Goal: Task Accomplishment & Management: Use online tool/utility

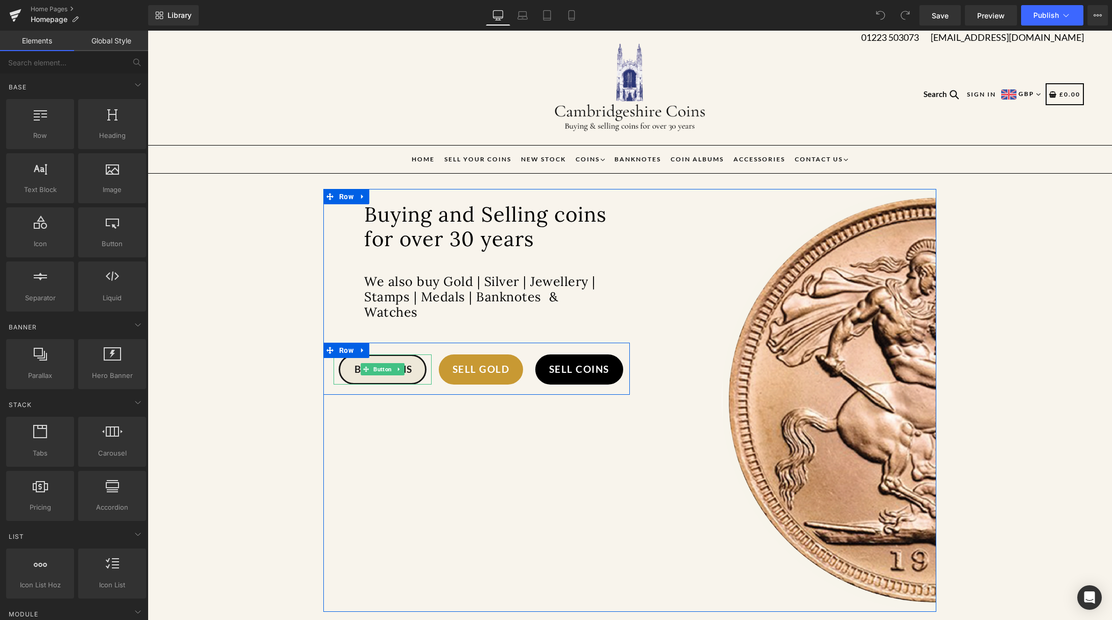
click at [409, 373] on link "Buy Coins" at bounding box center [383, 369] width 88 height 30
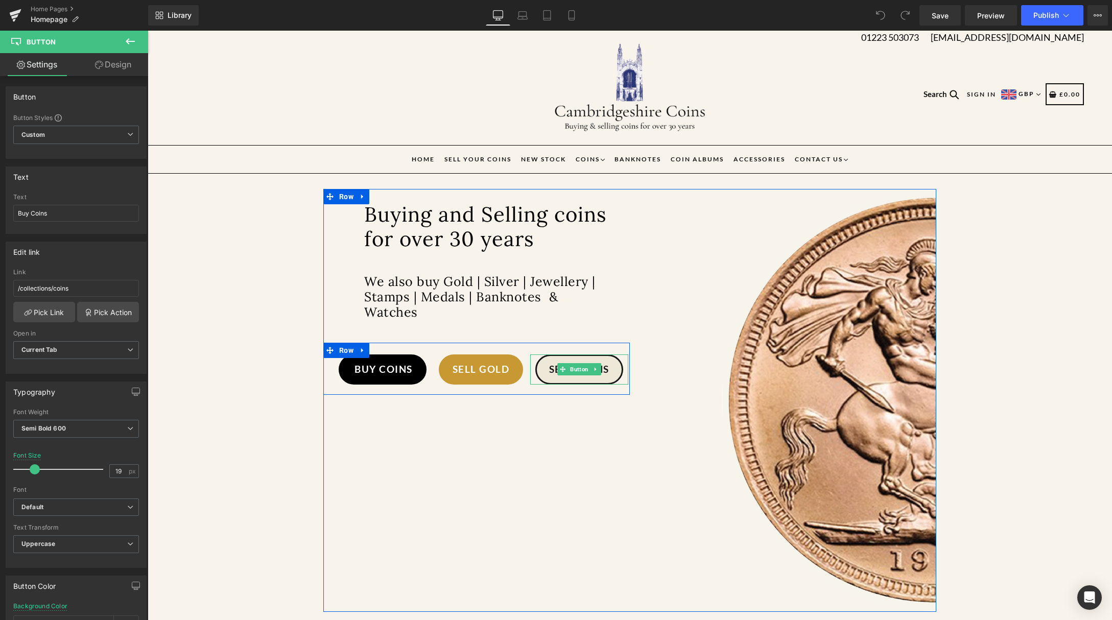
click at [603, 374] on span "Sell Coins" at bounding box center [579, 369] width 60 height 15
click at [510, 363] on link "Sell Gold" at bounding box center [481, 369] width 85 height 30
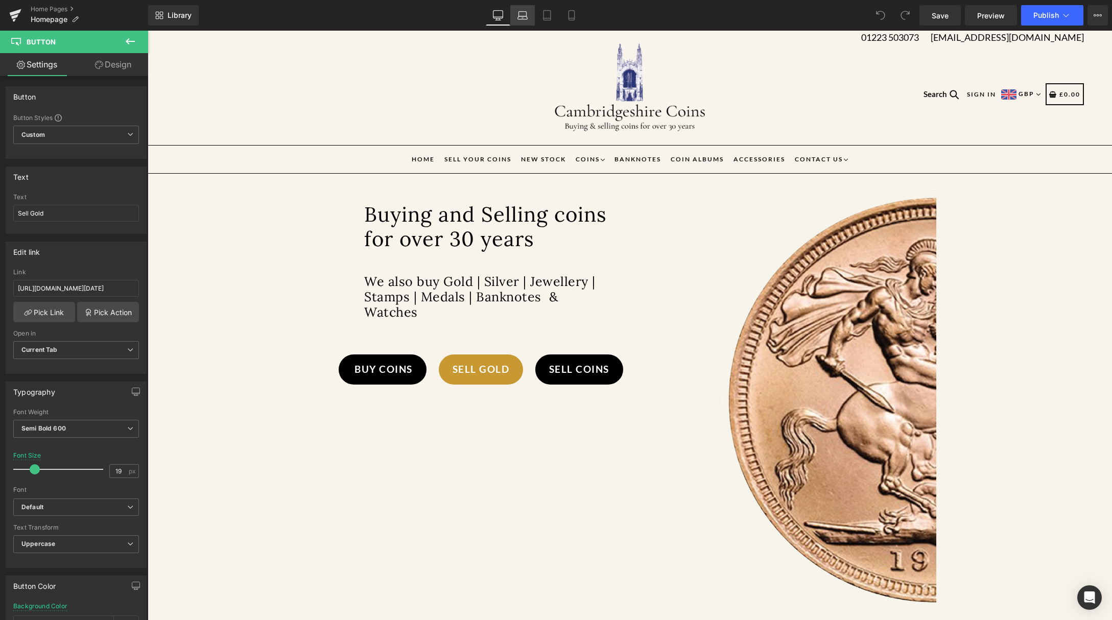
click at [529, 12] on link "Laptop" at bounding box center [522, 15] width 25 height 20
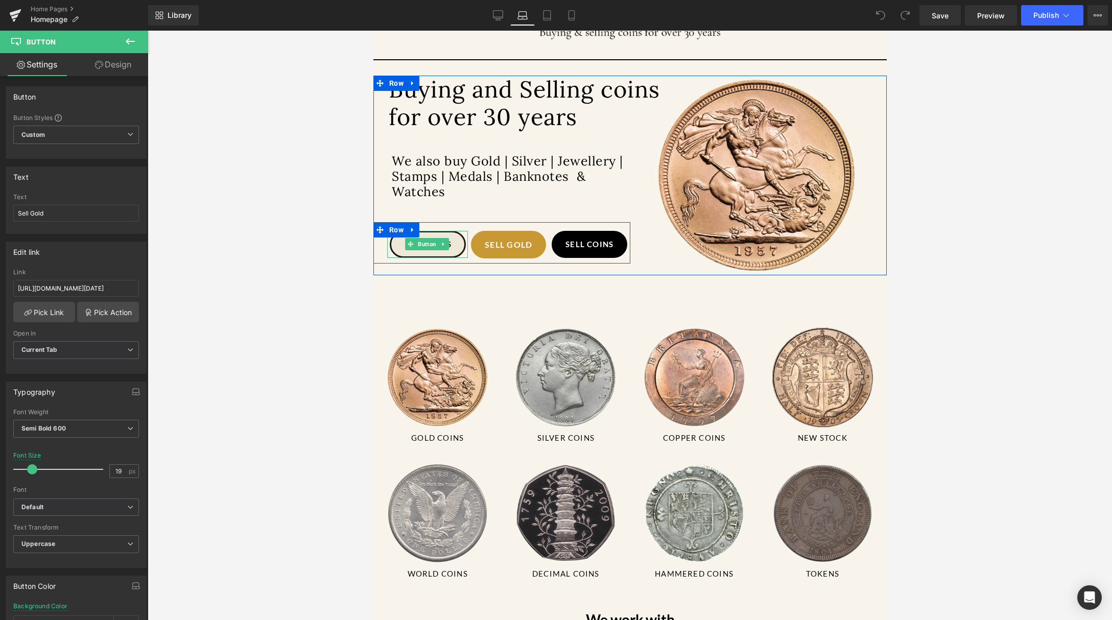
click at [458, 246] on link "Buy Coins" at bounding box center [427, 244] width 76 height 27
click at [616, 244] on link "Sell Coins" at bounding box center [589, 244] width 76 height 27
click at [534, 242] on link "Sell Gold" at bounding box center [508, 245] width 76 height 28
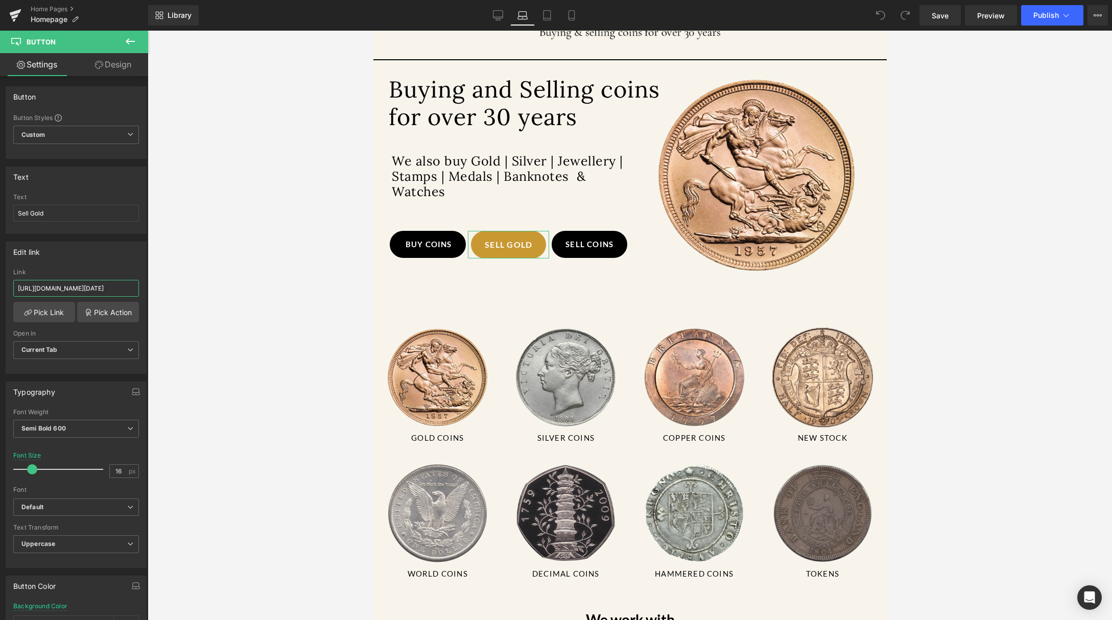
scroll to position [0, 0]
drag, startPoint x: 123, startPoint y: 288, endPoint x: 7, endPoint y: 292, distance: 115.9
click at [0, 295] on html "You are previewing how the will restyle your page. You can not edit Elements in…" at bounding box center [556, 310] width 1112 height 620
click at [491, 17] on link "Desktop" at bounding box center [498, 15] width 25 height 20
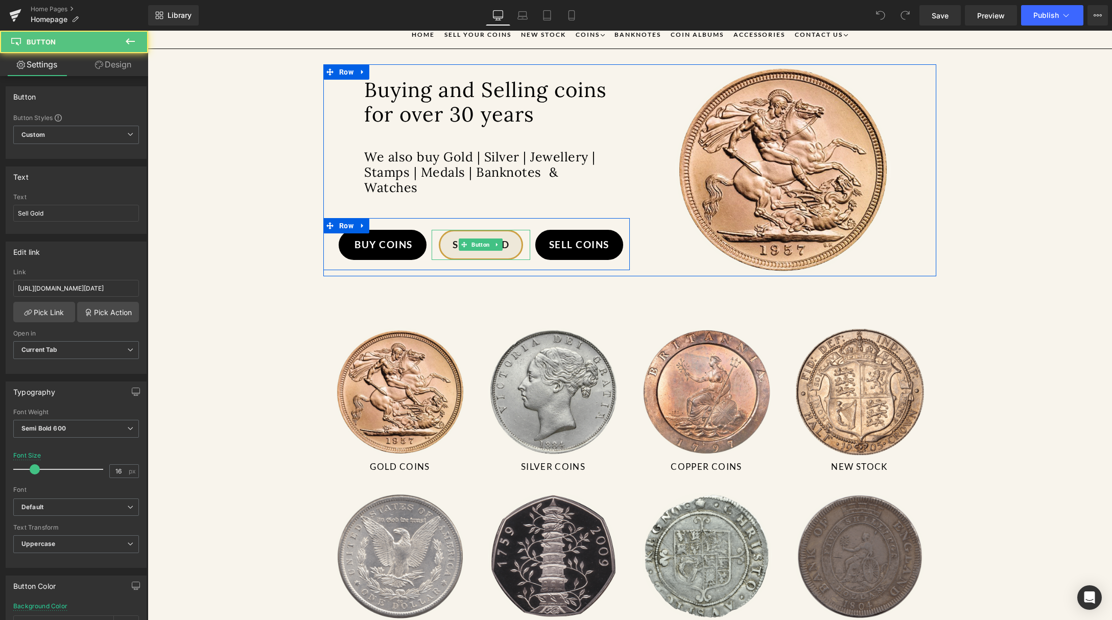
click at [514, 242] on link "Sell Gold" at bounding box center [481, 245] width 85 height 30
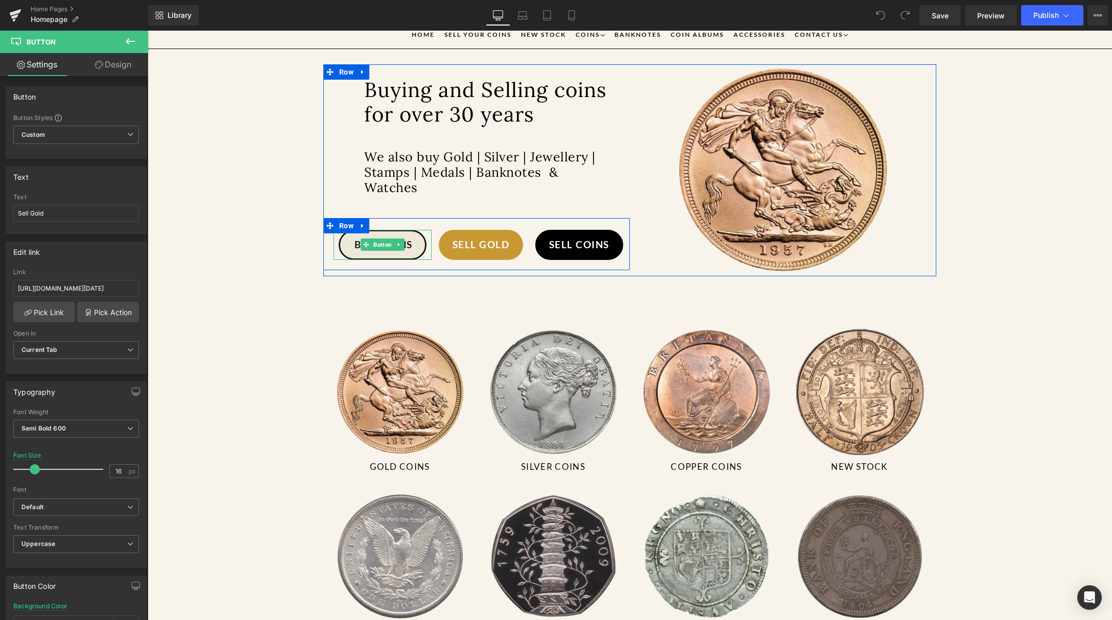
click at [402, 251] on span "Buy Coins" at bounding box center [383, 244] width 58 height 15
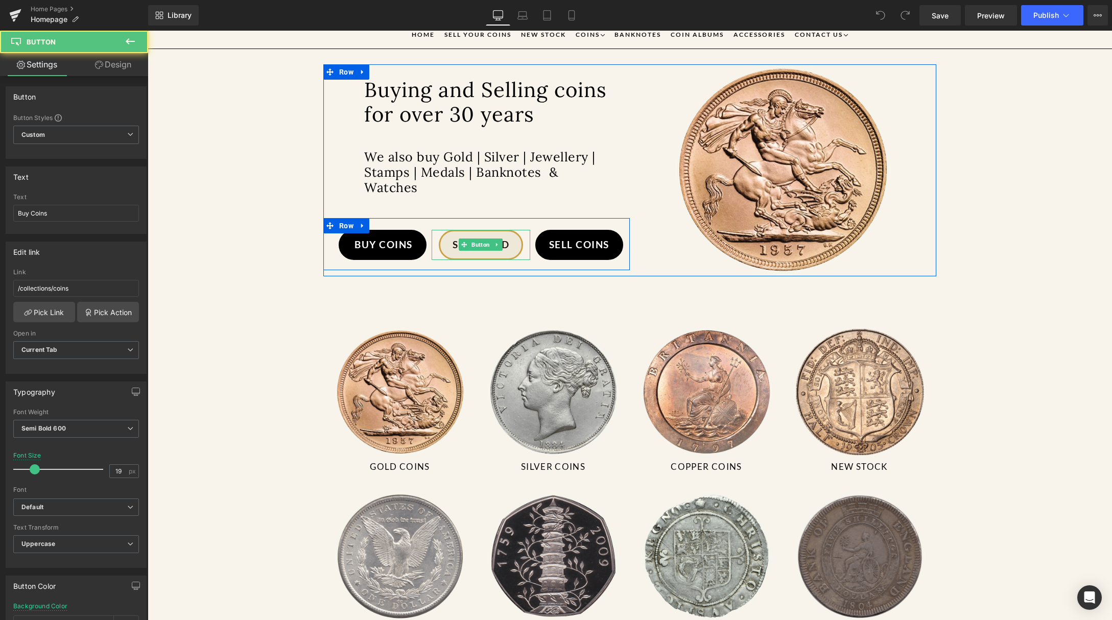
click at [510, 248] on link "Sell Gold" at bounding box center [481, 245] width 85 height 30
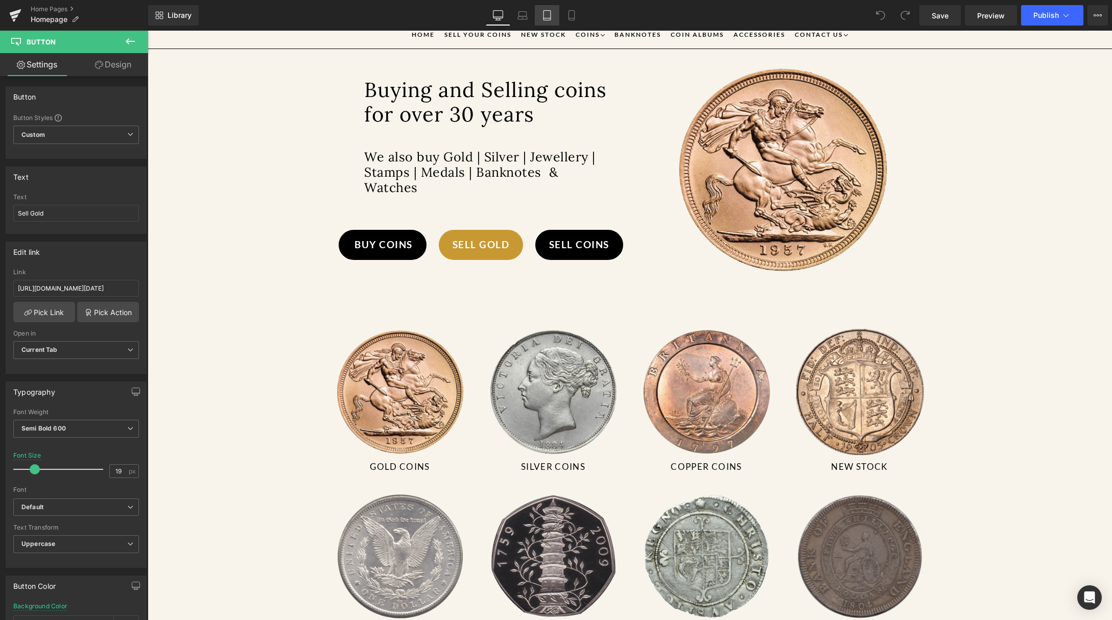
click at [547, 16] on icon at bounding box center [547, 15] width 10 height 10
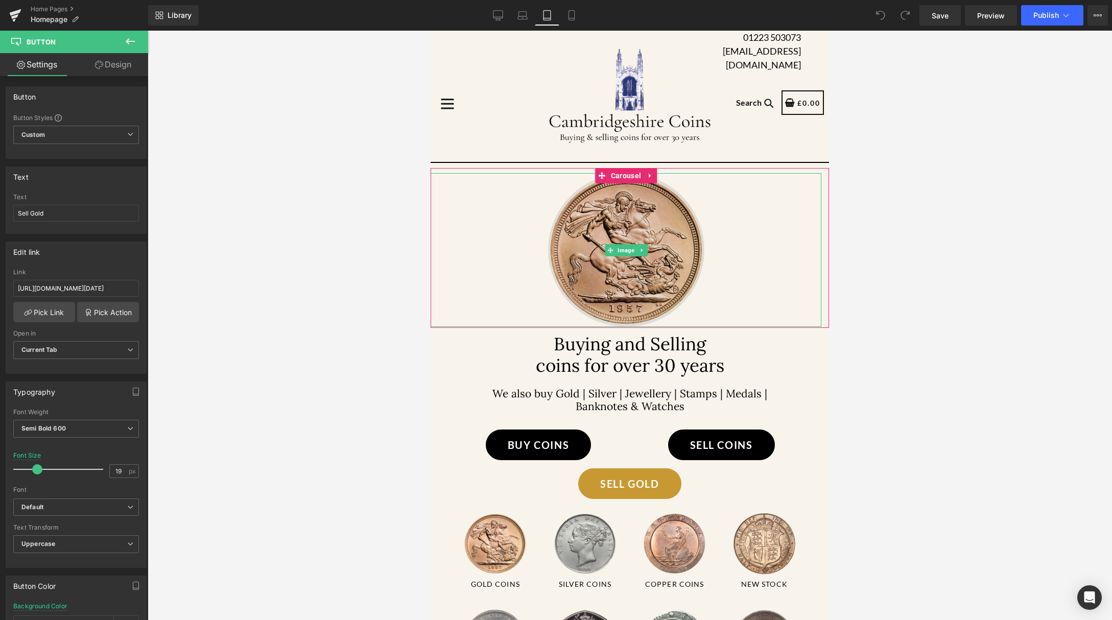
scroll to position [7, 0]
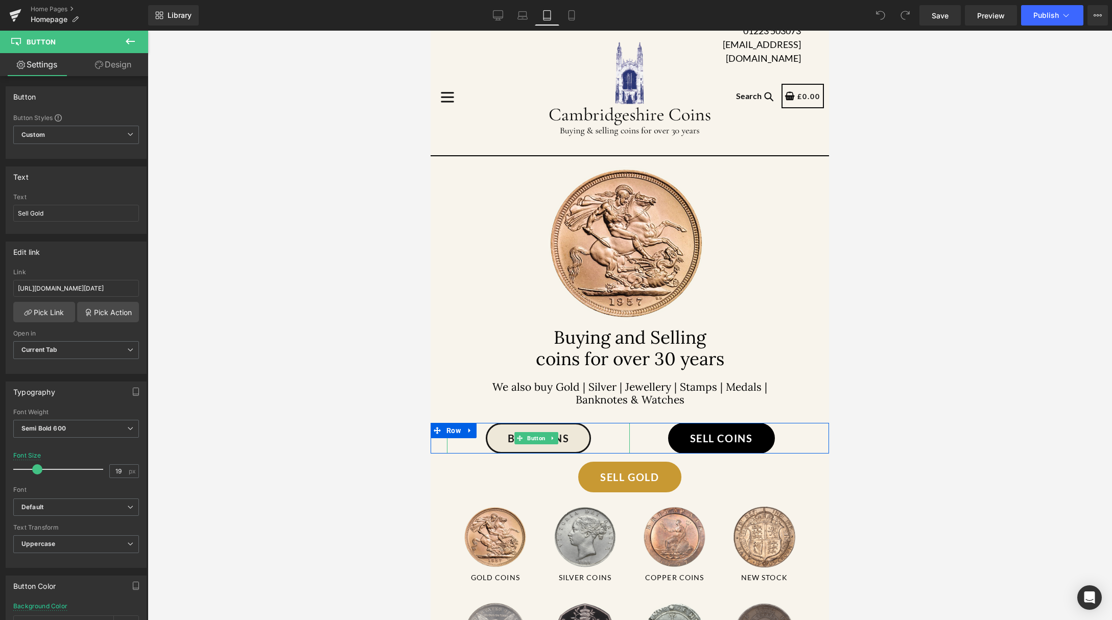
click at [576, 453] on link "Buy Coins" at bounding box center [538, 438] width 105 height 31
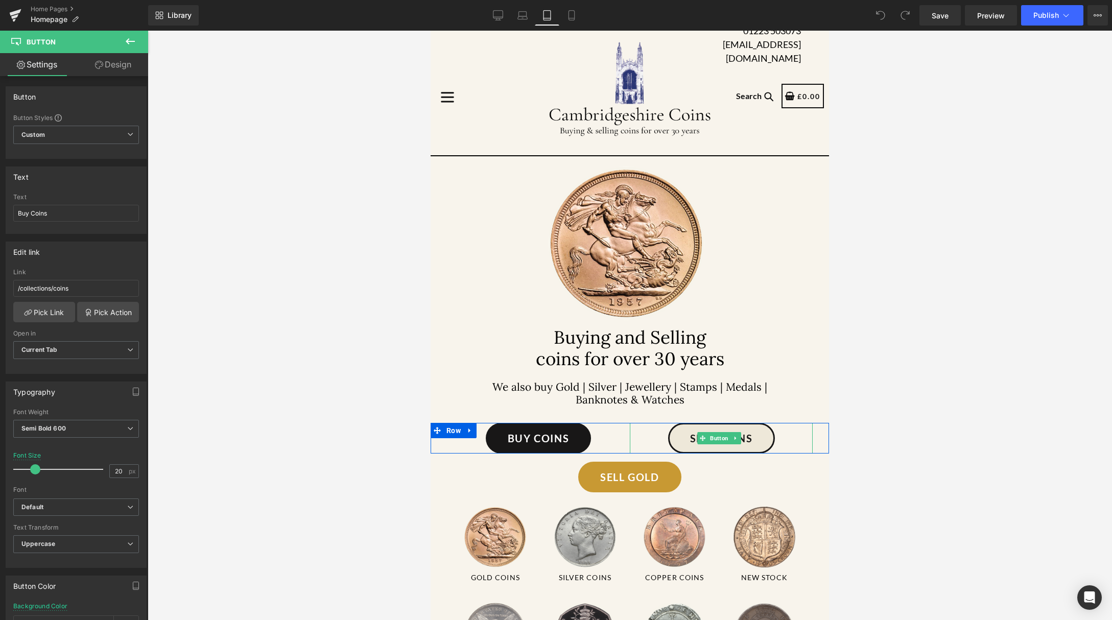
click at [760, 453] on link "Sell Coins" at bounding box center [721, 438] width 107 height 31
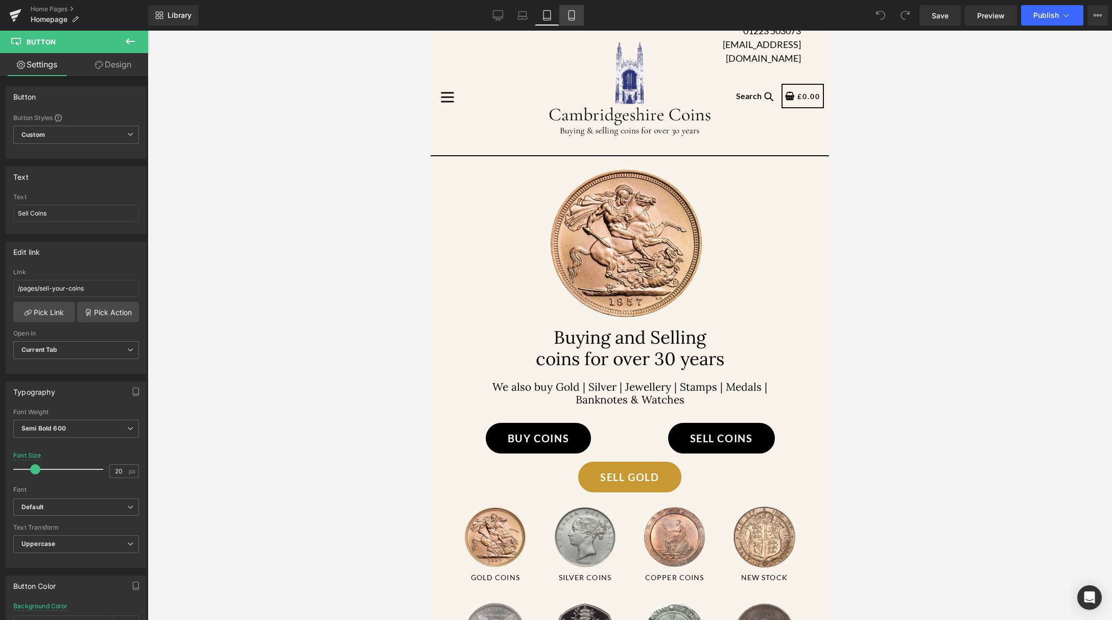
click at [576, 17] on icon at bounding box center [571, 15] width 10 height 10
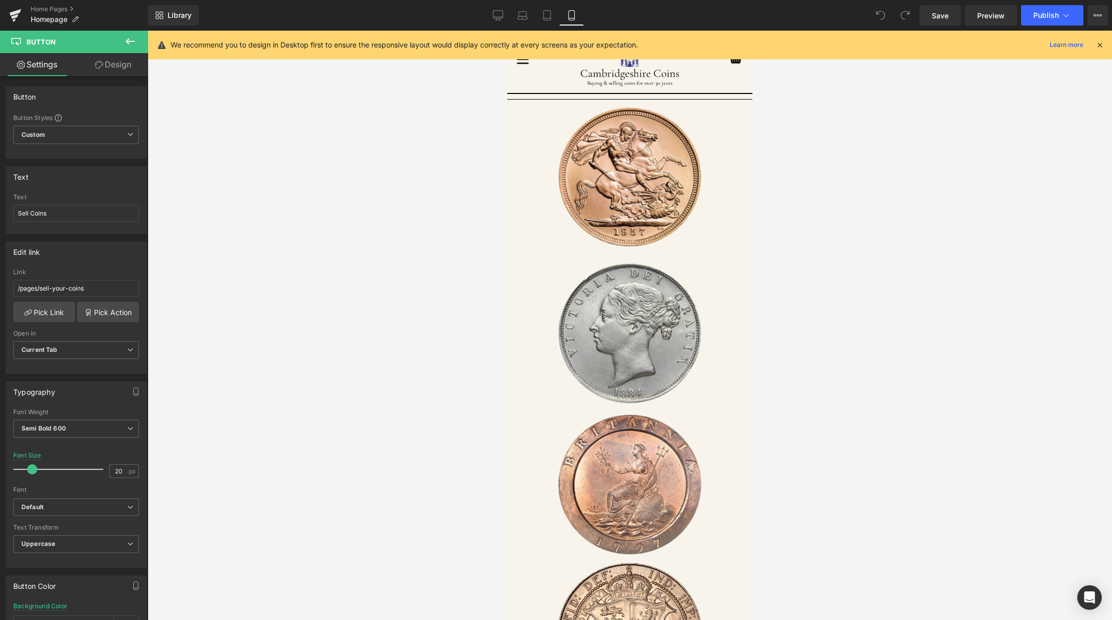
scroll to position [0, 0]
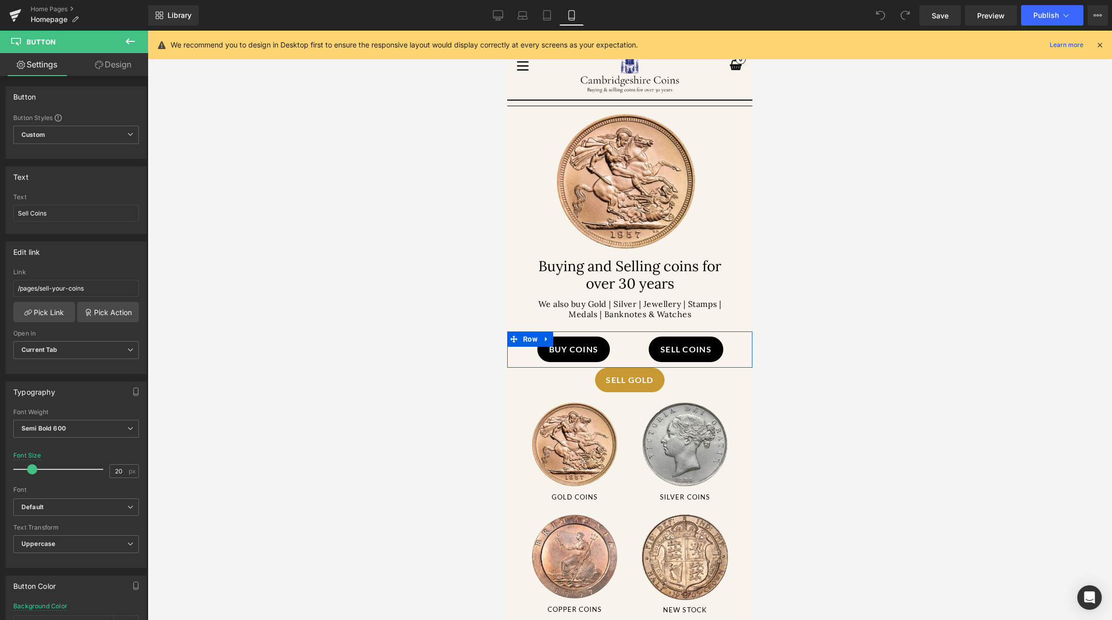
click at [595, 349] on div "SELL gold Button Row" at bounding box center [629, 349] width 245 height 36
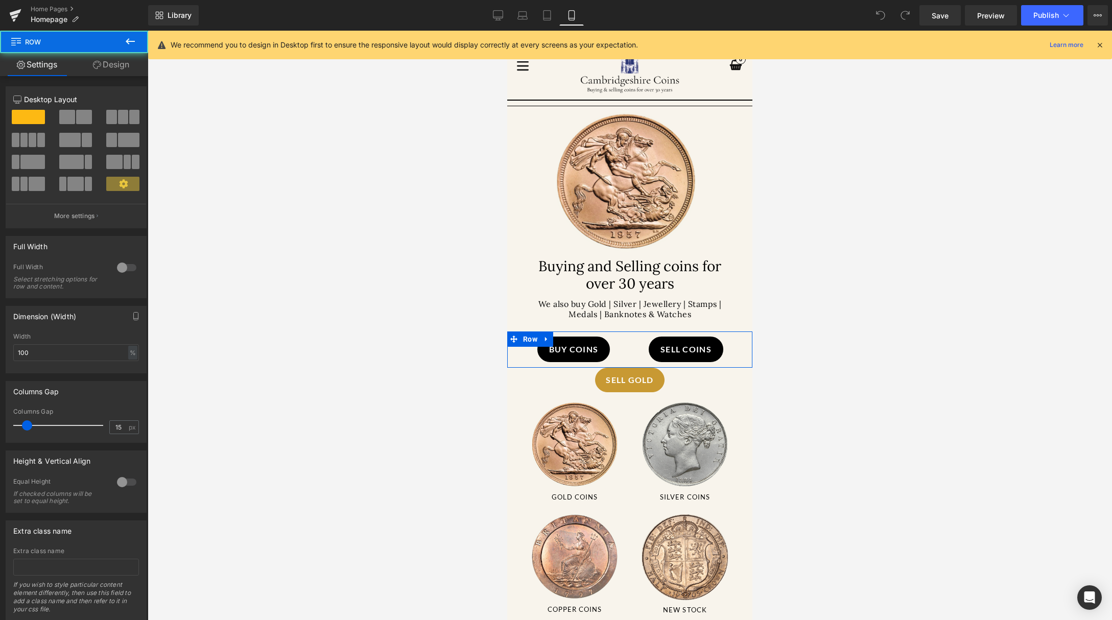
click at [582, 348] on div "SELL gold Button Row" at bounding box center [629, 349] width 245 height 36
drag, startPoint x: 703, startPoint y: 337, endPoint x: 704, endPoint y: 324, distance: 13.3
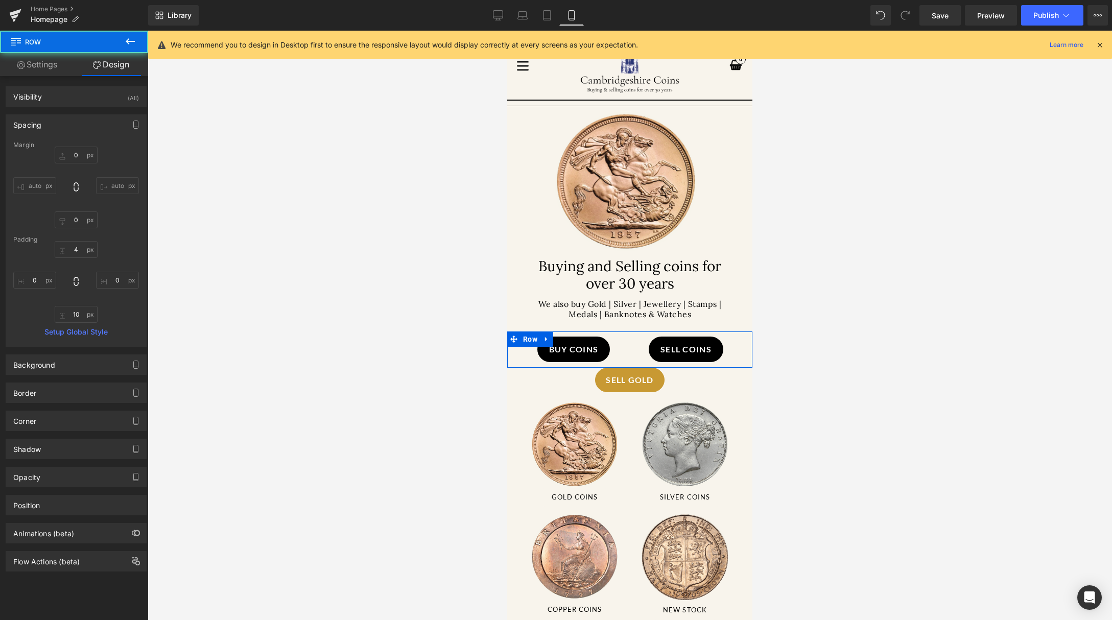
click at [706, 351] on div "SELL gold Button Row" at bounding box center [629, 349] width 245 height 36
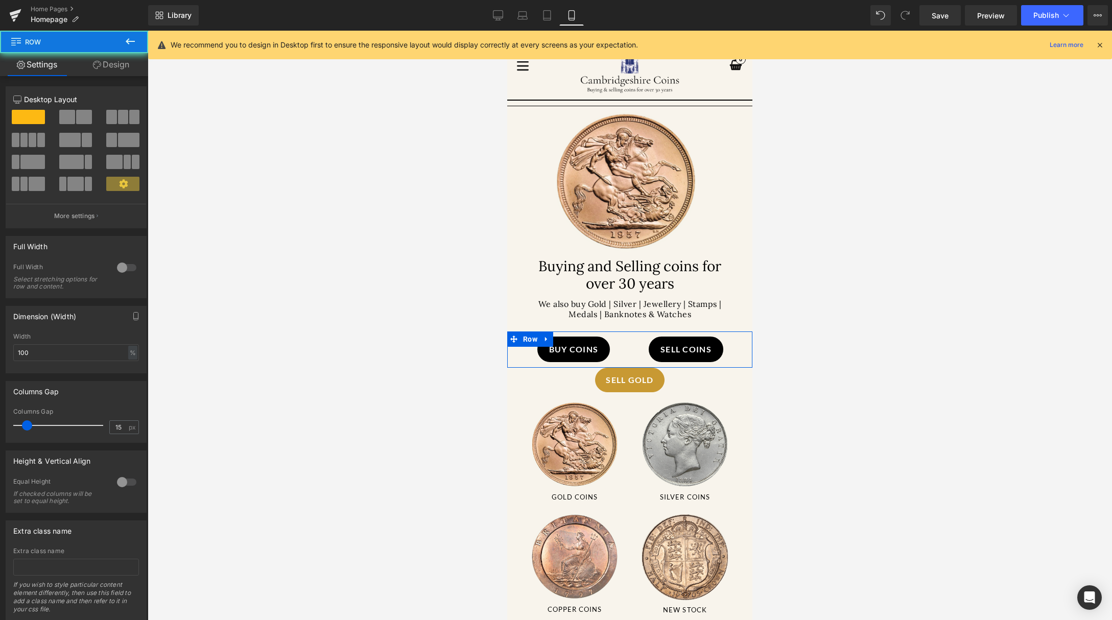
click at [685, 346] on div "SELL gold Button Row" at bounding box center [629, 349] width 245 height 36
drag, startPoint x: 688, startPoint y: 348, endPoint x: 671, endPoint y: 355, distance: 18.8
click at [684, 358] on div "SELL gold Button Row" at bounding box center [629, 349] width 245 height 36
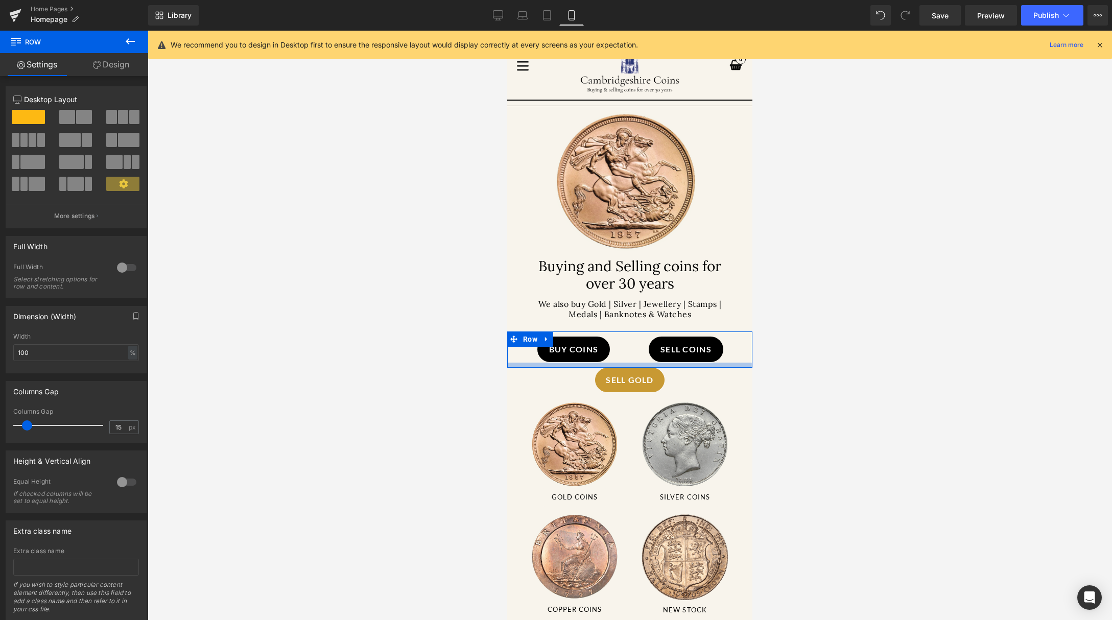
drag, startPoint x: 566, startPoint y: 347, endPoint x: 572, endPoint y: 357, distance: 11.9
click at [575, 361] on div "SELL gold Button Row" at bounding box center [629, 349] width 245 height 36
click at [543, 13] on icon at bounding box center [546, 16] width 7 height 10
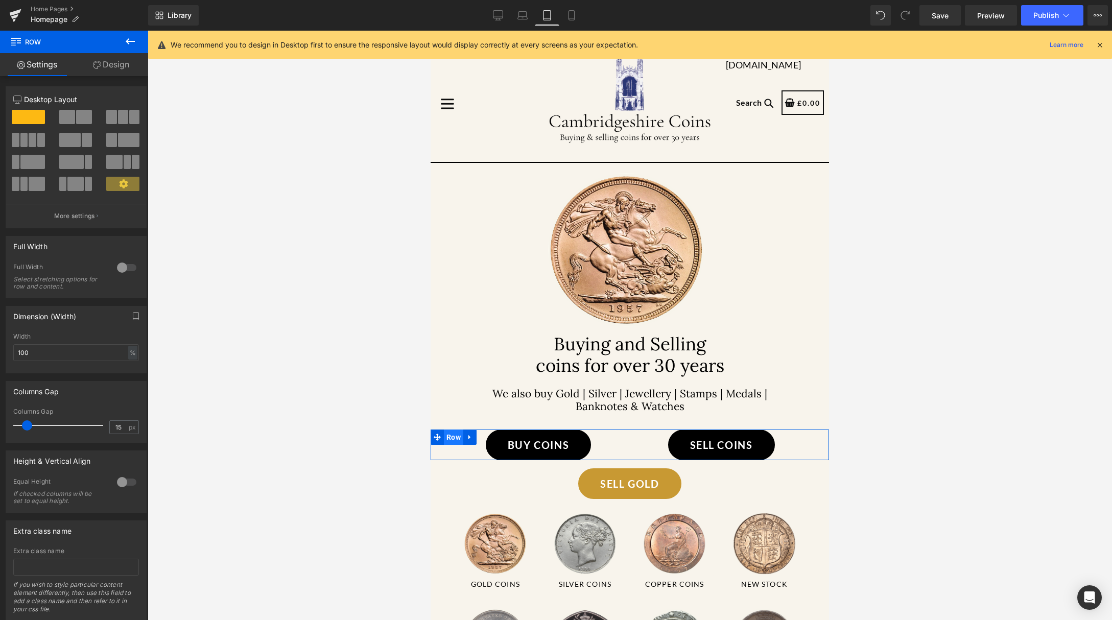
click at [448, 445] on span "Row" at bounding box center [453, 436] width 19 height 15
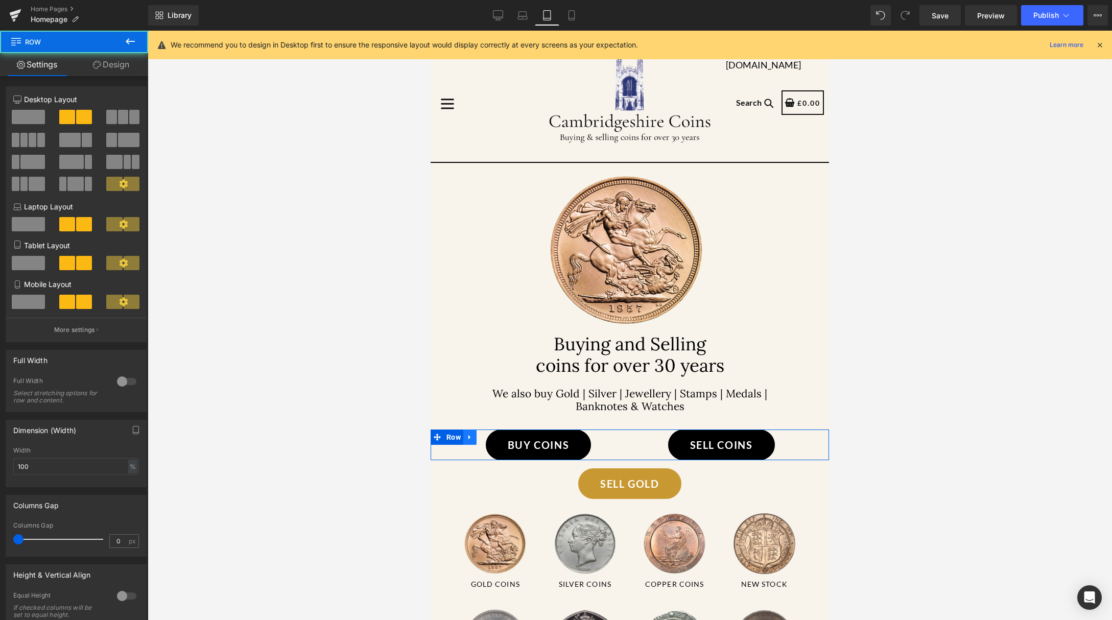
click at [472, 441] on icon at bounding box center [469, 437] width 7 height 8
click at [469, 441] on icon at bounding box center [469, 436] width 7 height 7
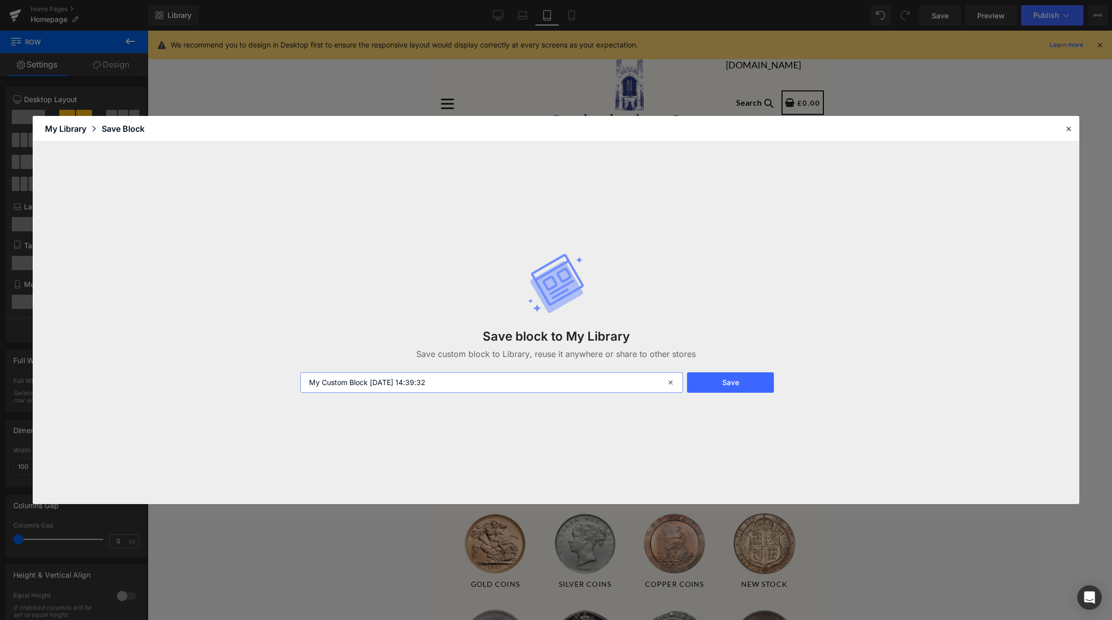
drag, startPoint x: 488, startPoint y: 384, endPoint x: 284, endPoint y: 357, distance: 204.9
click at [284, 357] on div "Save block to My Library Save custom block to Library, reuse it anywhere or sha…" at bounding box center [556, 322] width 1046 height 363
type input "buy sell bittons"
click at [754, 372] on button "Save" at bounding box center [730, 382] width 87 height 20
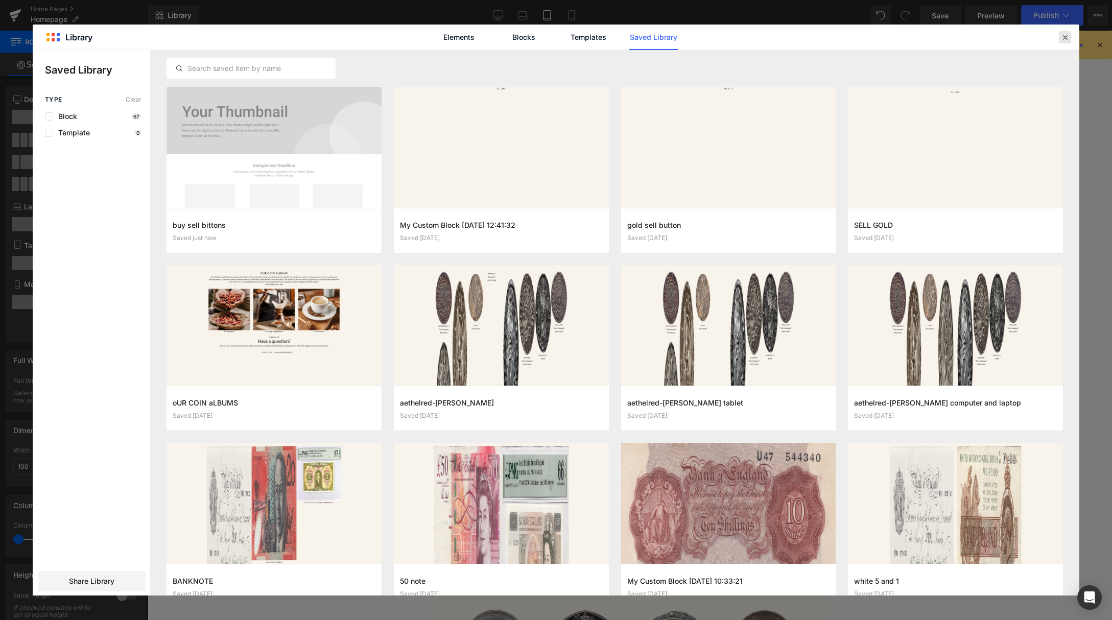
click at [1062, 37] on icon at bounding box center [1064, 37] width 9 height 9
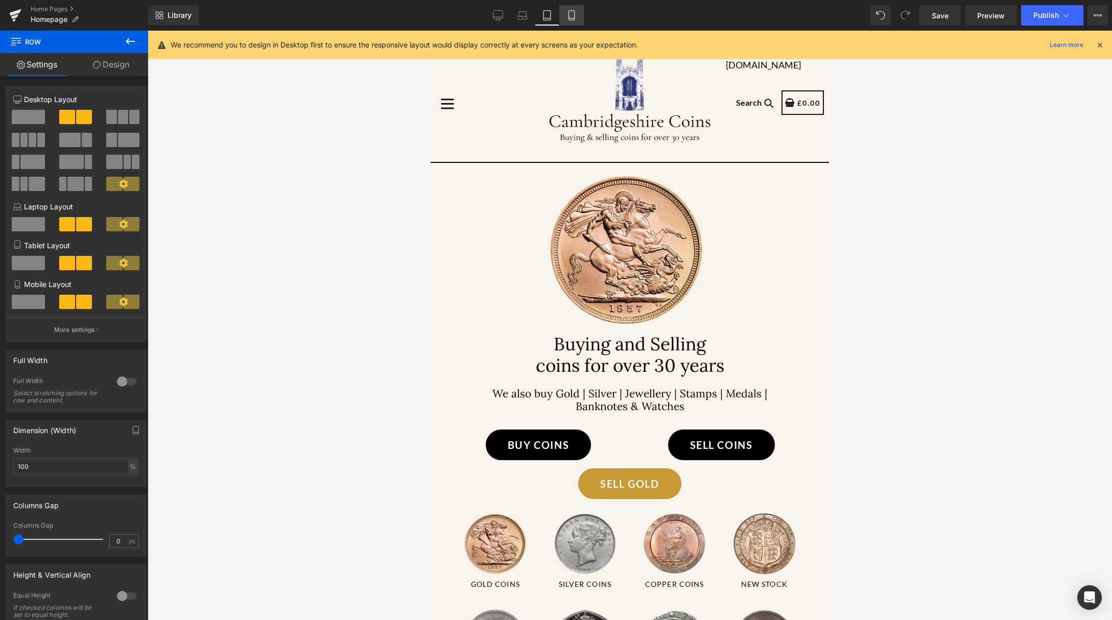
click at [574, 17] on icon at bounding box center [571, 15] width 10 height 10
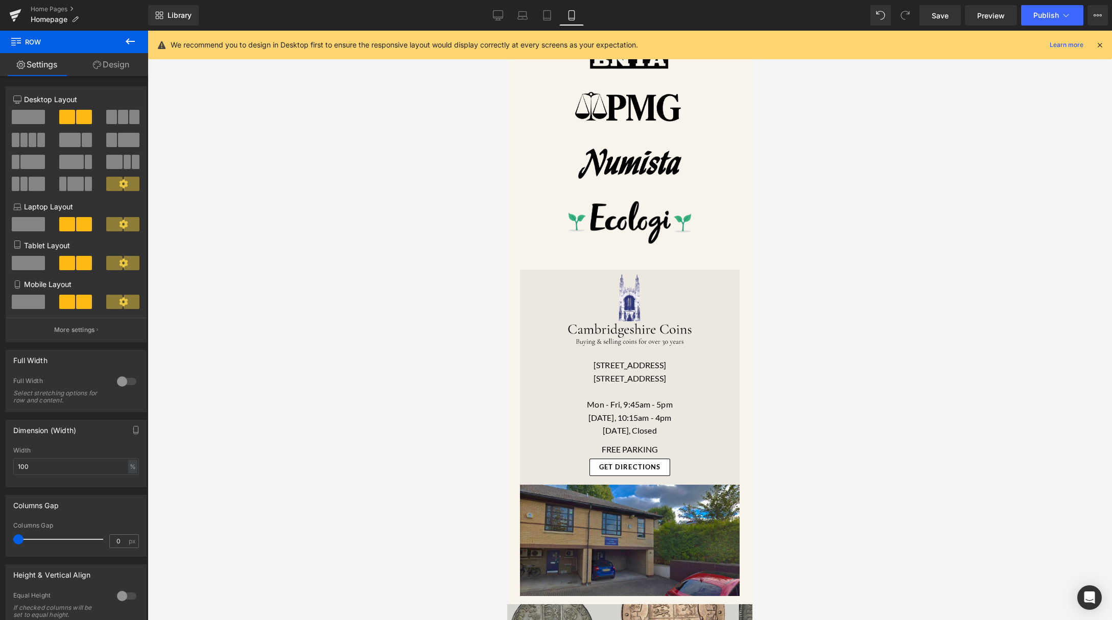
scroll to position [985, 0]
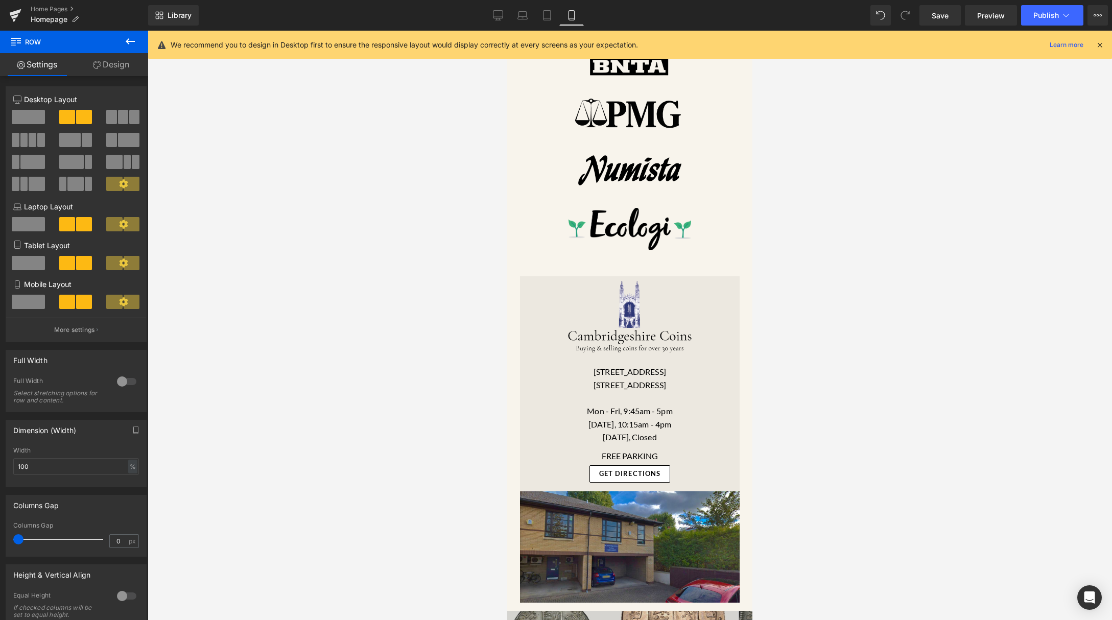
click at [130, 40] on icon at bounding box center [130, 41] width 12 height 12
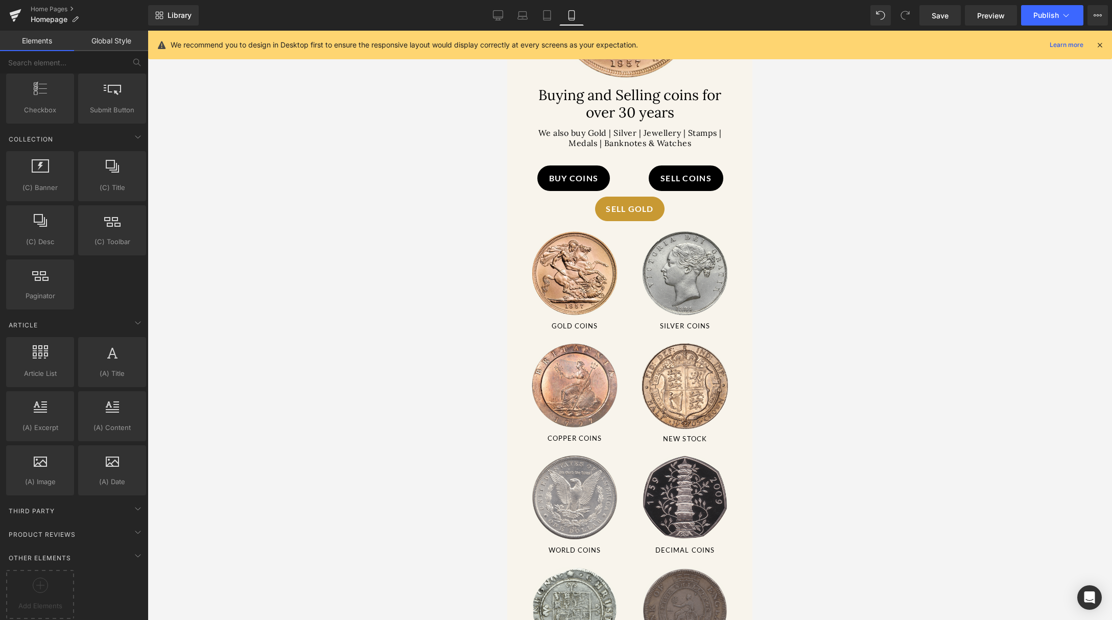
scroll to position [0, 0]
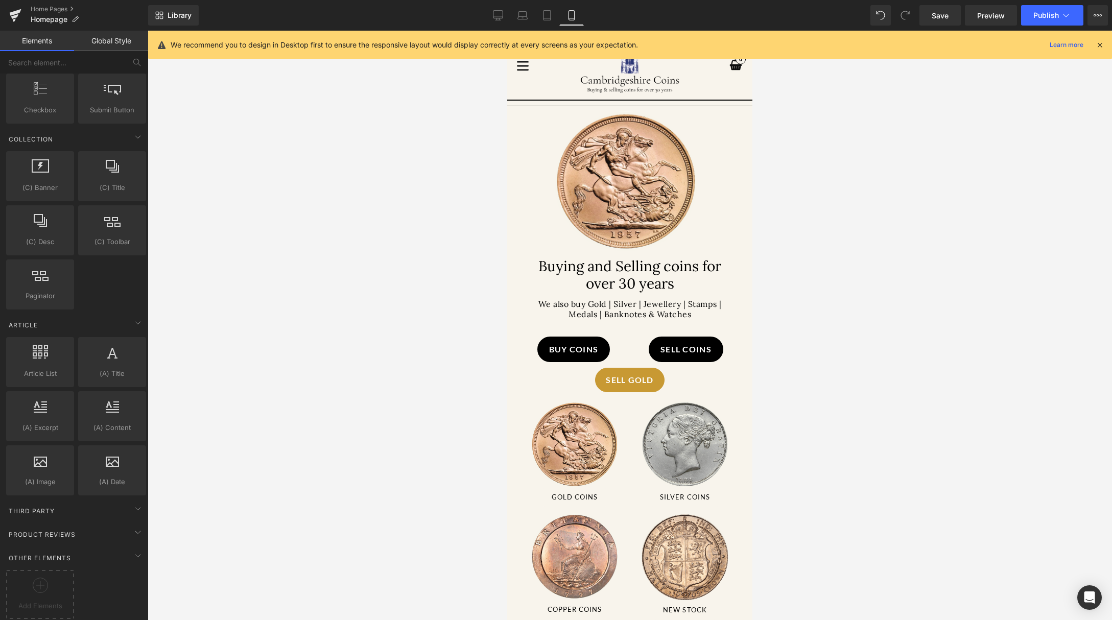
click at [693, 347] on div "SELL gold Button Row" at bounding box center [629, 349] width 245 height 36
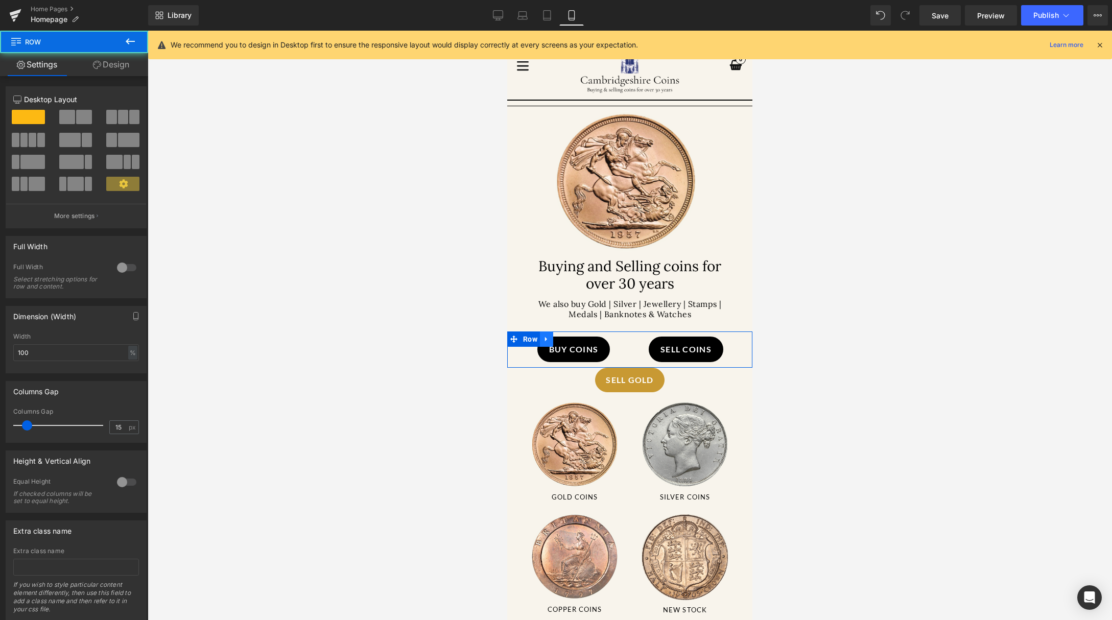
click at [550, 337] on icon at bounding box center [546, 339] width 7 height 8
click at [572, 339] on icon at bounding box center [572, 338] width 7 height 7
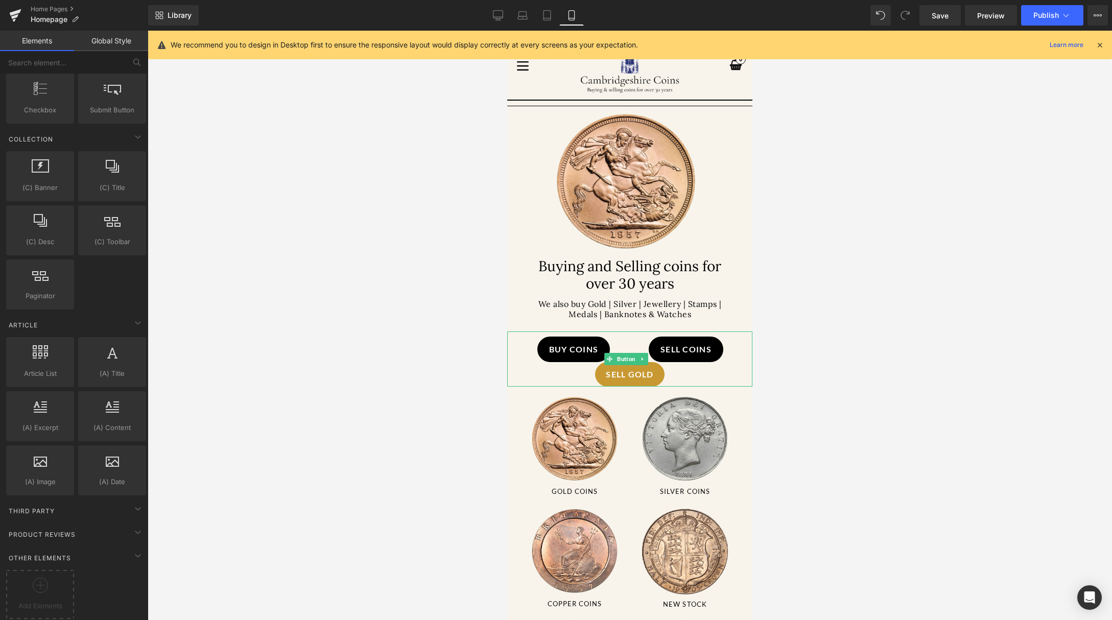
click at [579, 349] on div "SELL GOLD" at bounding box center [629, 358] width 245 height 55
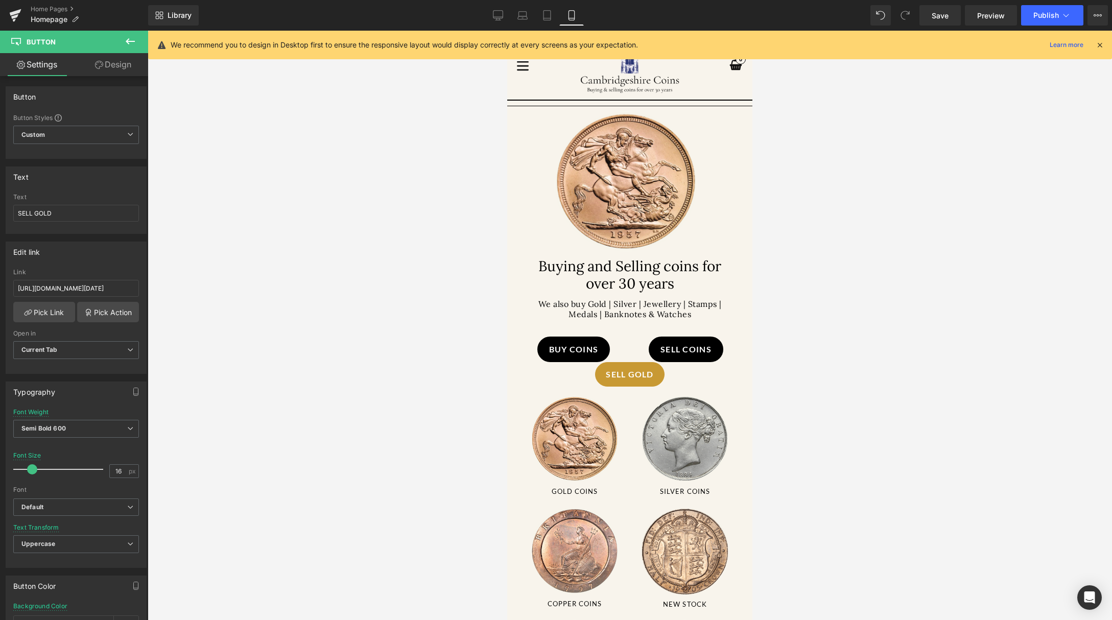
click at [815, 424] on div at bounding box center [630, 325] width 964 height 589
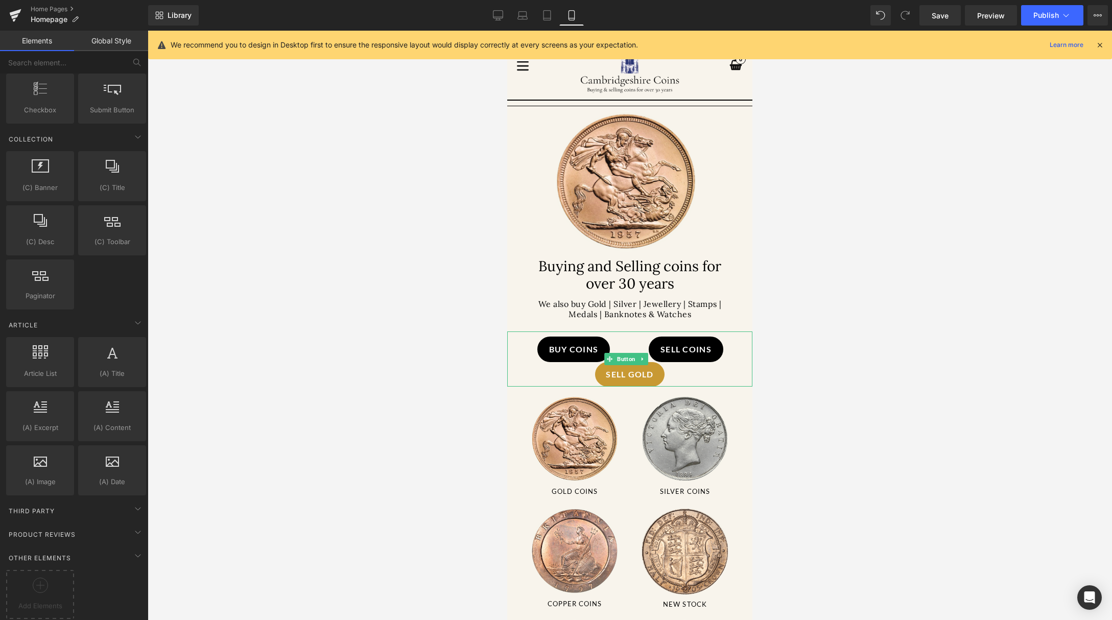
click at [698, 355] on div "SELL GOLD" at bounding box center [629, 358] width 245 height 55
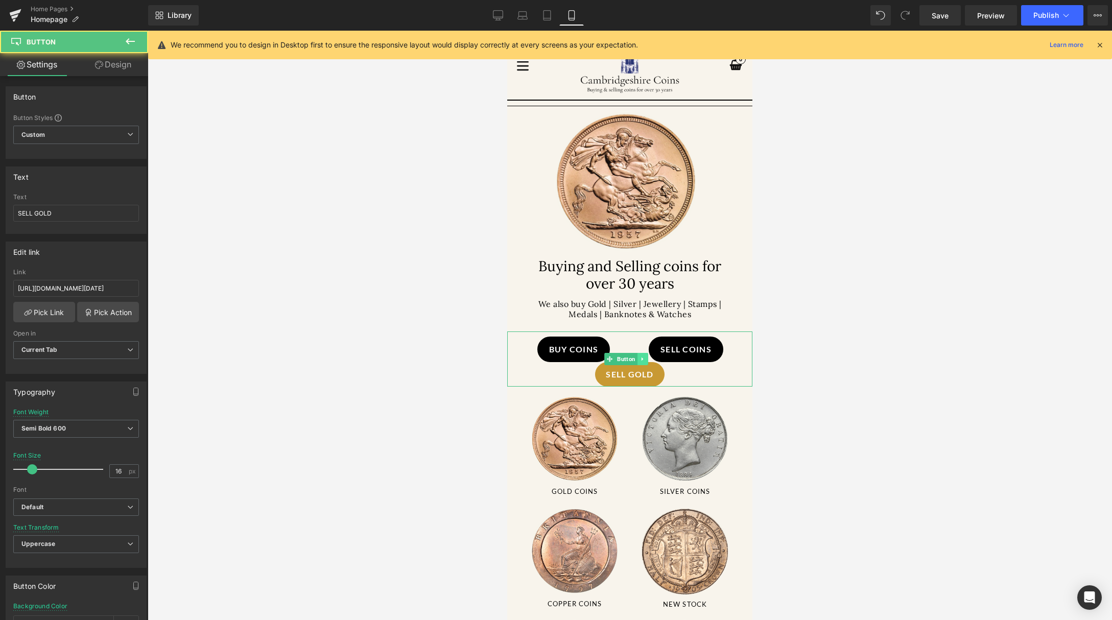
click at [644, 360] on link at bounding box center [642, 359] width 11 height 12
click at [648, 359] on icon at bounding box center [648, 359] width 6 height 6
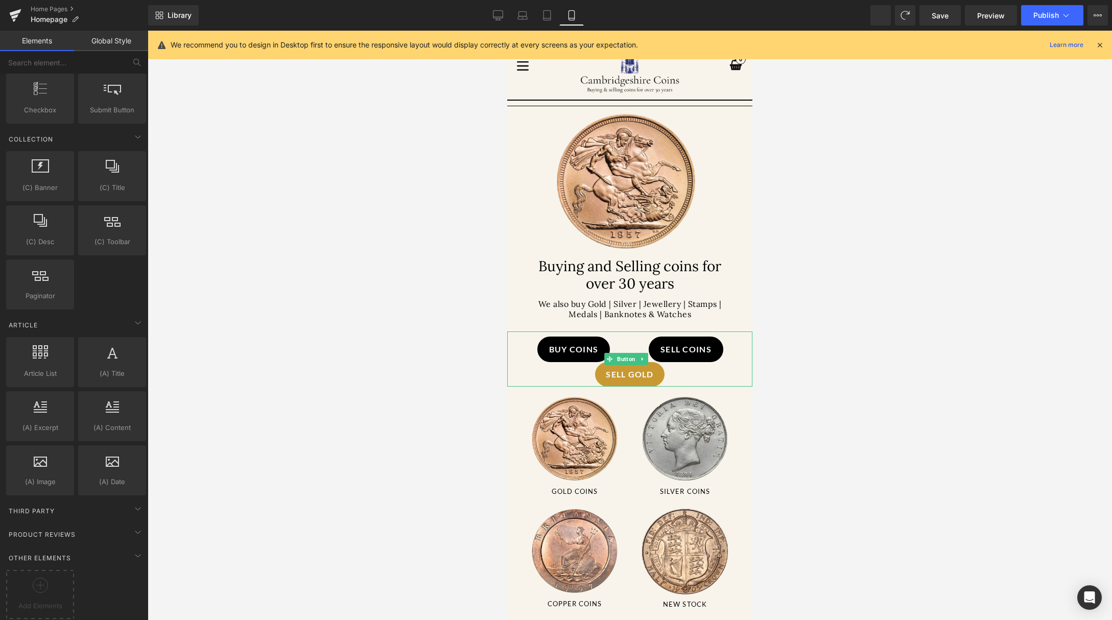
click at [684, 350] on div "SELL GOLD" at bounding box center [629, 358] width 245 height 55
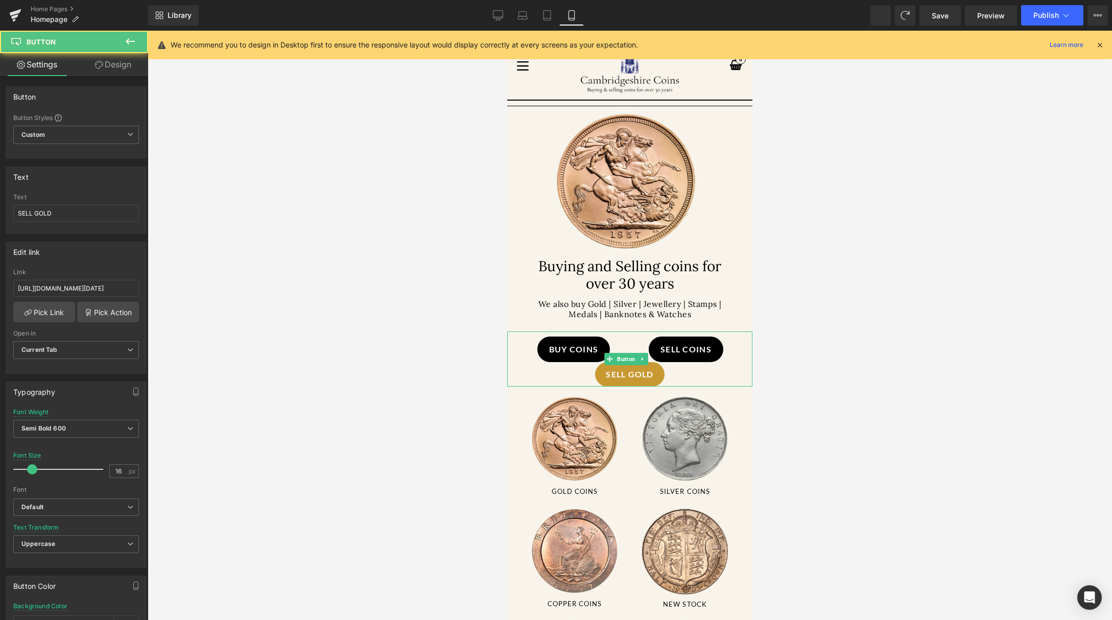
drag, startPoint x: 704, startPoint y: 343, endPoint x: 705, endPoint y: 364, distance: 20.4
click at [705, 364] on div "SELL GOLD" at bounding box center [629, 358] width 245 height 55
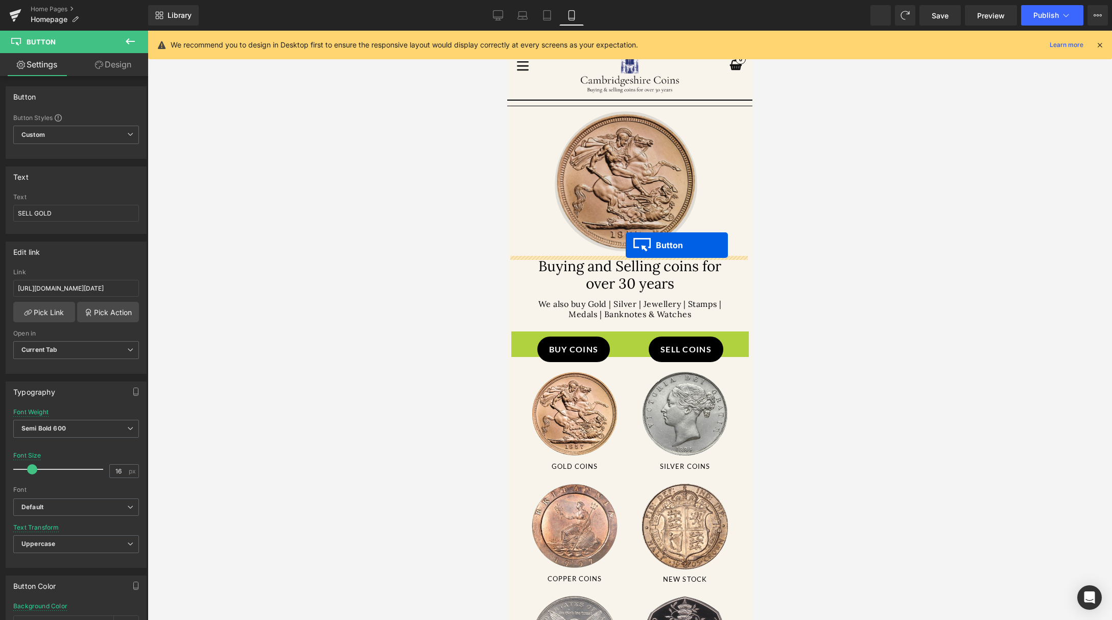
drag, startPoint x: 606, startPoint y: 357, endPoint x: 625, endPoint y: 245, distance: 113.6
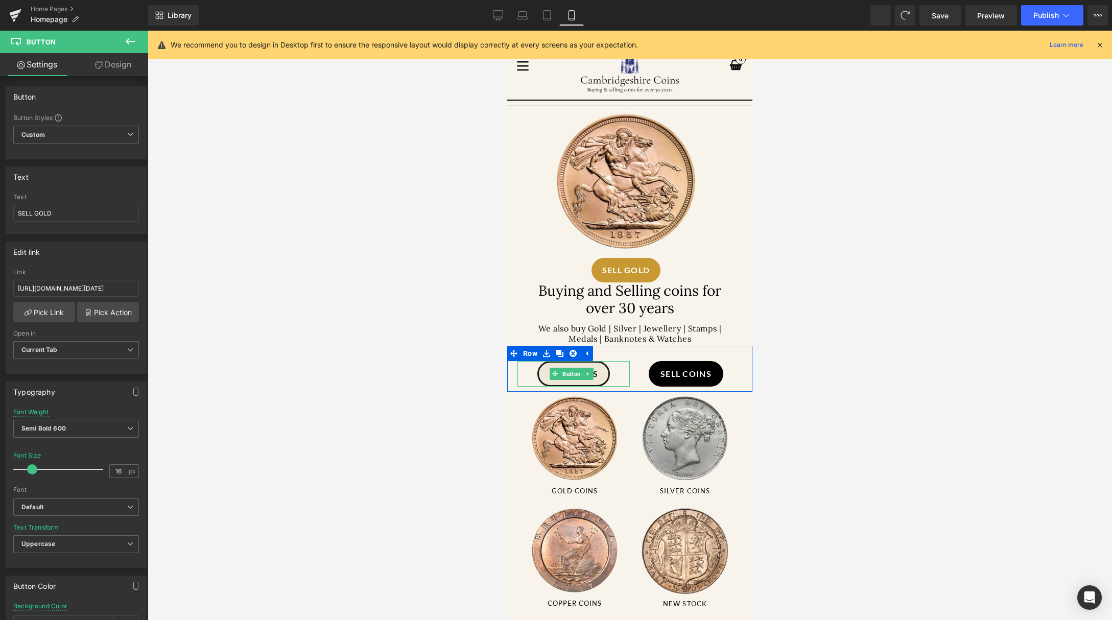
click at [601, 374] on link "Buy Coins" at bounding box center [573, 374] width 73 height 26
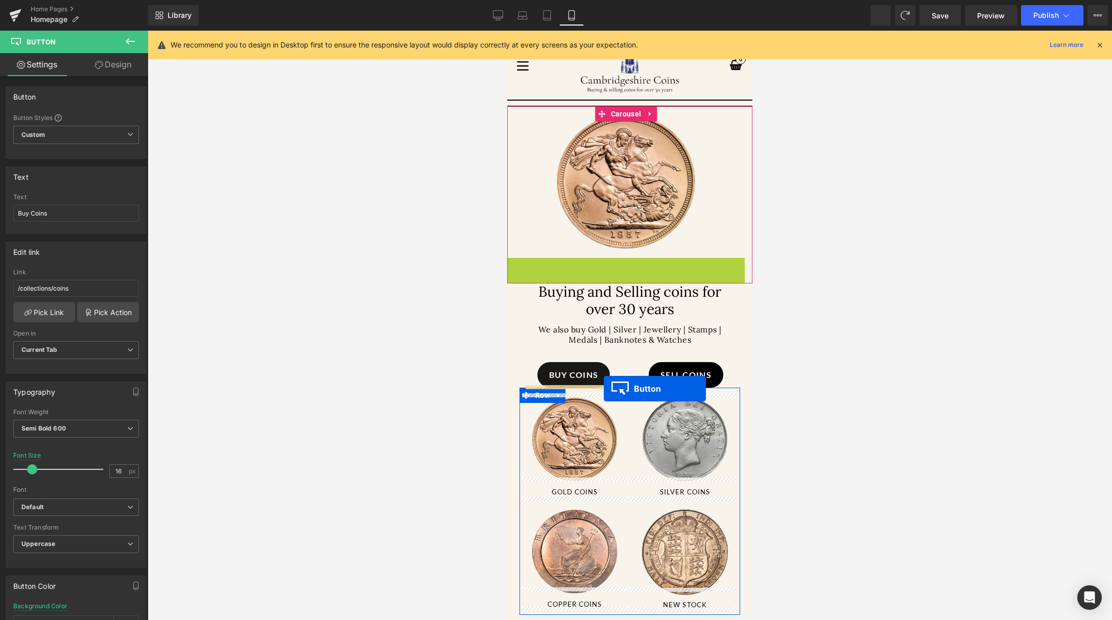
drag, startPoint x: 608, startPoint y: 267, endPoint x: 603, endPoint y: 389, distance: 121.6
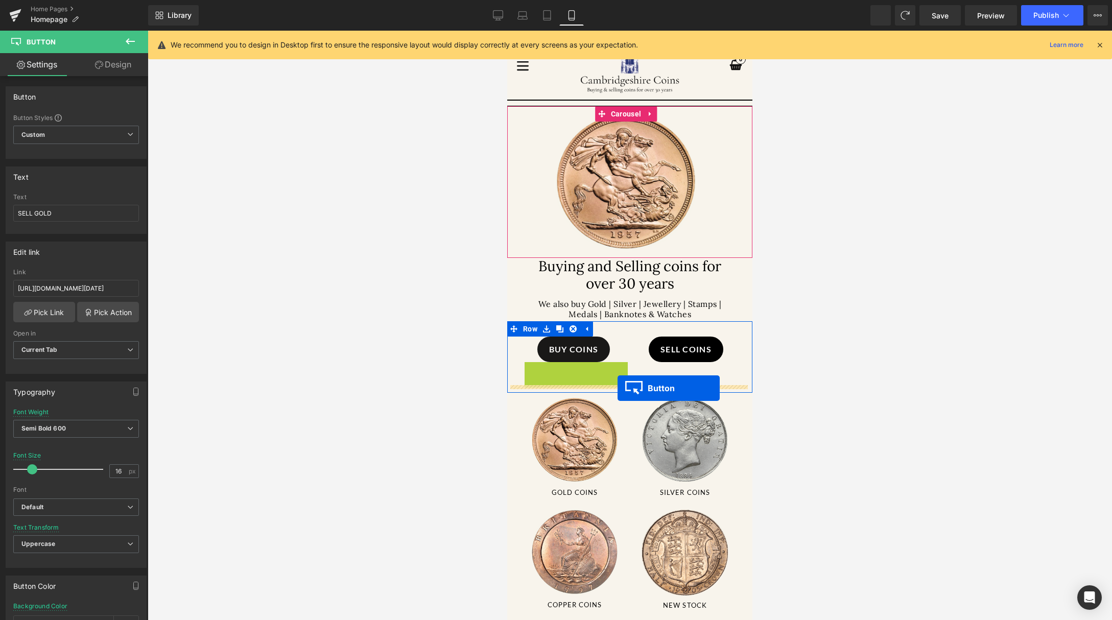
drag, startPoint x: 554, startPoint y: 373, endPoint x: 617, endPoint y: 388, distance: 64.5
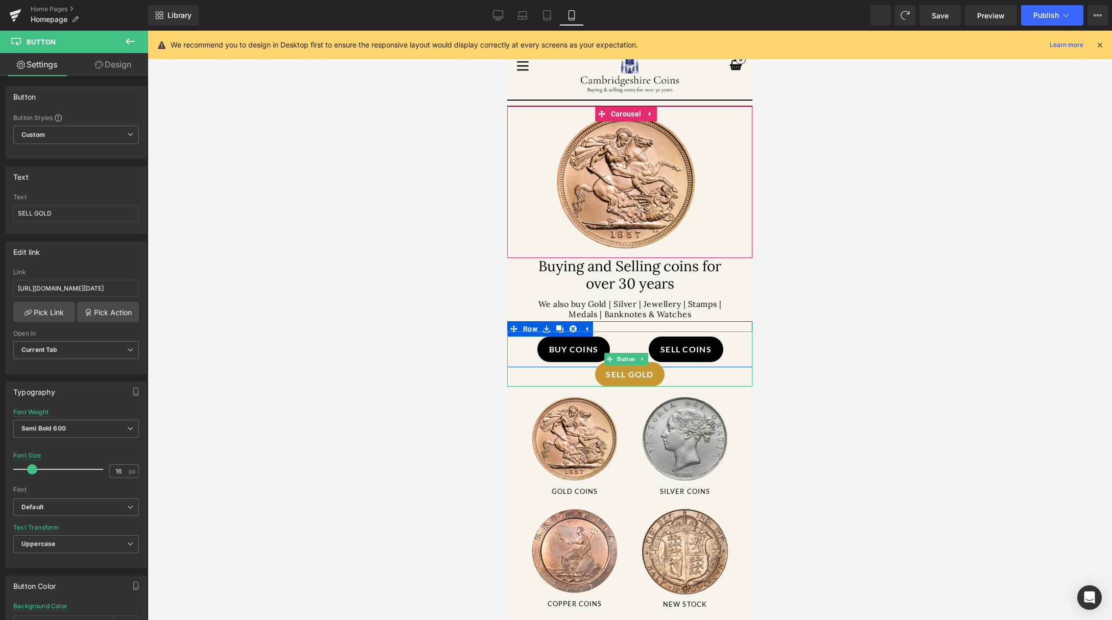
click at [707, 346] on div "SELL GOLD" at bounding box center [629, 358] width 245 height 55
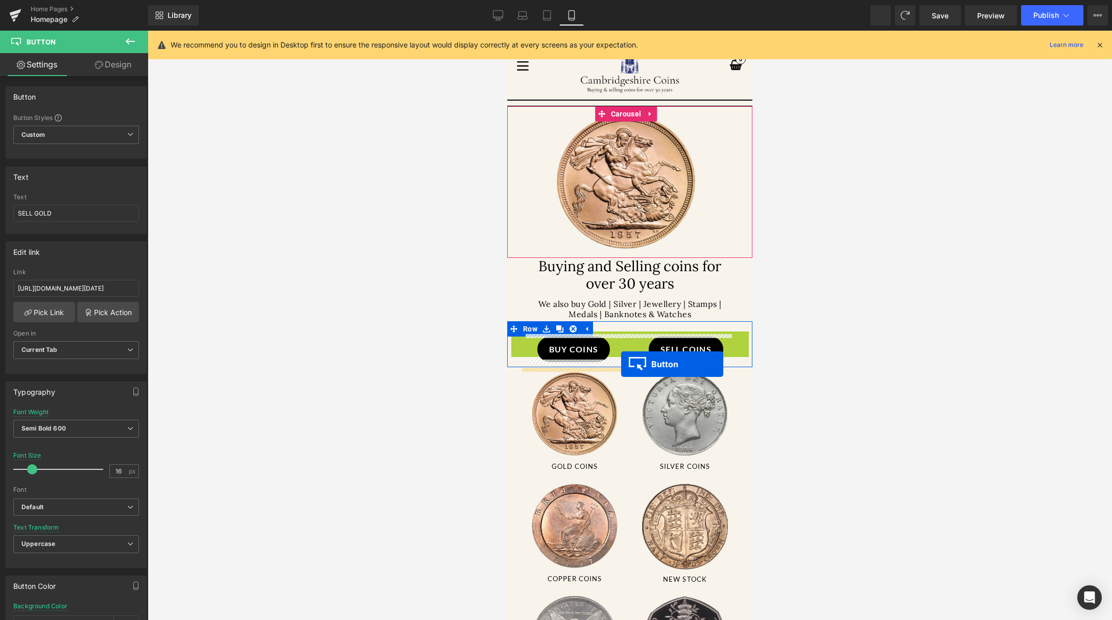
drag, startPoint x: 606, startPoint y: 358, endPoint x: 621, endPoint y: 364, distance: 16.5
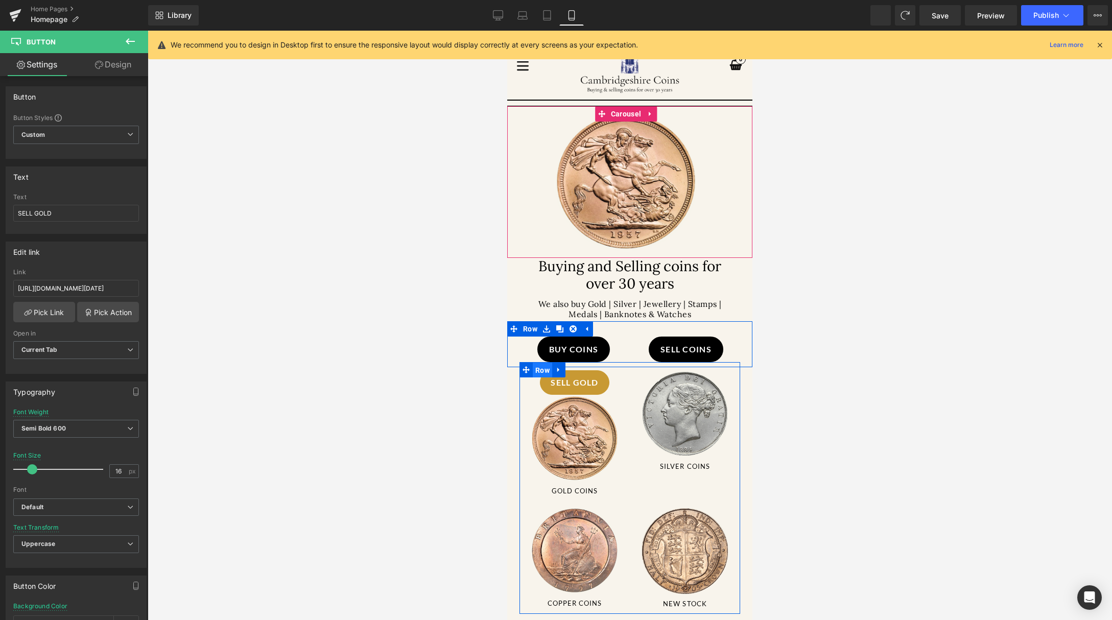
click at [536, 366] on span "Row" at bounding box center [542, 370] width 19 height 15
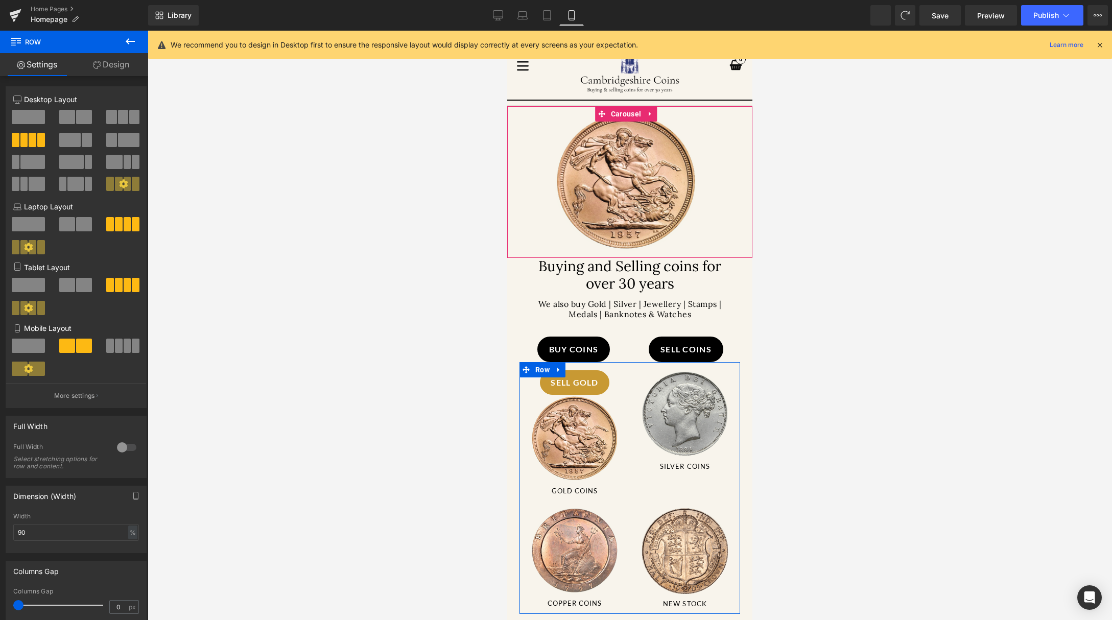
click at [100, 62] on icon at bounding box center [97, 65] width 8 height 8
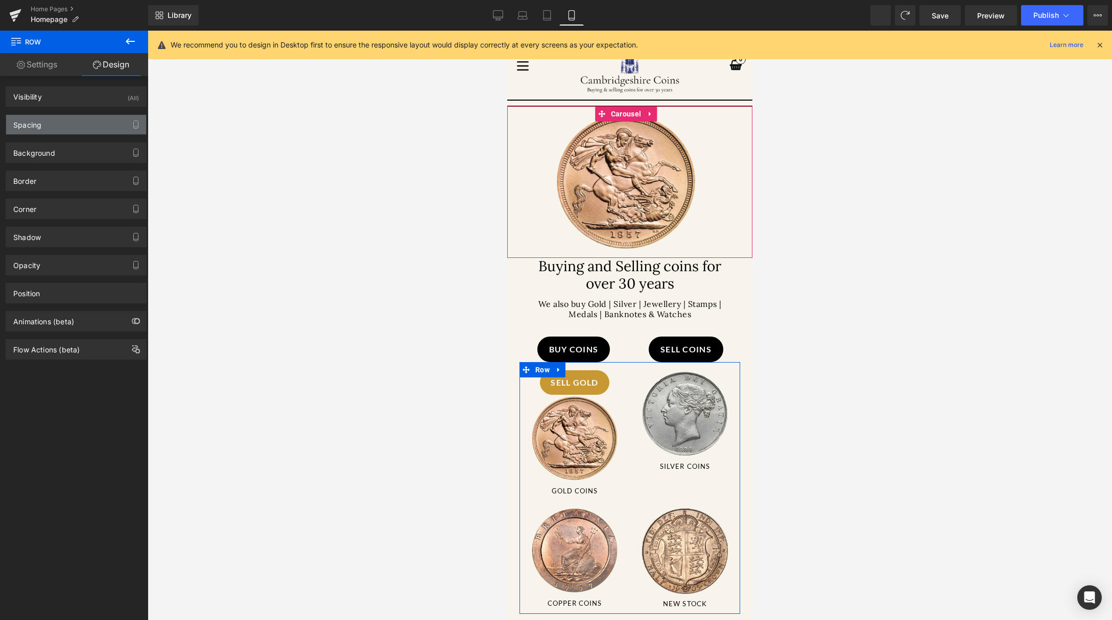
click at [82, 133] on div "Spacing" at bounding box center [76, 124] width 140 height 19
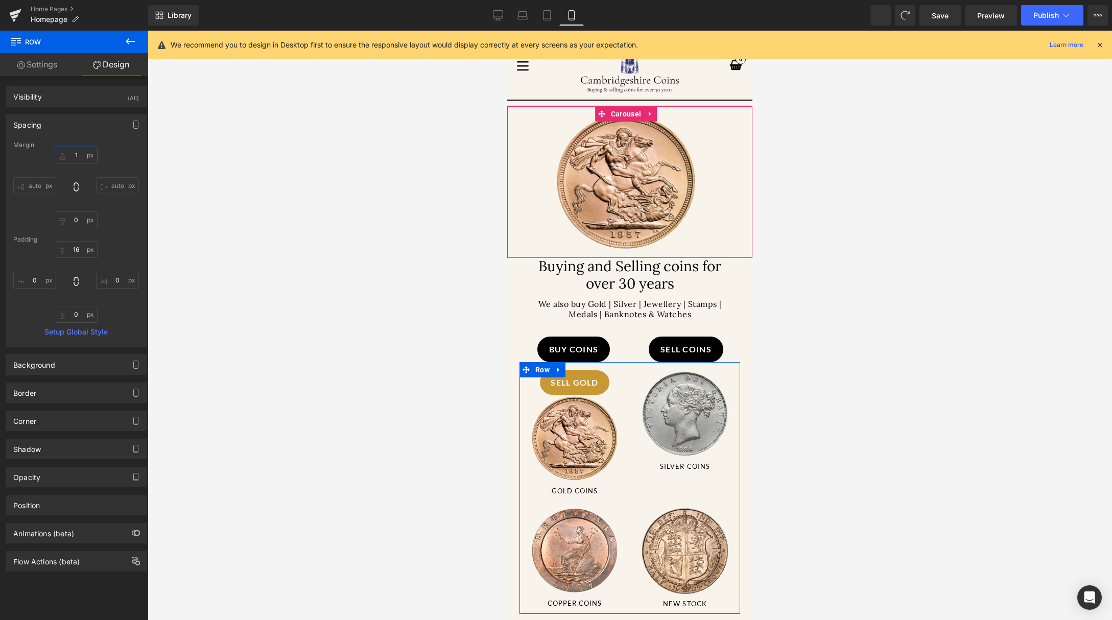
click at [90, 158] on input "1" at bounding box center [76, 155] width 43 height 17
type input "20"
click at [224, 269] on div at bounding box center [630, 325] width 964 height 589
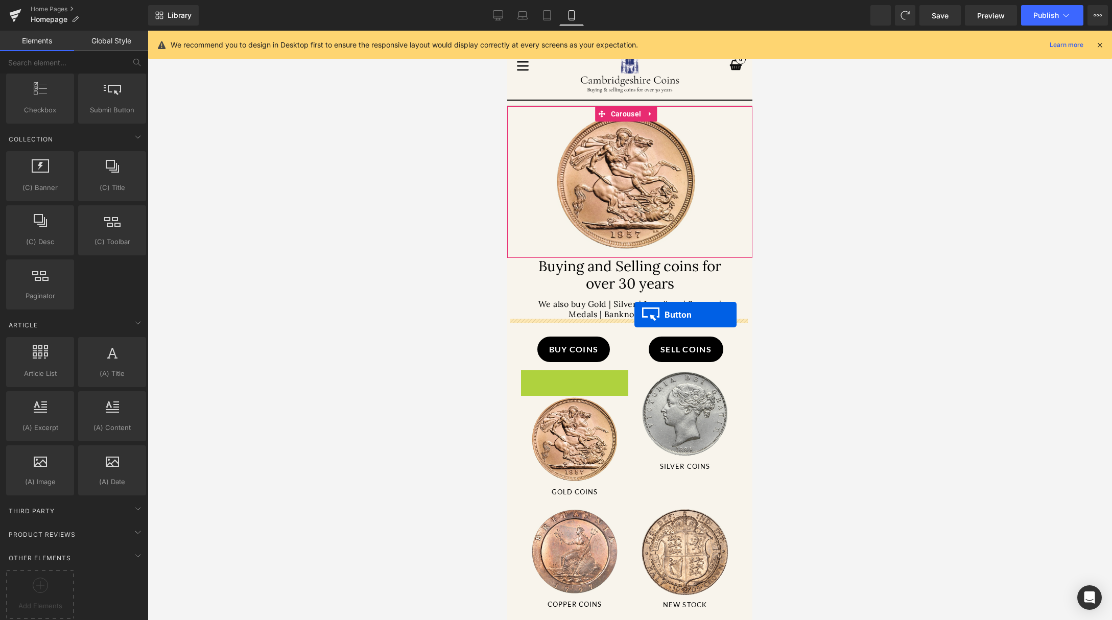
drag, startPoint x: 558, startPoint y: 382, endPoint x: 634, endPoint y: 315, distance: 102.4
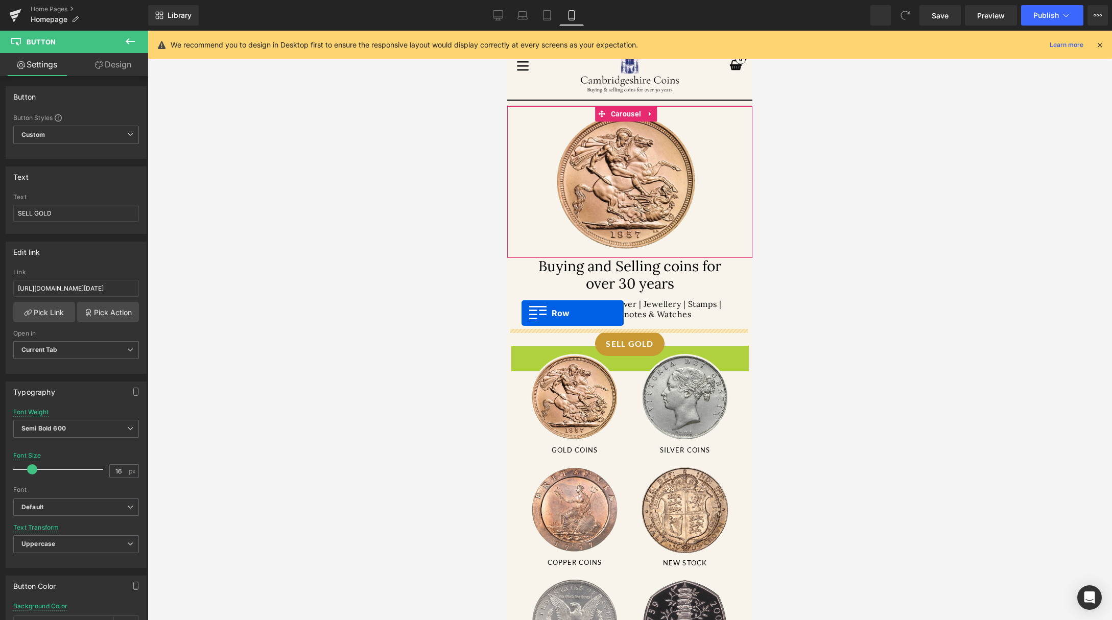
drag, startPoint x: 517, startPoint y: 350, endPoint x: 521, endPoint y: 313, distance: 37.6
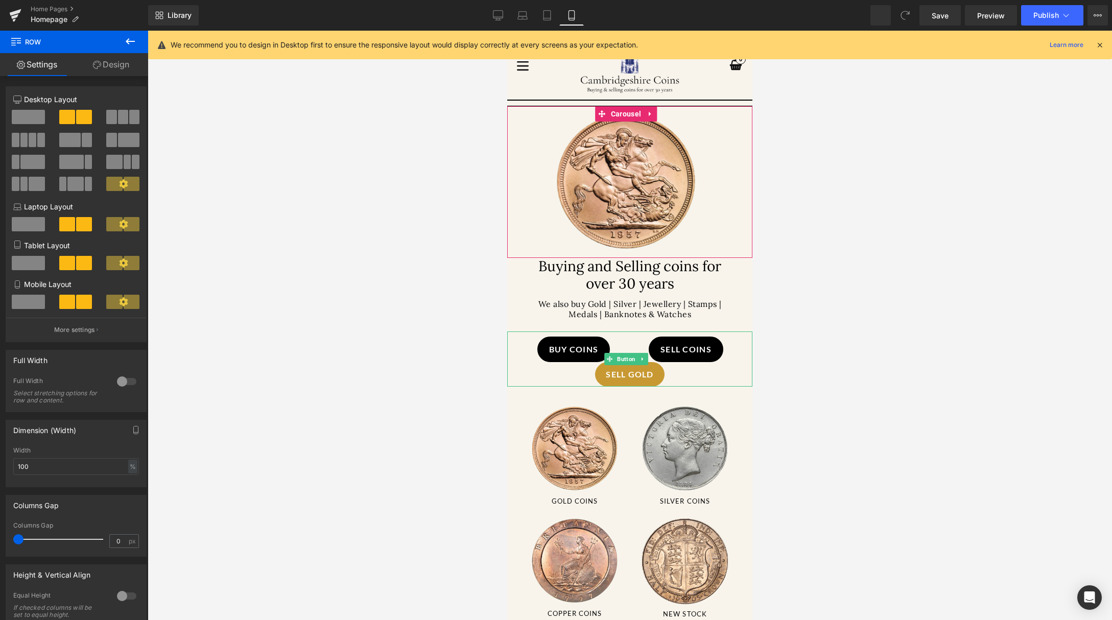
click at [567, 350] on div "SELL GOLD" at bounding box center [629, 358] width 245 height 55
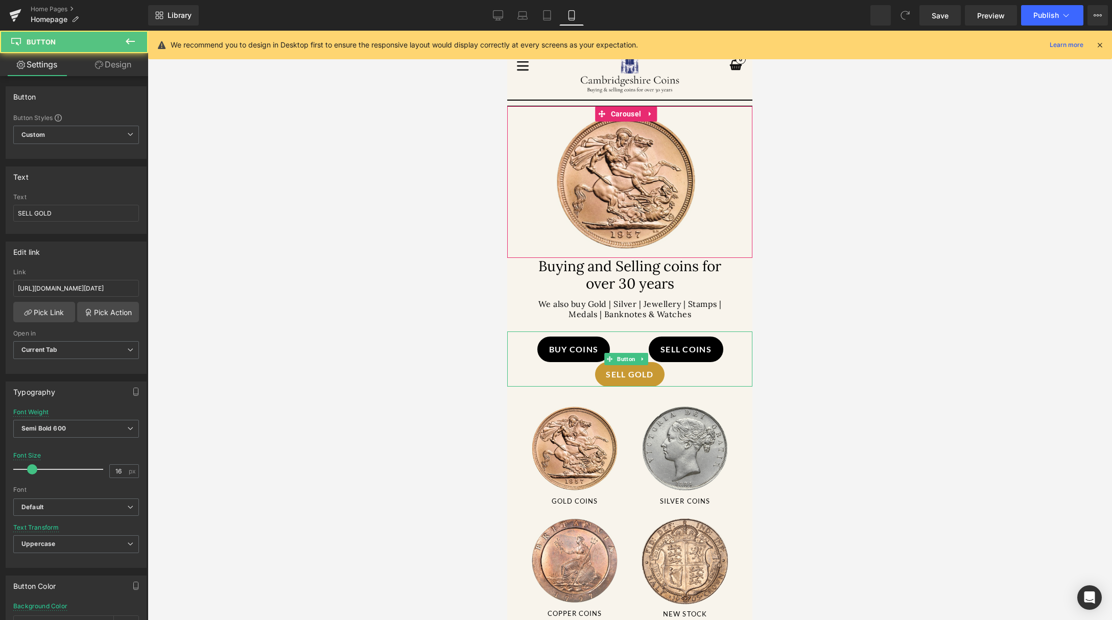
click at [577, 351] on div "SELL GOLD" at bounding box center [629, 358] width 245 height 55
click at [613, 377] on span "SELL GOLD" at bounding box center [630, 374] width 48 height 12
click at [731, 404] on div "Image Gold Coins Button Image Silver Coins Button Image Copper Coins Button Ima…" at bounding box center [629, 510] width 221 height 227
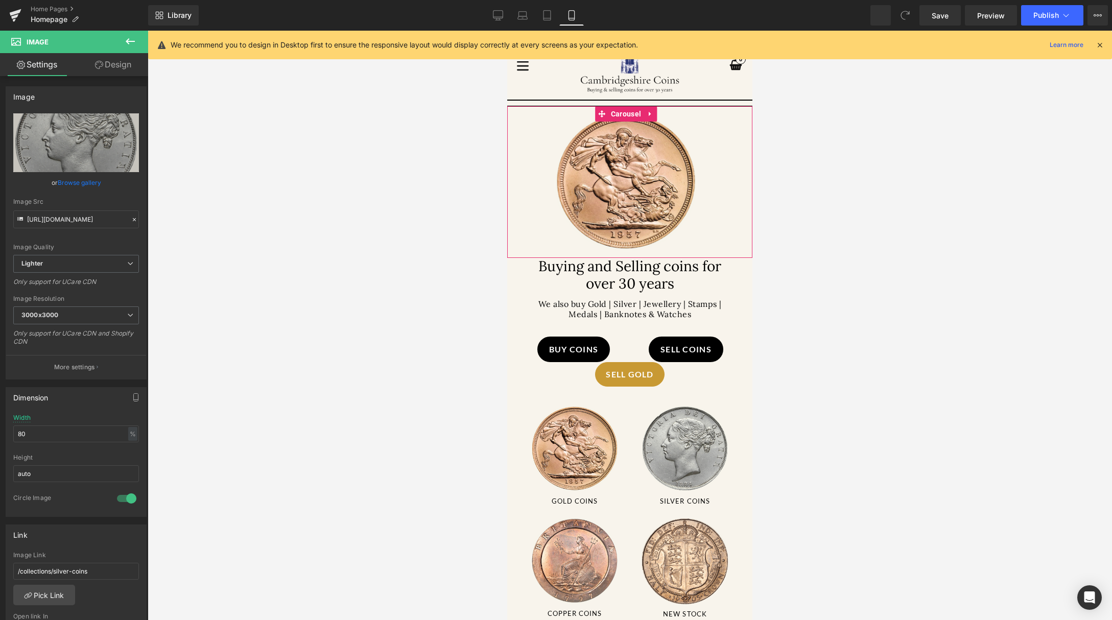
click at [608, 327] on div "Buy Coins Button Sell Coins Button Row" at bounding box center [629, 344] width 245 height 46
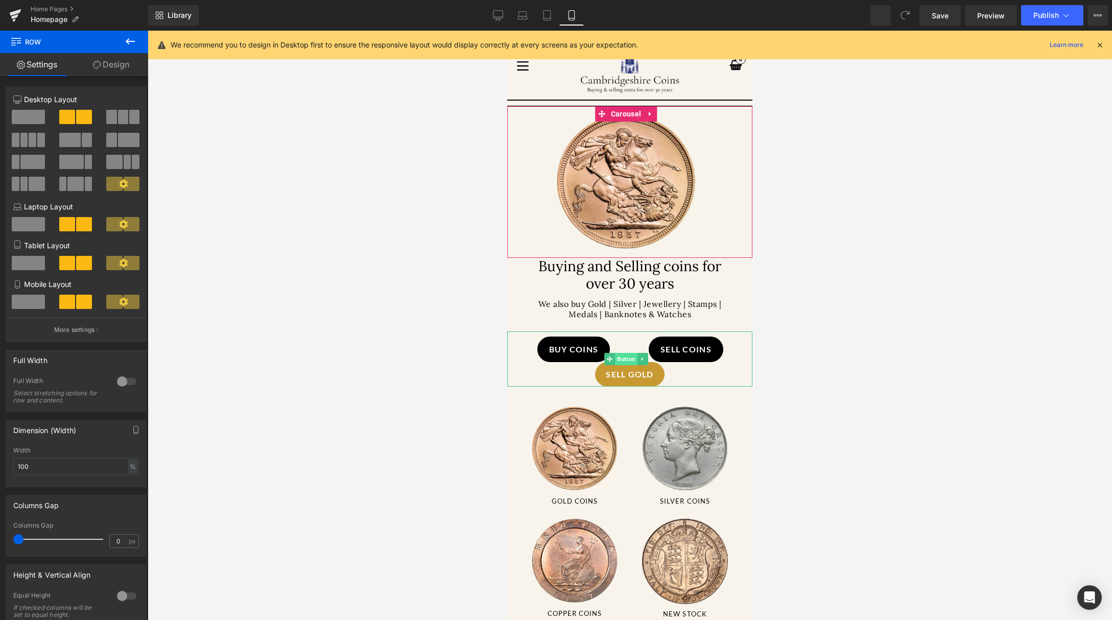
click at [623, 355] on span "Button" at bounding box center [626, 359] width 22 height 12
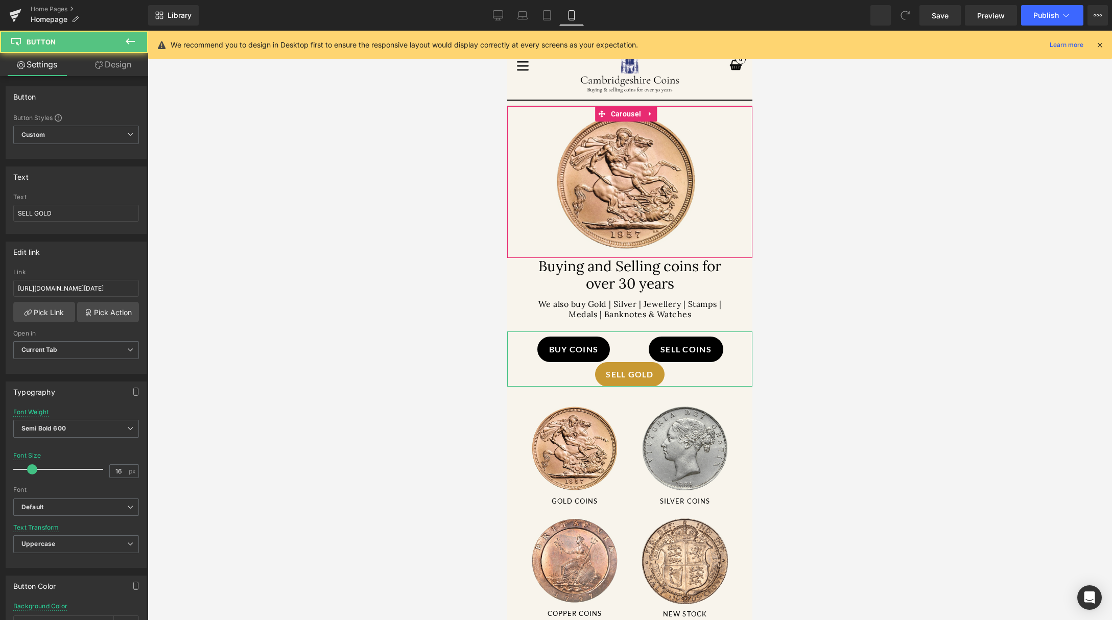
click at [110, 57] on link "Design" at bounding box center [113, 64] width 74 height 23
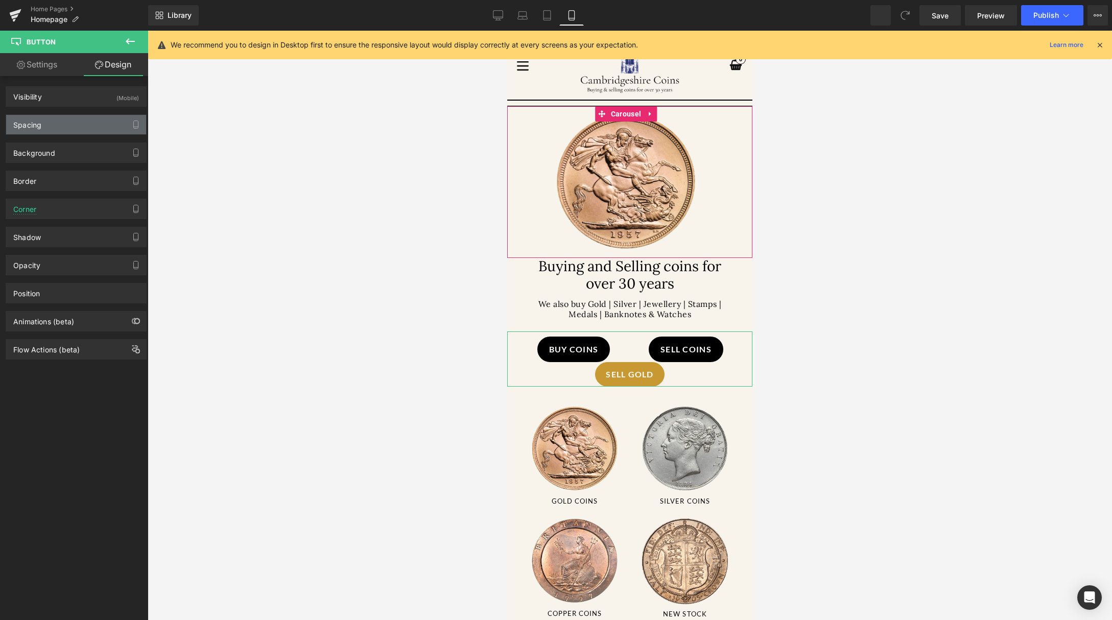
click at [92, 133] on div "Spacing" at bounding box center [76, 124] width 140 height 19
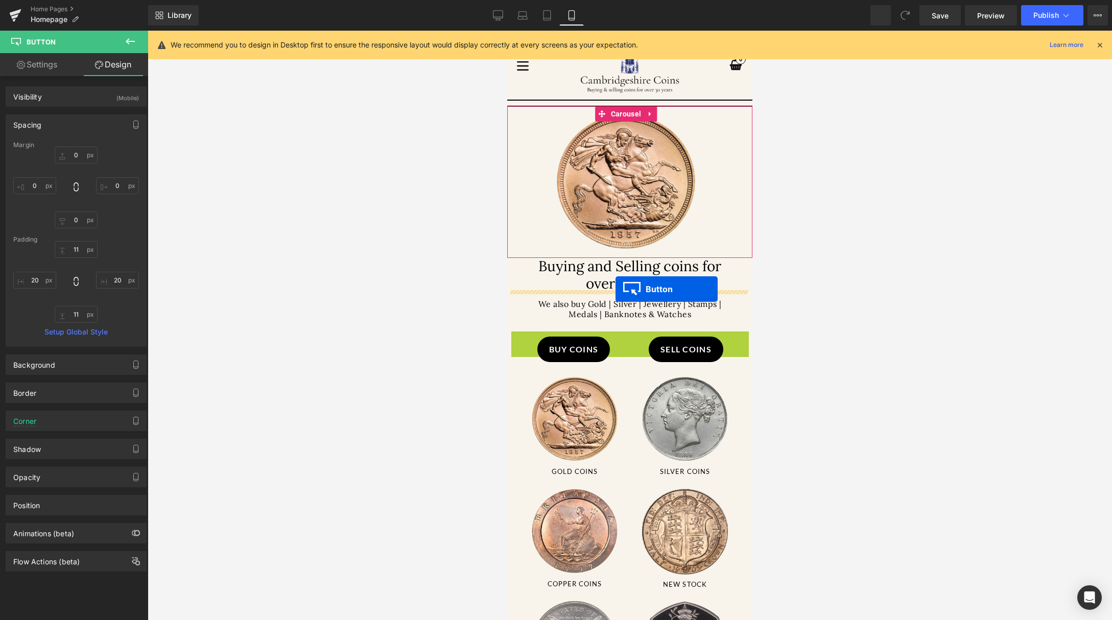
drag, startPoint x: 605, startPoint y: 354, endPoint x: 615, endPoint y: 289, distance: 65.1
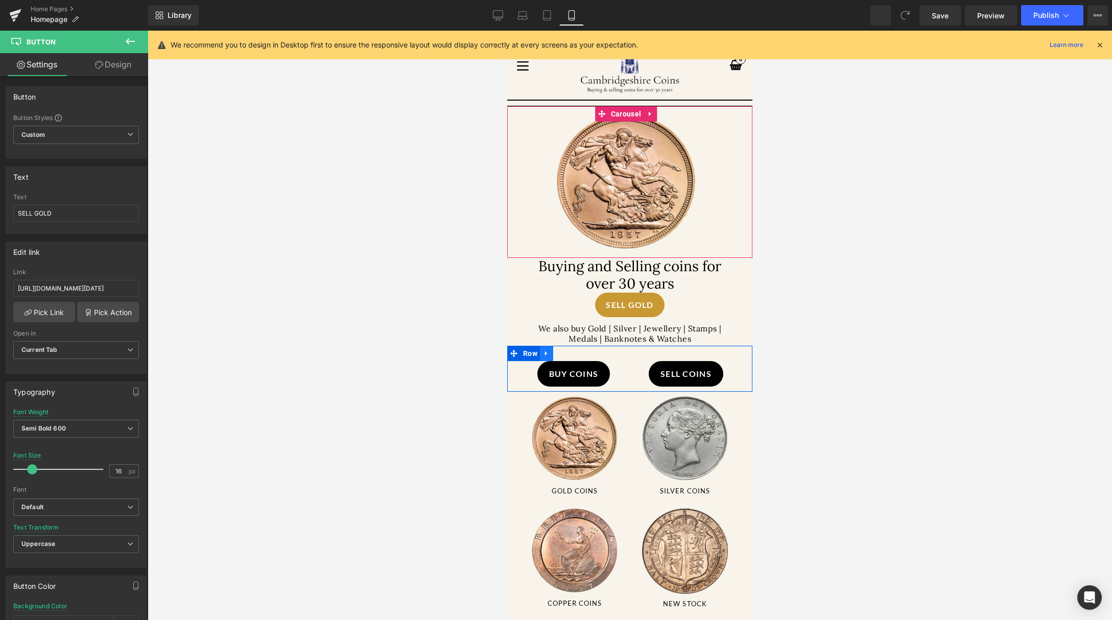
click at [550, 349] on icon at bounding box center [546, 353] width 7 height 8
click at [560, 353] on icon at bounding box center [559, 353] width 7 height 8
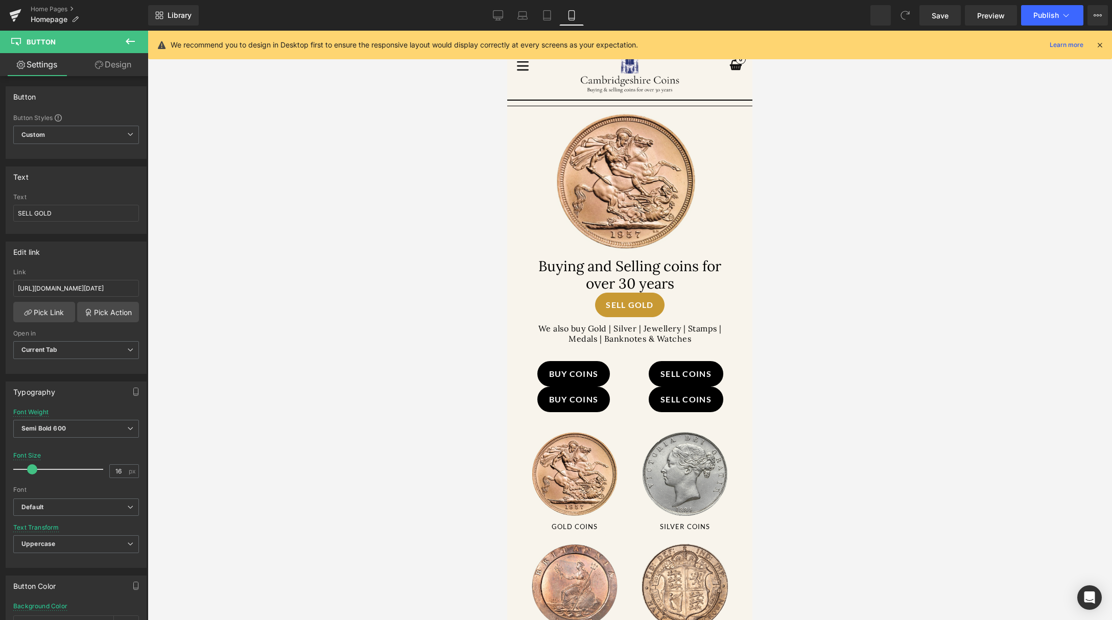
click at [870, 15] on div "Library Mobile Desktop Laptop Tablet Mobile Save Preview Publish Scheduled View…" at bounding box center [629, 15] width 963 height 20
click at [844, 183] on div at bounding box center [630, 325] width 964 height 589
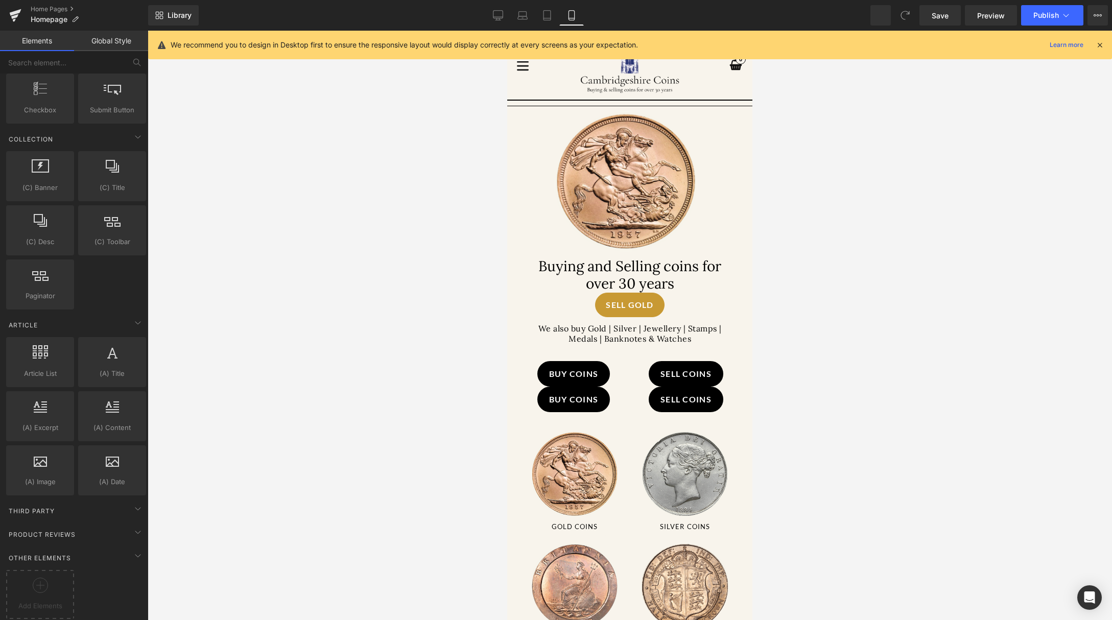
click at [1098, 46] on icon at bounding box center [1099, 44] width 9 height 9
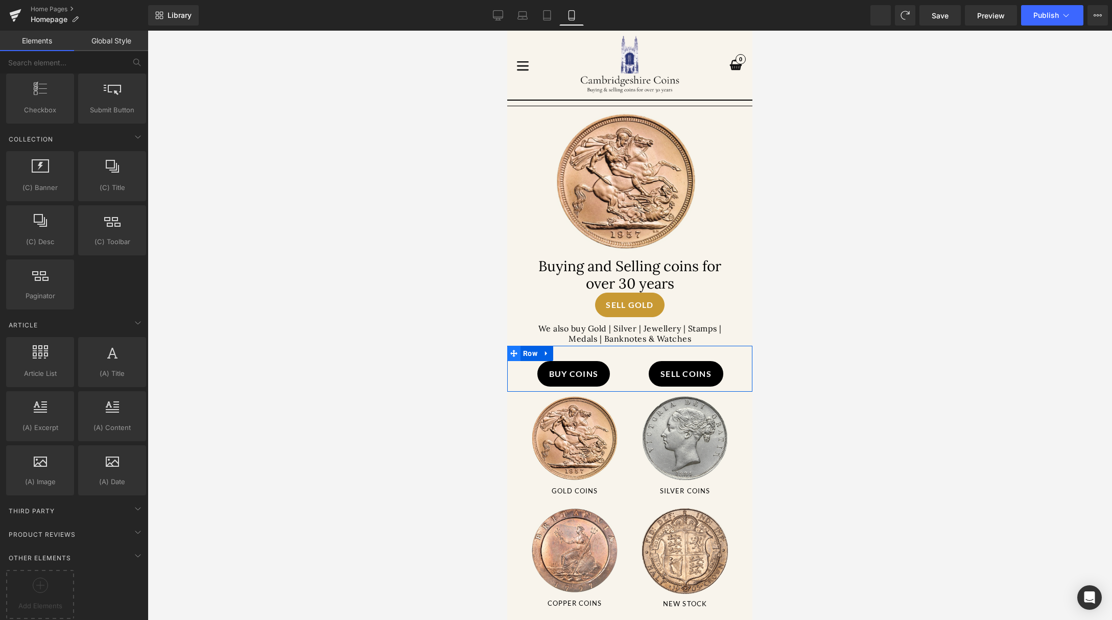
click at [512, 352] on icon at bounding box center [513, 353] width 7 height 8
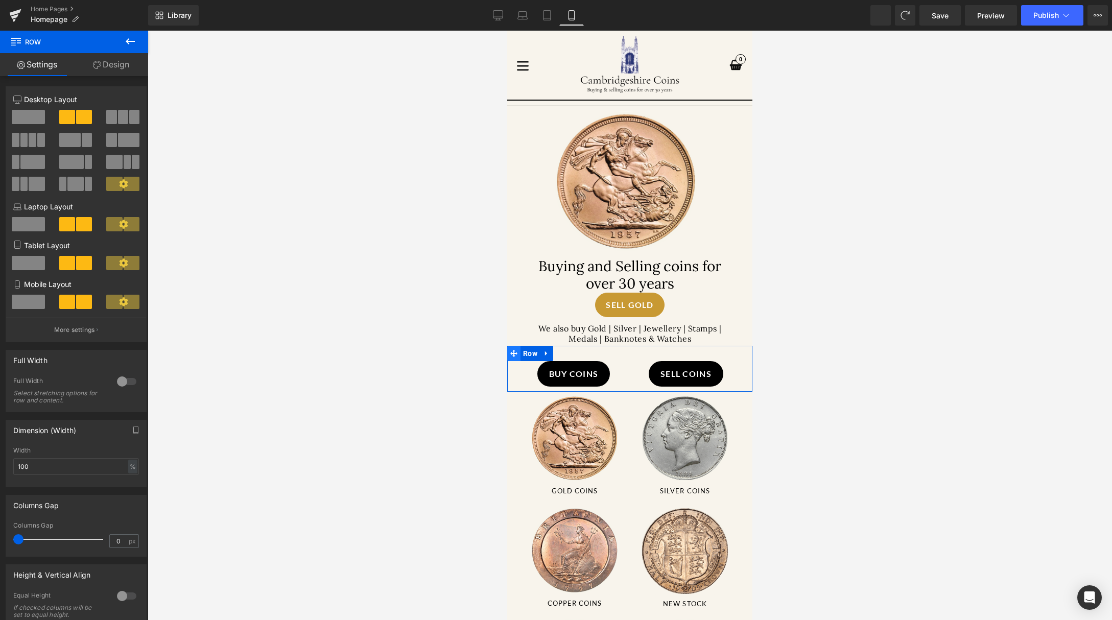
click at [513, 350] on icon at bounding box center [513, 353] width 7 height 7
click at [490, 17] on link "Desktop" at bounding box center [498, 15] width 25 height 20
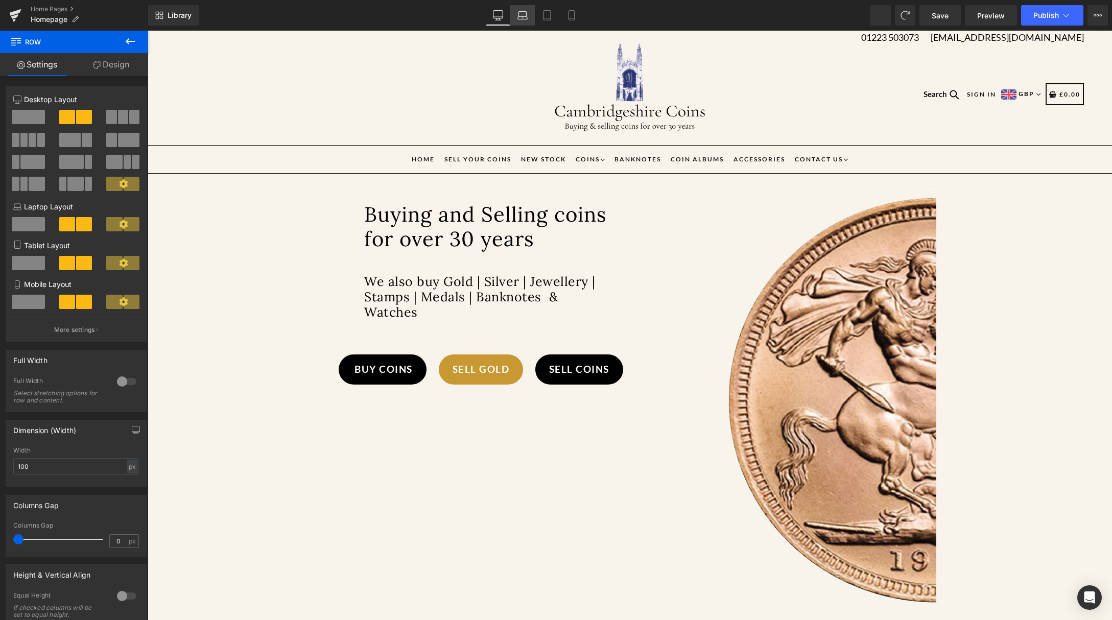
click at [523, 20] on icon at bounding box center [522, 15] width 10 height 10
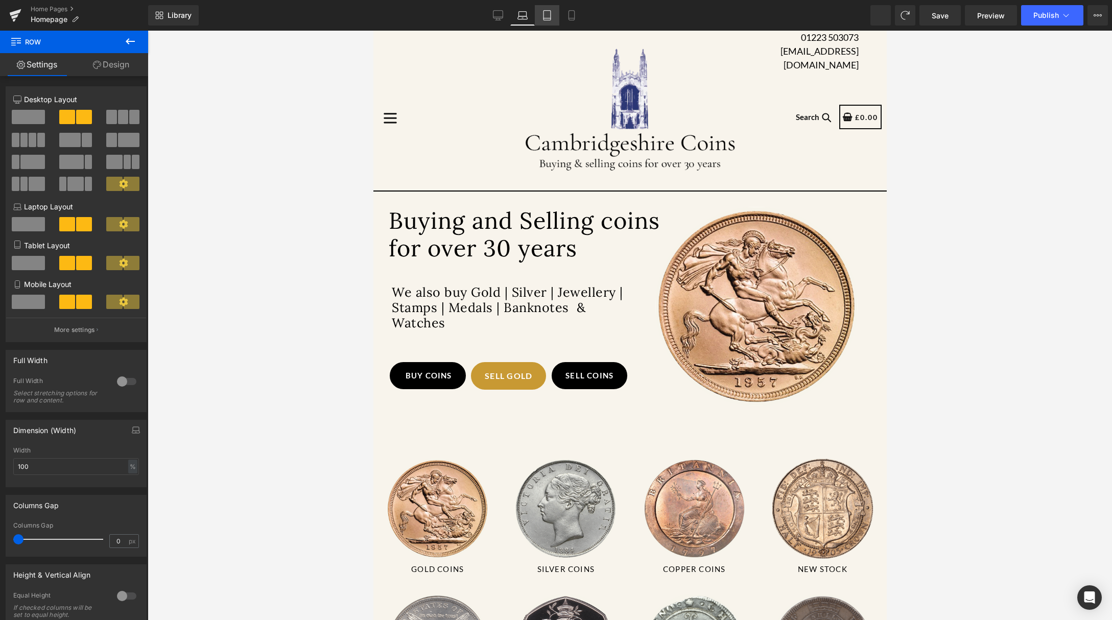
click at [552, 11] on link "Tablet" at bounding box center [547, 15] width 25 height 20
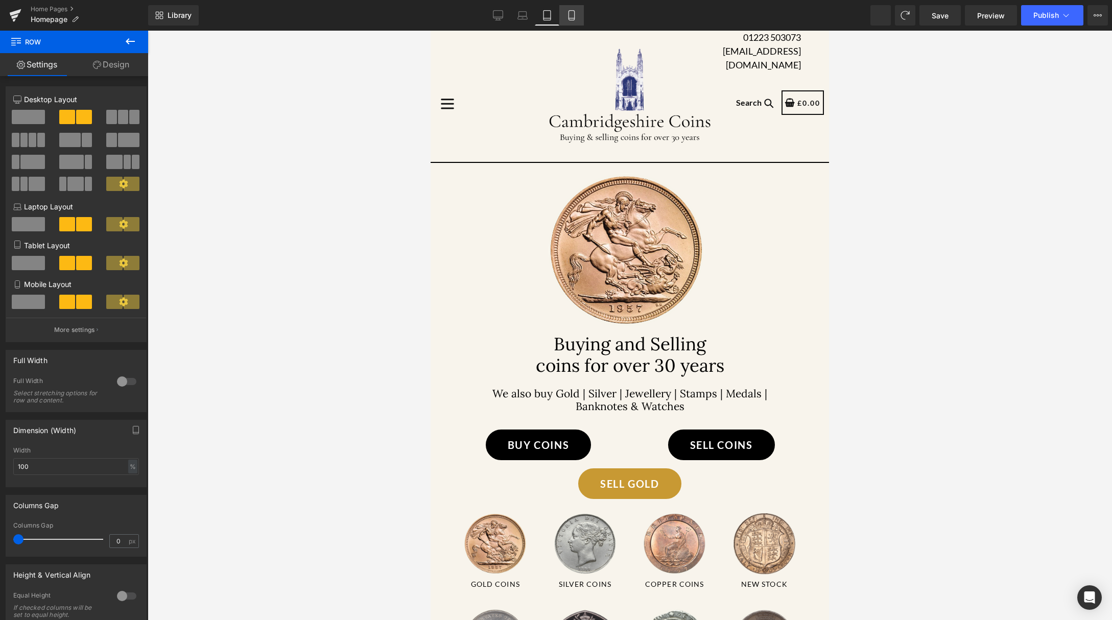
click at [574, 11] on icon at bounding box center [571, 16] width 6 height 10
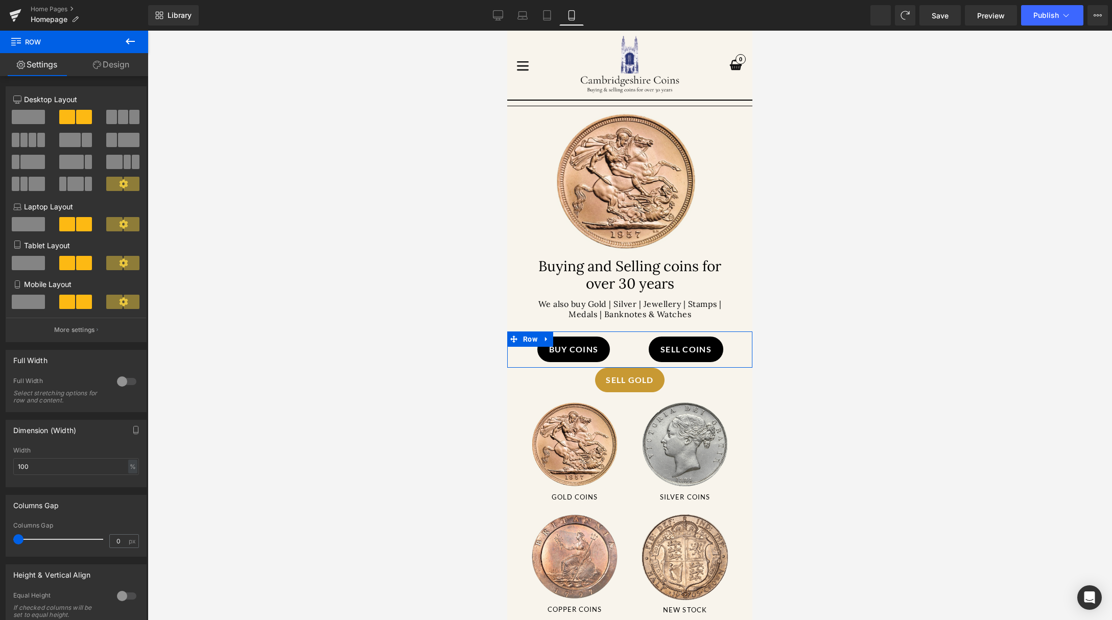
click at [586, 353] on div "SELL gold Button Row" at bounding box center [629, 349] width 245 height 36
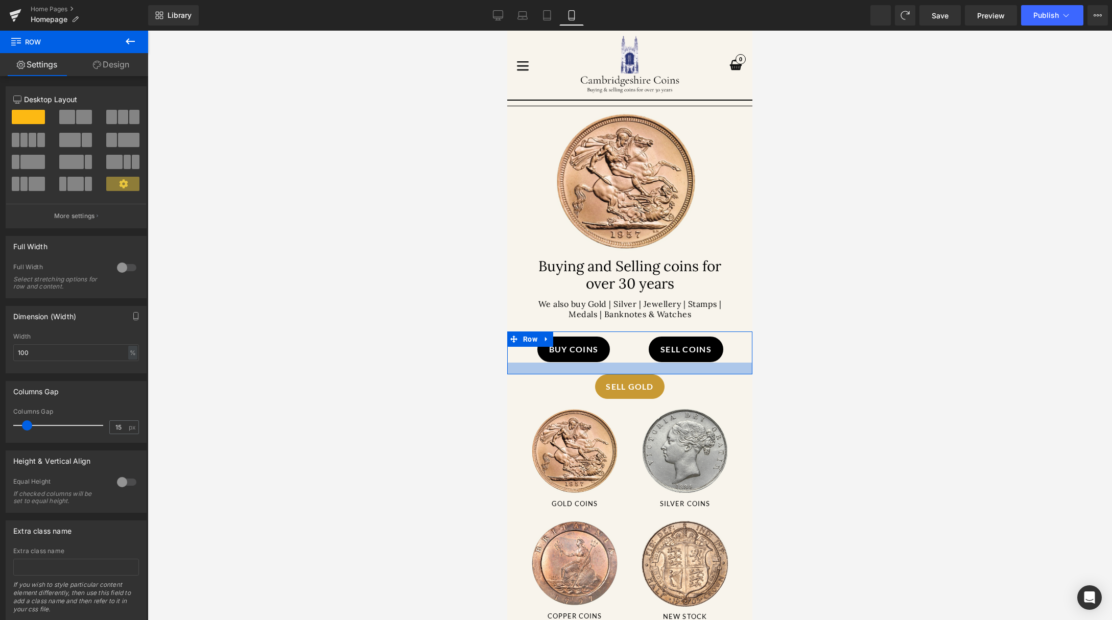
drag, startPoint x: 590, startPoint y: 360, endPoint x: 590, endPoint y: 367, distance: 6.7
click at [590, 367] on div at bounding box center [629, 369] width 245 height 12
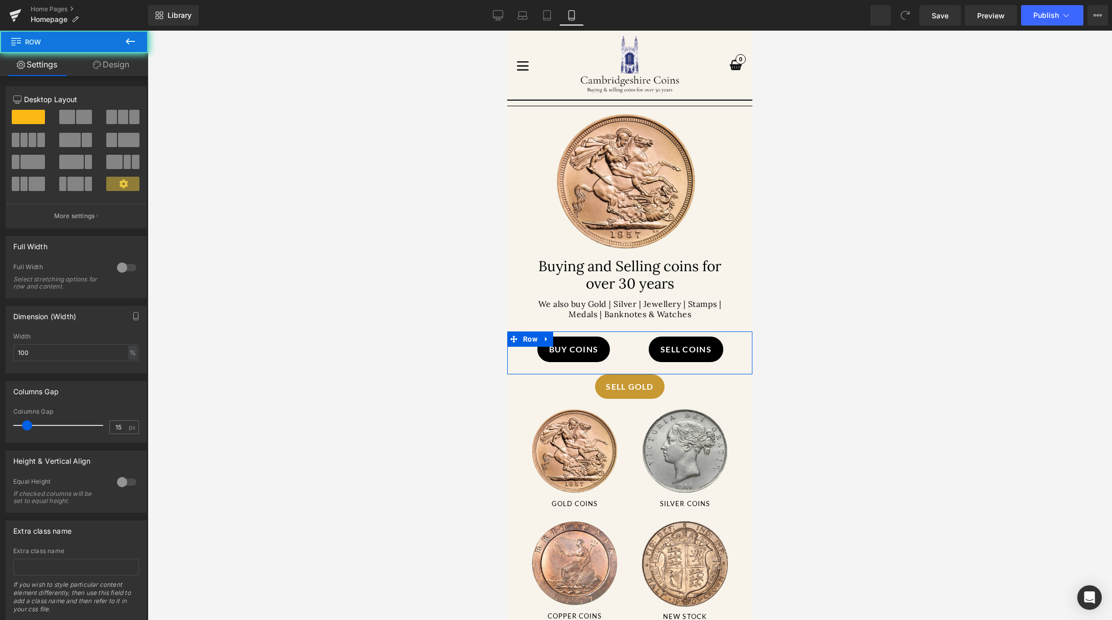
click at [598, 346] on div "SELL gold Button Row" at bounding box center [629, 352] width 245 height 43
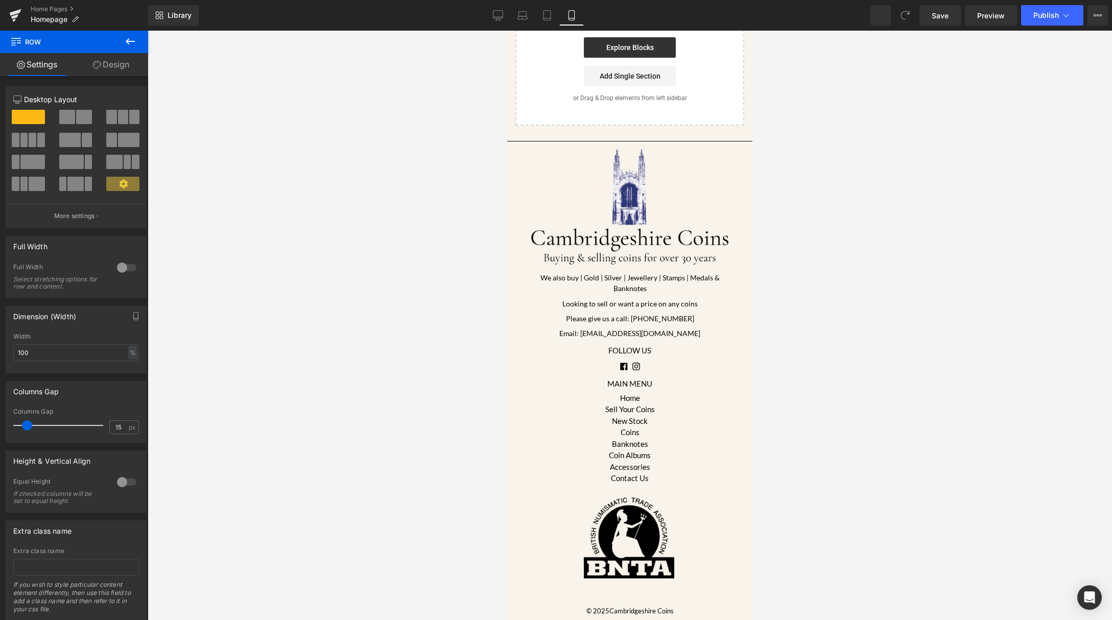
scroll to position [7, 0]
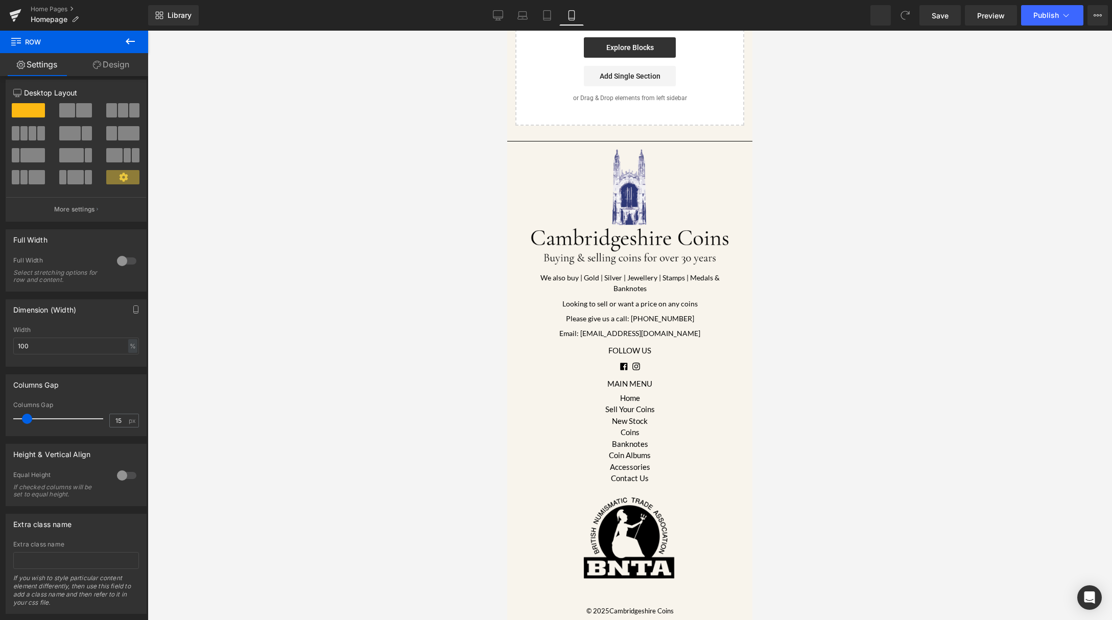
click at [127, 43] on icon at bounding box center [130, 41] width 12 height 12
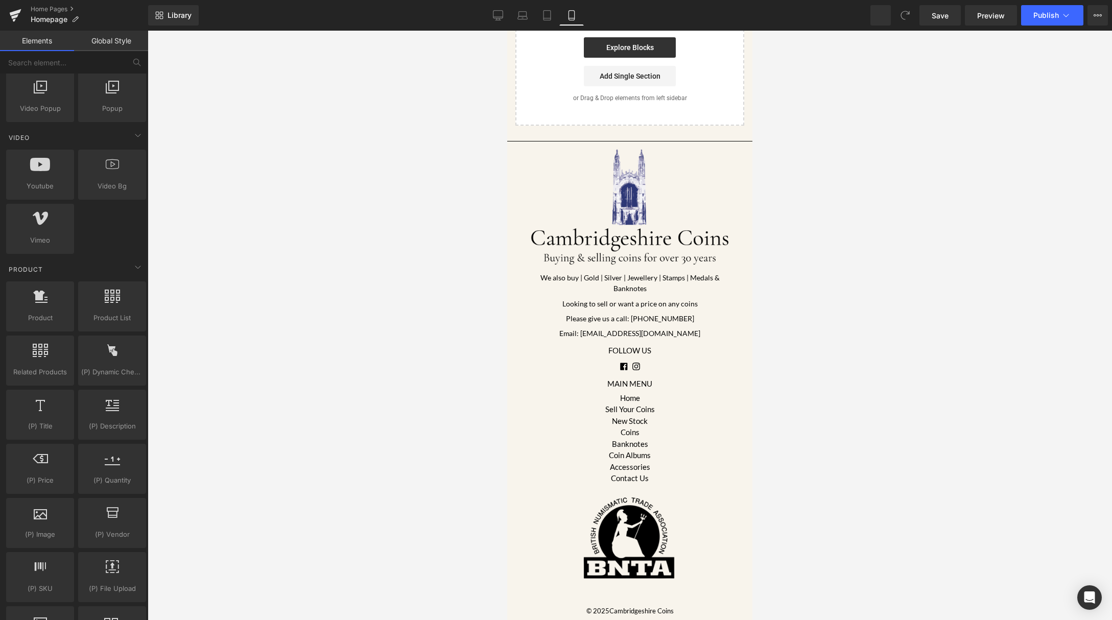
scroll to position [0, 0]
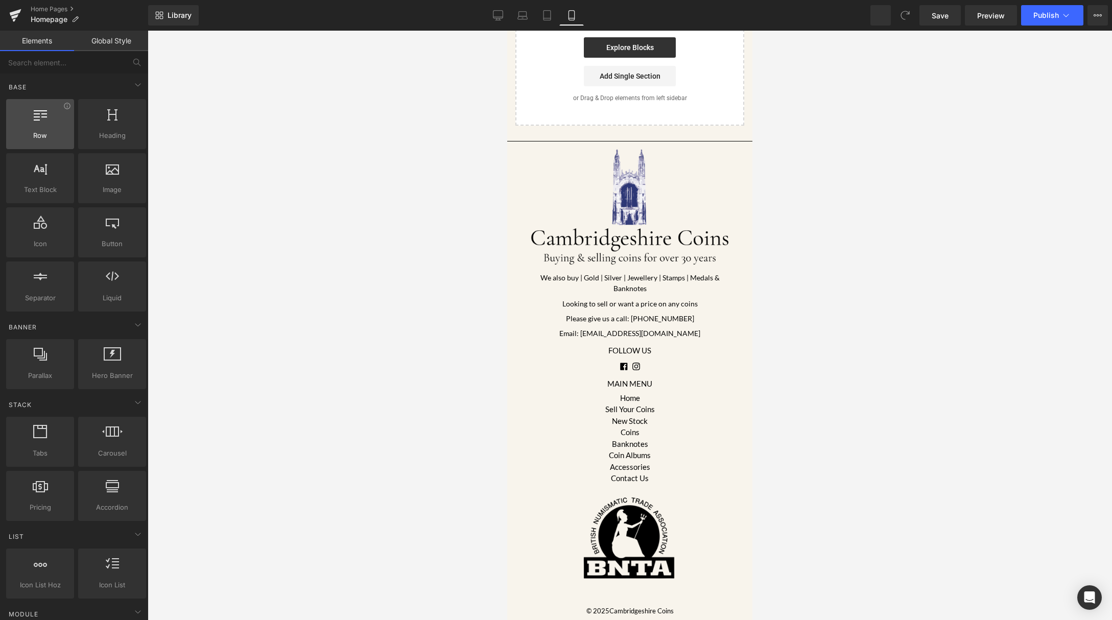
click at [49, 140] on span "Row" at bounding box center [40, 135] width 62 height 11
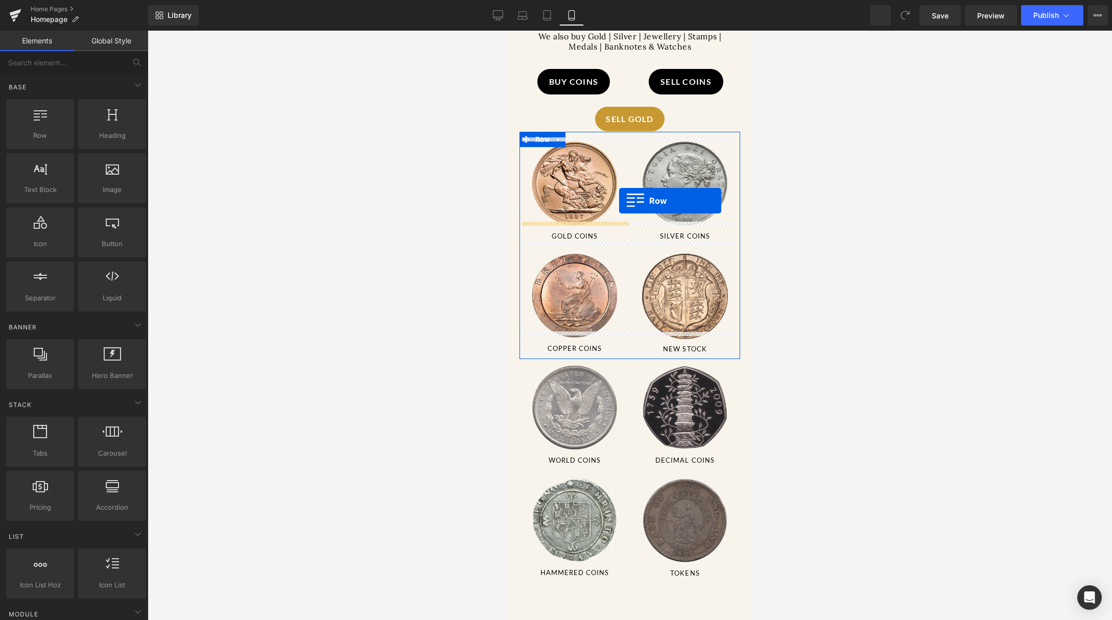
scroll to position [90, 0]
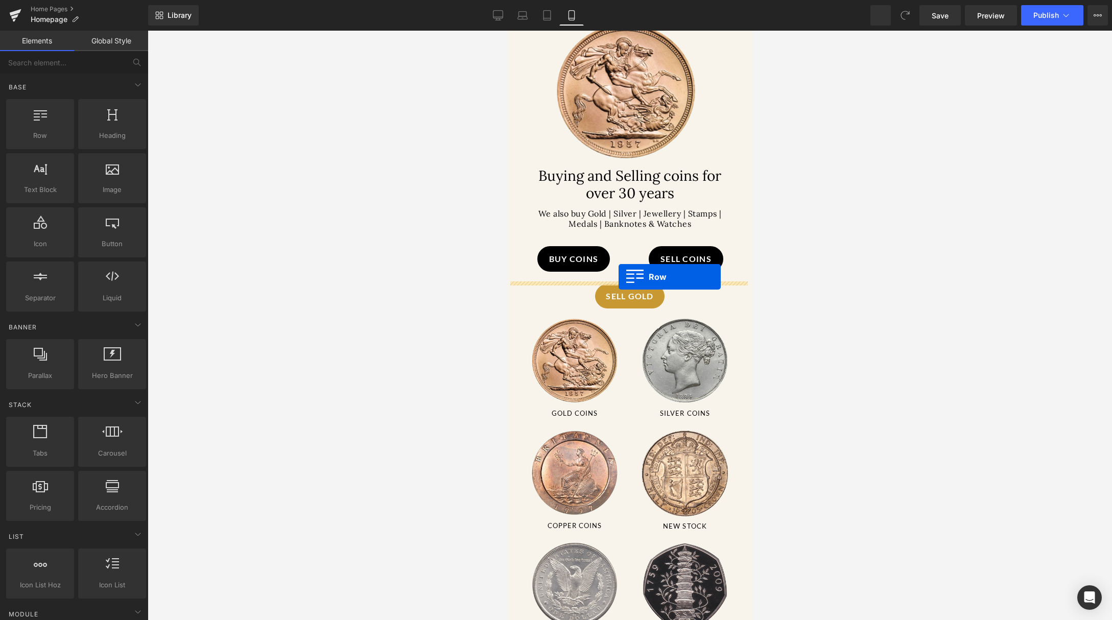
drag, startPoint x: 547, startPoint y: 157, endPoint x: 618, endPoint y: 277, distance: 139.7
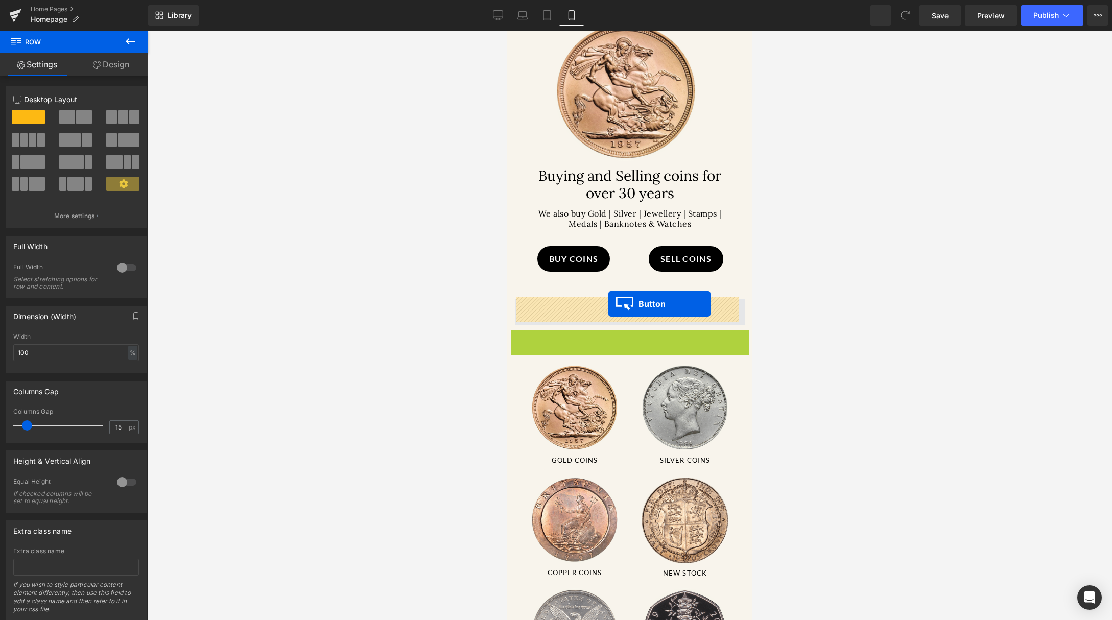
drag, startPoint x: 609, startPoint y: 337, endPoint x: 608, endPoint y: 304, distance: 33.7
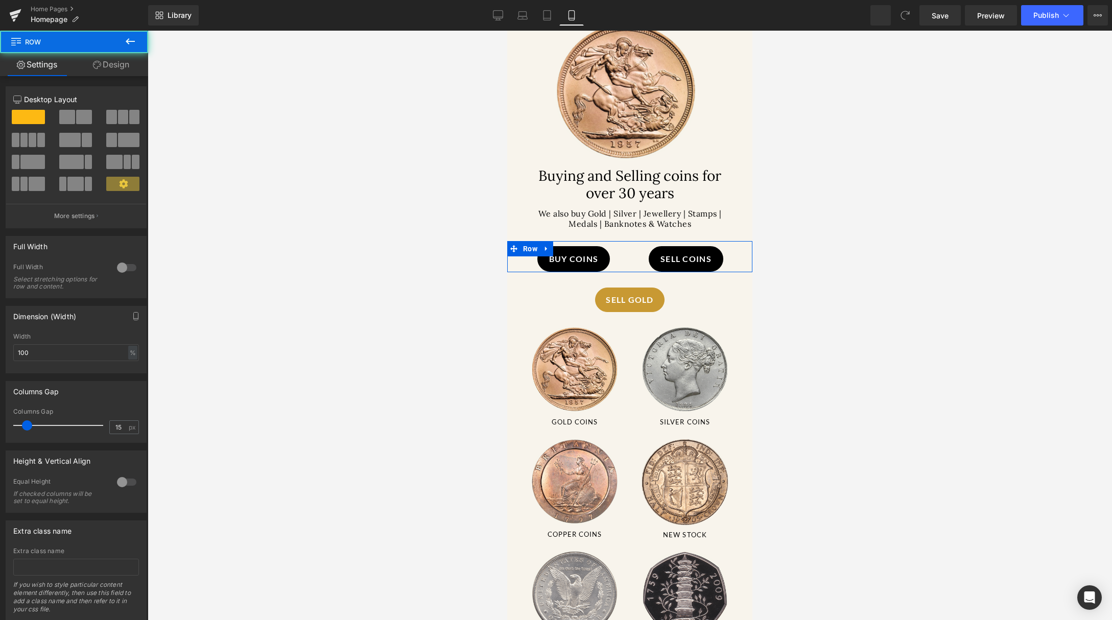
drag, startPoint x: 592, startPoint y: 279, endPoint x: 594, endPoint y: 267, distance: 11.9
click at [594, 267] on div "SELL gold Button Row" at bounding box center [629, 256] width 245 height 31
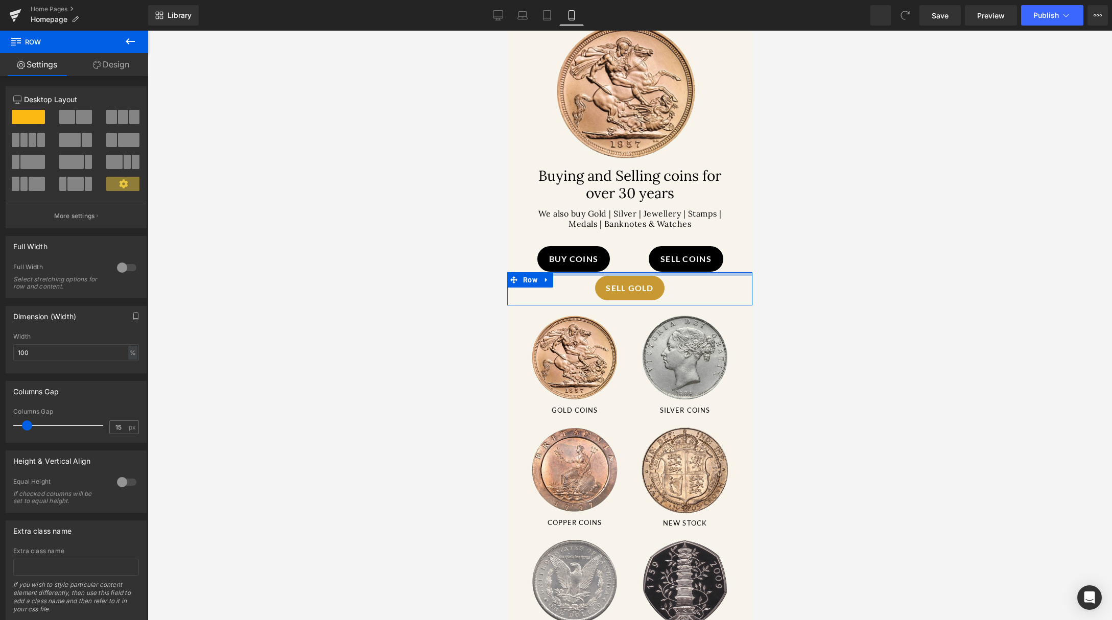
drag, startPoint x: 600, startPoint y: 282, endPoint x: 602, endPoint y: 270, distance: 11.9
click at [602, 272] on div at bounding box center [629, 274] width 245 height 4
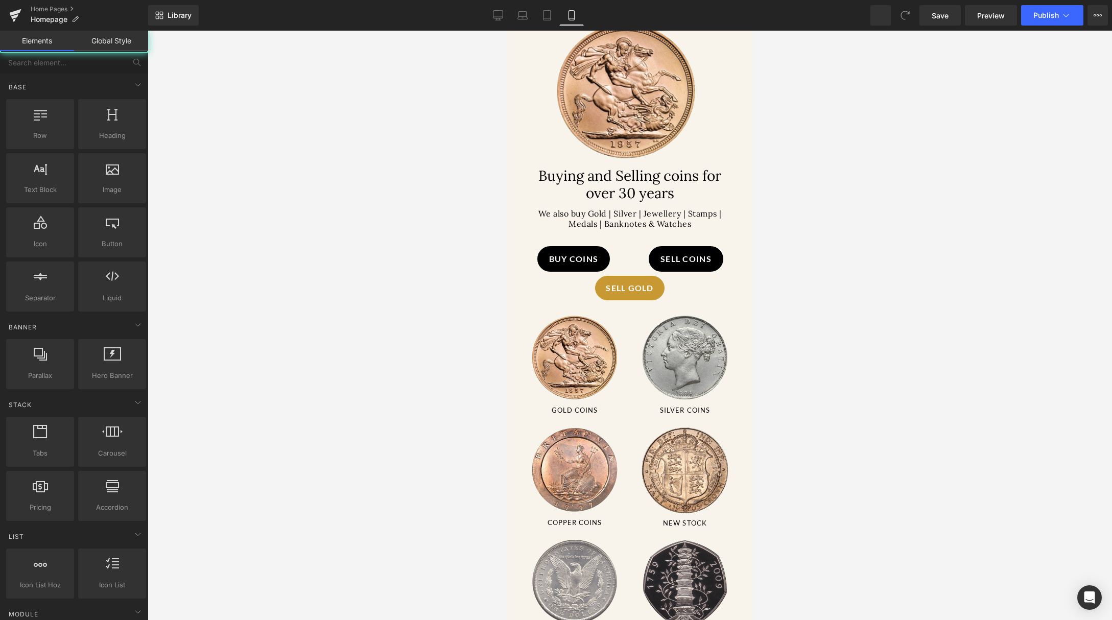
click at [871, 283] on div at bounding box center [630, 325] width 964 height 589
click at [692, 255] on div "SELL gold Button Row" at bounding box center [629, 256] width 245 height 31
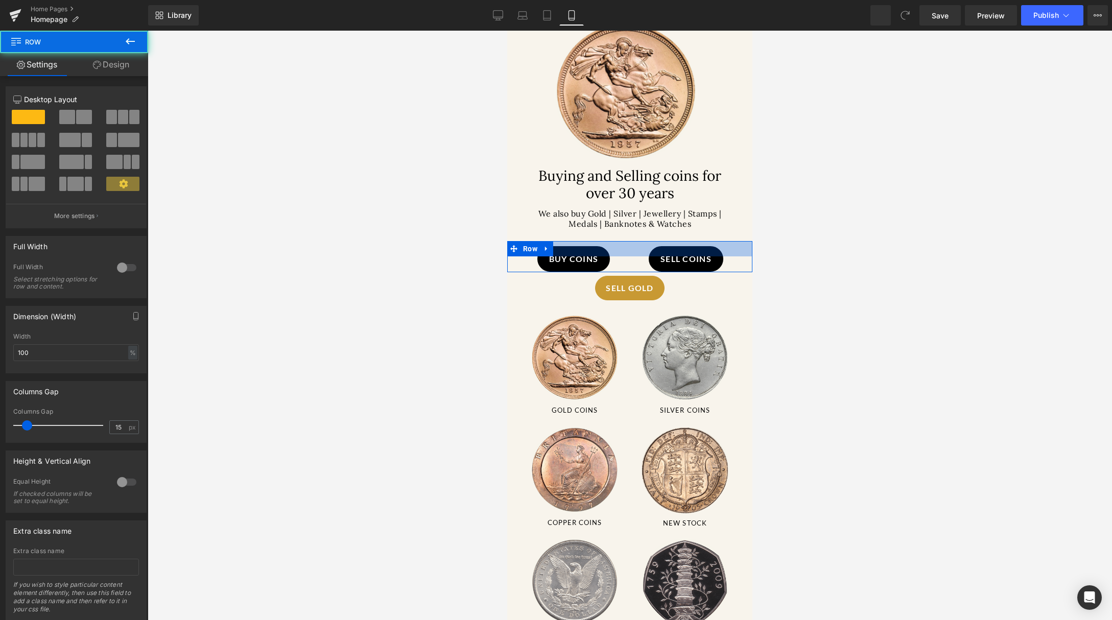
click at [716, 252] on div at bounding box center [629, 248] width 245 height 15
click at [589, 261] on div "SELL gold Button Row" at bounding box center [629, 256] width 245 height 31
click at [547, 246] on icon at bounding box center [546, 248] width 2 height 5
click at [522, 243] on span "Row" at bounding box center [529, 249] width 19 height 15
click at [97, 65] on icon at bounding box center [97, 65] width 8 height 8
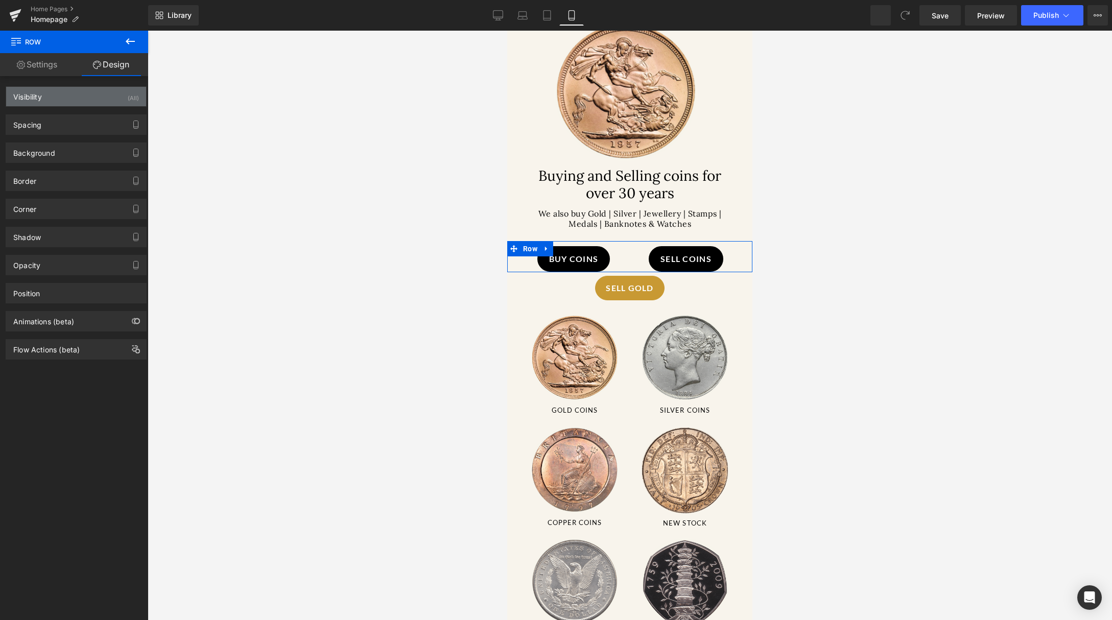
click at [107, 100] on div "Visibility (All)" at bounding box center [76, 96] width 140 height 19
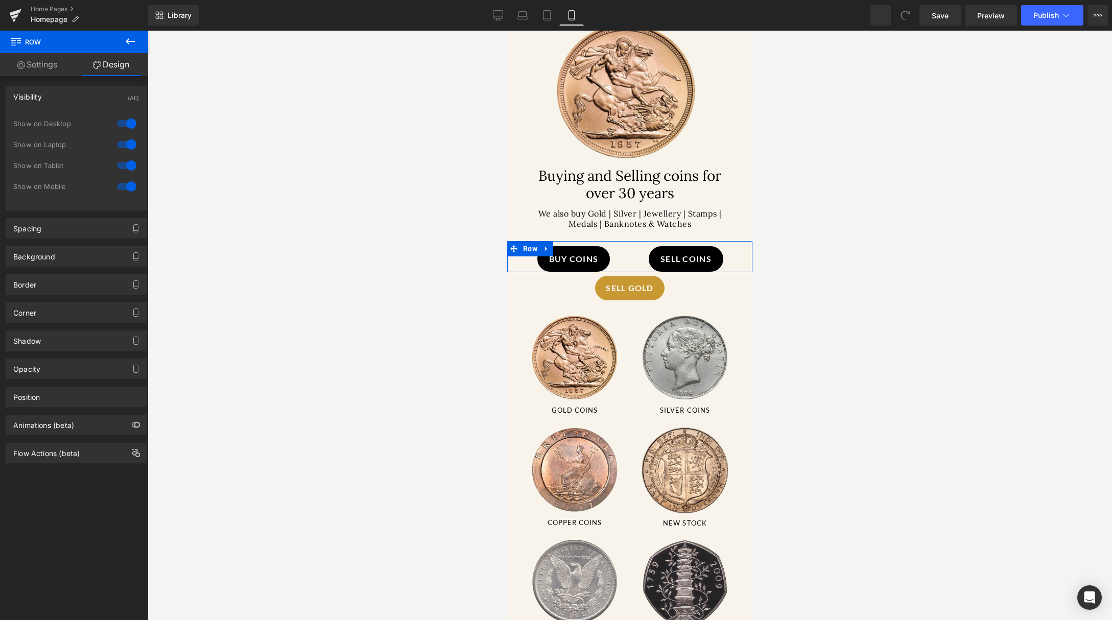
click at [128, 184] on div at bounding box center [126, 186] width 25 height 16
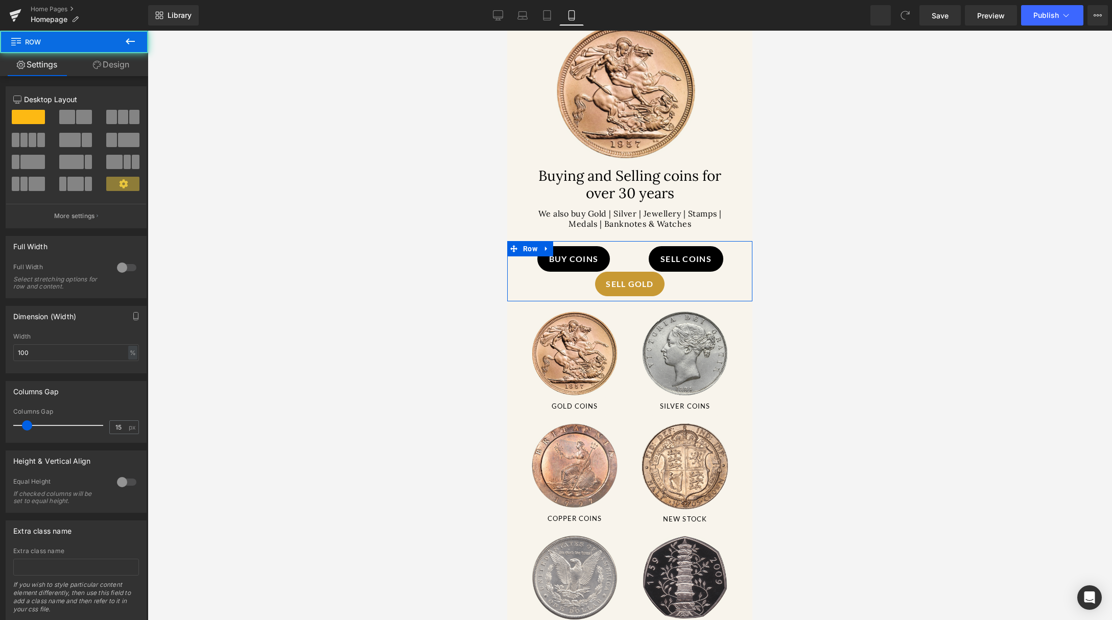
click at [580, 253] on div "SELL GOLD Button Row" at bounding box center [629, 271] width 245 height 60
click at [534, 244] on span "Row" at bounding box center [529, 249] width 19 height 15
click at [123, 71] on link "Design" at bounding box center [111, 64] width 74 height 23
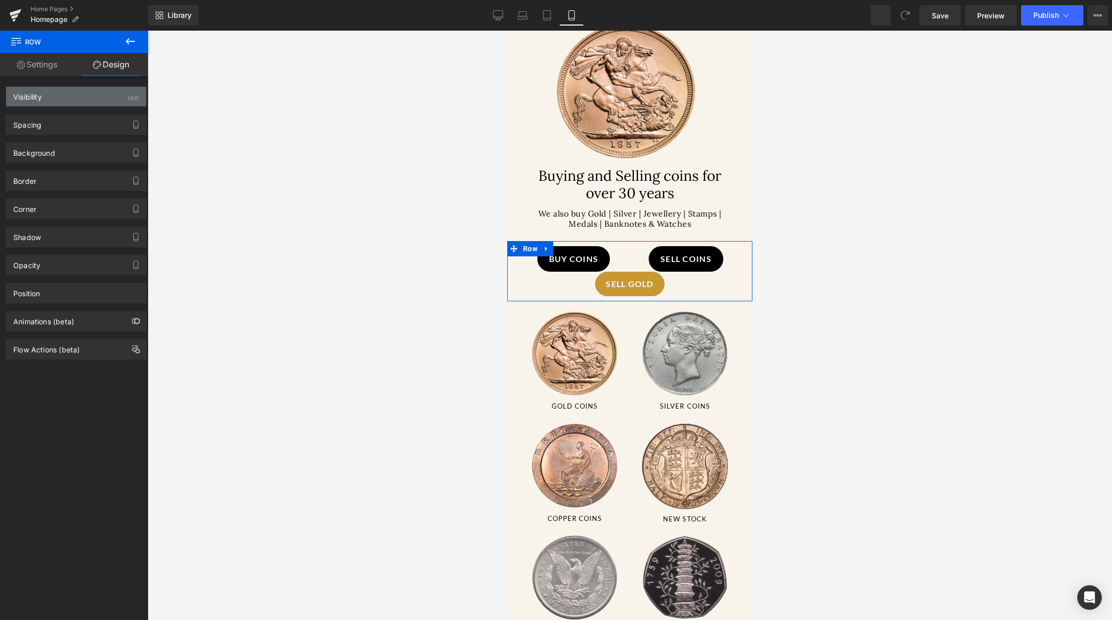
click at [107, 100] on div "Visibility (All)" at bounding box center [76, 96] width 140 height 19
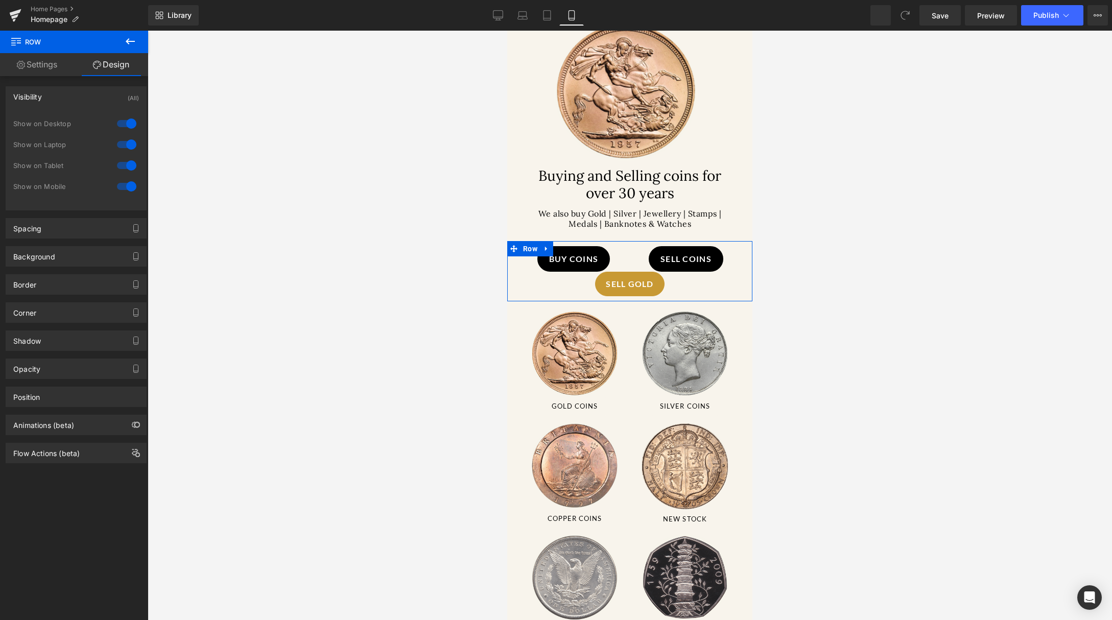
click at [124, 184] on div at bounding box center [126, 186] width 25 height 16
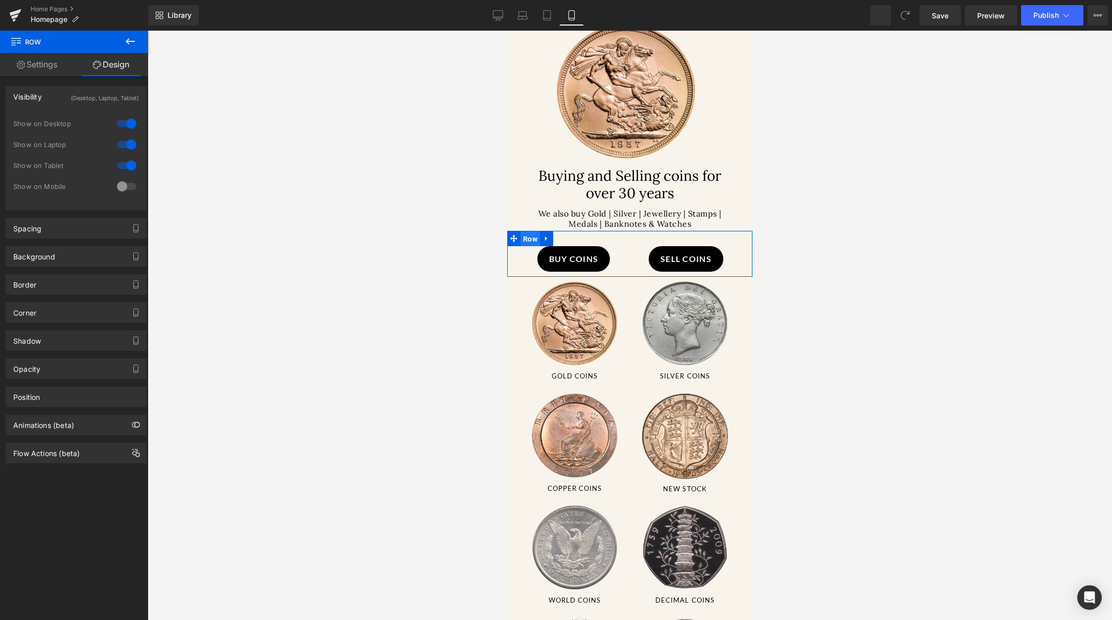
click at [534, 234] on span "Row" at bounding box center [529, 238] width 19 height 15
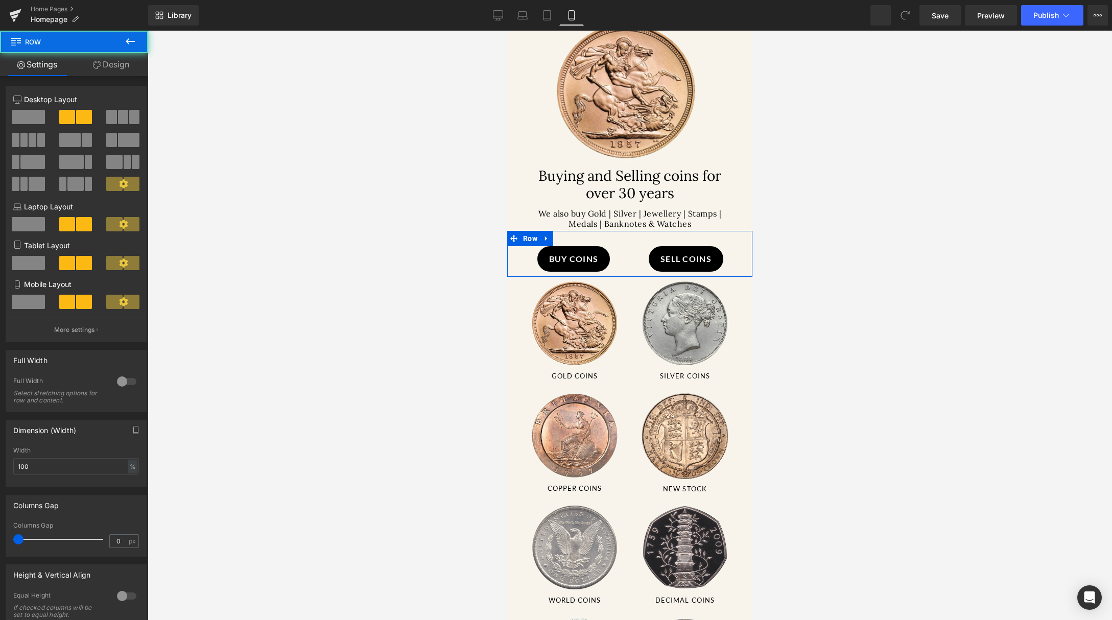
click at [114, 62] on link "Design" at bounding box center [111, 64] width 74 height 23
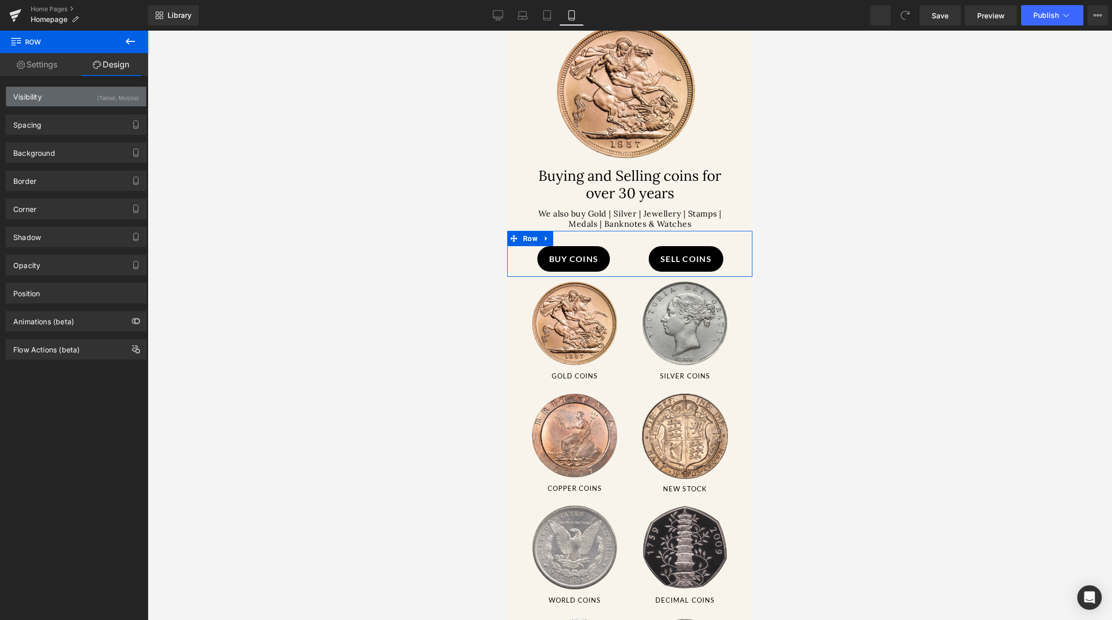
click at [107, 102] on div "(Tablet, Mobile)" at bounding box center [118, 95] width 42 height 17
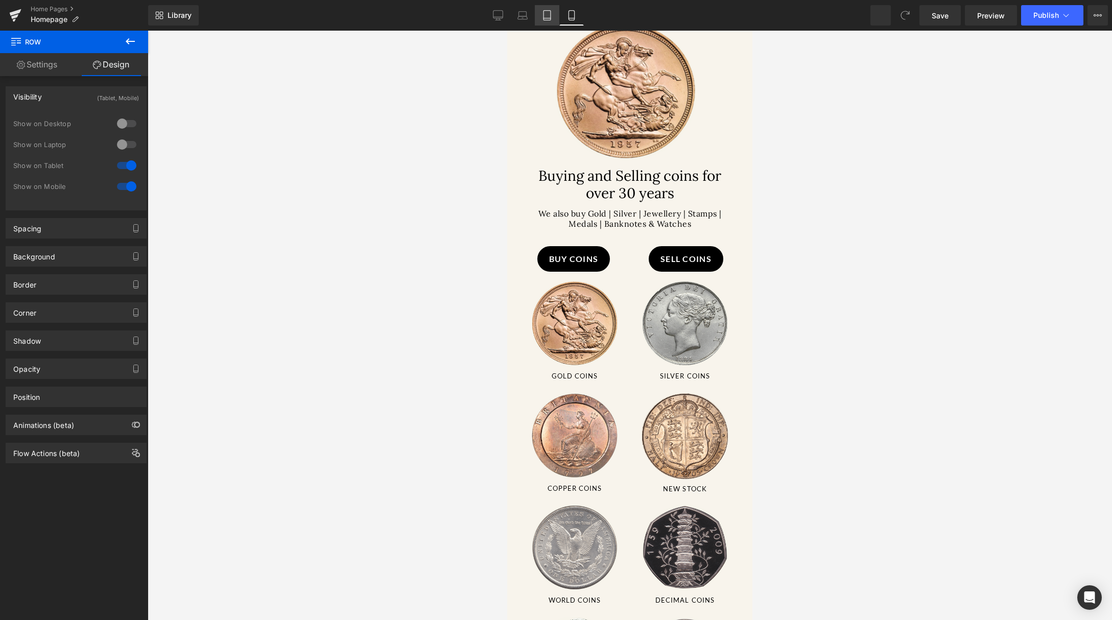
click at [538, 19] on link "Tablet" at bounding box center [547, 15] width 25 height 20
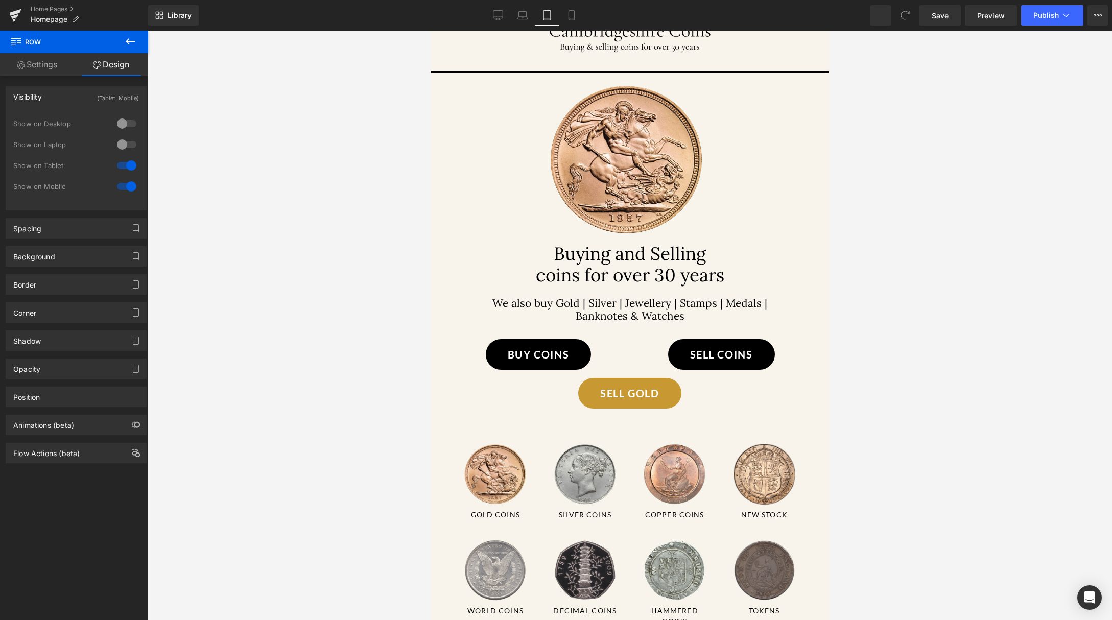
scroll to position [0, 0]
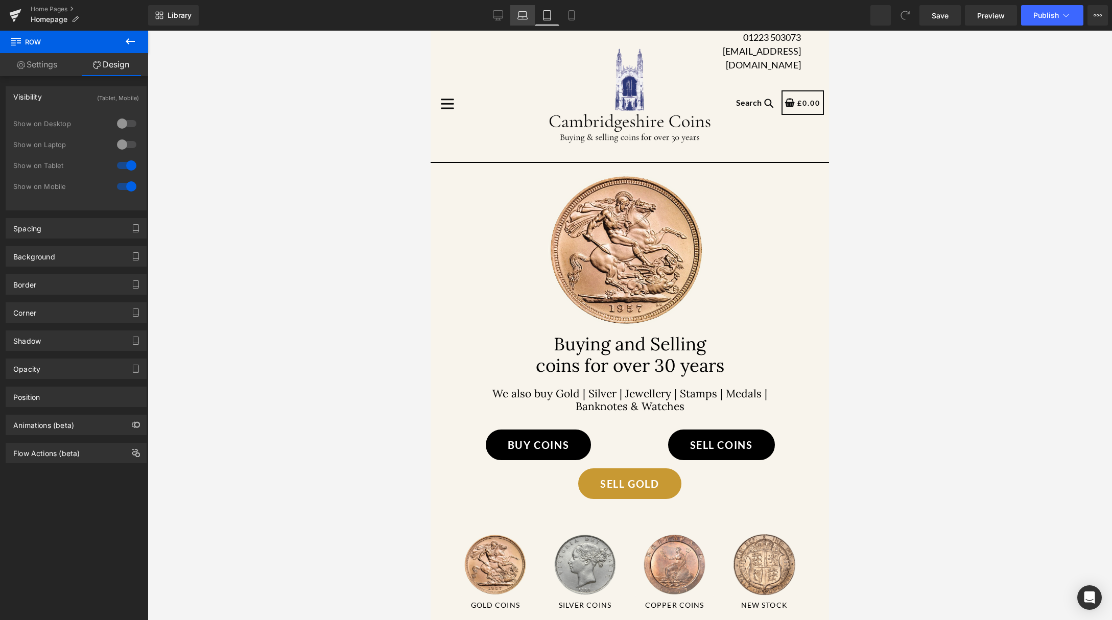
click at [520, 16] on icon at bounding box center [522, 17] width 10 height 3
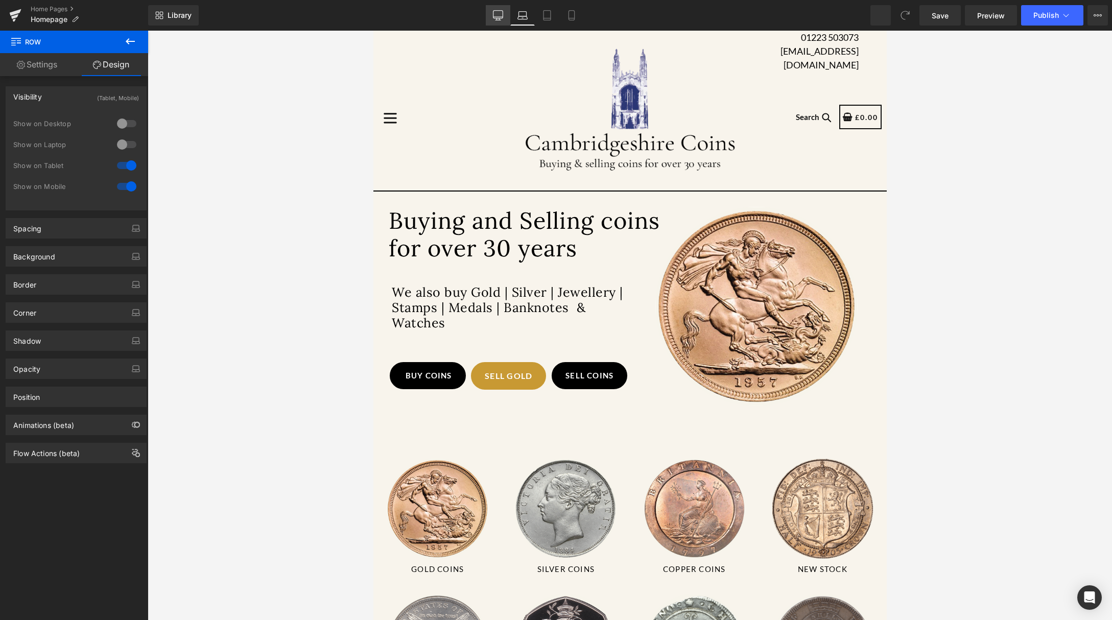
click at [490, 18] on link "Desktop" at bounding box center [498, 15] width 25 height 20
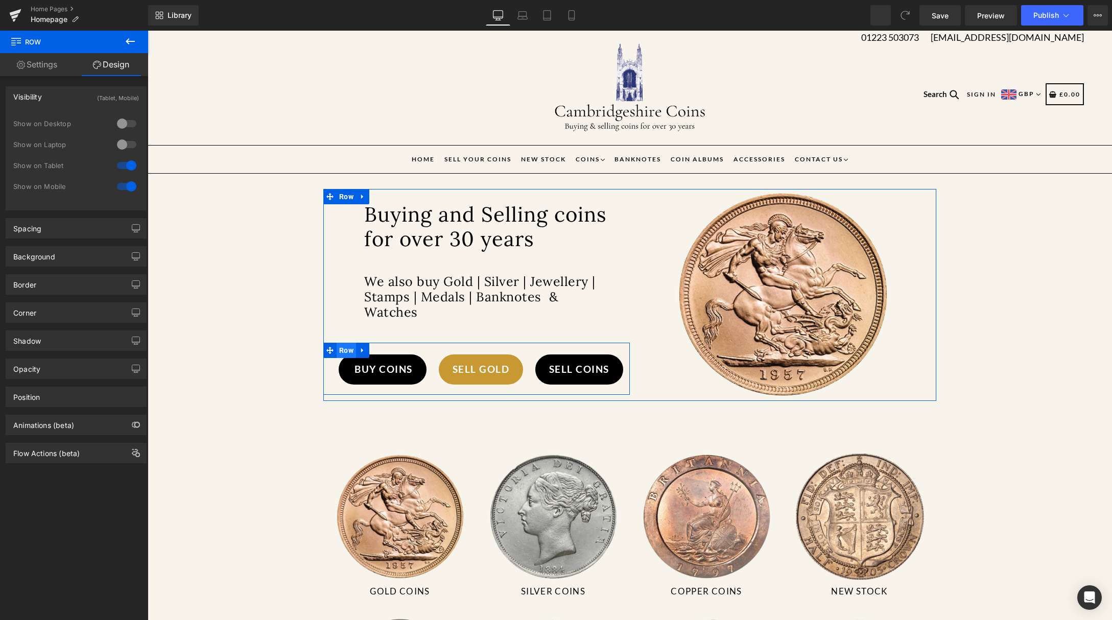
click at [342, 350] on span "Row" at bounding box center [345, 350] width 19 height 15
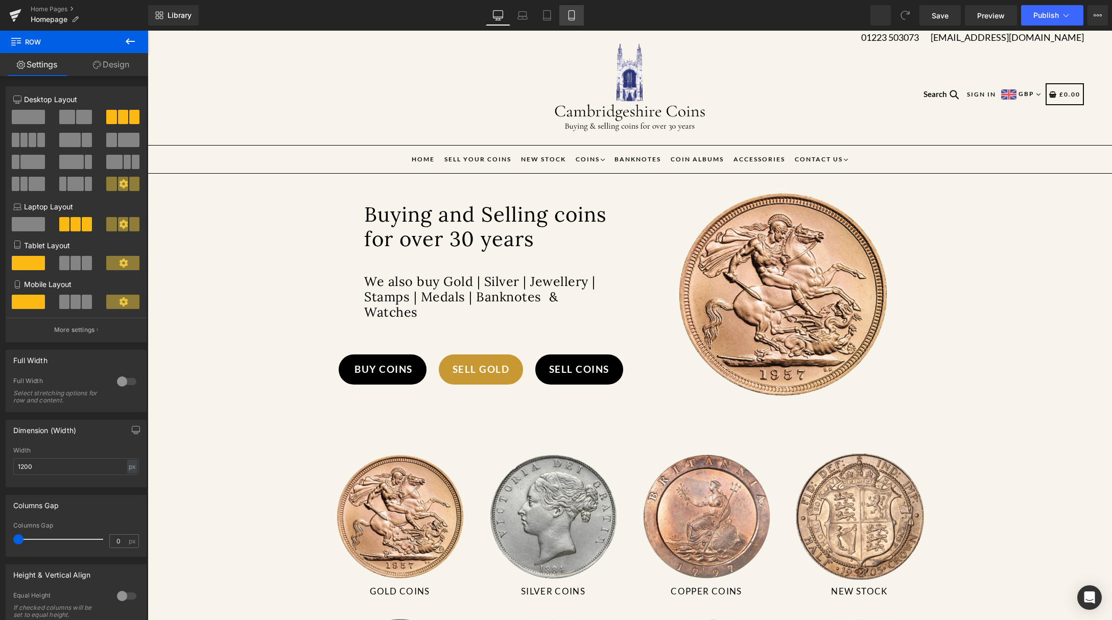
click at [566, 9] on link "Mobile" at bounding box center [571, 15] width 25 height 20
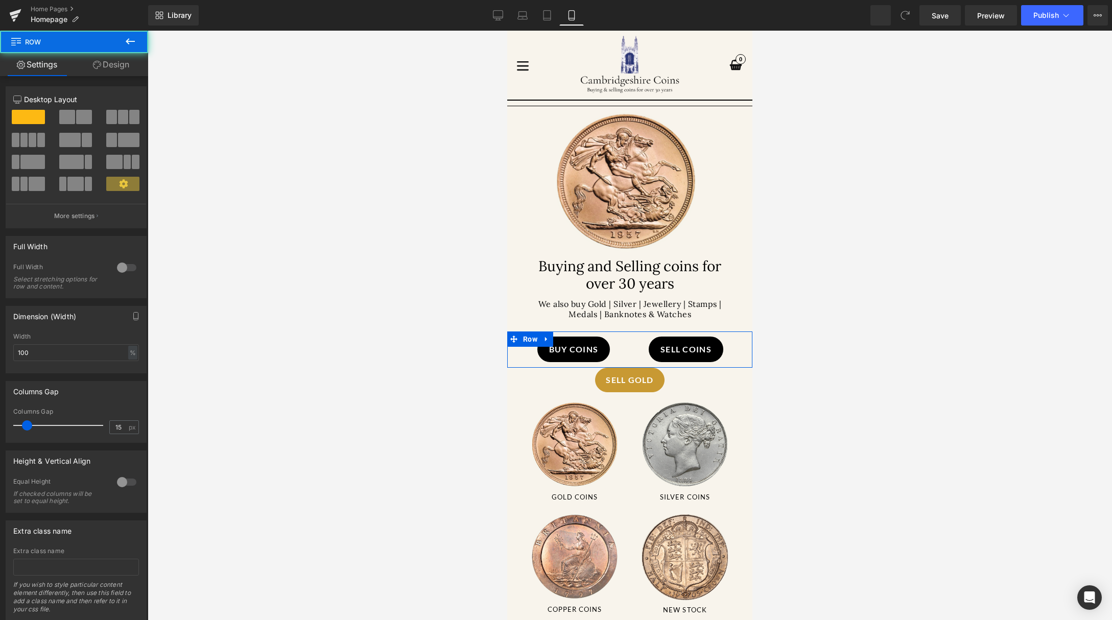
click at [688, 349] on div "SELL gold Button Row" at bounding box center [629, 349] width 245 height 36
click at [548, 20] on link "Tablet" at bounding box center [547, 15] width 25 height 20
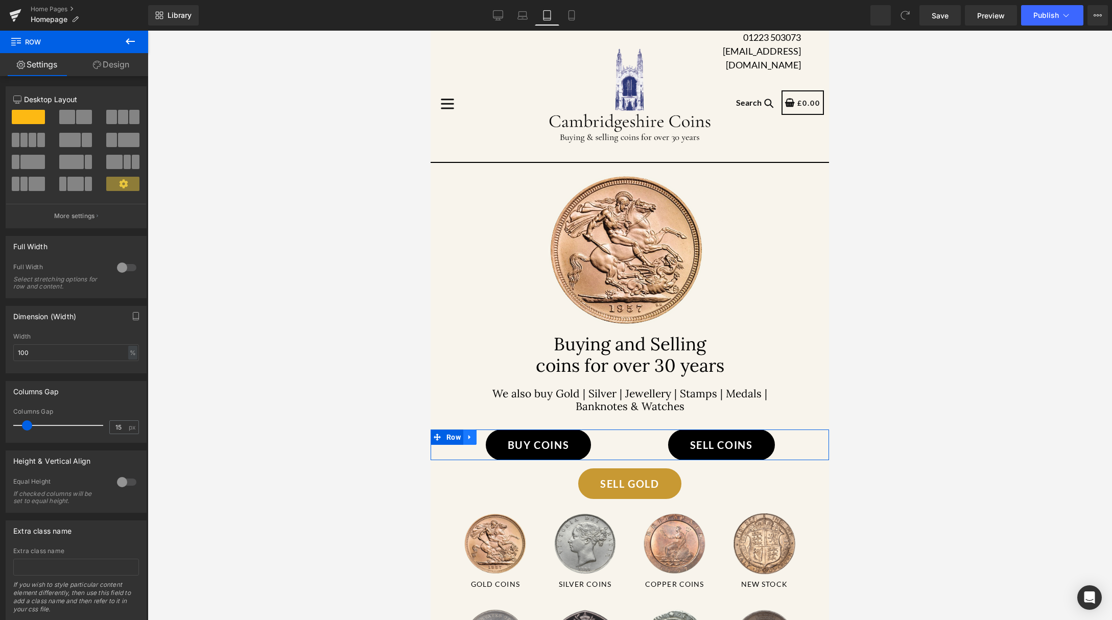
click at [472, 441] on icon at bounding box center [469, 437] width 7 height 8
click at [576, 18] on icon at bounding box center [571, 15] width 10 height 10
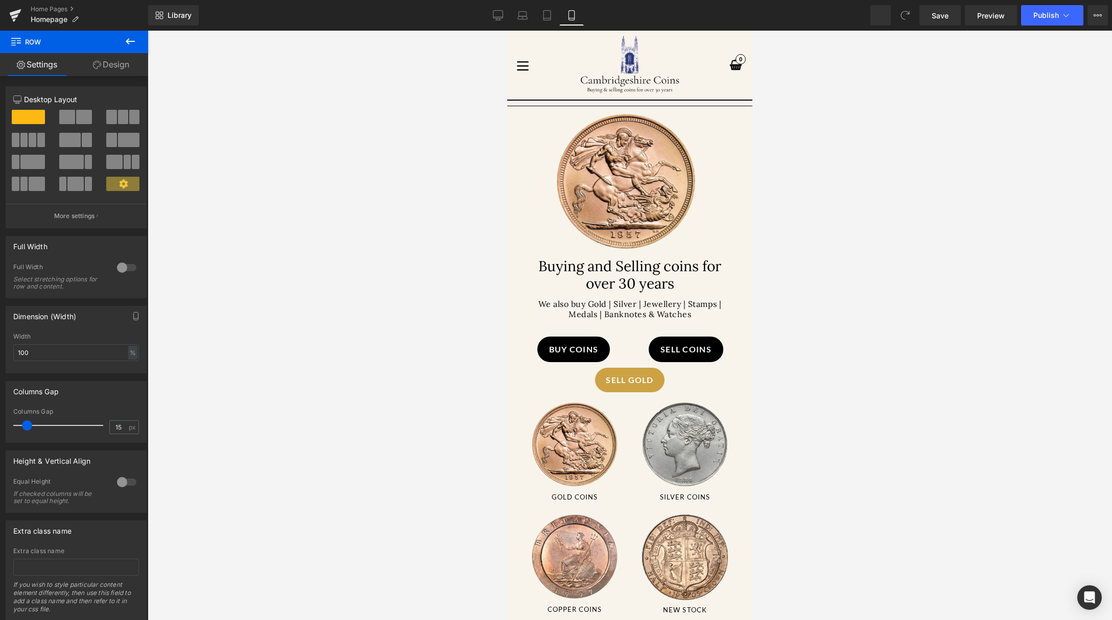
scroll to position [119, 0]
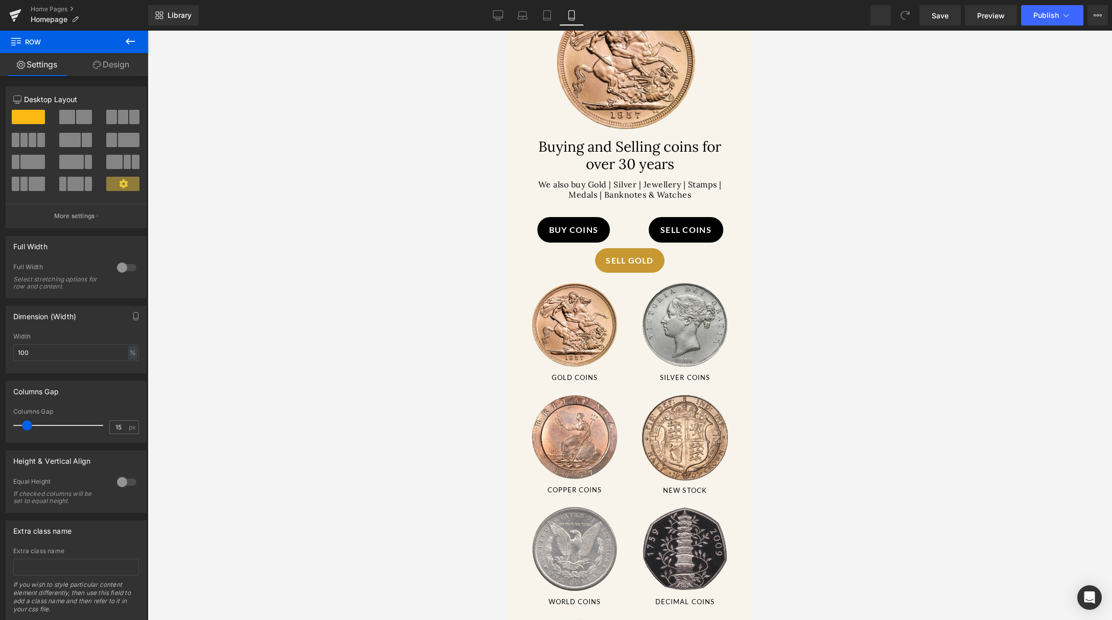
click at [133, 42] on icon at bounding box center [130, 41] width 12 height 12
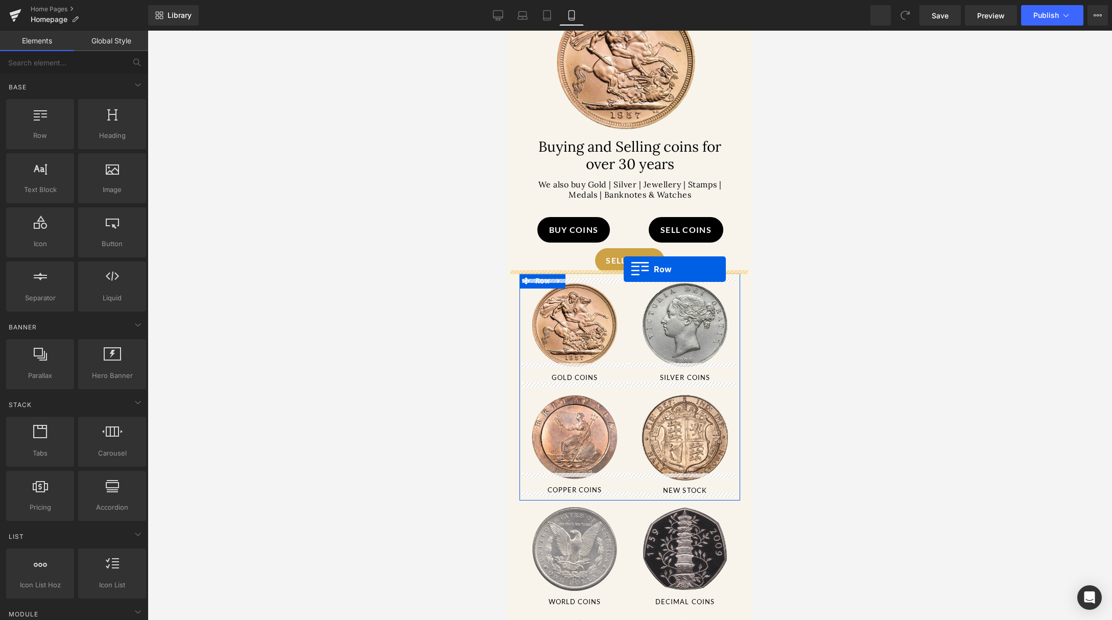
drag, startPoint x: 585, startPoint y: 150, endPoint x: 623, endPoint y: 269, distance: 125.6
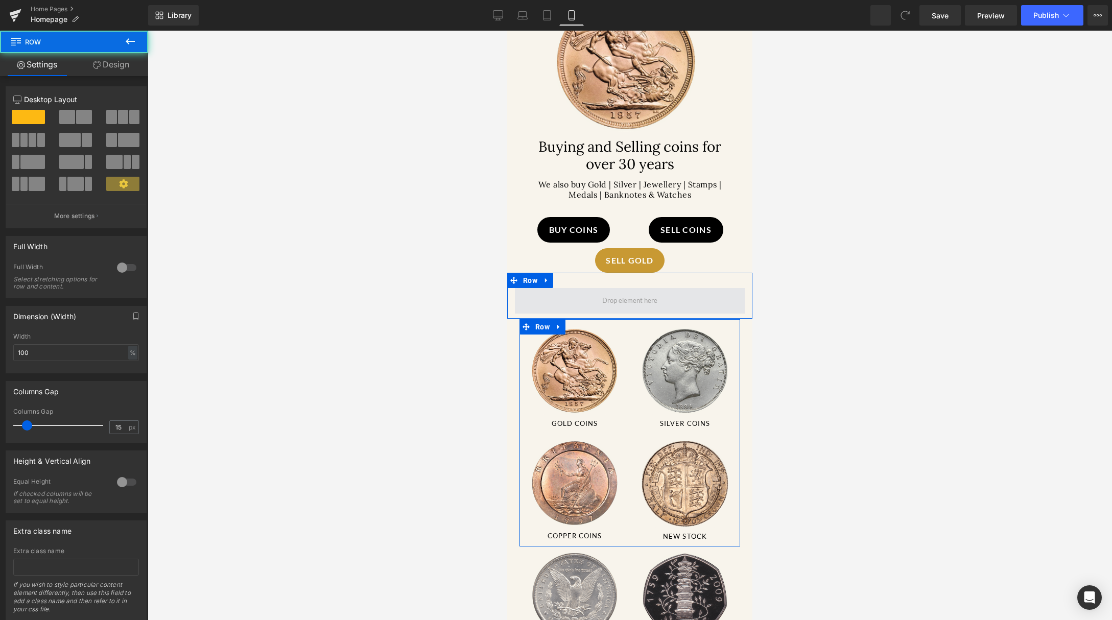
click at [615, 297] on span at bounding box center [629, 300] width 62 height 15
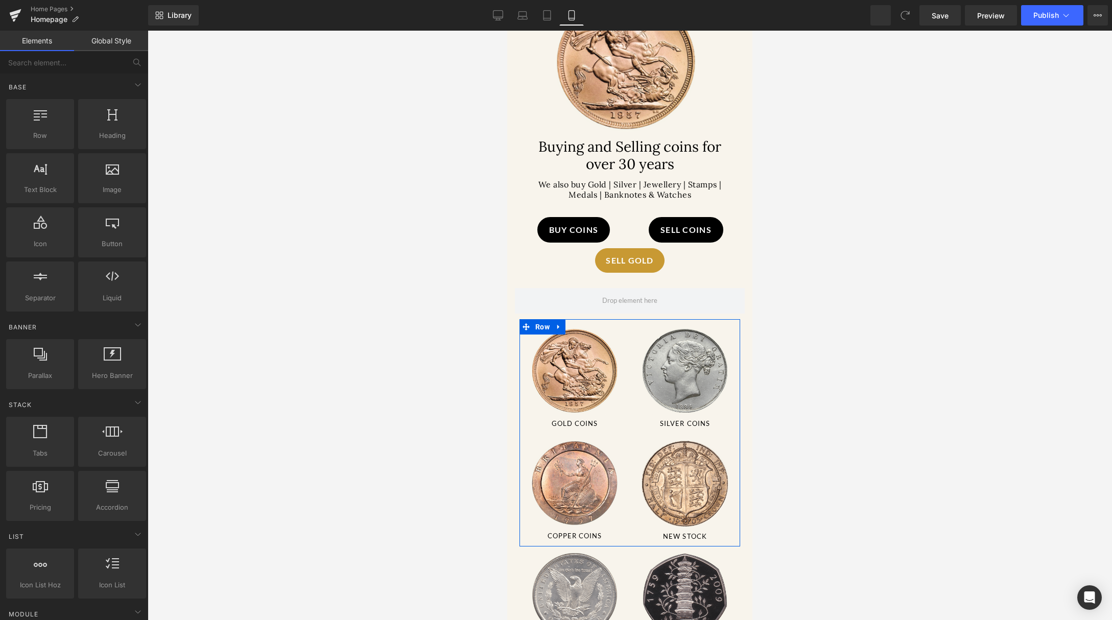
scroll to position [1706, 0]
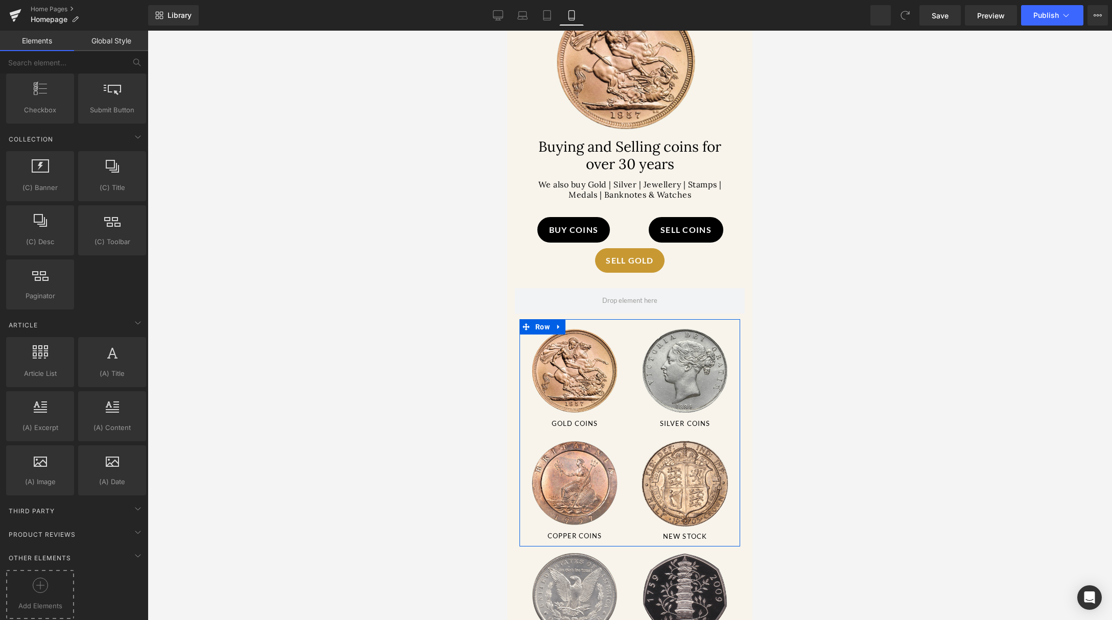
click at [49, 577] on div at bounding box center [40, 588] width 63 height 23
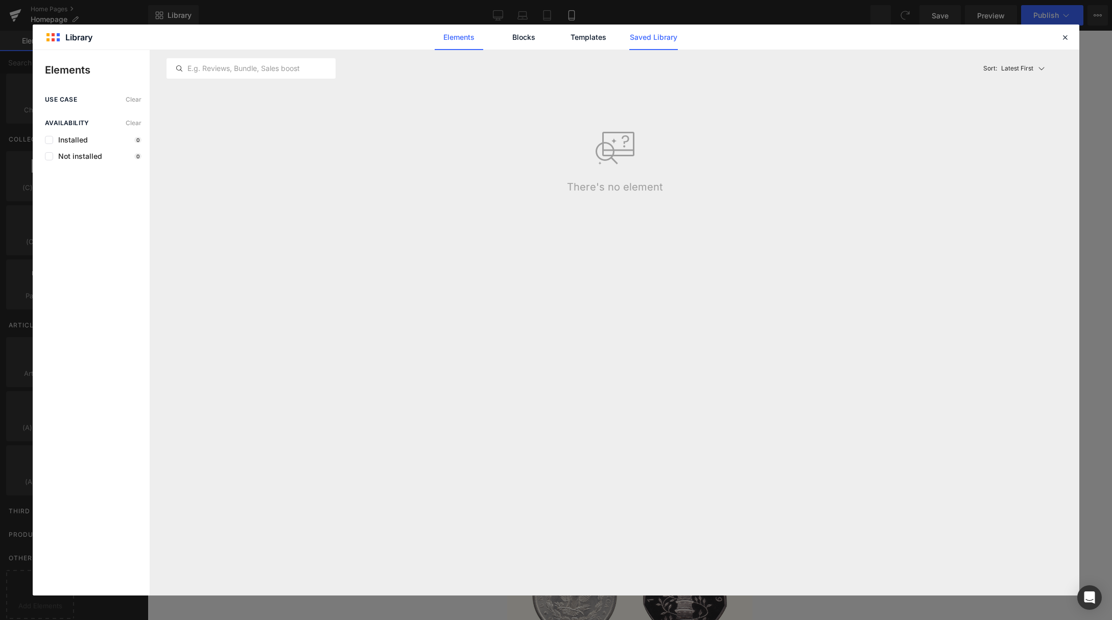
click at [666, 31] on link "Saved Library" at bounding box center [653, 38] width 49 height 26
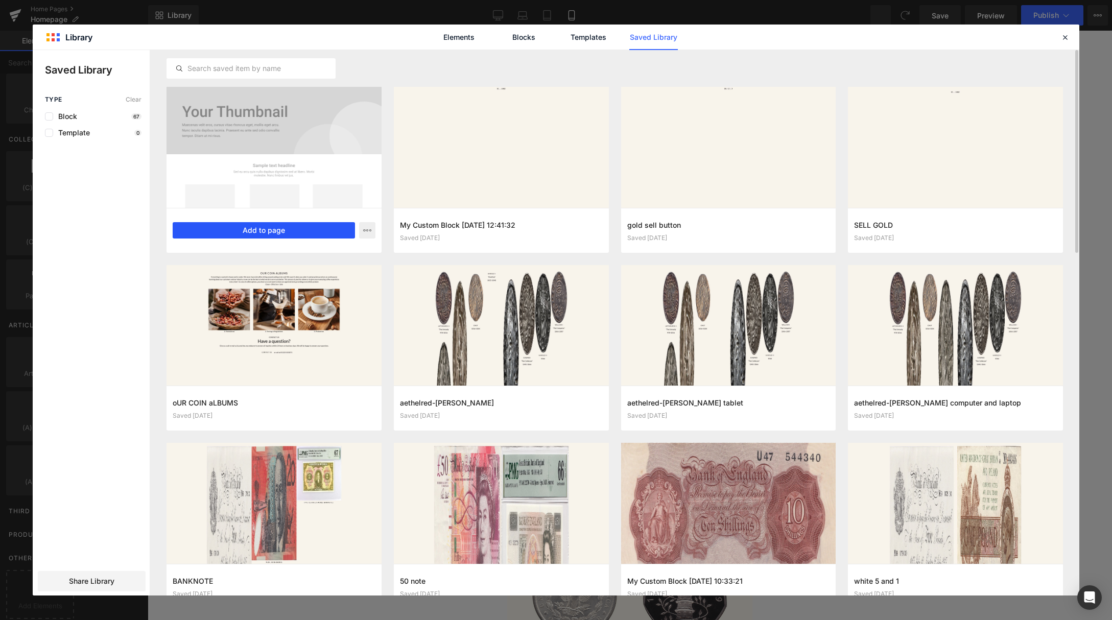
click at [286, 226] on button "Add to page" at bounding box center [264, 230] width 182 height 16
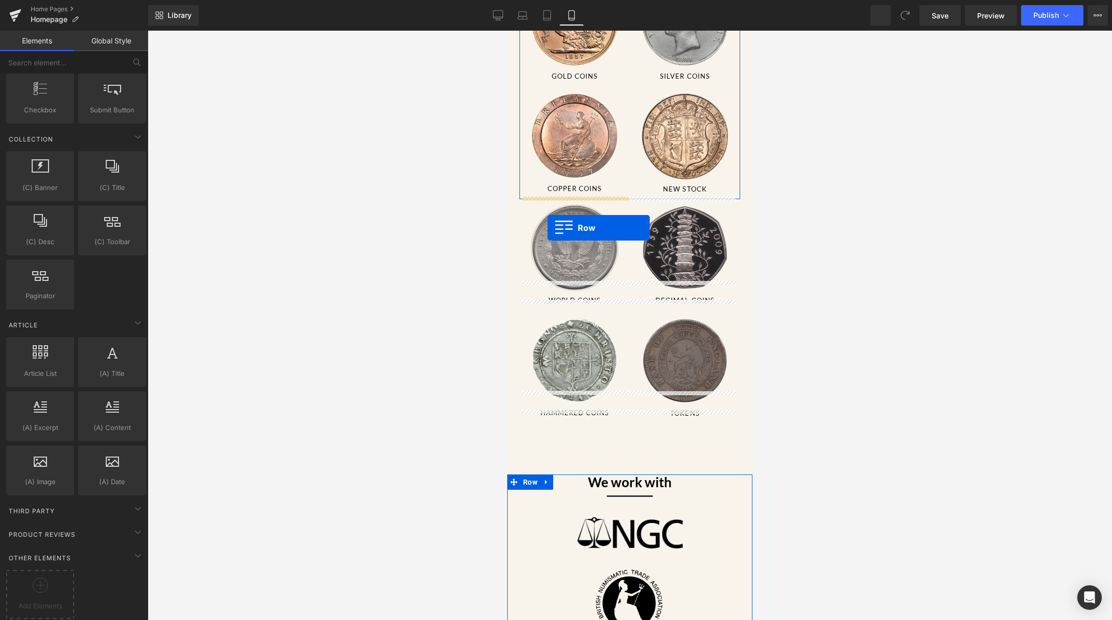
scroll to position [183, 0]
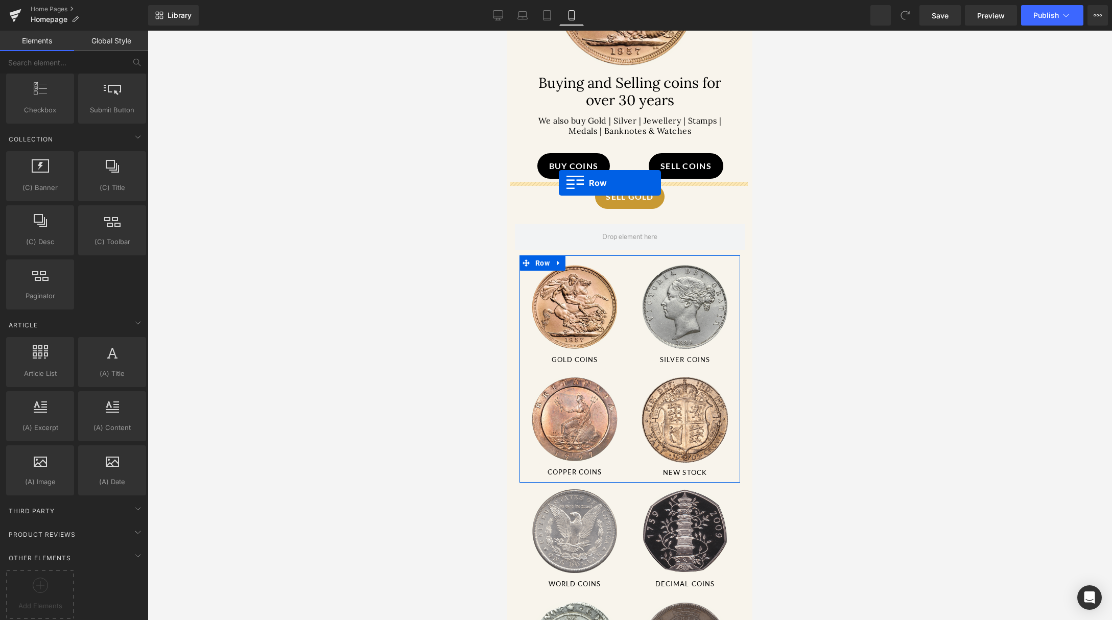
drag, startPoint x: 510, startPoint y: 258, endPoint x: 559, endPoint y: 183, distance: 89.6
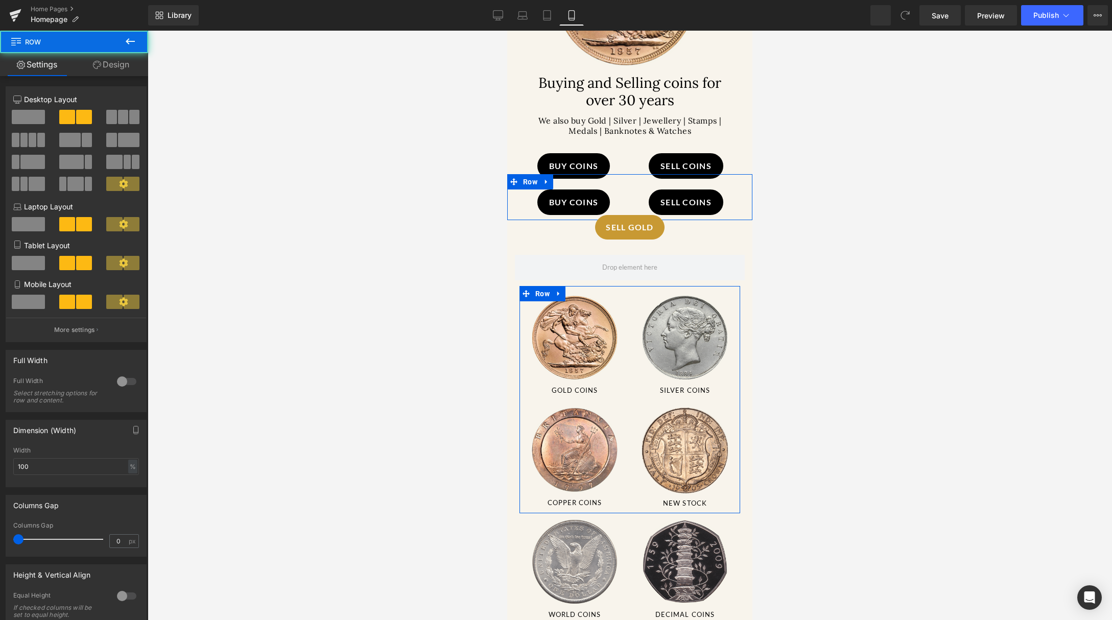
click at [601, 188] on div "SELL GOLD" at bounding box center [629, 211] width 245 height 55
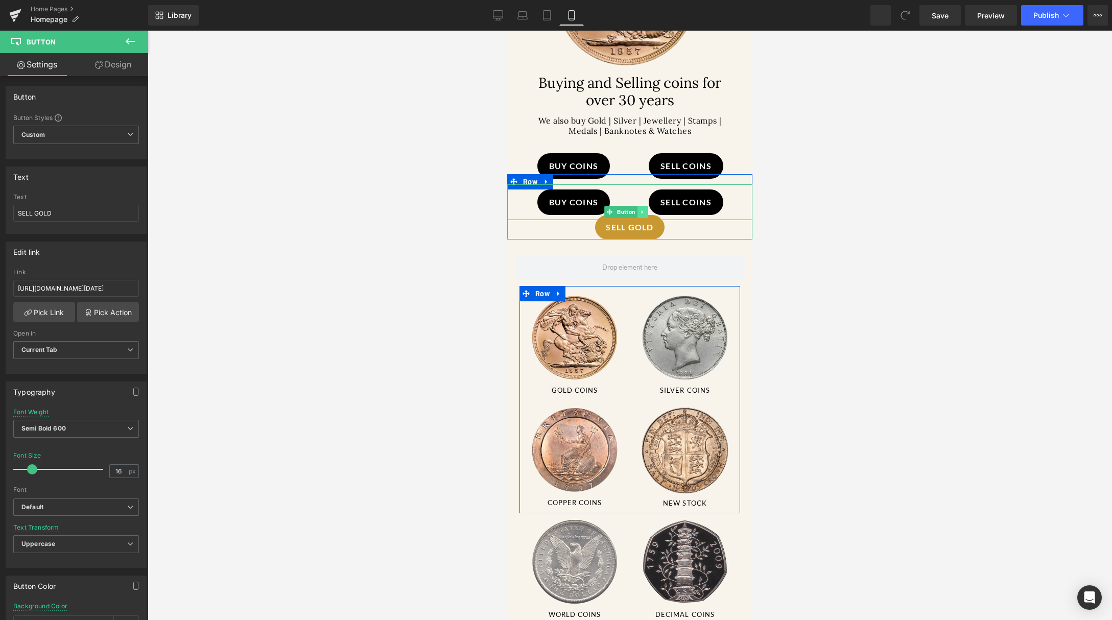
click at [641, 211] on icon at bounding box center [642, 212] width 6 height 6
click at [607, 210] on link "Button" at bounding box center [604, 212] width 33 height 12
click at [608, 209] on icon at bounding box center [610, 212] width 6 height 6
click at [112, 62] on link "Design" at bounding box center [113, 64] width 74 height 23
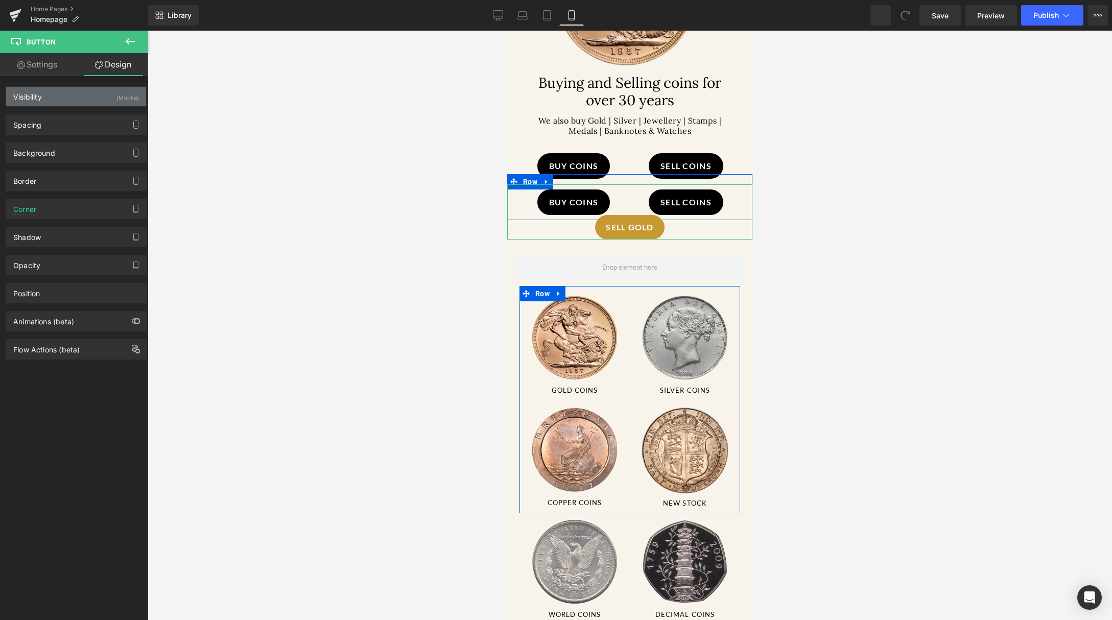
click at [118, 98] on div "(Mobile)" at bounding box center [127, 95] width 22 height 17
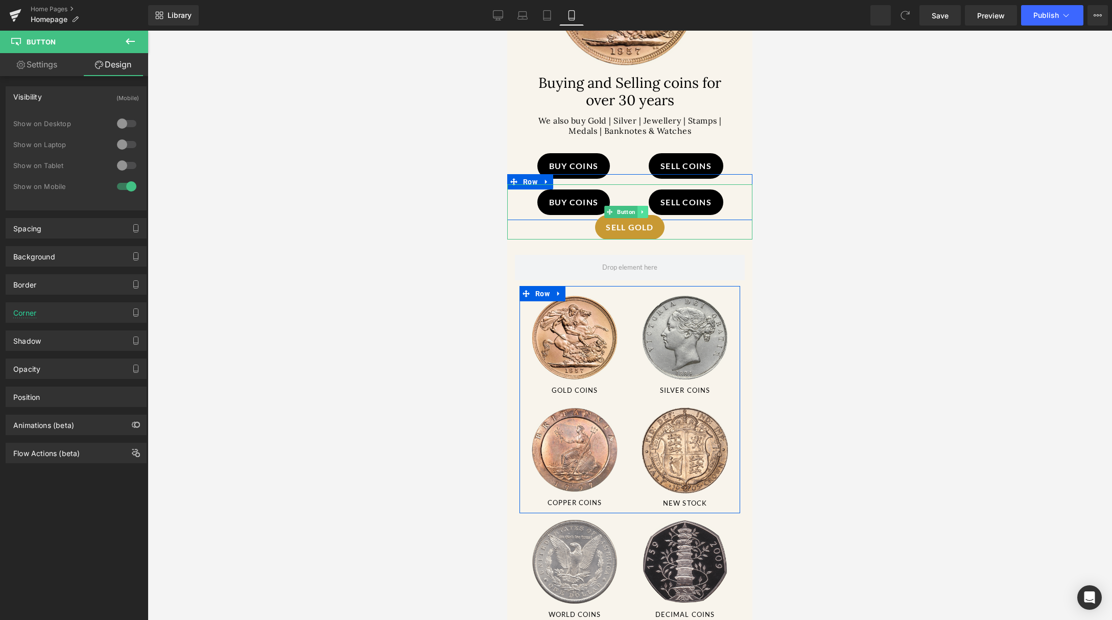
click at [644, 212] on icon at bounding box center [642, 212] width 6 height 6
click at [650, 211] on icon at bounding box center [648, 212] width 6 height 6
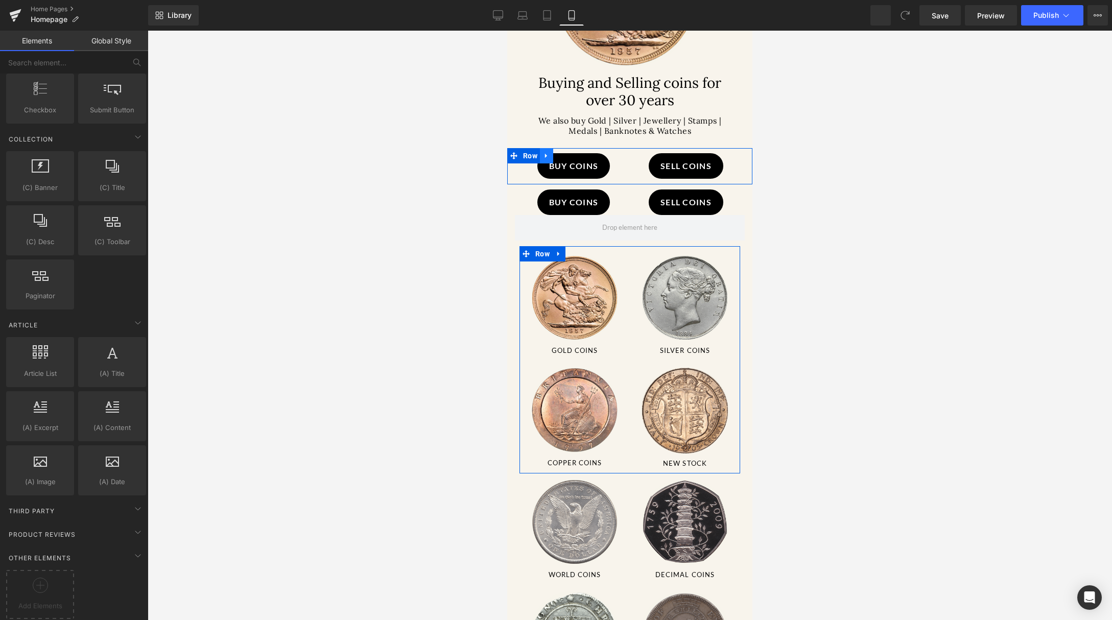
click at [545, 152] on icon at bounding box center [546, 156] width 7 height 8
click at [509, 151] on span at bounding box center [513, 155] width 13 height 15
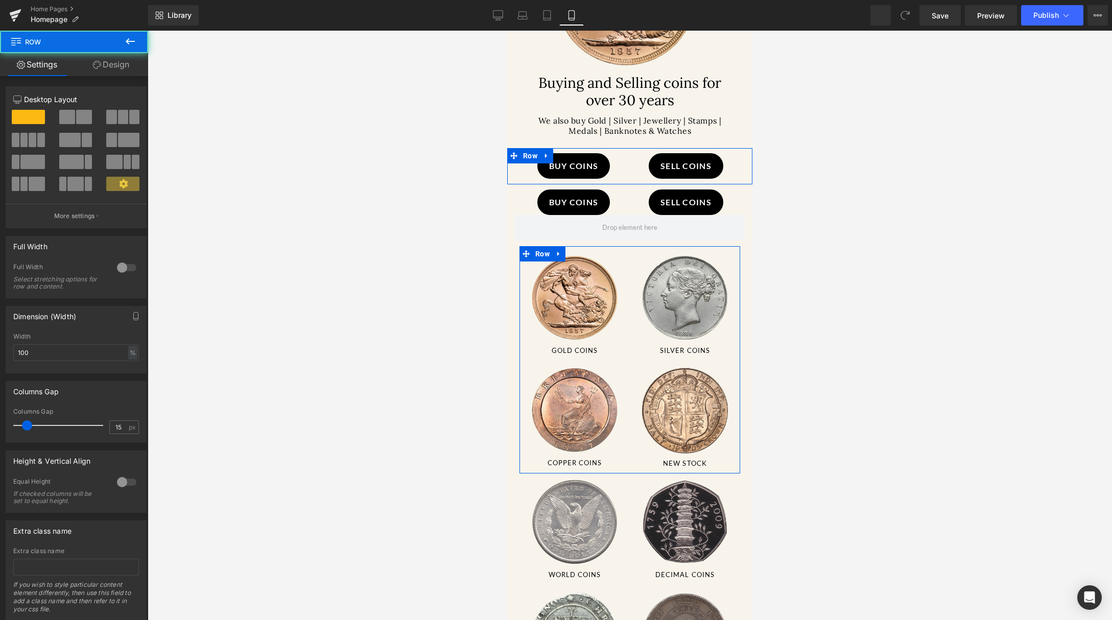
click at [109, 63] on link "Design" at bounding box center [111, 64] width 74 height 23
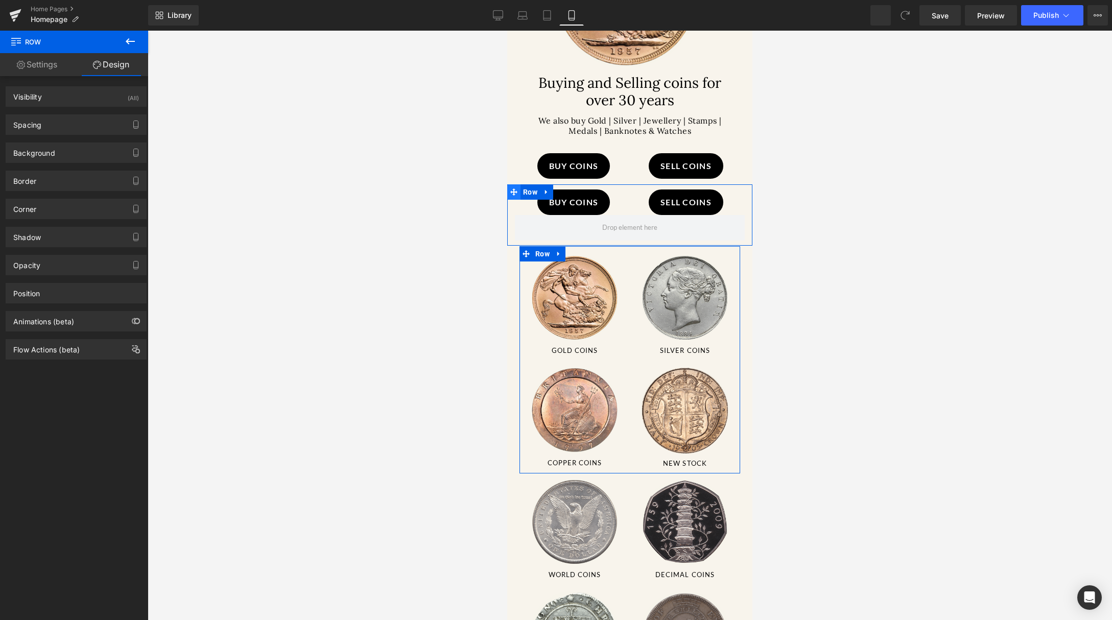
click at [517, 189] on span at bounding box center [513, 191] width 13 height 15
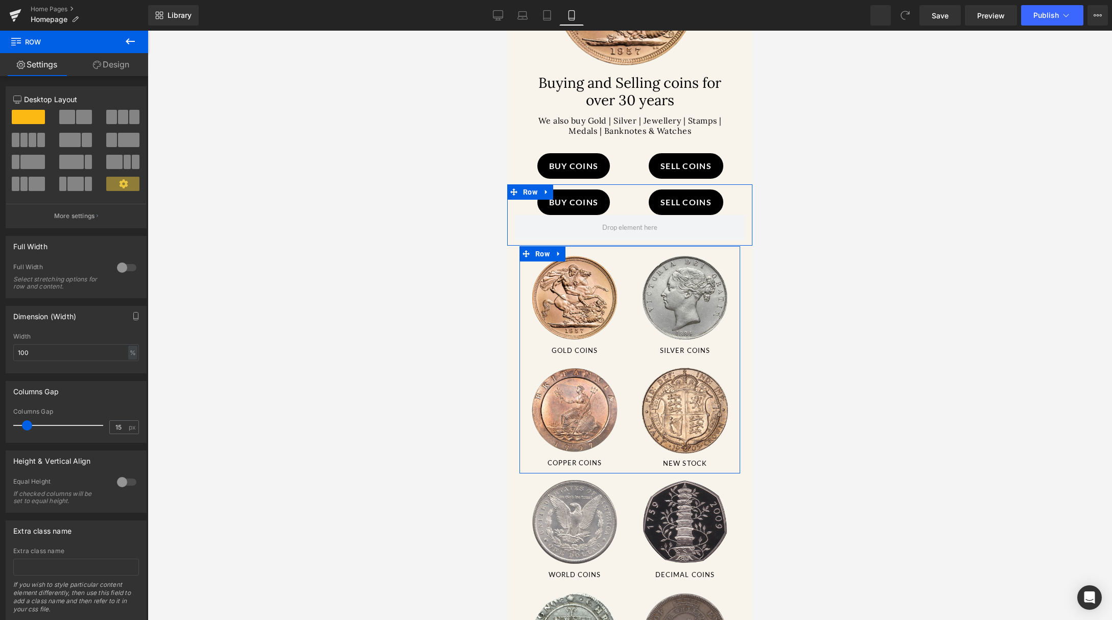
click at [119, 66] on link "Design" at bounding box center [111, 64] width 74 height 23
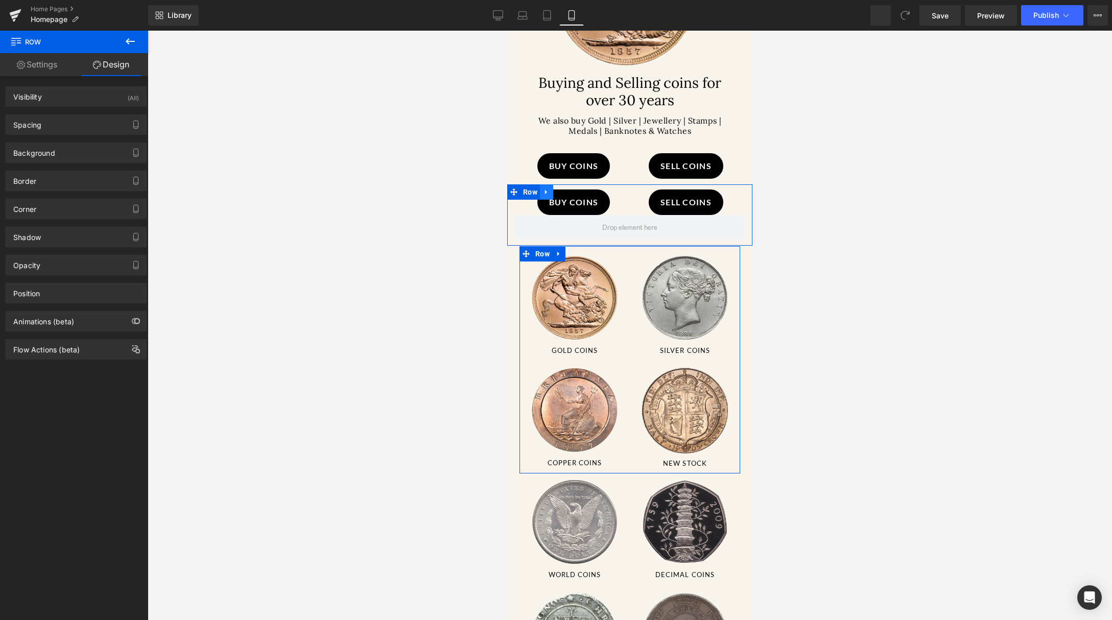
click at [550, 190] on icon at bounding box center [546, 192] width 7 height 8
click at [576, 189] on icon at bounding box center [572, 191] width 7 height 7
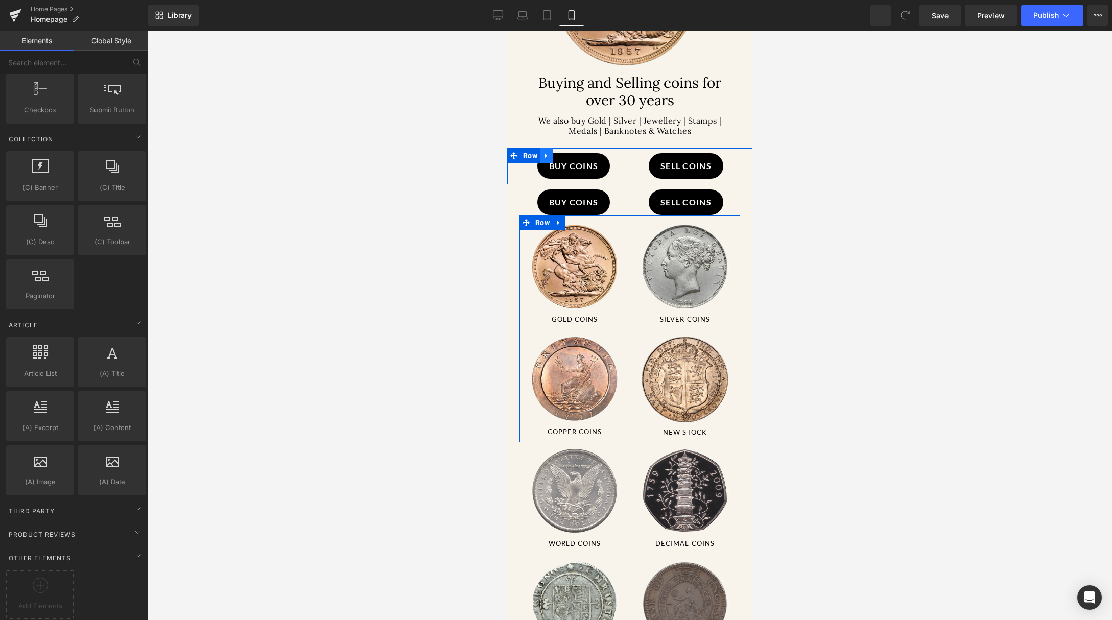
click at [549, 153] on icon at bounding box center [546, 156] width 7 height 8
click at [572, 154] on icon at bounding box center [572, 155] width 7 height 7
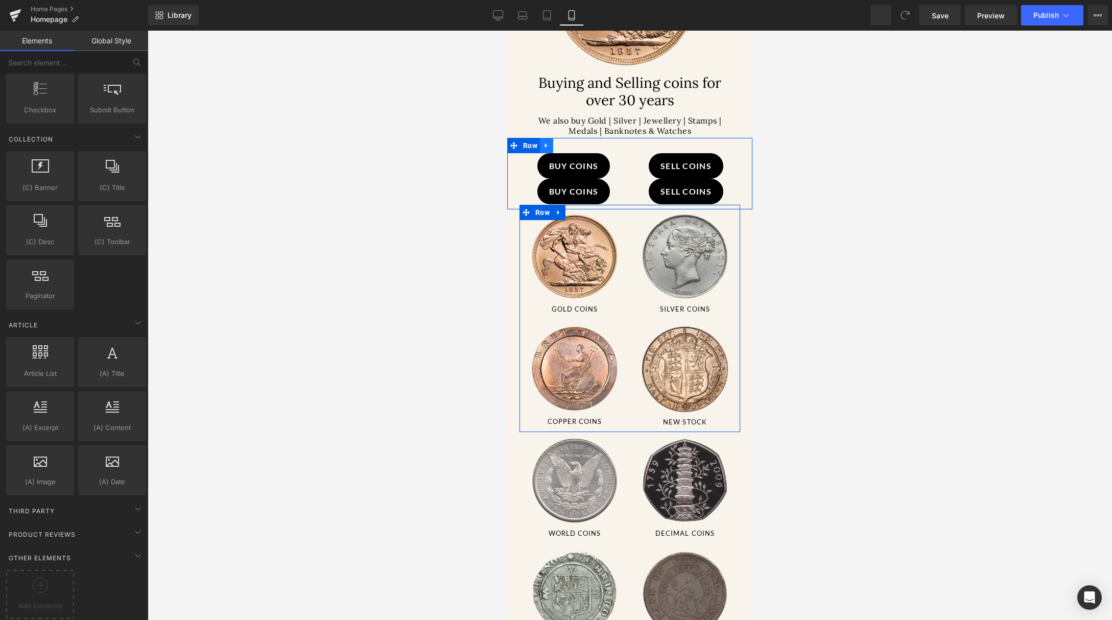
click at [551, 138] on link at bounding box center [546, 145] width 13 height 15
click at [573, 142] on icon at bounding box center [572, 145] width 7 height 8
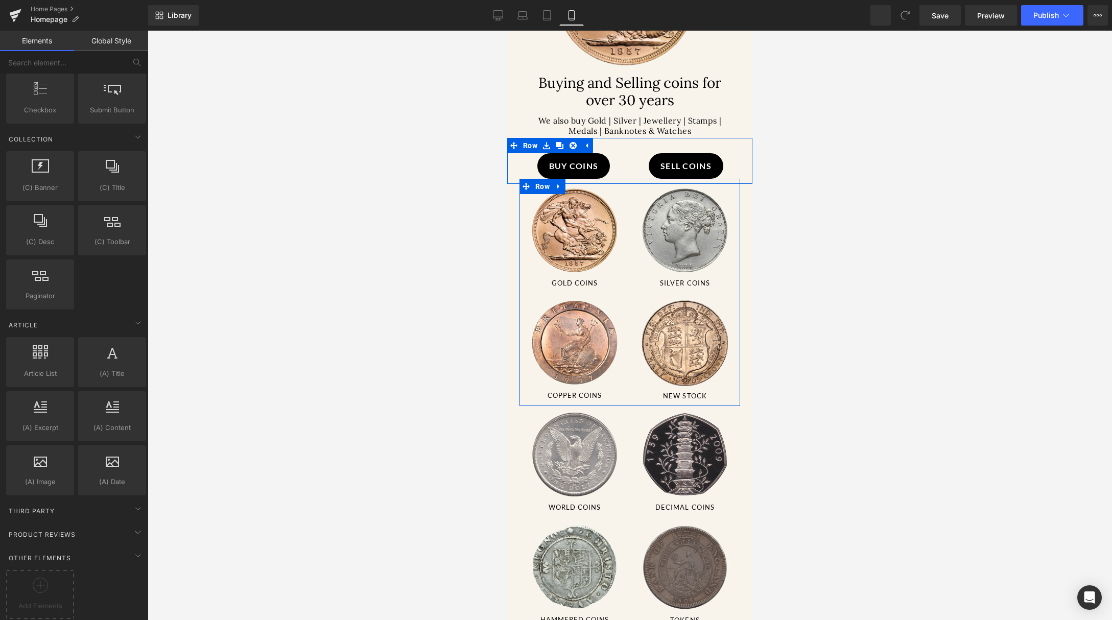
click at [595, 162] on span "Button" at bounding box center [606, 166] width 22 height 12
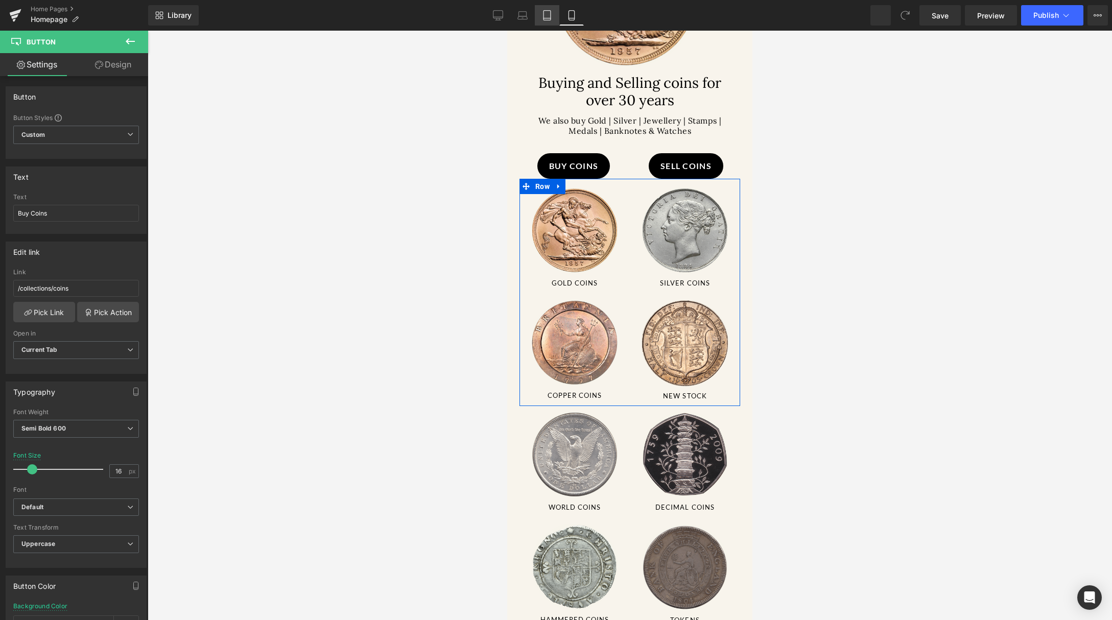
click at [556, 20] on link "Tablet" at bounding box center [547, 15] width 25 height 20
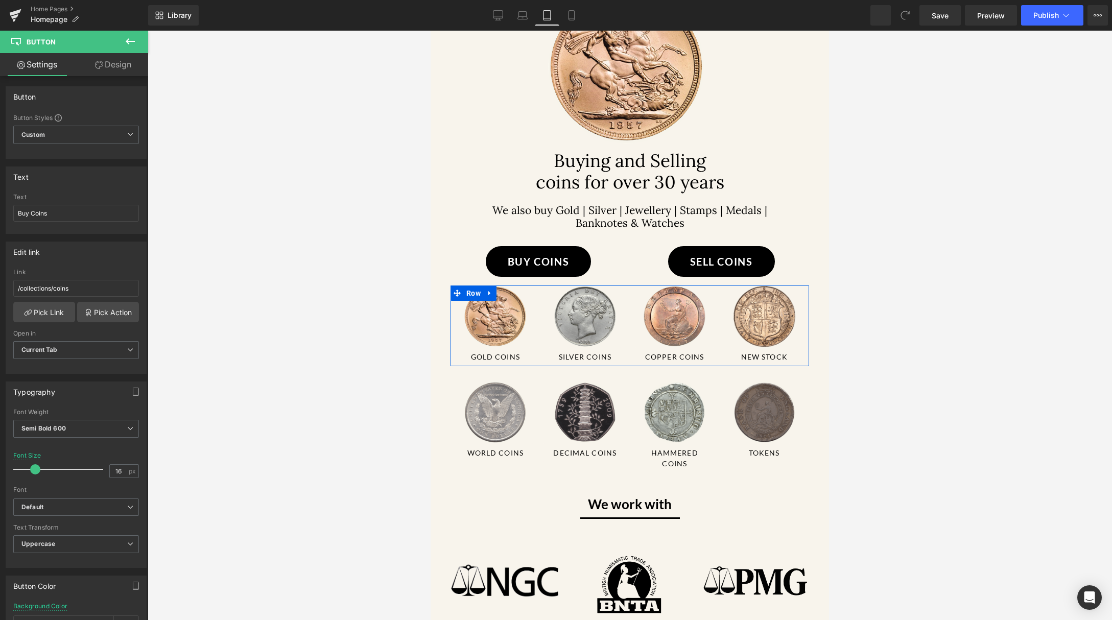
scroll to position [0, 0]
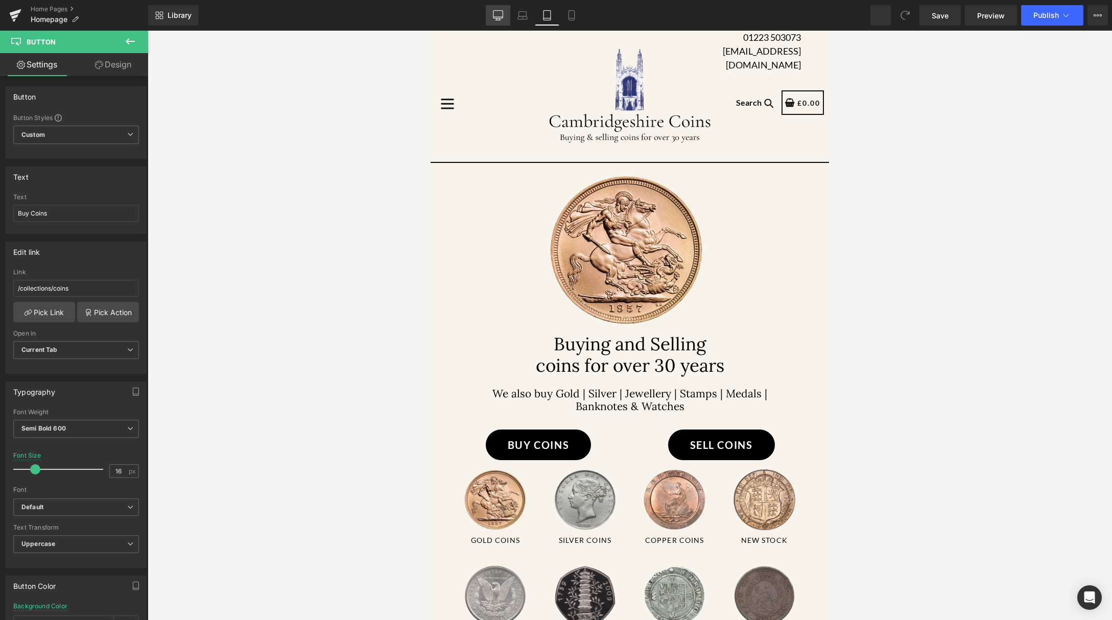
click at [497, 16] on icon at bounding box center [498, 15] width 10 height 10
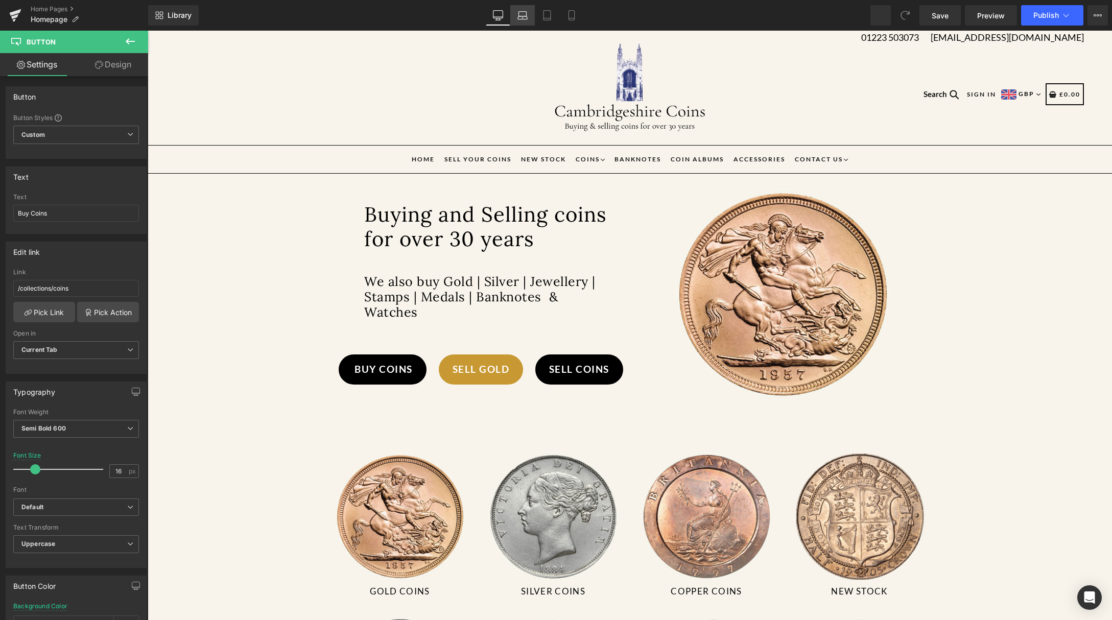
click at [516, 12] on link "Laptop" at bounding box center [522, 15] width 25 height 20
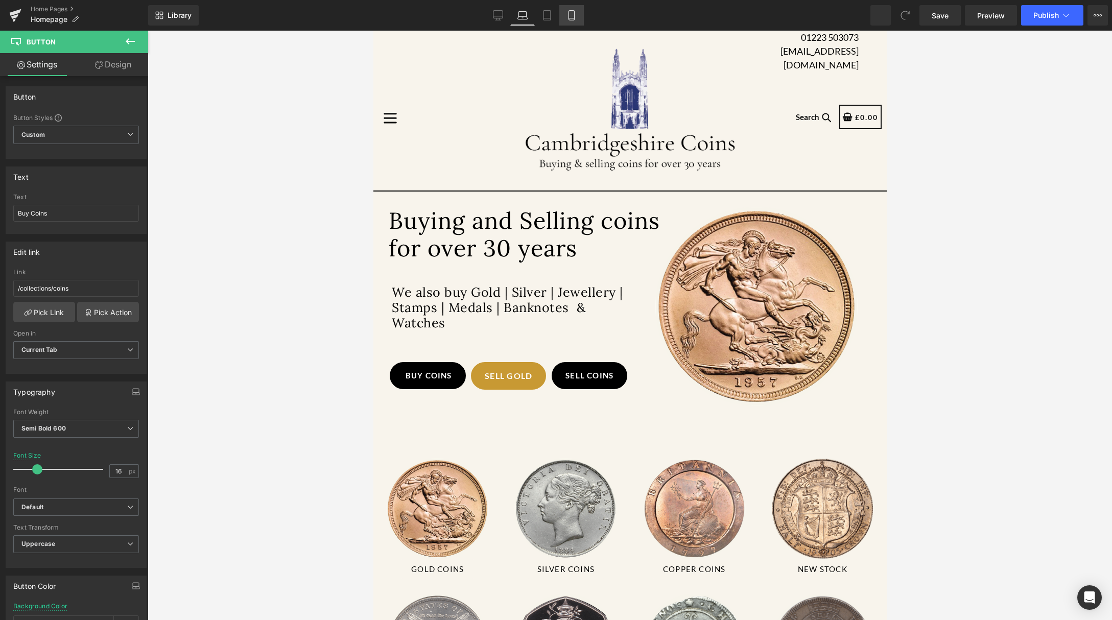
click at [576, 20] on link "Mobile" at bounding box center [571, 15] width 25 height 20
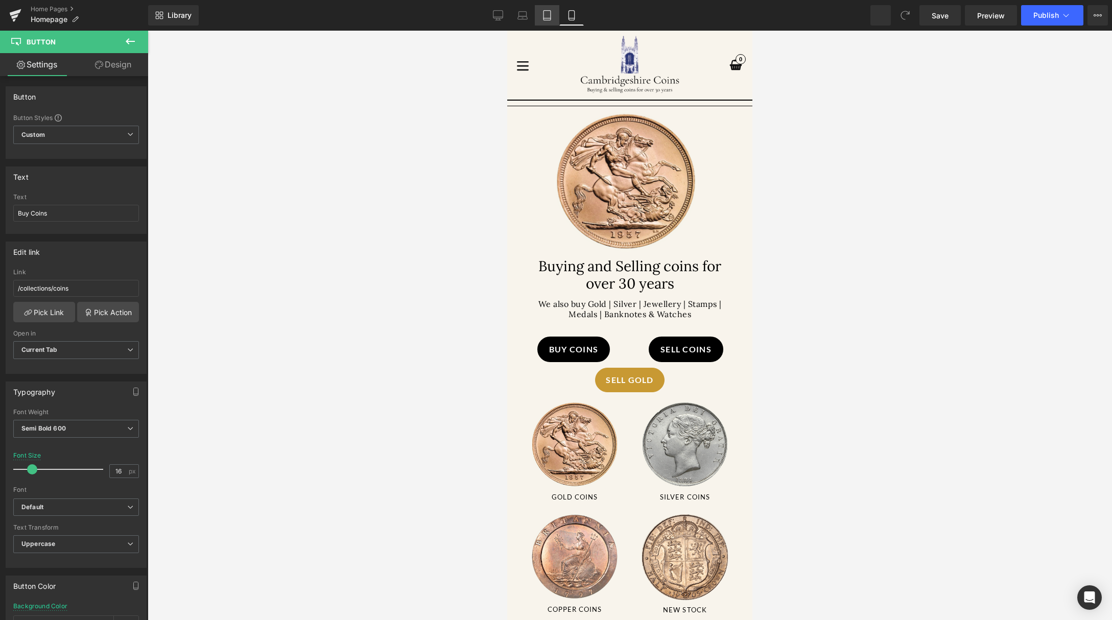
click at [546, 11] on icon at bounding box center [547, 15] width 10 height 10
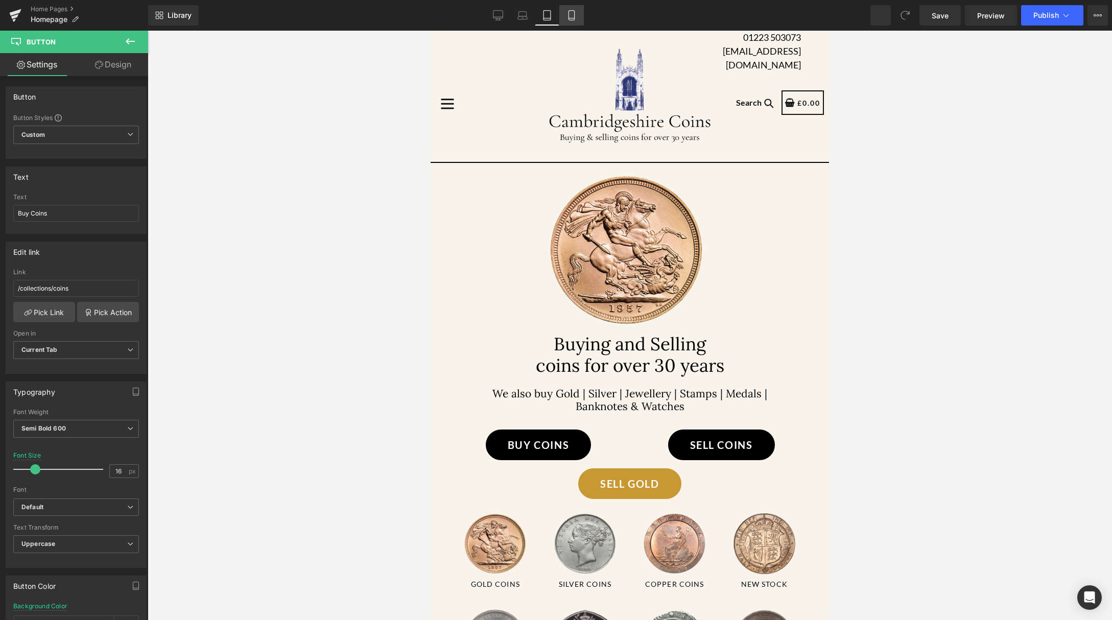
click at [573, 15] on icon at bounding box center [571, 15] width 10 height 10
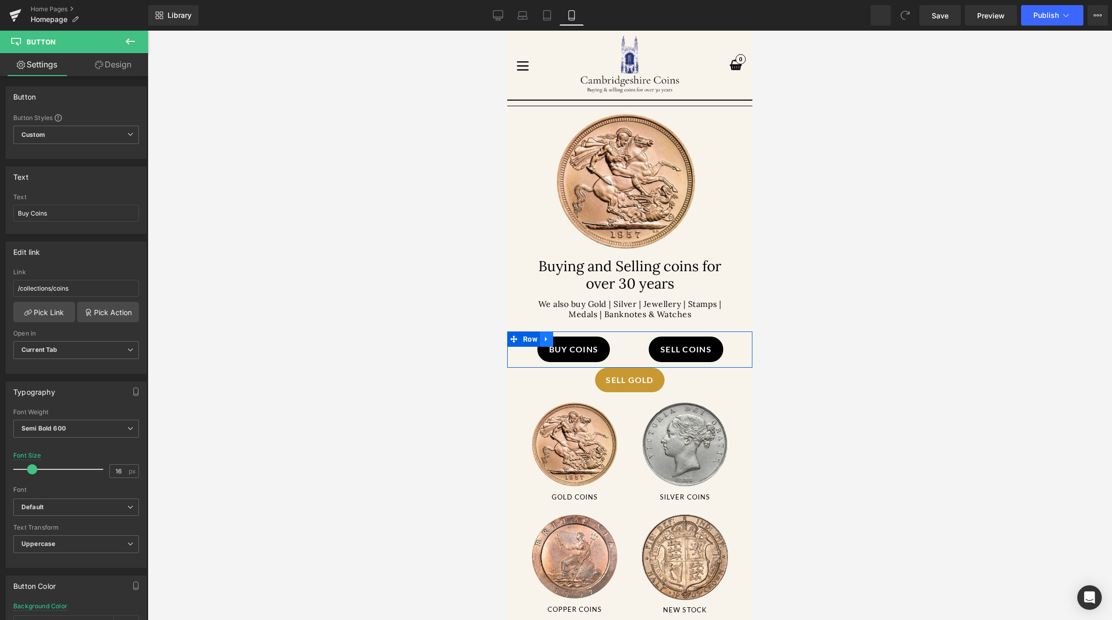
click at [547, 336] on icon at bounding box center [546, 338] width 2 height 5
click at [571, 337] on icon at bounding box center [572, 338] width 7 height 7
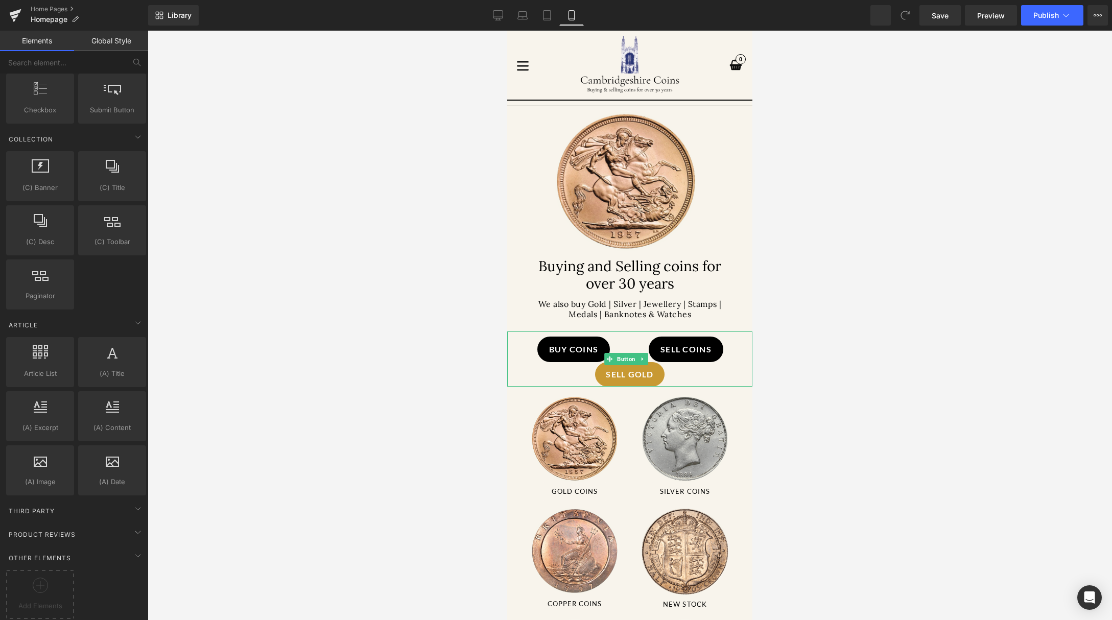
click at [558, 373] on div "SELL GOLD" at bounding box center [629, 358] width 245 height 55
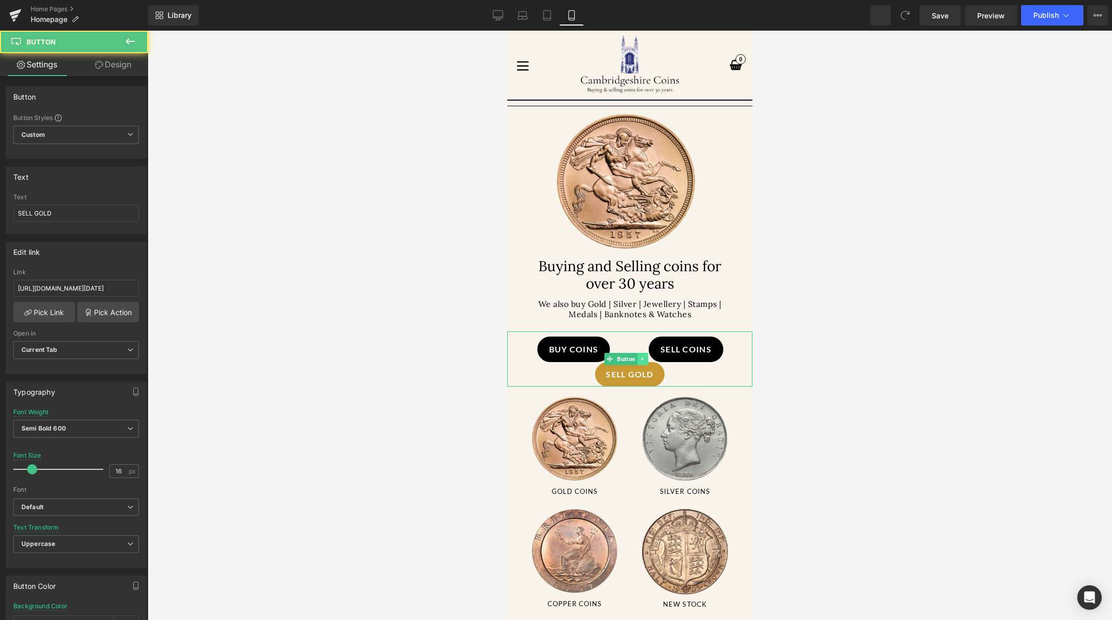
click at [640, 358] on icon at bounding box center [642, 359] width 6 height 6
click at [647, 356] on icon at bounding box center [648, 359] width 6 height 6
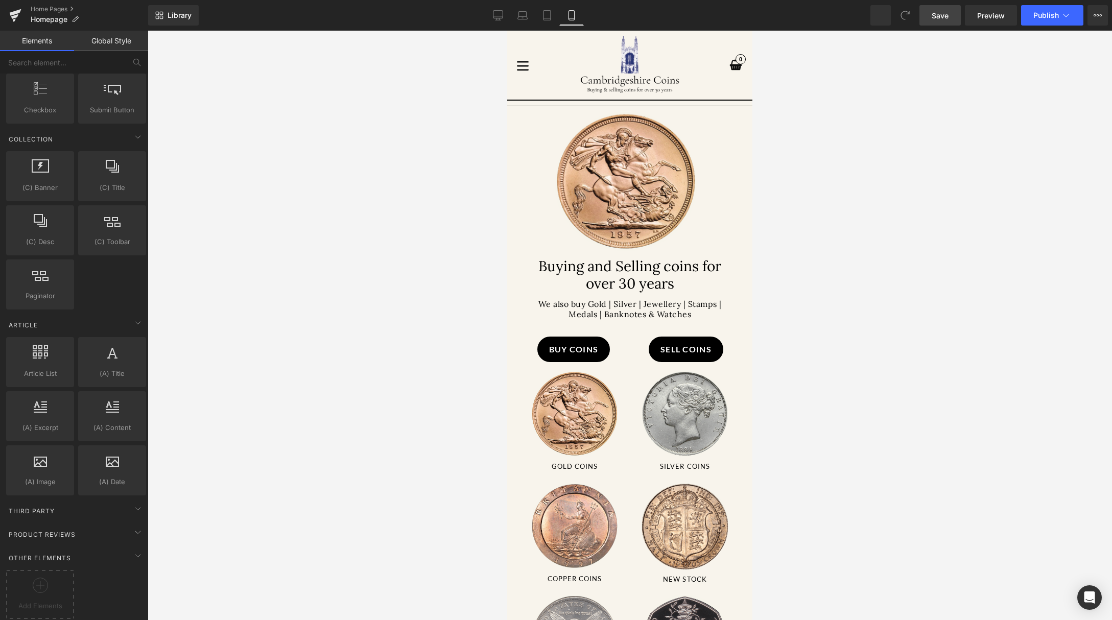
click at [943, 15] on span "Save" at bounding box center [939, 15] width 17 height 11
click at [552, 17] on icon at bounding box center [547, 15] width 10 height 10
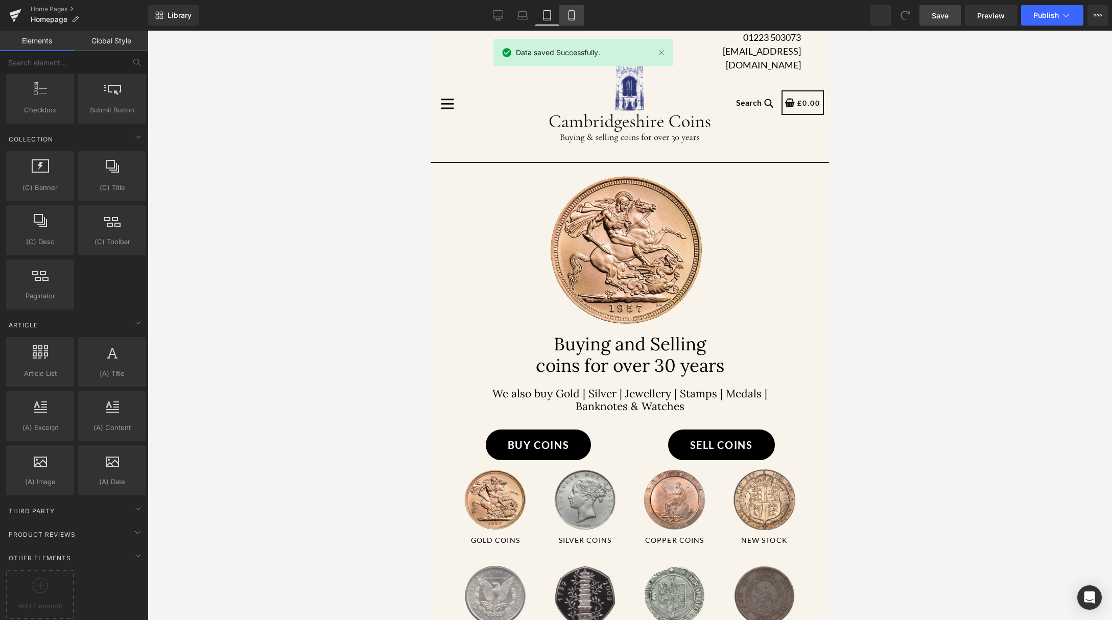
click at [573, 15] on icon at bounding box center [571, 15] width 10 height 10
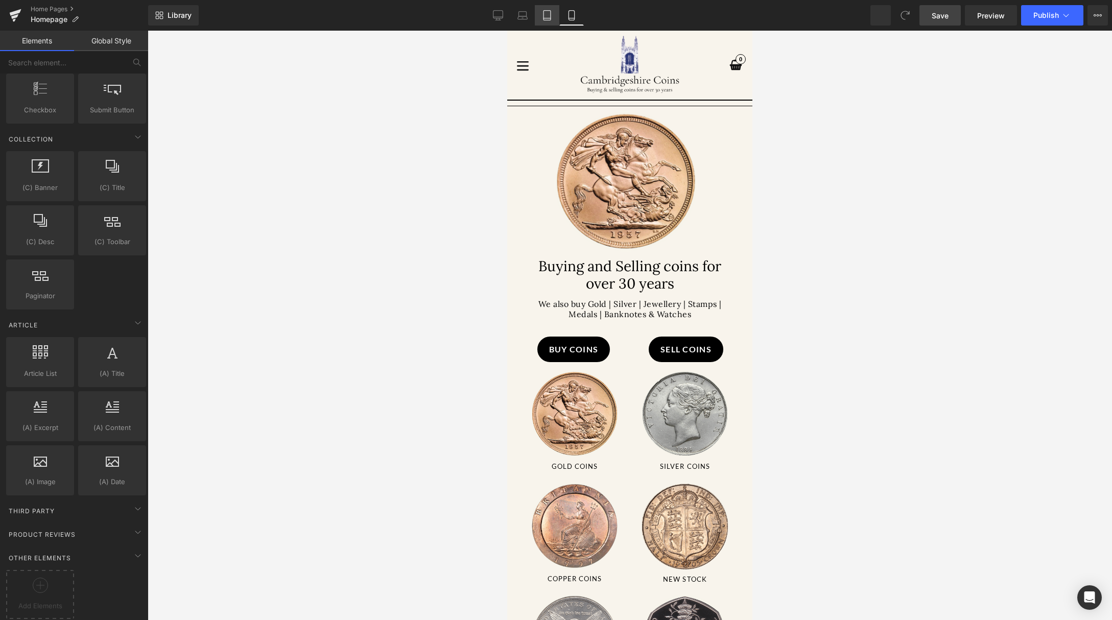
click at [544, 20] on icon at bounding box center [546, 16] width 7 height 10
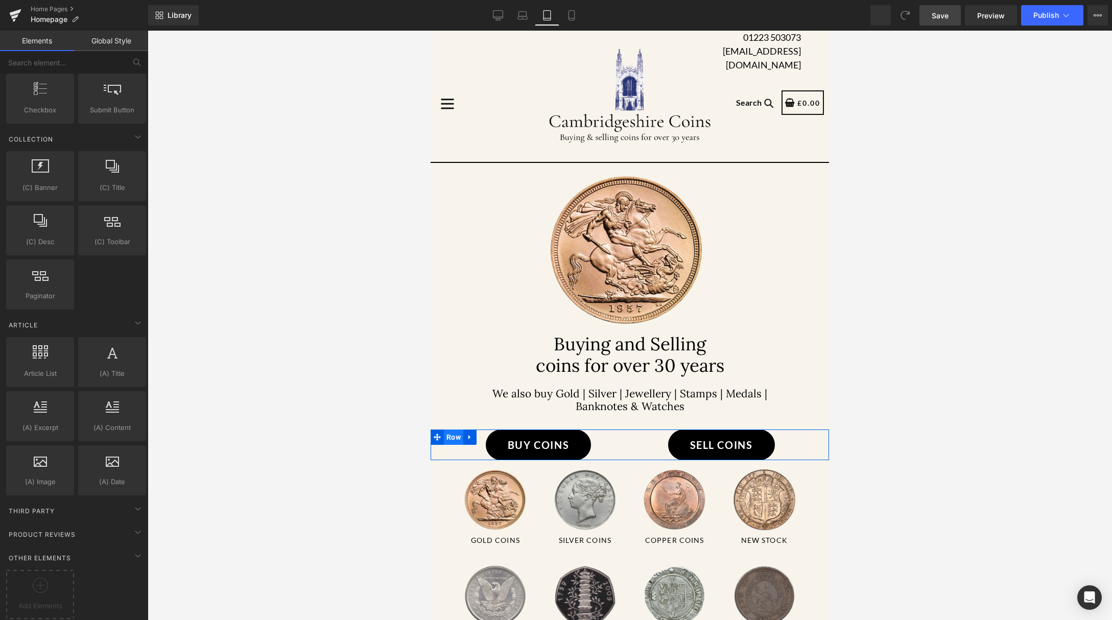
click at [448, 445] on span "Row" at bounding box center [453, 436] width 19 height 15
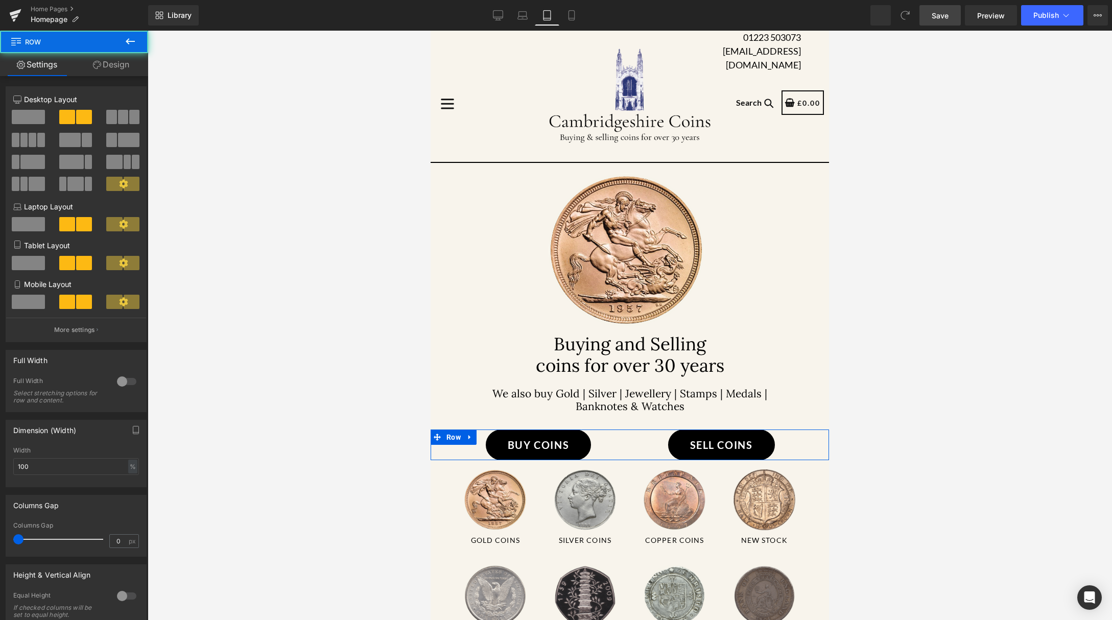
click at [131, 79] on div "Column Size Customizer 6+6 Desktop Layout Laptop Layout Tablet Layout Mobile La…" at bounding box center [76, 210] width 153 height 263
click at [121, 62] on link "Design" at bounding box center [111, 64] width 74 height 23
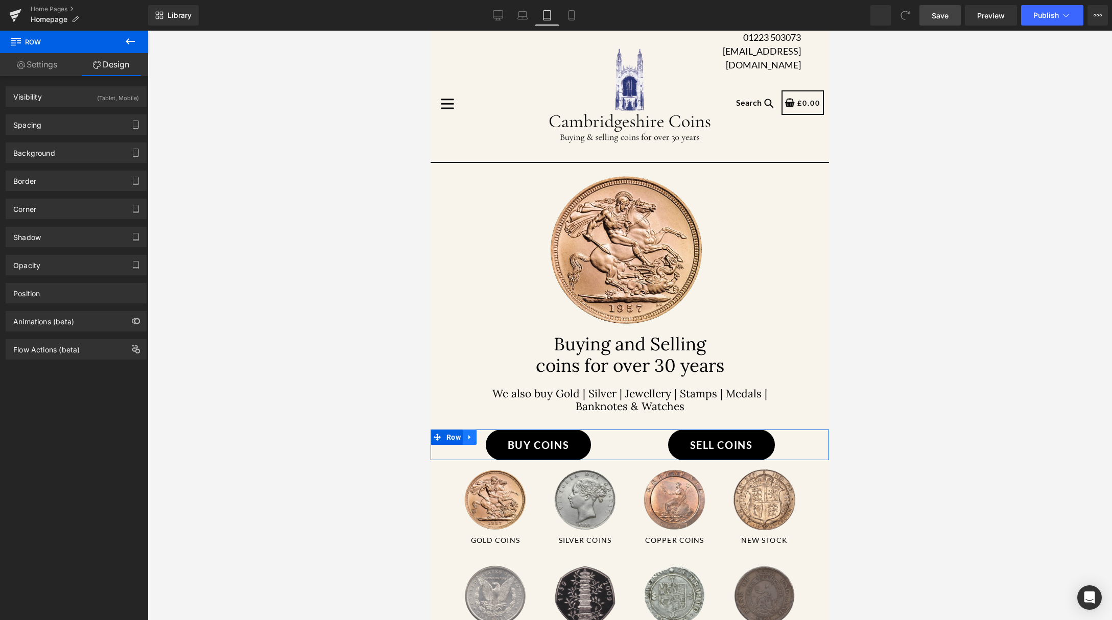
click at [471, 441] on icon at bounding box center [469, 437] width 7 height 8
click at [485, 441] on icon at bounding box center [482, 436] width 7 height 7
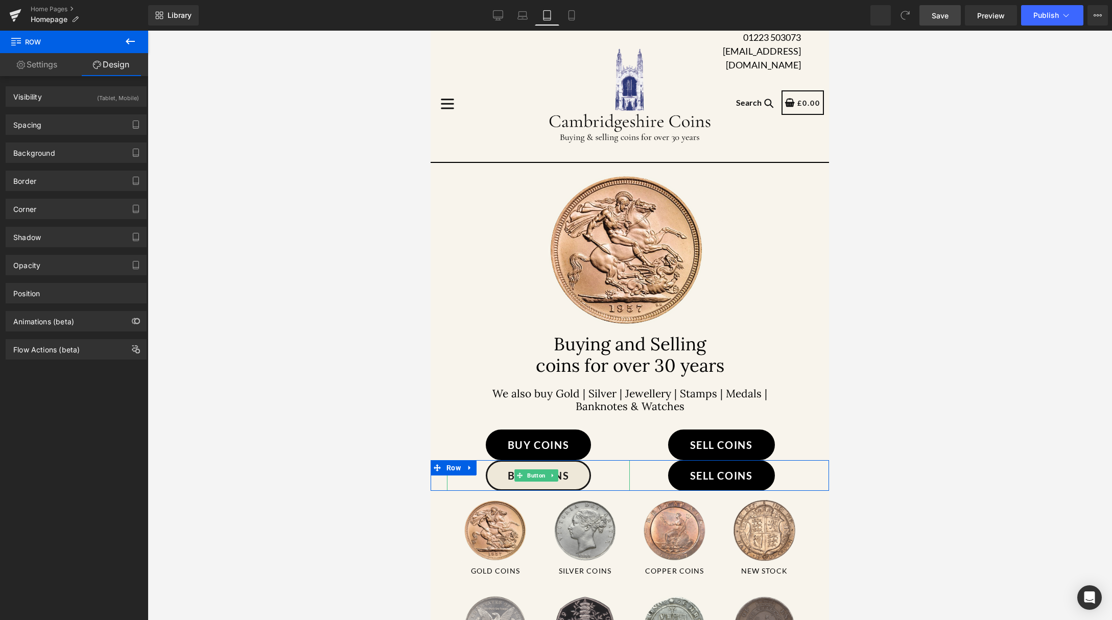
click at [577, 491] on link "Buy Coins" at bounding box center [538, 475] width 105 height 31
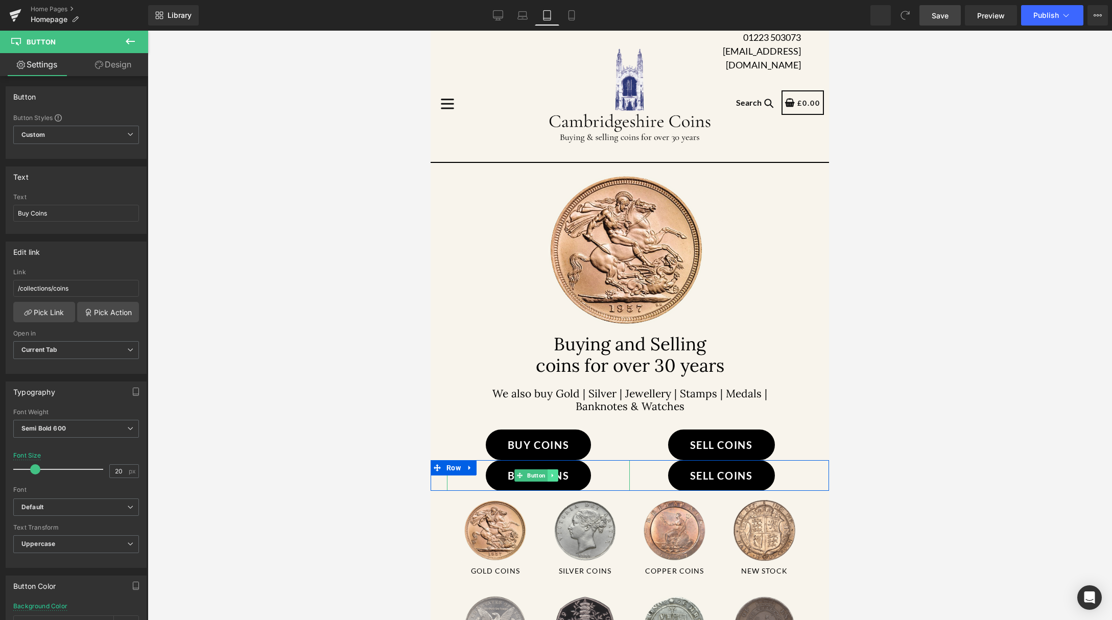
click at [551, 478] on icon at bounding box center [553, 475] width 6 height 6
click at [558, 478] on icon at bounding box center [558, 476] width 6 height 6
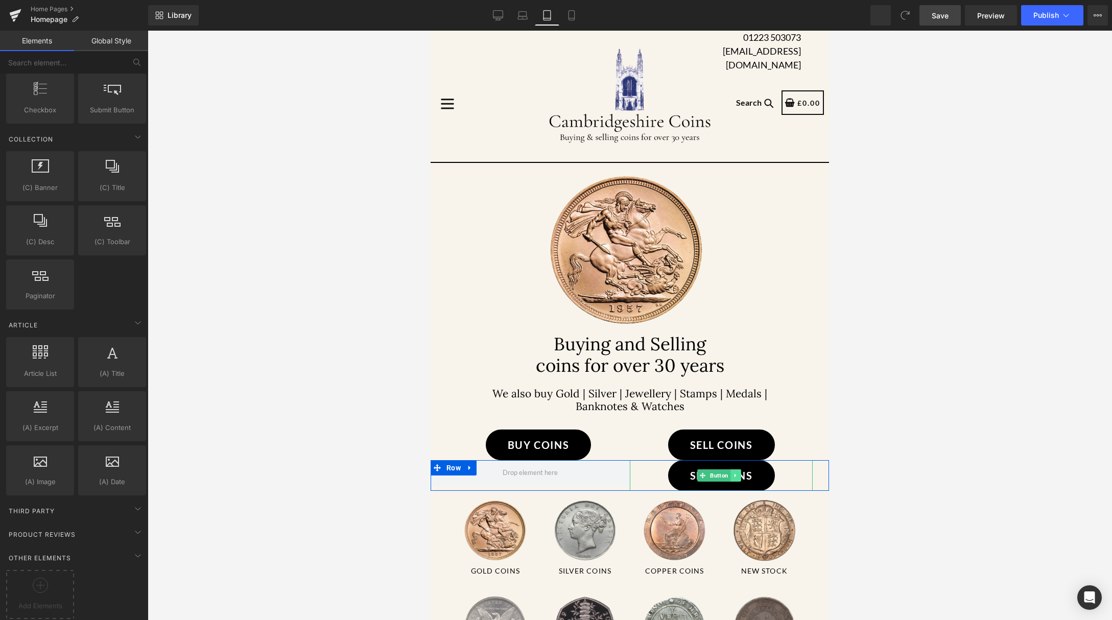
click at [736, 481] on link at bounding box center [735, 475] width 11 height 12
click at [616, 486] on span at bounding box center [529, 473] width 199 height 26
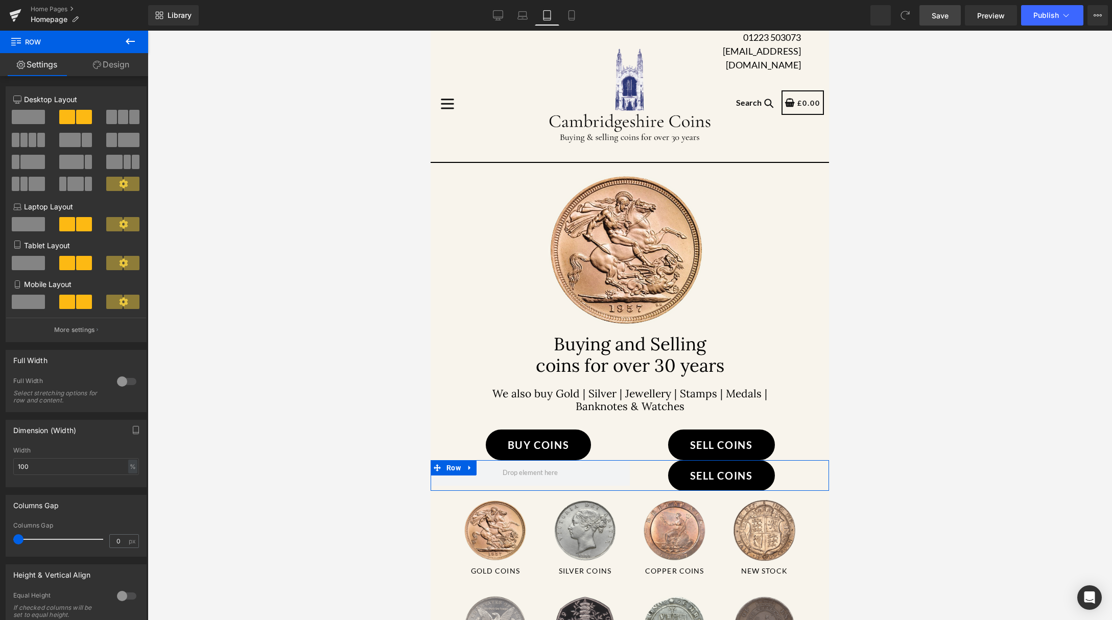
click at [34, 261] on span at bounding box center [28, 263] width 33 height 14
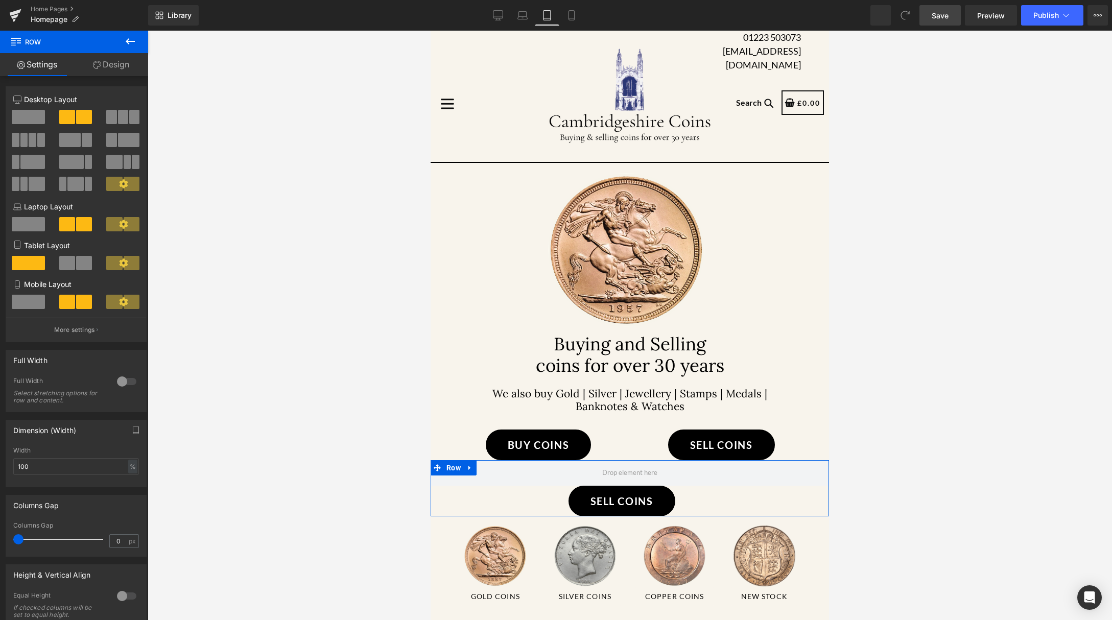
click at [29, 302] on span at bounding box center [28, 302] width 33 height 14
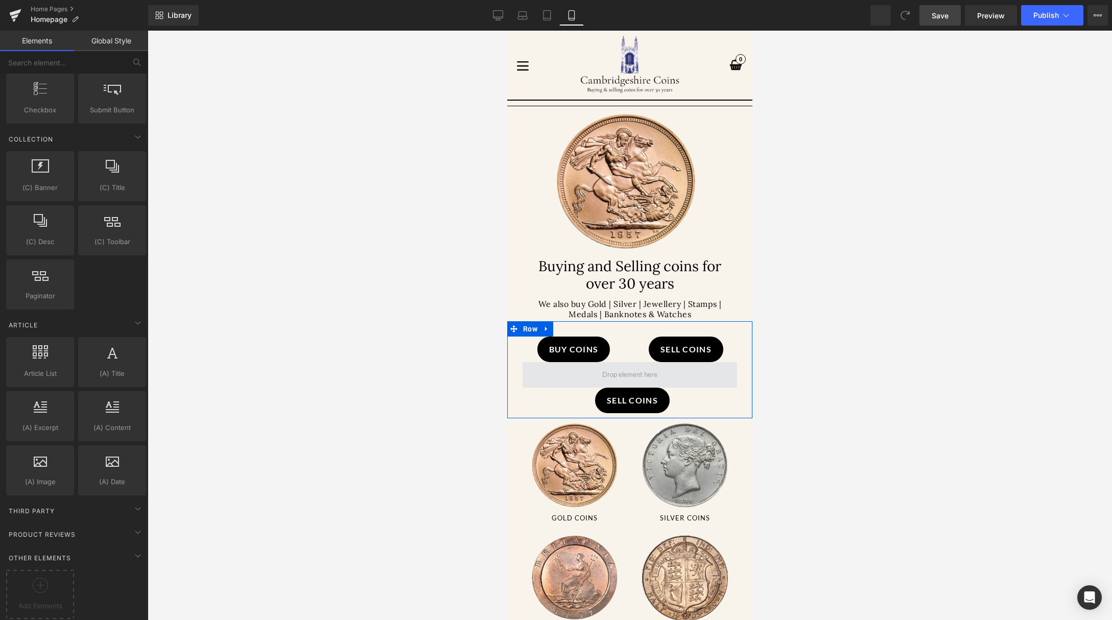
click at [598, 374] on span at bounding box center [629, 374] width 62 height 15
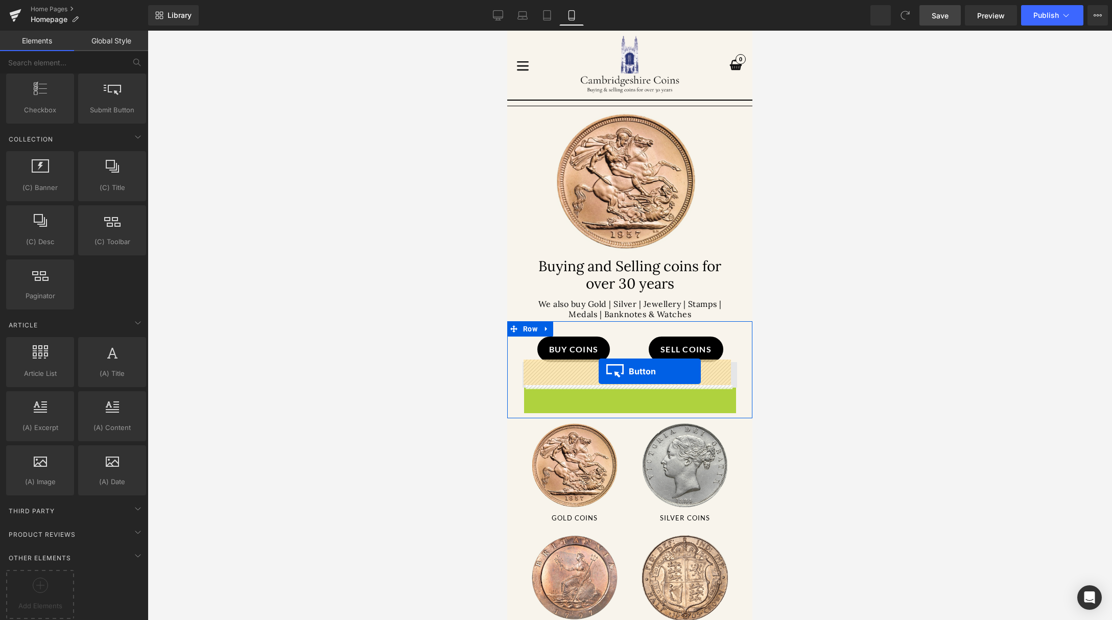
drag, startPoint x: 596, startPoint y: 397, endPoint x: 598, endPoint y: 371, distance: 26.2
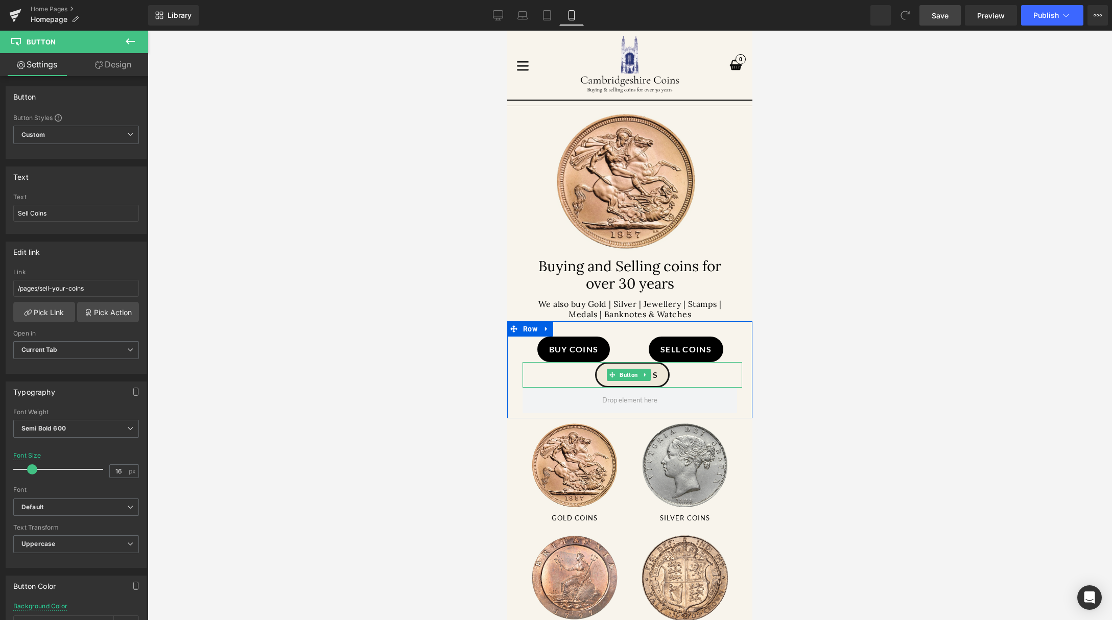
click at [659, 368] on link "Sell Coins" at bounding box center [632, 375] width 75 height 26
click at [100, 64] on icon at bounding box center [99, 65] width 8 height 8
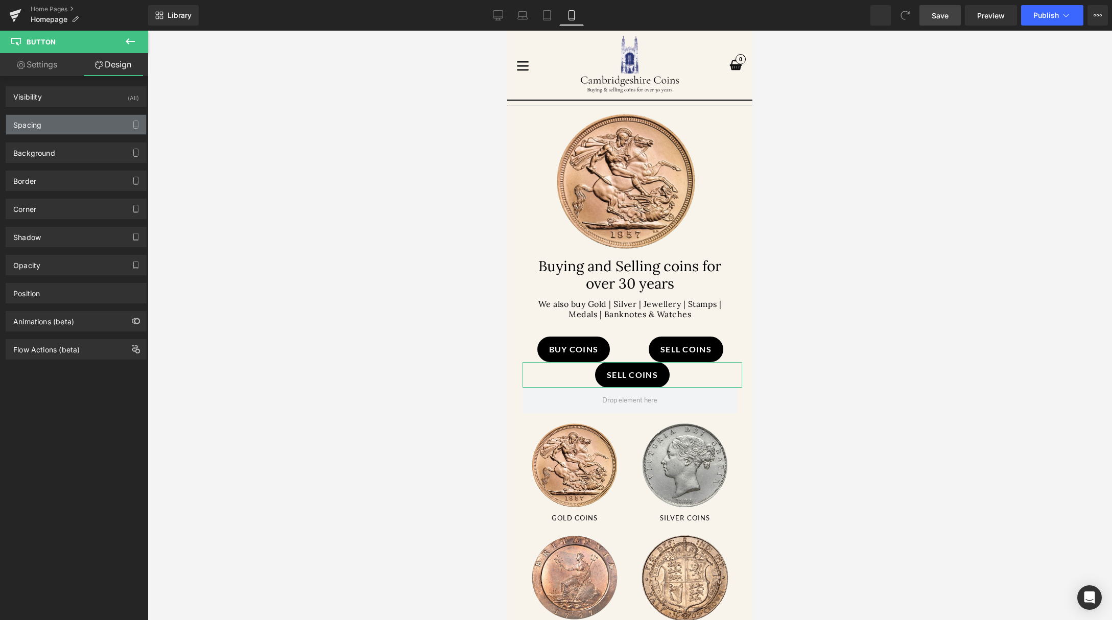
click at [93, 119] on div "Spacing" at bounding box center [76, 124] width 140 height 19
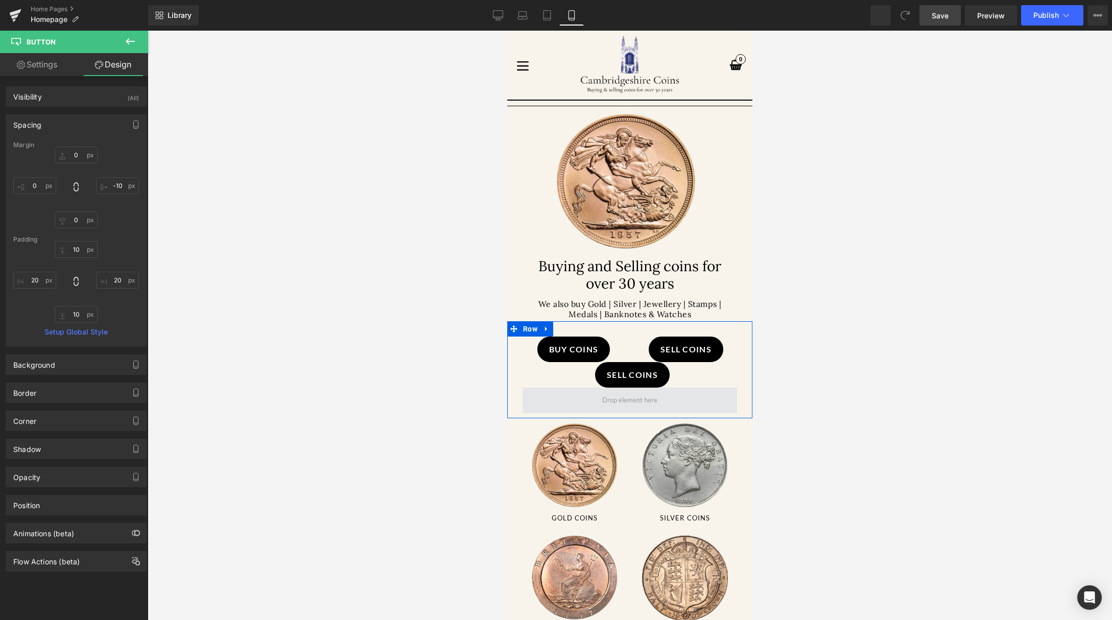
click at [598, 395] on span at bounding box center [629, 400] width 62 height 15
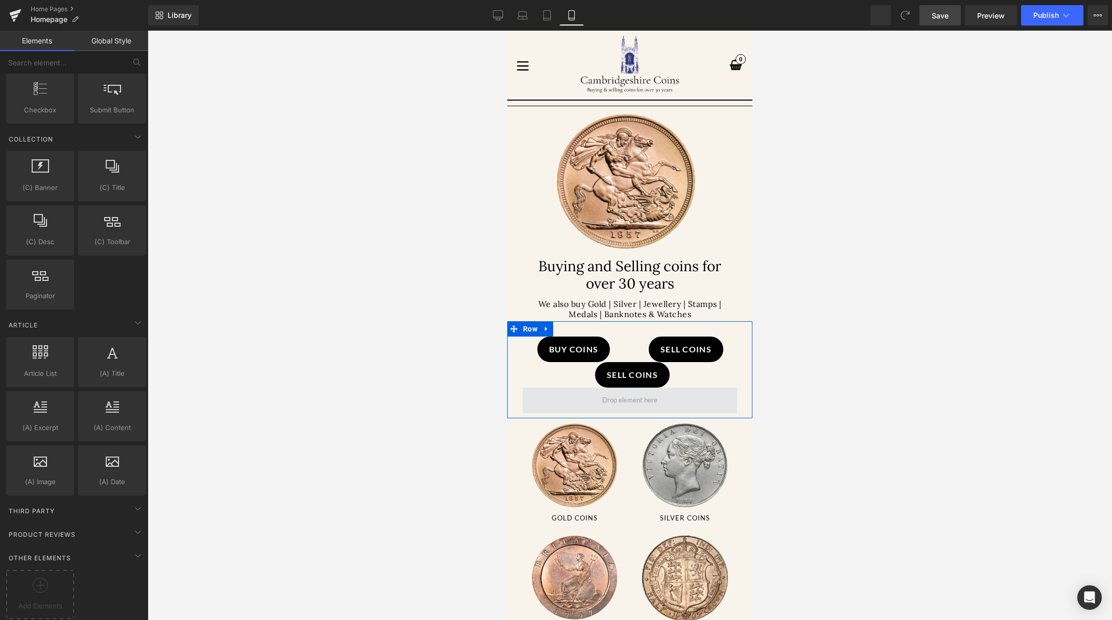
click at [620, 397] on span at bounding box center [629, 400] width 62 height 15
click at [625, 371] on span "Button" at bounding box center [628, 375] width 22 height 12
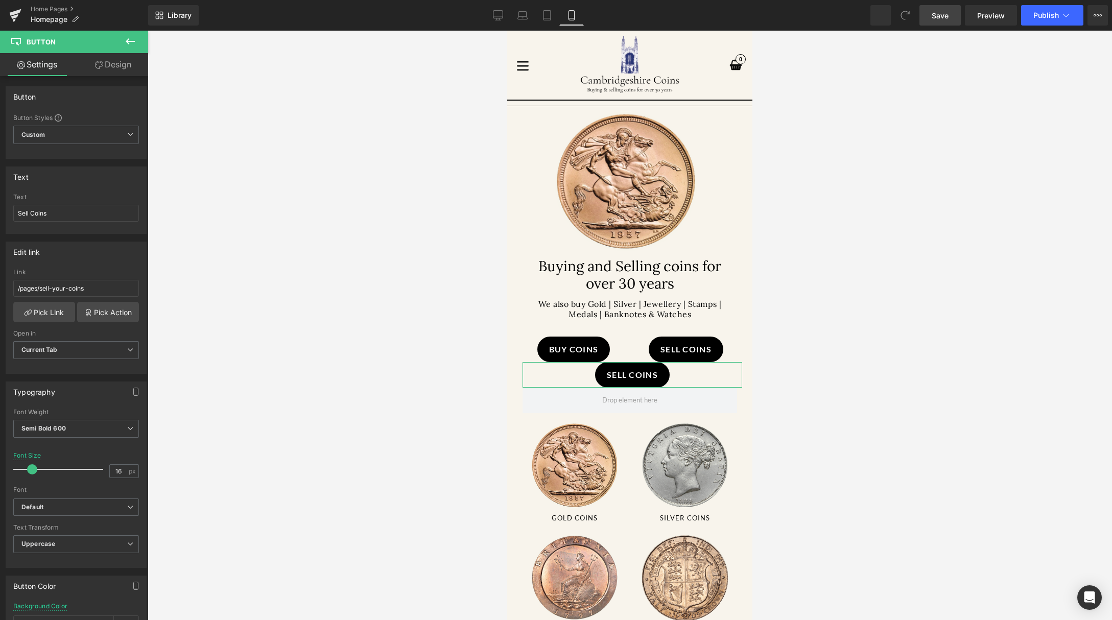
click at [118, 61] on link "Design" at bounding box center [113, 64] width 74 height 23
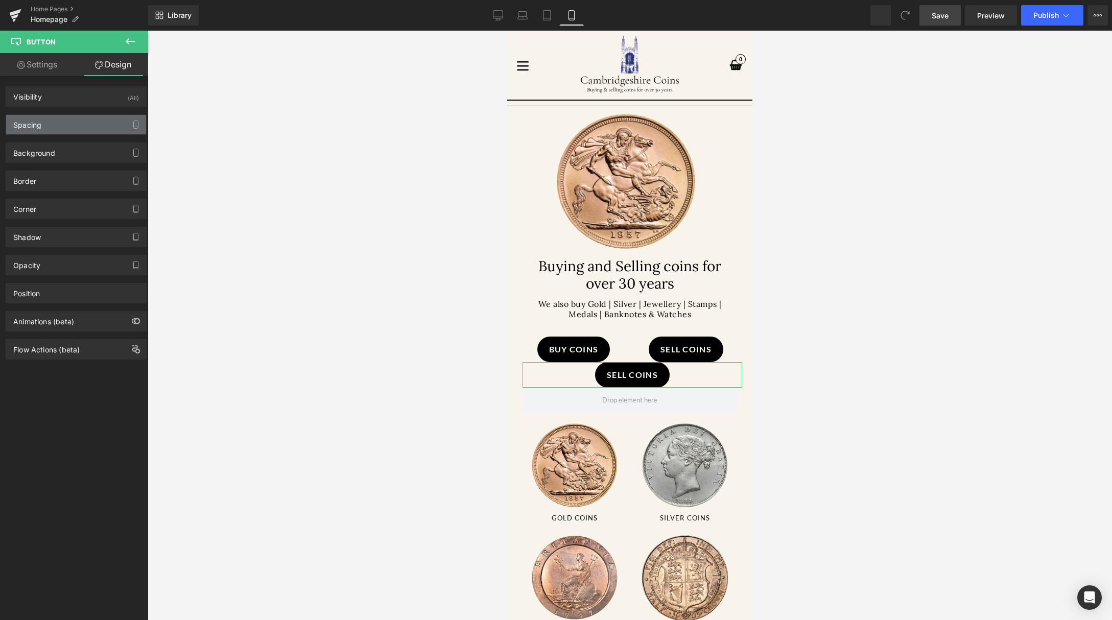
click at [65, 126] on div "Spacing" at bounding box center [76, 124] width 140 height 19
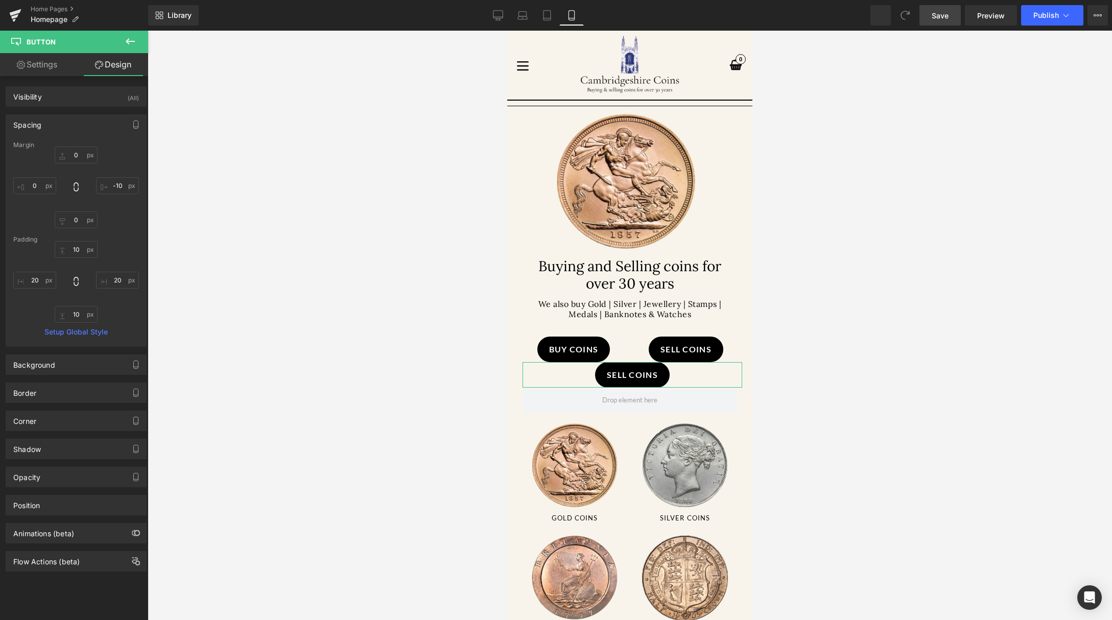
click at [66, 126] on div "Spacing" at bounding box center [76, 124] width 140 height 19
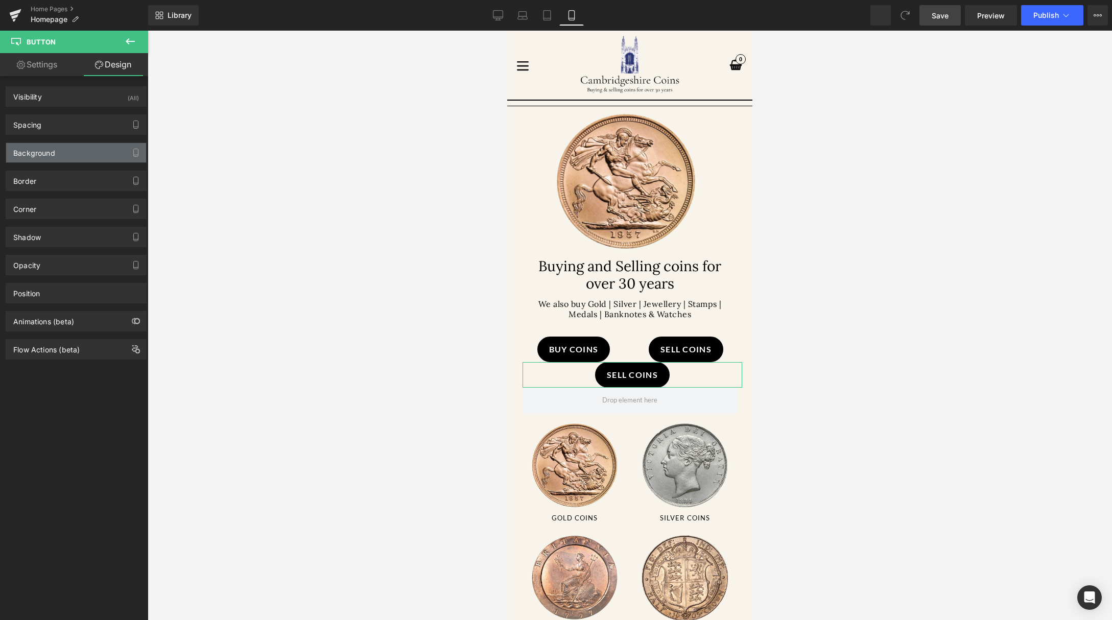
click at [74, 158] on div "Background" at bounding box center [76, 152] width 140 height 19
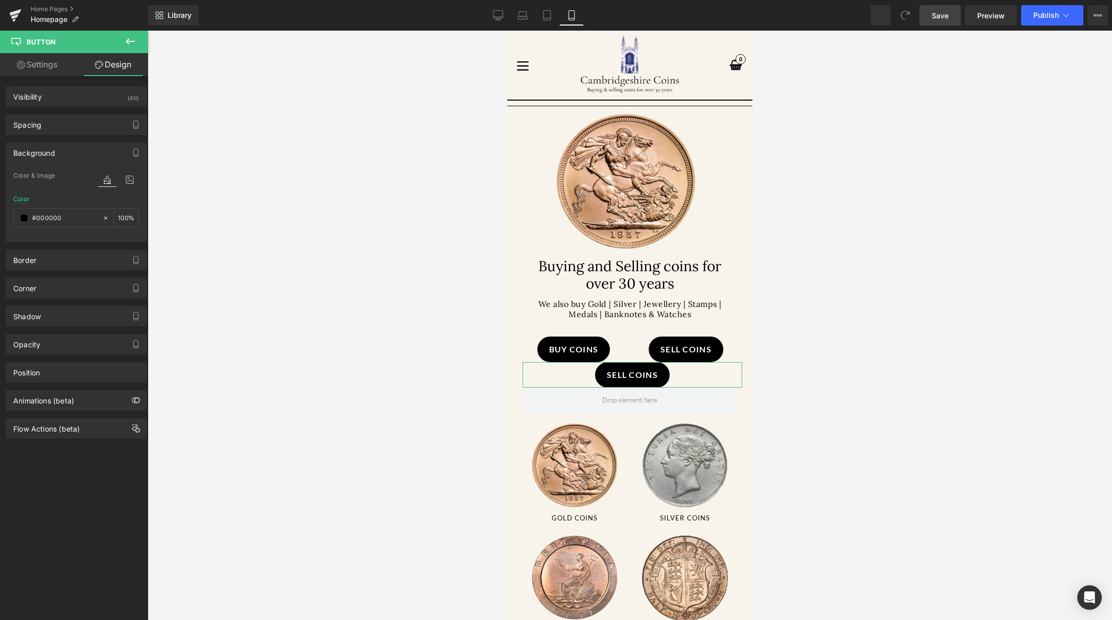
click at [76, 155] on div "Background" at bounding box center [76, 152] width 140 height 19
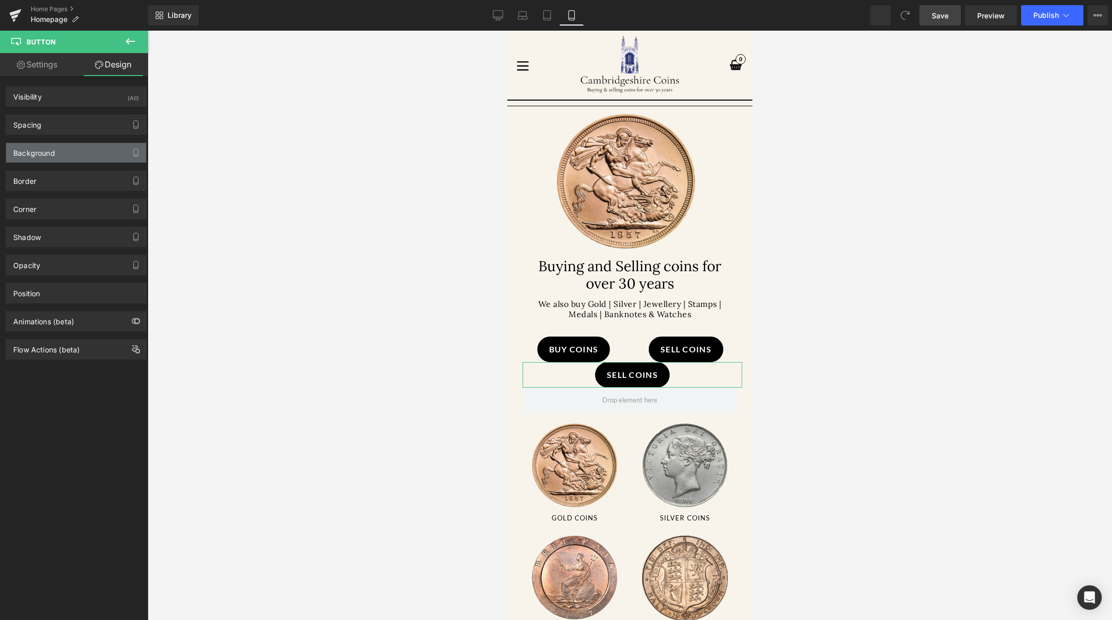
click at [77, 153] on div "Background" at bounding box center [76, 152] width 140 height 19
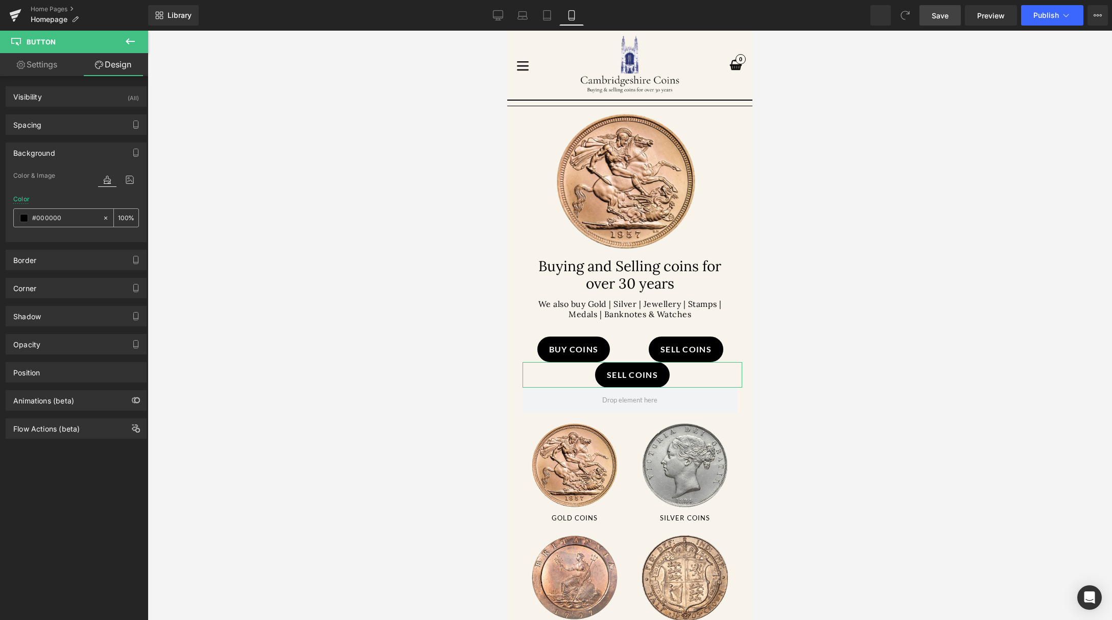
click at [25, 222] on span at bounding box center [24, 218] width 8 height 8
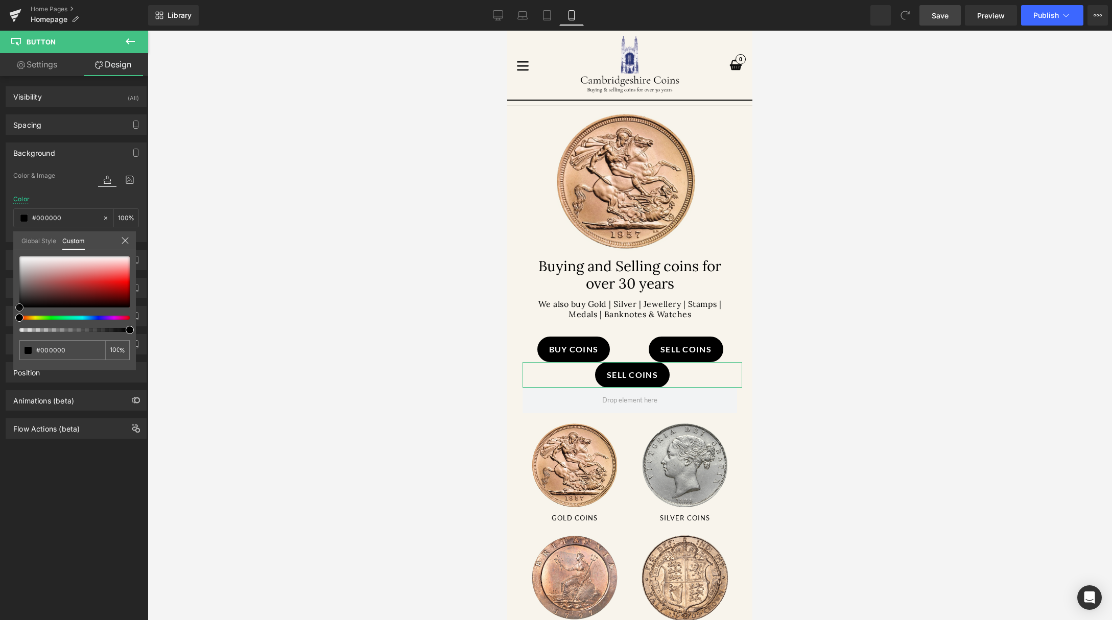
click at [76, 293] on div at bounding box center [74, 281] width 110 height 51
click at [99, 287] on div at bounding box center [74, 281] width 110 height 51
click at [103, 284] on div at bounding box center [74, 281] width 110 height 51
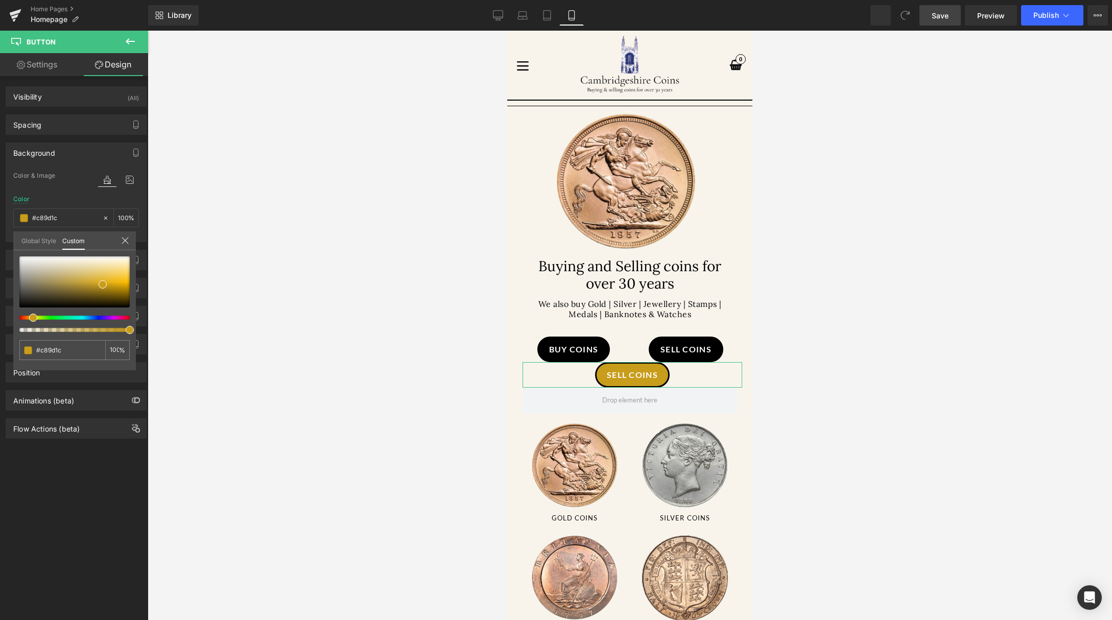
drag, startPoint x: 36, startPoint y: 315, endPoint x: 29, endPoint y: 317, distance: 6.9
click at [29, 317] on div at bounding box center [70, 318] width 110 height 4
click at [115, 278] on div at bounding box center [74, 281] width 110 height 51
click at [125, 277] on div at bounding box center [74, 281] width 110 height 51
click at [113, 279] on div at bounding box center [74, 281] width 110 height 51
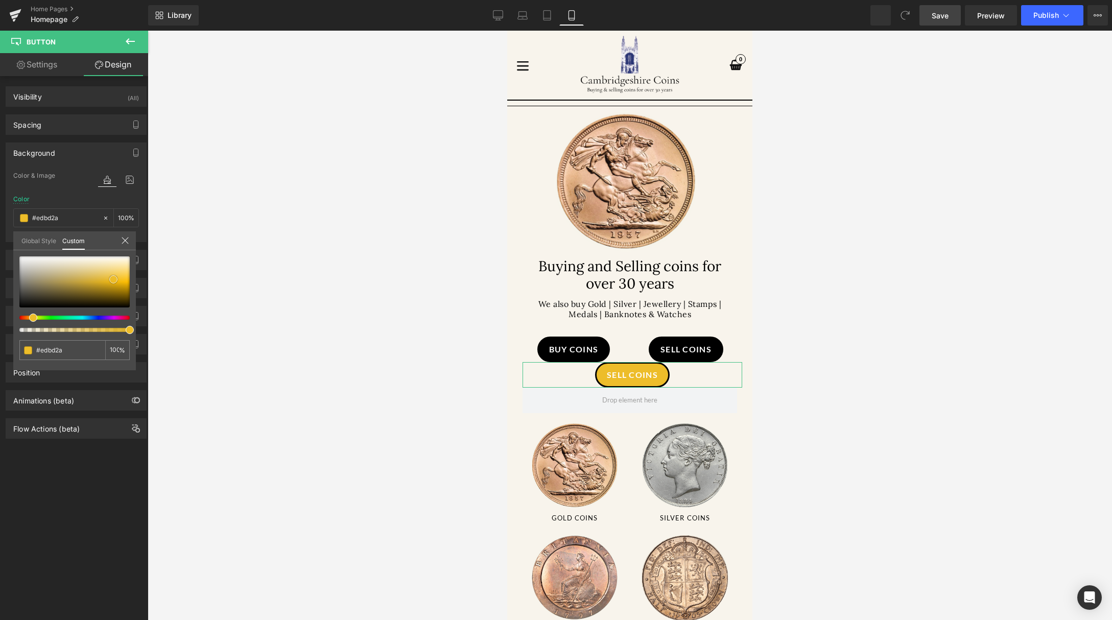
click at [106, 280] on div at bounding box center [74, 281] width 110 height 51
click at [92, 281] on div at bounding box center [74, 281] width 110 height 51
click at [88, 279] on span at bounding box center [92, 281] width 8 height 8
click at [499, 13] on icon at bounding box center [498, 15] width 10 height 10
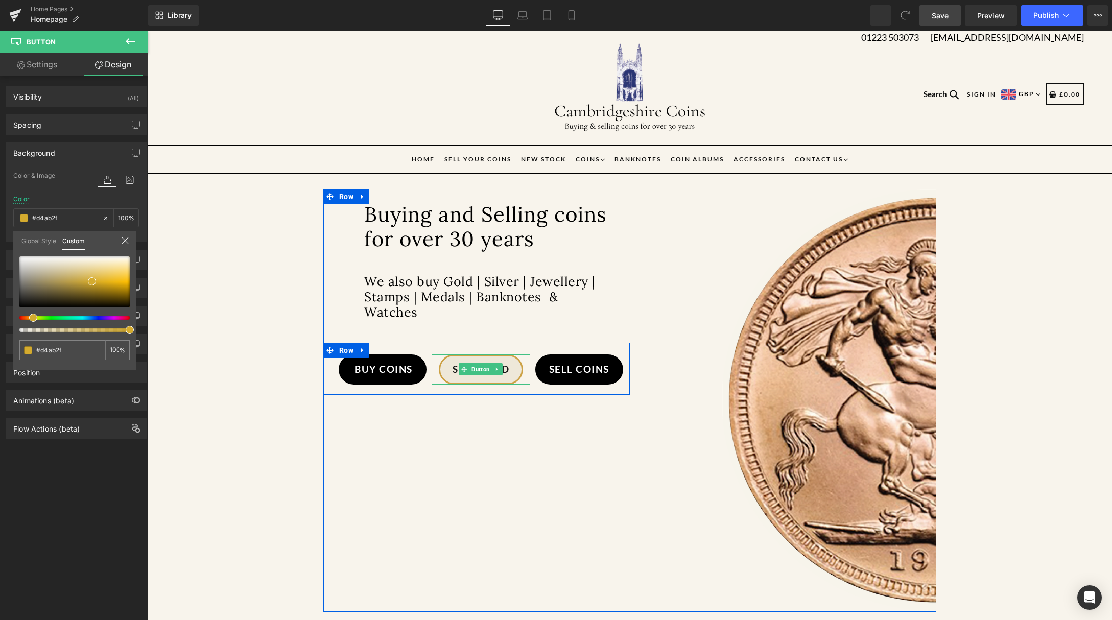
click at [513, 363] on link "Sell Gold" at bounding box center [481, 369] width 85 height 30
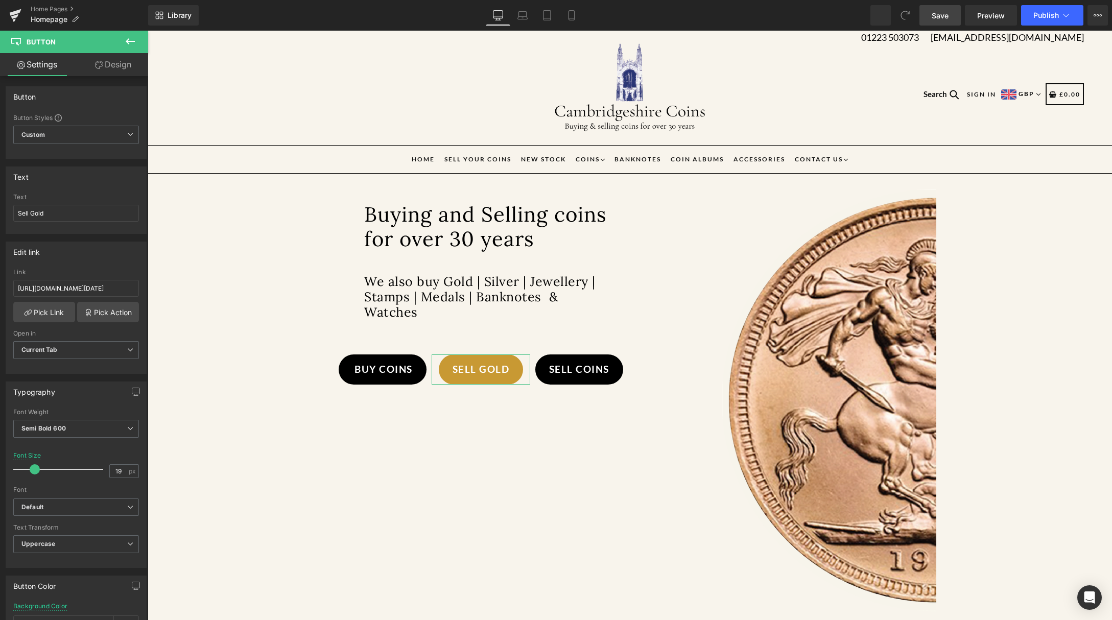
click at [118, 65] on link "Design" at bounding box center [113, 64] width 74 height 23
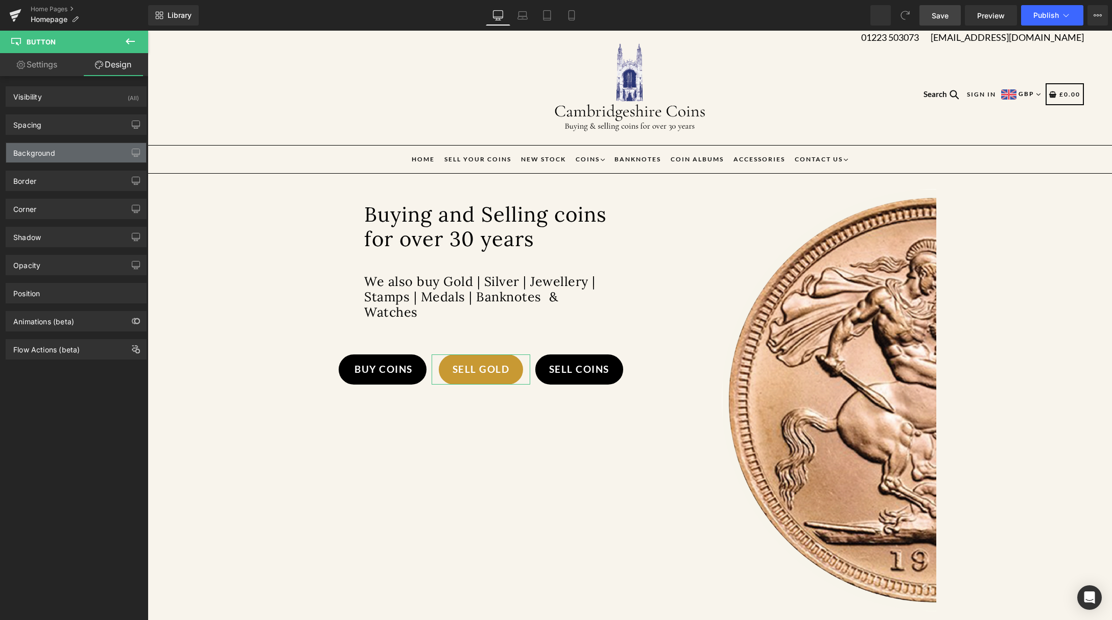
click at [54, 147] on div "Background" at bounding box center [34, 150] width 42 height 14
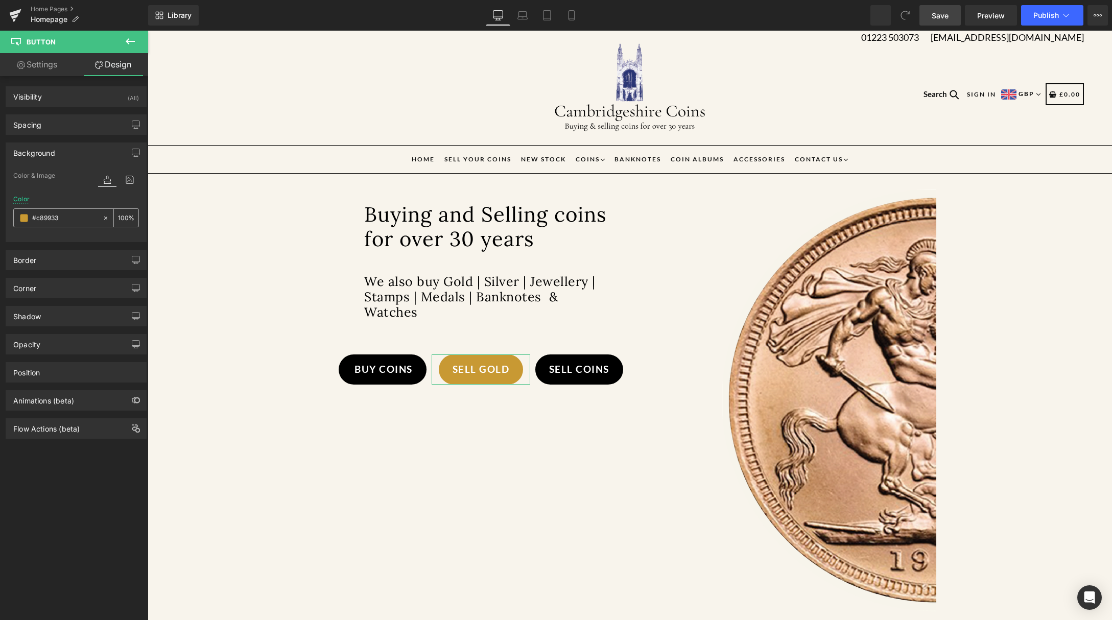
drag, startPoint x: 69, startPoint y: 219, endPoint x: 60, endPoint y: 215, distance: 9.4
click at [60, 215] on input "#c89933" at bounding box center [64, 217] width 65 height 11
click at [573, 19] on icon at bounding box center [571, 16] width 6 height 10
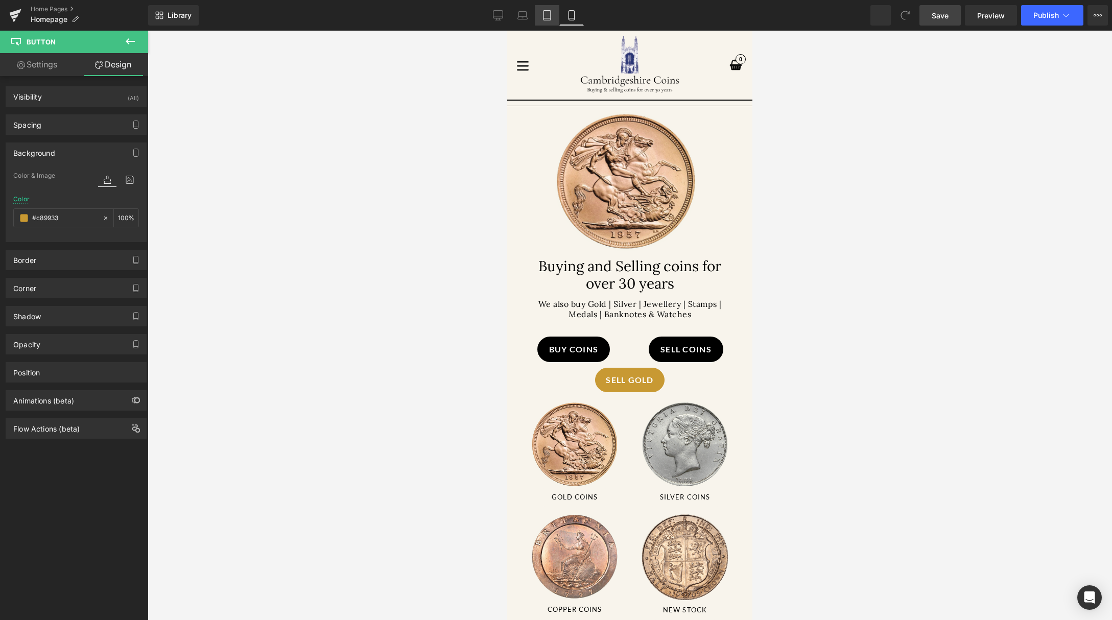
click at [537, 16] on link "Tablet" at bounding box center [547, 15] width 25 height 20
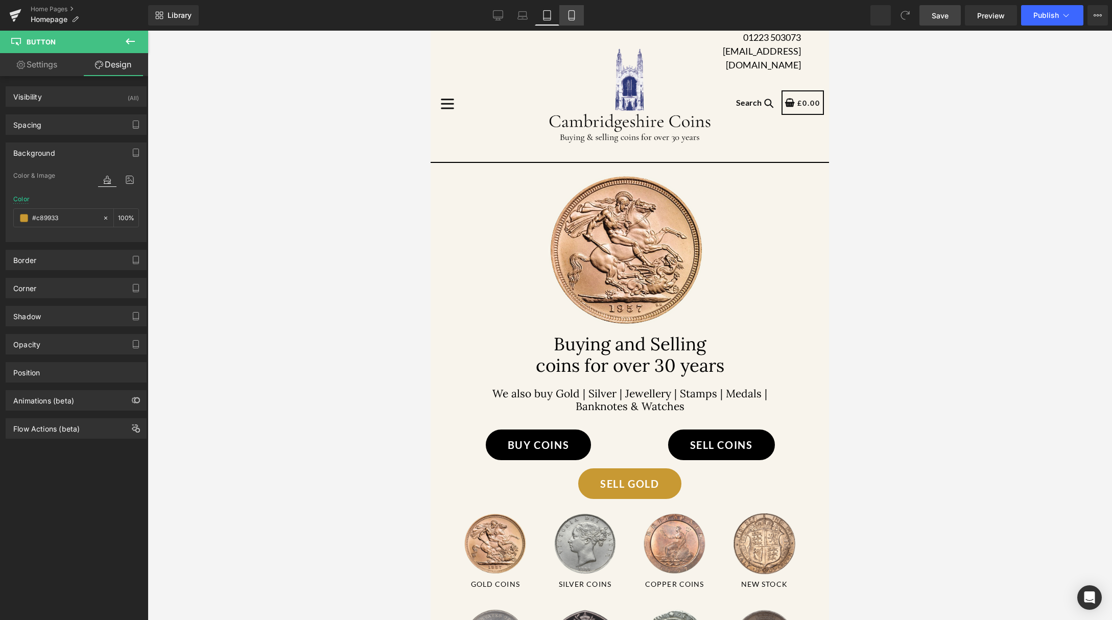
click at [573, 21] on link "Mobile" at bounding box center [571, 15] width 25 height 20
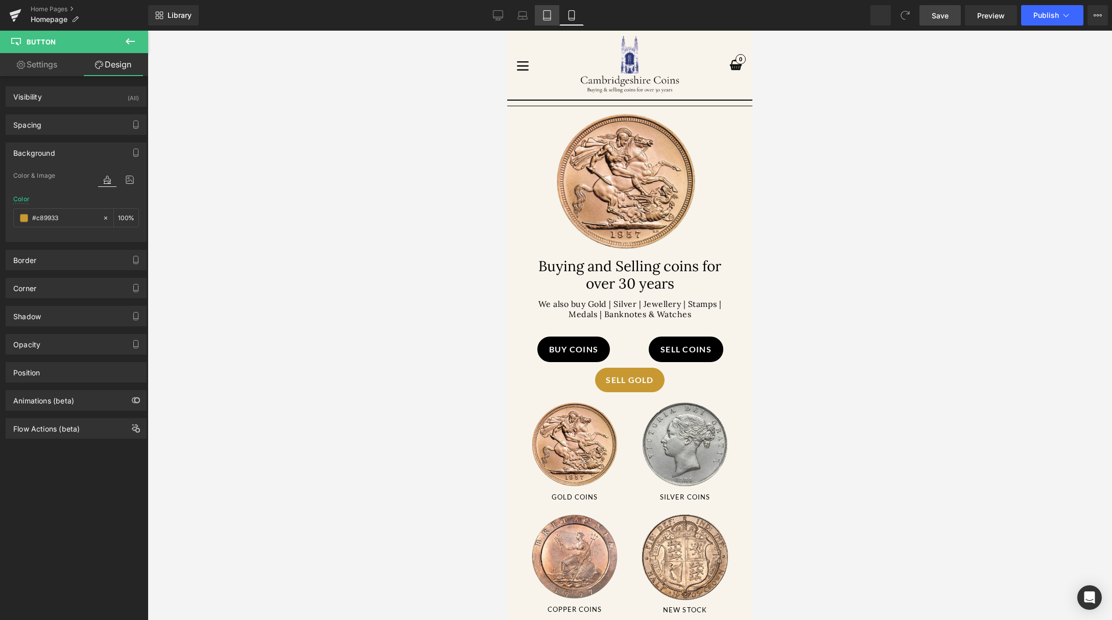
drag, startPoint x: 541, startPoint y: 14, endPoint x: 135, endPoint y: 151, distance: 428.5
click at [541, 14] on link "Tablet" at bounding box center [547, 15] width 25 height 20
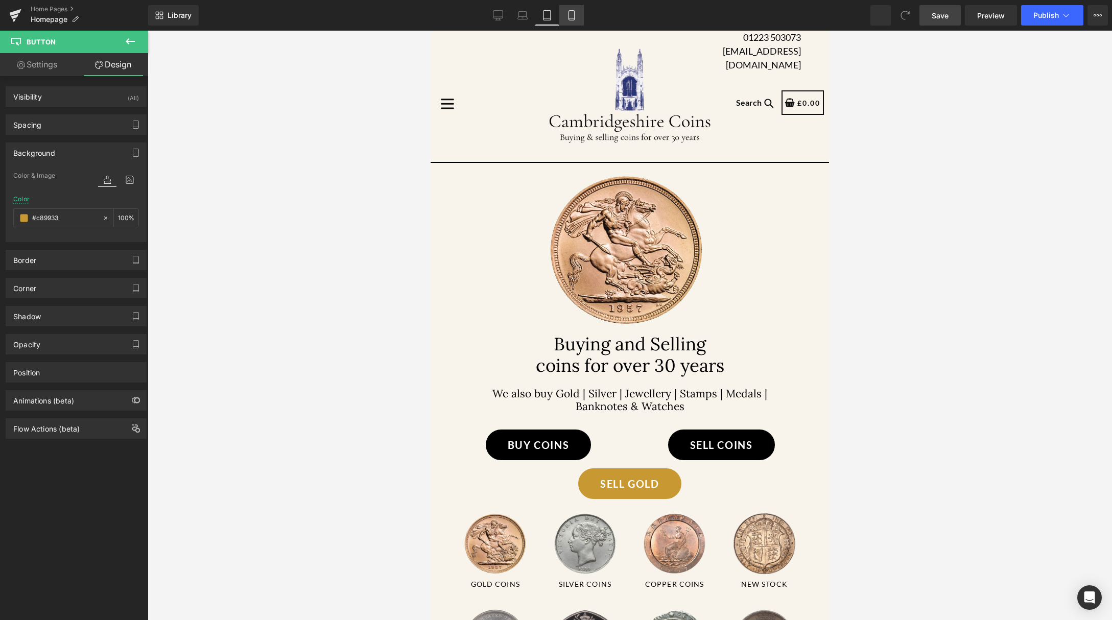
click at [575, 20] on link "Mobile" at bounding box center [571, 15] width 25 height 20
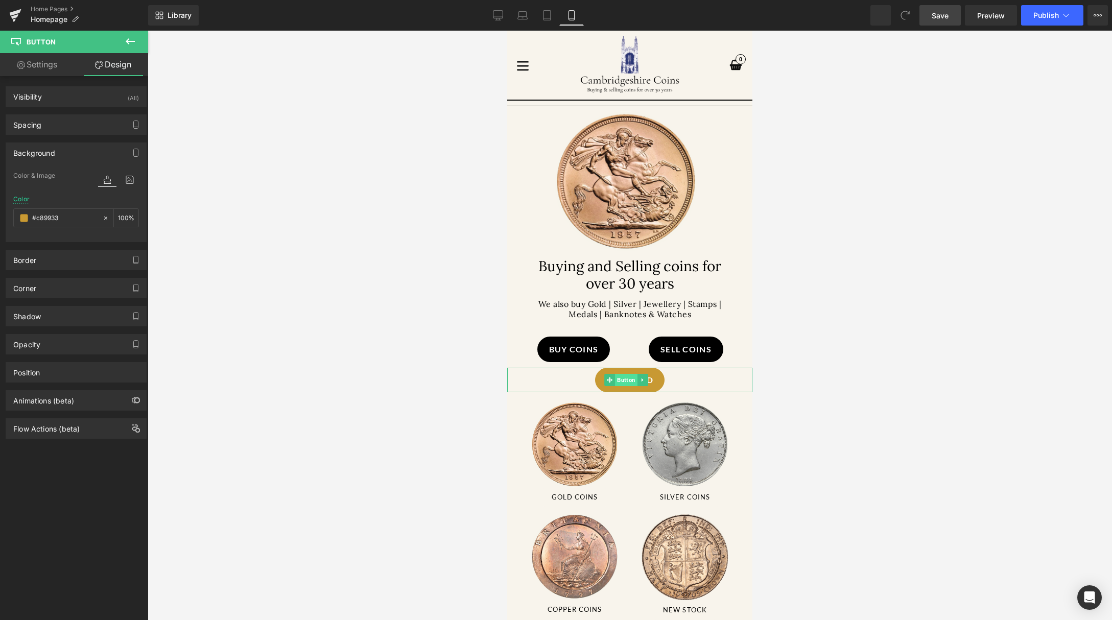
click at [623, 379] on span "Button" at bounding box center [626, 380] width 22 height 12
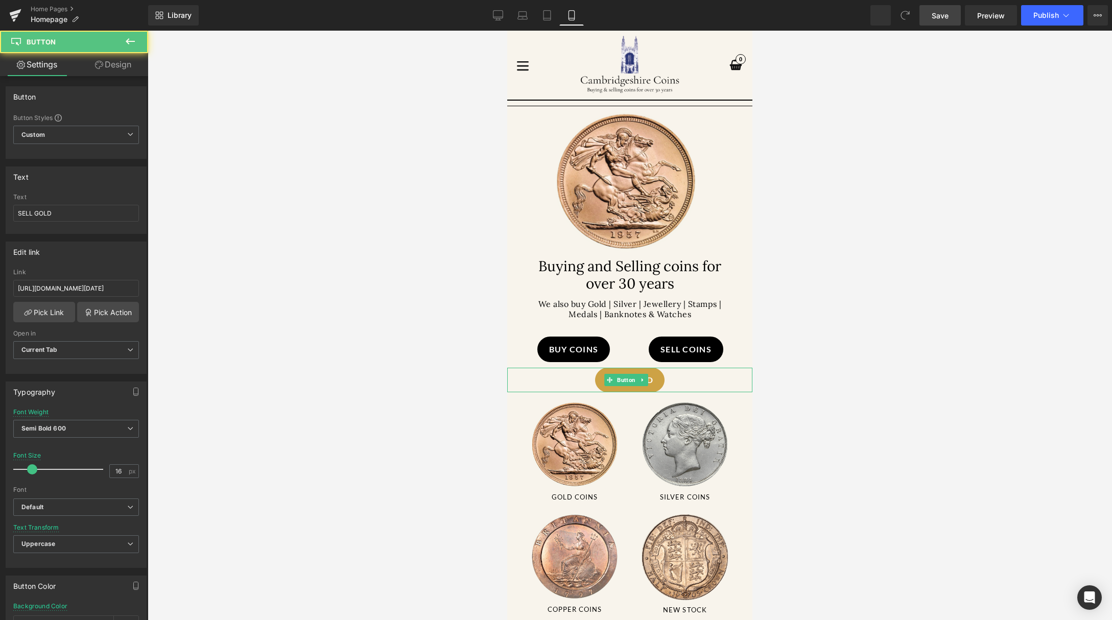
click at [653, 378] on link "SELL GOLD" at bounding box center [629, 380] width 69 height 25
click at [644, 378] on icon at bounding box center [642, 380] width 6 height 6
click at [648, 378] on icon at bounding box center [648, 380] width 6 height 6
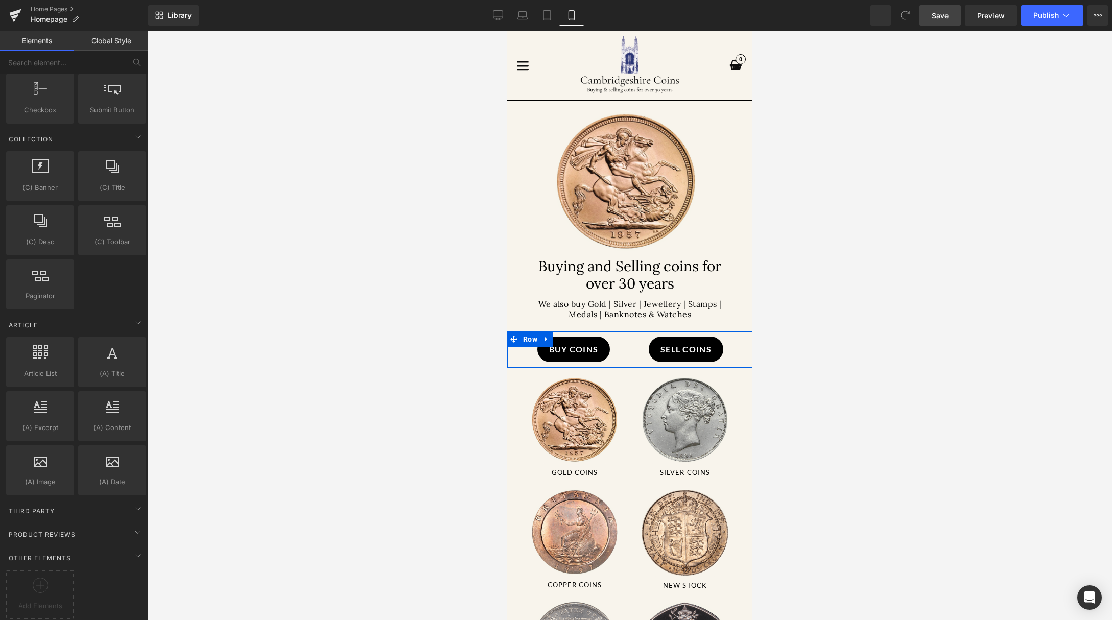
click at [605, 351] on div "SELL gold Button Row" at bounding box center [629, 349] width 245 height 36
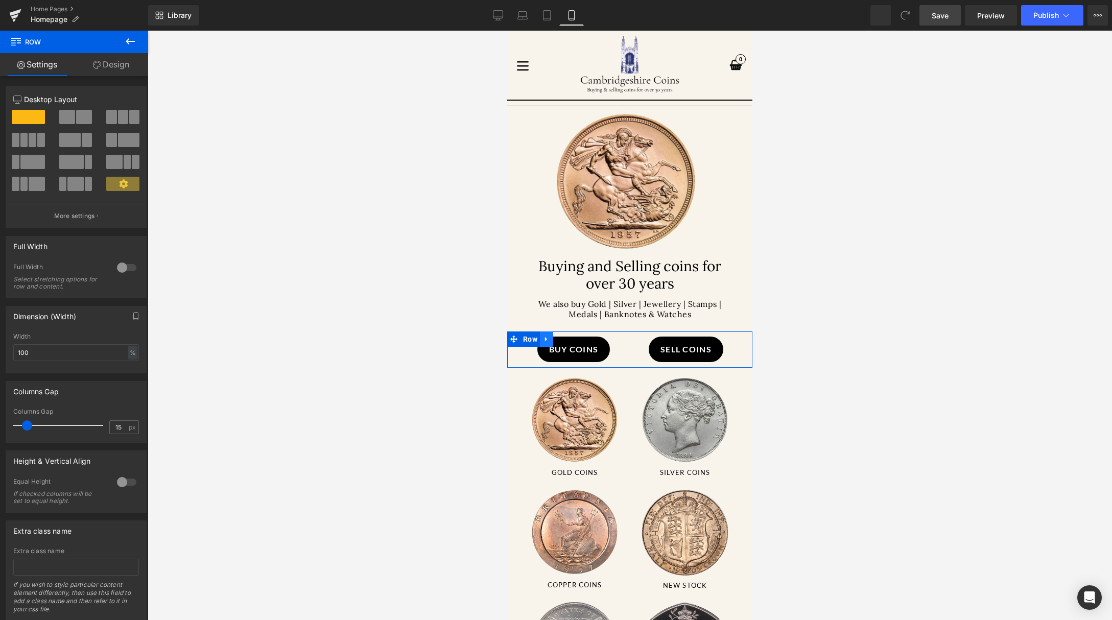
click at [551, 336] on link at bounding box center [546, 338] width 13 height 15
click at [571, 335] on icon at bounding box center [572, 338] width 7 height 7
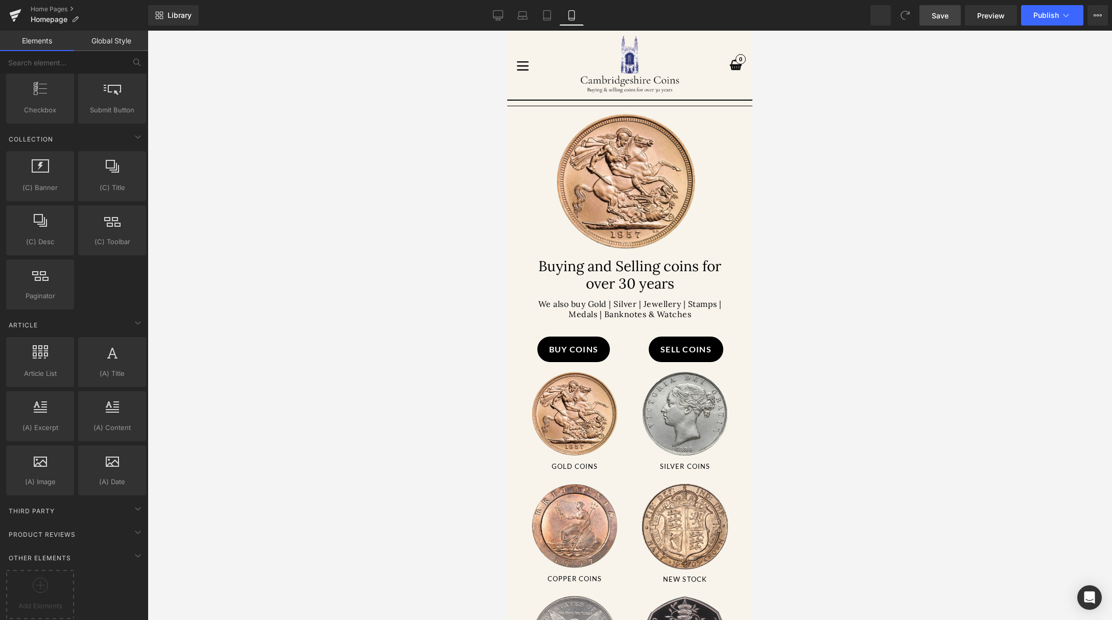
click at [952, 11] on link "Save" at bounding box center [939, 15] width 41 height 20
click at [1051, 14] on span "Publish" at bounding box center [1046, 15] width 26 height 8
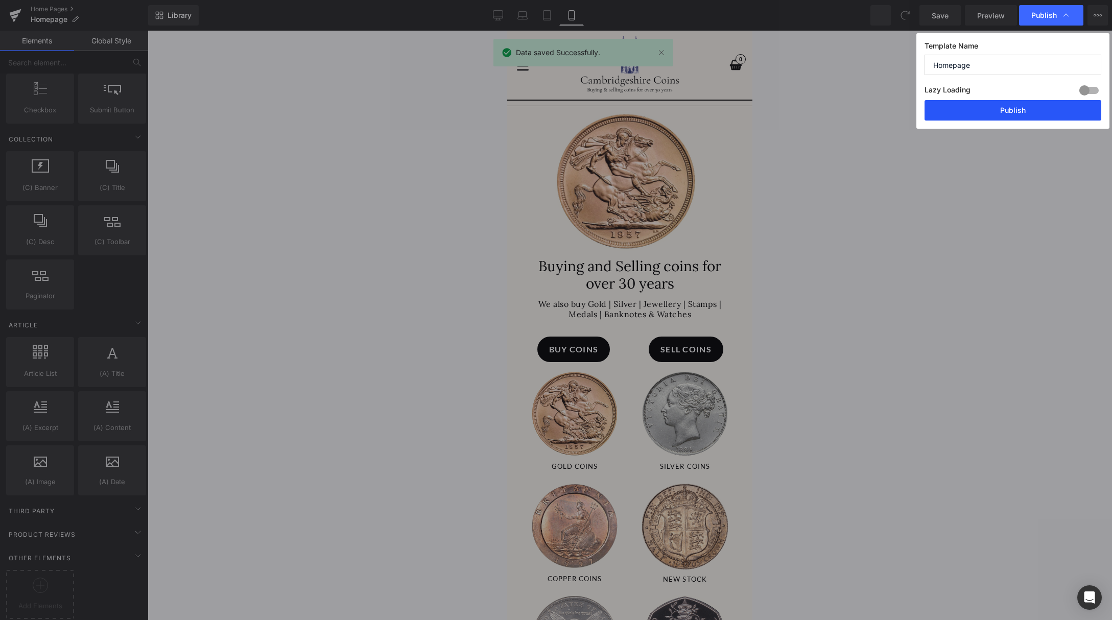
click at [1010, 105] on button "Publish" at bounding box center [1012, 110] width 177 height 20
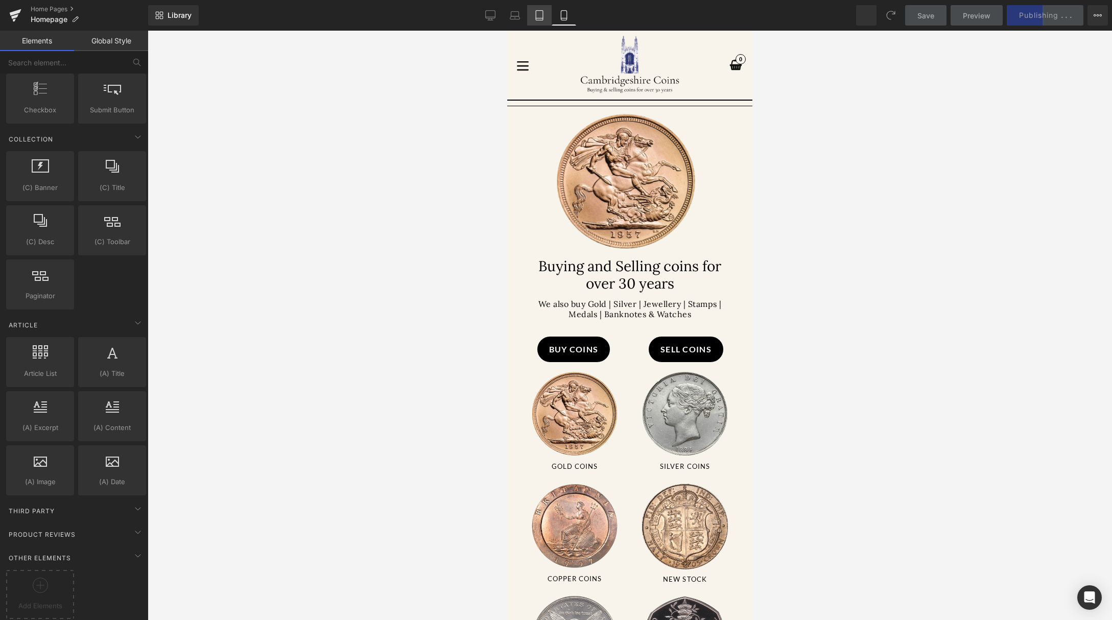
click at [543, 16] on icon at bounding box center [539, 16] width 7 height 10
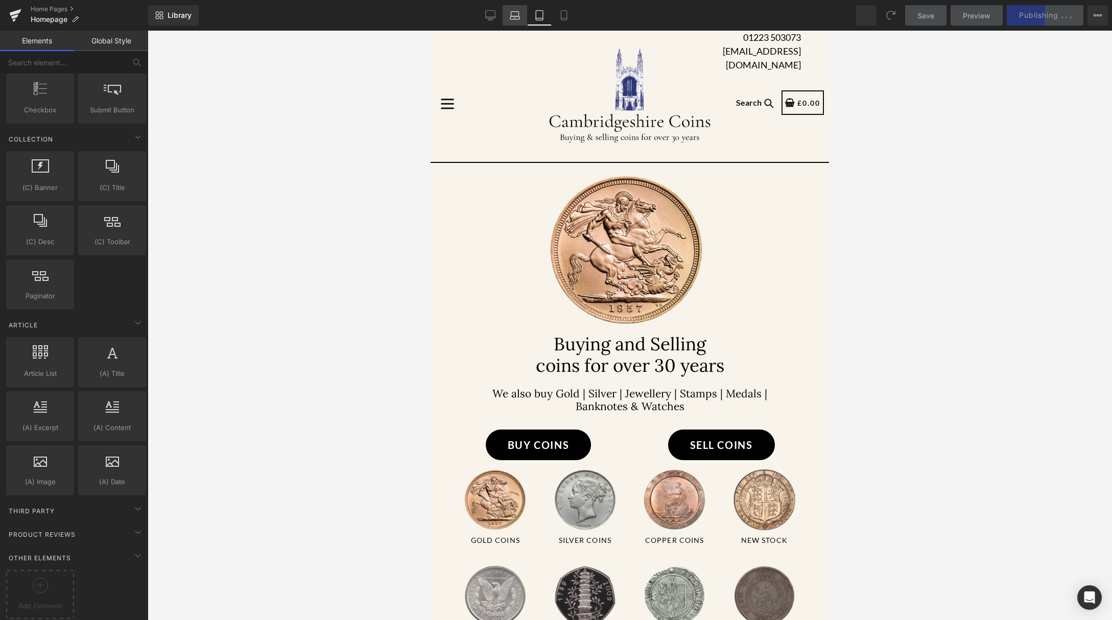
click at [515, 17] on icon at bounding box center [515, 15] width 10 height 10
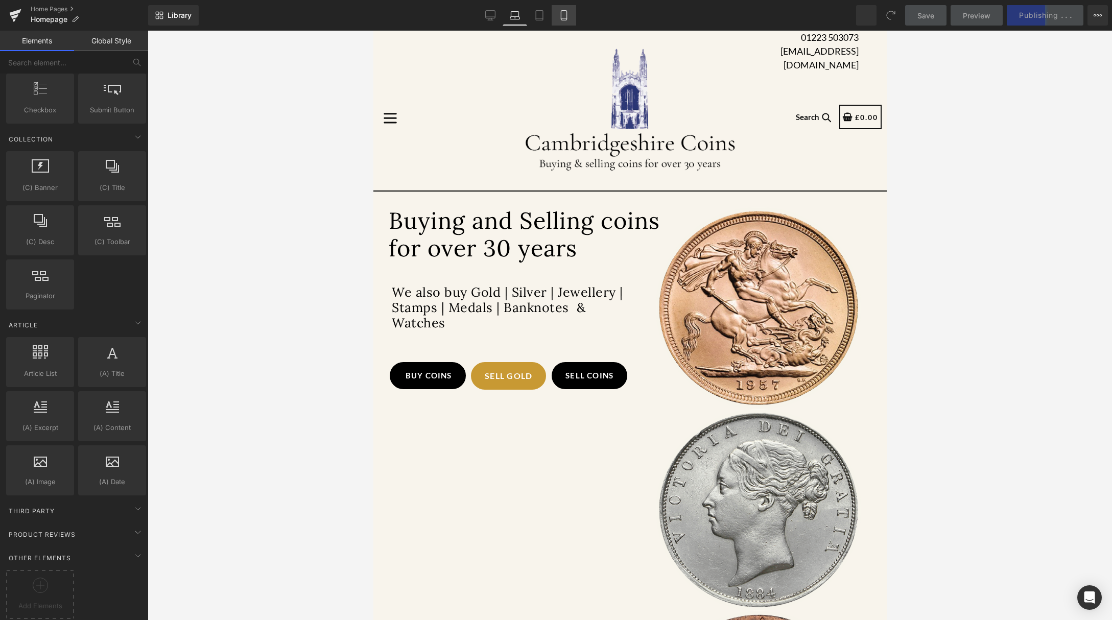
click at [566, 16] on icon at bounding box center [564, 15] width 10 height 10
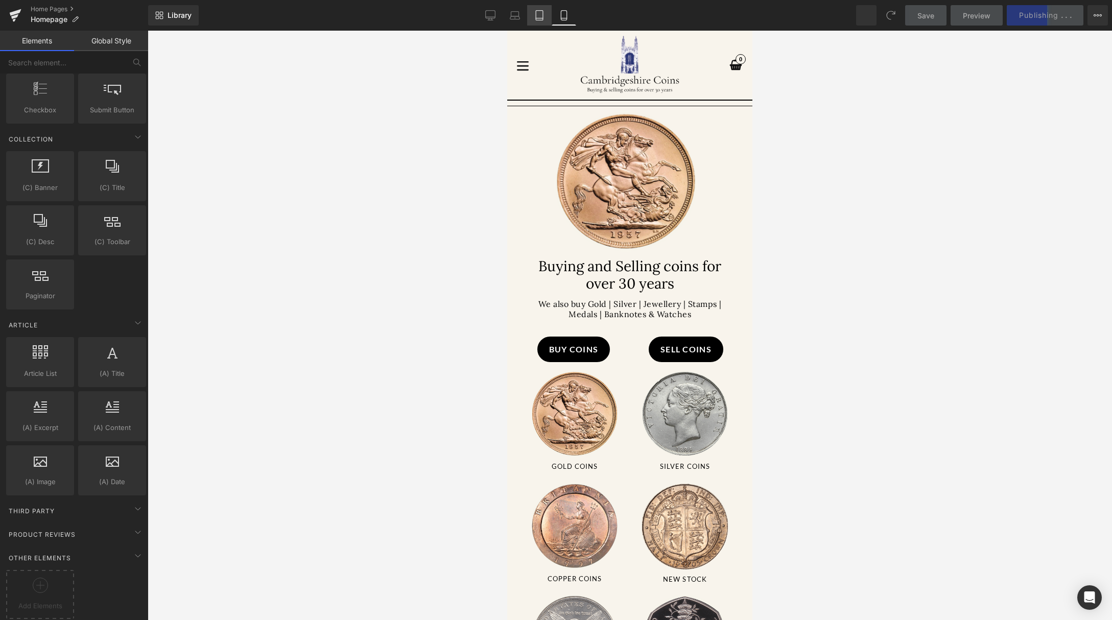
click at [544, 16] on icon at bounding box center [539, 15] width 10 height 10
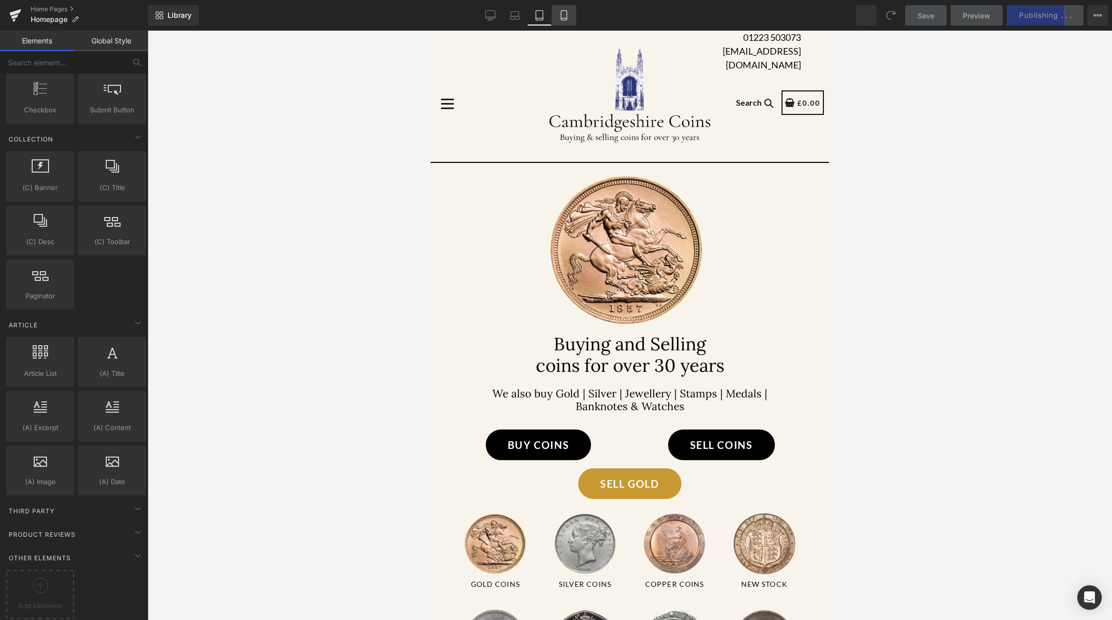
click at [568, 14] on icon at bounding box center [564, 15] width 10 height 10
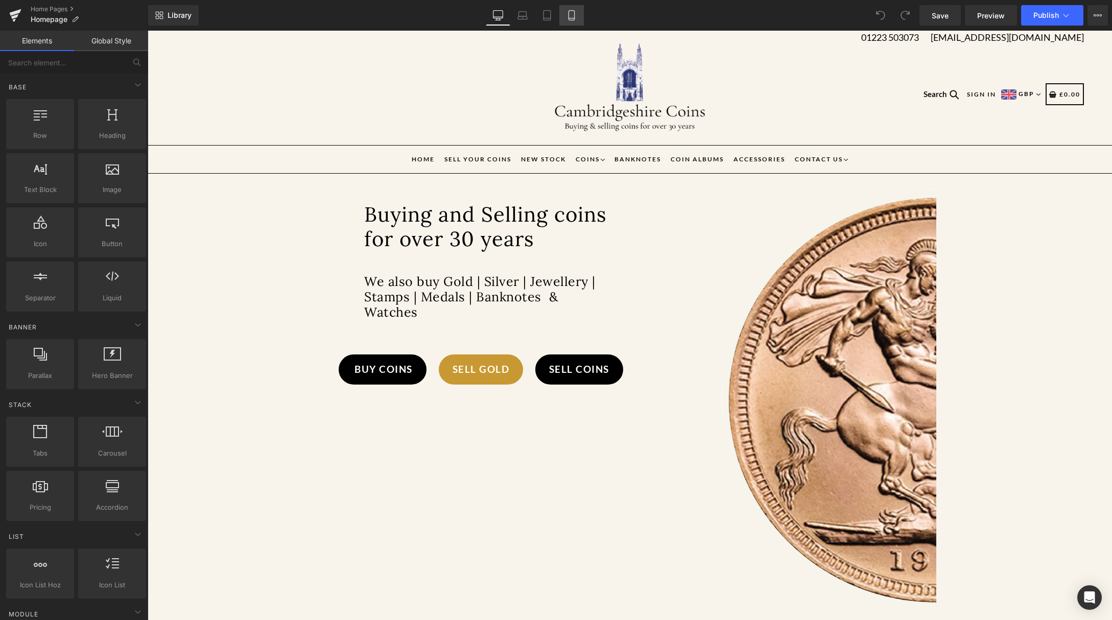
click at [570, 14] on icon at bounding box center [571, 15] width 10 height 10
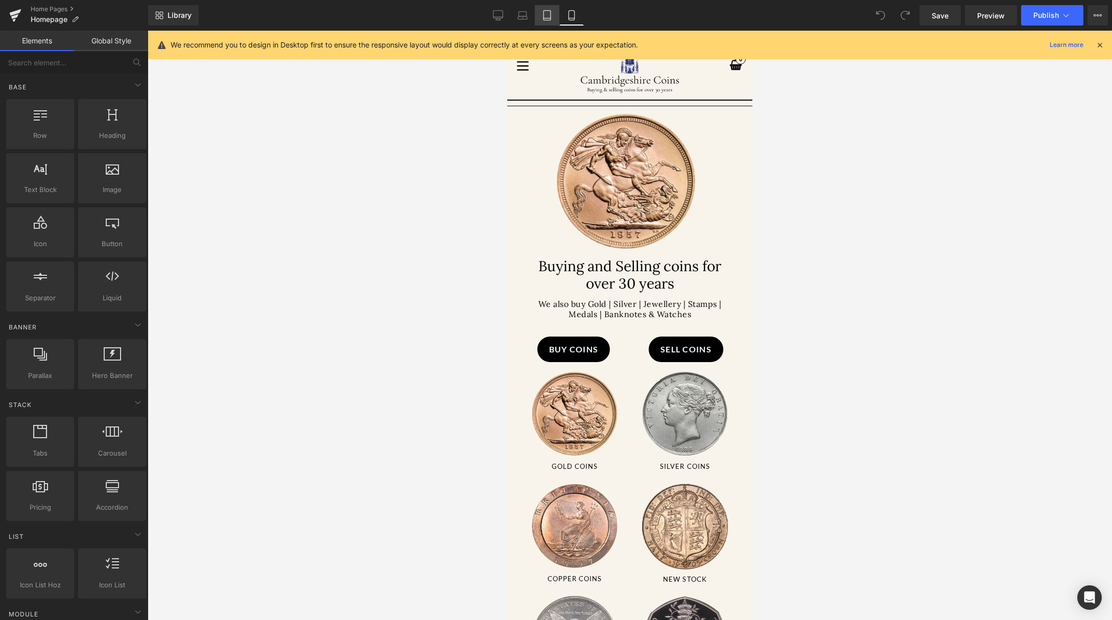
click at [548, 14] on icon at bounding box center [547, 15] width 10 height 10
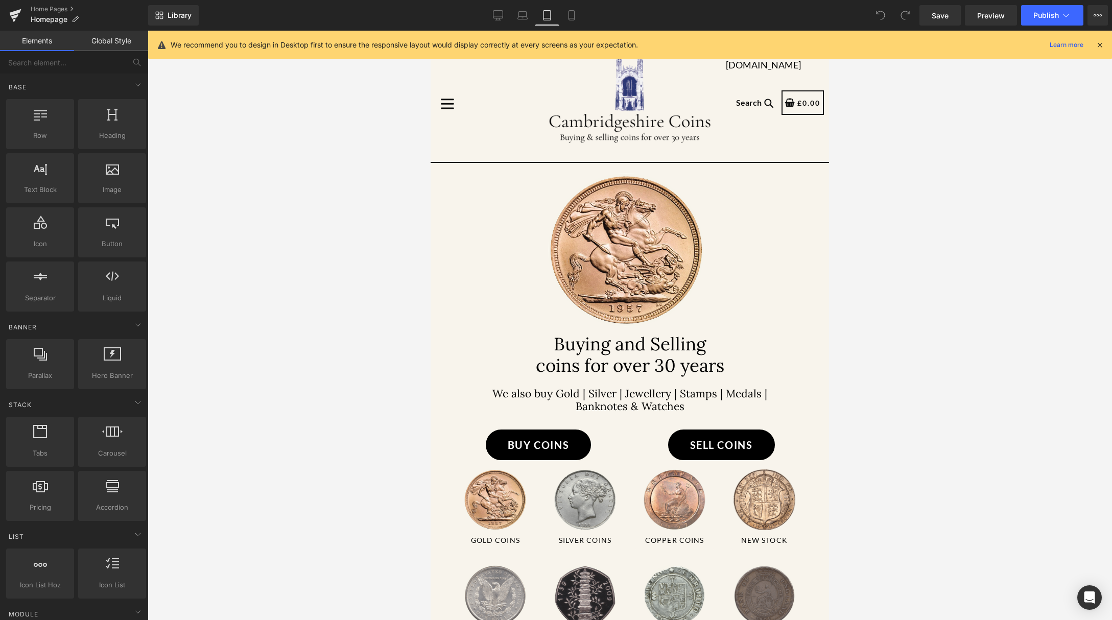
click at [1096, 39] on div at bounding box center [1099, 44] width 8 height 11
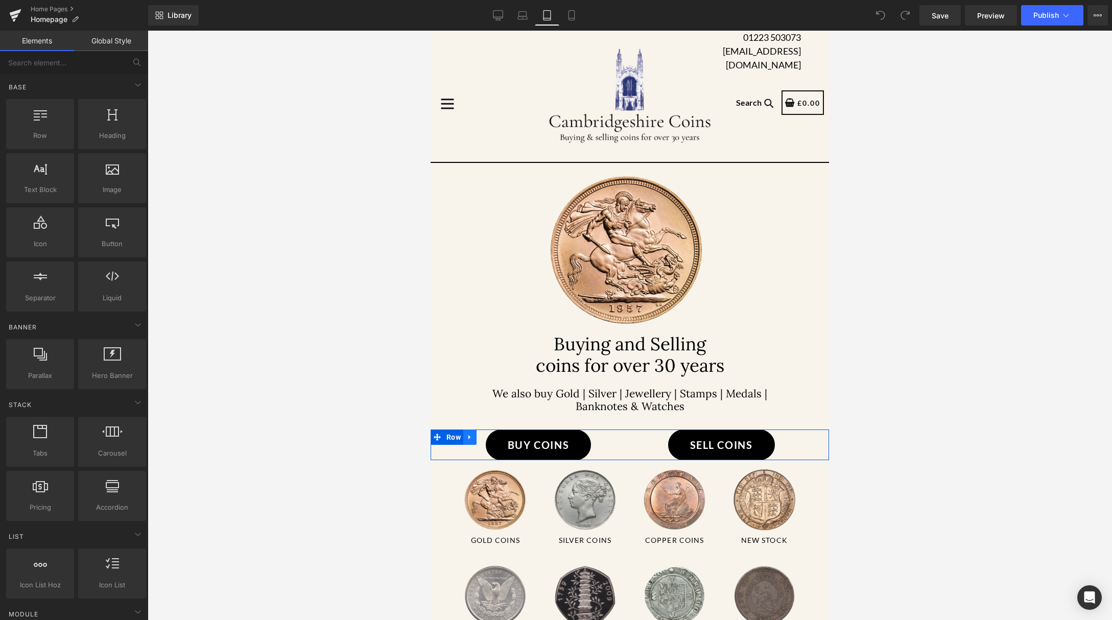
click at [473, 441] on icon at bounding box center [469, 437] width 7 height 8
click at [481, 441] on icon at bounding box center [482, 436] width 7 height 7
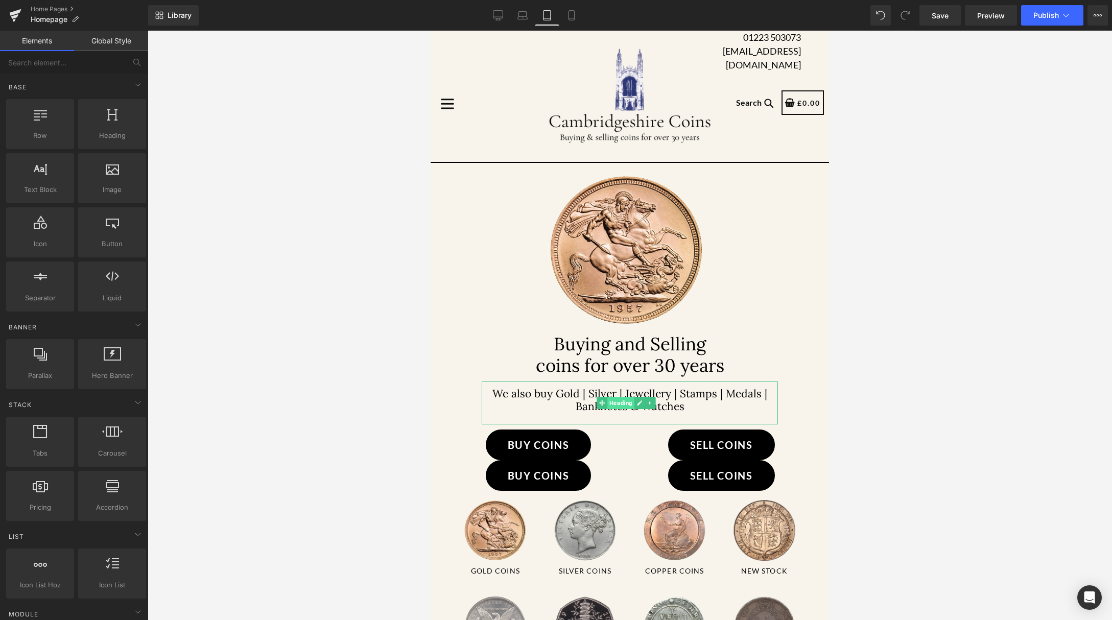
scroll to position [115, 0]
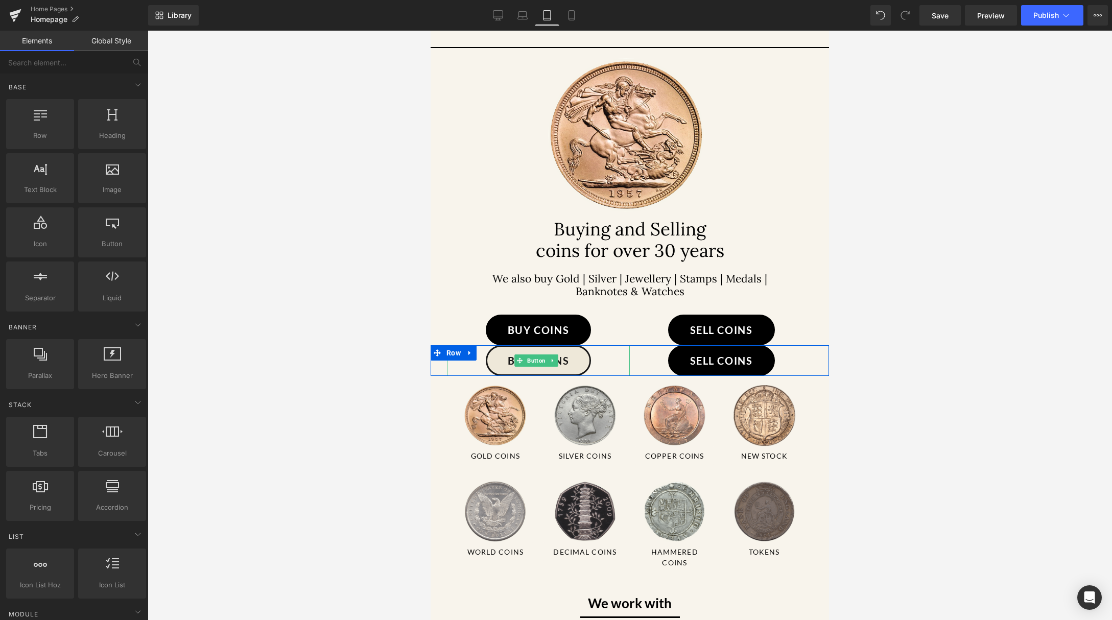
click at [572, 376] on link "Buy Coins" at bounding box center [538, 360] width 105 height 31
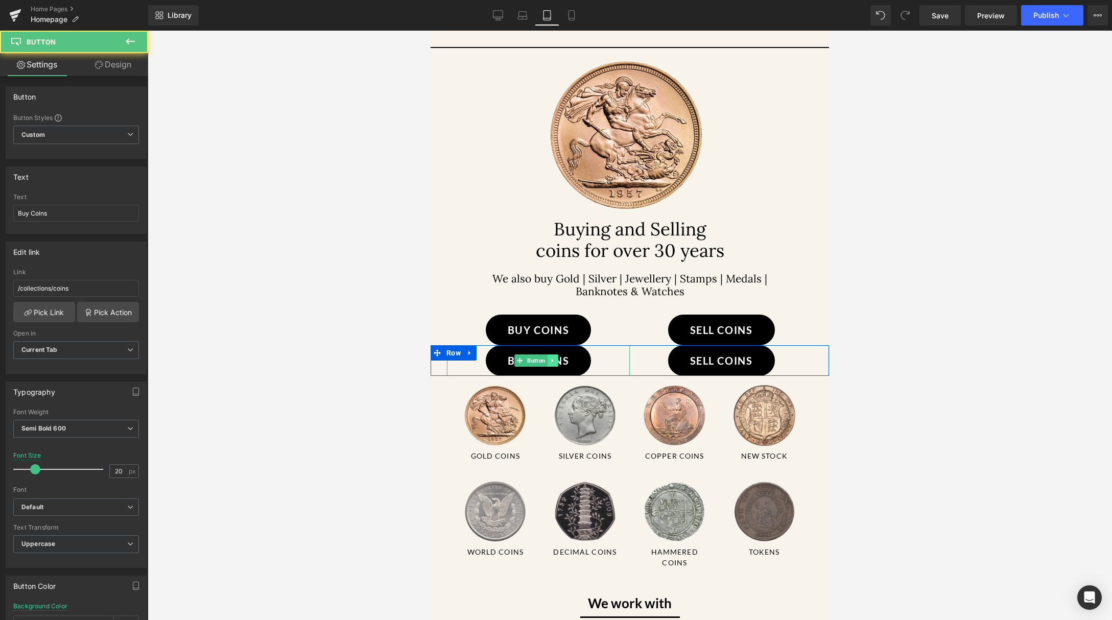
click at [554, 364] on icon at bounding box center [553, 360] width 6 height 6
click at [555, 364] on icon at bounding box center [558, 360] width 6 height 6
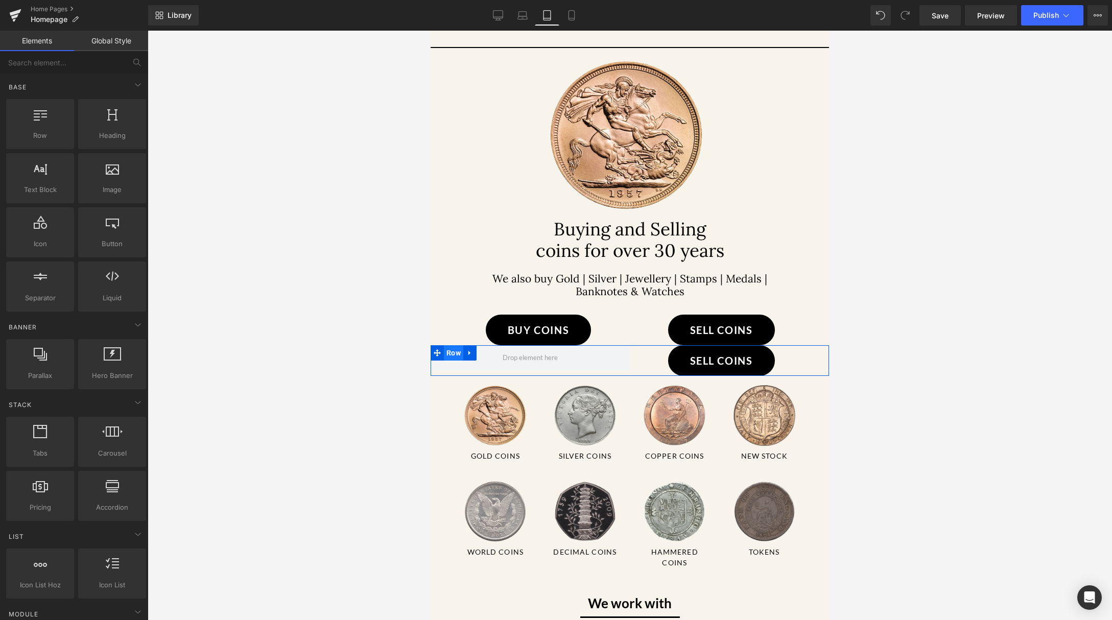
click at [457, 360] on span "Row" at bounding box center [453, 352] width 19 height 15
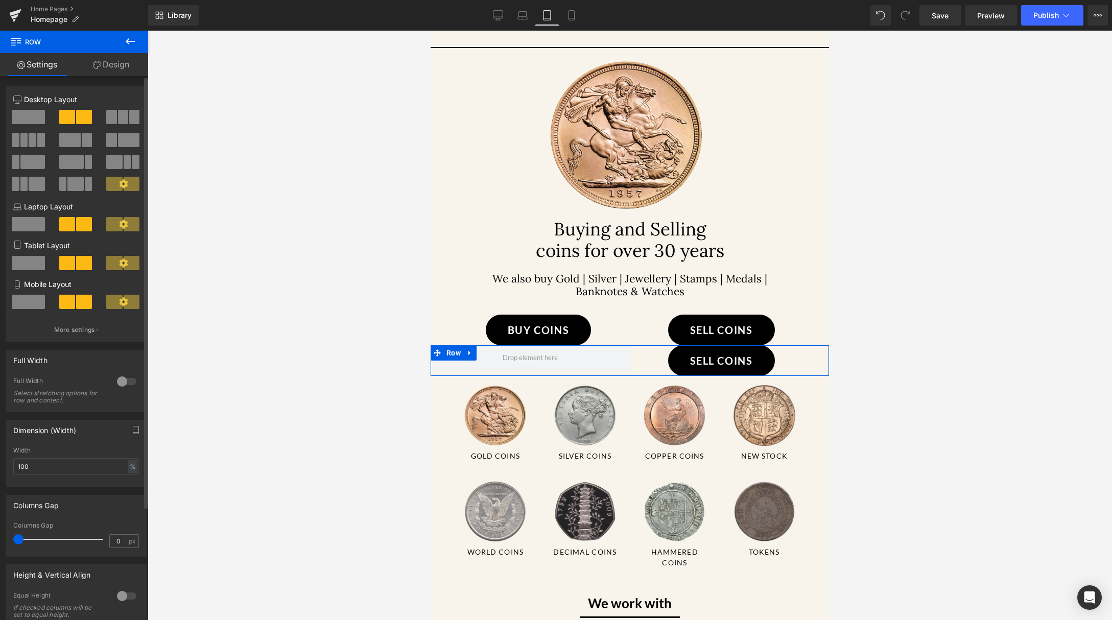
click at [33, 263] on span at bounding box center [28, 263] width 33 height 14
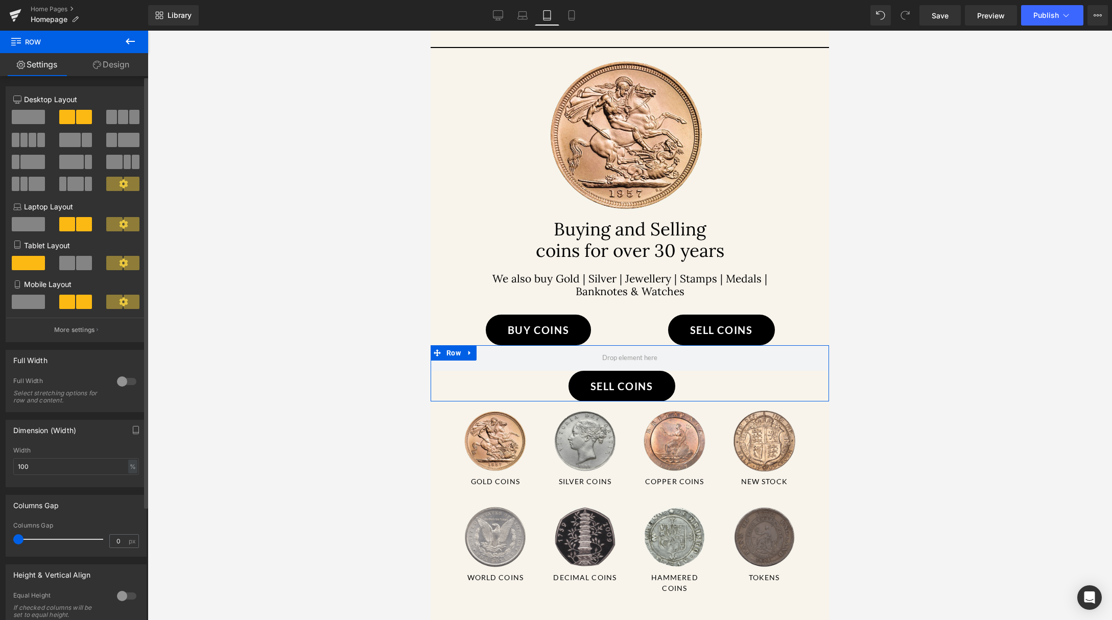
click at [31, 298] on span at bounding box center [28, 302] width 33 height 14
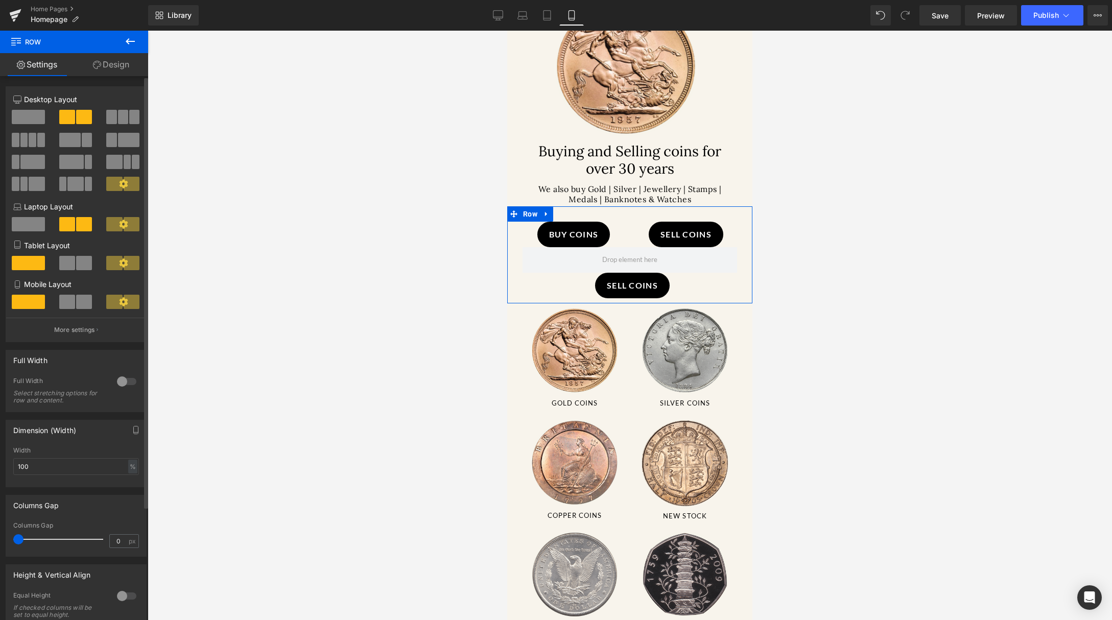
click at [123, 262] on icon at bounding box center [123, 262] width 9 height 9
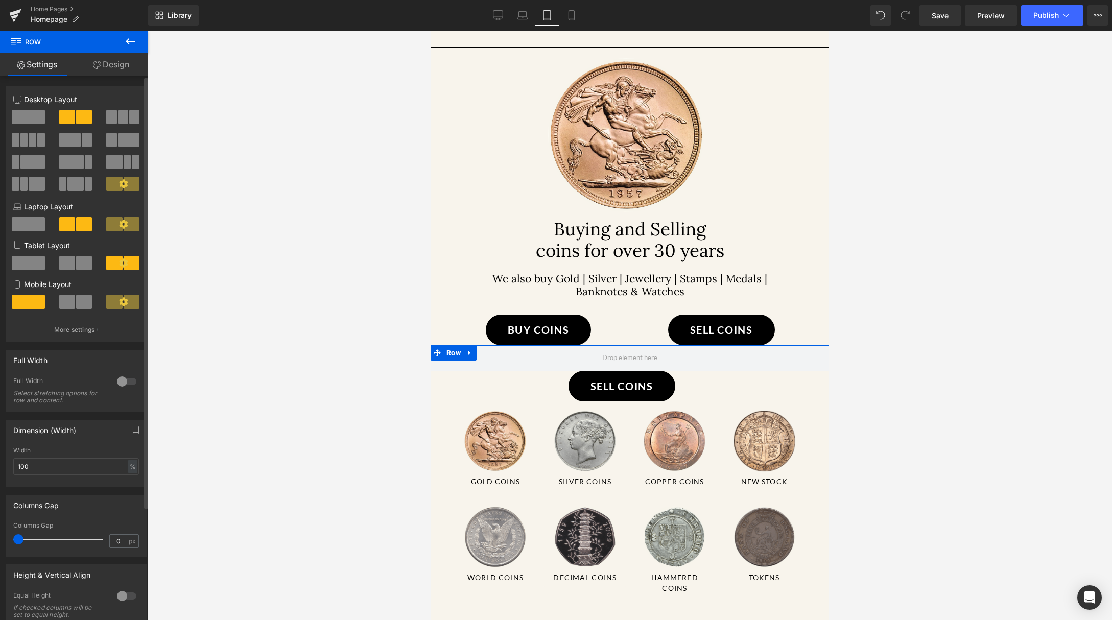
click at [23, 267] on span at bounding box center [28, 263] width 33 height 14
click at [620, 392] on span "Button" at bounding box center [618, 386] width 22 height 12
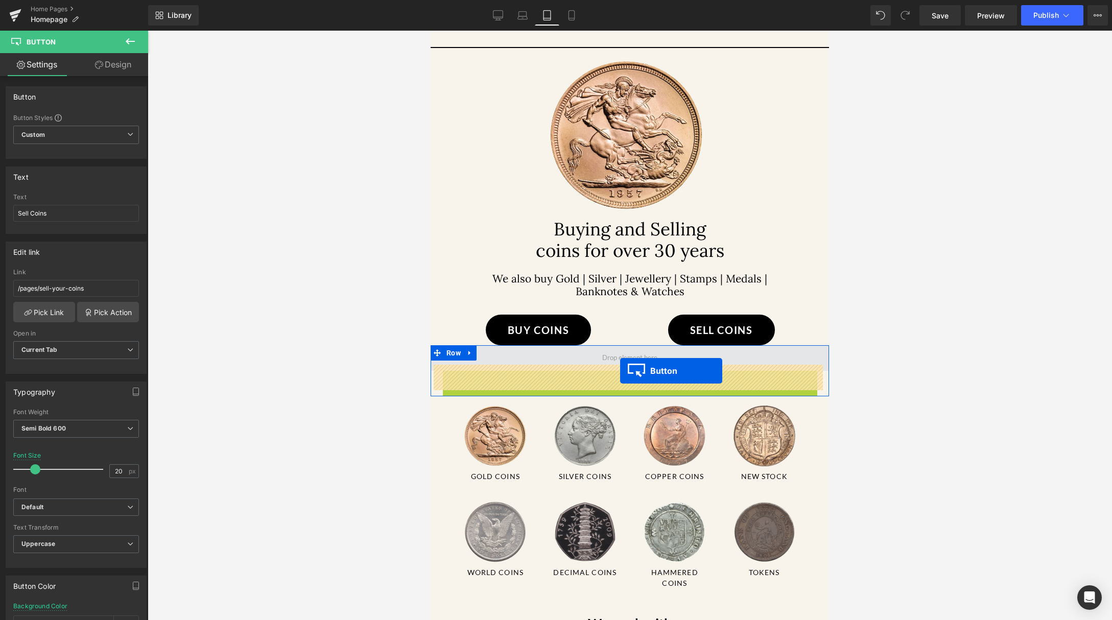
drag, startPoint x: 599, startPoint y: 404, endPoint x: 620, endPoint y: 371, distance: 39.7
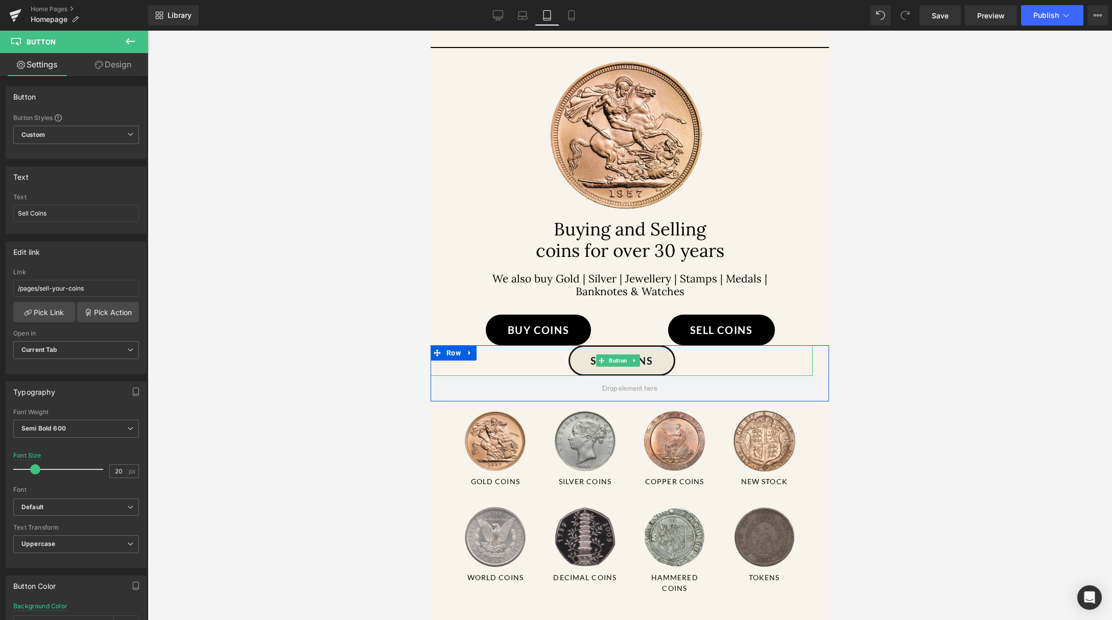
click at [658, 376] on link "Sell Coins" at bounding box center [621, 360] width 107 height 31
click at [113, 62] on link "Design" at bounding box center [113, 64] width 74 height 23
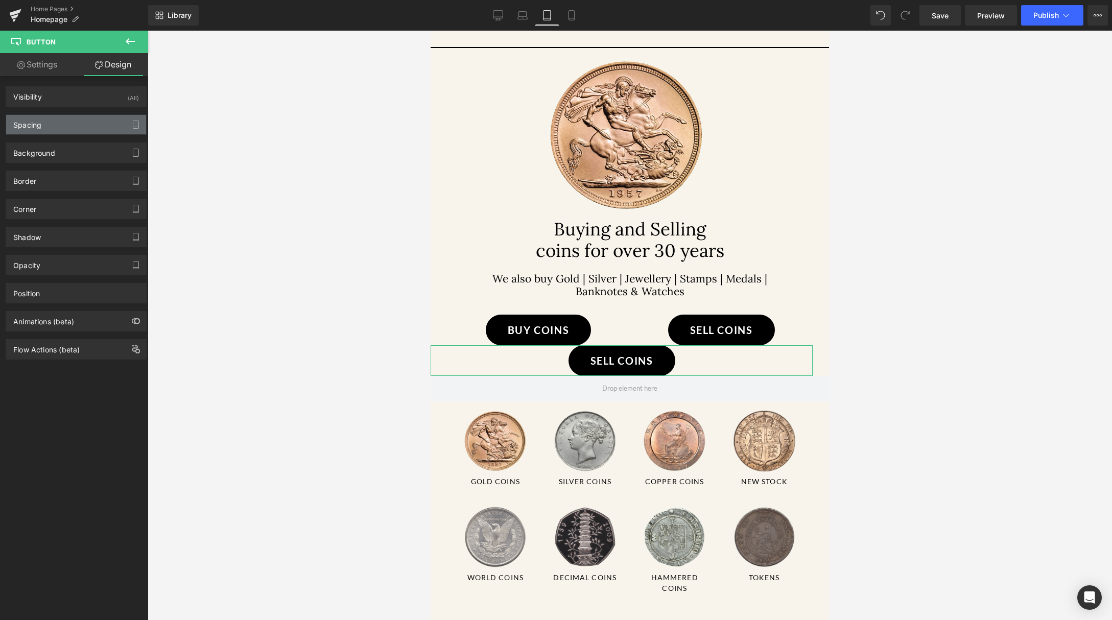
click at [86, 120] on div "Spacing" at bounding box center [76, 124] width 140 height 19
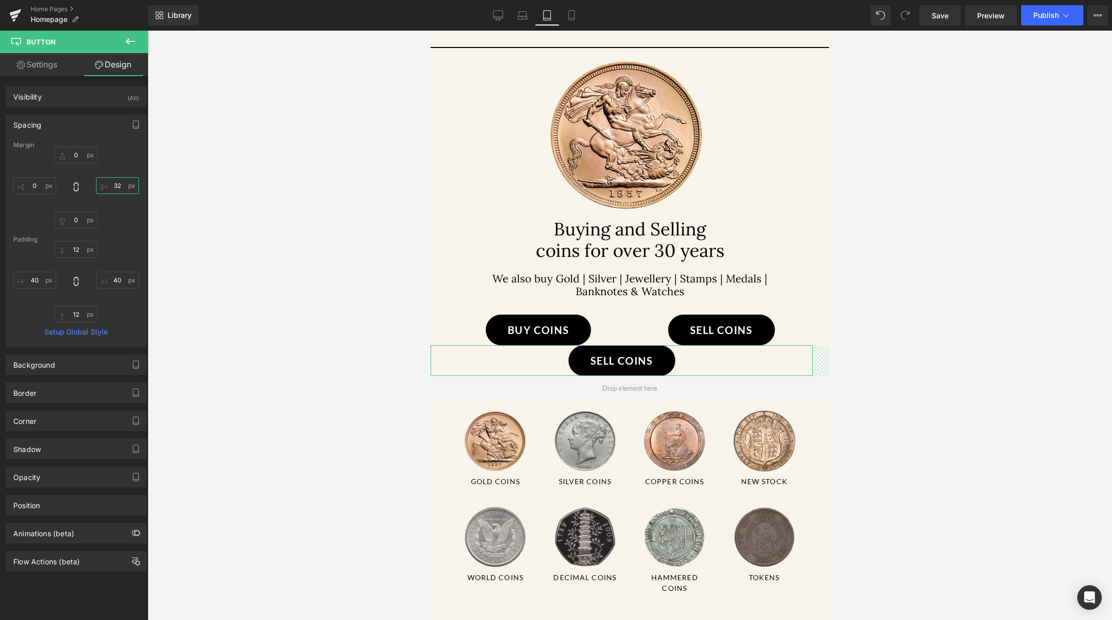
click at [120, 187] on input "text" at bounding box center [117, 185] width 43 height 17
type input "32"
click at [71, 153] on input "text" at bounding box center [76, 155] width 43 height 17
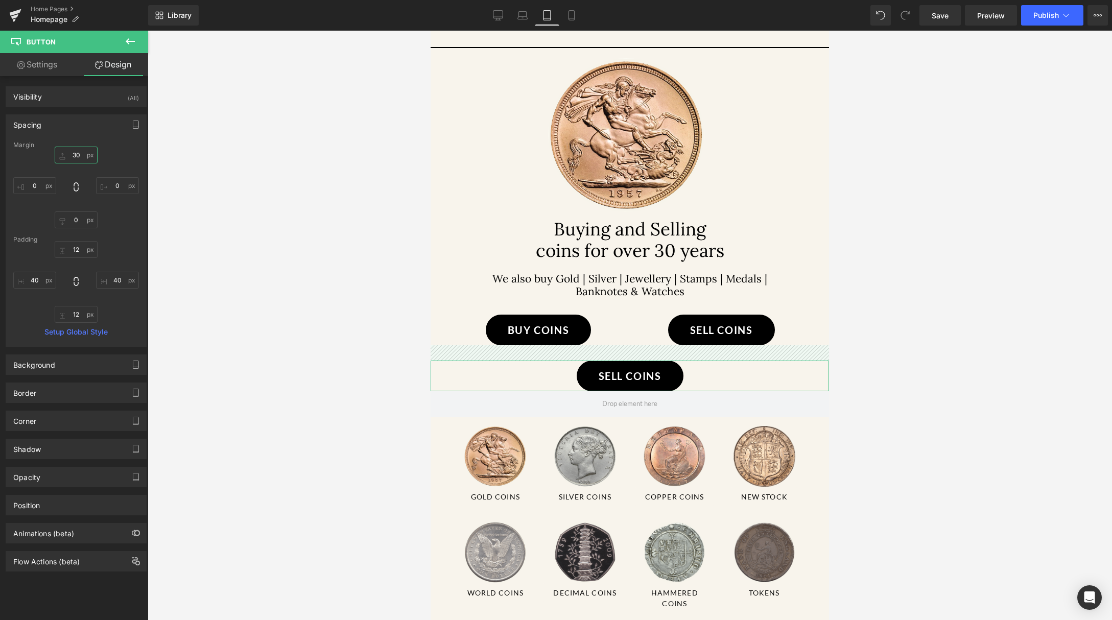
type input "3"
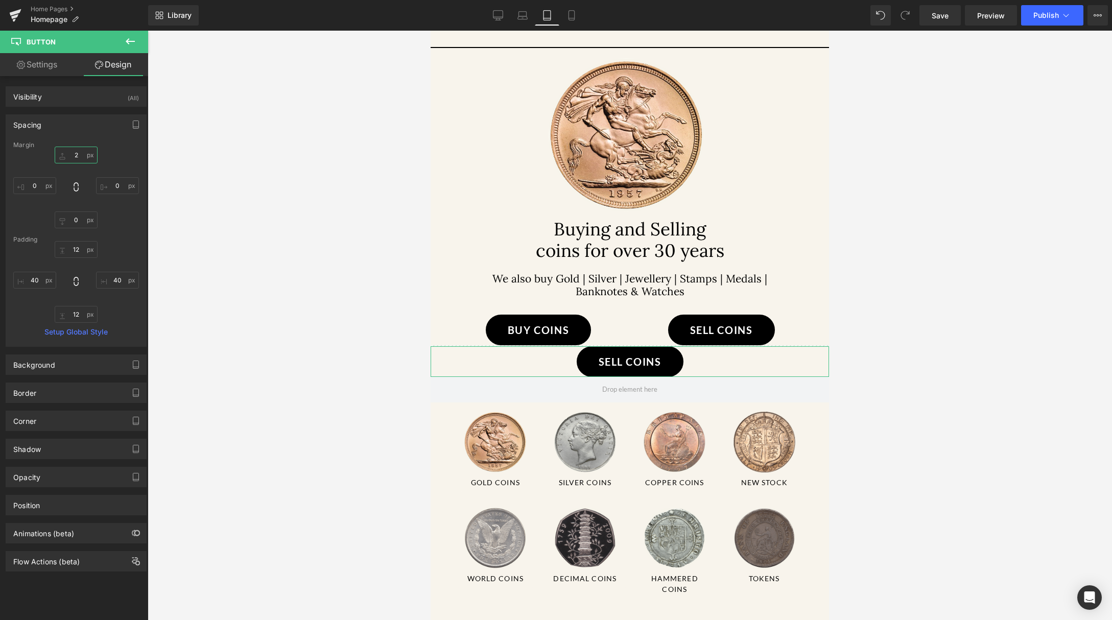
type input "25"
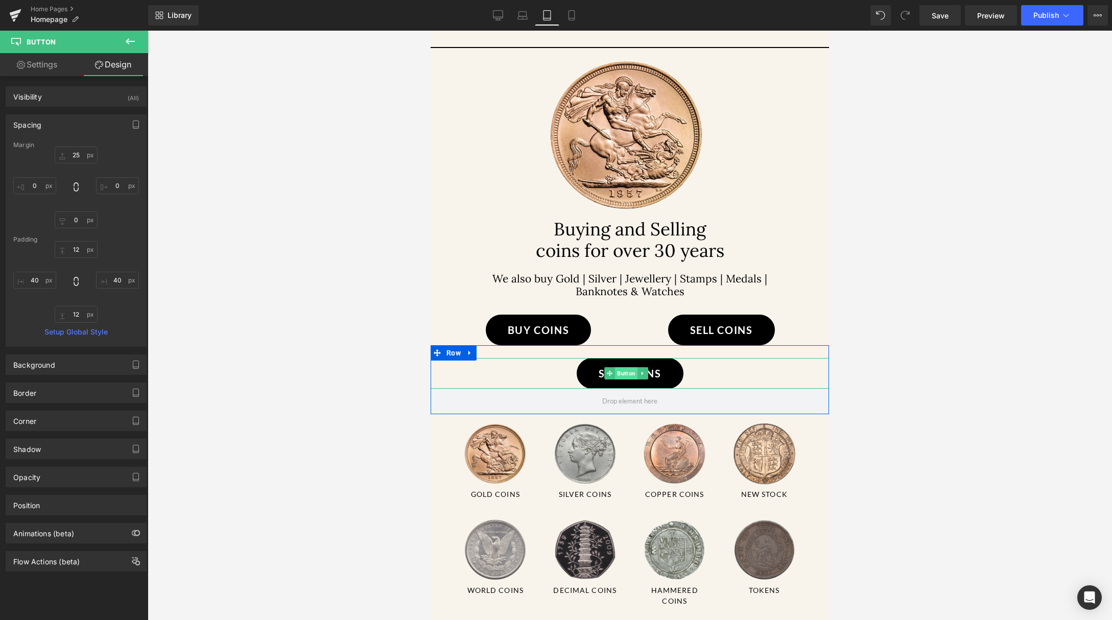
click at [627, 379] on span "Button" at bounding box center [626, 373] width 22 height 12
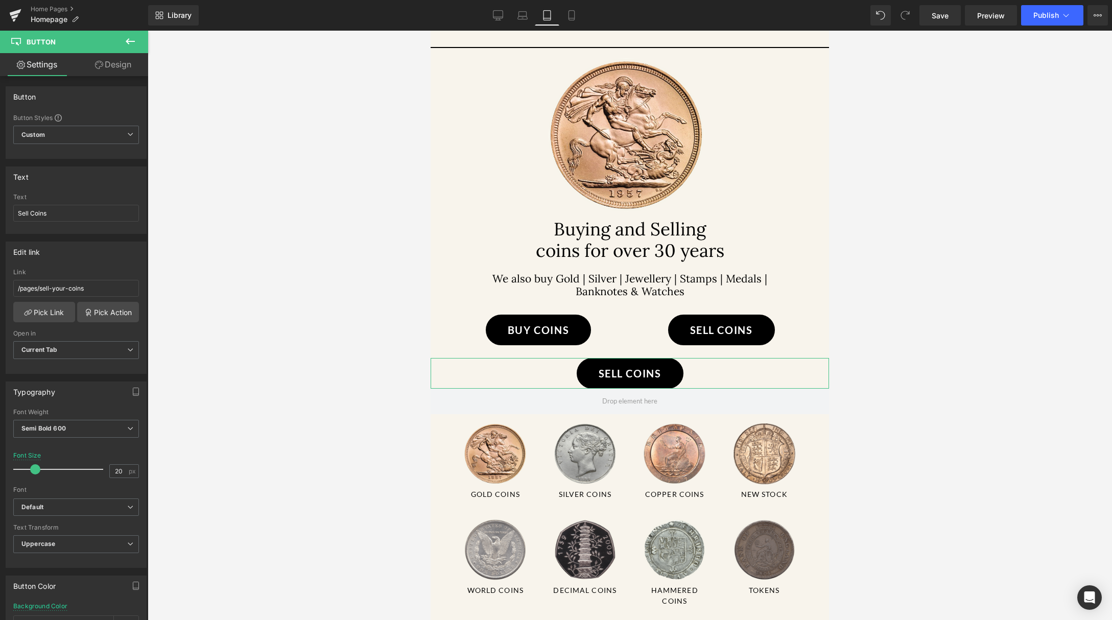
click at [112, 64] on link "Design" at bounding box center [113, 64] width 74 height 23
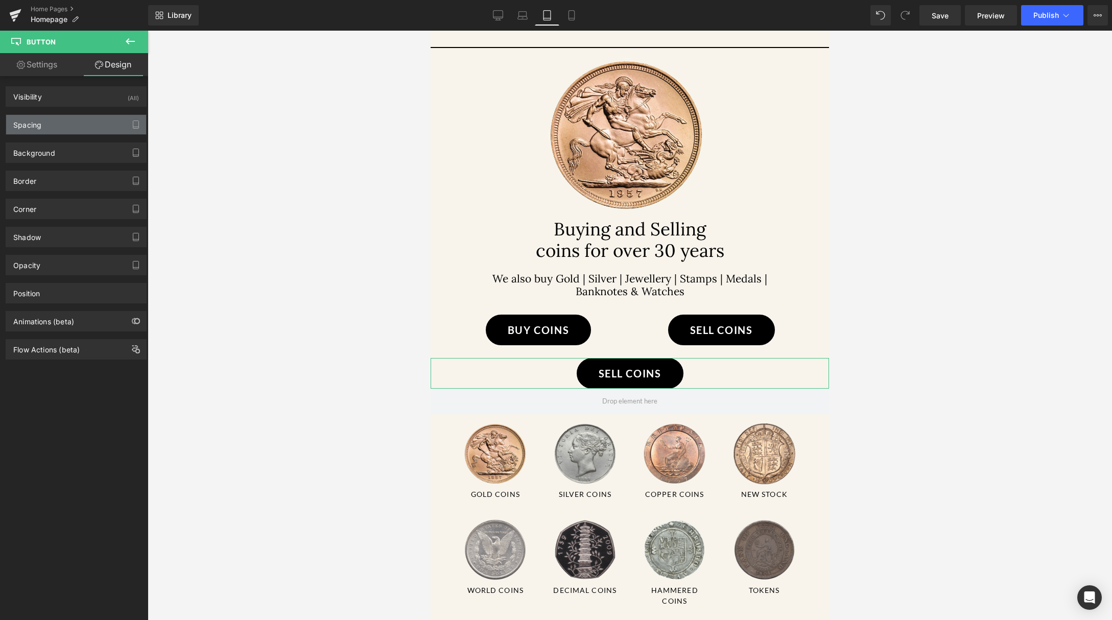
click at [56, 123] on div "Spacing" at bounding box center [76, 124] width 140 height 19
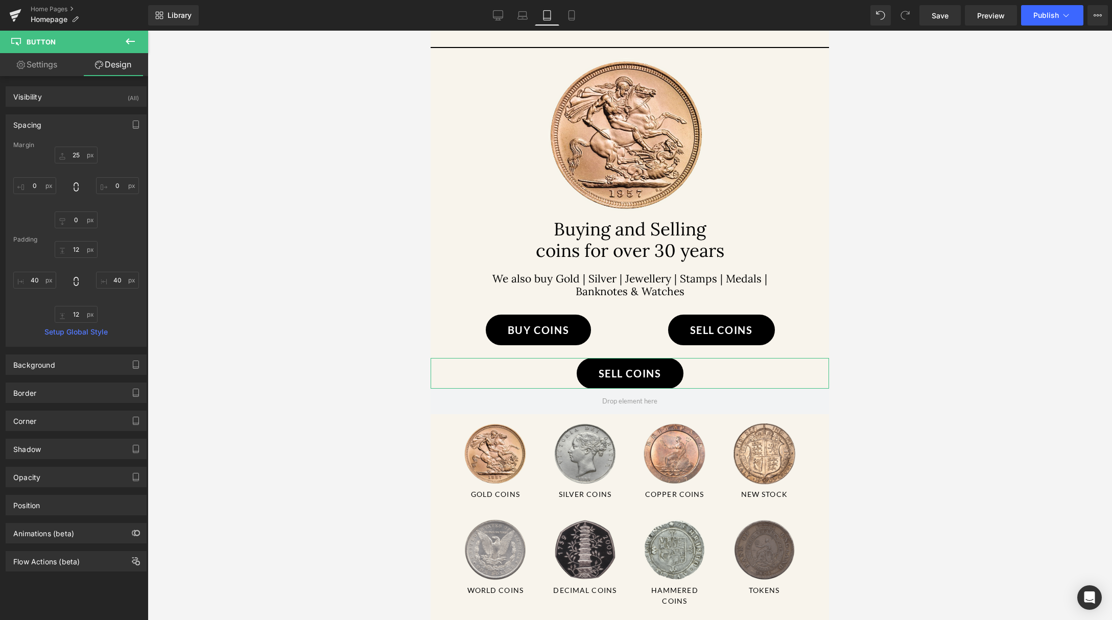
click at [87, 125] on div "Spacing" at bounding box center [76, 124] width 140 height 19
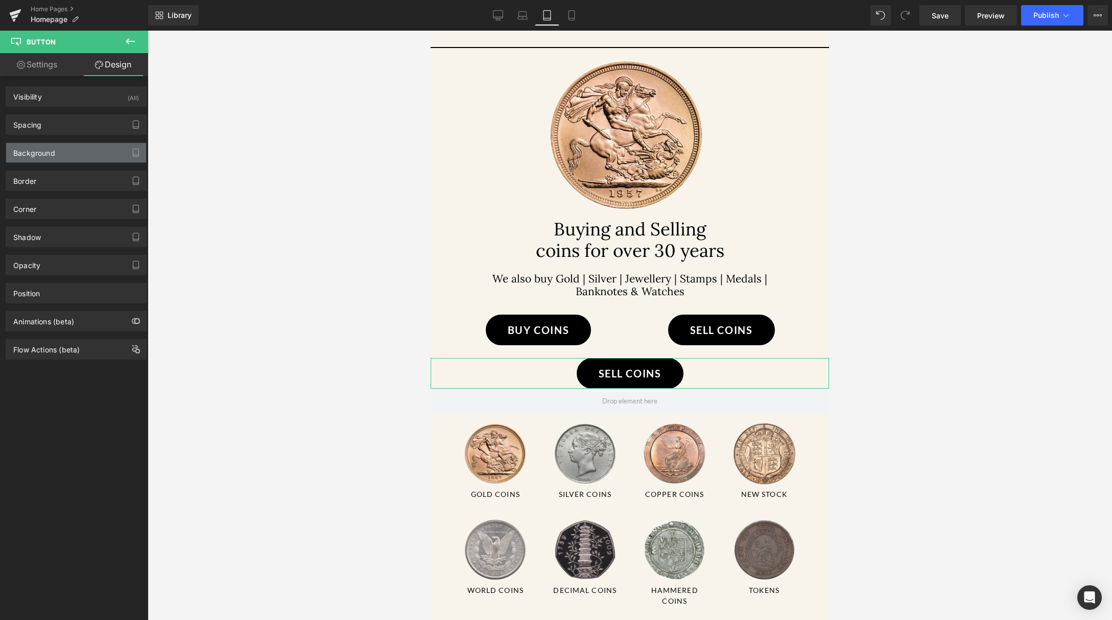
drag, startPoint x: 71, startPoint y: 154, endPoint x: 67, endPoint y: 160, distance: 7.1
click at [71, 154] on div "Background" at bounding box center [76, 152] width 140 height 19
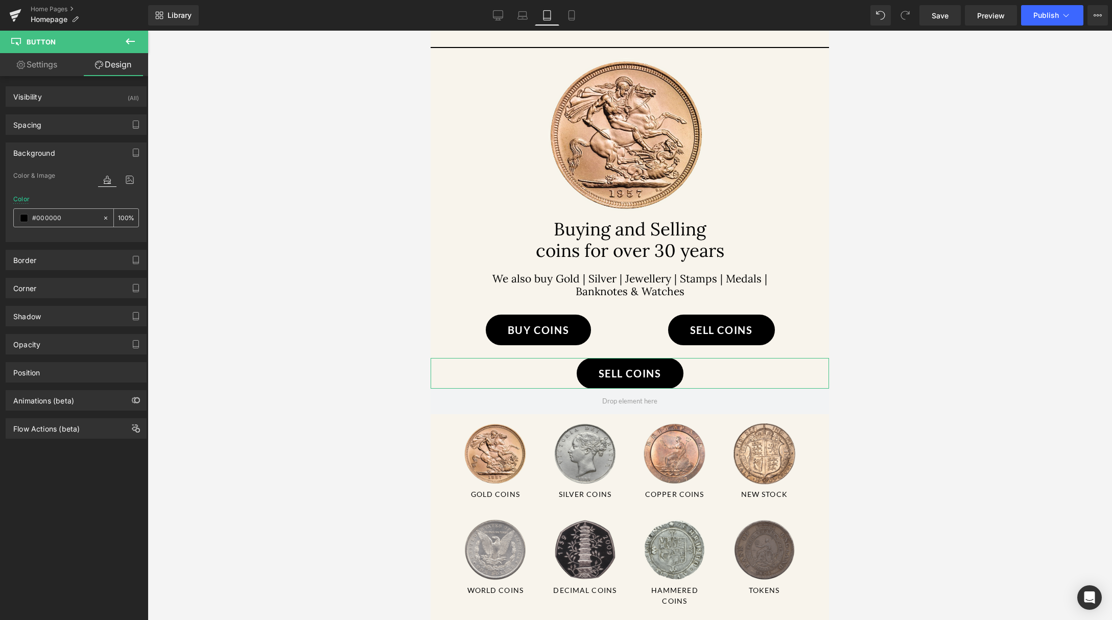
click at [73, 219] on input "#000000" at bounding box center [64, 217] width 65 height 11
drag, startPoint x: 73, startPoint y: 219, endPoint x: 30, endPoint y: 216, distance: 43.0
click at [30, 216] on div "#000000" at bounding box center [58, 218] width 88 height 18
paste input "c89933"
type input "#c89933"
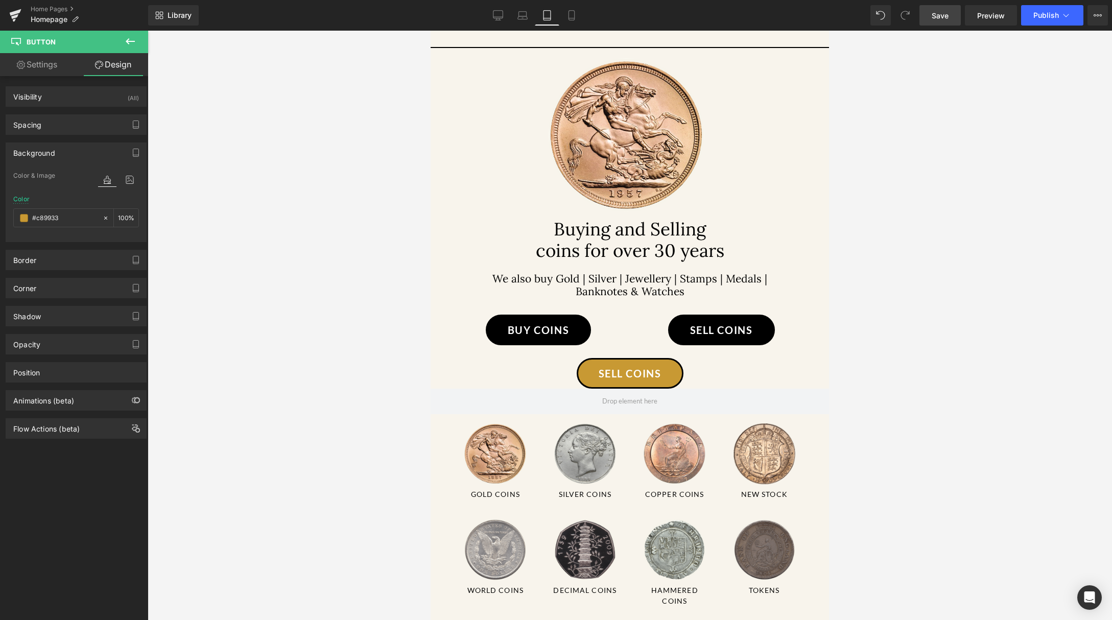
click at [950, 16] on link "Save" at bounding box center [939, 15] width 41 height 20
click at [1061, 14] on icon at bounding box center [1065, 15] width 10 height 10
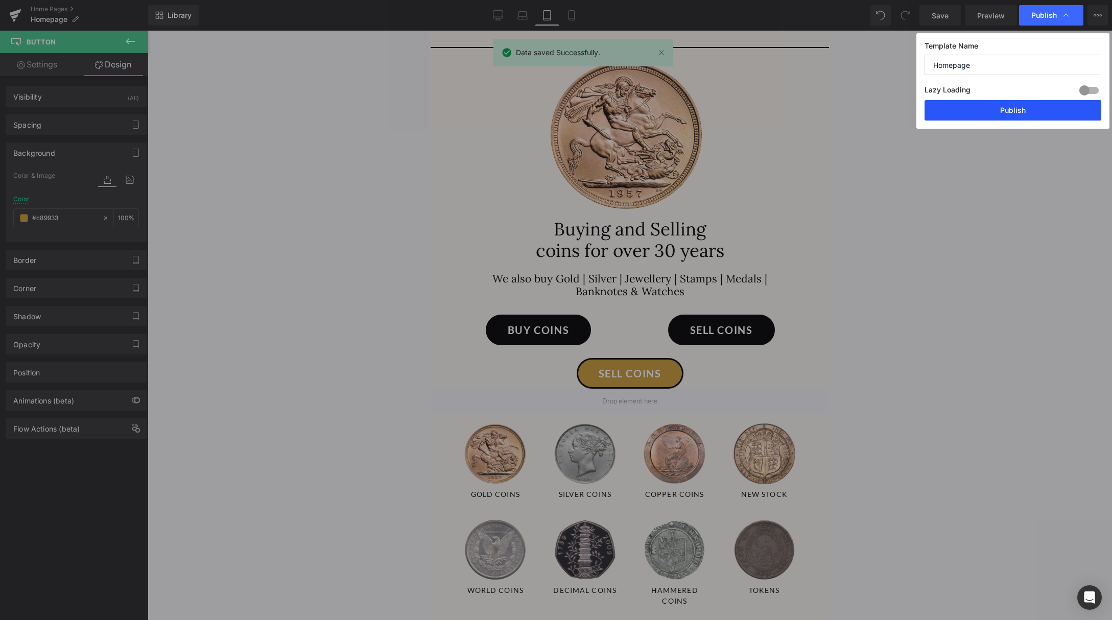
click at [1037, 109] on button "Publish" at bounding box center [1012, 110] width 177 height 20
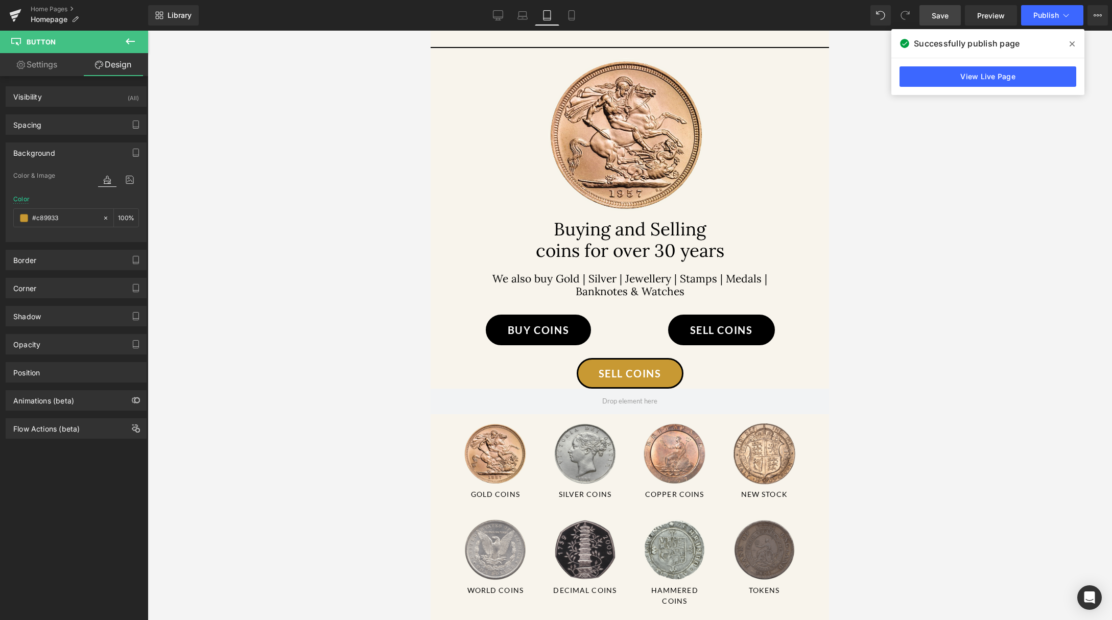
click at [941, 19] on span "Save" at bounding box center [939, 15] width 17 height 11
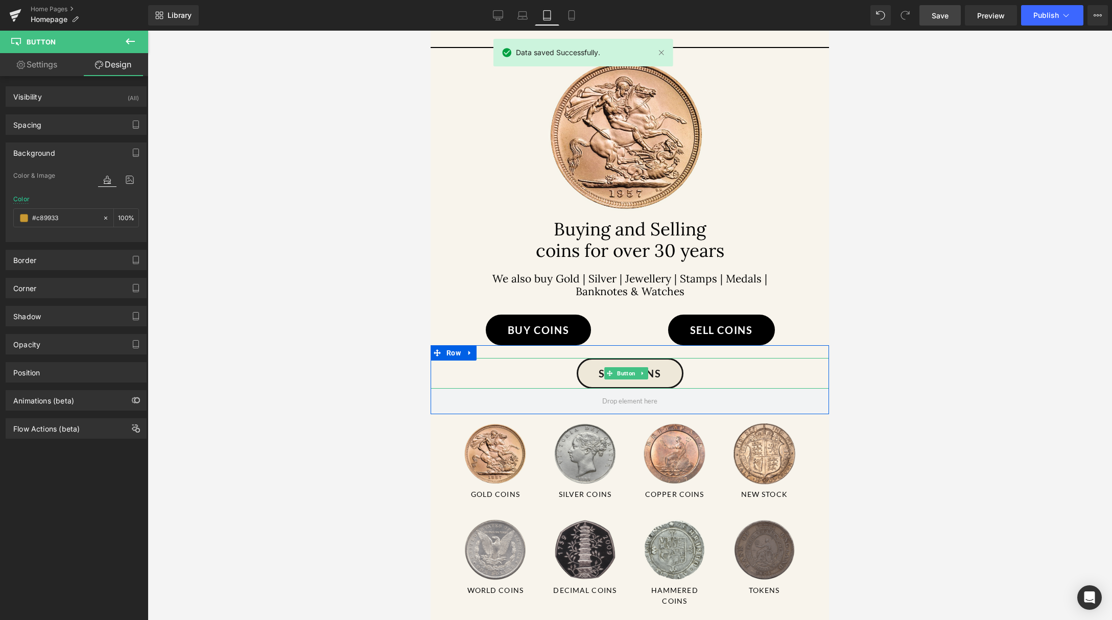
click at [671, 389] on link "Sell Coins" at bounding box center [629, 373] width 107 height 31
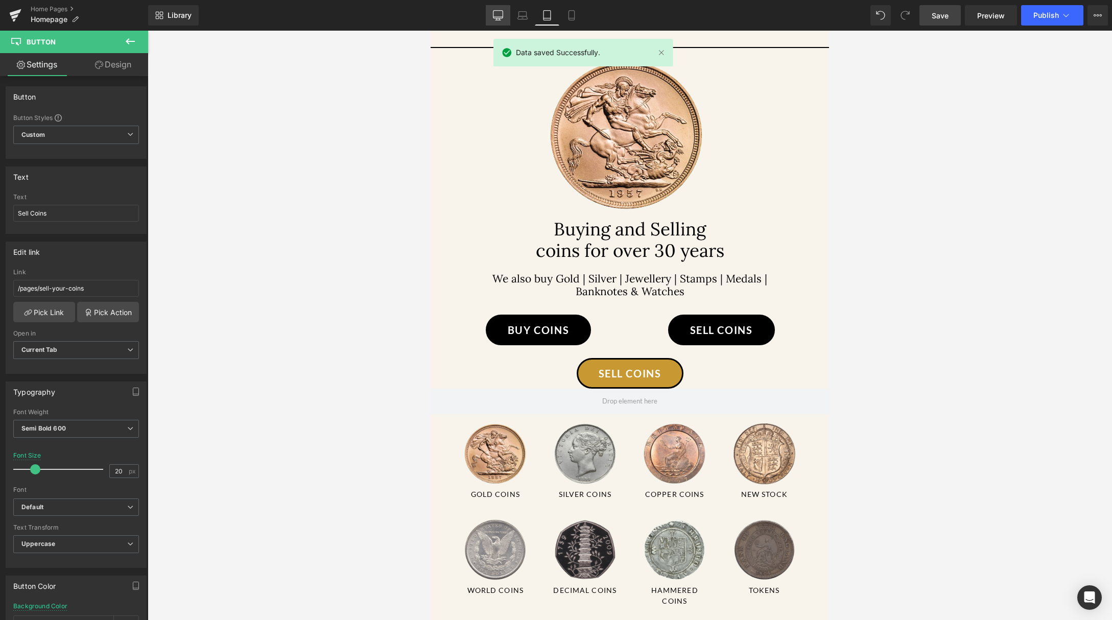
click at [492, 9] on link "Desktop" at bounding box center [498, 15] width 25 height 20
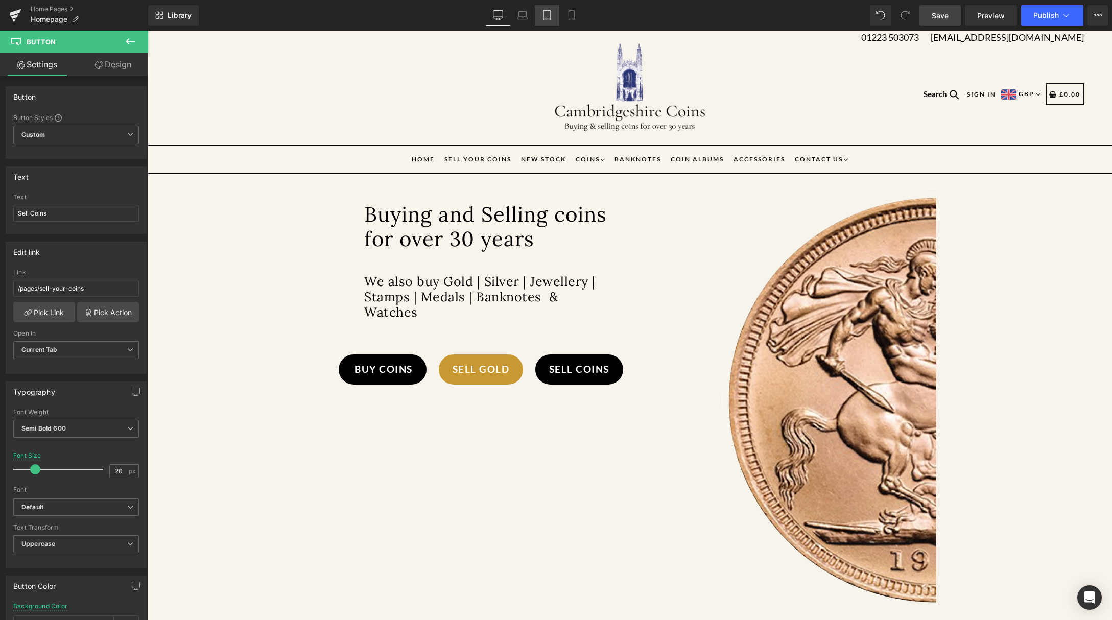
scroll to position [105, 0]
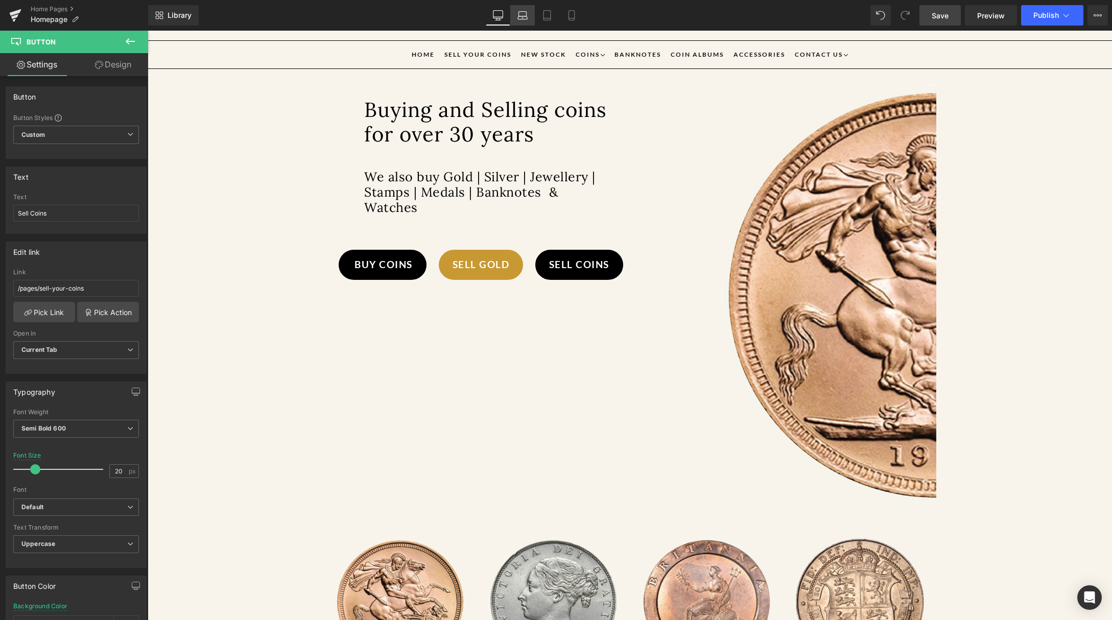
click at [529, 17] on link "Laptop" at bounding box center [522, 15] width 25 height 20
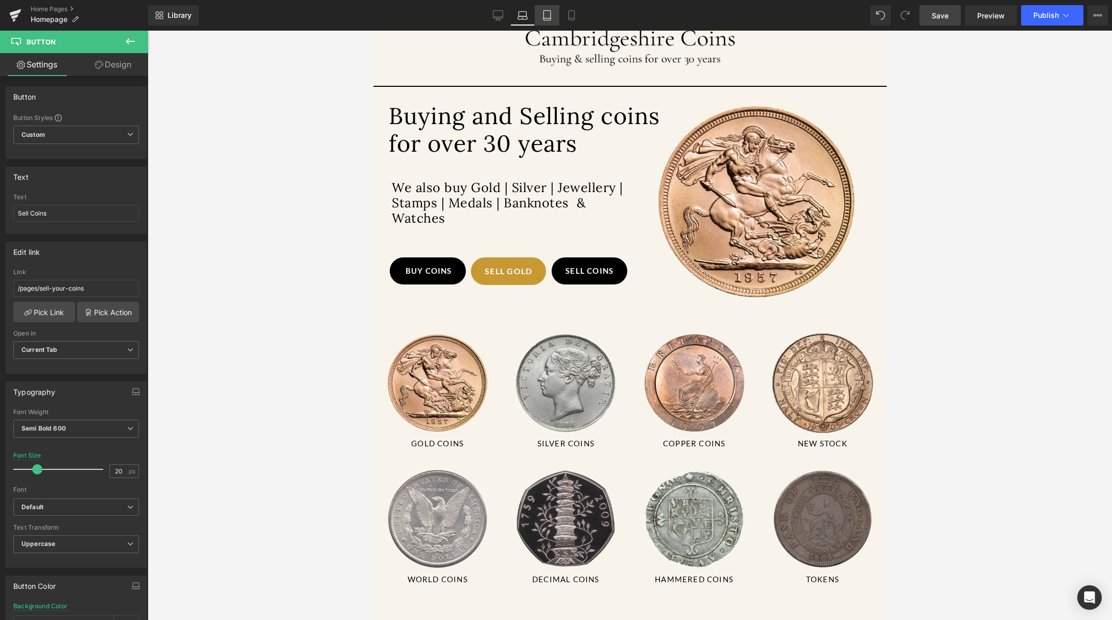
click at [542, 13] on icon at bounding box center [547, 15] width 10 height 10
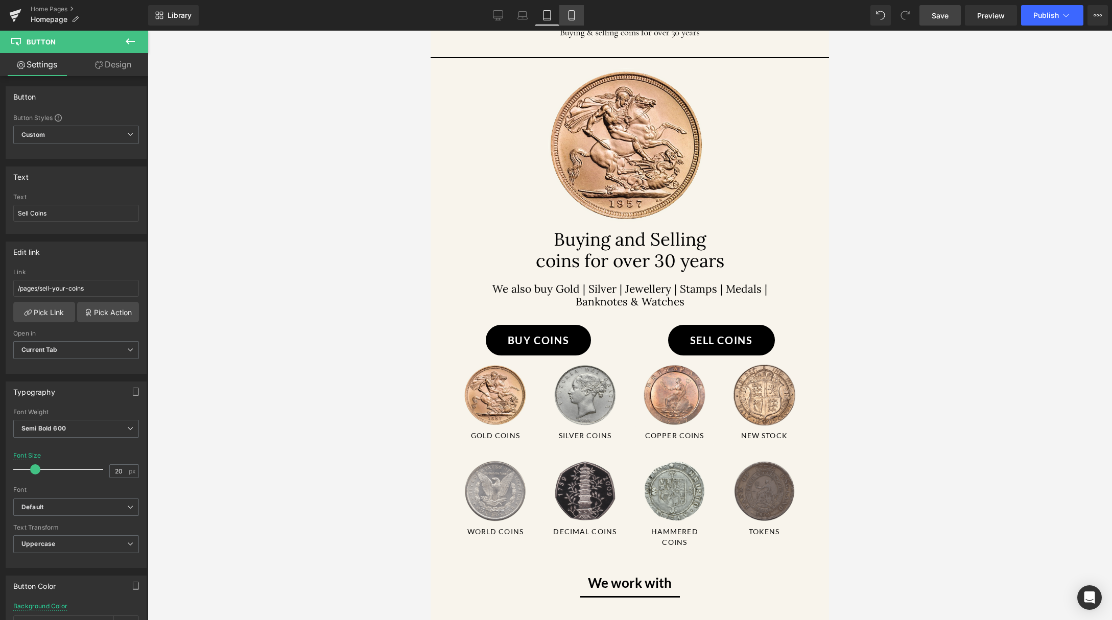
click at [563, 10] on link "Mobile" at bounding box center [571, 15] width 25 height 20
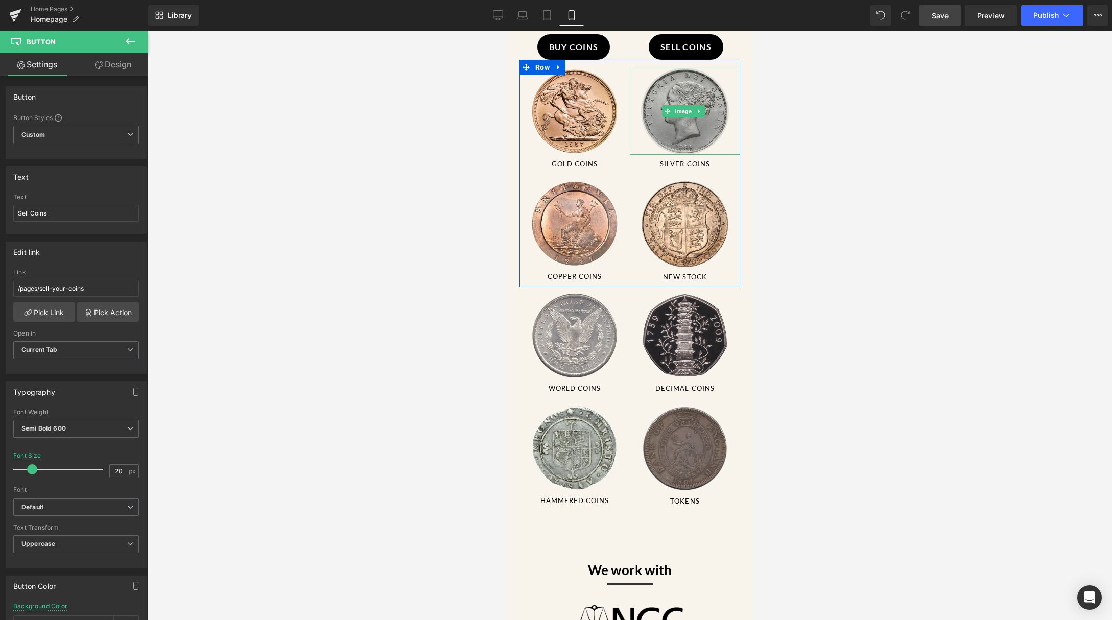
scroll to position [0, 0]
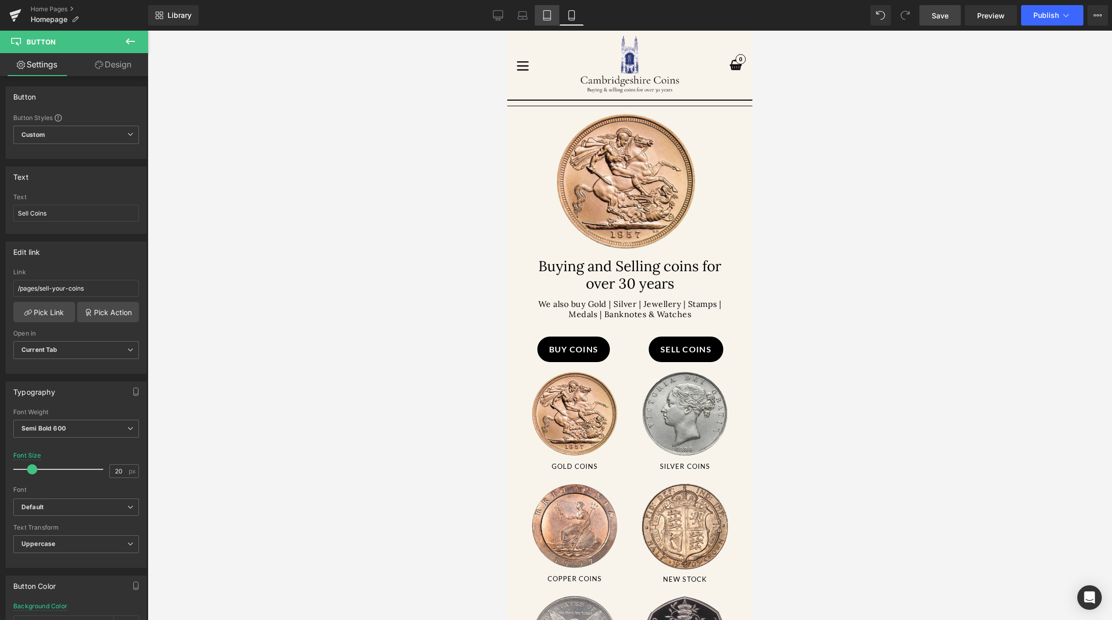
click at [554, 17] on link "Tablet" at bounding box center [547, 15] width 25 height 20
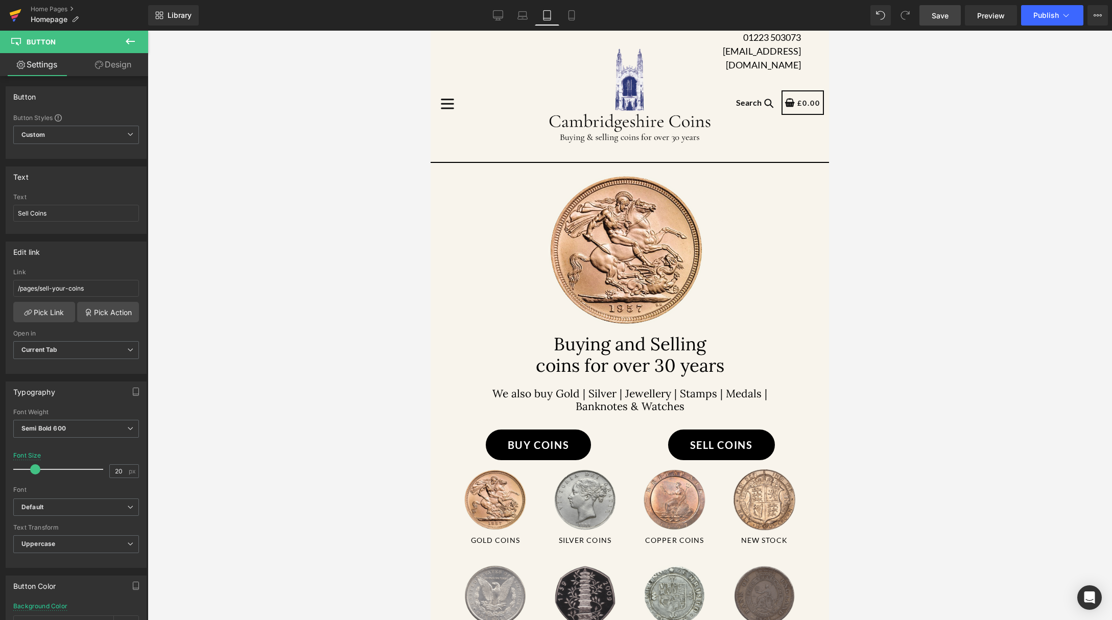
click at [14, 14] on icon at bounding box center [16, 12] width 12 height 7
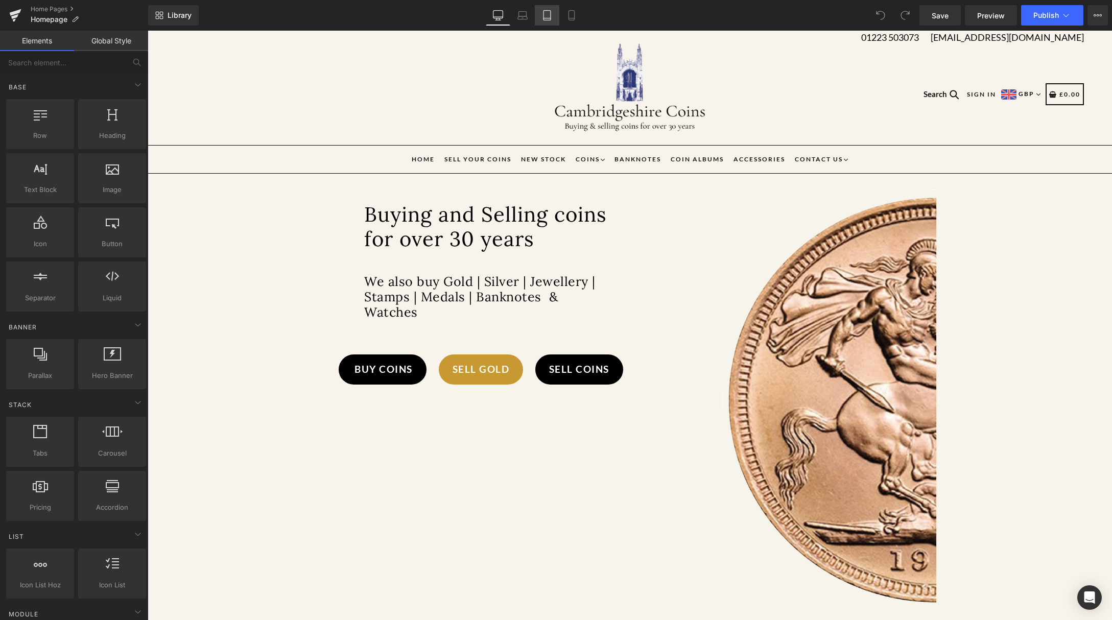
click at [549, 14] on icon at bounding box center [547, 15] width 10 height 10
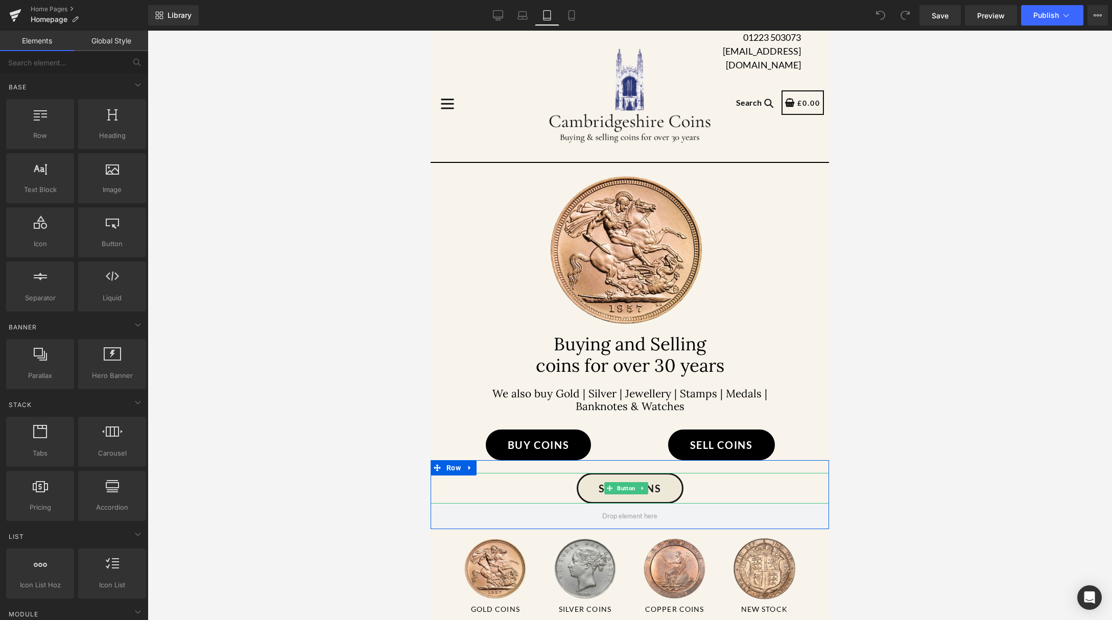
click at [674, 502] on link "Sell Coins" at bounding box center [629, 488] width 107 height 31
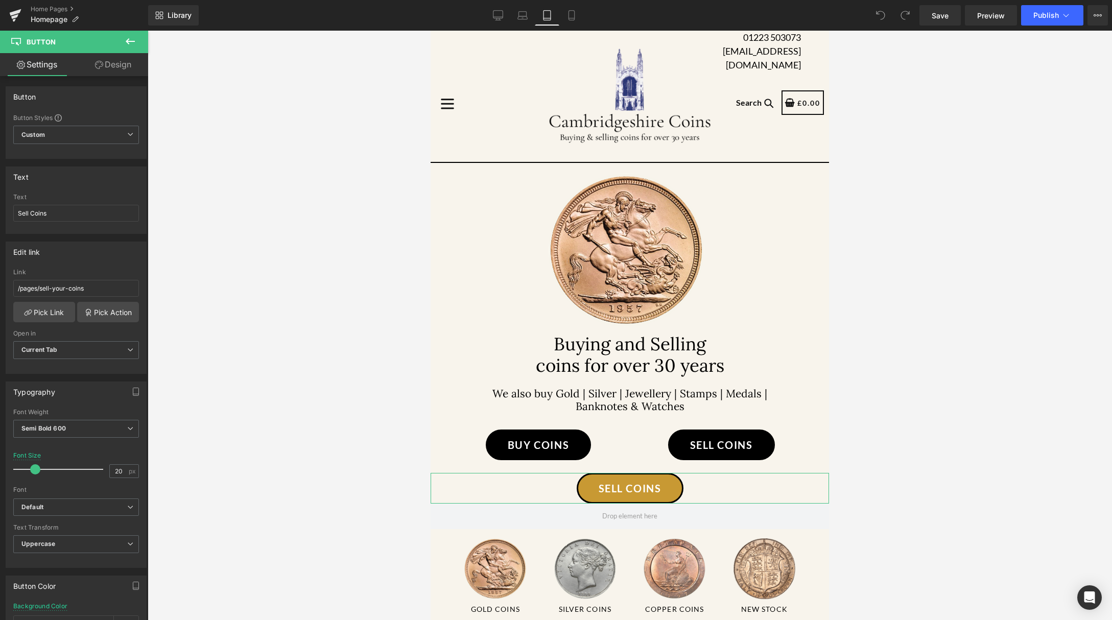
click at [117, 66] on link "Design" at bounding box center [113, 64] width 74 height 23
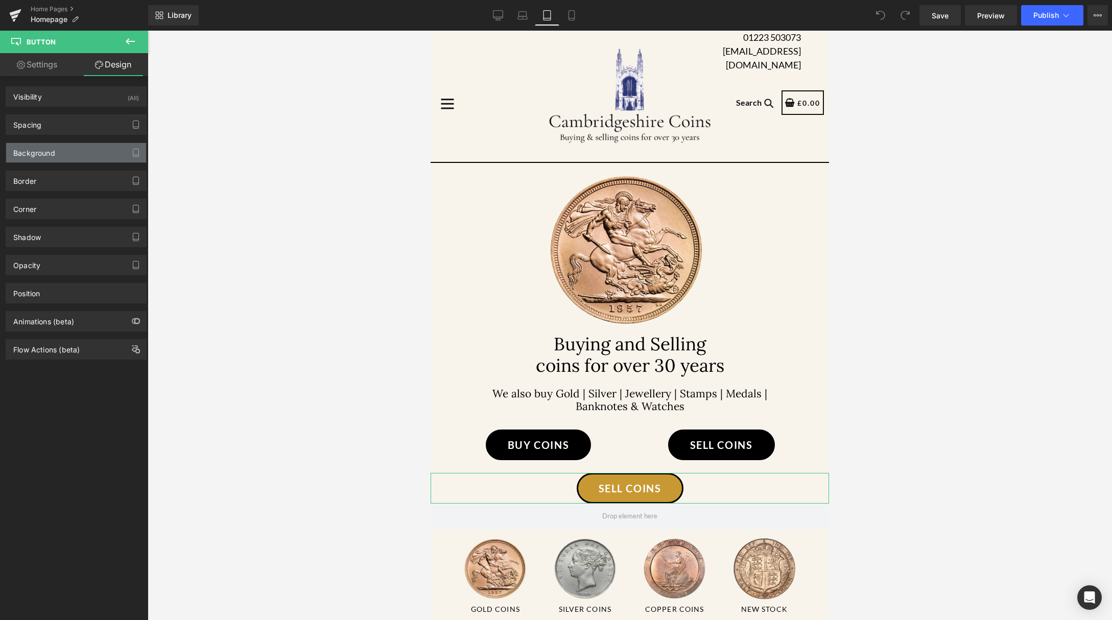
click at [53, 155] on div "Background" at bounding box center [34, 150] width 42 height 14
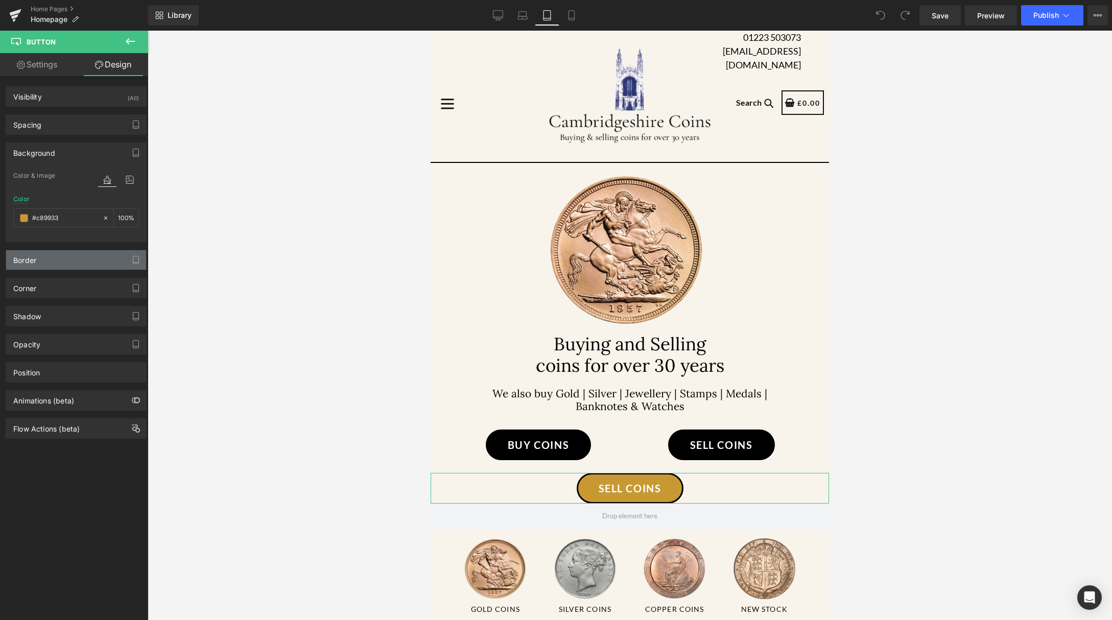
click at [73, 262] on div "Border" at bounding box center [76, 259] width 140 height 19
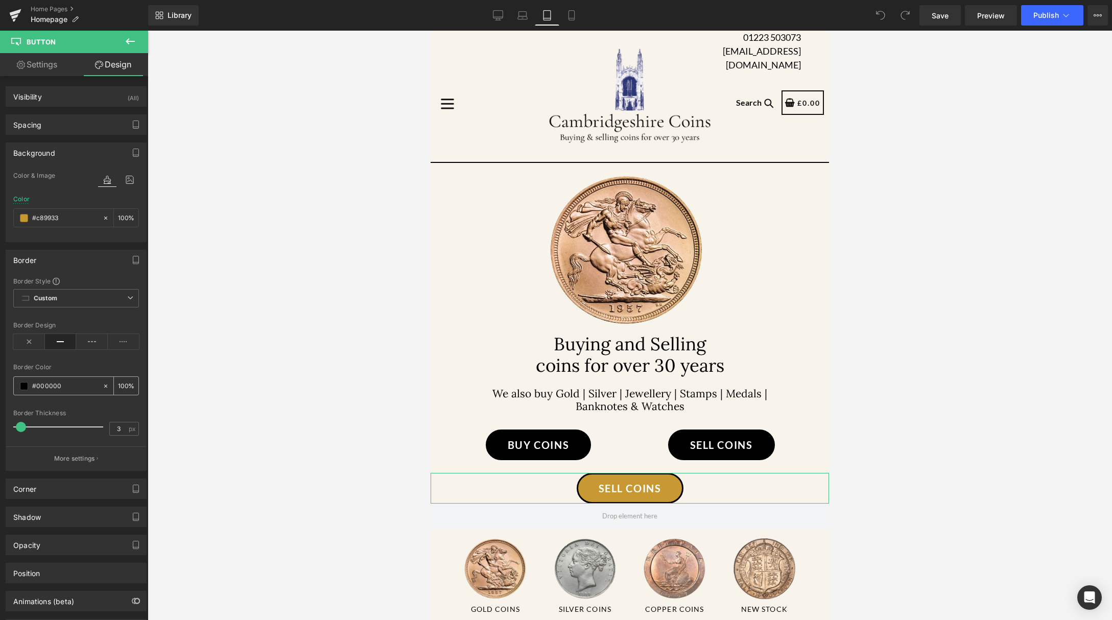
drag, startPoint x: 68, startPoint y: 383, endPoint x: 61, endPoint y: 384, distance: 7.8
click at [61, 384] on input "#000000" at bounding box center [64, 385] width 65 height 11
paste input "c89933"
type input "#c89933"
click at [936, 15] on span "Save" at bounding box center [939, 15] width 17 height 11
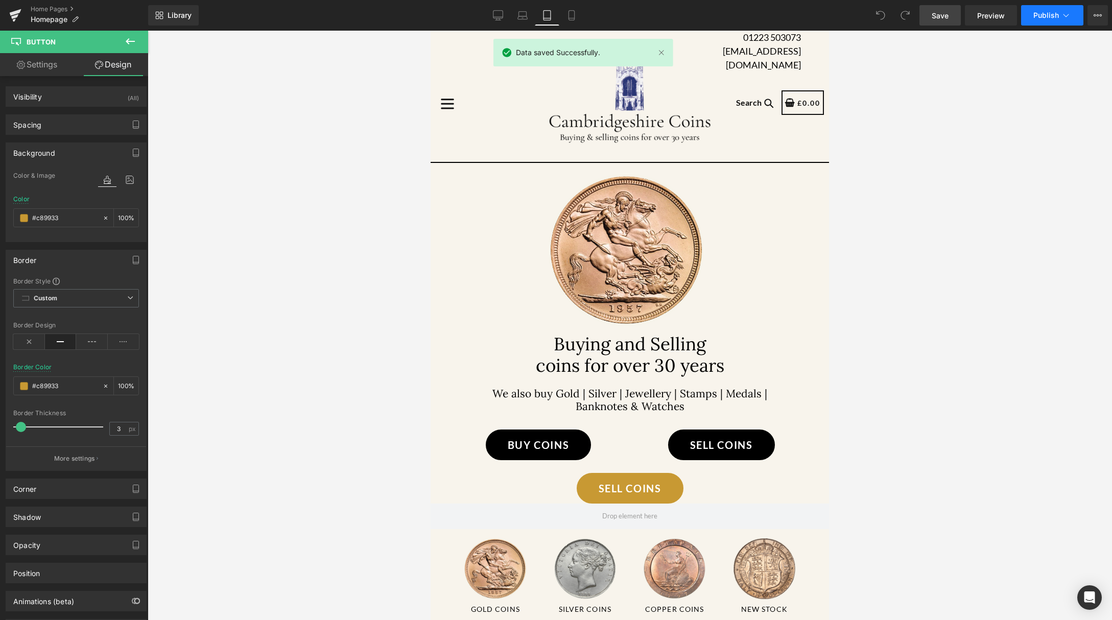
click at [1060, 15] on icon at bounding box center [1065, 15] width 10 height 10
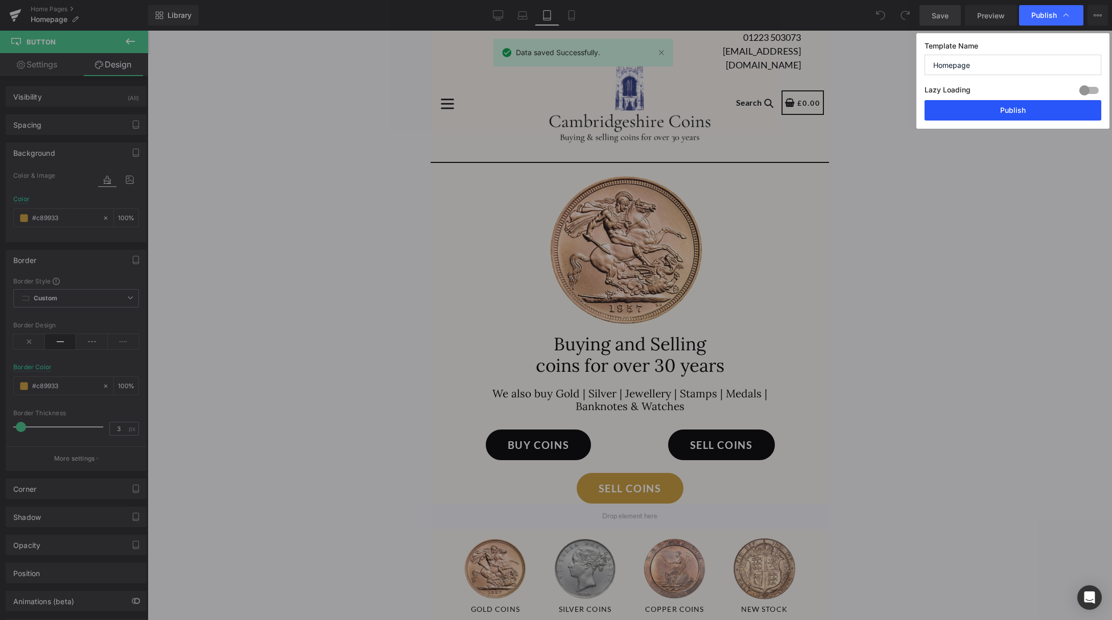
click at [1000, 112] on button "Publish" at bounding box center [1012, 110] width 177 height 20
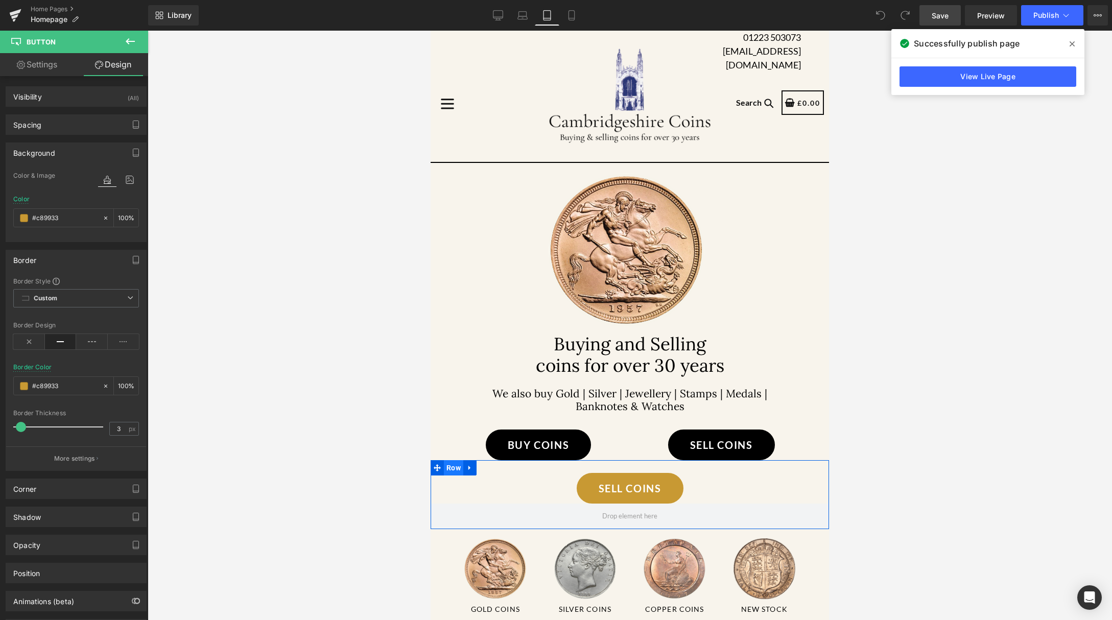
click at [450, 475] on span "Row" at bounding box center [453, 467] width 19 height 15
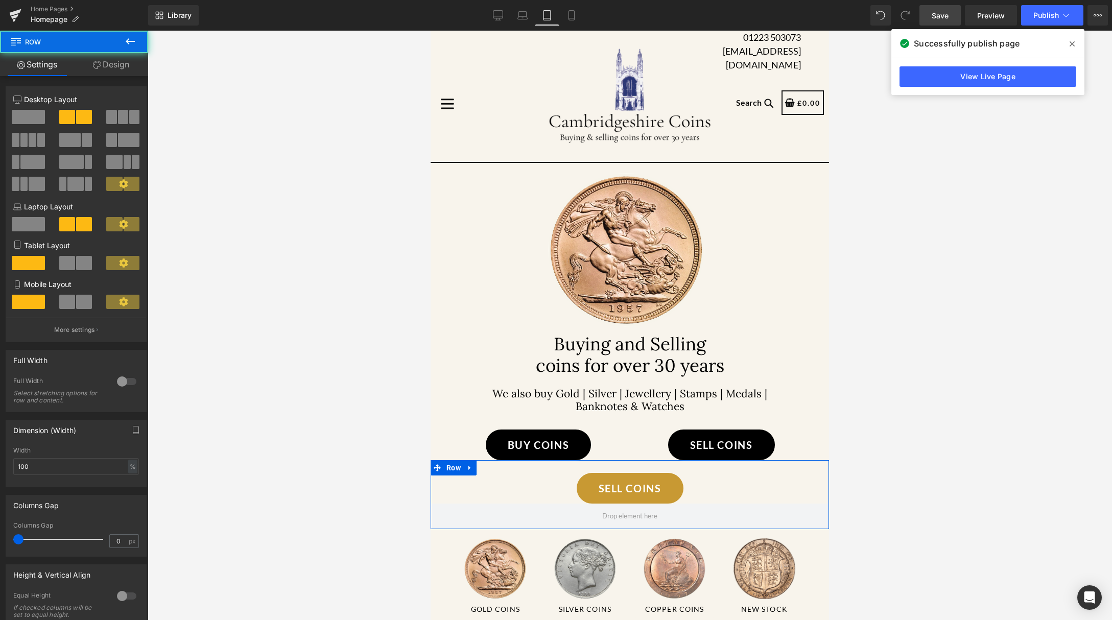
click at [122, 71] on link "Design" at bounding box center [111, 64] width 74 height 23
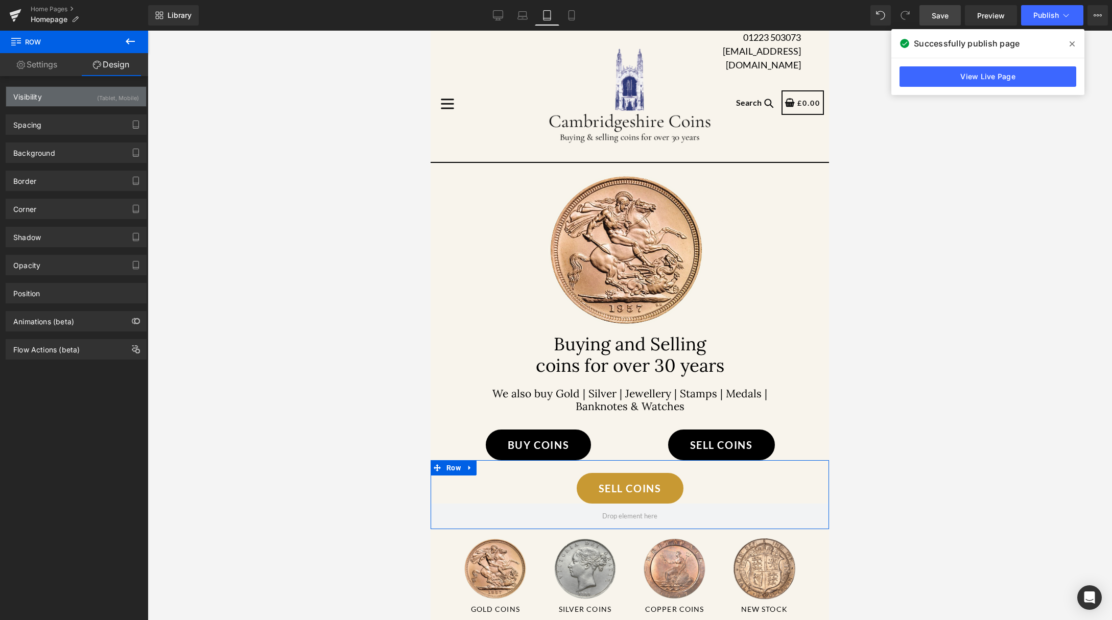
click at [113, 98] on div "(Tablet, Mobile)" at bounding box center [118, 95] width 42 height 17
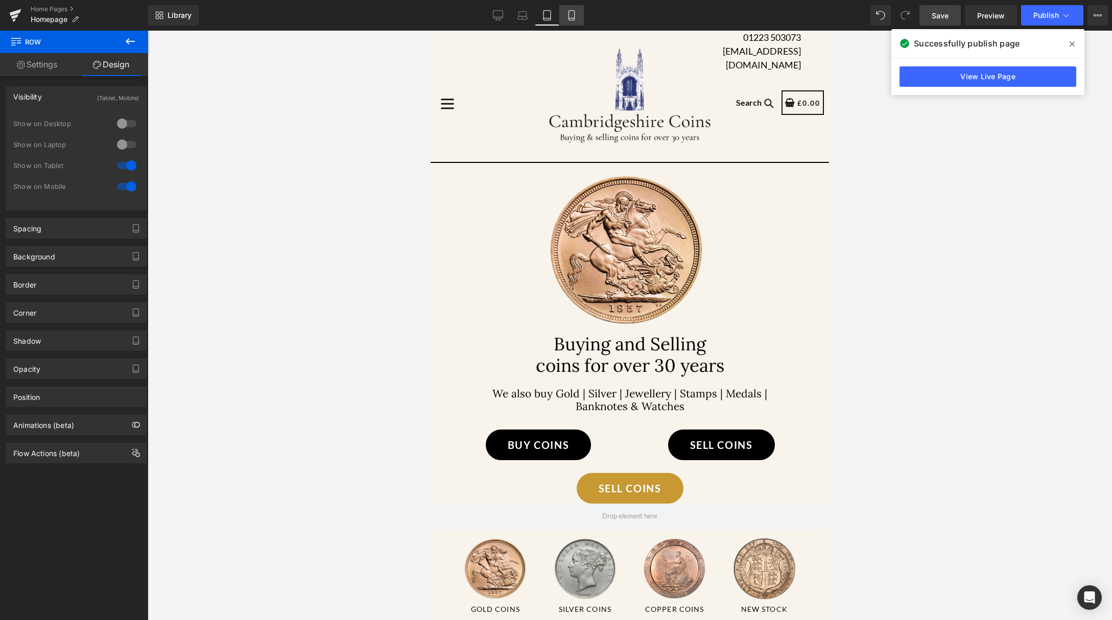
click at [572, 14] on icon at bounding box center [571, 15] width 10 height 10
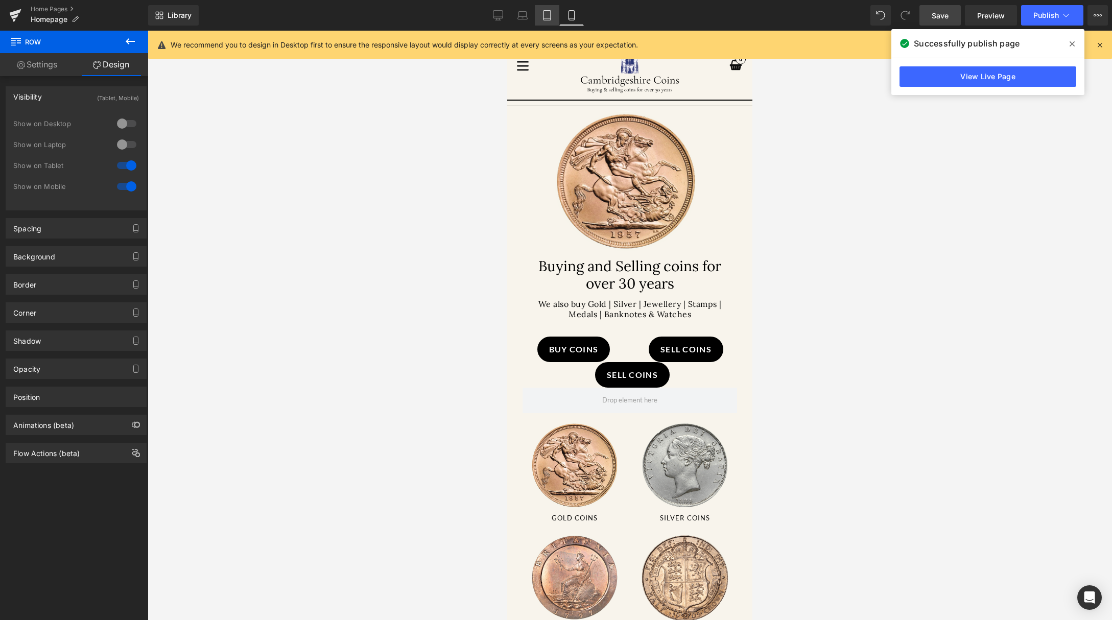
click at [546, 21] on link "Tablet" at bounding box center [547, 15] width 25 height 20
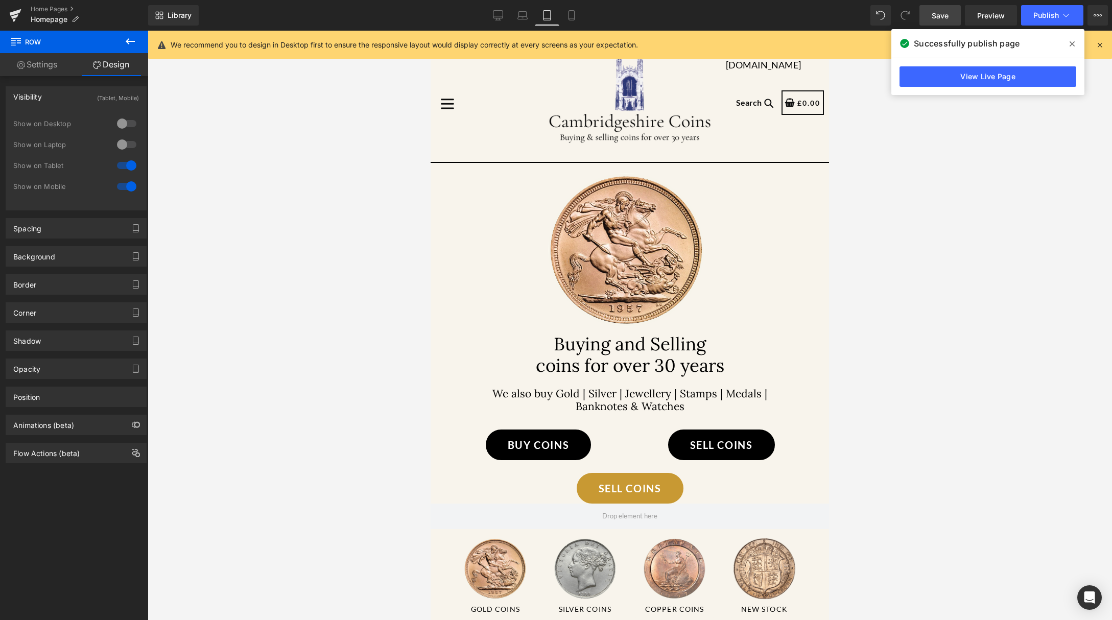
click at [945, 17] on span "Save" at bounding box center [939, 15] width 17 height 11
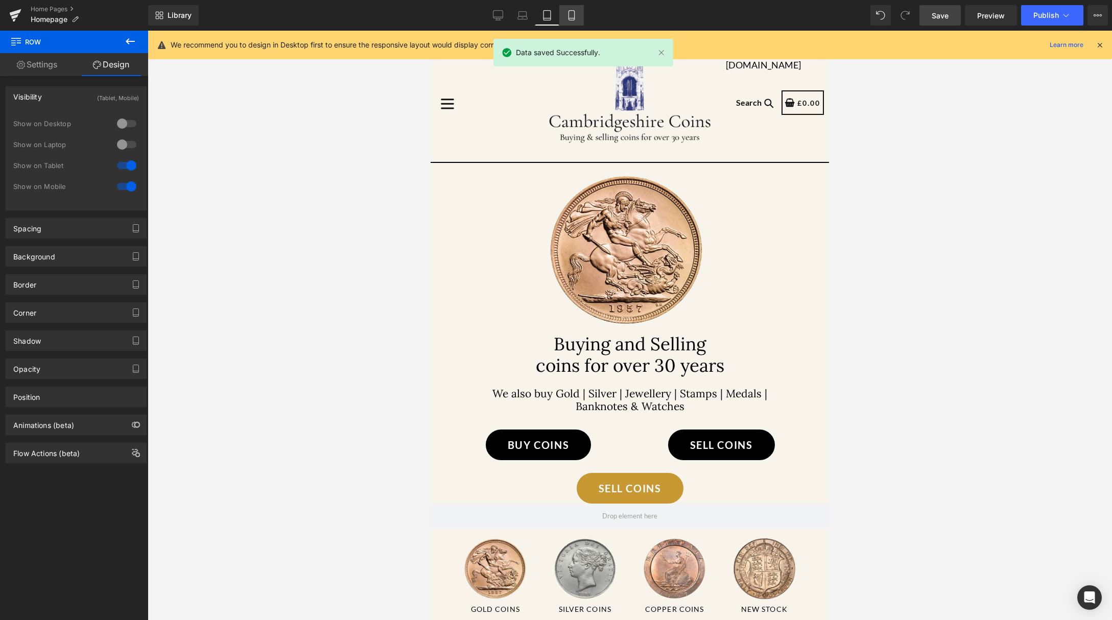
click at [560, 13] on link "Mobile" at bounding box center [571, 15] width 25 height 20
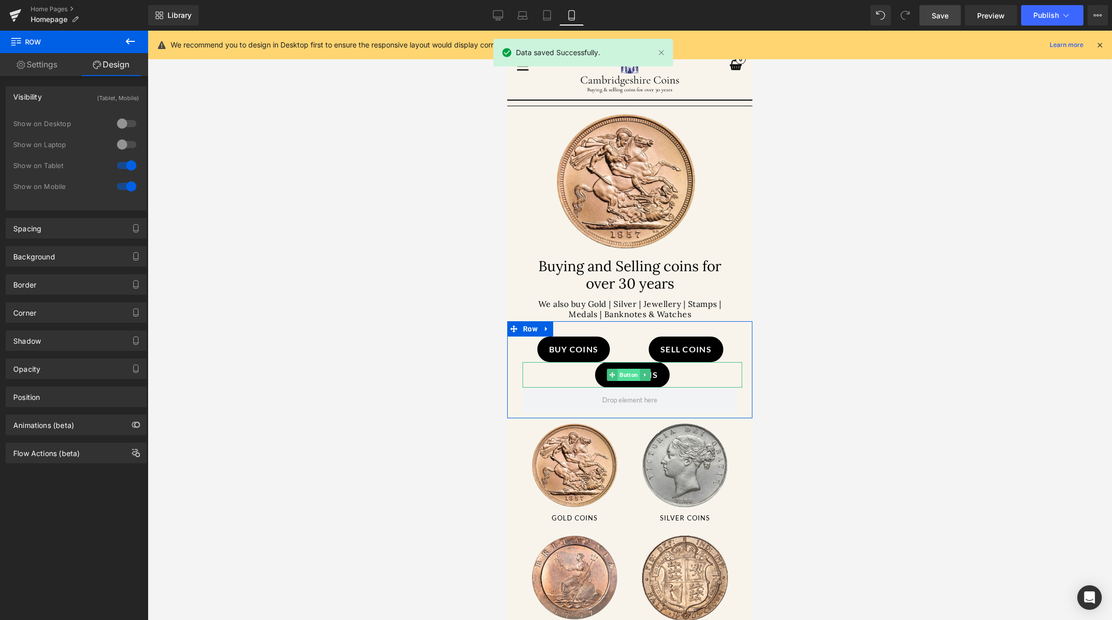
click at [626, 373] on span "Button" at bounding box center [628, 375] width 22 height 12
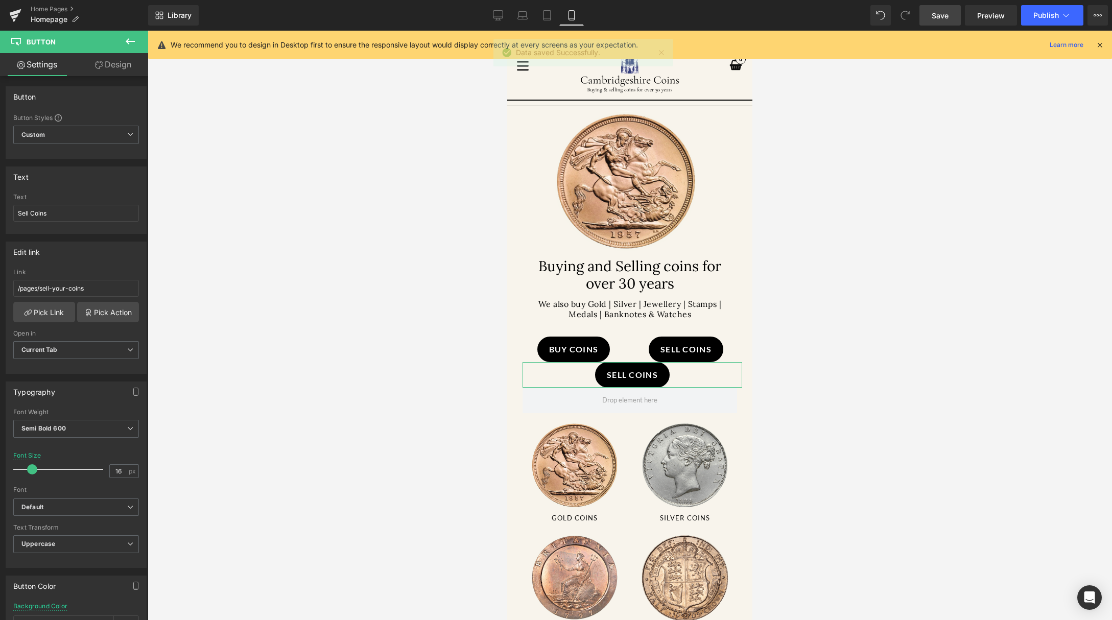
click at [102, 69] on link "Design" at bounding box center [113, 64] width 74 height 23
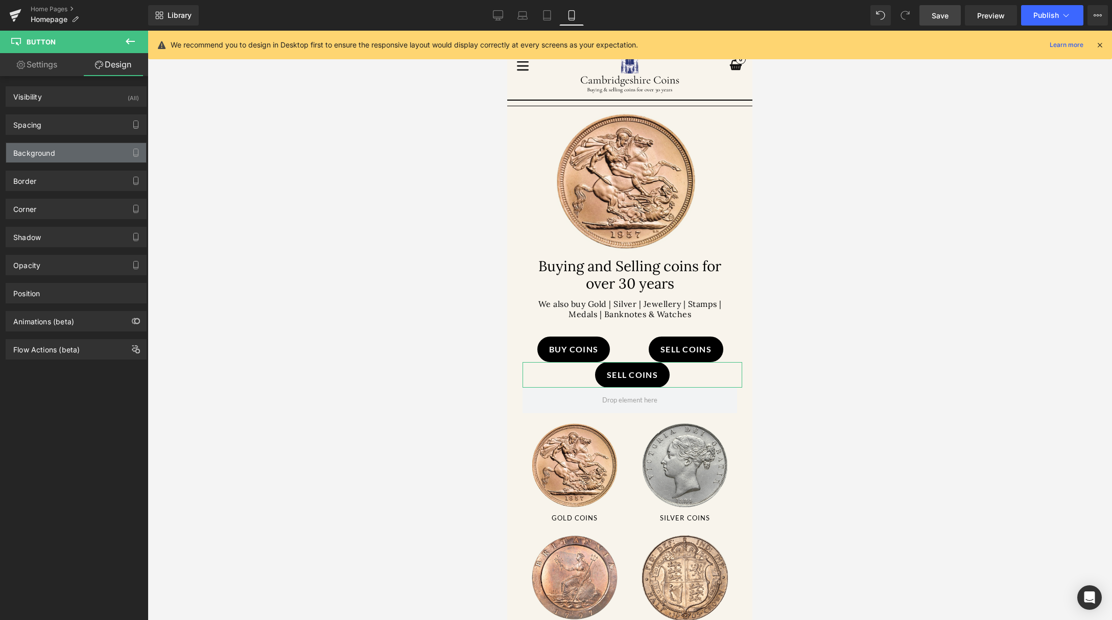
click at [87, 145] on div "Background" at bounding box center [76, 152] width 140 height 19
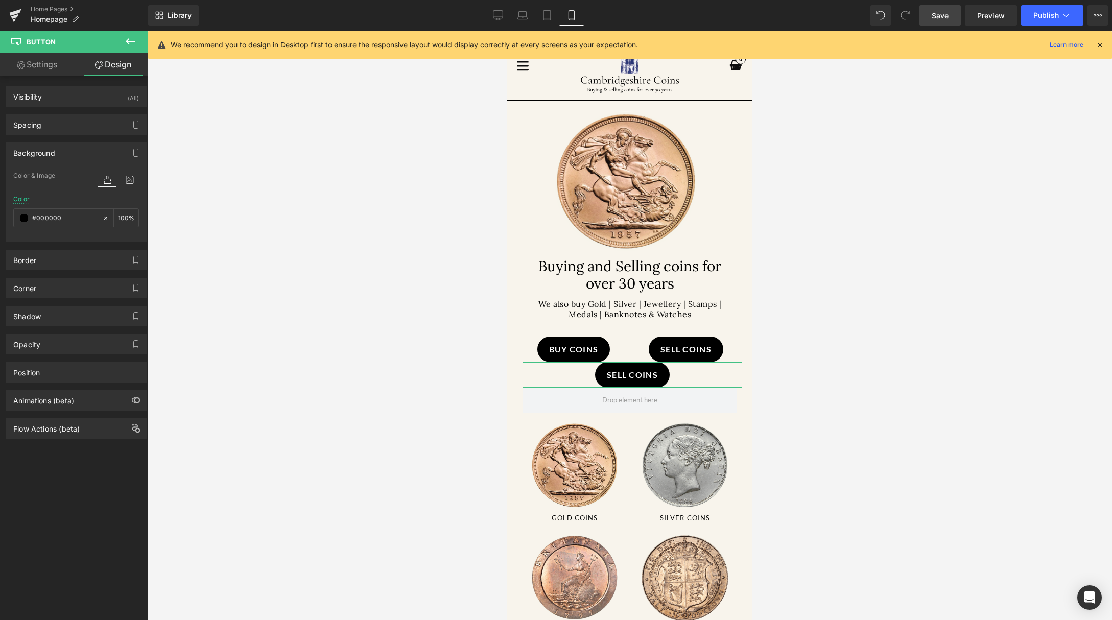
click at [86, 153] on div "Background" at bounding box center [76, 152] width 140 height 19
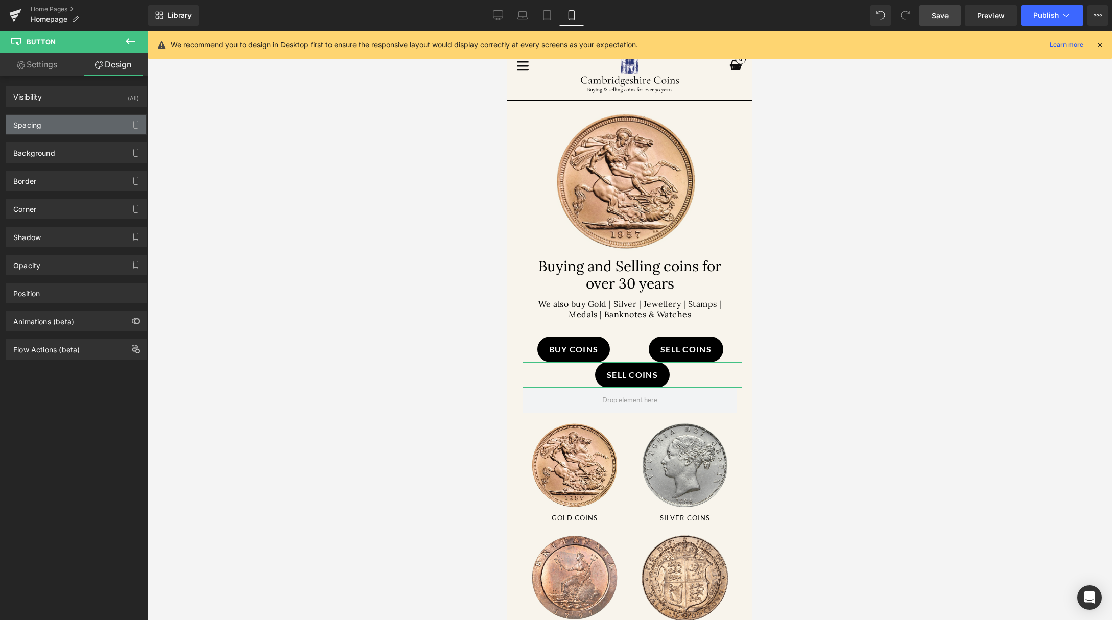
click at [85, 122] on div "Spacing" at bounding box center [76, 124] width 140 height 19
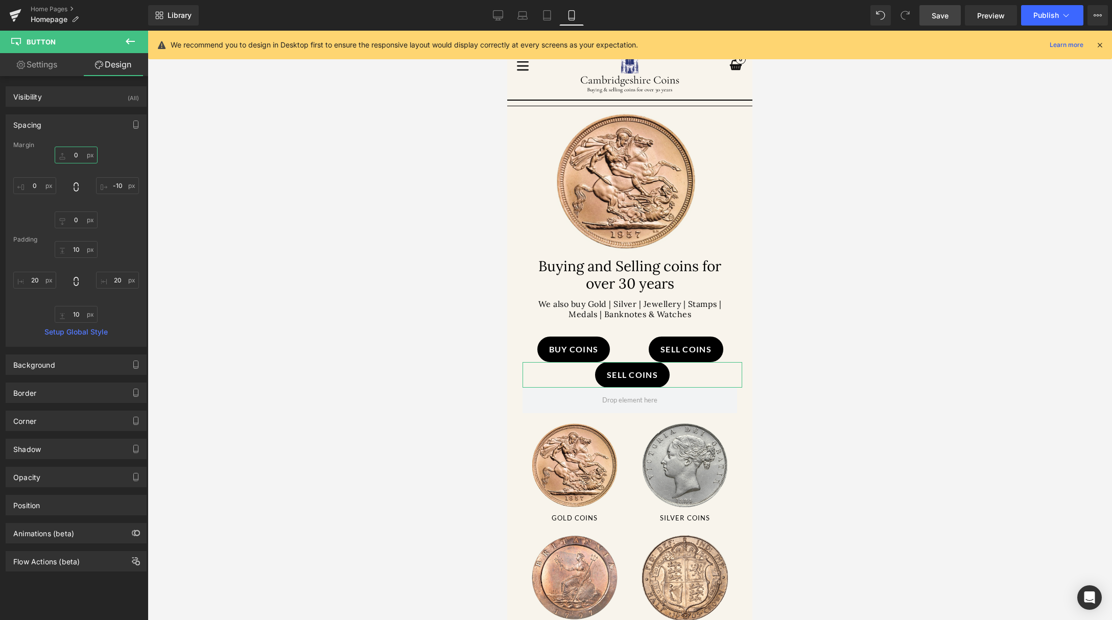
click at [87, 158] on input "0" at bounding box center [76, 155] width 43 height 17
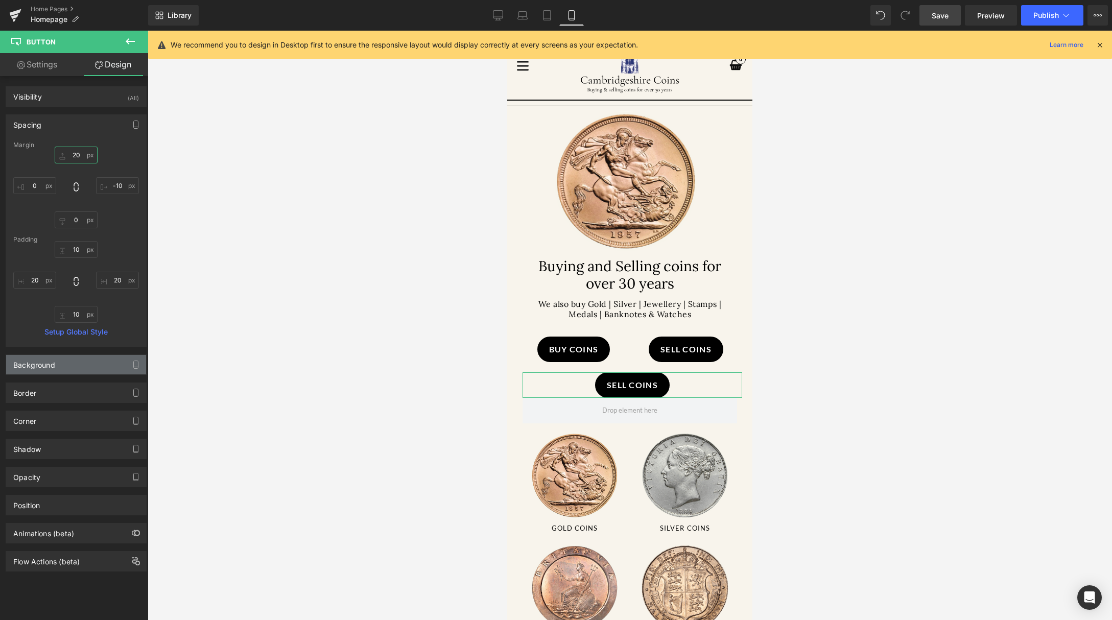
type input "20"
click at [81, 361] on div "Background" at bounding box center [76, 364] width 140 height 19
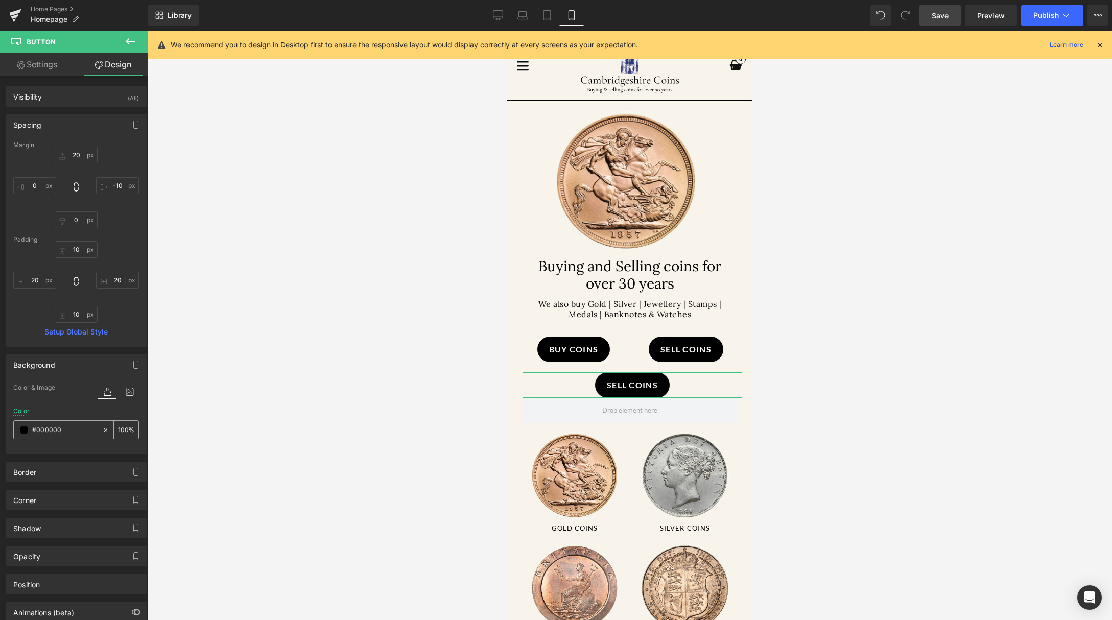
paste input "c89933"
type input "#c89933"
click at [74, 505] on div "Corner" at bounding box center [76, 499] width 140 height 19
click at [69, 491] on div "Corner" at bounding box center [76, 499] width 140 height 19
click at [71, 470] on div "Border" at bounding box center [76, 471] width 140 height 19
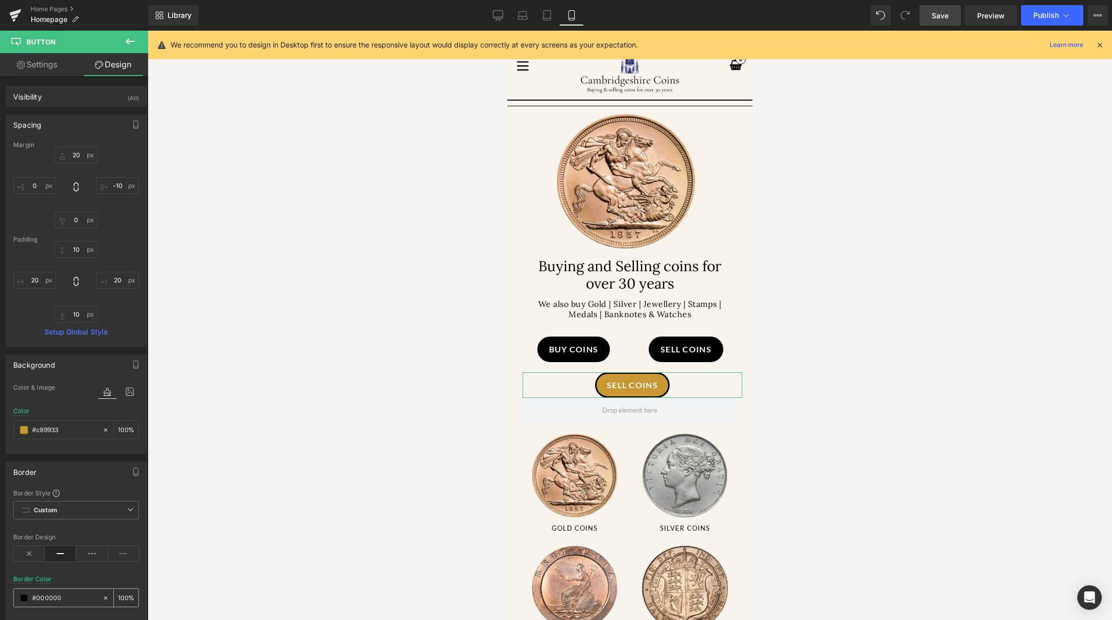
click at [70, 595] on input "#000000" at bounding box center [64, 597] width 65 height 11
paste input "c89933"
type input "#c89933"
click at [946, 19] on span "Save" at bounding box center [939, 15] width 17 height 11
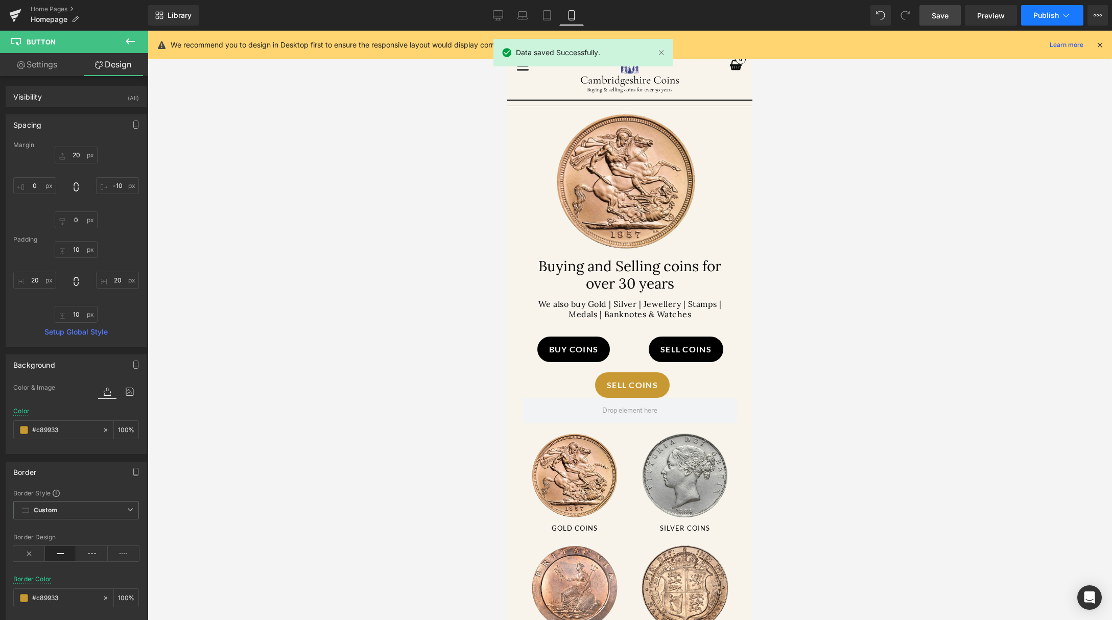
click at [1045, 11] on span "Publish" at bounding box center [1046, 15] width 26 height 8
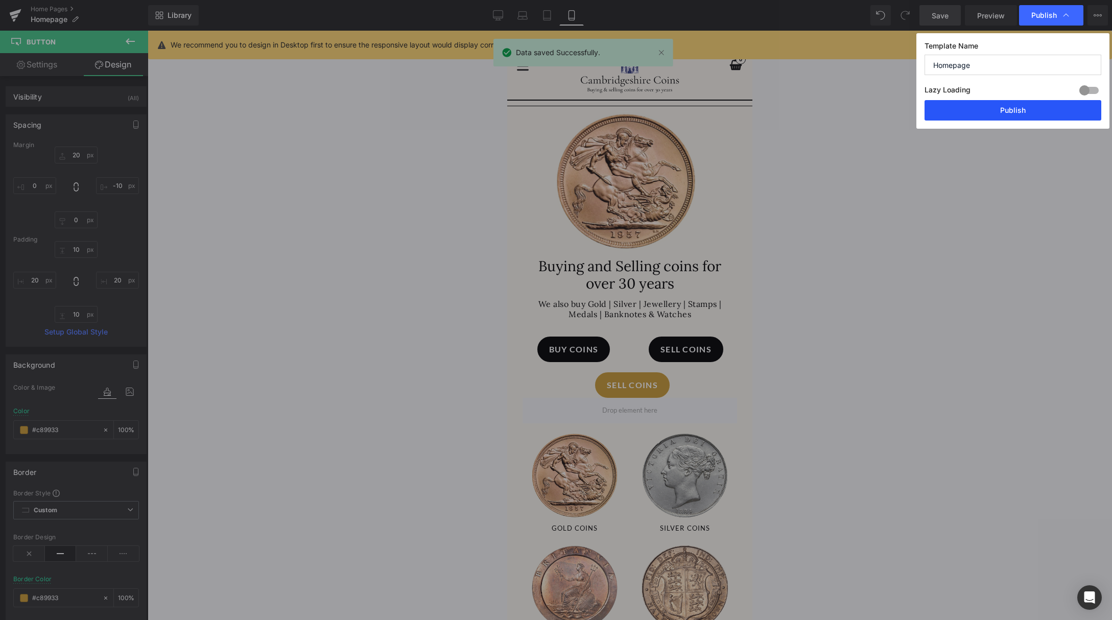
click at [953, 108] on button "Publish" at bounding box center [1012, 110] width 177 height 20
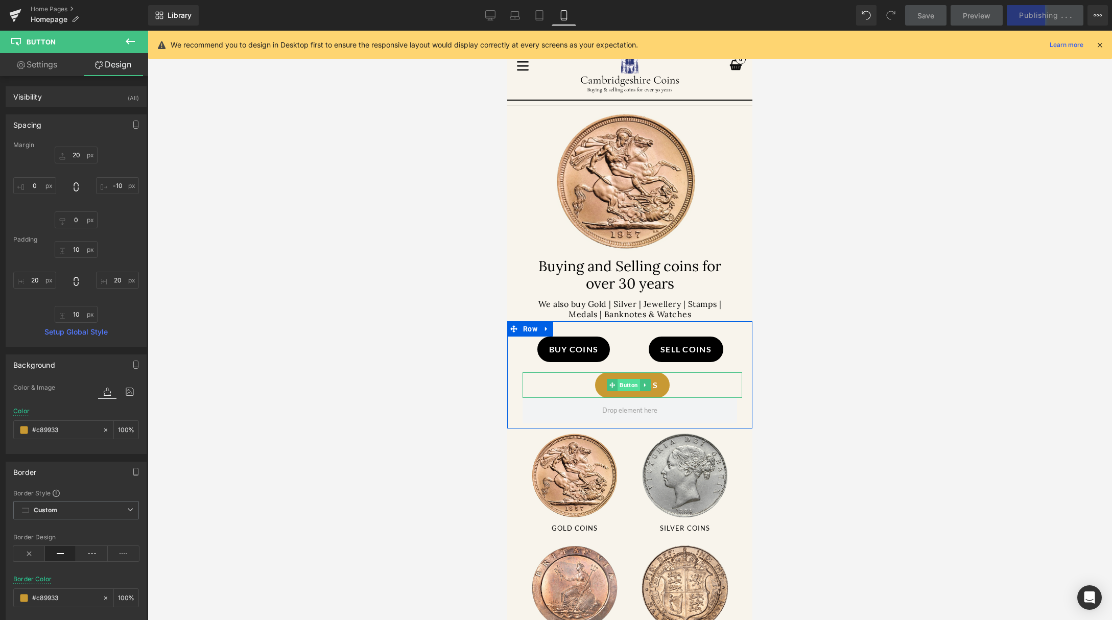
click at [622, 383] on span "Button" at bounding box center [628, 385] width 22 height 12
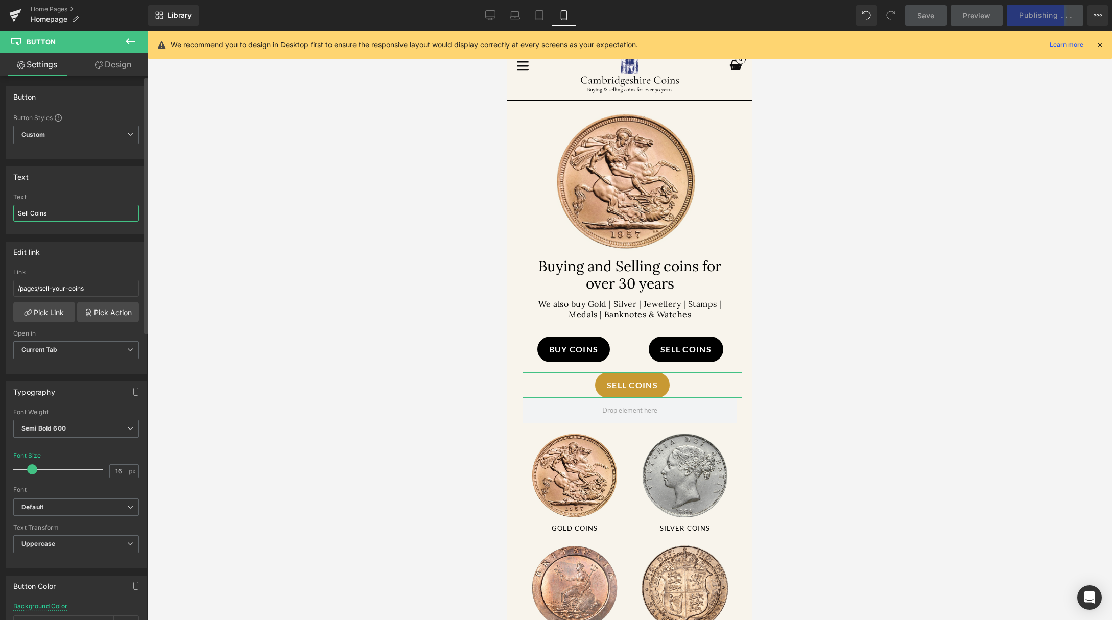
drag, startPoint x: 81, startPoint y: 213, endPoint x: 32, endPoint y: 213, distance: 49.0
click at [32, 213] on input "Sell Coins" at bounding box center [76, 213] width 126 height 17
type input "Sell Gold"
click at [84, 259] on div "Edit link" at bounding box center [76, 251] width 140 height 19
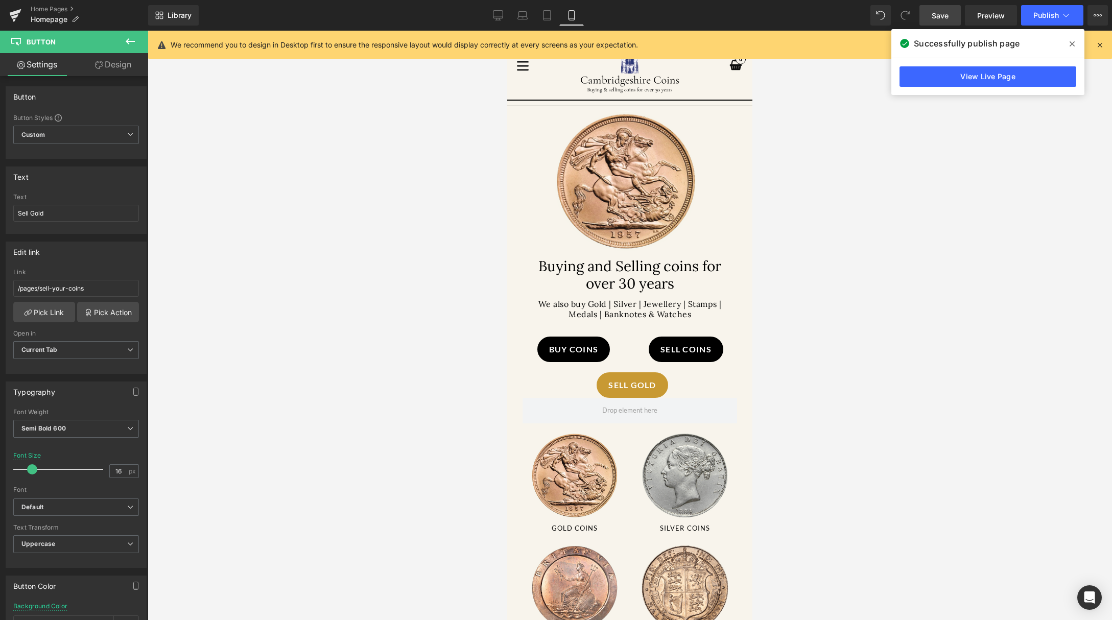
click at [940, 15] on span "Save" at bounding box center [939, 15] width 17 height 11
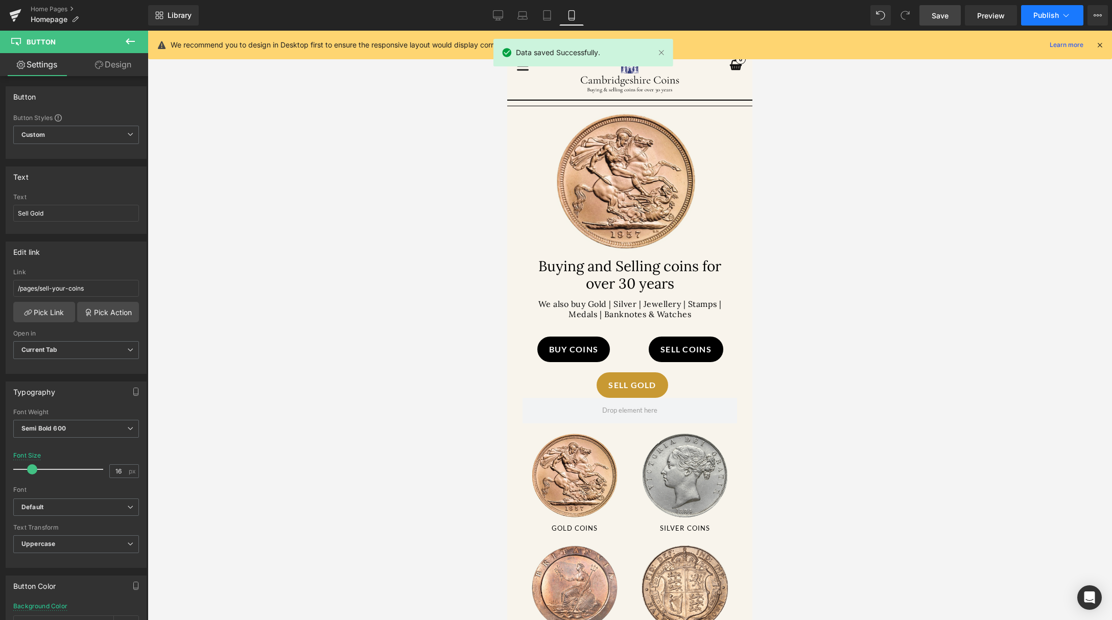
click at [1056, 17] on span "Publish" at bounding box center [1046, 15] width 26 height 8
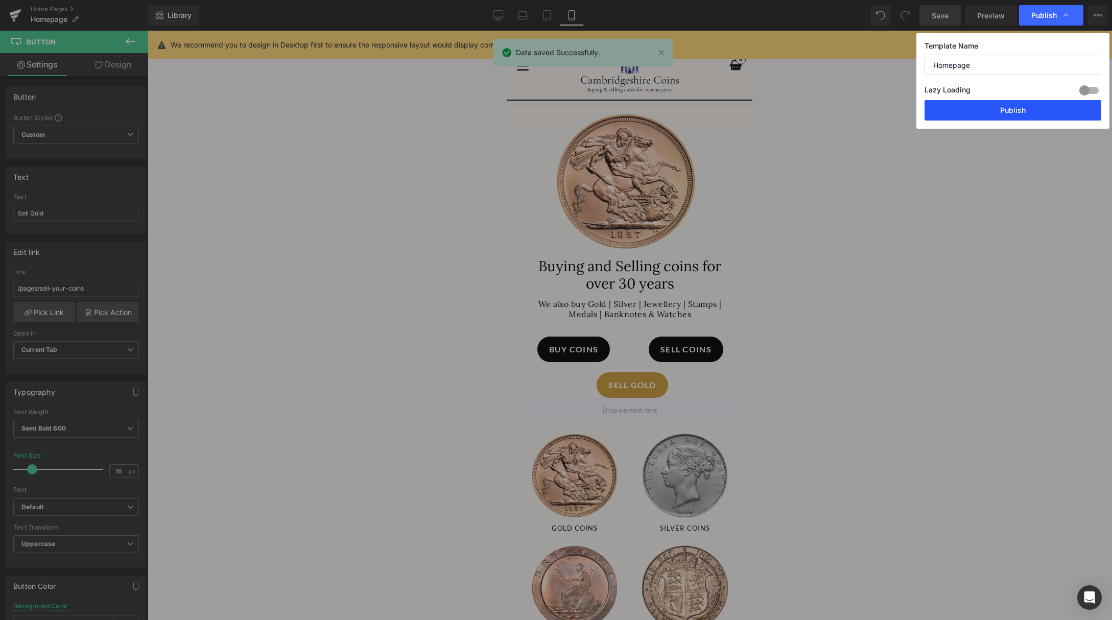
click at [1019, 111] on button "Publish" at bounding box center [1012, 110] width 177 height 20
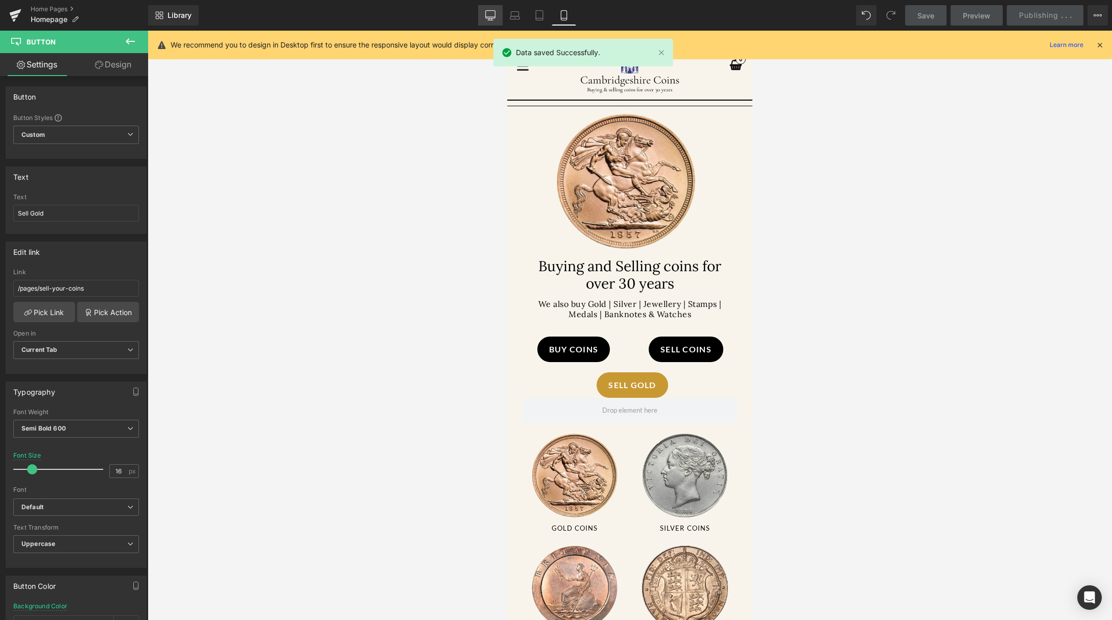
click at [495, 16] on icon at bounding box center [491, 15] width 10 height 8
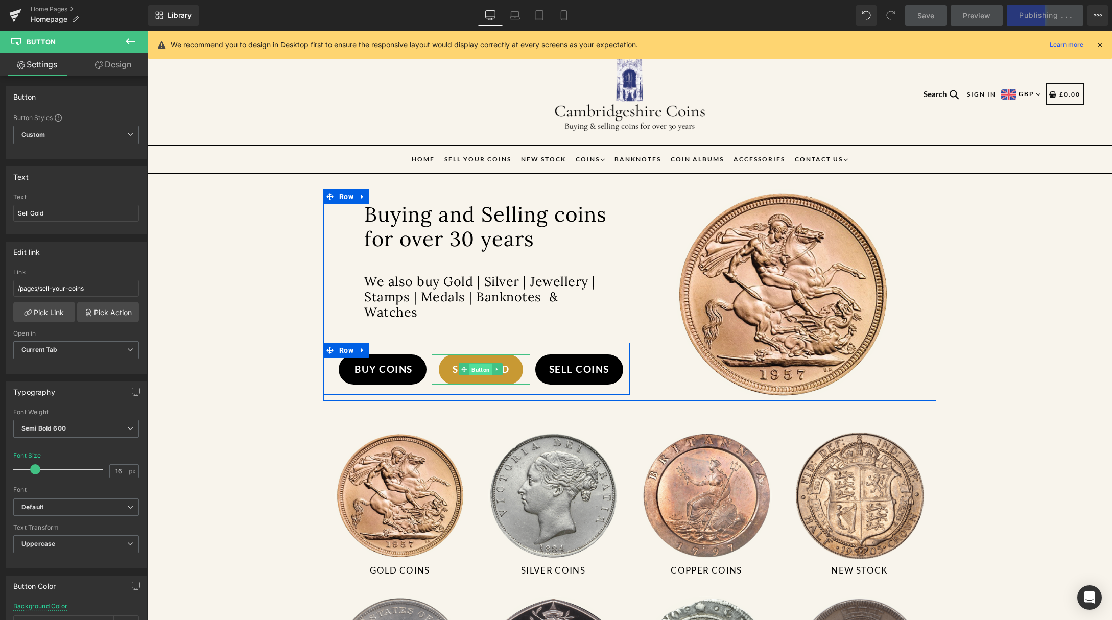
click at [474, 366] on span "Button" at bounding box center [481, 370] width 22 height 12
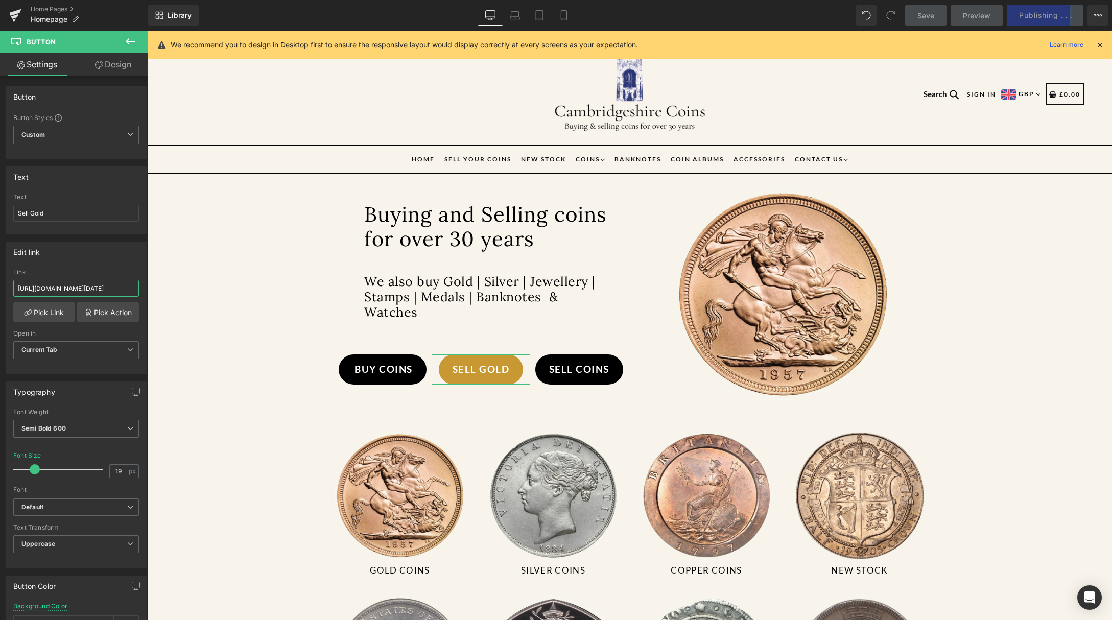
scroll to position [0, 203]
drag, startPoint x: 163, startPoint y: 317, endPoint x: 186, endPoint y: 286, distance: 38.3
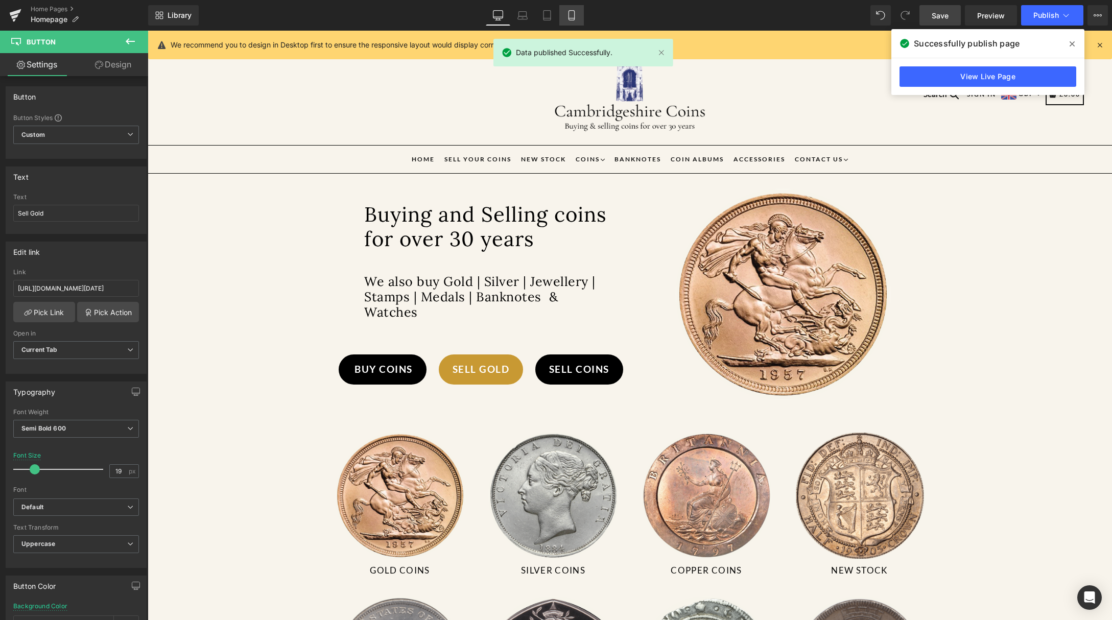
scroll to position [0, 0]
click at [563, 15] on link "Mobile" at bounding box center [571, 15] width 25 height 20
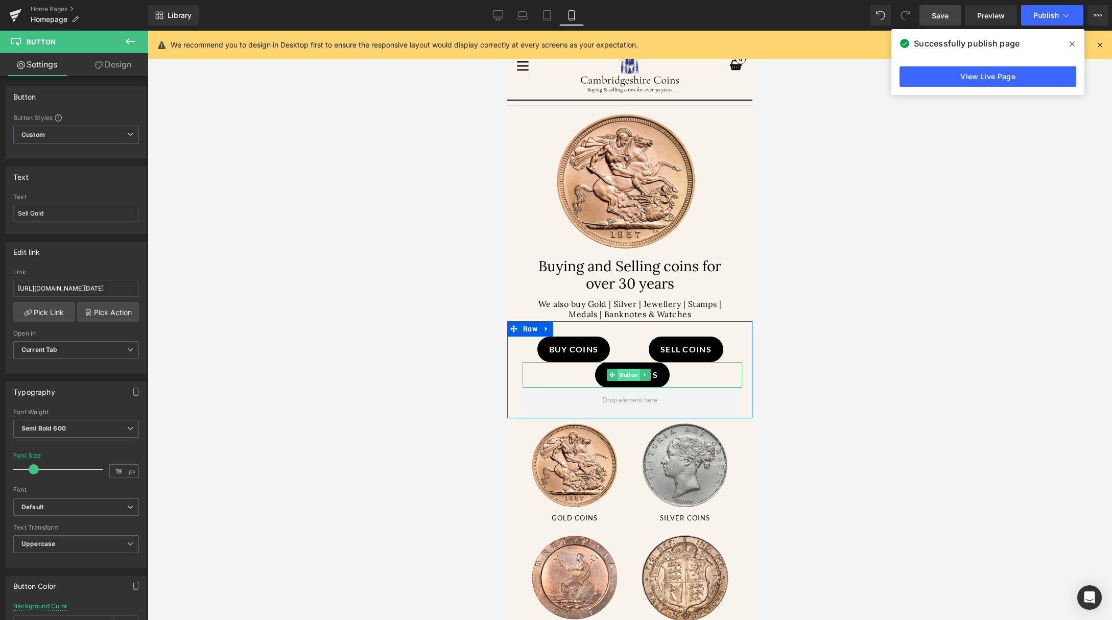
click at [628, 372] on span "Button" at bounding box center [628, 375] width 22 height 12
click at [11, 12] on icon at bounding box center [15, 16] width 12 height 26
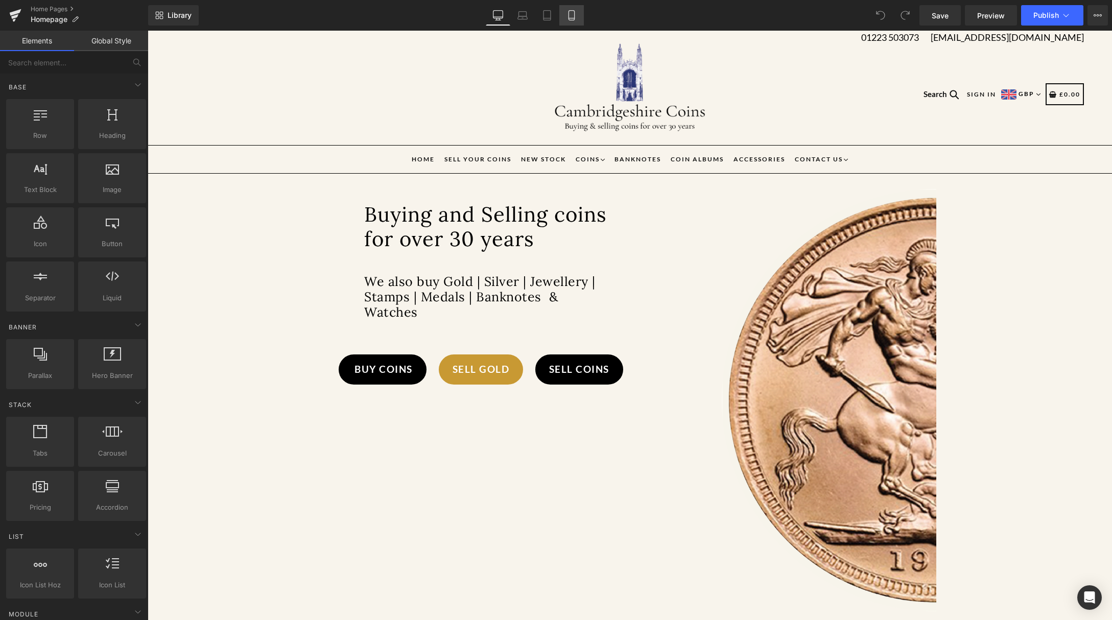
click at [579, 5] on link "Mobile" at bounding box center [571, 15] width 25 height 20
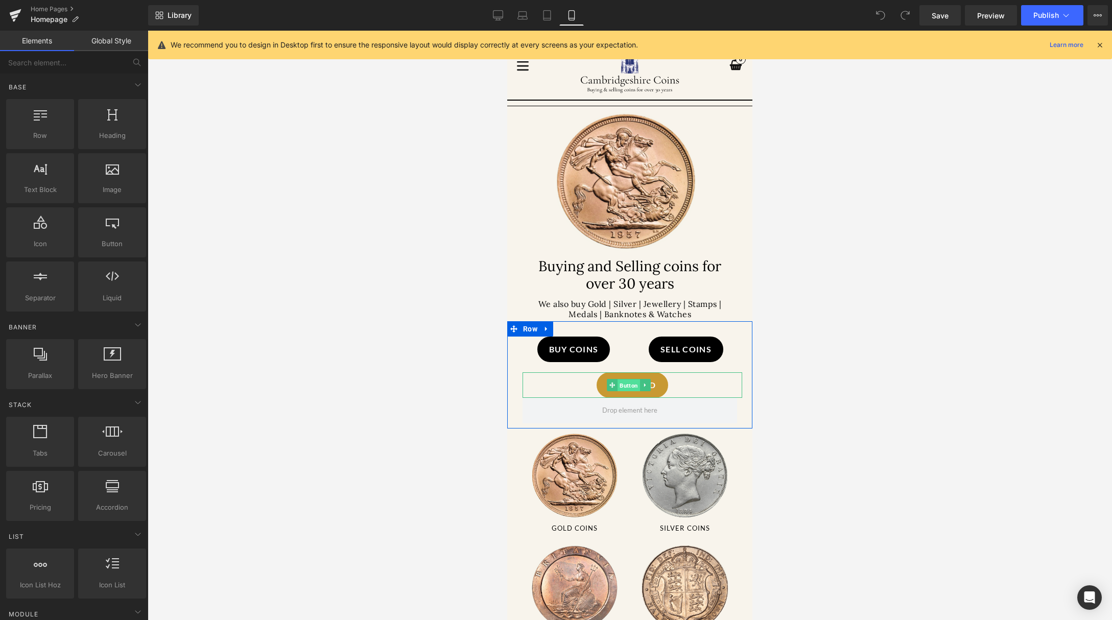
click at [631, 381] on span "Button" at bounding box center [628, 385] width 22 height 12
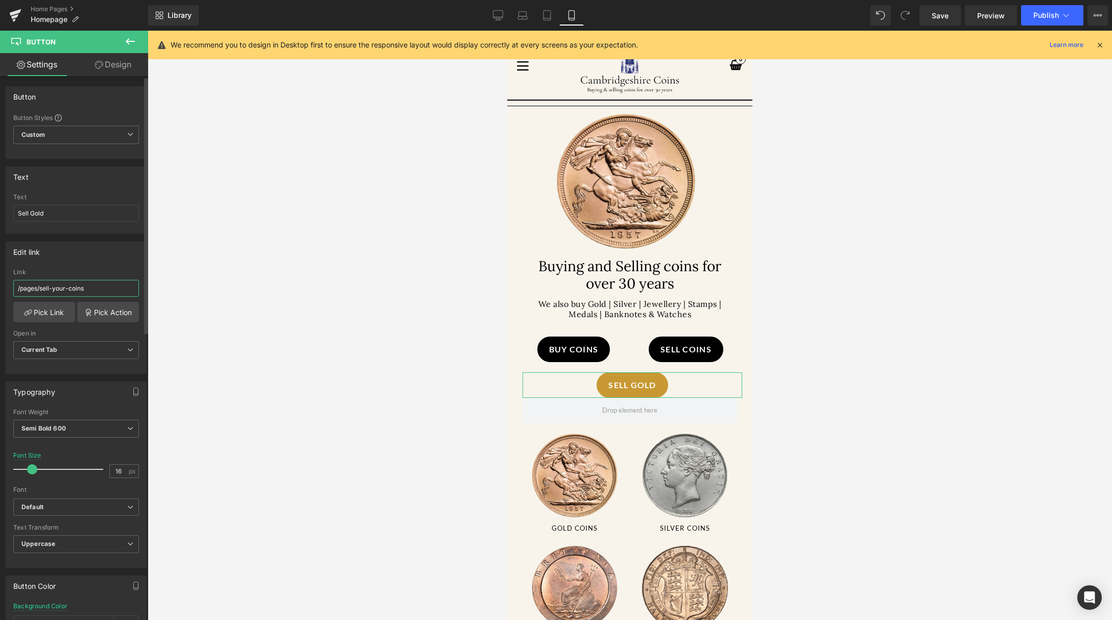
click at [100, 287] on input "/pages/sell-your-coins" at bounding box center [76, 288] width 126 height 17
drag, startPoint x: 100, startPoint y: 287, endPoint x: 8, endPoint y: 279, distance: 92.3
click at [8, 279] on div "/pages/sell-your-coins Link /pages/sell-your-coins Pick Link Pick Action Curren…" at bounding box center [76, 321] width 140 height 105
paste input "[URL][DOMAIN_NAME][DATE]"
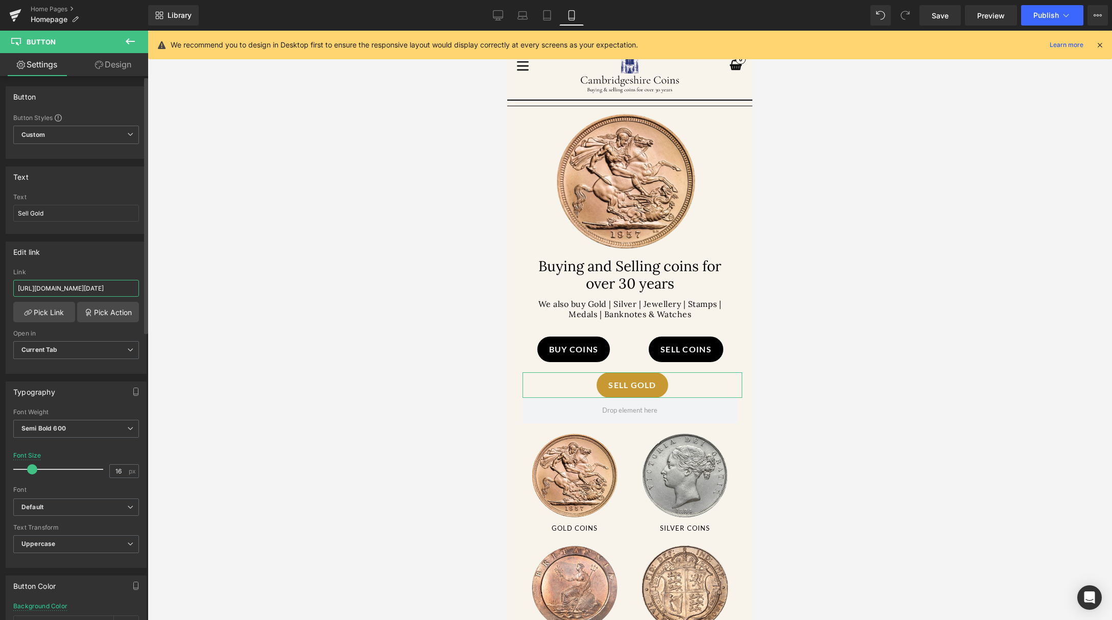
type input "[URL][DOMAIN_NAME][DATE]"
click at [108, 260] on div "Edit link" at bounding box center [76, 251] width 140 height 19
click at [950, 10] on link "Save" at bounding box center [939, 15] width 41 height 20
click at [1070, 18] on icon at bounding box center [1065, 15] width 10 height 10
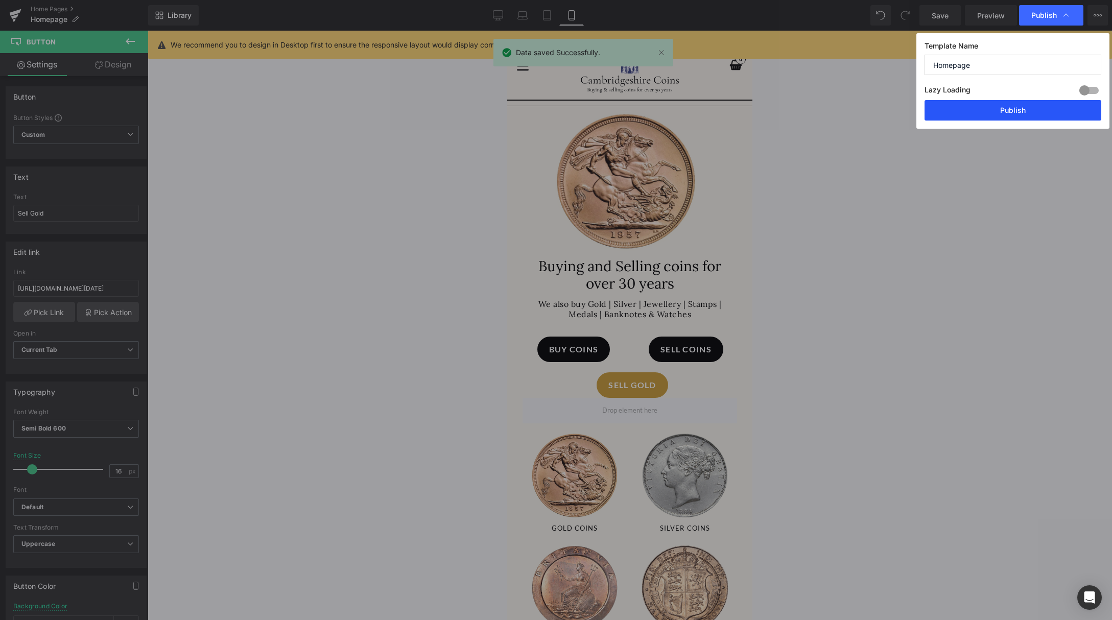
click at [1040, 115] on button "Publish" at bounding box center [1012, 110] width 177 height 20
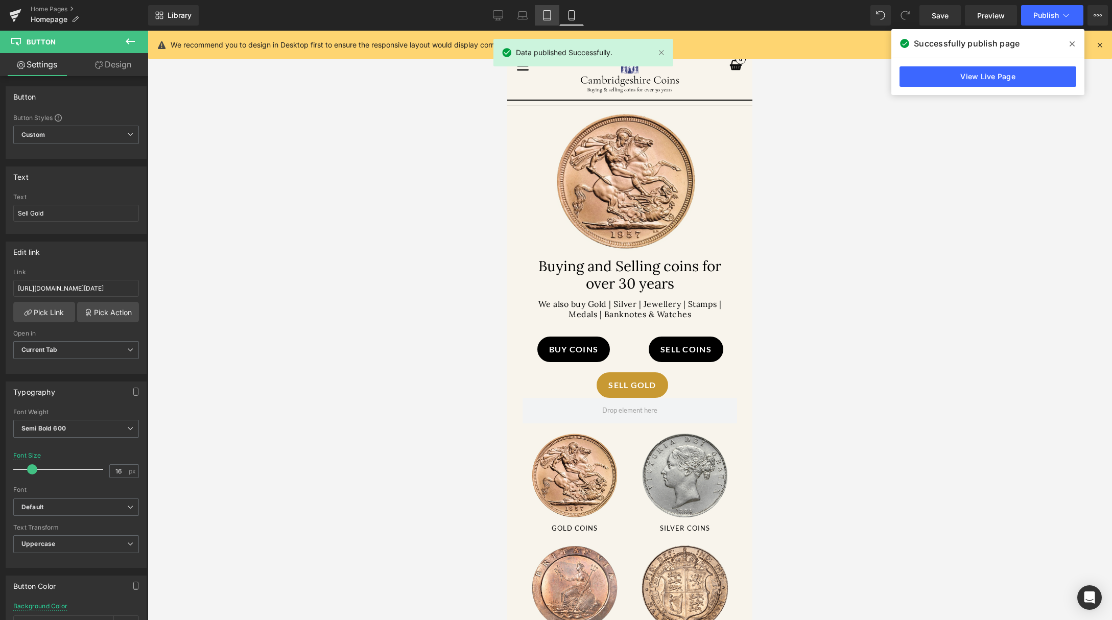
click at [541, 12] on link "Tablet" at bounding box center [547, 15] width 25 height 20
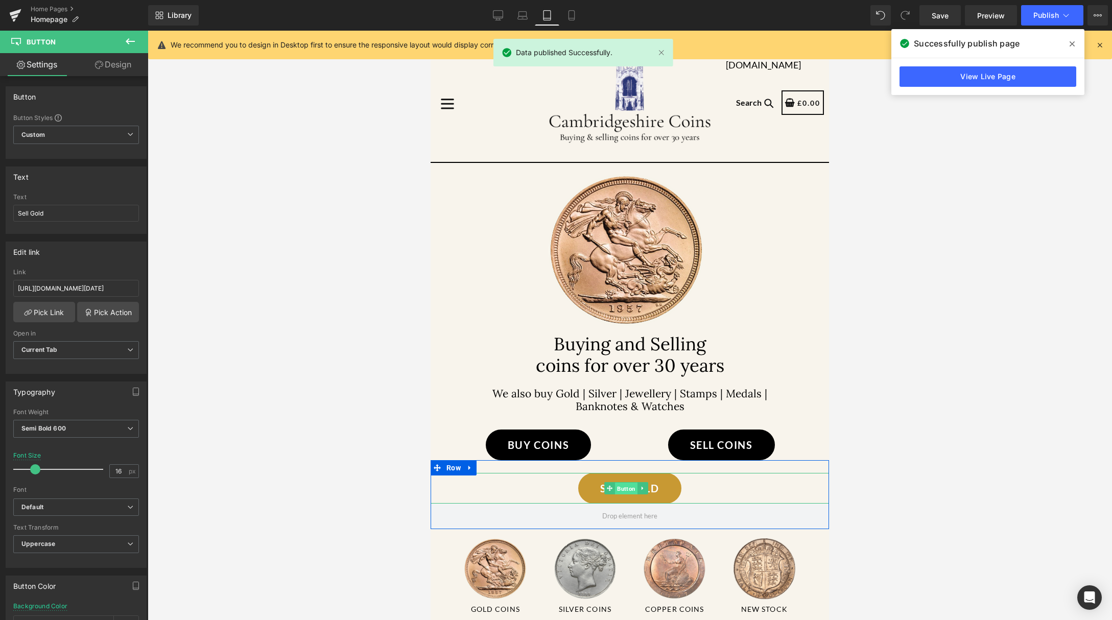
click at [622, 495] on span "Button" at bounding box center [626, 488] width 22 height 12
click at [627, 494] on span "Button" at bounding box center [626, 488] width 22 height 12
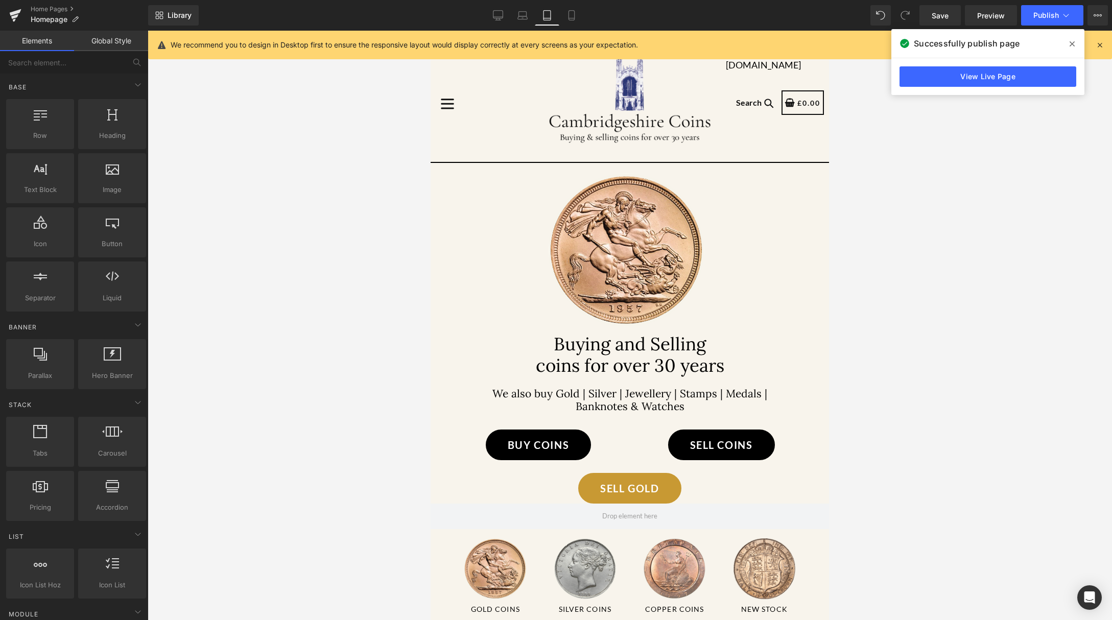
click at [938, 185] on div at bounding box center [630, 325] width 964 height 589
click at [570, 11] on icon at bounding box center [571, 16] width 6 height 10
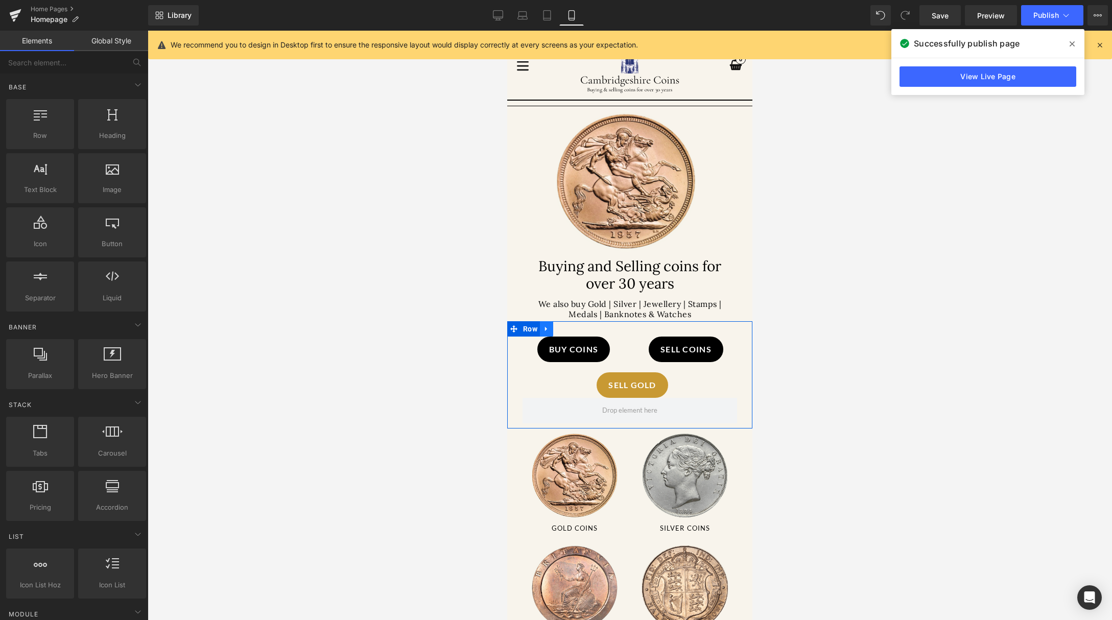
click at [547, 326] on icon at bounding box center [546, 328] width 2 height 5
click at [578, 327] on link at bounding box center [572, 328] width 13 height 15
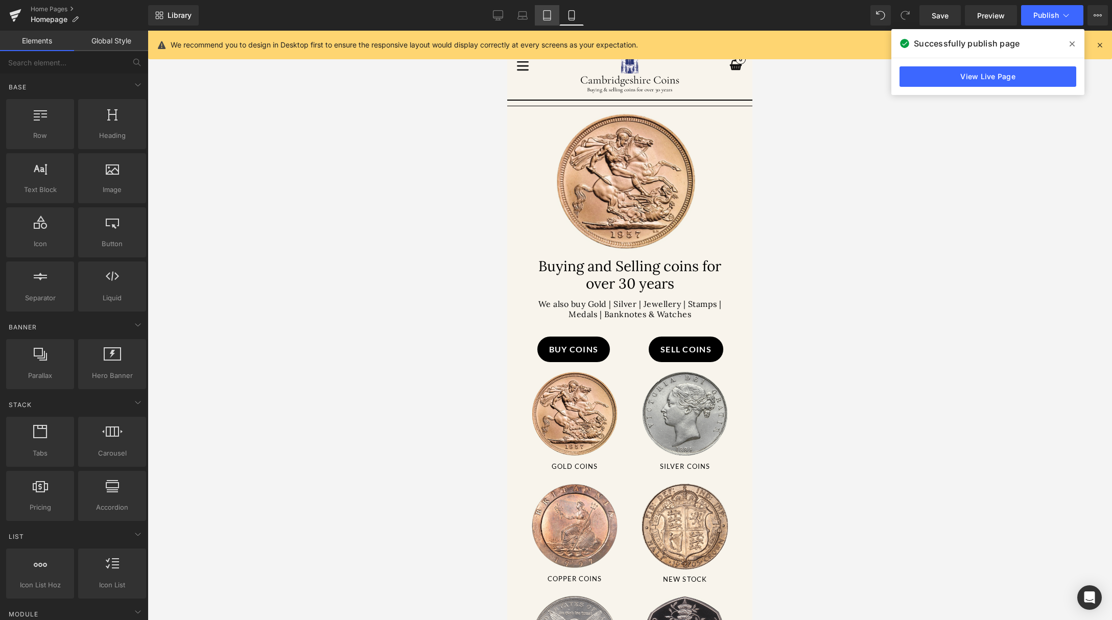
click at [548, 25] on link "Tablet" at bounding box center [547, 15] width 25 height 20
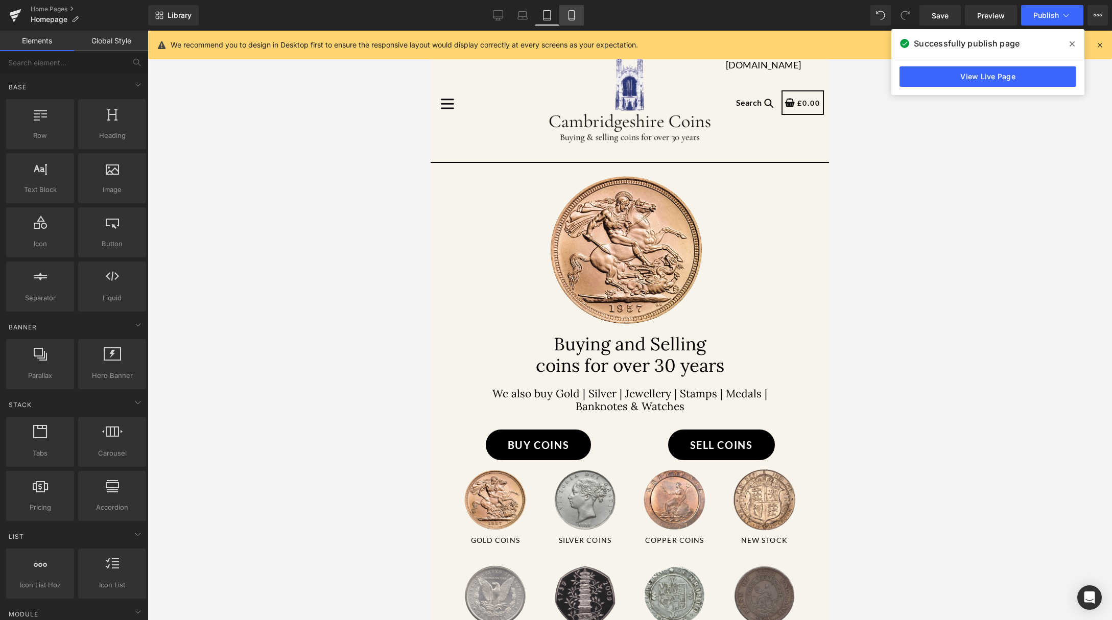
click at [573, 17] on icon at bounding box center [571, 15] width 10 height 10
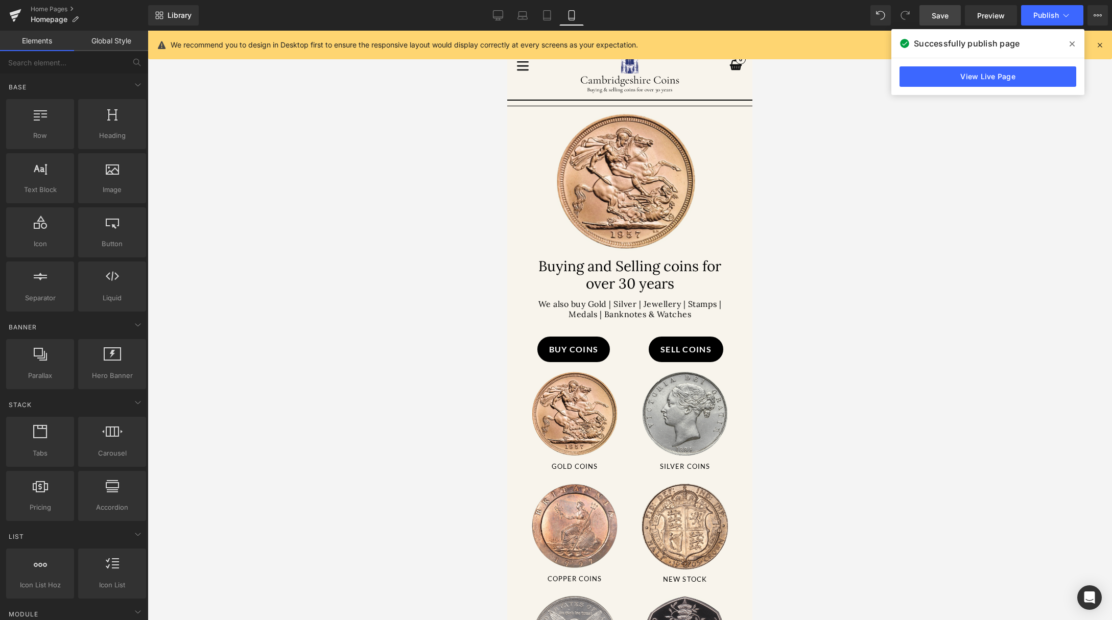
click at [950, 10] on link "Save" at bounding box center [939, 15] width 41 height 20
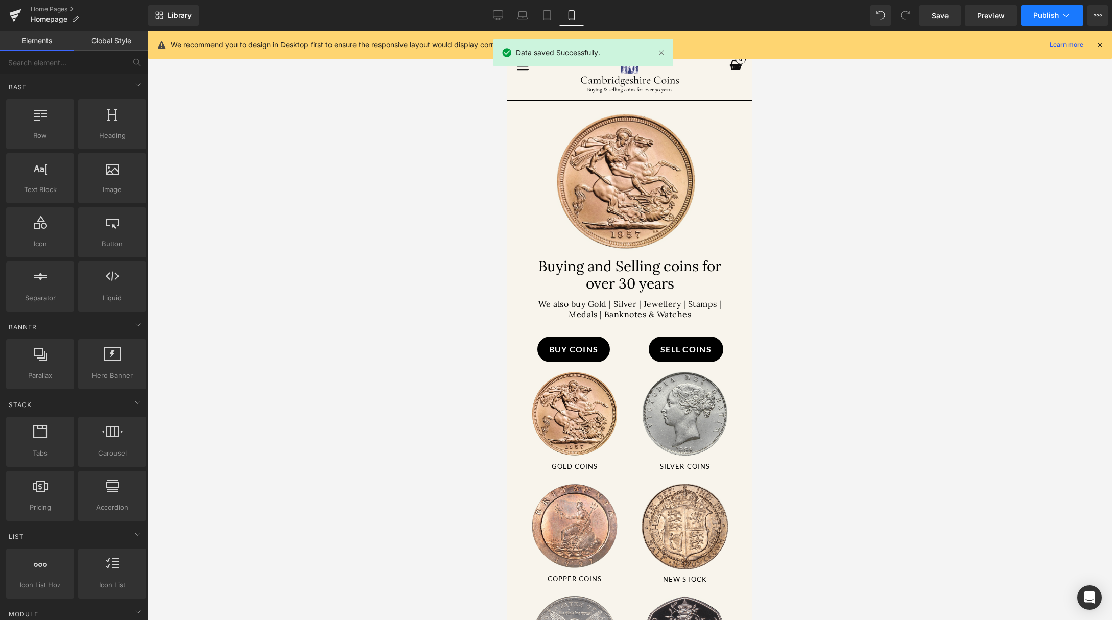
click at [1072, 23] on button "Publish" at bounding box center [1052, 15] width 62 height 20
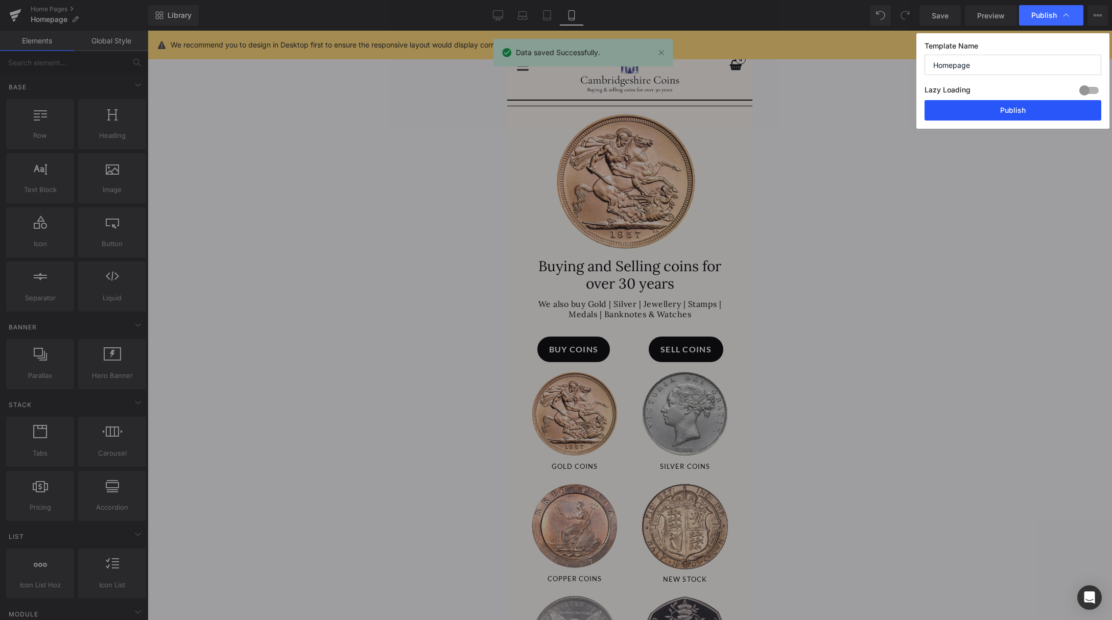
click at [1027, 110] on button "Publish" at bounding box center [1012, 110] width 177 height 20
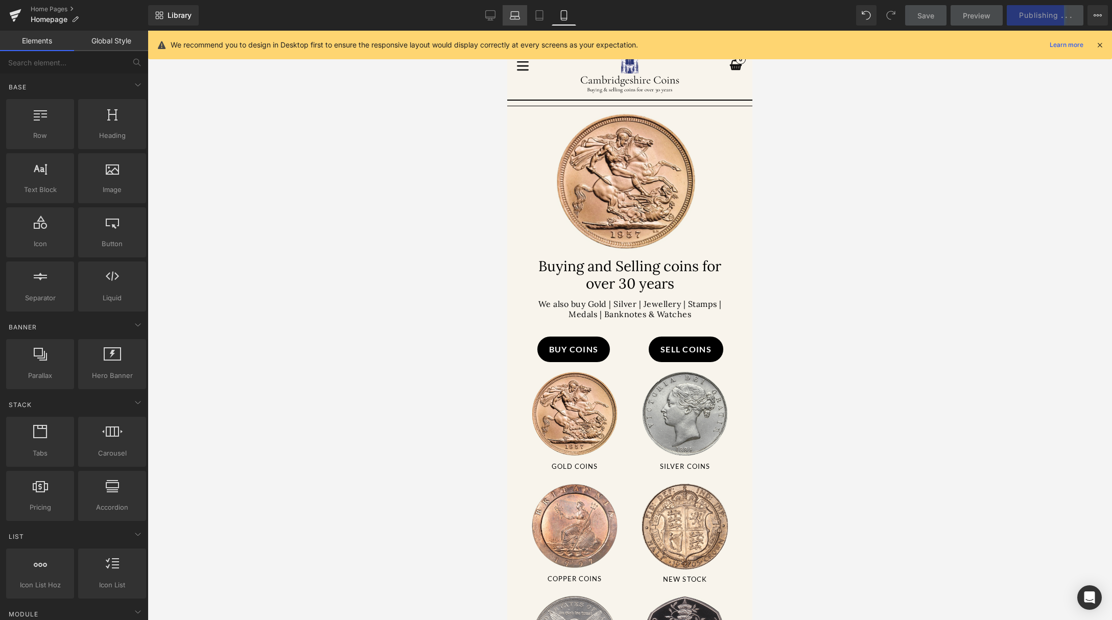
click at [524, 21] on link "Laptop" at bounding box center [514, 15] width 25 height 20
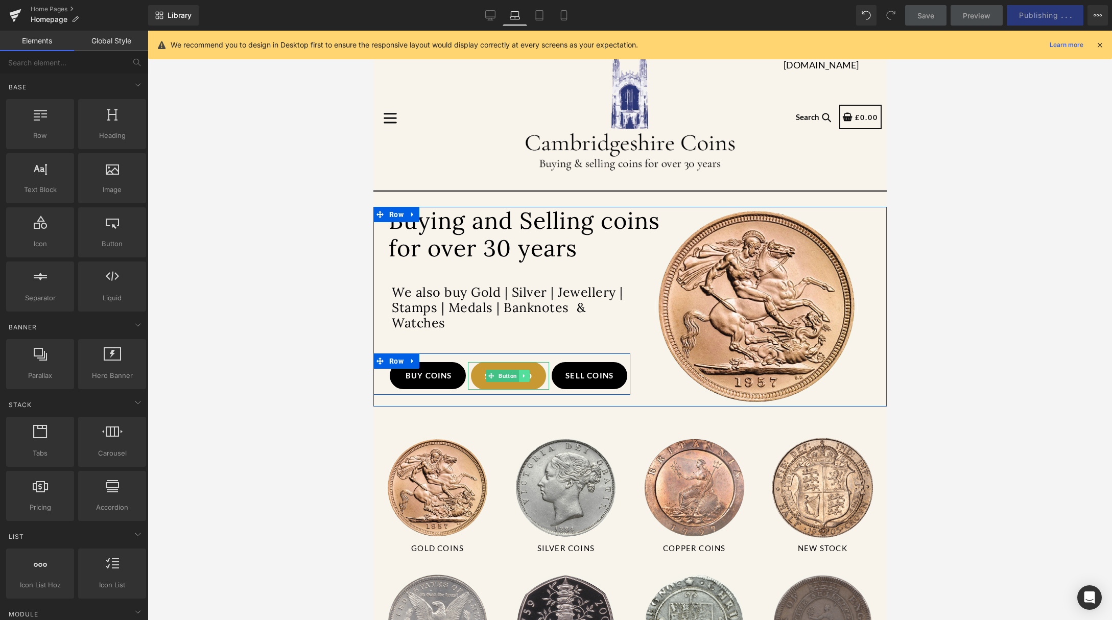
click at [523, 374] on icon at bounding box center [523, 376] width 2 height 4
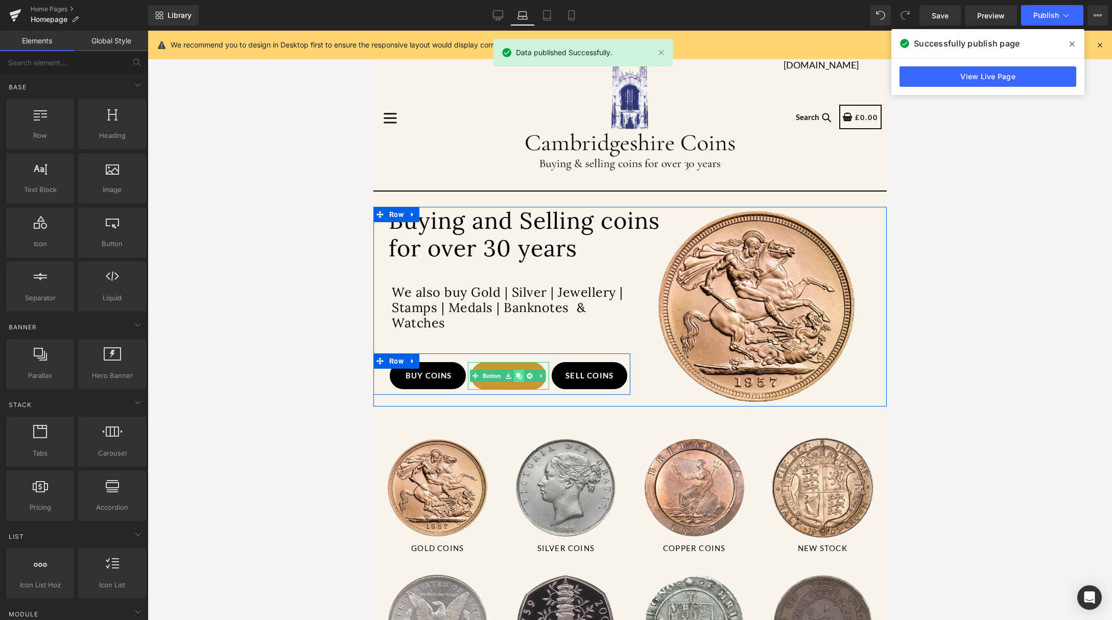
click at [518, 374] on icon at bounding box center [519, 376] width 6 height 6
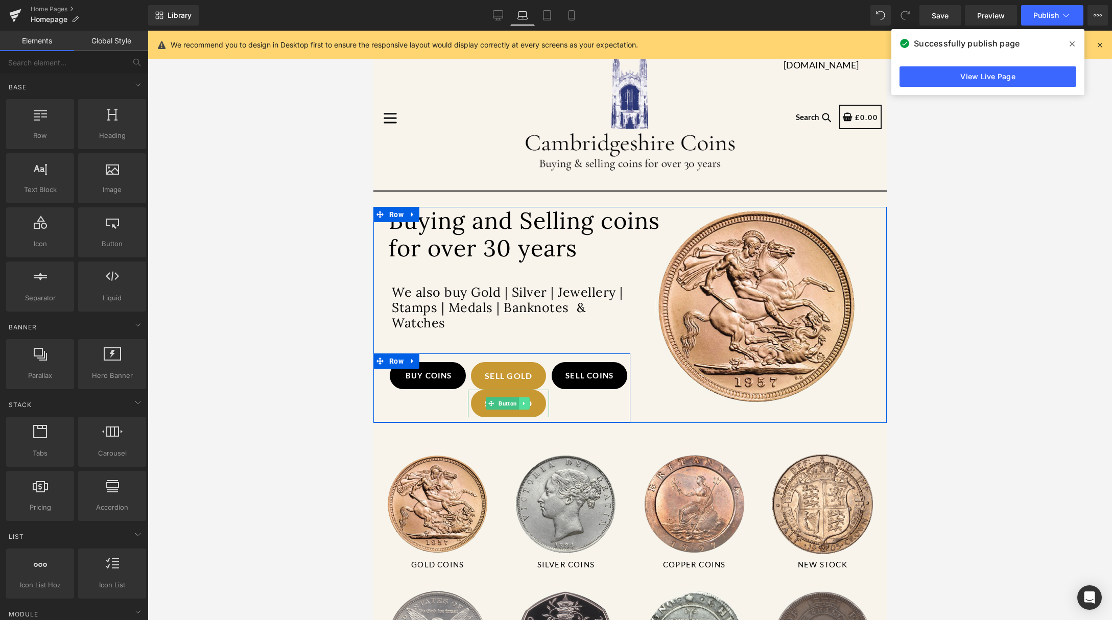
click at [522, 402] on icon at bounding box center [523, 404] width 2 height 4
click at [508, 402] on icon at bounding box center [508, 404] width 6 height 6
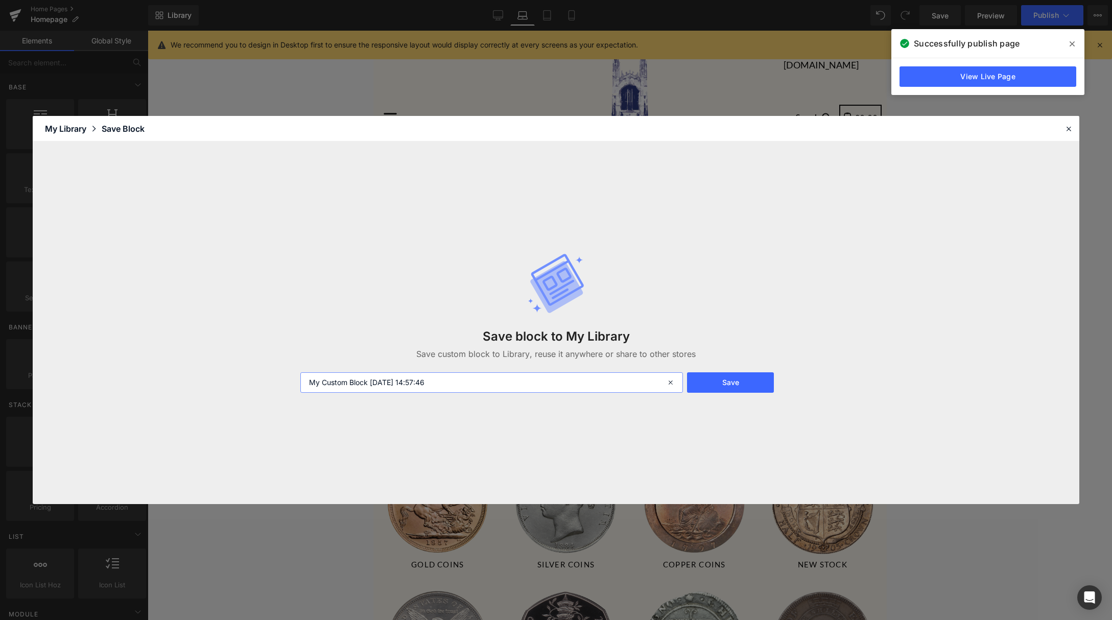
drag, startPoint x: 503, startPoint y: 385, endPoint x: 300, endPoint y: 355, distance: 204.9
click at [300, 355] on div "Save block to My Library Save custom block to Library, reuse it anywhere or sha…" at bounding box center [555, 322] width 523 height 181
type input "sell gold button"
click at [730, 384] on button "Save" at bounding box center [730, 382] width 87 height 20
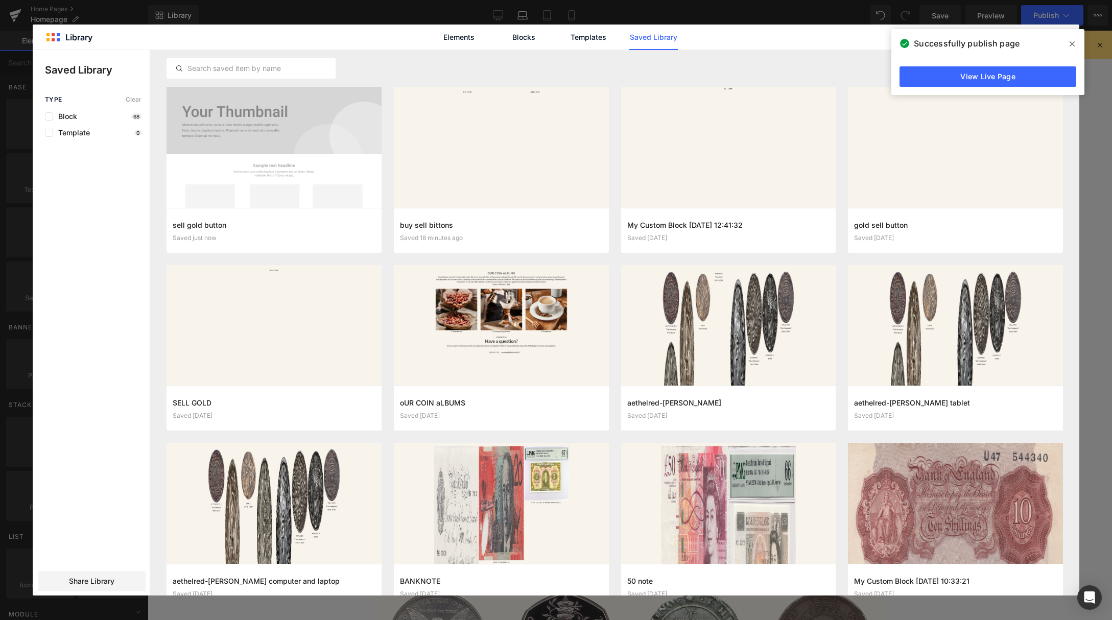
click at [1072, 43] on icon at bounding box center [1071, 43] width 5 height 5
click at [1068, 40] on icon at bounding box center [1064, 37] width 9 height 9
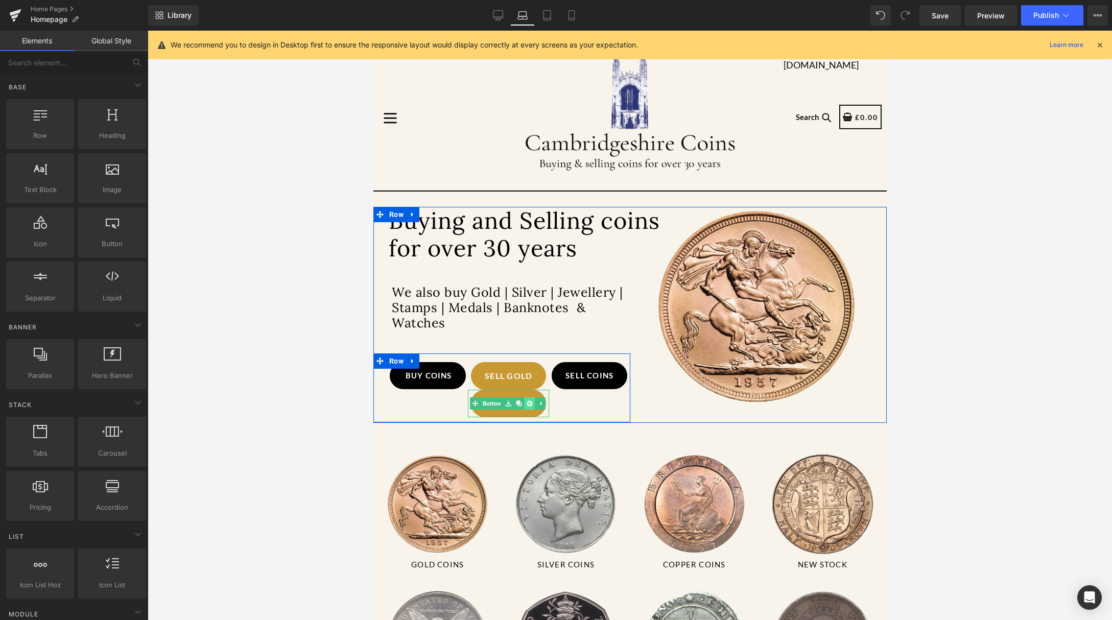
click at [531, 399] on link at bounding box center [529, 403] width 11 height 12
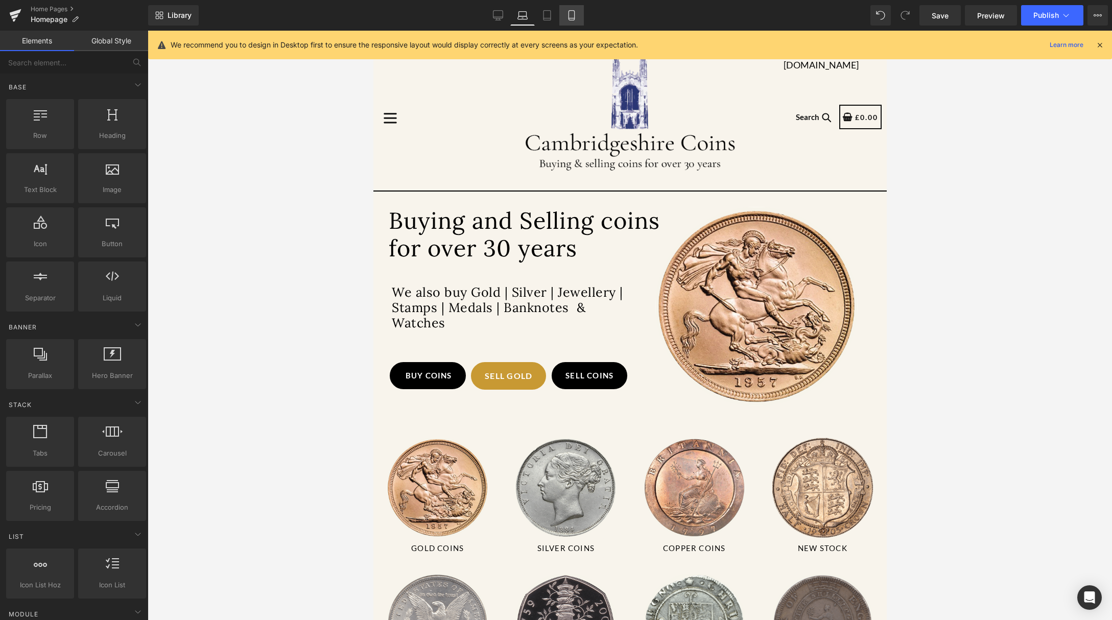
click at [576, 13] on icon at bounding box center [571, 15] width 10 height 10
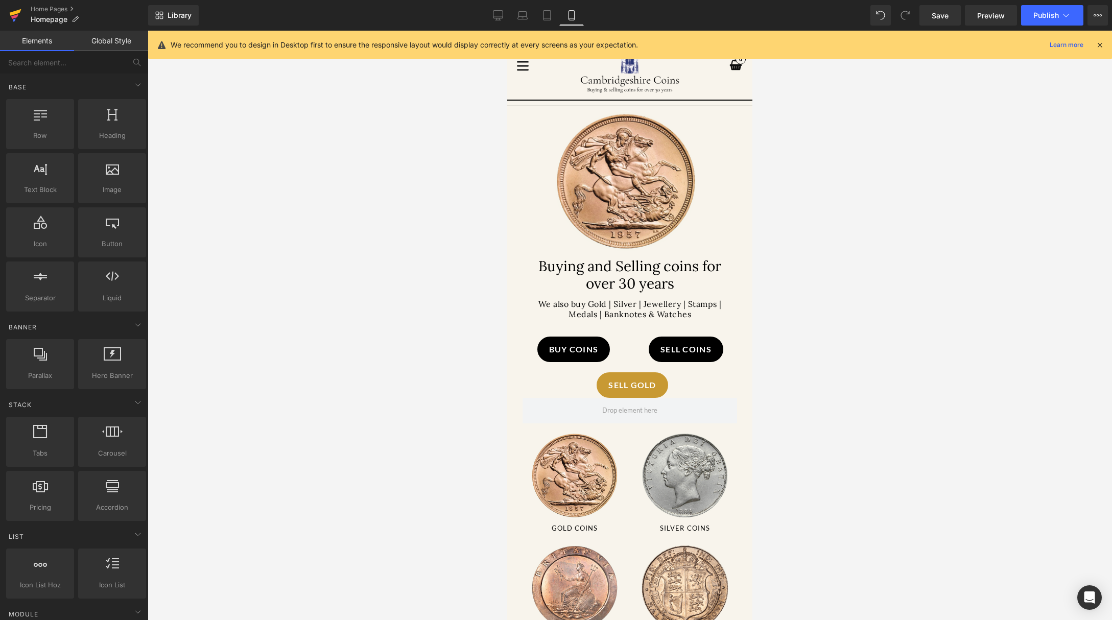
click at [15, 11] on icon at bounding box center [15, 16] width 12 height 26
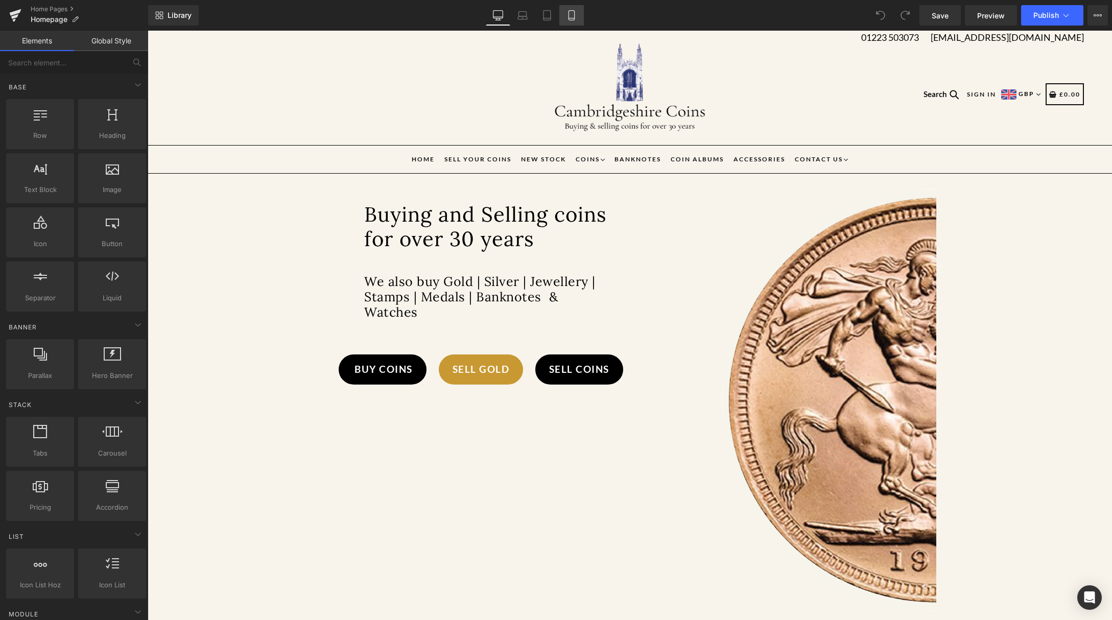
click at [568, 12] on icon at bounding box center [571, 15] width 10 height 10
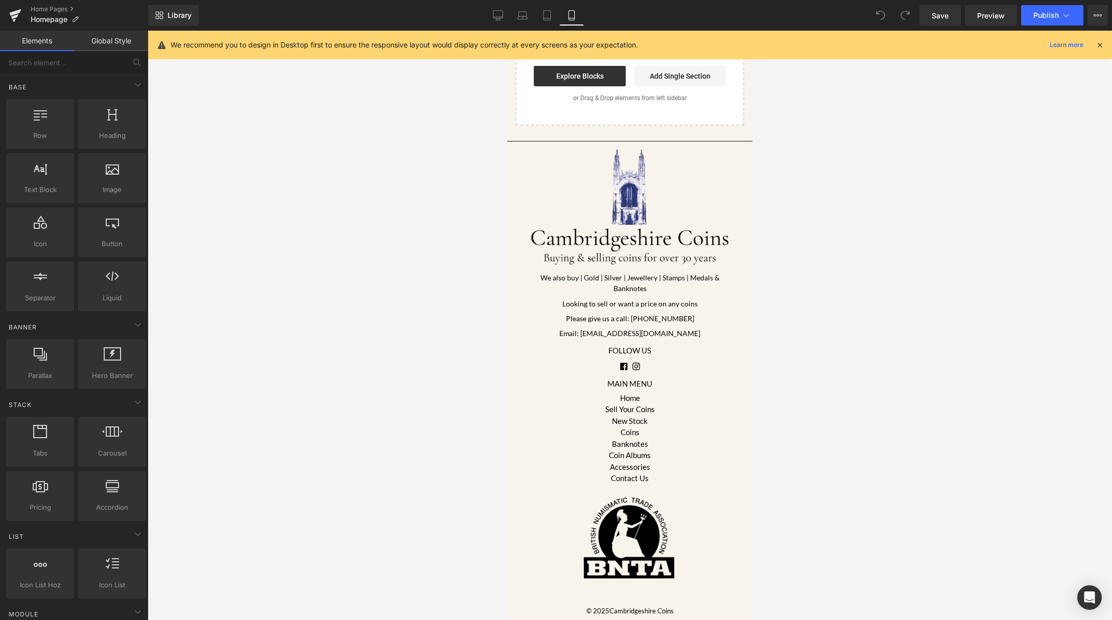
scroll to position [1706, 0]
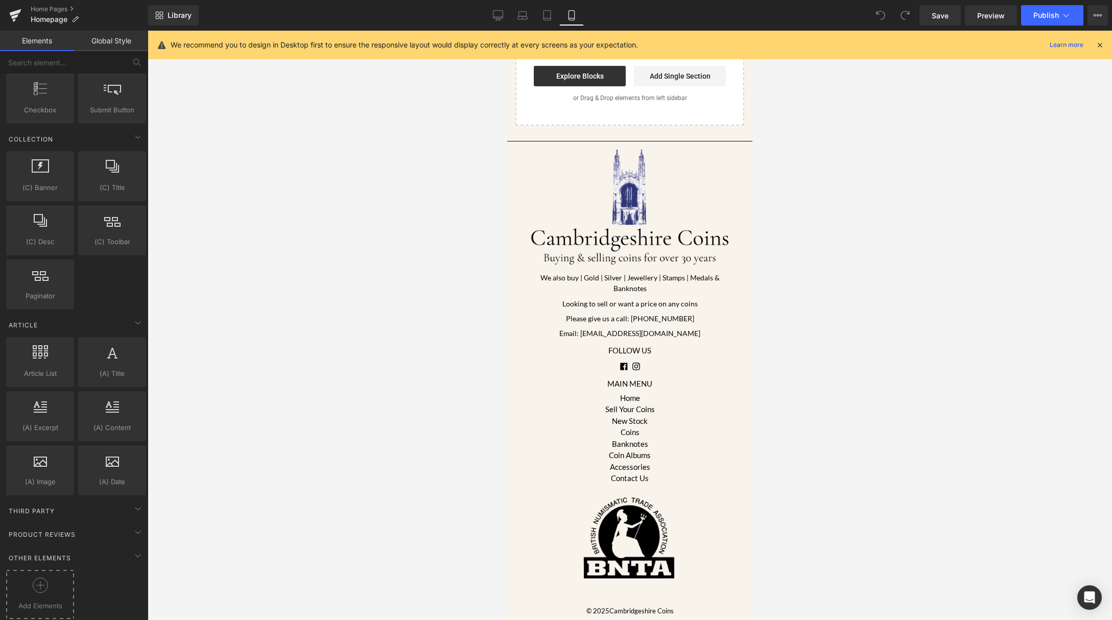
click at [43, 578] on circle at bounding box center [40, 585] width 15 height 15
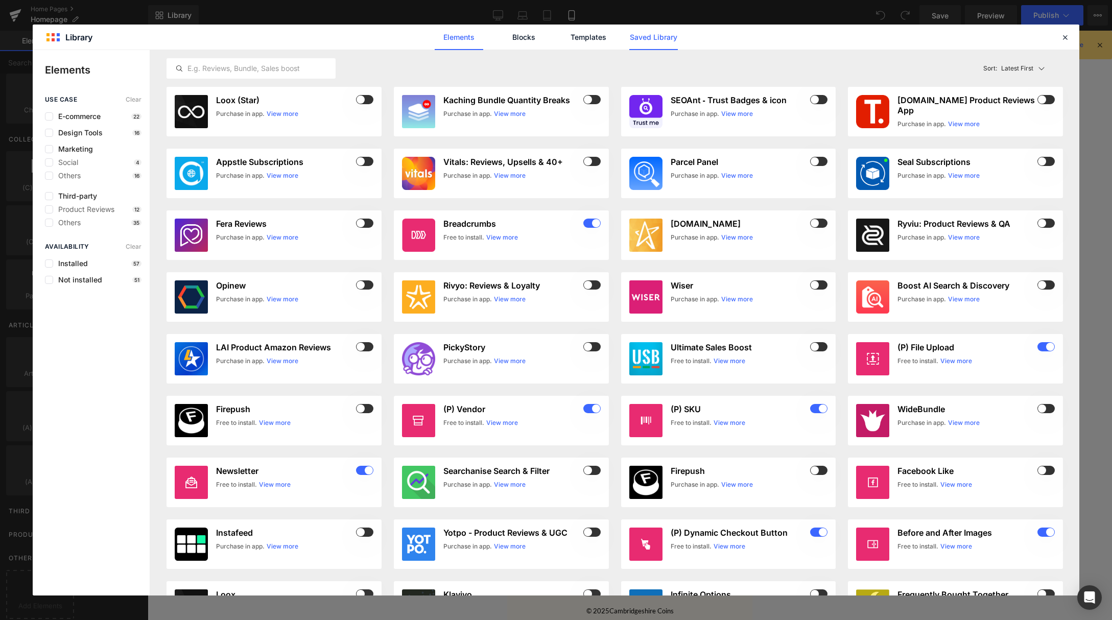
click at [0, 0] on link "Saved Library" at bounding box center [0, 0] width 0 height 0
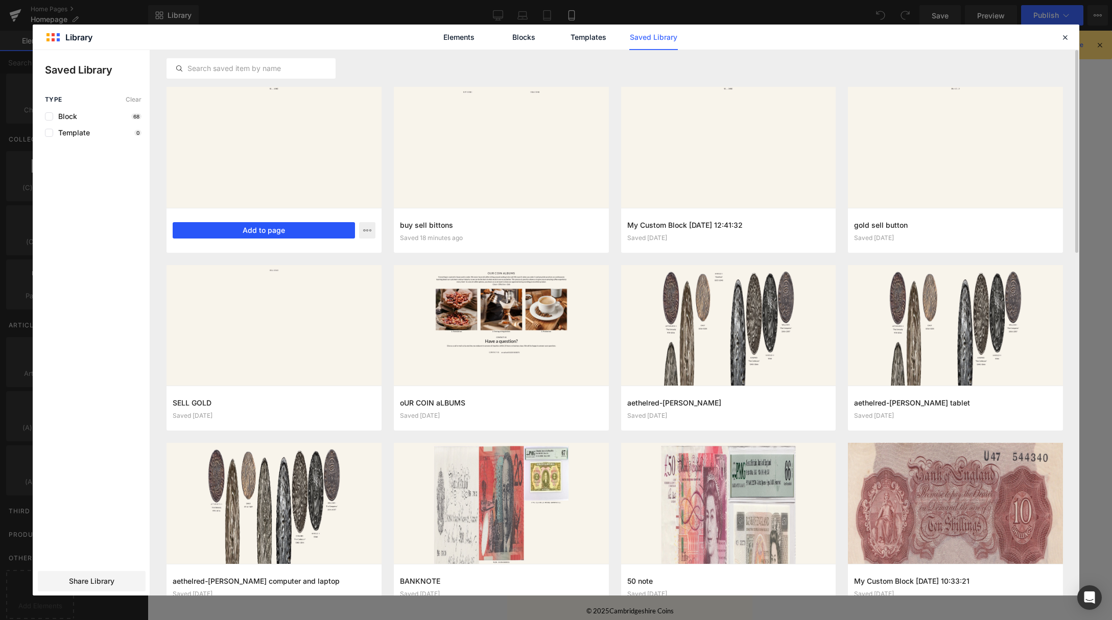
click at [260, 228] on button "Add to page" at bounding box center [264, 230] width 182 height 16
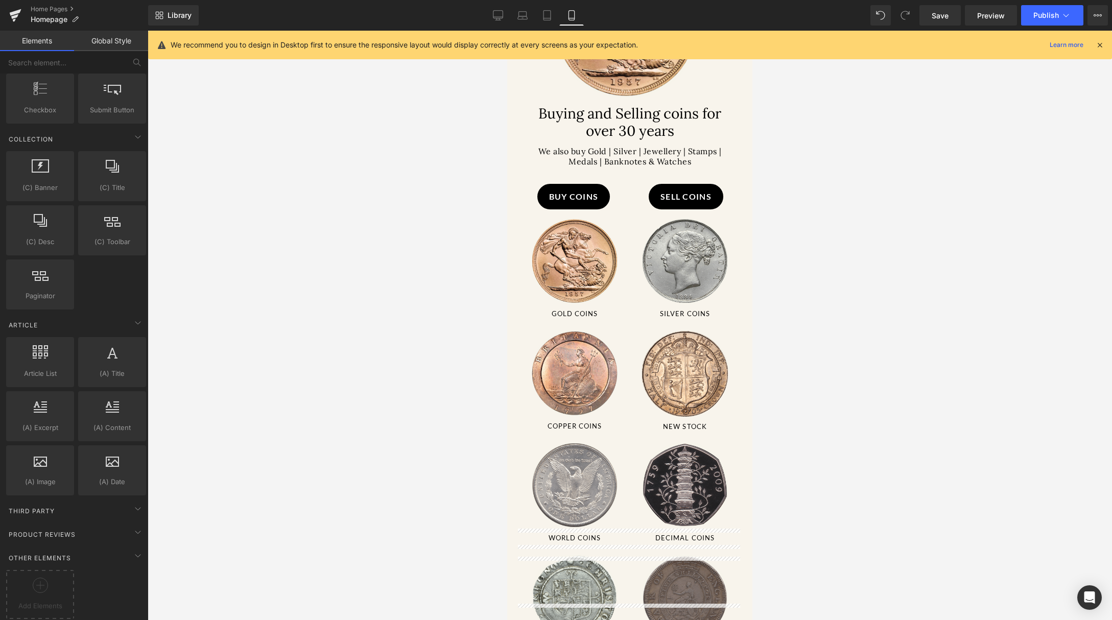
scroll to position [96, 0]
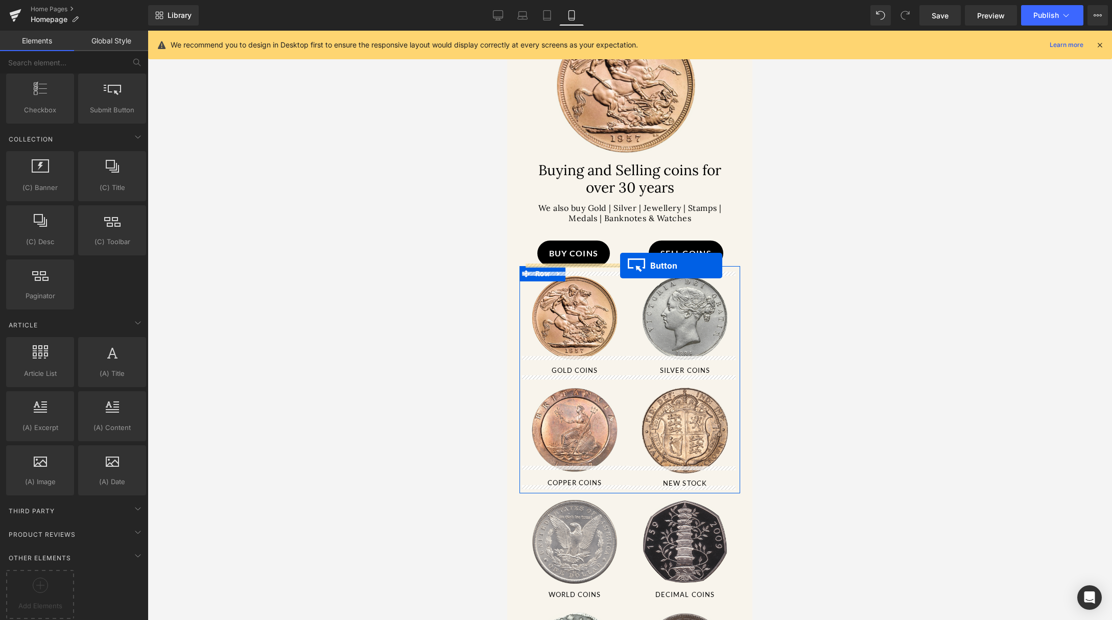
drag, startPoint x: 604, startPoint y: 284, endPoint x: 620, endPoint y: 265, distance: 24.6
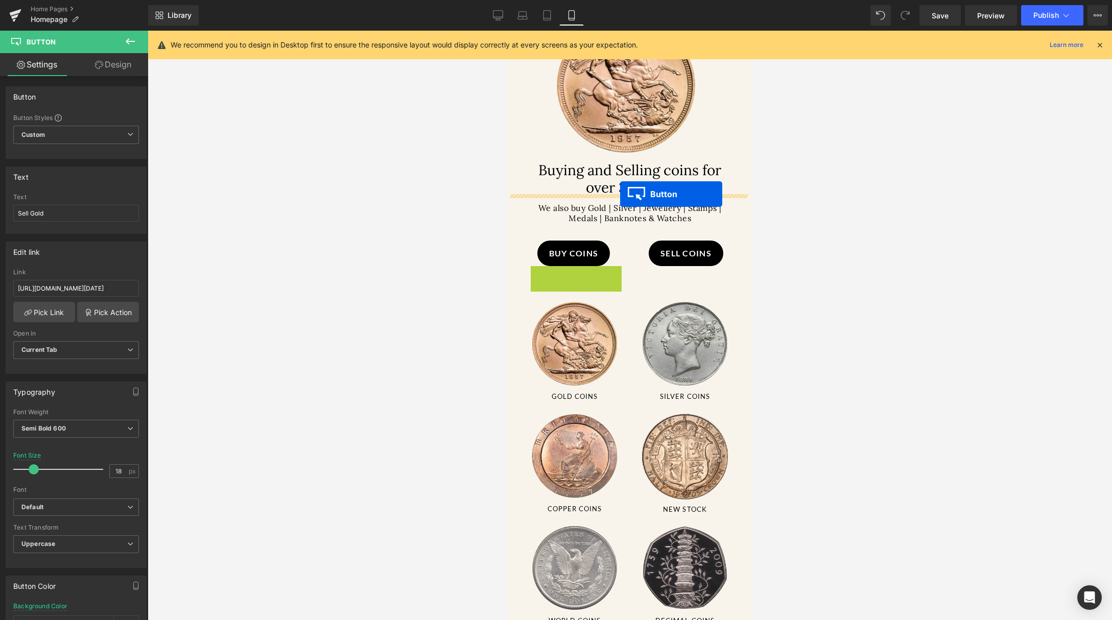
drag, startPoint x: 557, startPoint y: 279, endPoint x: 620, endPoint y: 194, distance: 105.8
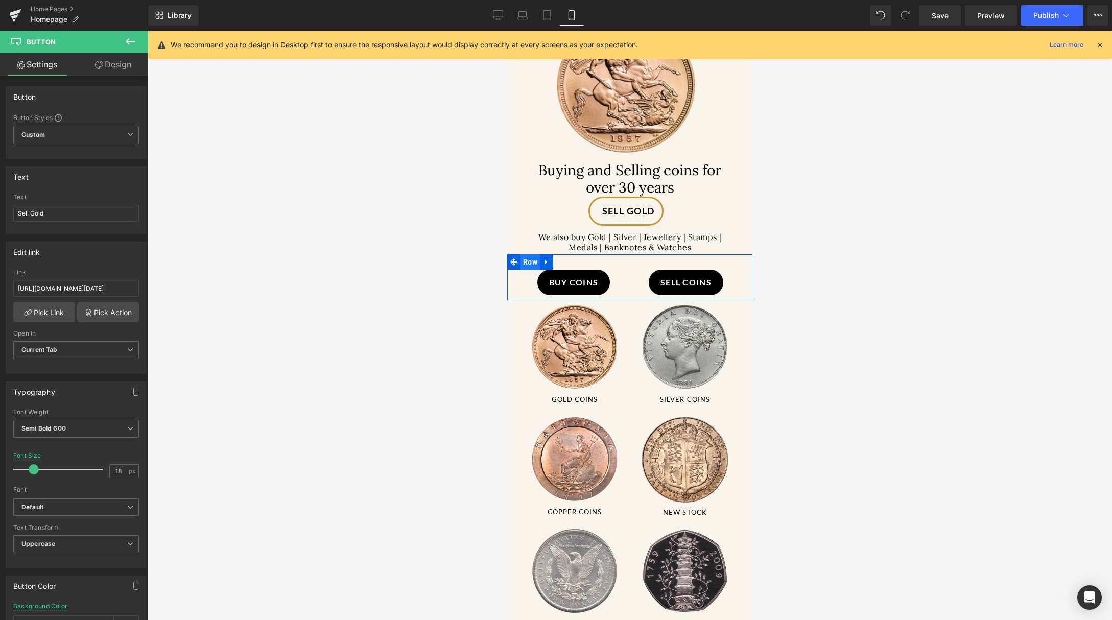
click at [530, 257] on span "Row" at bounding box center [529, 261] width 19 height 15
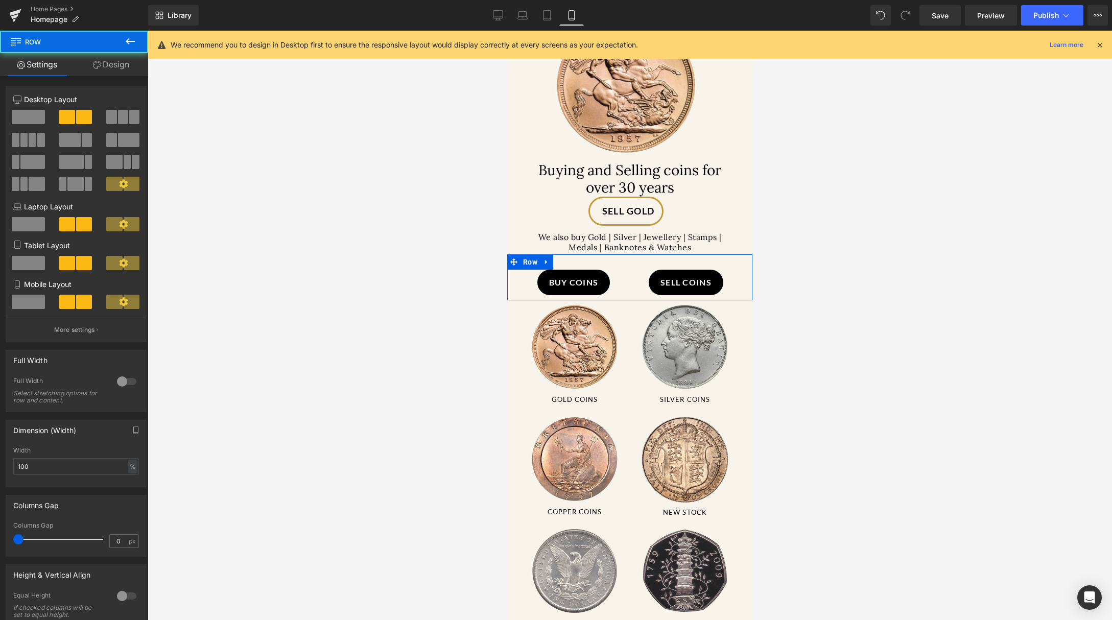
click at [124, 69] on link "Design" at bounding box center [111, 64] width 74 height 23
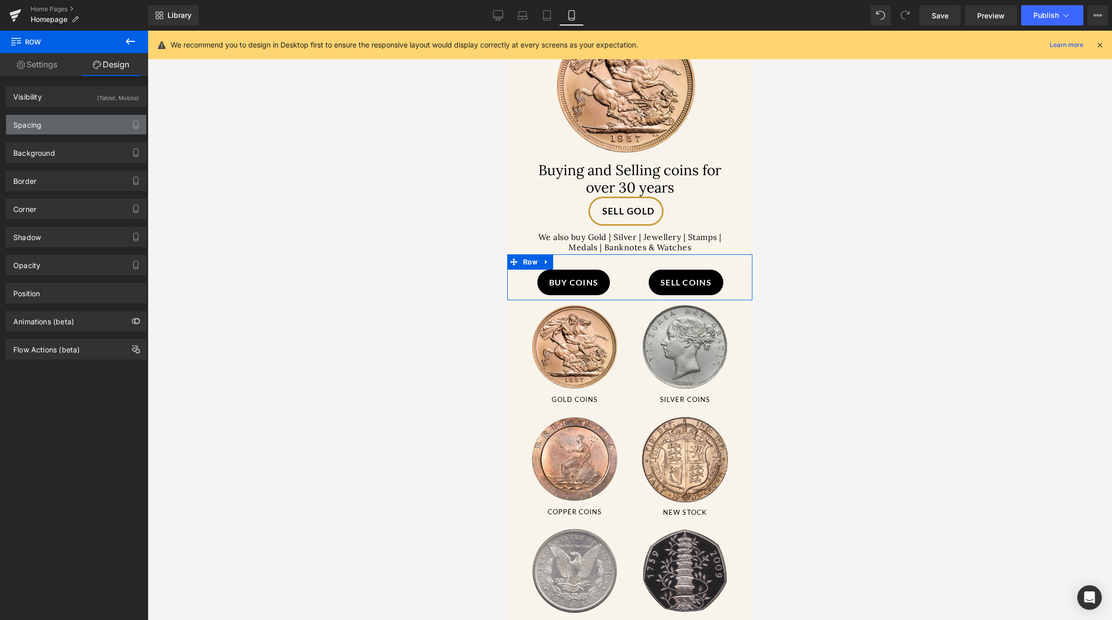
click at [78, 133] on div "Spacing" at bounding box center [76, 124] width 140 height 19
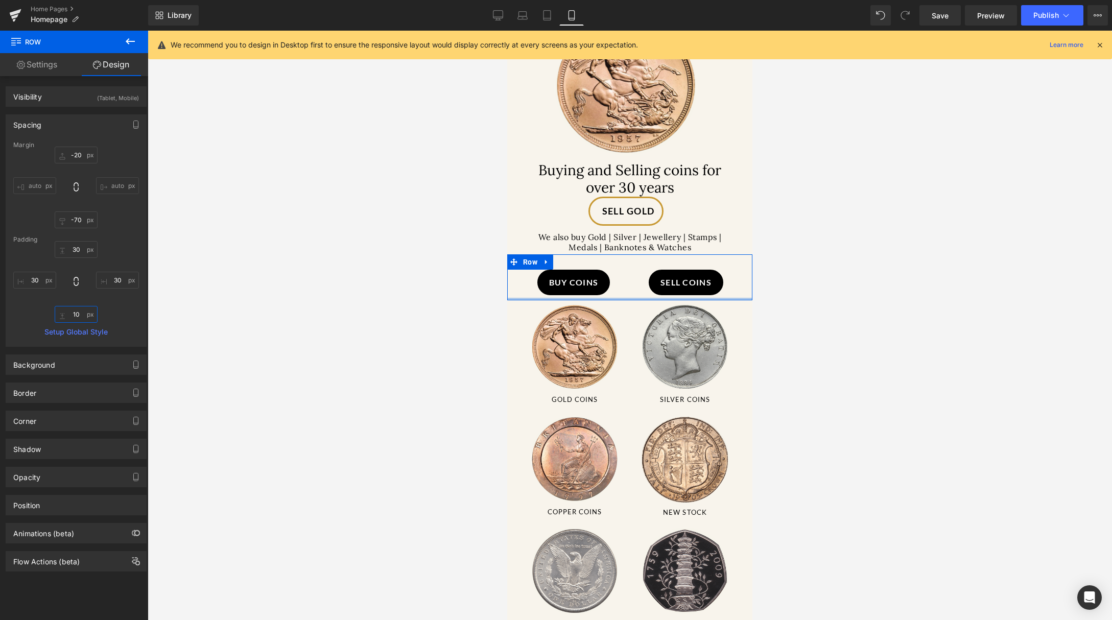
click at [85, 312] on input "10" at bounding box center [76, 314] width 43 height 17
click at [127, 42] on icon at bounding box center [130, 41] width 12 height 12
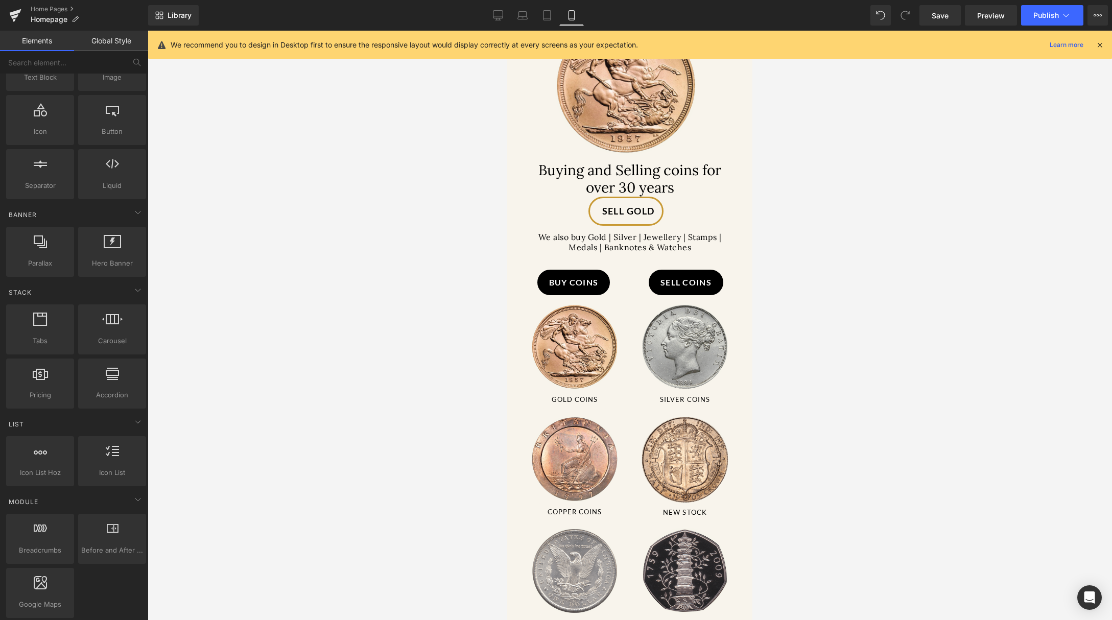
scroll to position [0, 0]
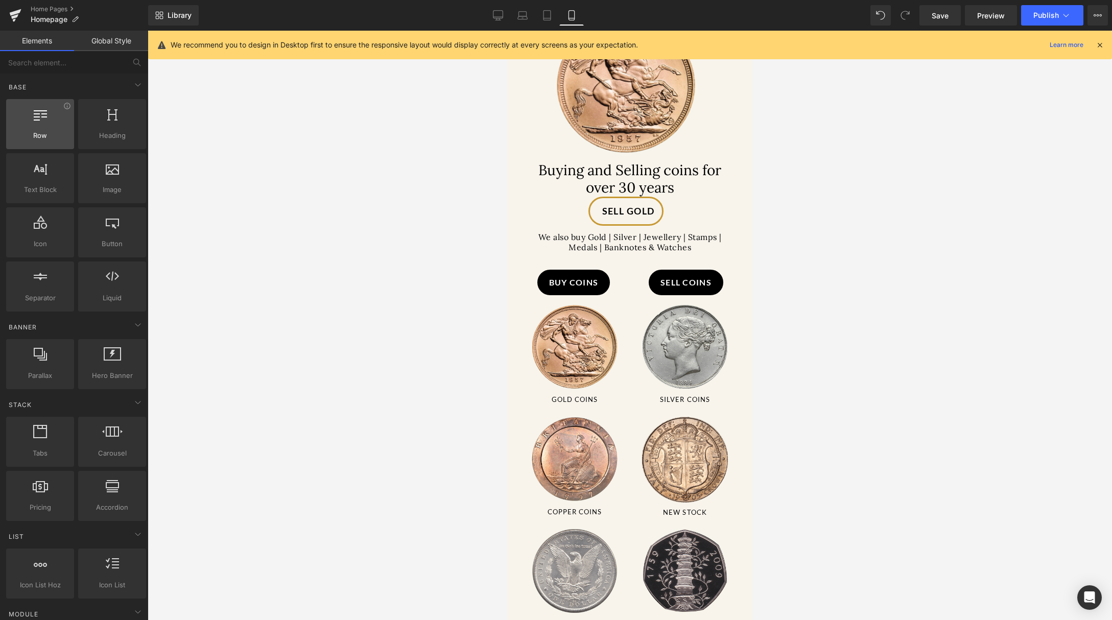
click at [55, 127] on div at bounding box center [40, 118] width 62 height 23
click at [49, 135] on span "Row" at bounding box center [40, 135] width 62 height 11
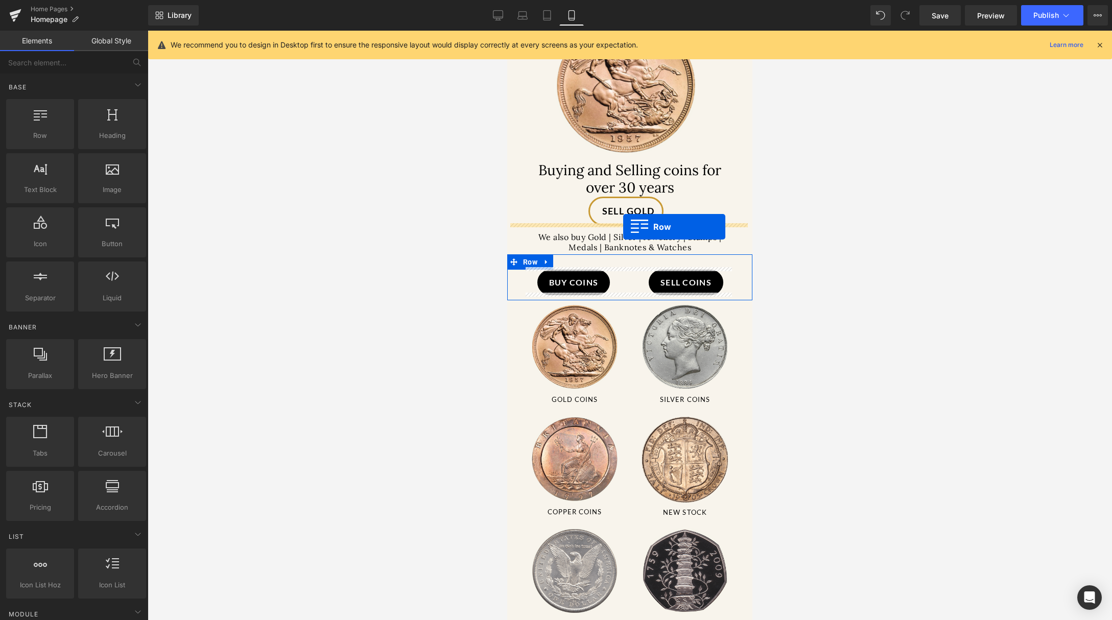
drag, startPoint x: 547, startPoint y: 160, endPoint x: 623, endPoint y: 227, distance: 100.6
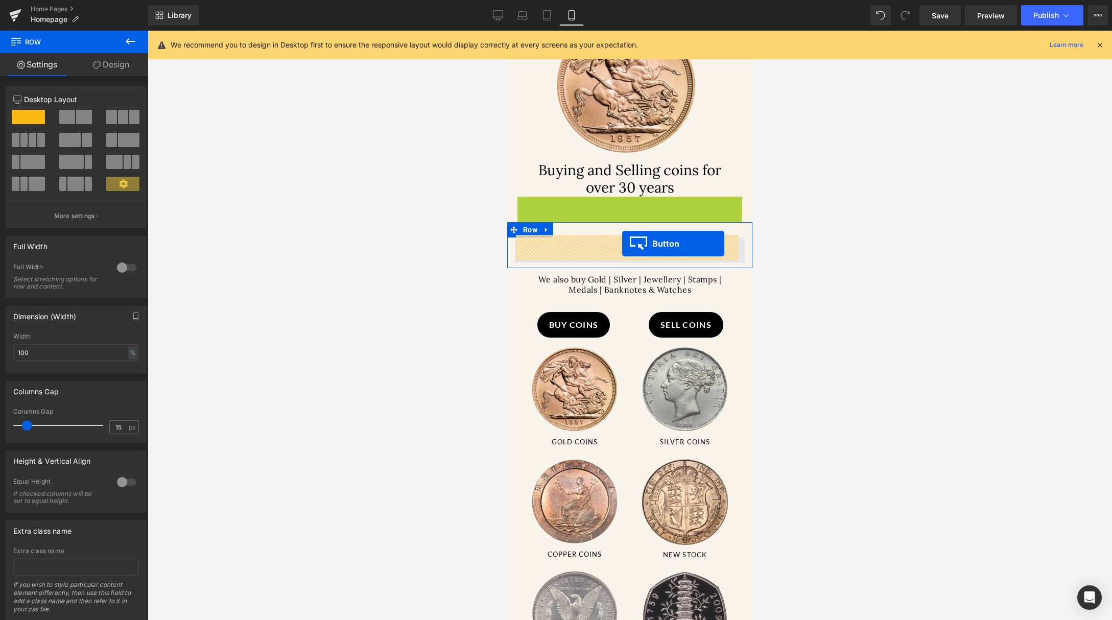
drag, startPoint x: 607, startPoint y: 208, endPoint x: 622, endPoint y: 244, distance: 38.2
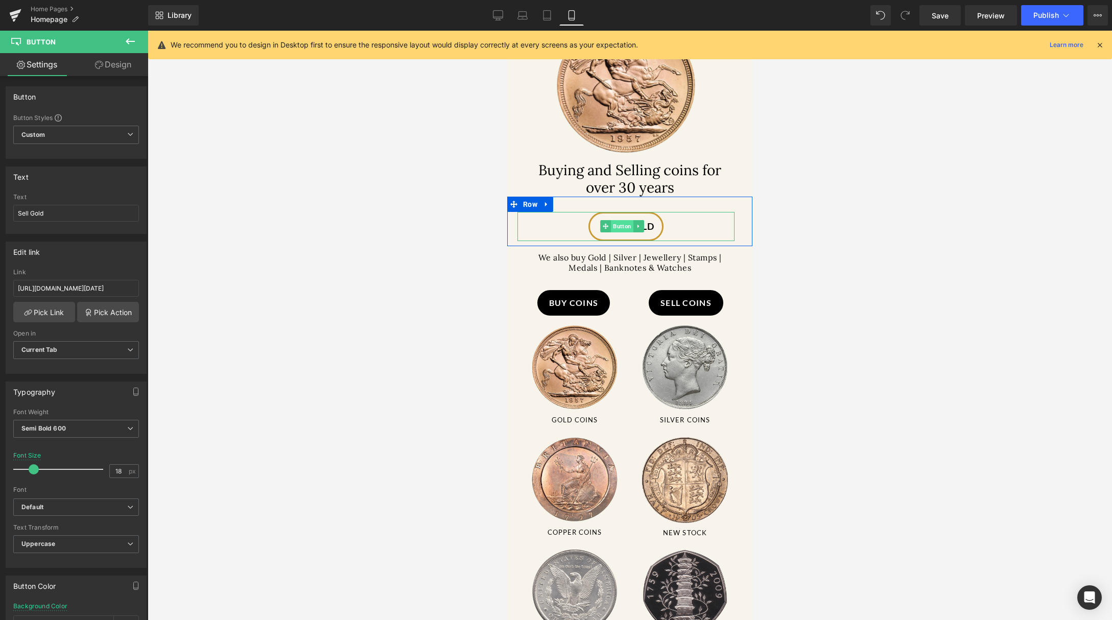
click at [622, 224] on span "Button" at bounding box center [622, 226] width 22 height 12
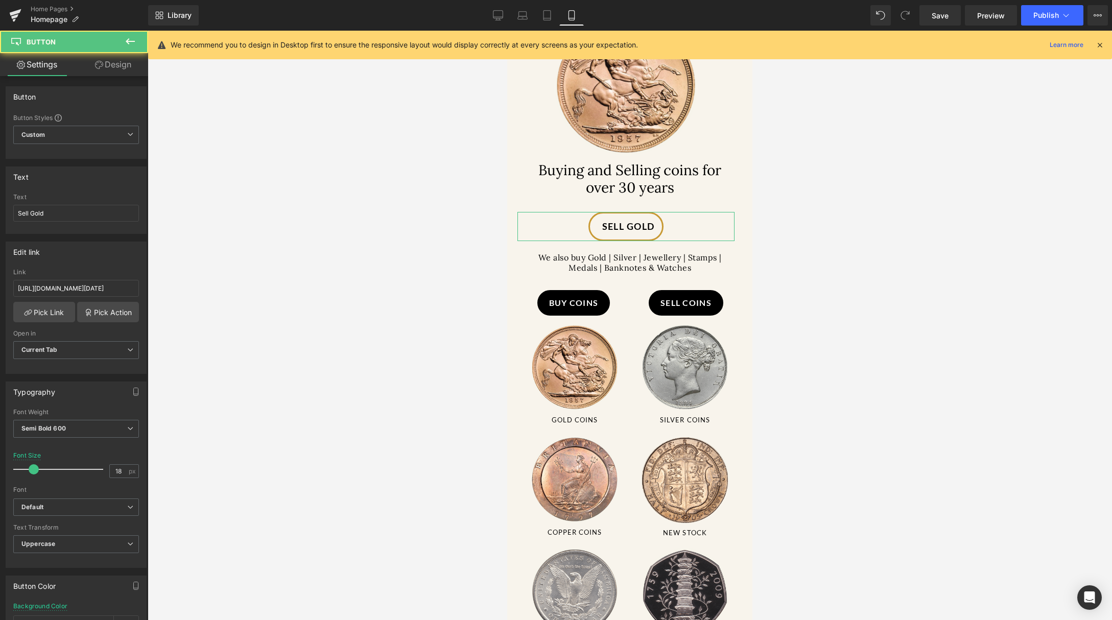
click at [116, 70] on link "Design" at bounding box center [113, 64] width 74 height 23
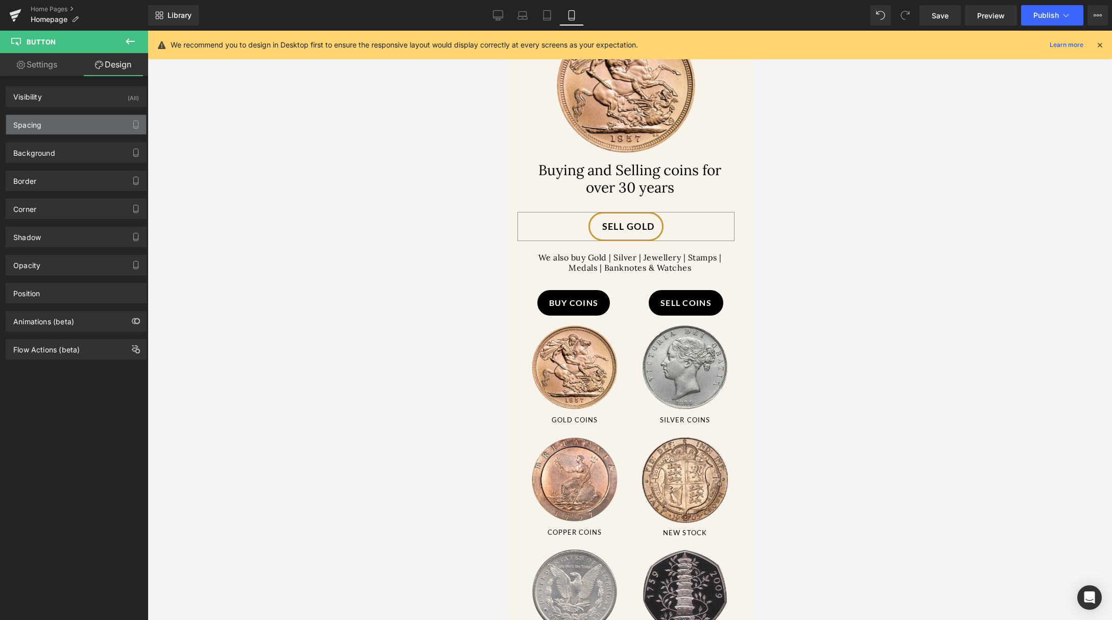
click at [70, 124] on div "Spacing" at bounding box center [76, 124] width 140 height 19
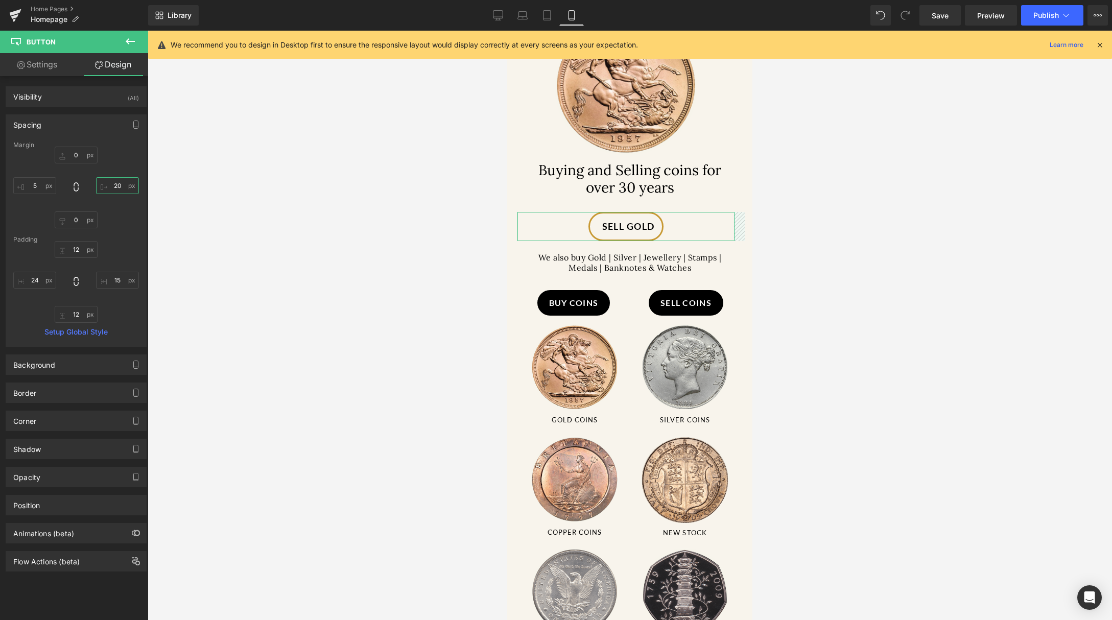
click at [128, 187] on input "text" at bounding box center [117, 185] width 43 height 17
type input "20"
click at [42, 185] on input "text" at bounding box center [34, 185] width 43 height 17
type input "5"
click at [37, 282] on input "text" at bounding box center [34, 280] width 43 height 17
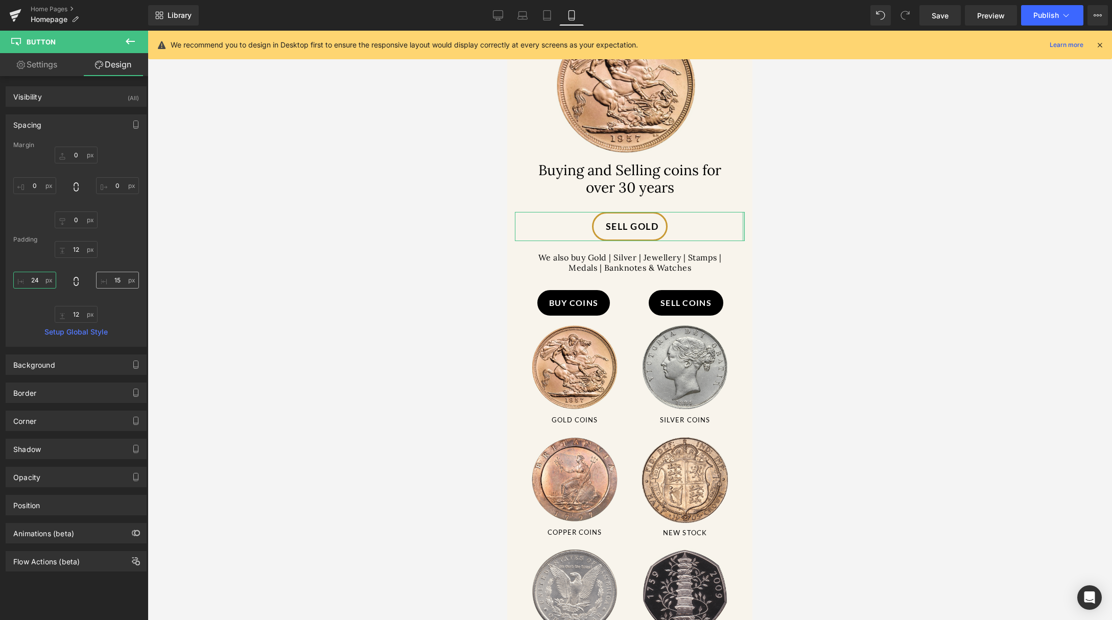
type input "24"
click at [130, 282] on input "text" at bounding box center [117, 280] width 43 height 17
type input "15"
type input "12"
click at [49, 282] on input "text" at bounding box center [34, 280] width 43 height 17
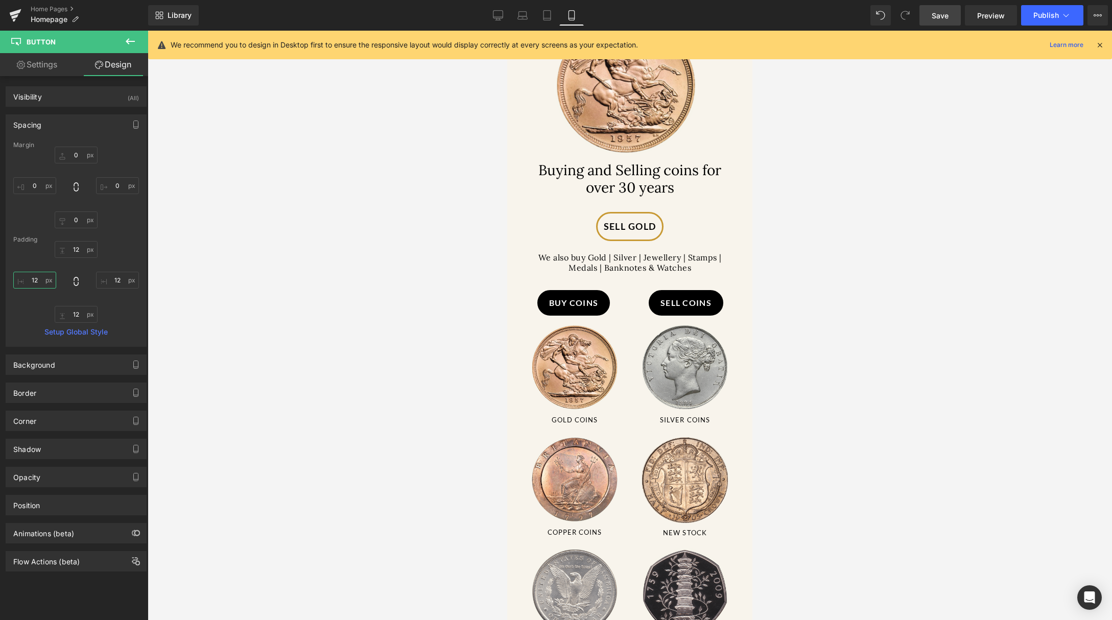
type input "12"
click at [941, 10] on span "Save" at bounding box center [939, 15] width 17 height 11
click at [553, 16] on link "Tablet" at bounding box center [547, 15] width 25 height 20
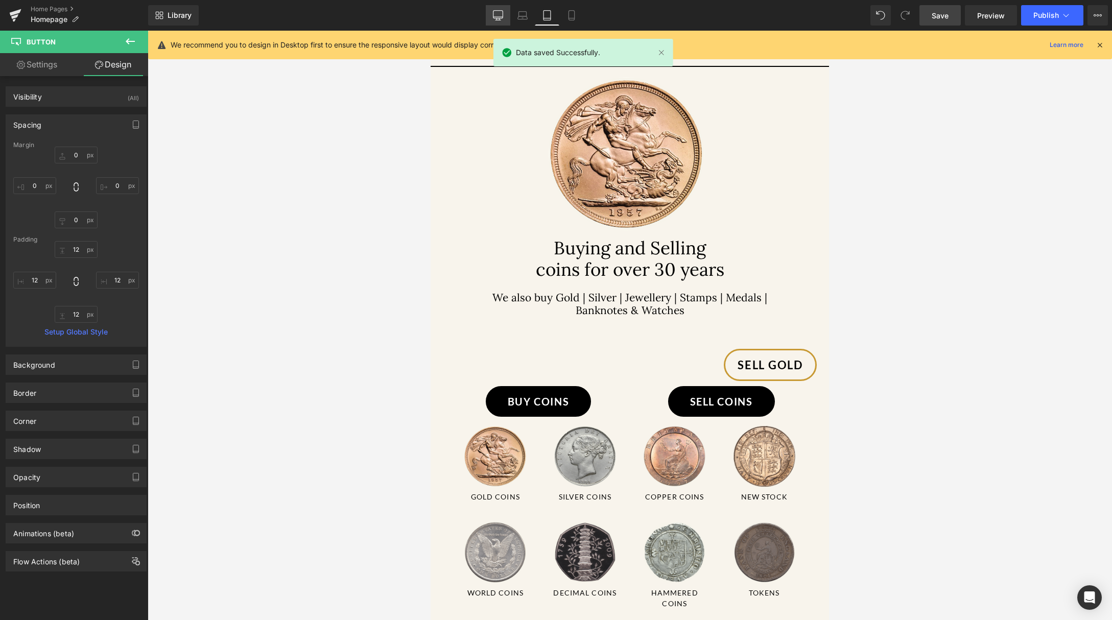
click at [498, 24] on link "Desktop" at bounding box center [498, 15] width 25 height 20
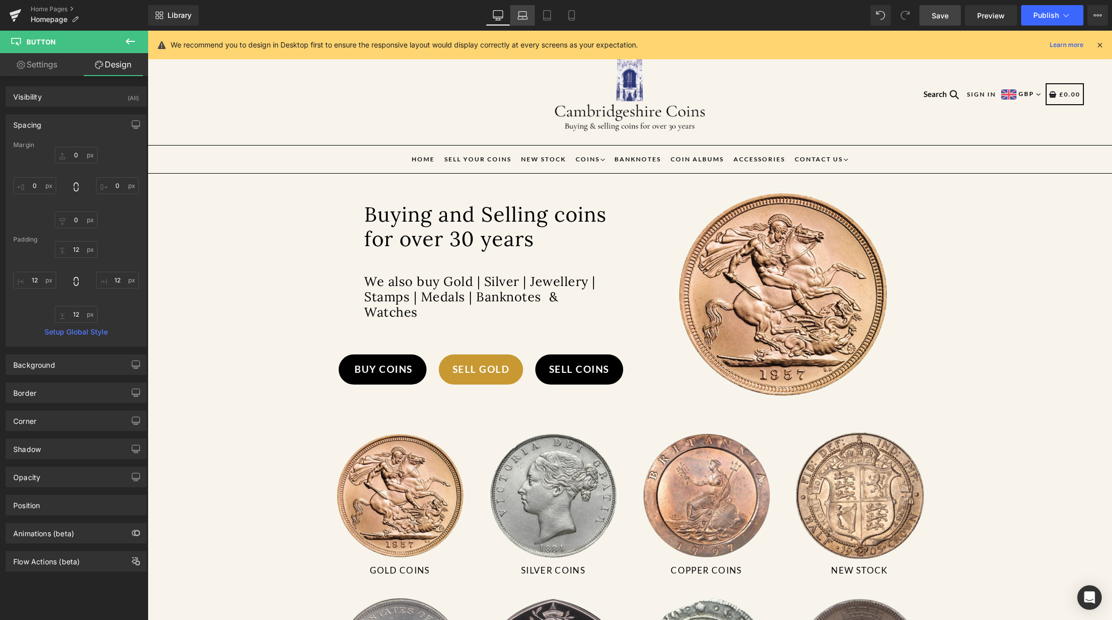
scroll to position [96, 0]
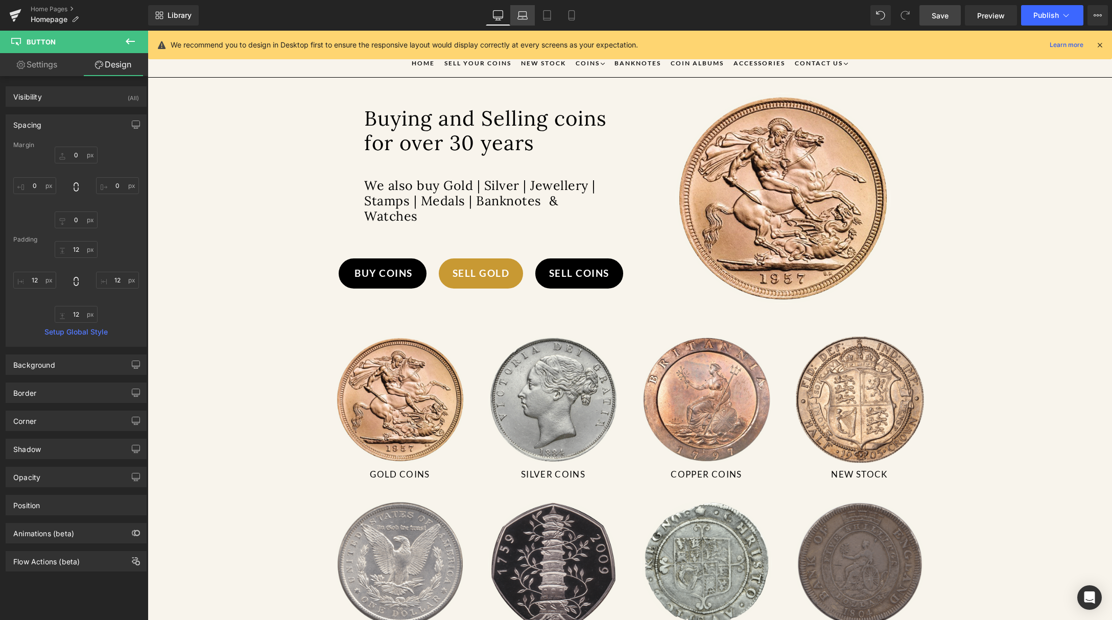
click at [521, 15] on icon at bounding box center [522, 15] width 10 height 10
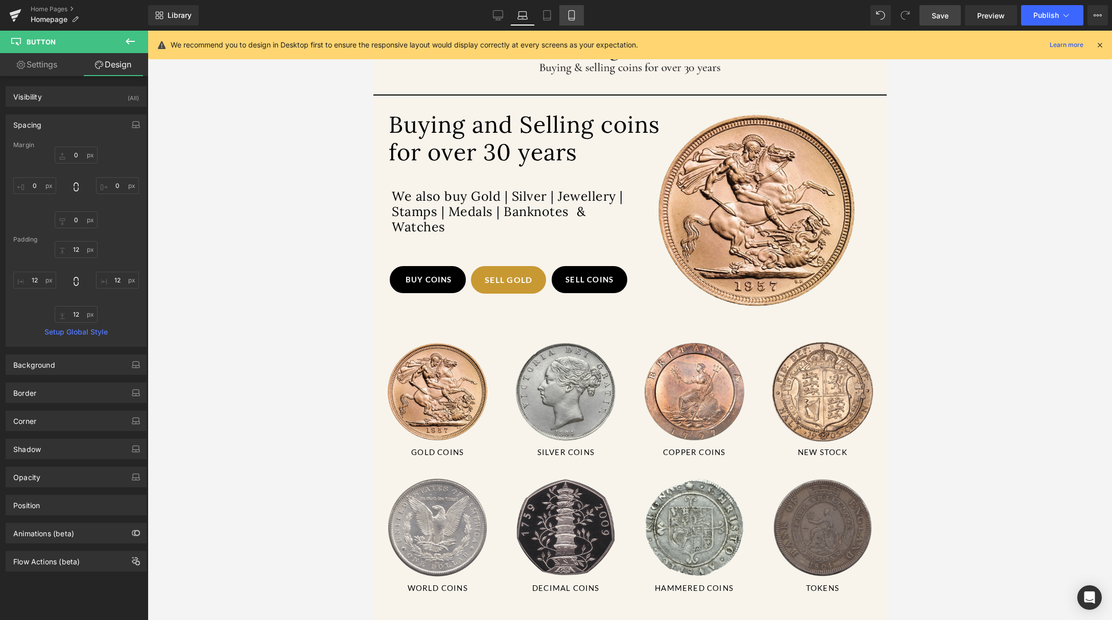
click at [564, 15] on link "Mobile" at bounding box center [571, 15] width 25 height 20
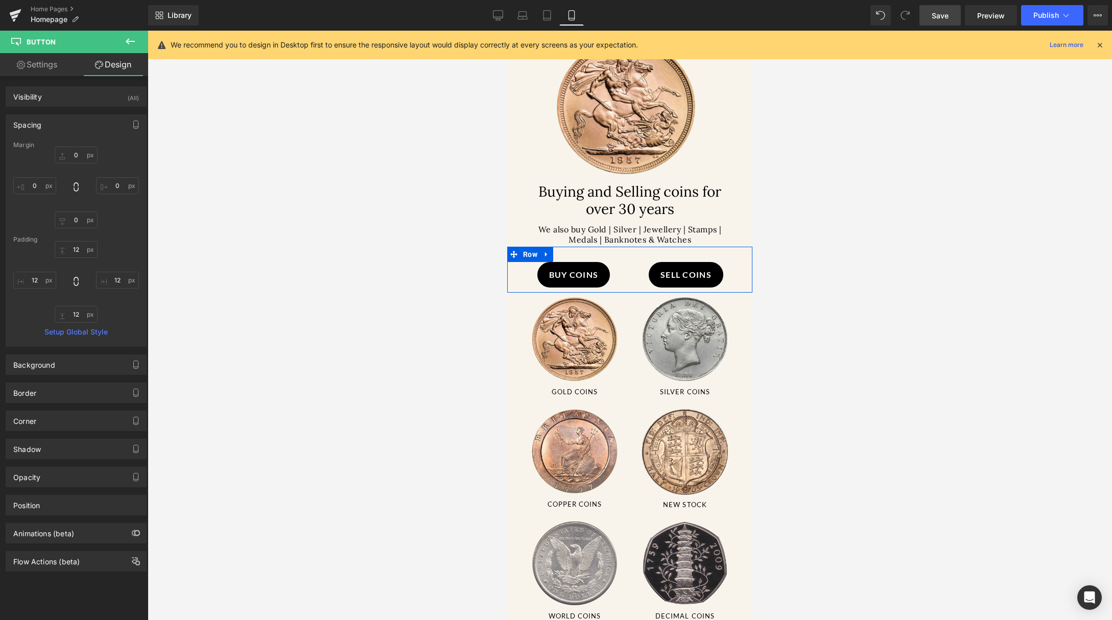
scroll to position [0, 0]
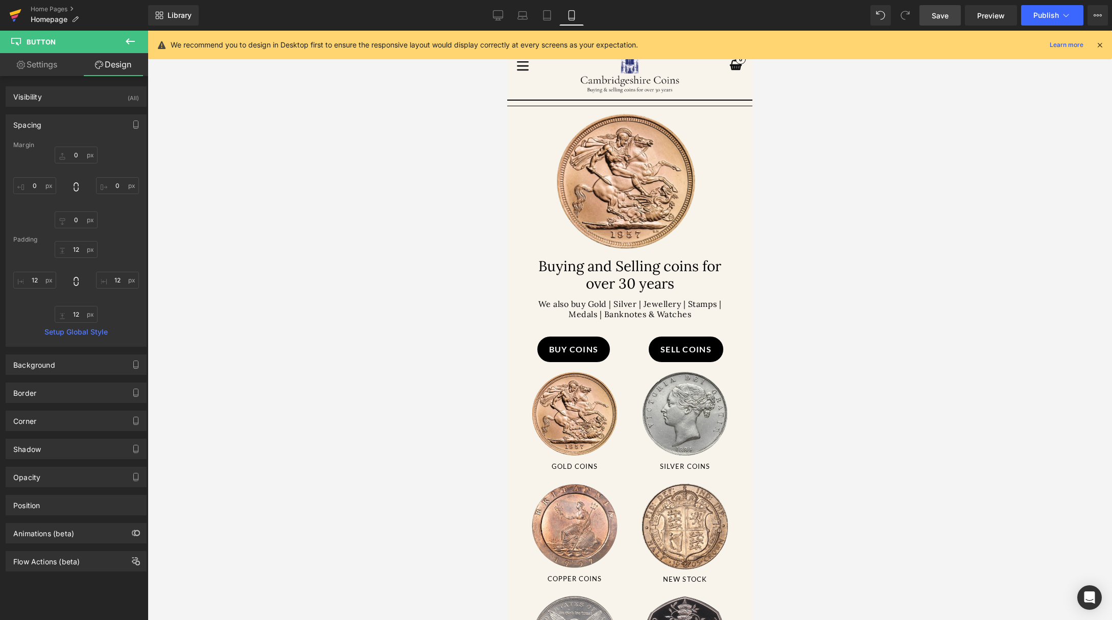
click at [14, 22] on icon at bounding box center [15, 16] width 12 height 26
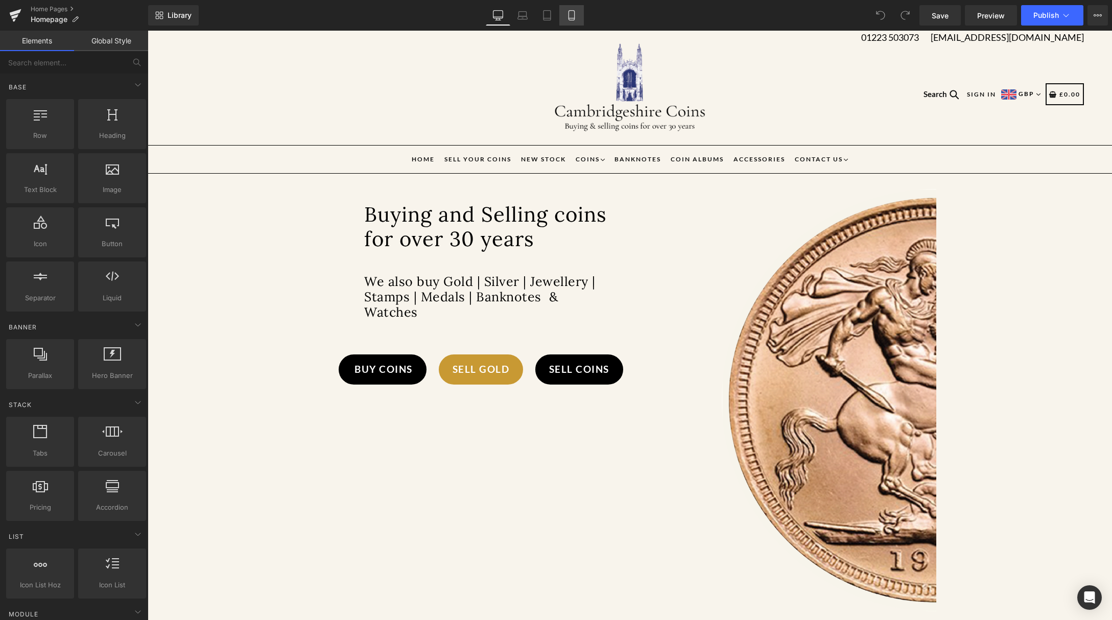
click at [569, 16] on icon at bounding box center [571, 15] width 10 height 10
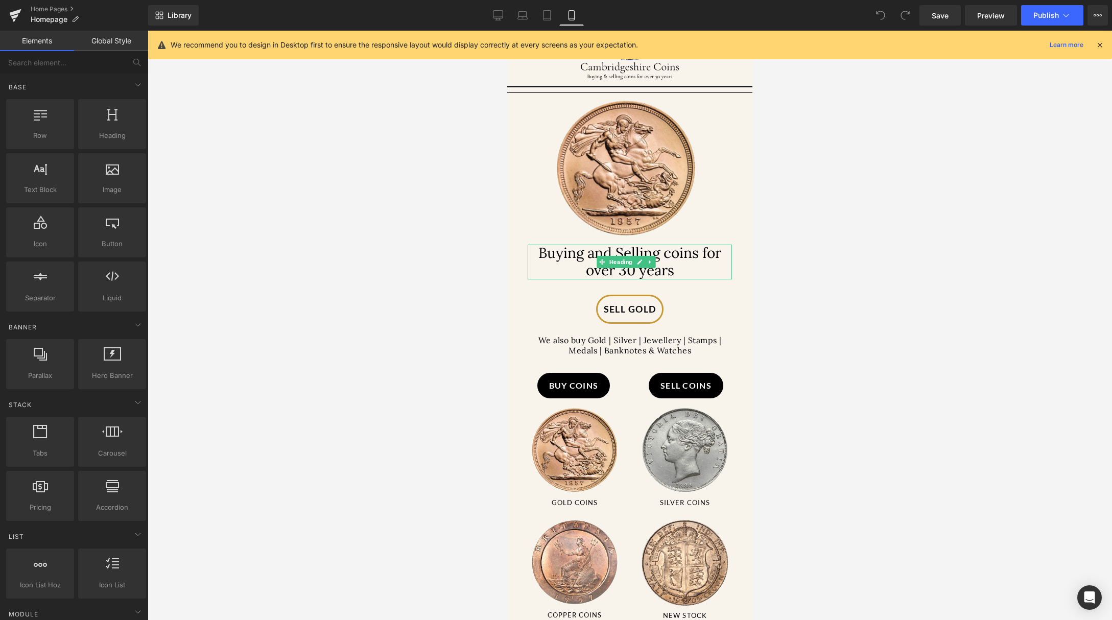
scroll to position [19, 0]
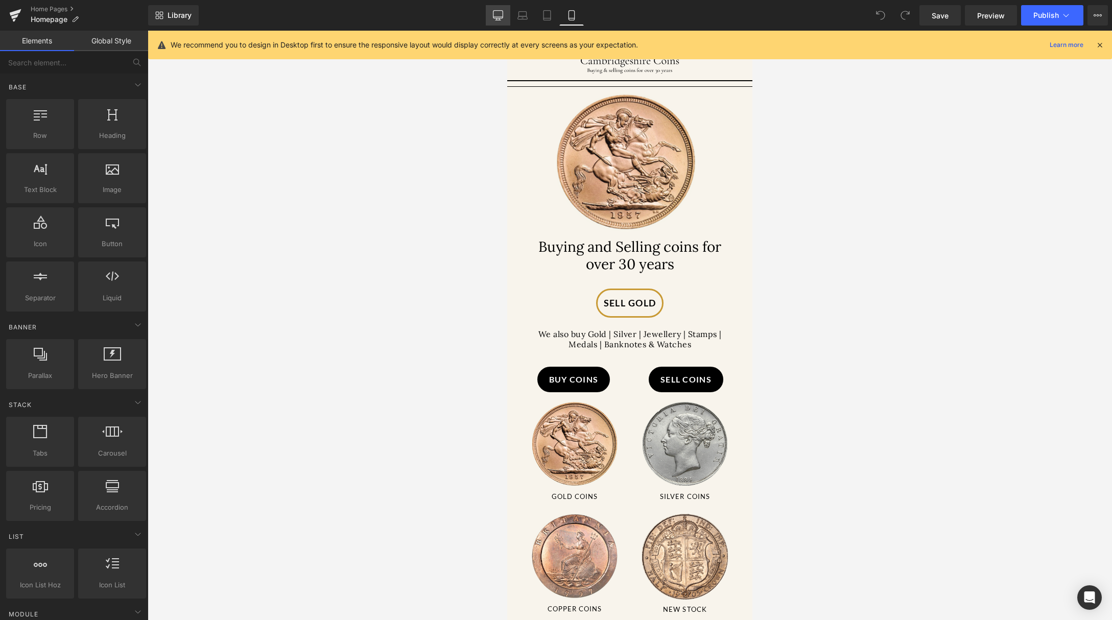
click at [498, 13] on icon at bounding box center [498, 15] width 10 height 10
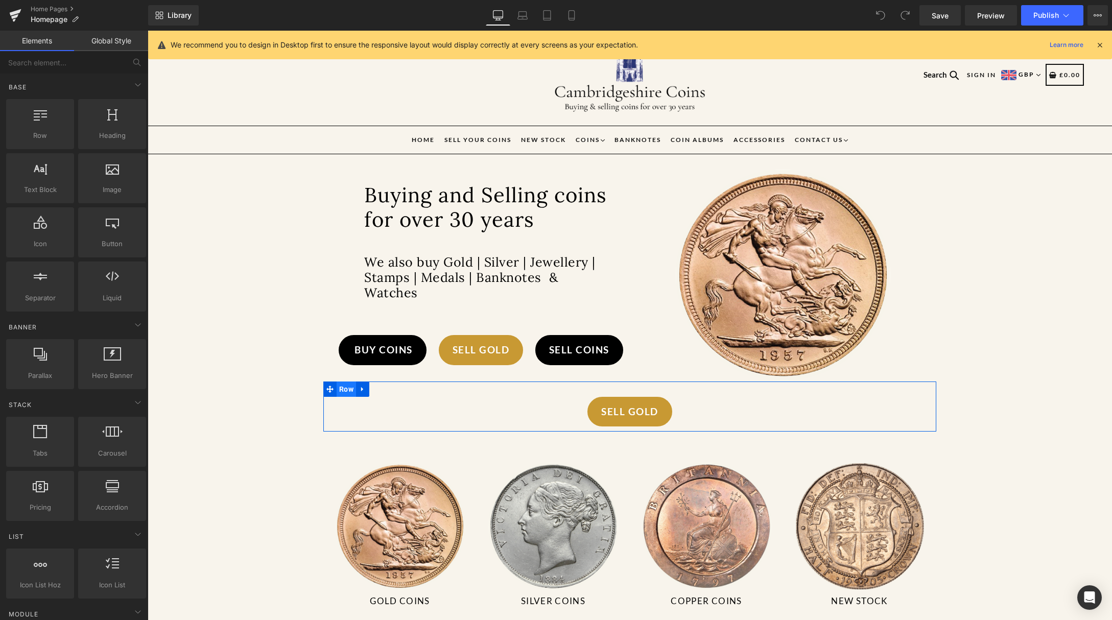
click at [338, 388] on span "Row" at bounding box center [345, 388] width 19 height 15
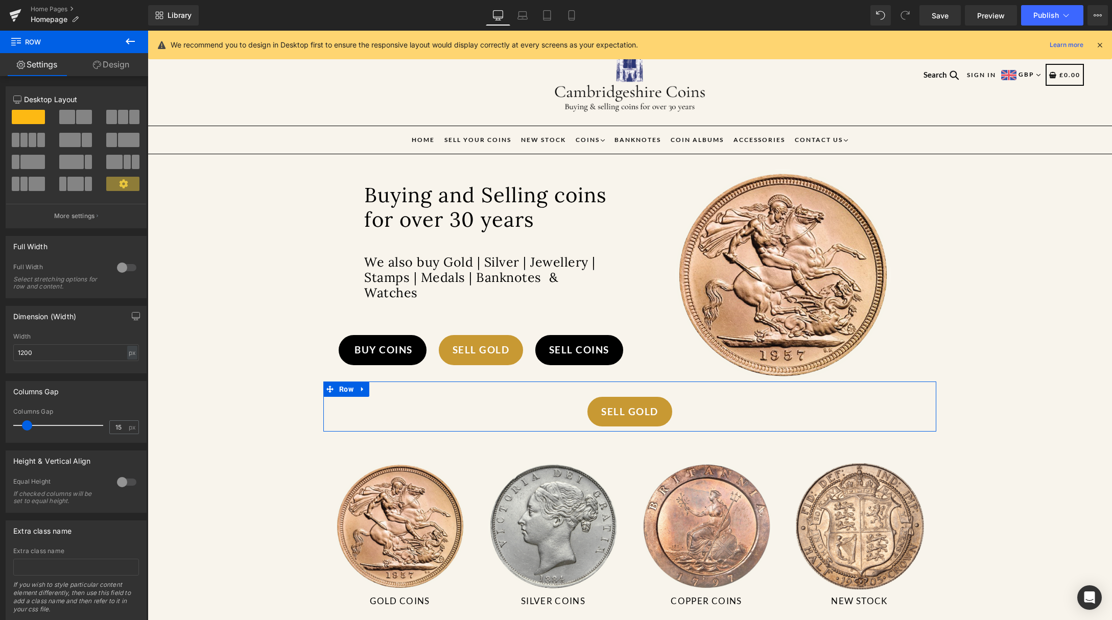
click at [98, 69] on link "Design" at bounding box center [111, 64] width 74 height 23
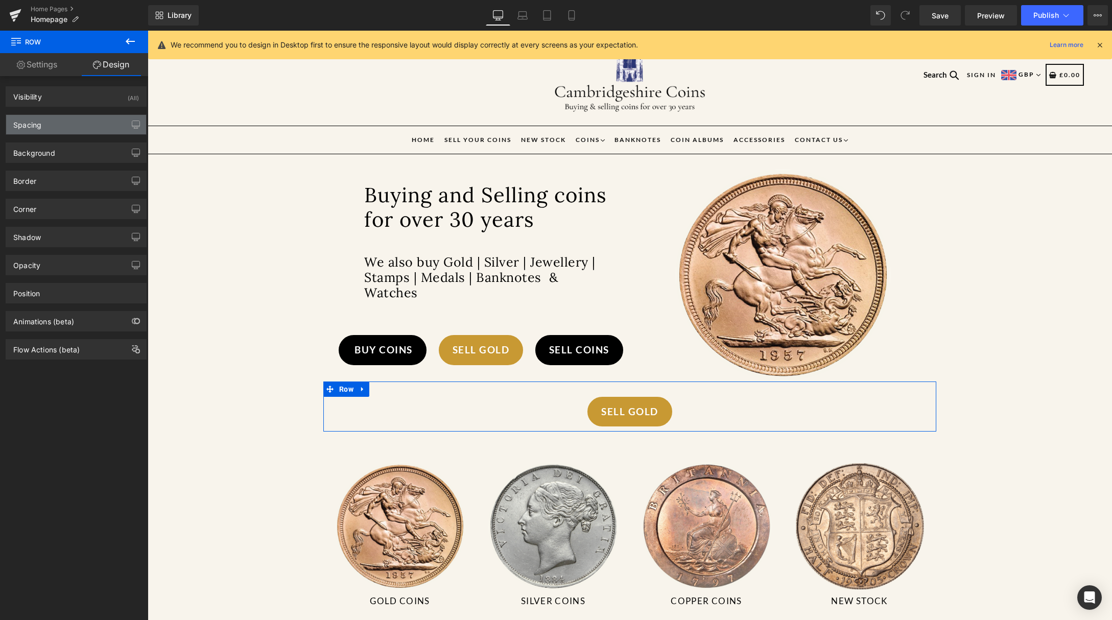
click at [96, 124] on div "Spacing" at bounding box center [76, 124] width 140 height 19
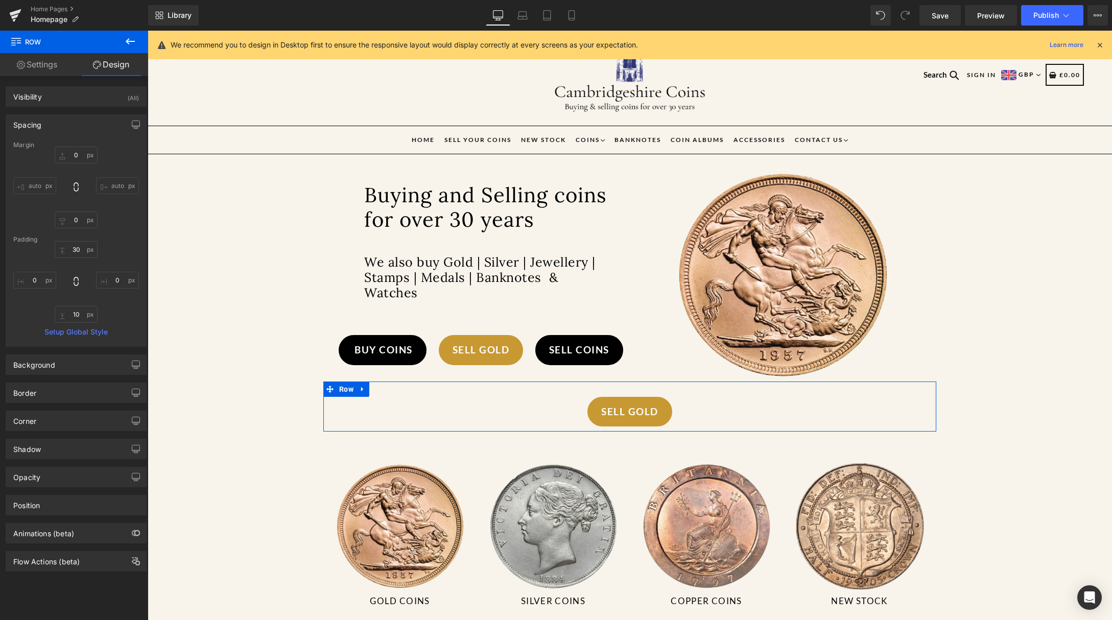
click at [96, 124] on div "Spacing" at bounding box center [76, 124] width 140 height 19
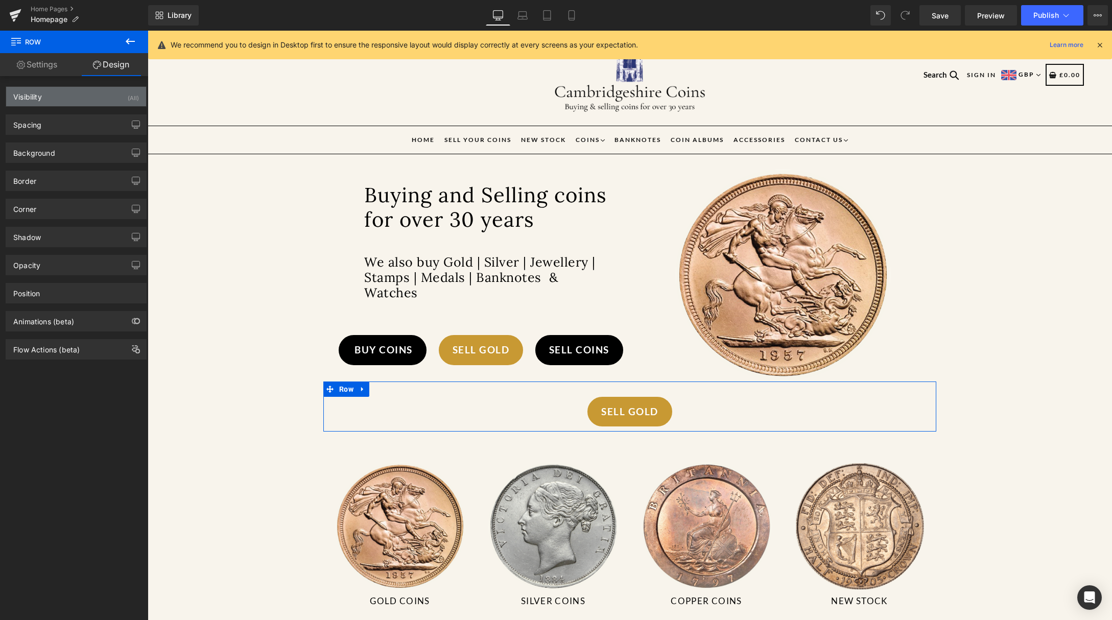
click at [96, 94] on div "Visibility (All)" at bounding box center [76, 96] width 140 height 19
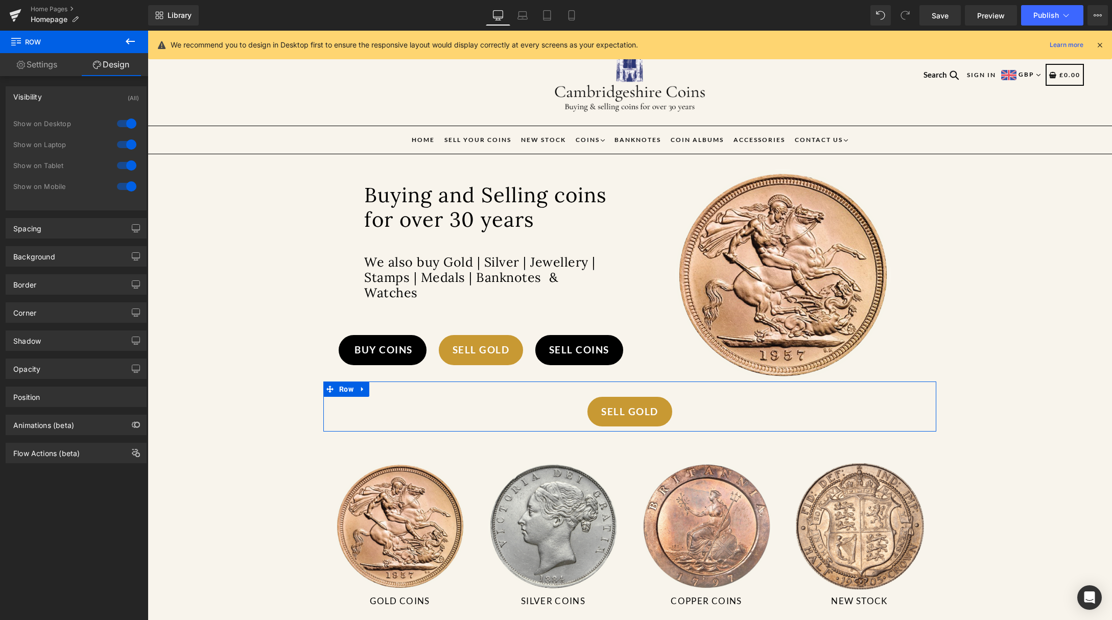
click at [122, 122] on div at bounding box center [126, 123] width 25 height 16
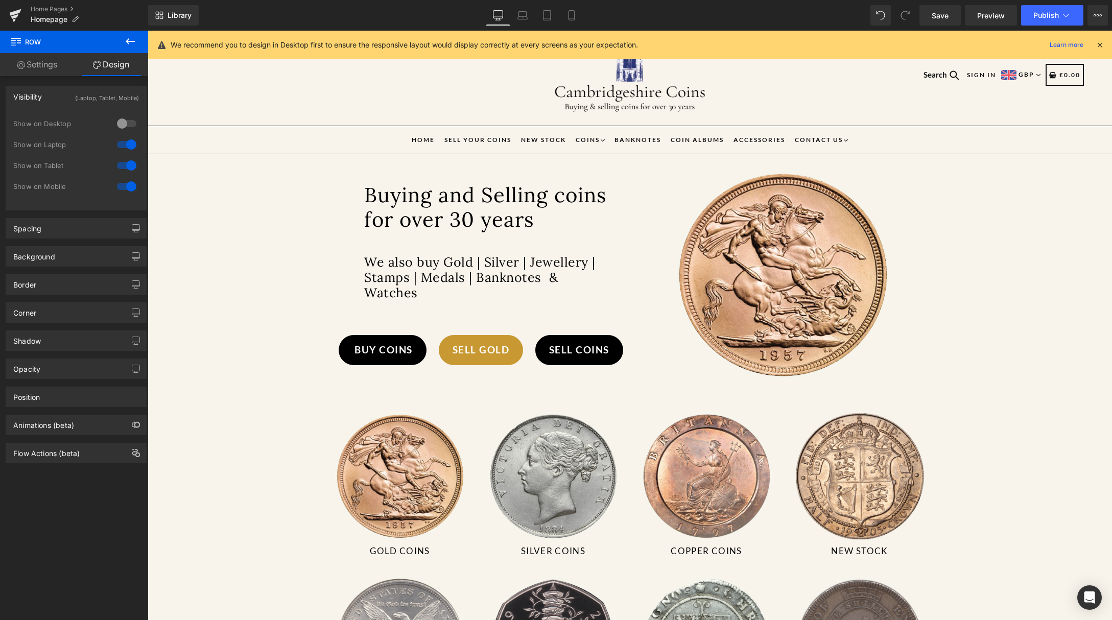
click at [127, 142] on div at bounding box center [126, 144] width 25 height 16
click at [955, 12] on link "Save" at bounding box center [939, 15] width 41 height 20
click at [1055, 14] on span "Publish" at bounding box center [1046, 15] width 26 height 8
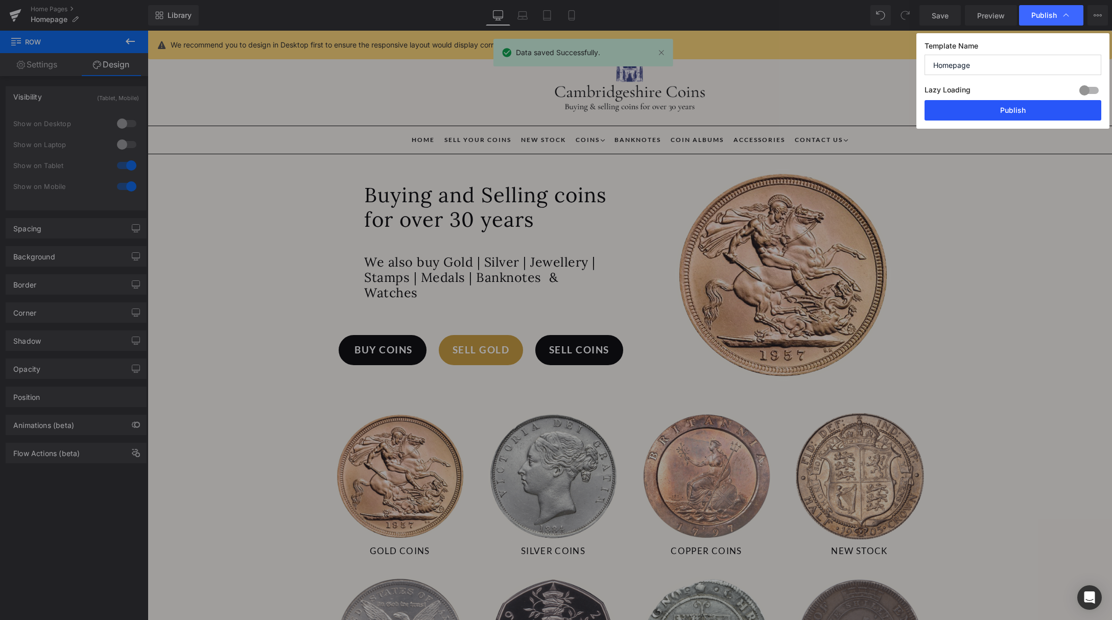
click at [1021, 106] on button "Publish" at bounding box center [1012, 110] width 177 height 20
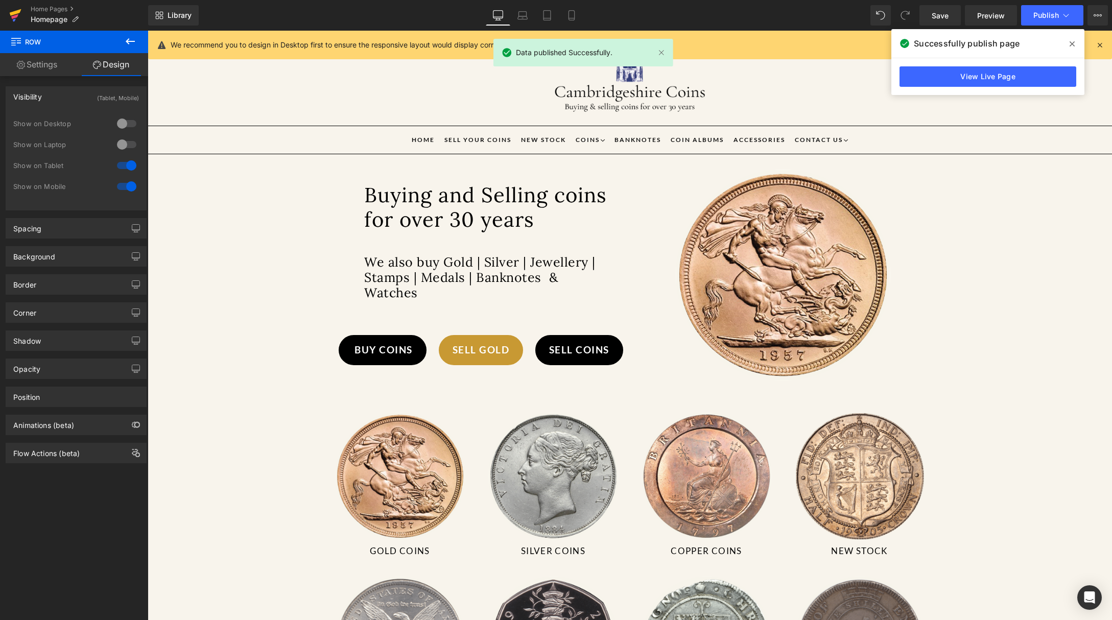
click at [16, 16] on icon at bounding box center [14, 16] width 7 height 5
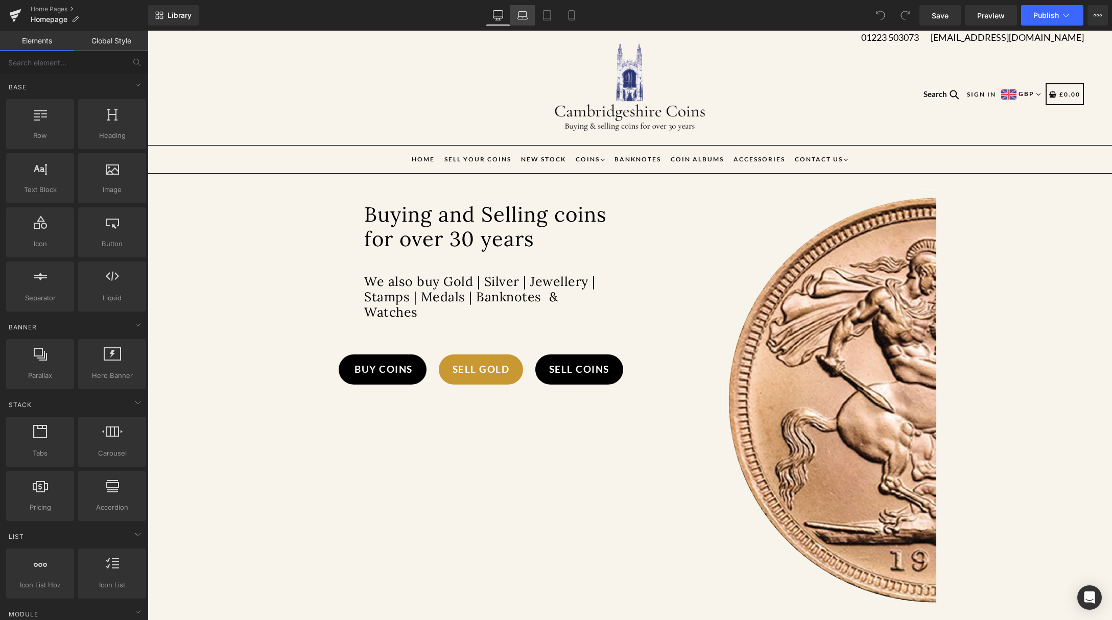
click at [528, 17] on link "Laptop" at bounding box center [522, 15] width 25 height 20
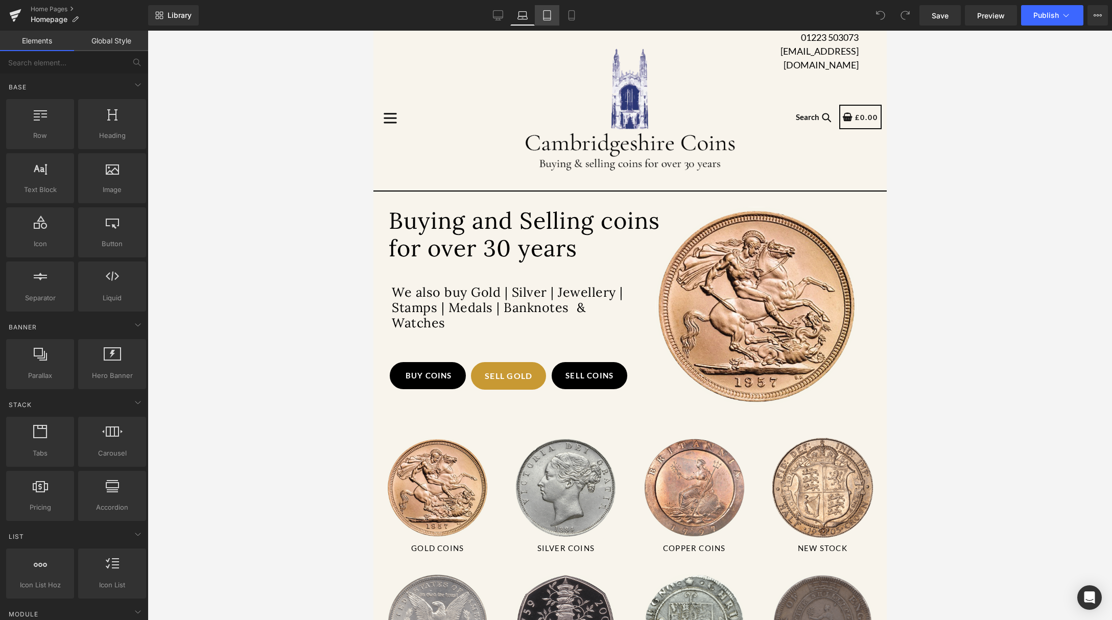
click at [543, 14] on icon at bounding box center [547, 15] width 10 height 10
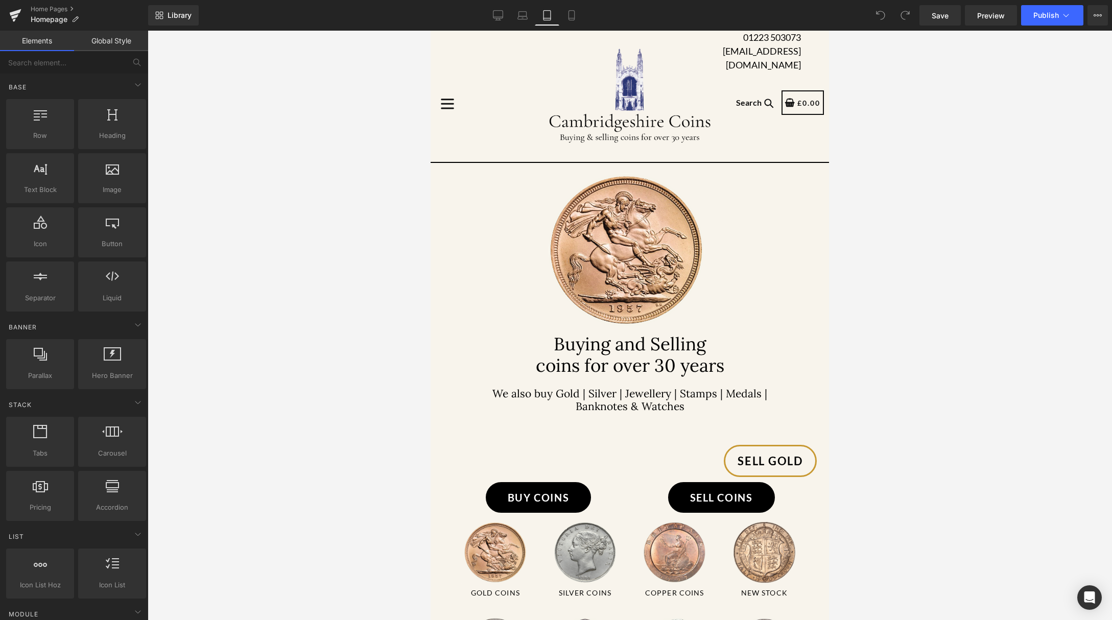
scroll to position [146, 0]
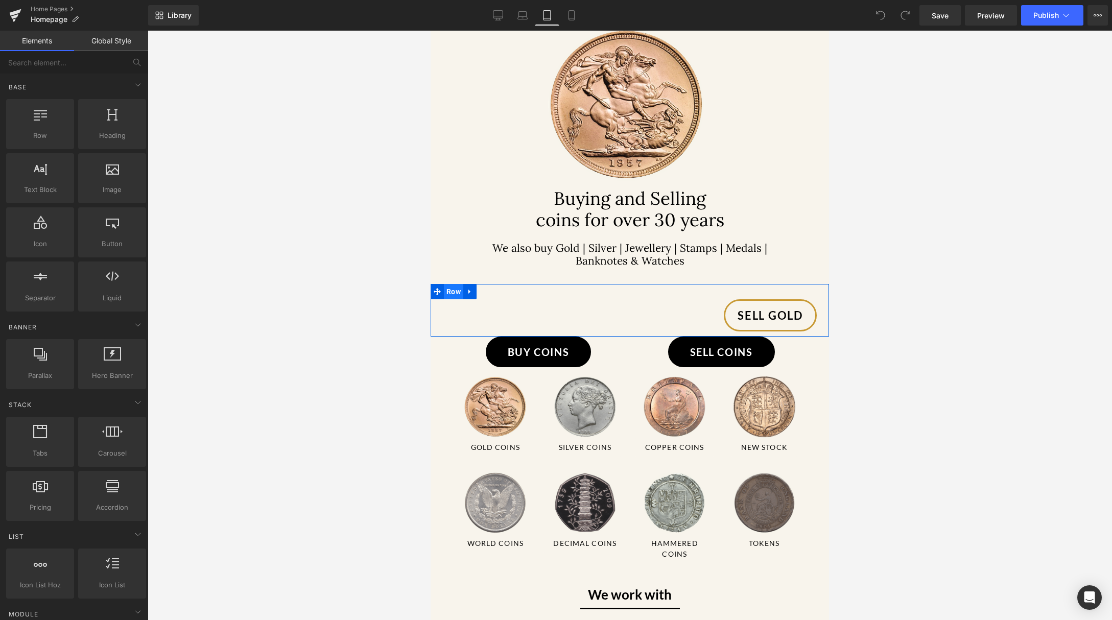
click at [452, 299] on span "Row" at bounding box center [453, 291] width 19 height 15
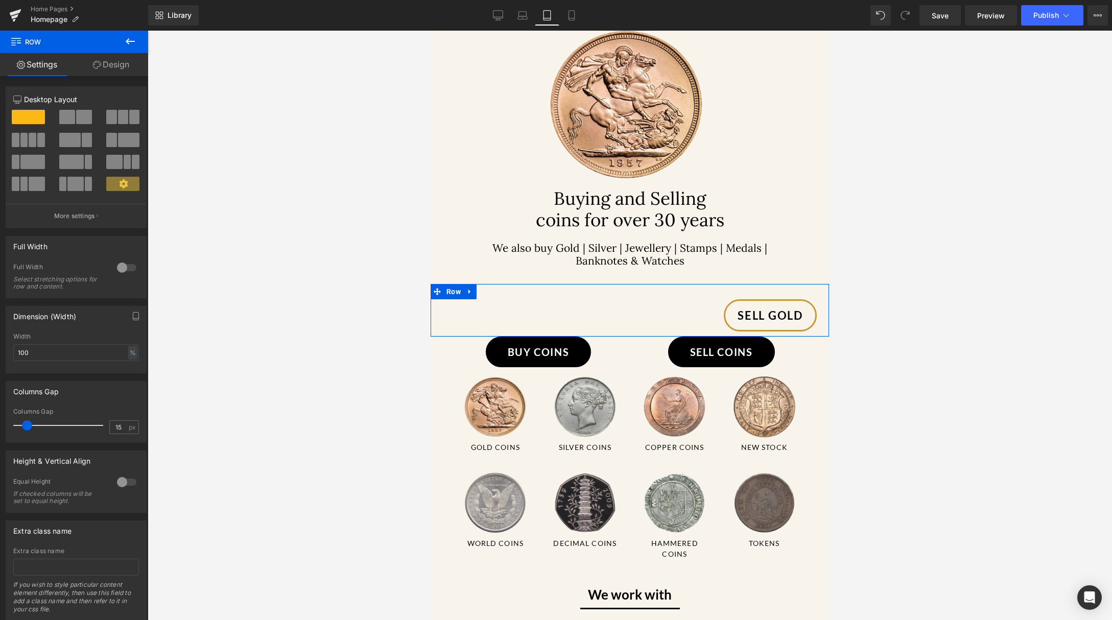
click at [103, 66] on link "Design" at bounding box center [111, 64] width 74 height 23
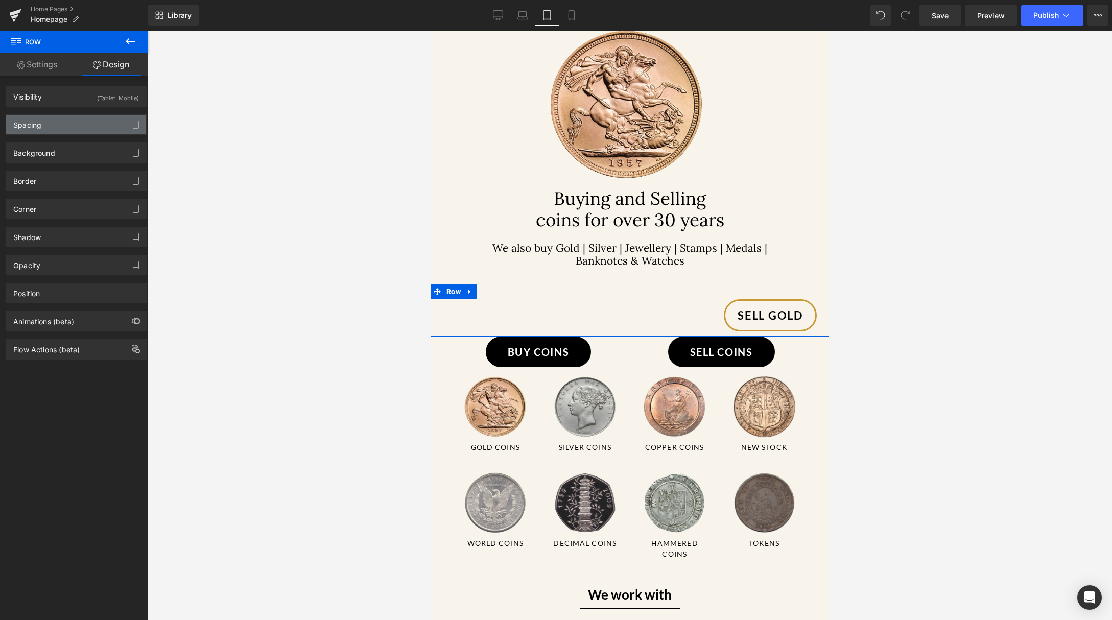
click at [82, 125] on div "Spacing" at bounding box center [76, 124] width 140 height 19
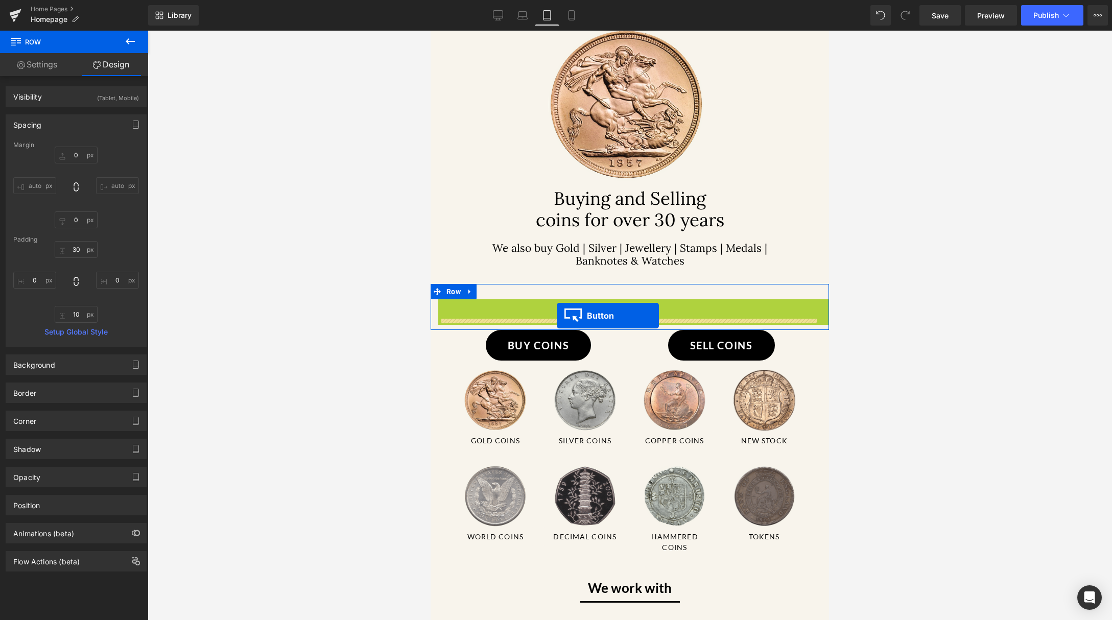
drag, startPoint x: 748, startPoint y: 336, endPoint x: 557, endPoint y: 316, distance: 193.1
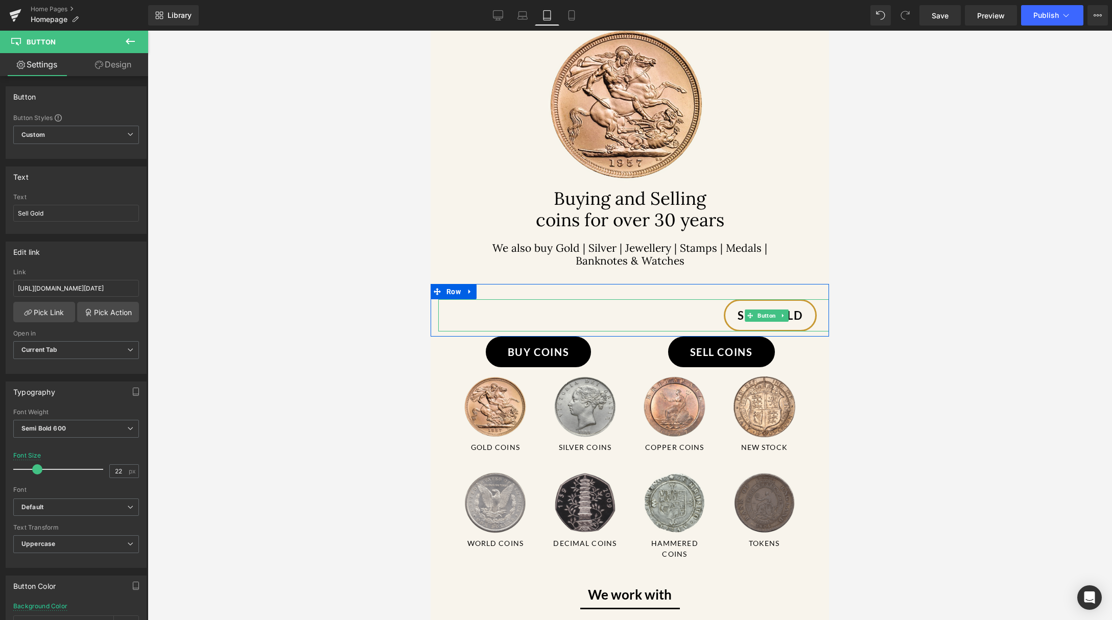
click at [512, 331] on div "Sell Gold" at bounding box center [770, 315] width 664 height 32
click at [770, 322] on span "Button" at bounding box center [766, 315] width 22 height 12
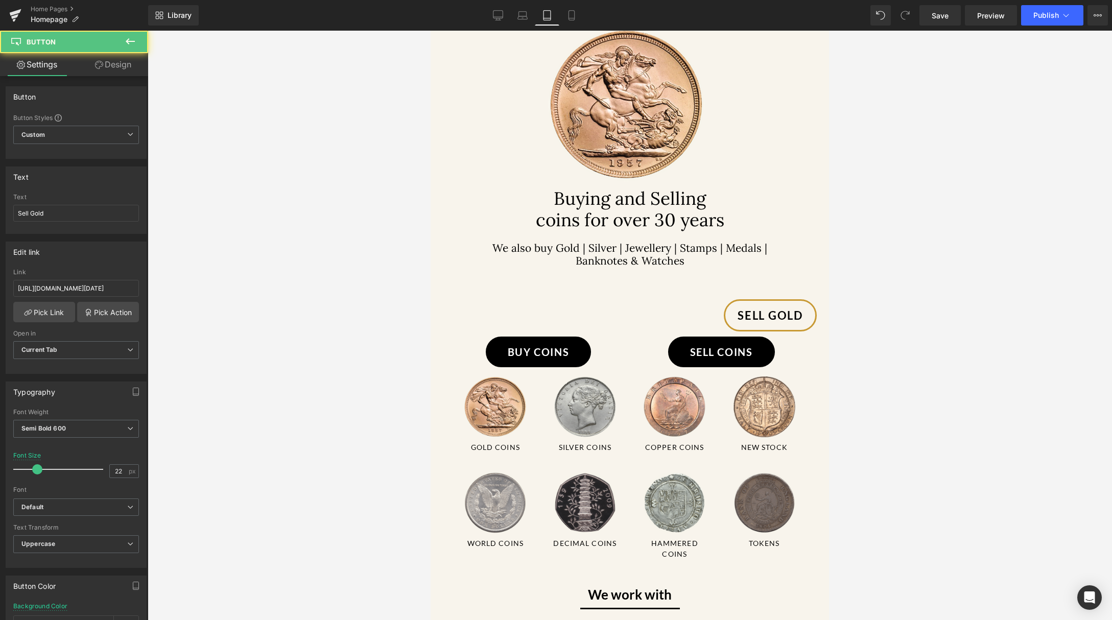
click at [126, 70] on link "Design" at bounding box center [113, 64] width 74 height 23
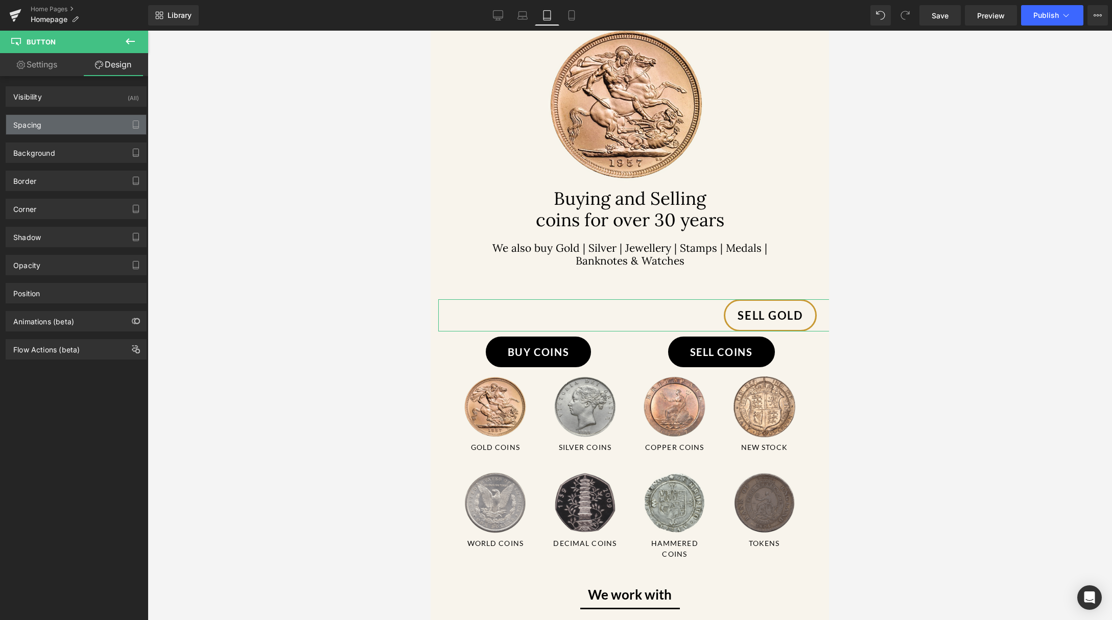
click at [77, 127] on div "Spacing" at bounding box center [76, 124] width 140 height 19
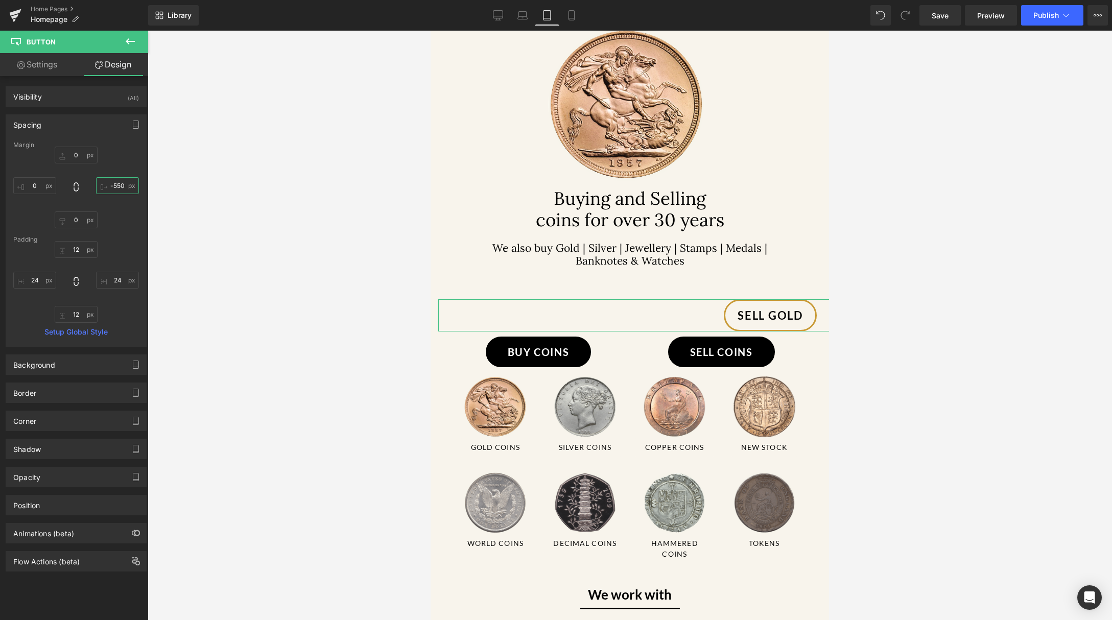
click at [127, 185] on input "text" at bounding box center [117, 185] width 43 height 17
type input "-550"
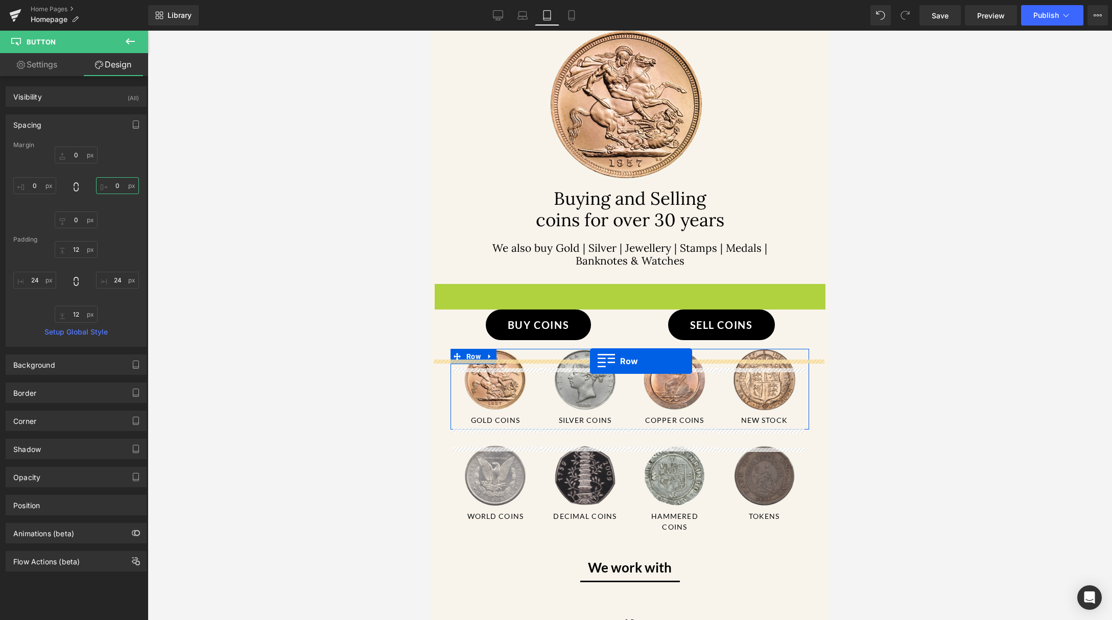
drag, startPoint x: 436, startPoint y: 311, endPoint x: 590, endPoint y: 361, distance: 161.6
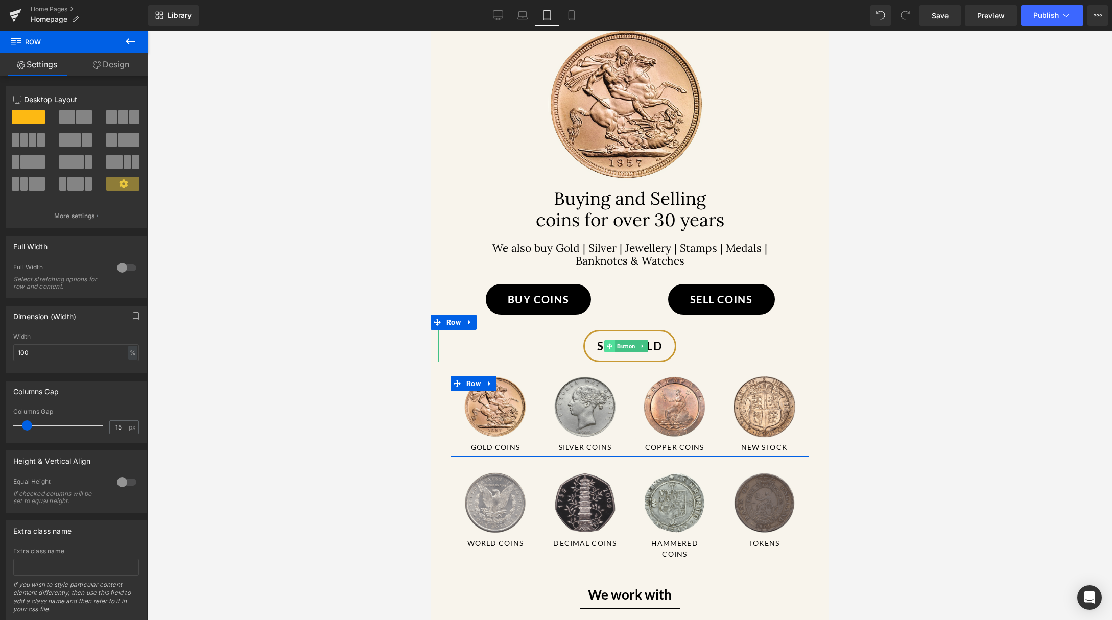
click at [609, 349] on icon at bounding box center [610, 346] width 6 height 6
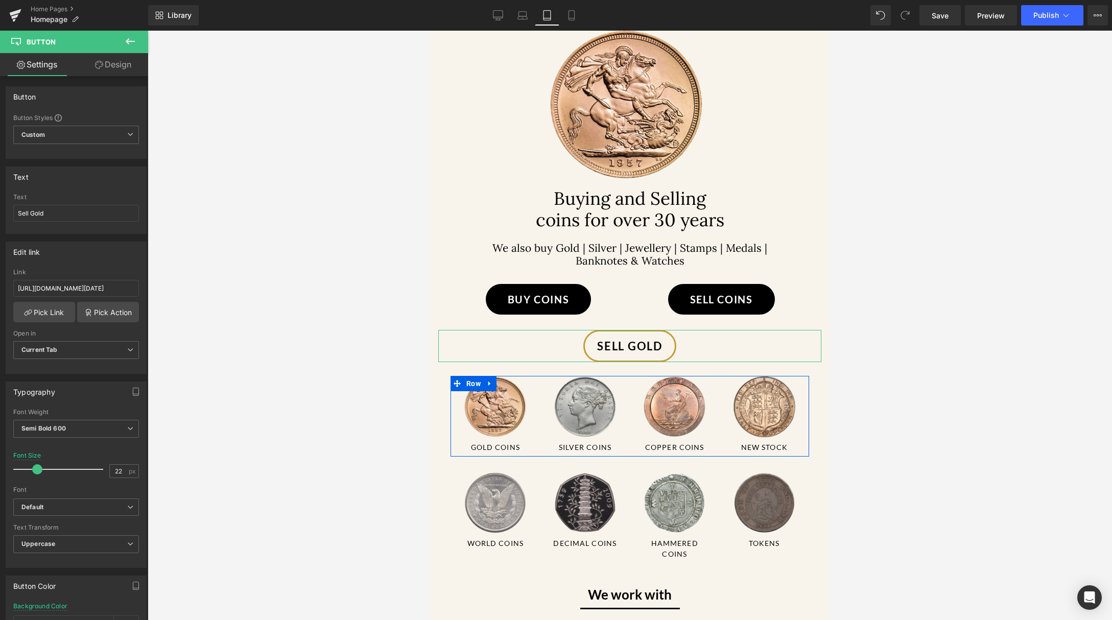
click at [117, 64] on link "Design" at bounding box center [113, 64] width 74 height 23
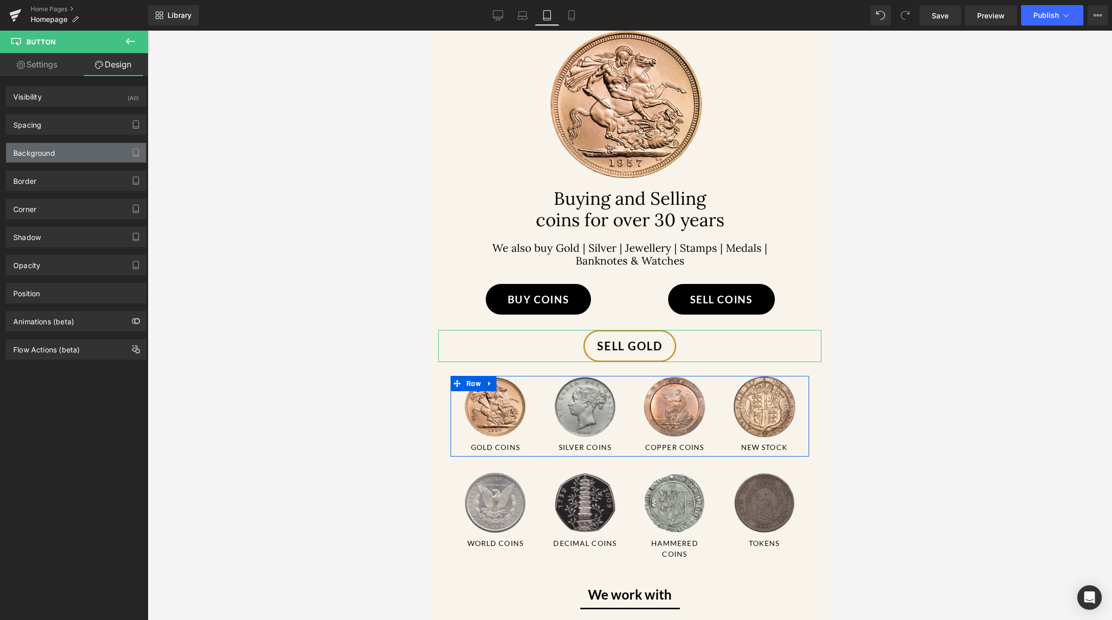
click at [64, 150] on div "Background" at bounding box center [76, 152] width 140 height 19
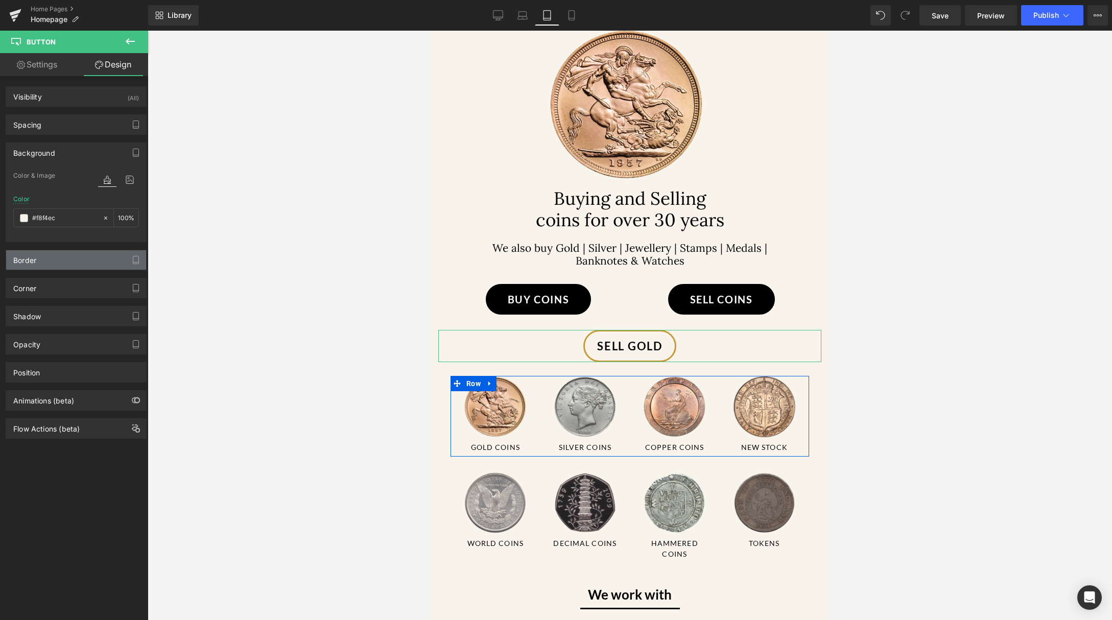
click at [65, 253] on div "Border" at bounding box center [76, 259] width 140 height 19
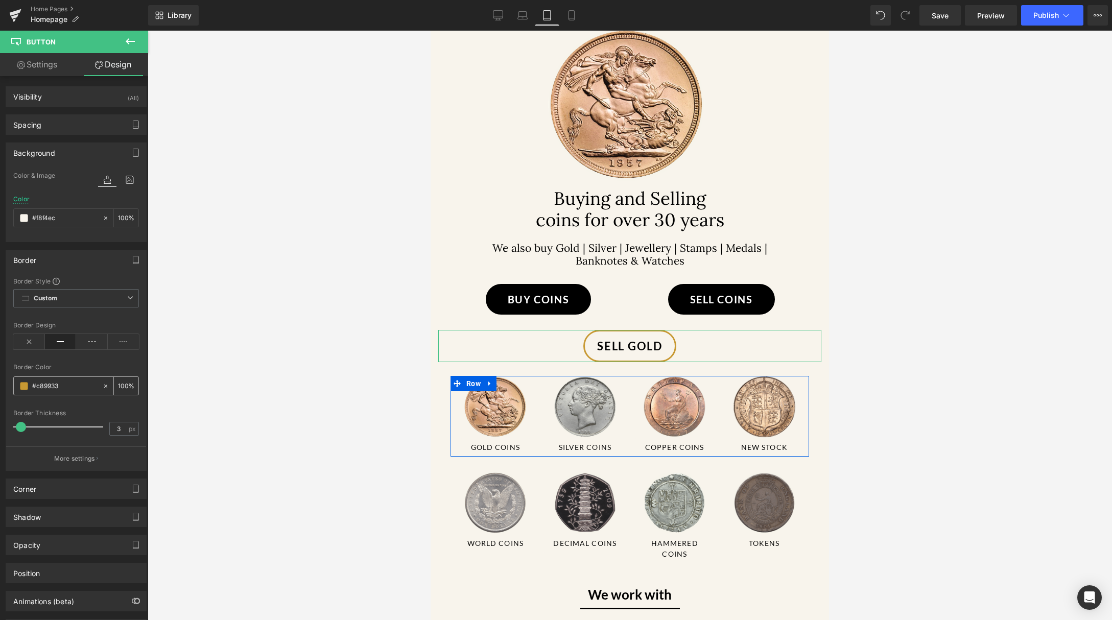
click at [62, 383] on input "#c89933" at bounding box center [64, 385] width 65 height 11
drag, startPoint x: 63, startPoint y: 219, endPoint x: 58, endPoint y: 217, distance: 5.5
click at [58, 217] on input "#f8f4ec" at bounding box center [64, 217] width 65 height 11
paste input "c89933"
type input "#c89933"
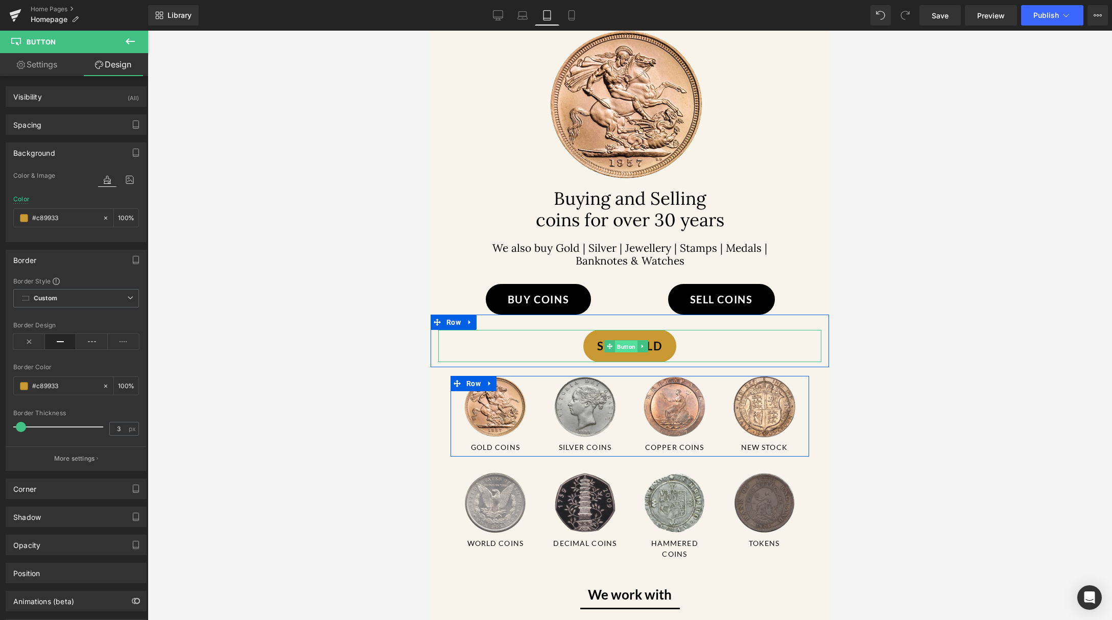
click at [621, 352] on span "Button" at bounding box center [626, 346] width 22 height 12
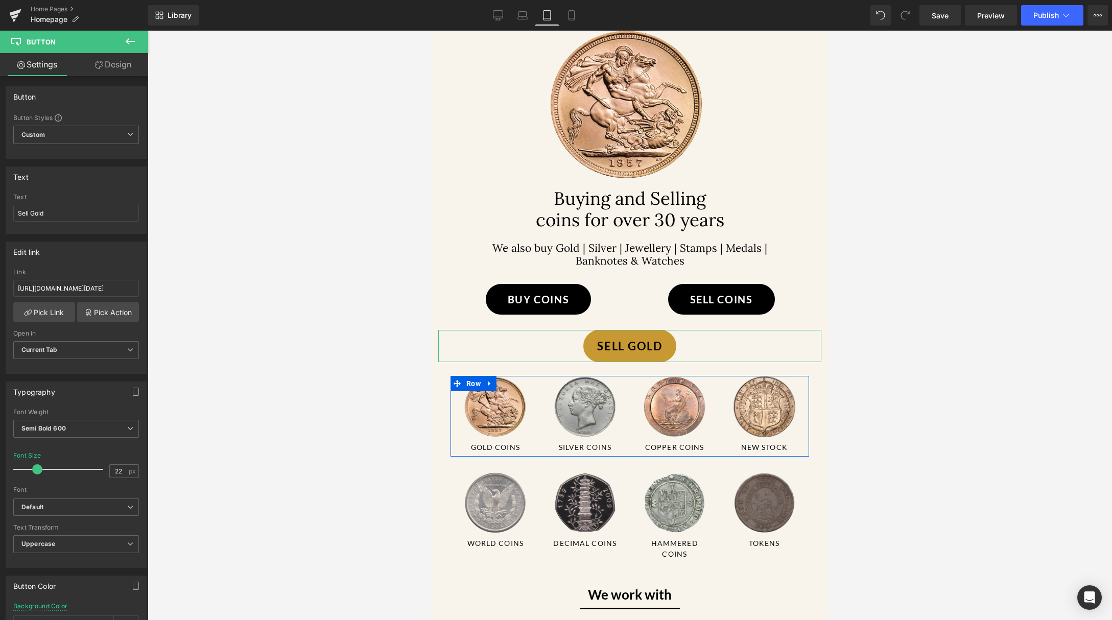
click at [122, 64] on link "Design" at bounding box center [113, 64] width 74 height 23
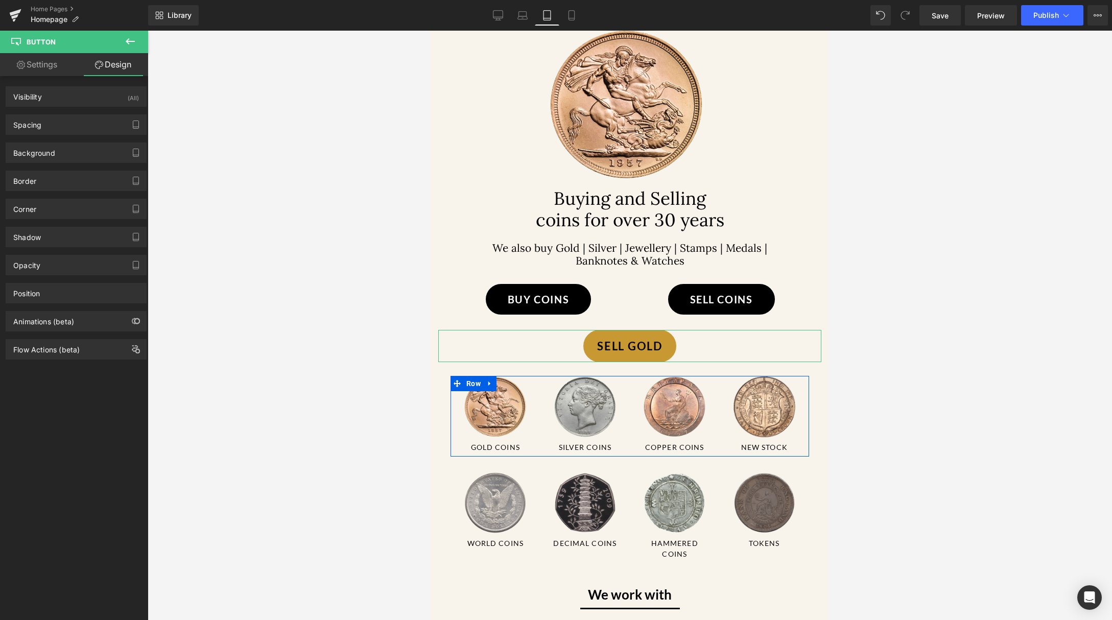
click at [59, 66] on link "Settings" at bounding box center [37, 64] width 74 height 23
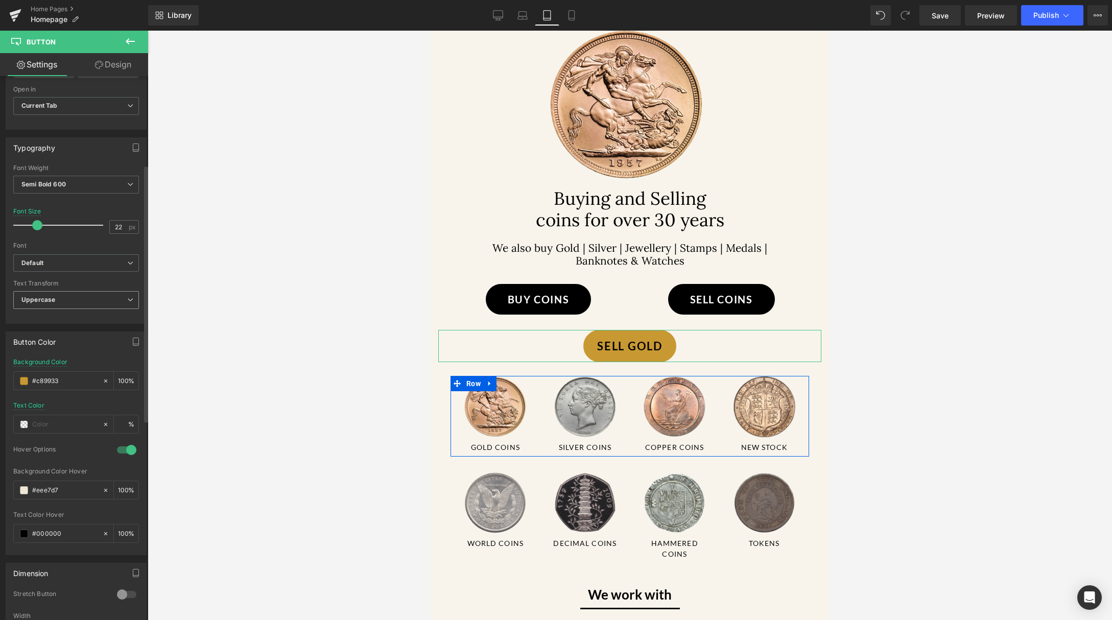
scroll to position [251, 0]
click at [78, 528] on input "#000000" at bounding box center [64, 526] width 65 height 11
click at [104, 527] on icon at bounding box center [105, 526] width 7 height 7
click at [69, 525] on input "#000000" at bounding box center [64, 526] width 65 height 11
click at [23, 527] on span at bounding box center [24, 527] width 8 height 8
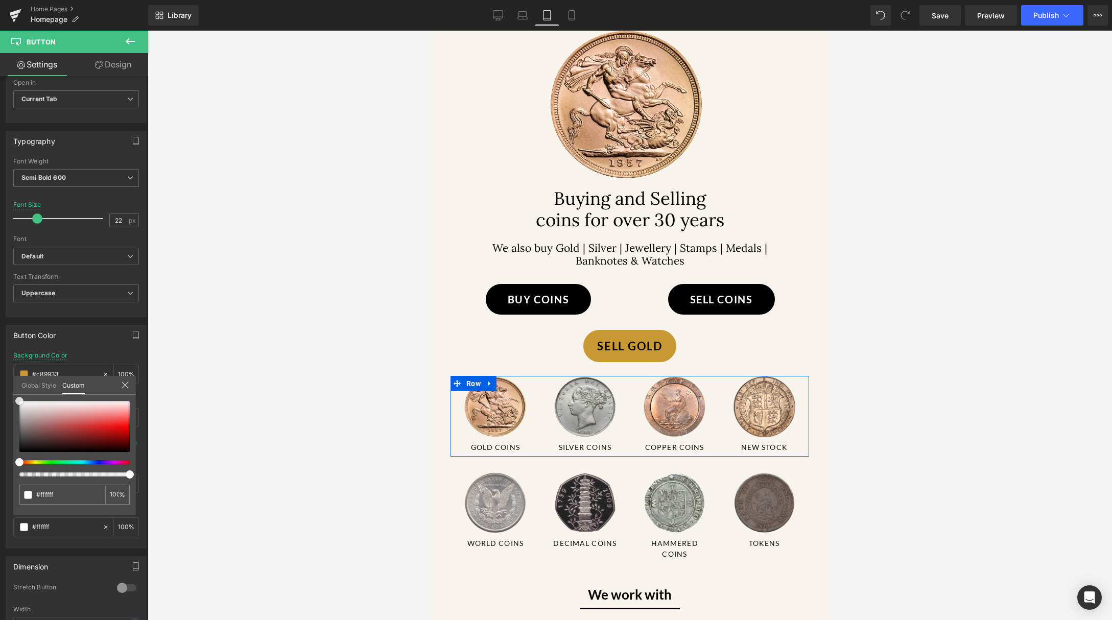
drag, startPoint x: 42, startPoint y: 410, endPoint x: -4, endPoint y: 390, distance: 49.8
click at [0, 390] on html "Button You are previewing how the will restyle your page. You can not edit Elem…" at bounding box center [556, 310] width 1112 height 620
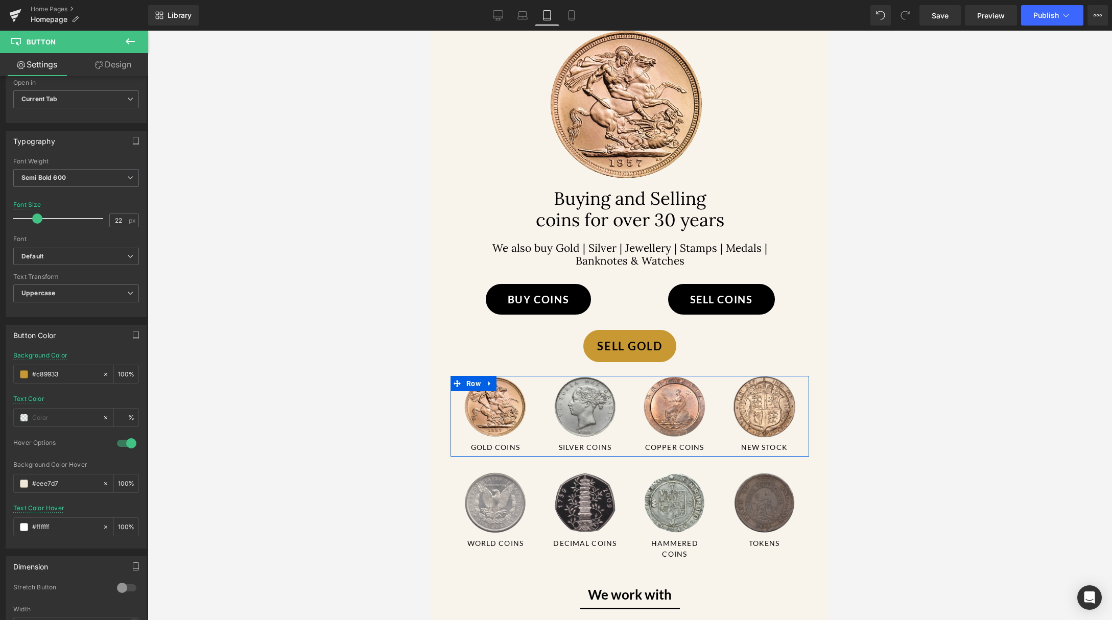
click at [229, 381] on div at bounding box center [630, 325] width 964 height 589
click at [27, 420] on span at bounding box center [24, 418] width 8 height 8
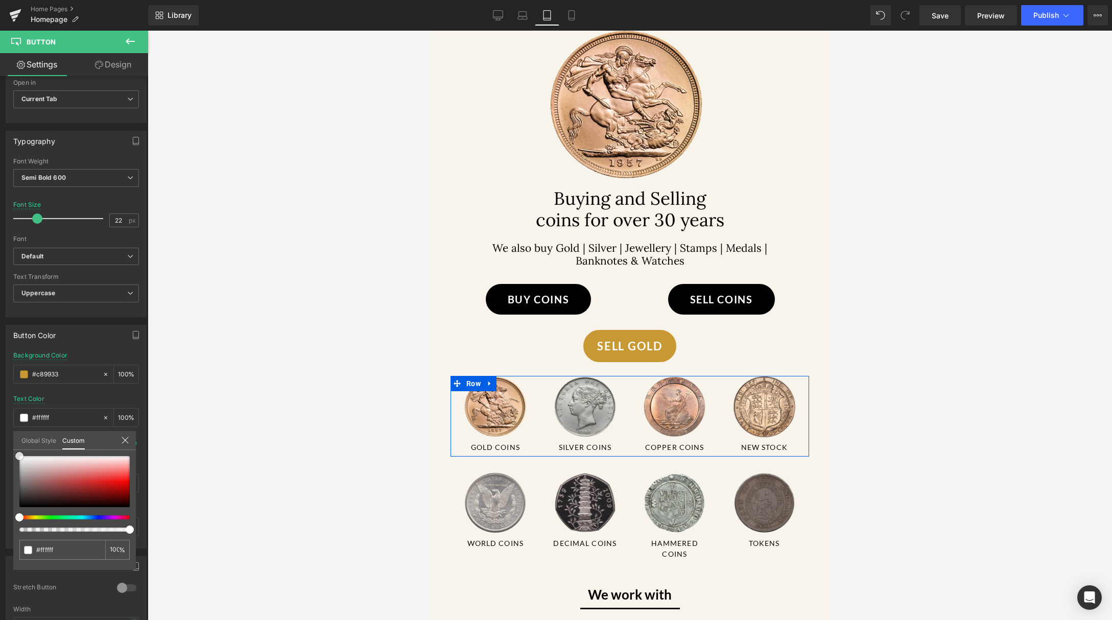
drag, startPoint x: 45, startPoint y: 478, endPoint x: -4, endPoint y: 421, distance: 75.7
click at [0, 421] on html "Button You are previewing how the will restyle your page. You can not edit Elem…" at bounding box center [556, 310] width 1112 height 620
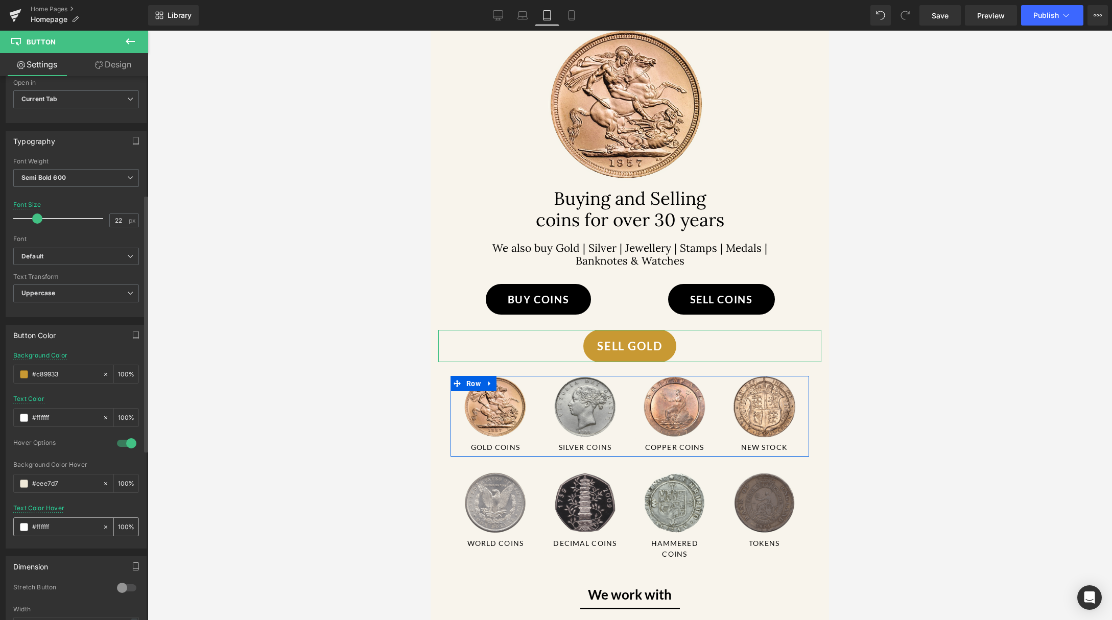
click at [28, 526] on div "#000000" at bounding box center [58, 527] width 88 height 18
click at [24, 526] on span at bounding box center [24, 527] width 8 height 8
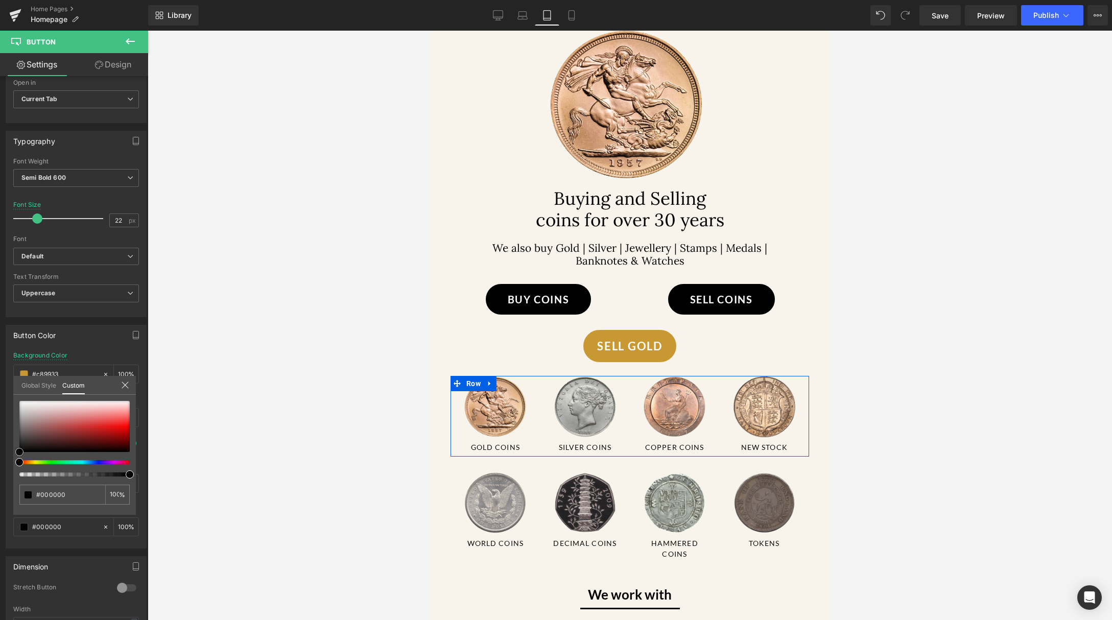
drag, startPoint x: 67, startPoint y: 427, endPoint x: -4, endPoint y: 481, distance: 89.3
click at [0, 481] on html "Button You are previewing how the will restyle your page. You can not edit Elem…" at bounding box center [556, 310] width 1112 height 620
click at [209, 405] on div at bounding box center [630, 325] width 964 height 589
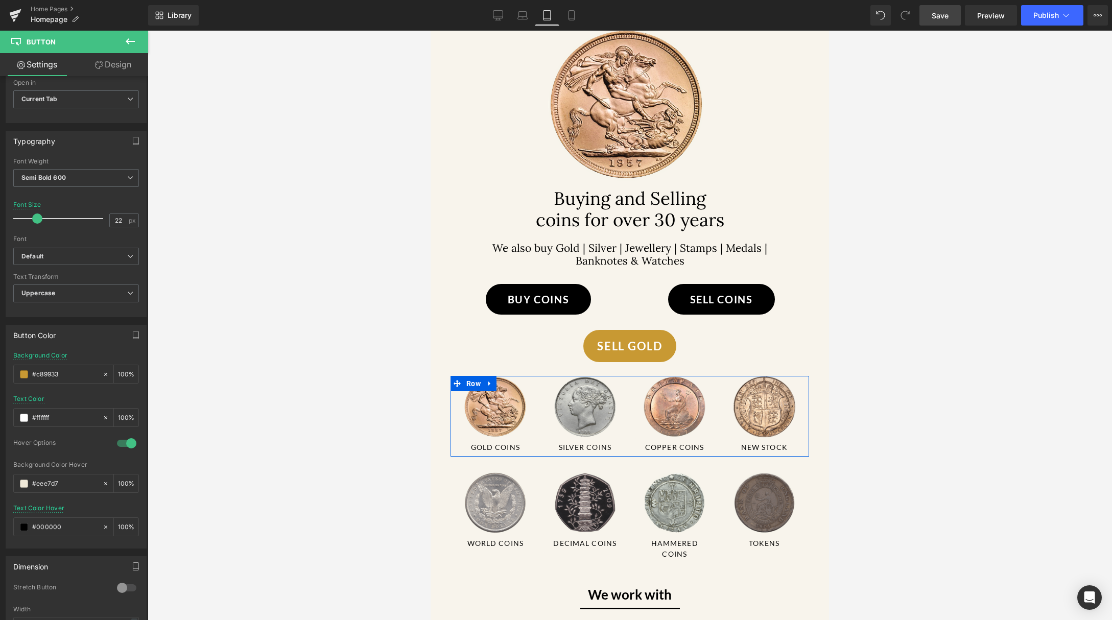
click at [947, 12] on span "Save" at bounding box center [939, 15] width 17 height 11
click at [1066, 14] on icon at bounding box center [1065, 15] width 10 height 10
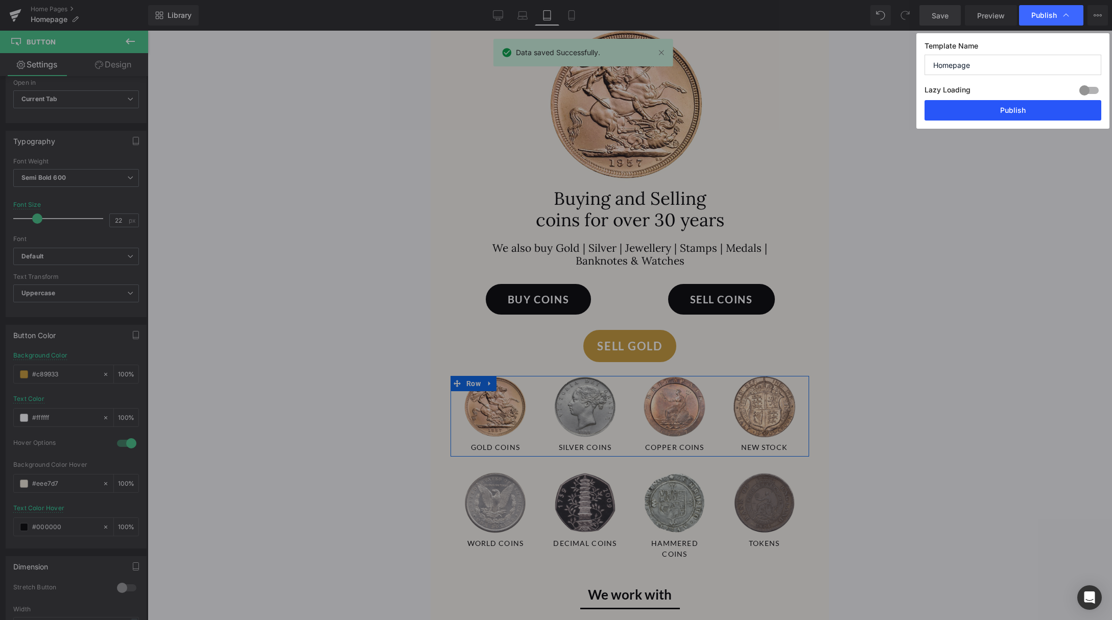
click at [1028, 108] on button "Publish" at bounding box center [1012, 110] width 177 height 20
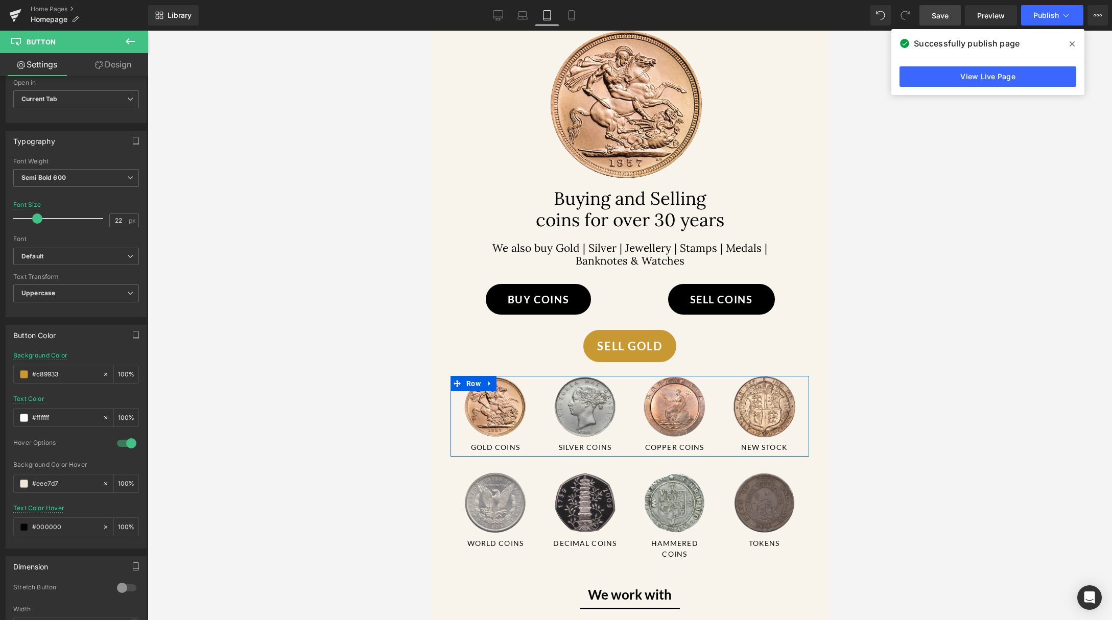
click at [1072, 47] on icon at bounding box center [1071, 44] width 5 height 8
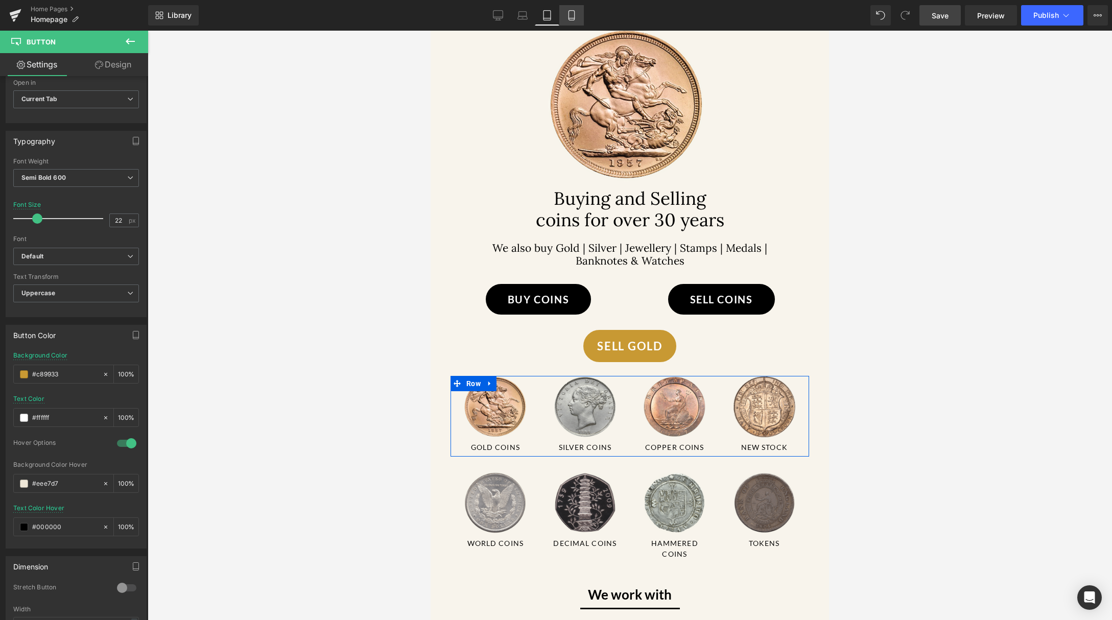
click at [568, 17] on icon at bounding box center [571, 16] width 6 height 10
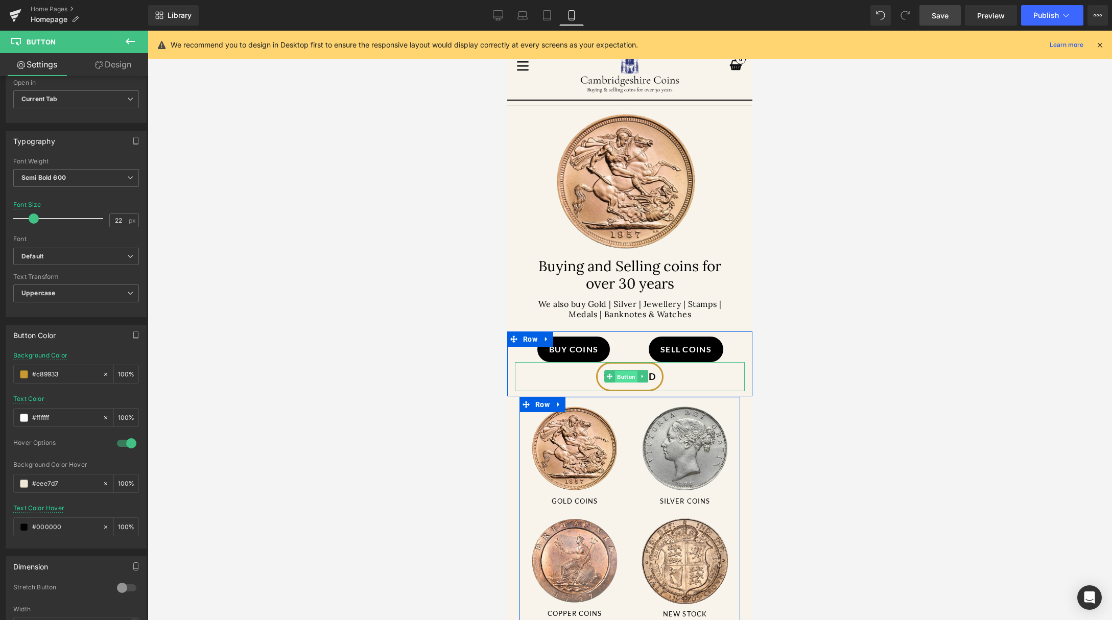
click at [627, 374] on span "Button" at bounding box center [626, 377] width 22 height 12
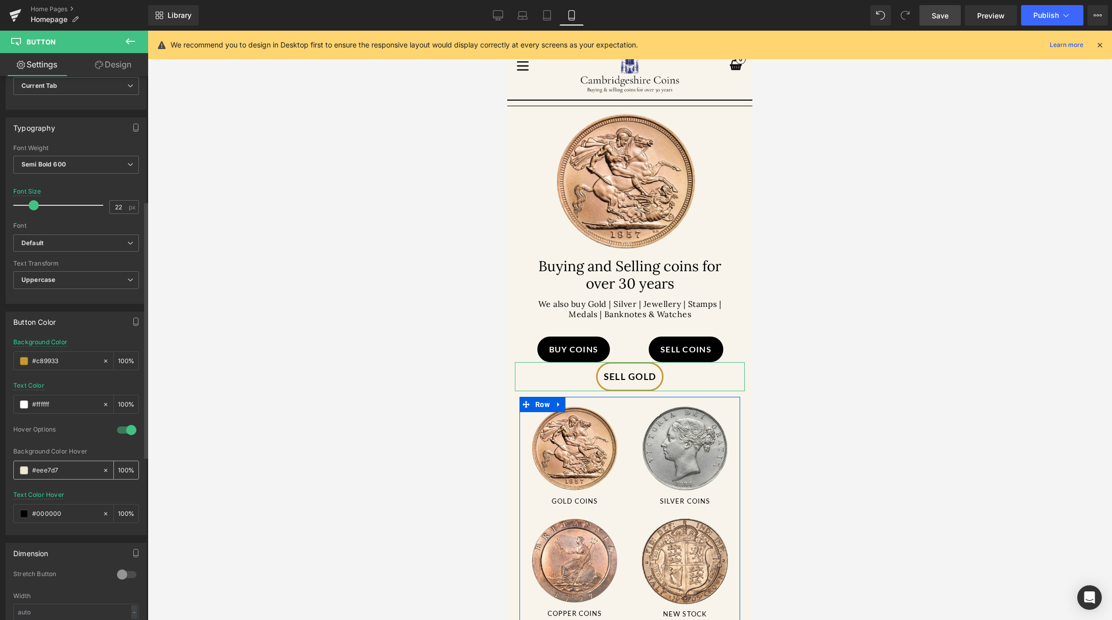
click at [70, 474] on input "#eee7d7" at bounding box center [64, 470] width 65 height 11
drag, startPoint x: 68, startPoint y: 364, endPoint x: 30, endPoint y: 360, distance: 38.9
click at [30, 360] on div "#c89933" at bounding box center [58, 361] width 88 height 18
drag, startPoint x: 65, startPoint y: 466, endPoint x: 81, endPoint y: 470, distance: 16.8
click at [81, 470] on input "#eee7d7" at bounding box center [64, 470] width 65 height 11
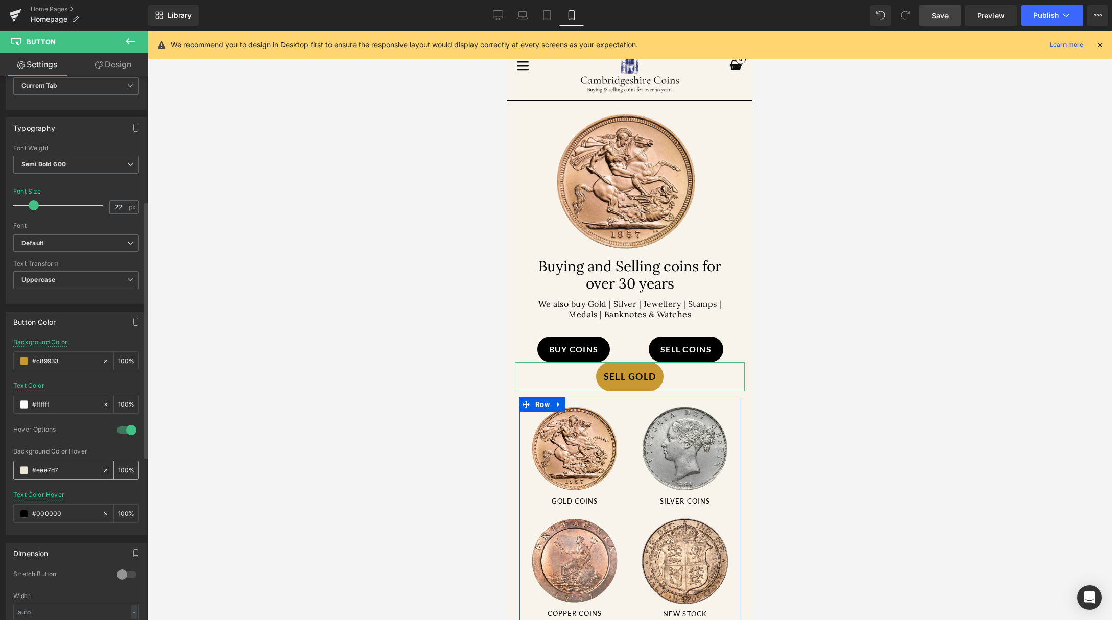
paste input "c89933"
type input "#c89933"
click at [52, 405] on input "text" at bounding box center [64, 404] width 65 height 11
click at [29, 404] on div at bounding box center [58, 404] width 88 height 18
click at [27, 406] on span at bounding box center [24, 404] width 8 height 8
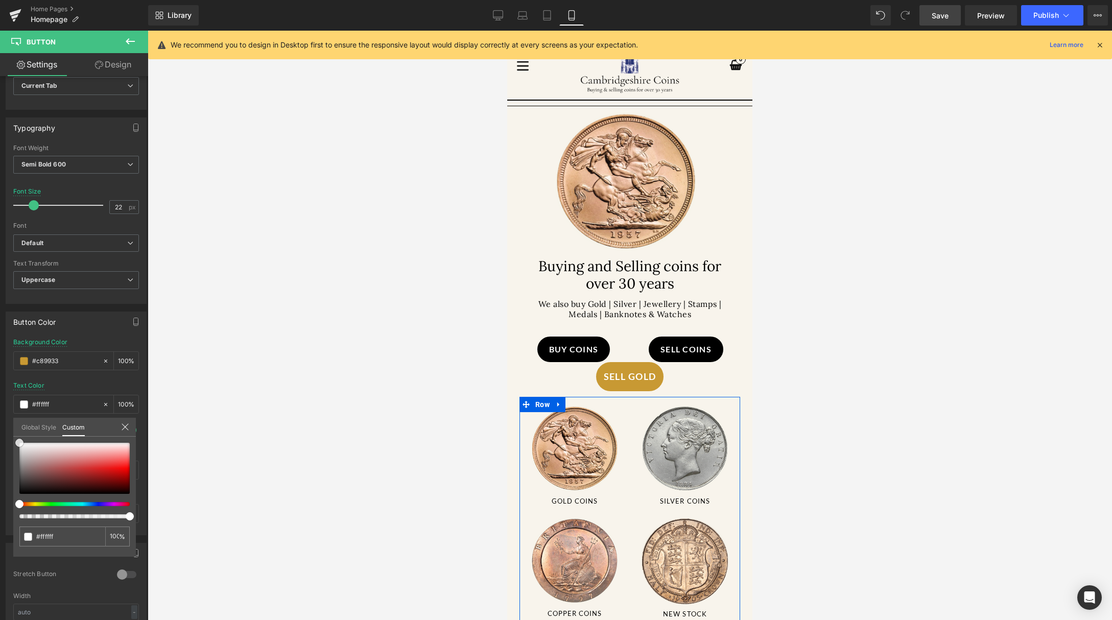
drag, startPoint x: 39, startPoint y: 454, endPoint x: -4, endPoint y: 404, distance: 65.9
click at [0, 404] on html "Button You are previewing how the will restyle your page. You can not edit Elem…" at bounding box center [556, 310] width 1112 height 620
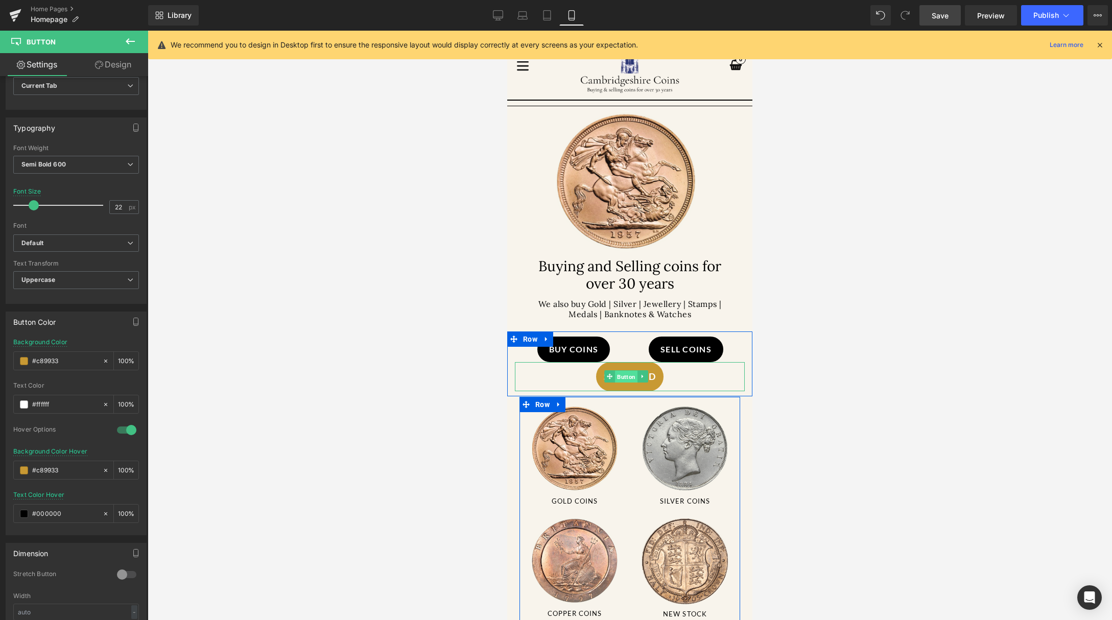
click at [626, 372] on span "Button" at bounding box center [626, 377] width 22 height 12
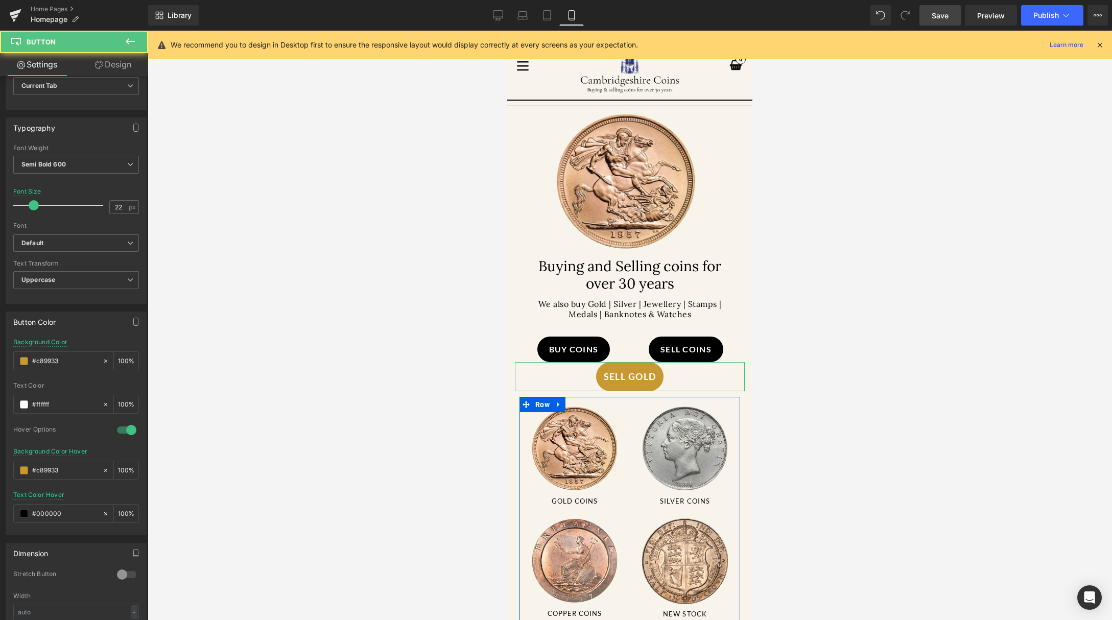
click at [126, 70] on link "Design" at bounding box center [113, 64] width 74 height 23
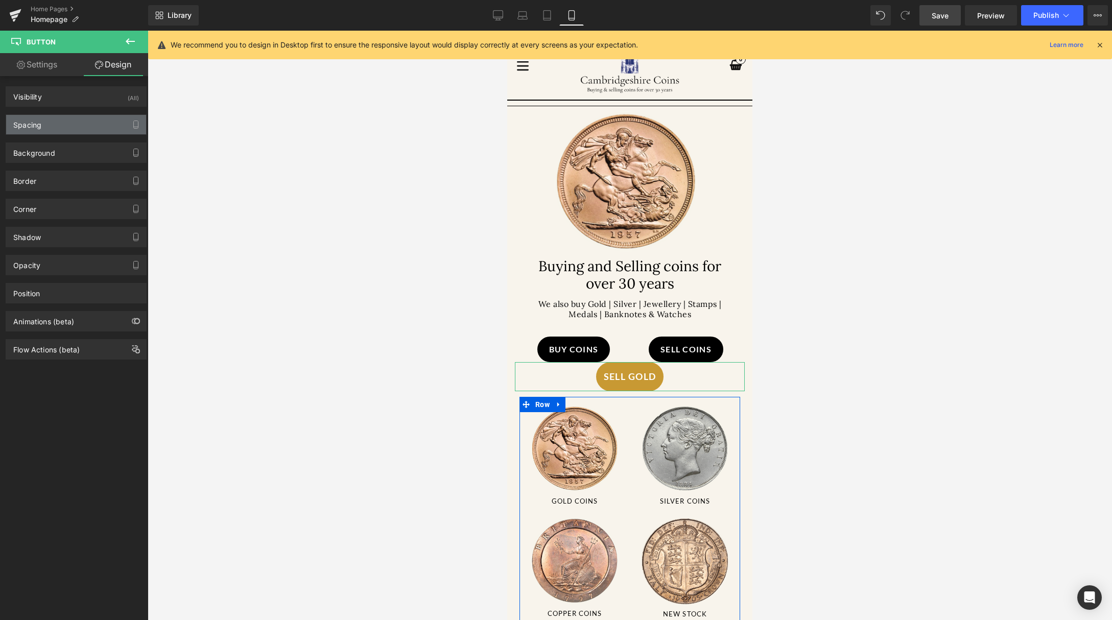
click at [53, 127] on div "Spacing" at bounding box center [76, 124] width 140 height 19
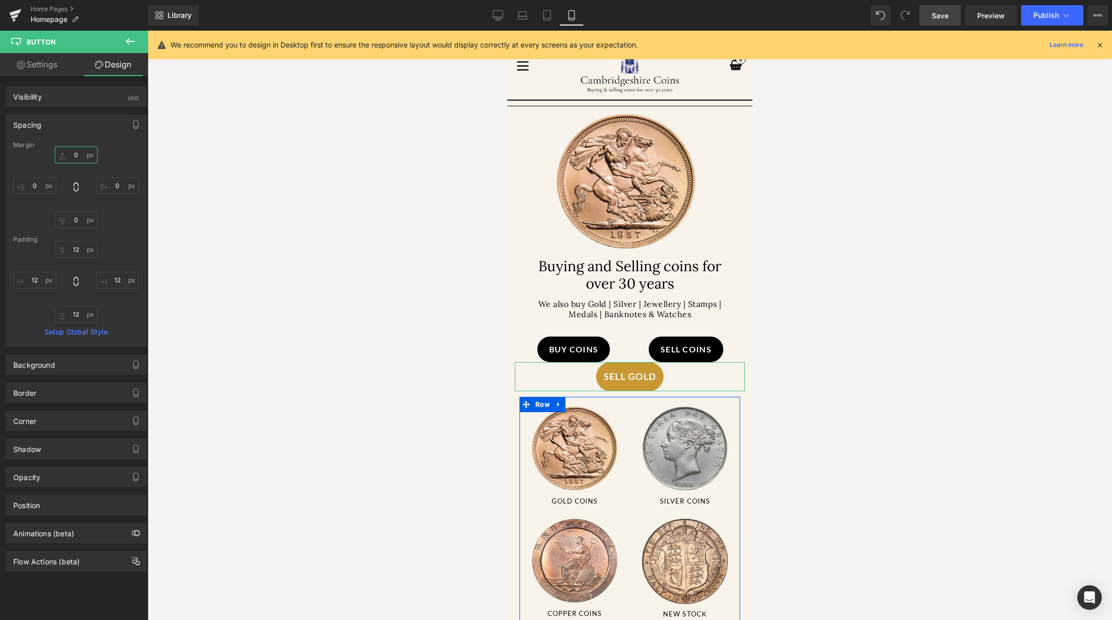
click at [79, 152] on input "text" at bounding box center [76, 155] width 43 height 17
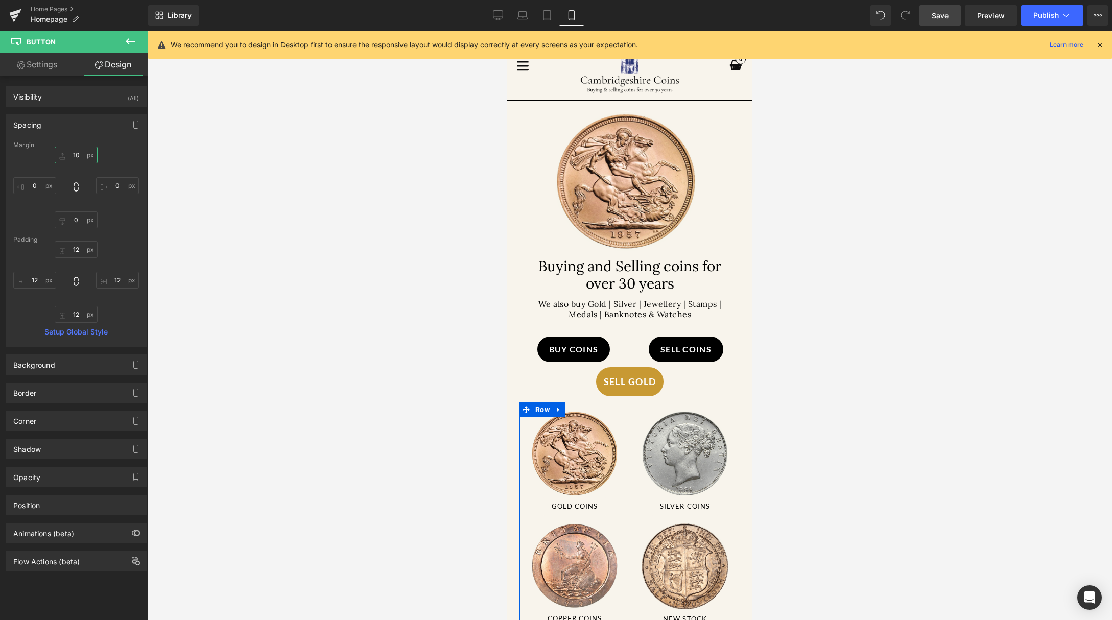
type input "10"
click at [939, 20] on link "Save" at bounding box center [939, 15] width 41 height 20
click at [1065, 16] on icon at bounding box center [1065, 15] width 10 height 10
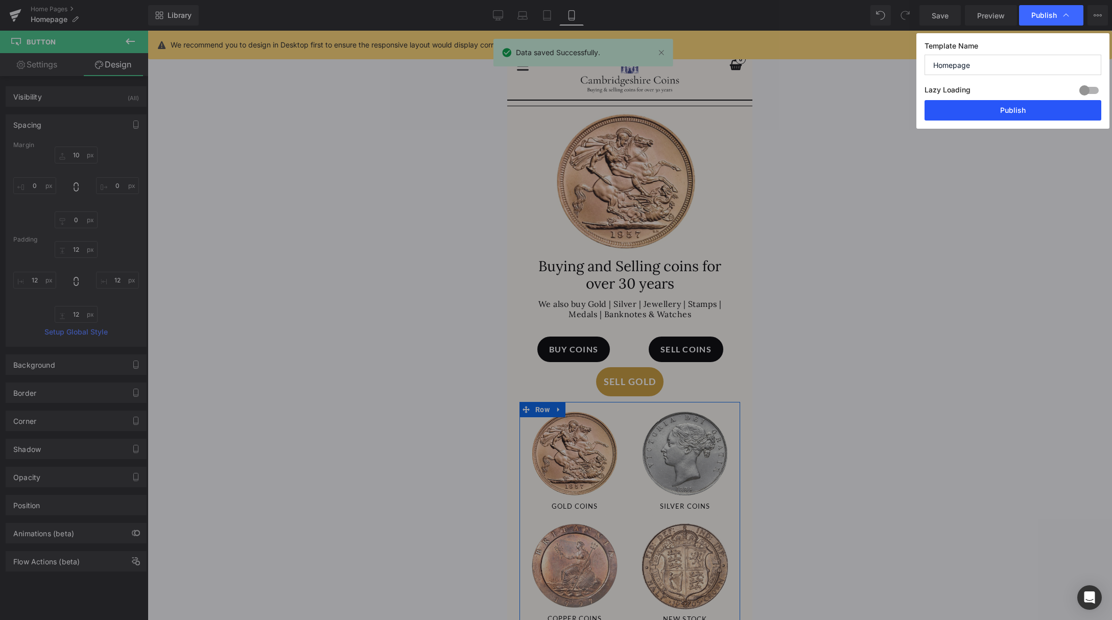
click at [1035, 114] on button "Publish" at bounding box center [1012, 110] width 177 height 20
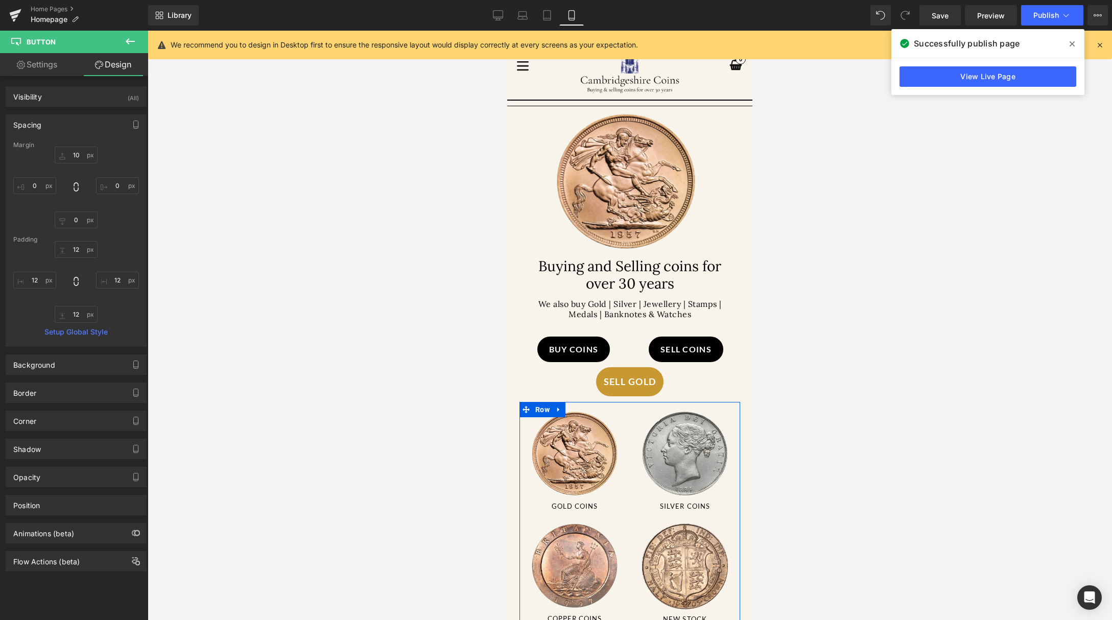
click at [1076, 41] on span at bounding box center [1072, 44] width 16 height 16
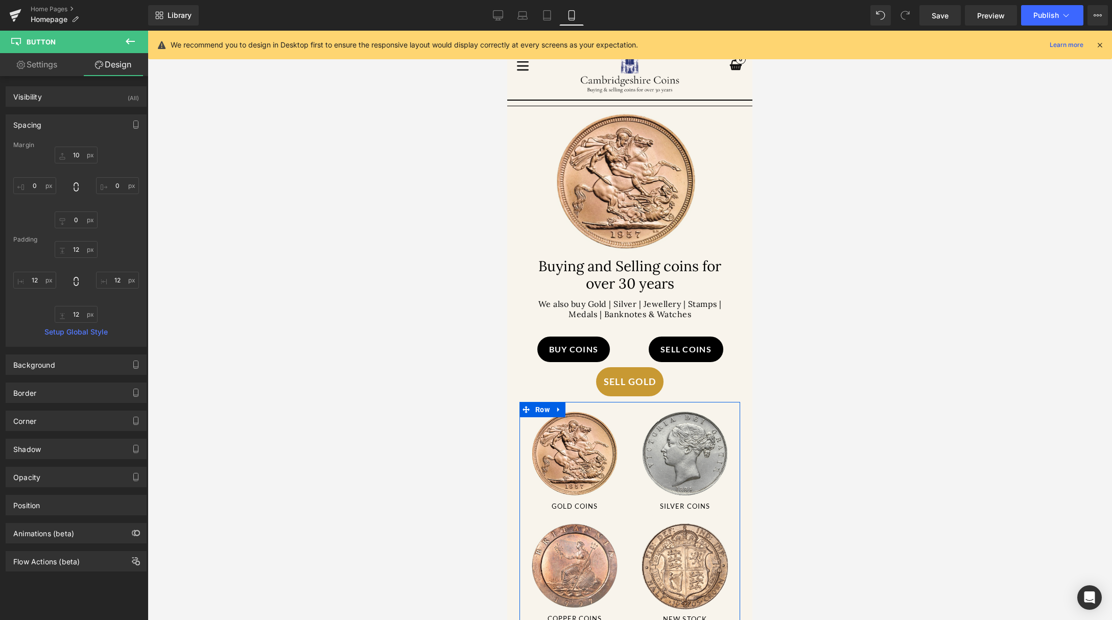
click at [1103, 47] on icon at bounding box center [1099, 44] width 9 height 9
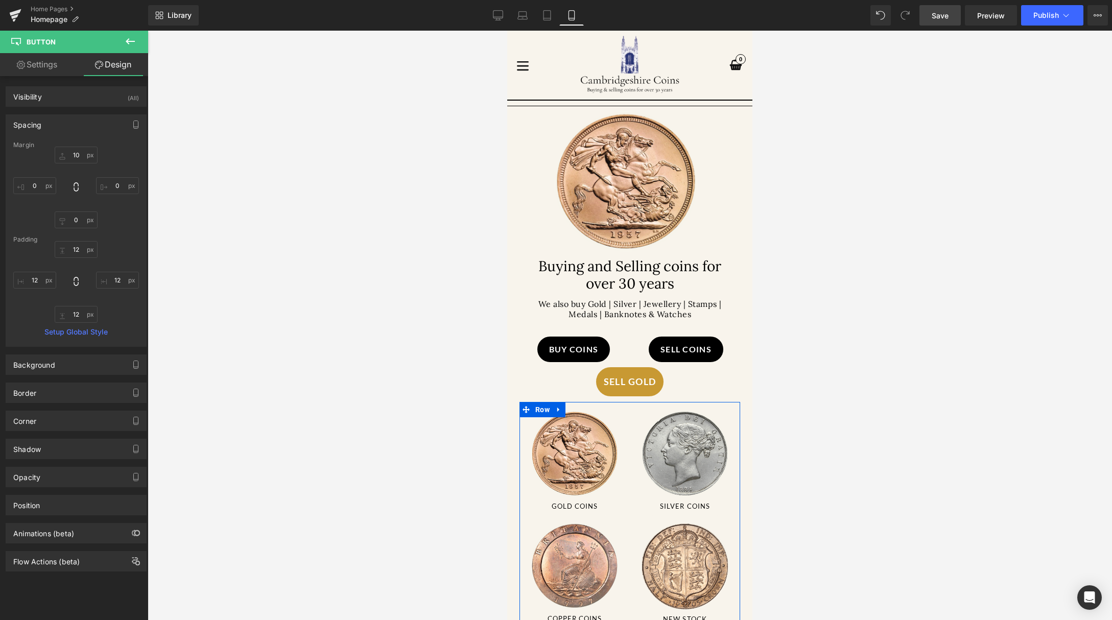
click at [950, 16] on link "Save" at bounding box center [939, 15] width 41 height 20
click at [1062, 13] on icon at bounding box center [1065, 15] width 10 height 10
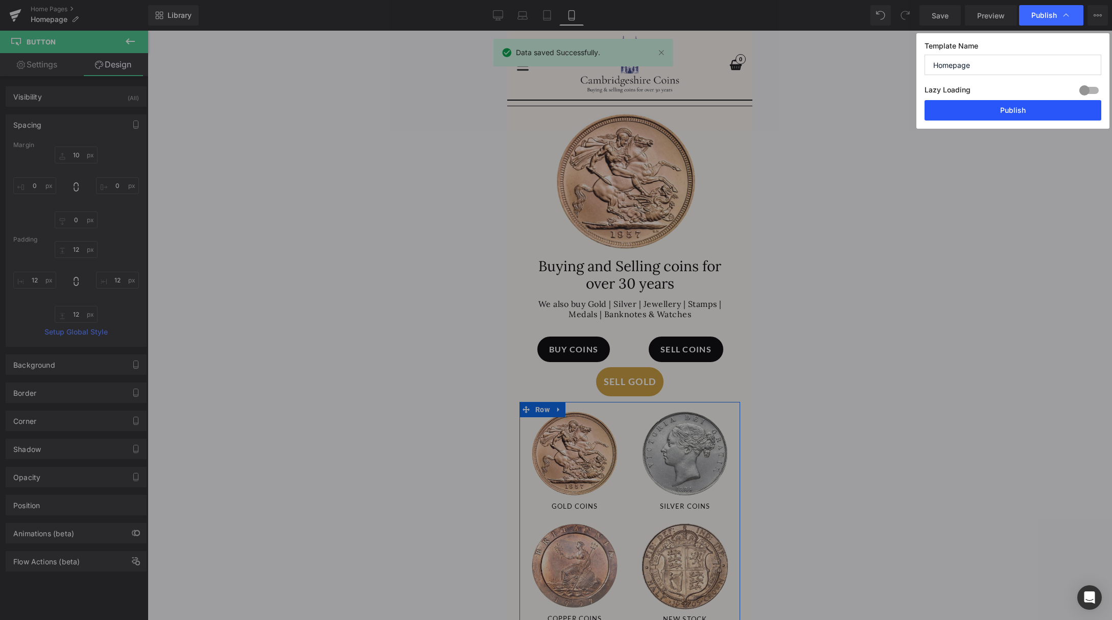
click at [1007, 100] on button "Publish" at bounding box center [1012, 110] width 177 height 20
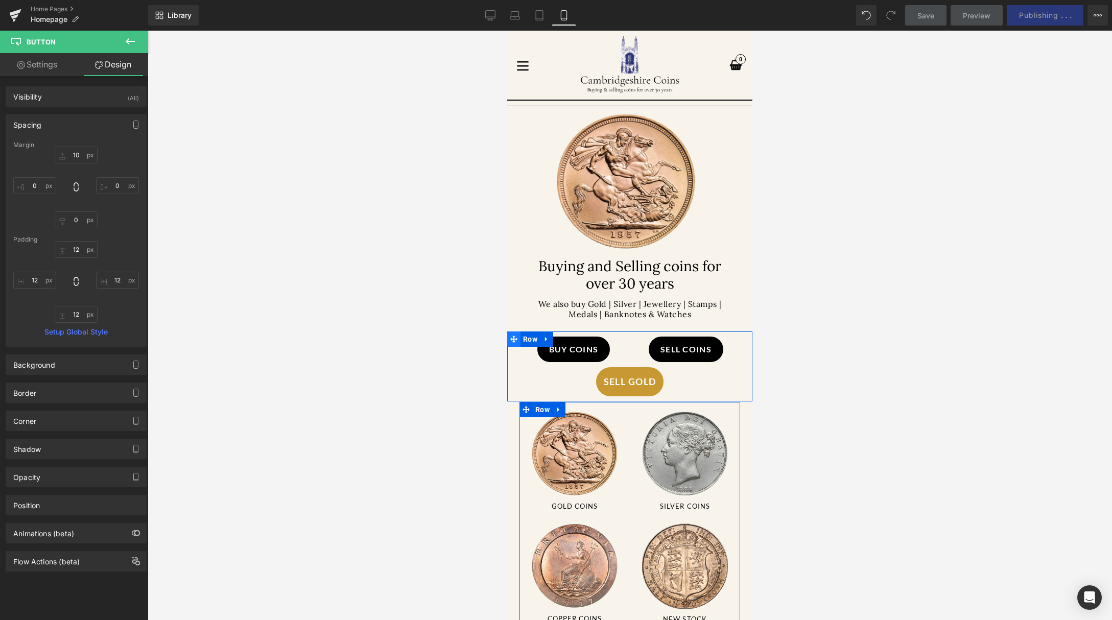
click at [517, 337] on icon at bounding box center [513, 338] width 7 height 7
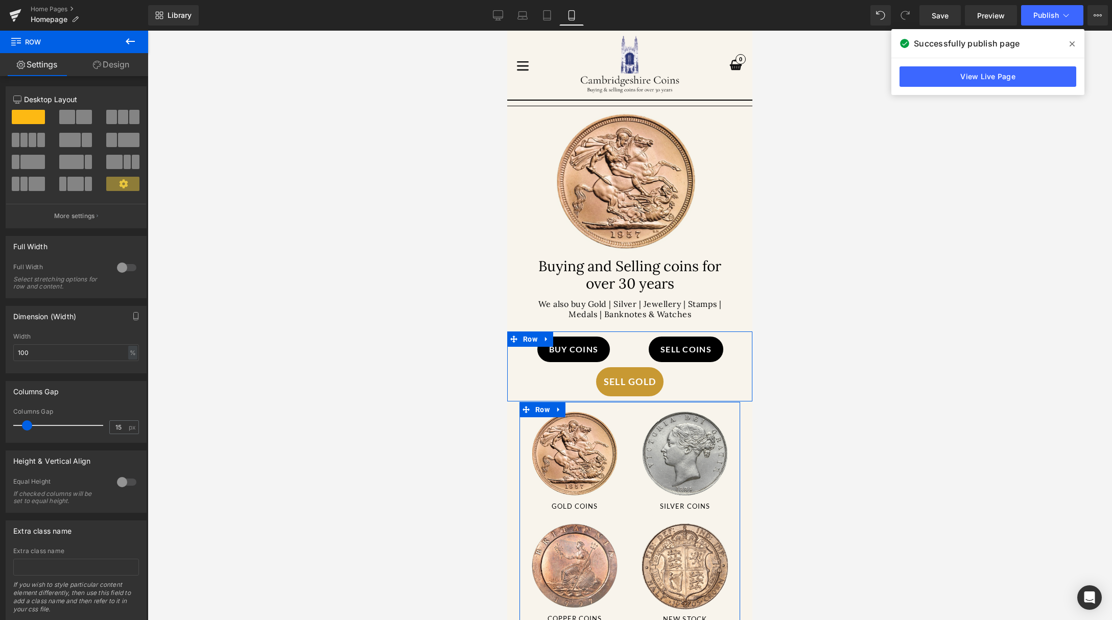
click at [118, 115] on span at bounding box center [123, 117] width 10 height 14
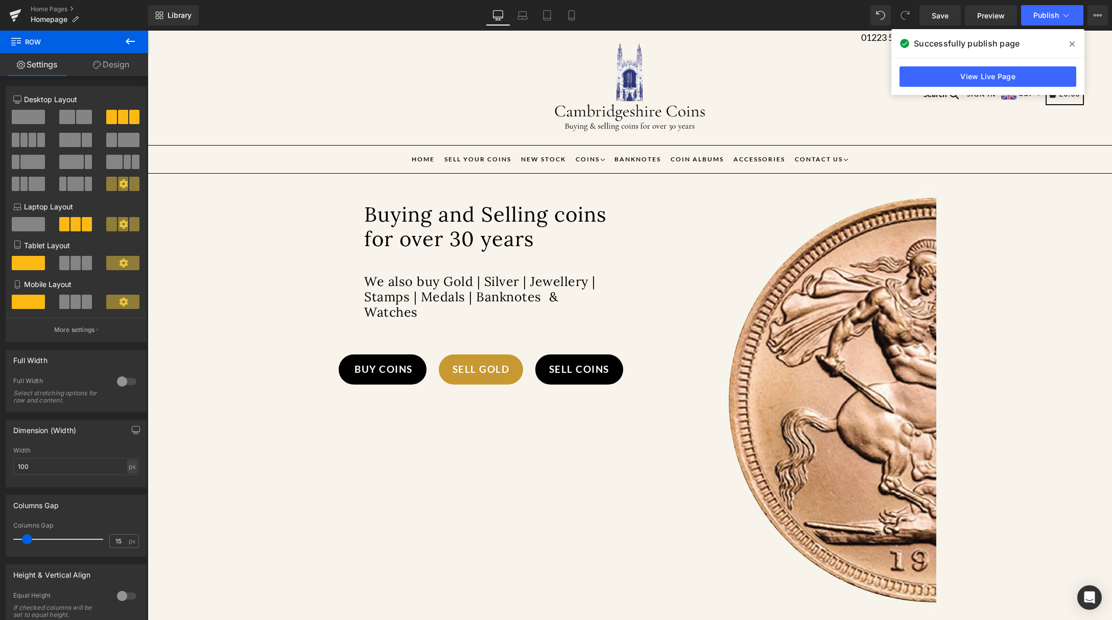
scroll to position [0, 0]
click at [39, 114] on span at bounding box center [28, 117] width 33 height 14
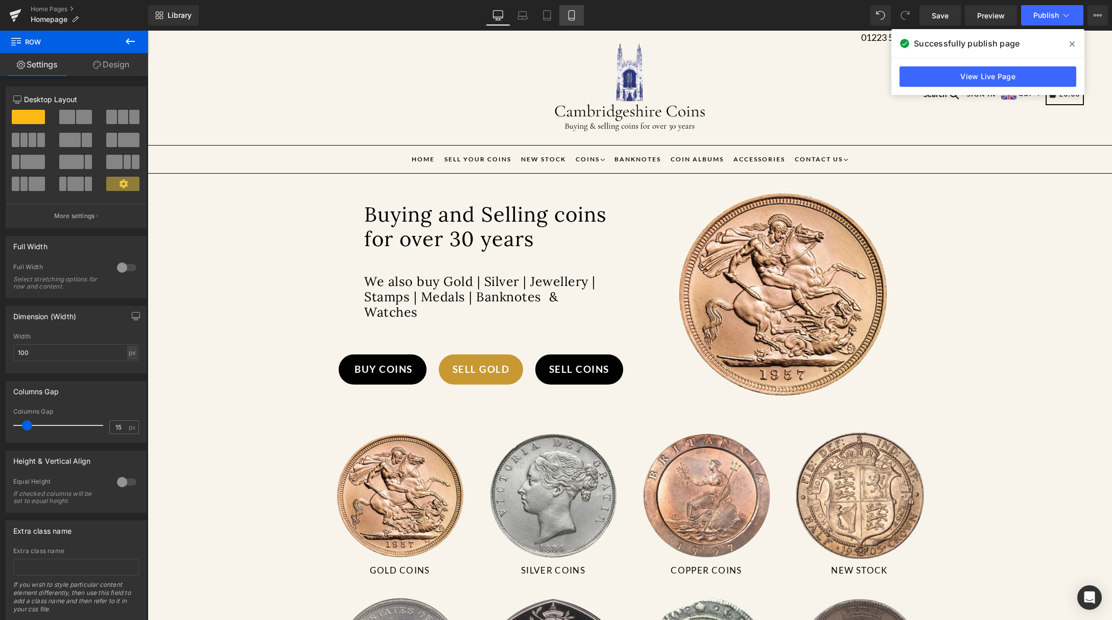
click at [571, 15] on icon at bounding box center [571, 15] width 10 height 10
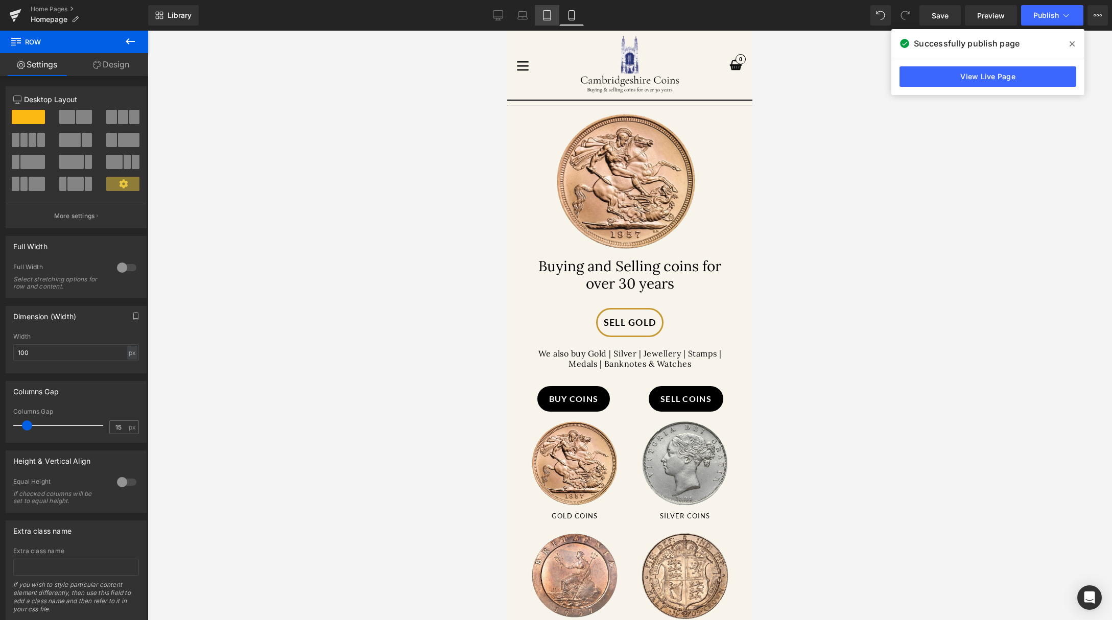
click at [545, 11] on icon at bounding box center [546, 16] width 7 height 10
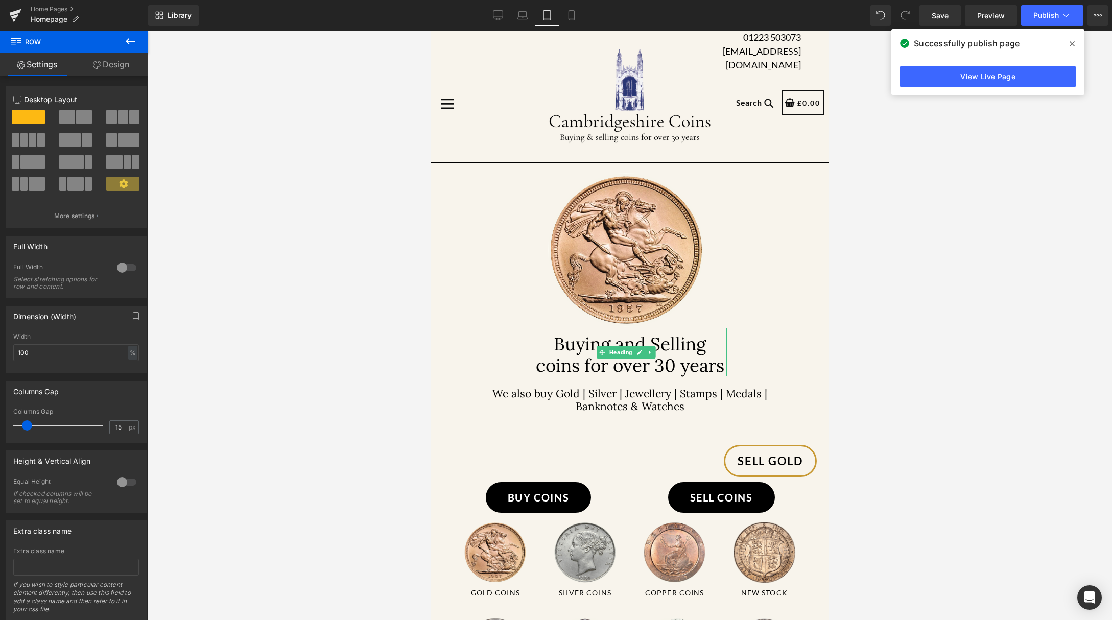
scroll to position [43, 0]
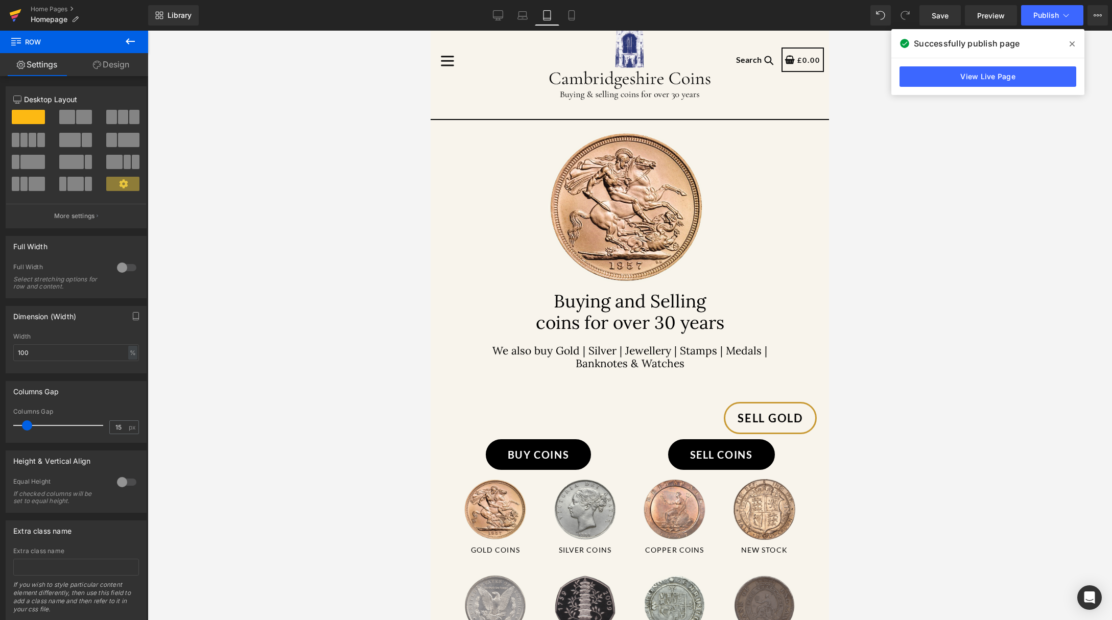
click at [20, 14] on icon at bounding box center [15, 16] width 12 height 26
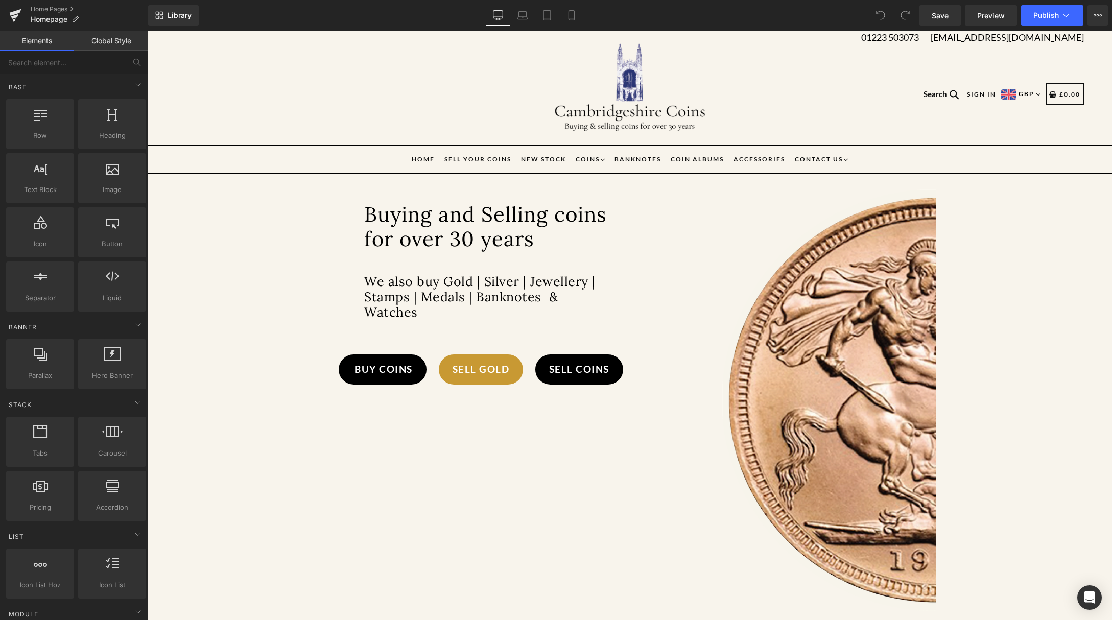
click at [507, 15] on link "Desktop" at bounding box center [498, 15] width 25 height 20
click at [528, 14] on link "Laptop" at bounding box center [522, 15] width 25 height 20
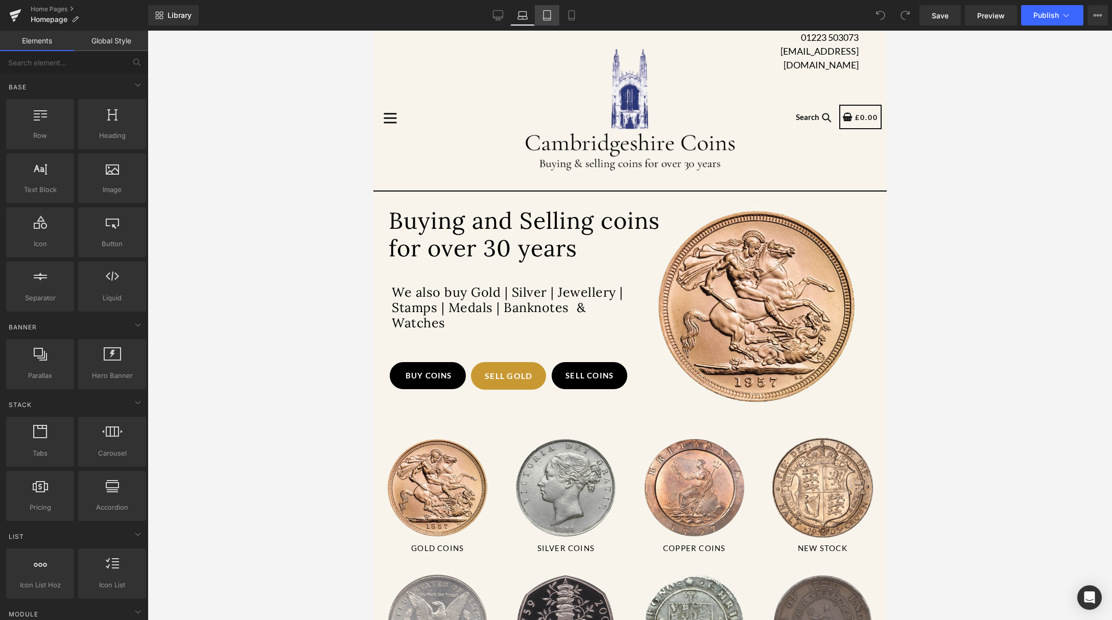
click at [543, 13] on icon at bounding box center [546, 16] width 7 height 10
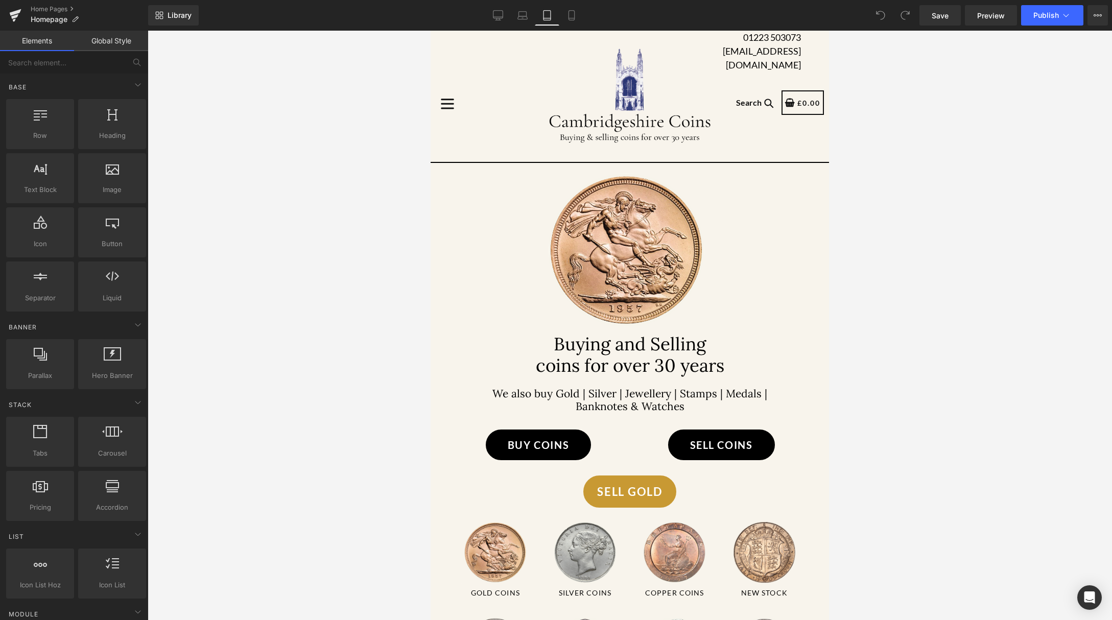
scroll to position [146, 0]
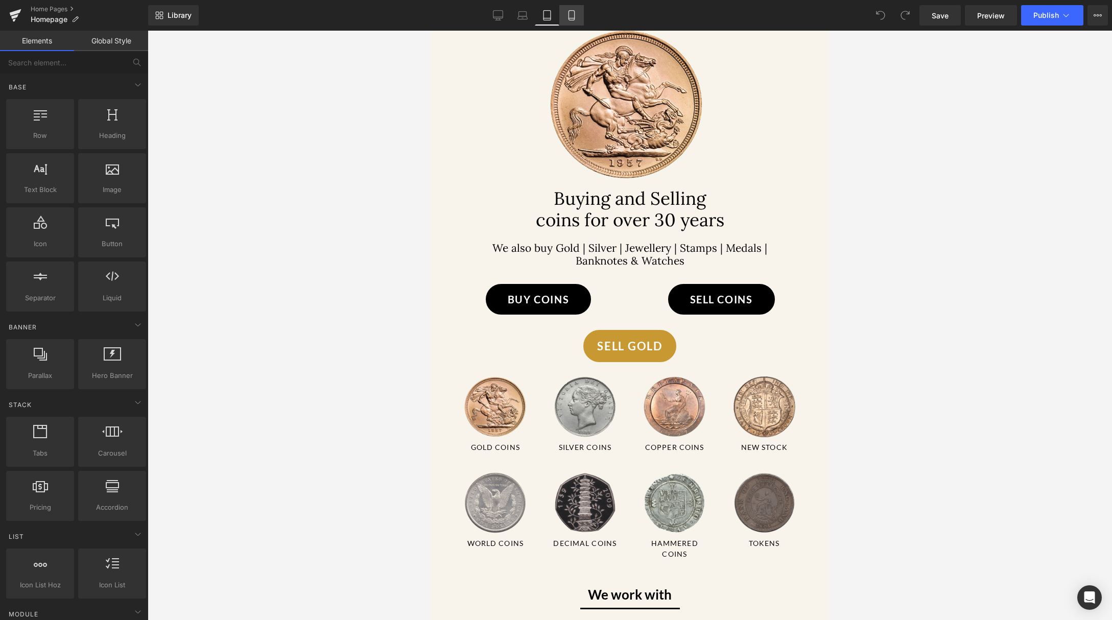
click at [573, 15] on icon at bounding box center [571, 15] width 10 height 10
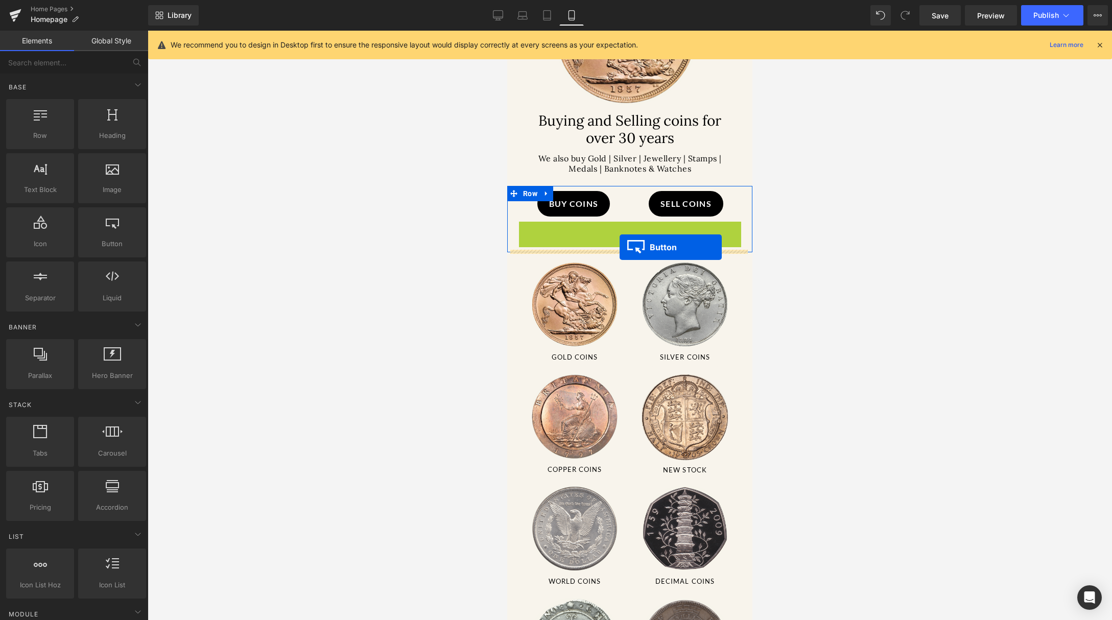
drag, startPoint x: 607, startPoint y: 233, endPoint x: 619, endPoint y: 247, distance: 18.8
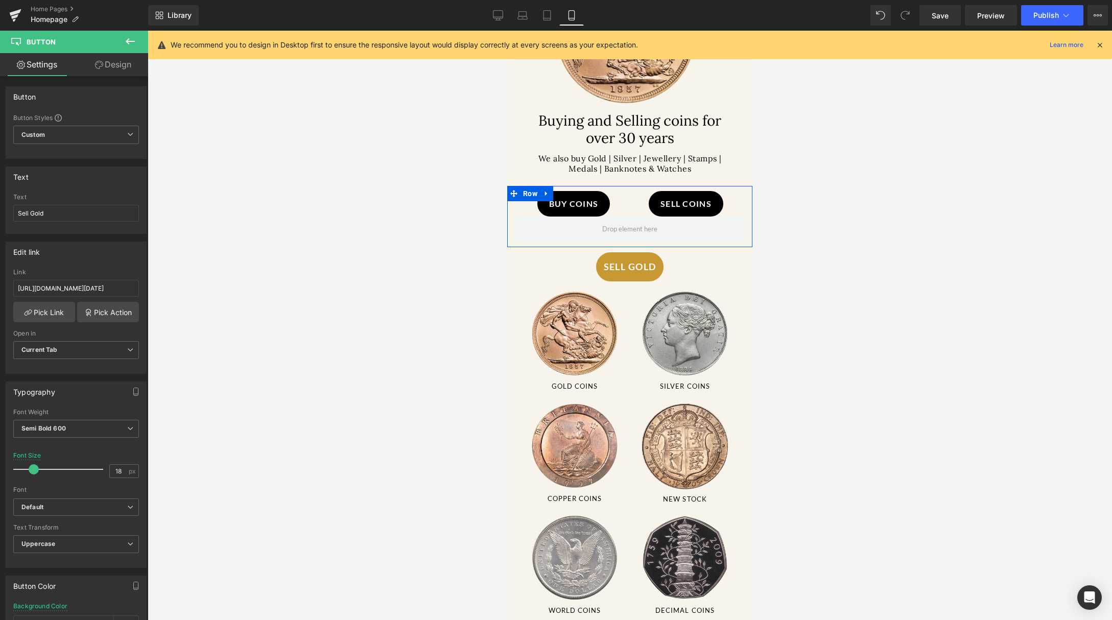
click at [597, 202] on div "Row" at bounding box center [629, 216] width 245 height 61
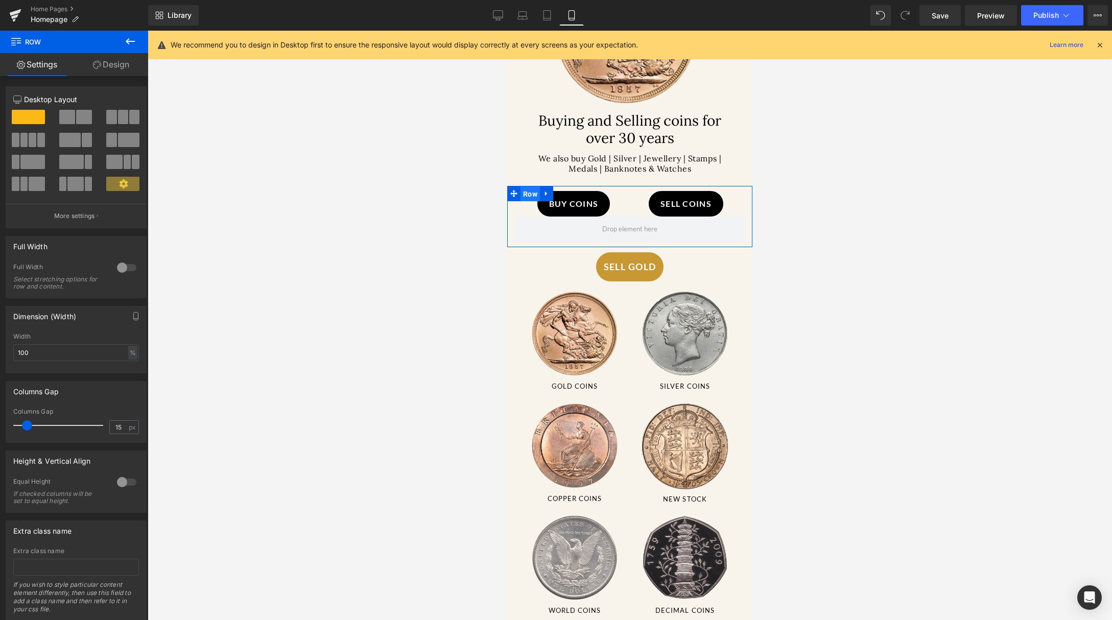
click at [533, 191] on span "Row" at bounding box center [529, 193] width 19 height 15
click at [101, 68] on link "Design" at bounding box center [111, 64] width 74 height 23
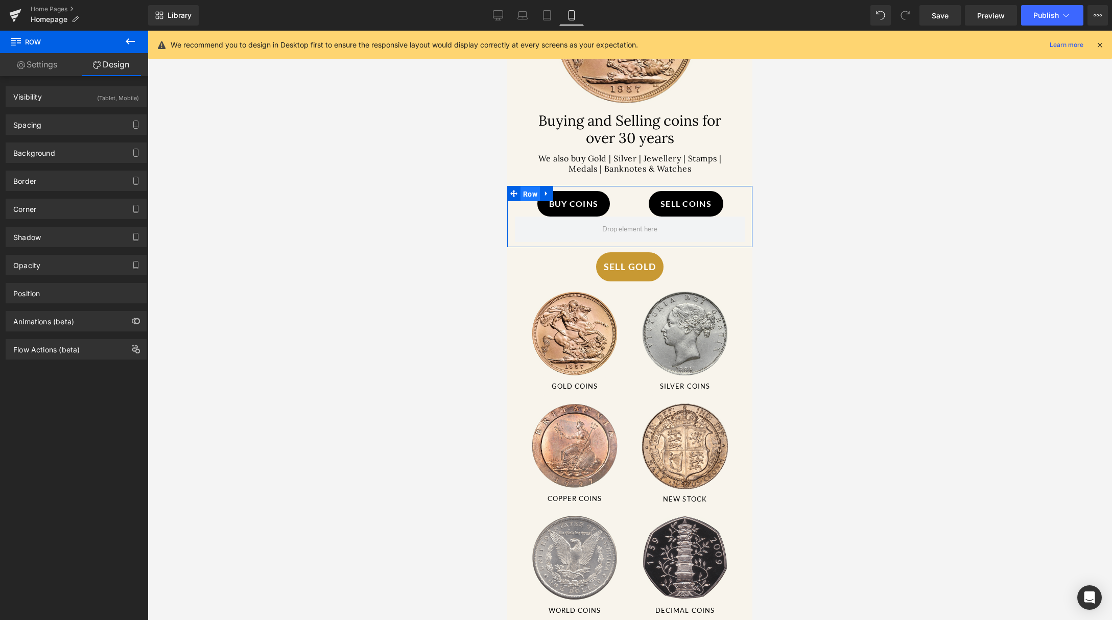
click at [528, 187] on span "Row" at bounding box center [529, 193] width 19 height 15
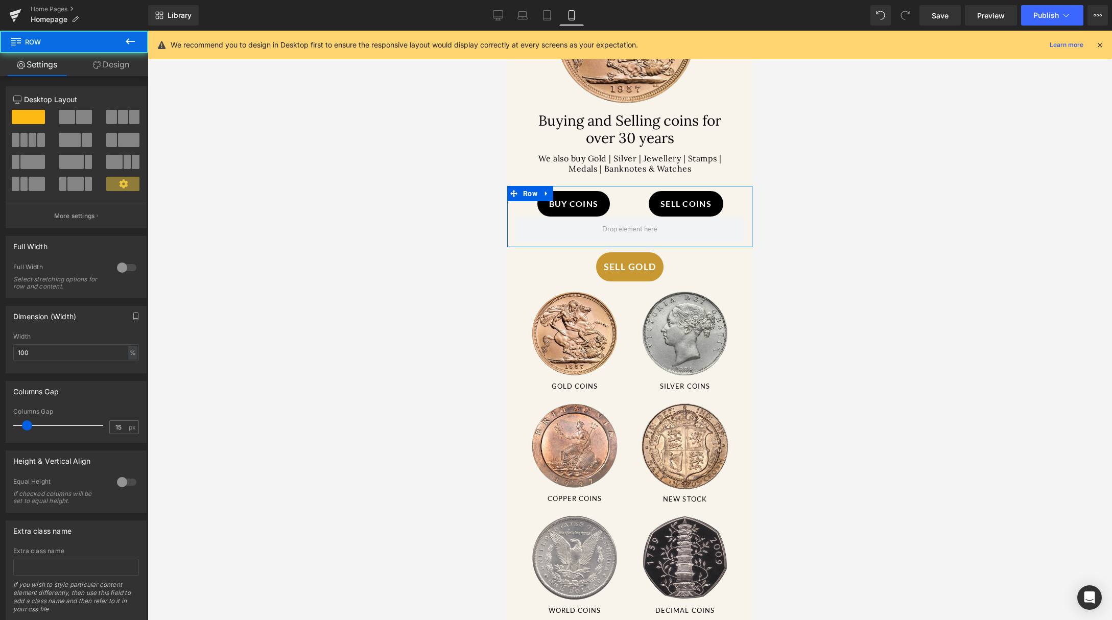
click at [618, 206] on div "Row" at bounding box center [629, 216] width 245 height 61
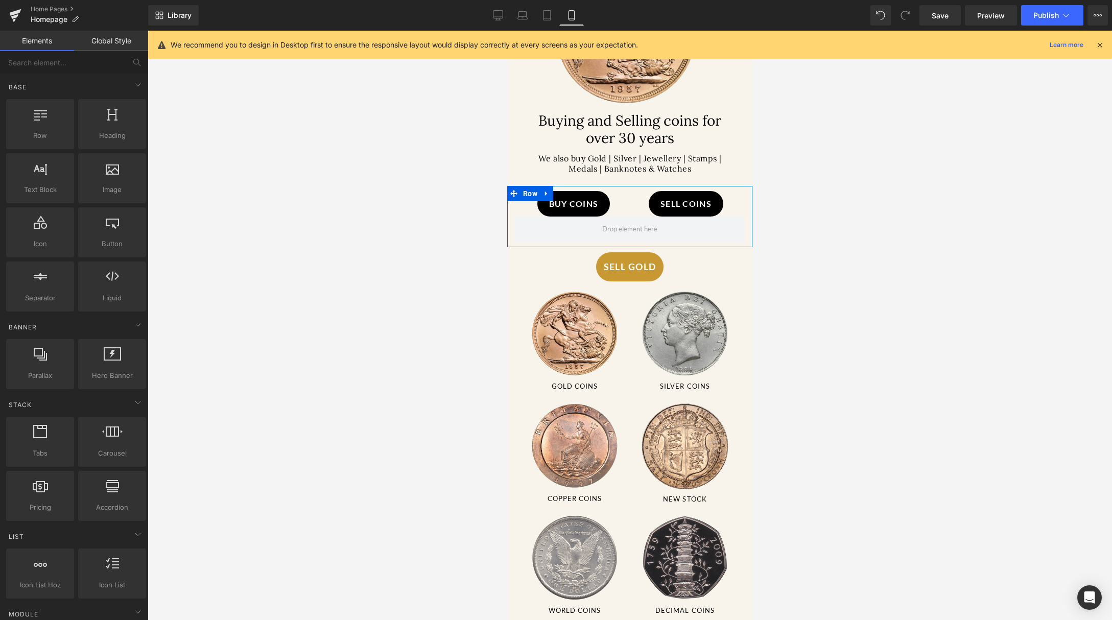
click at [801, 255] on div at bounding box center [630, 325] width 964 height 589
click at [629, 223] on span at bounding box center [629, 229] width 62 height 15
drag, startPoint x: 621, startPoint y: 226, endPoint x: 616, endPoint y: 240, distance: 14.5
click at [616, 240] on div "Row" at bounding box center [629, 216] width 245 height 61
click at [545, 15] on icon at bounding box center [547, 15] width 10 height 10
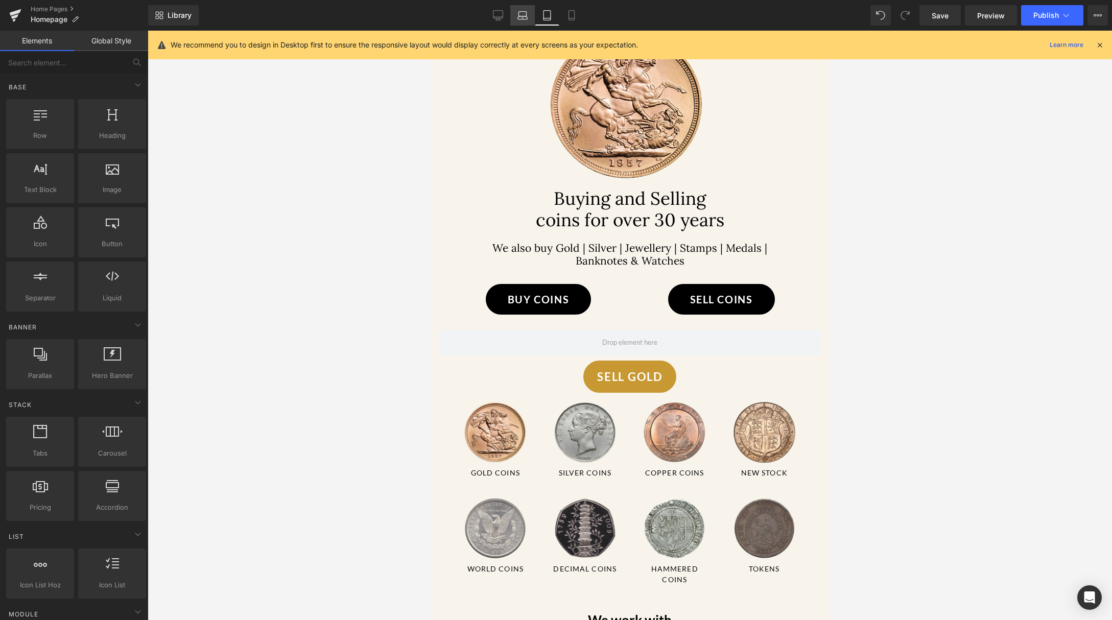
click at [520, 14] on icon at bounding box center [522, 15] width 10 height 10
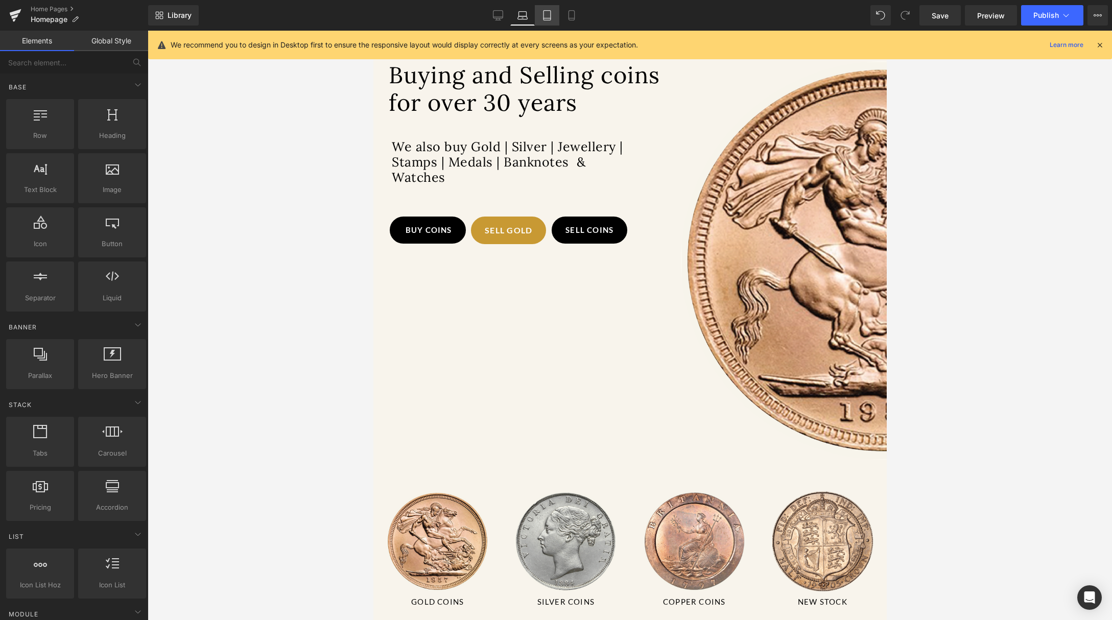
click at [547, 14] on icon at bounding box center [547, 15] width 10 height 10
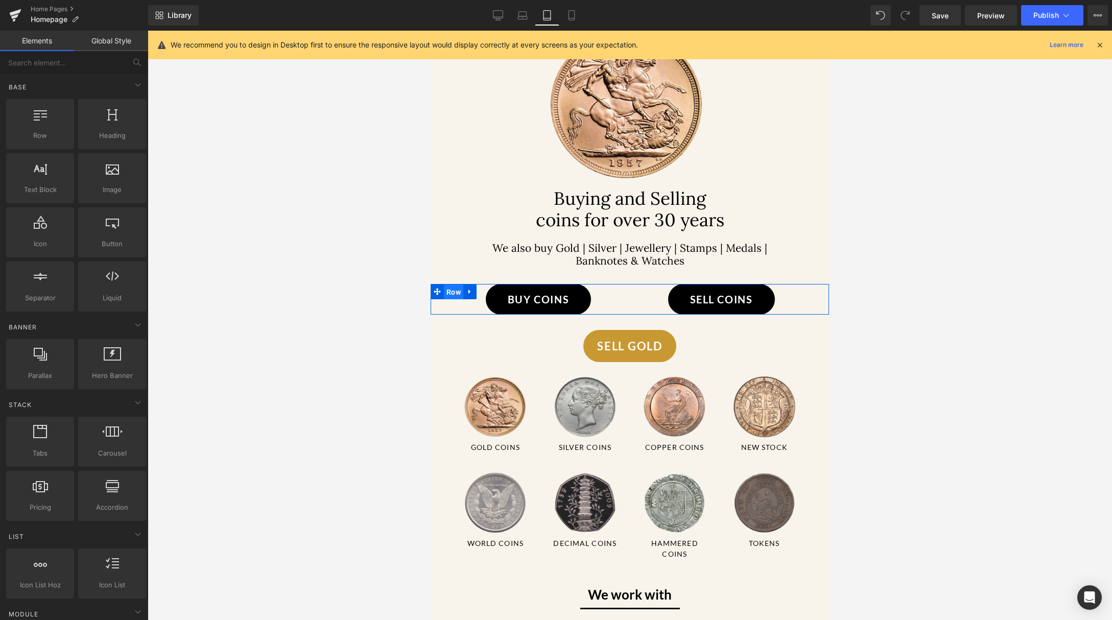
click at [457, 300] on span "Row" at bounding box center [453, 291] width 19 height 15
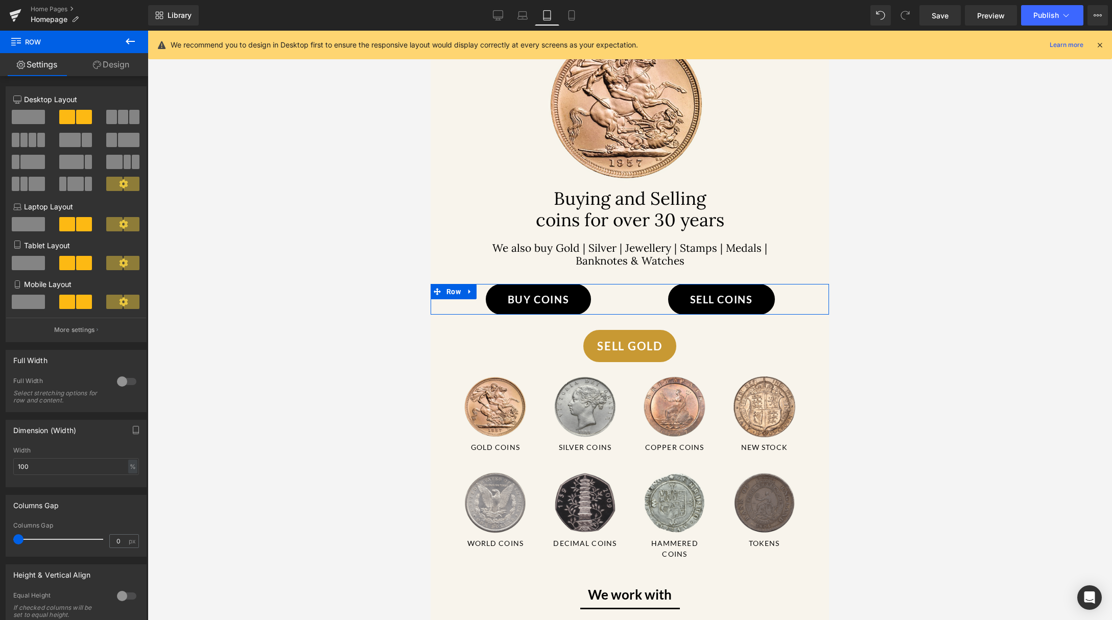
click at [109, 69] on link "Design" at bounding box center [111, 64] width 74 height 23
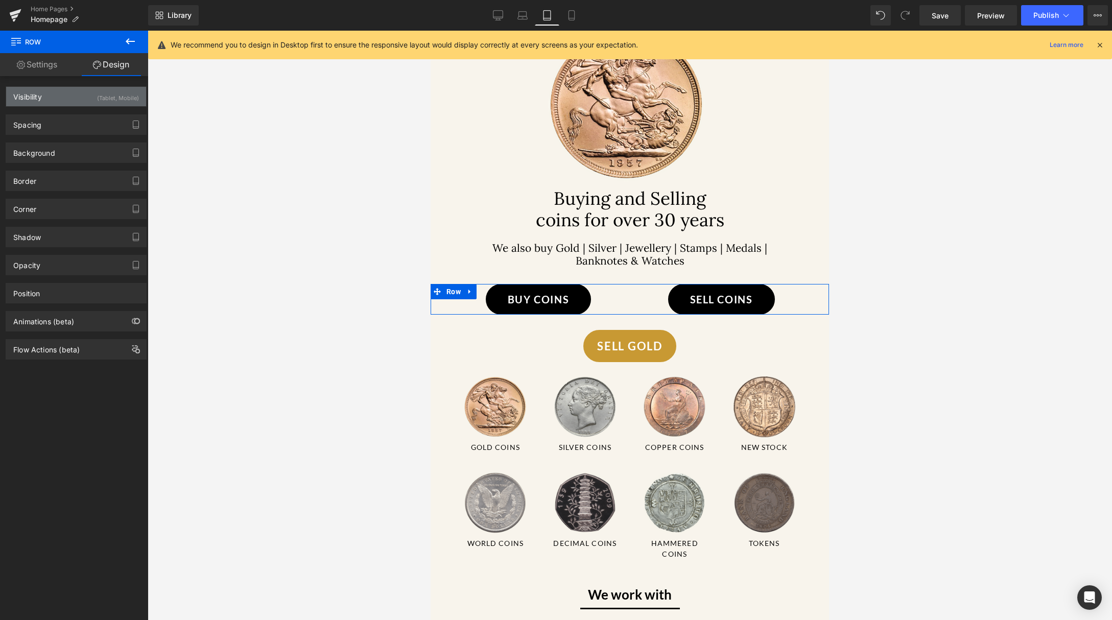
click at [116, 96] on div "(Tablet, Mobile)" at bounding box center [118, 95] width 42 height 17
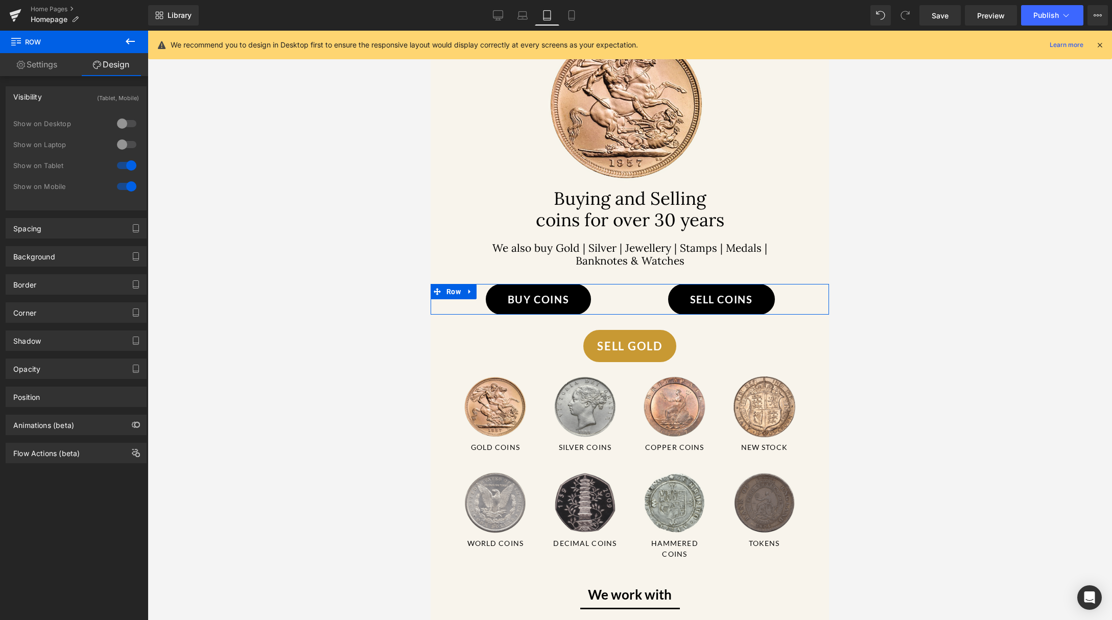
click at [126, 161] on div at bounding box center [126, 165] width 25 height 16
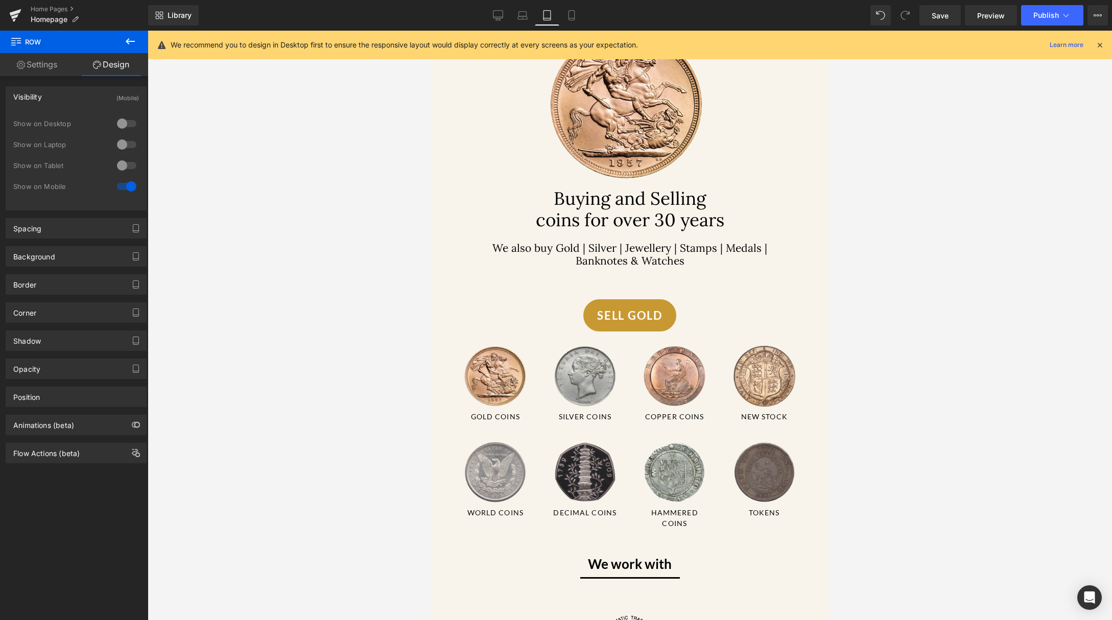
click at [123, 163] on div at bounding box center [126, 165] width 25 height 16
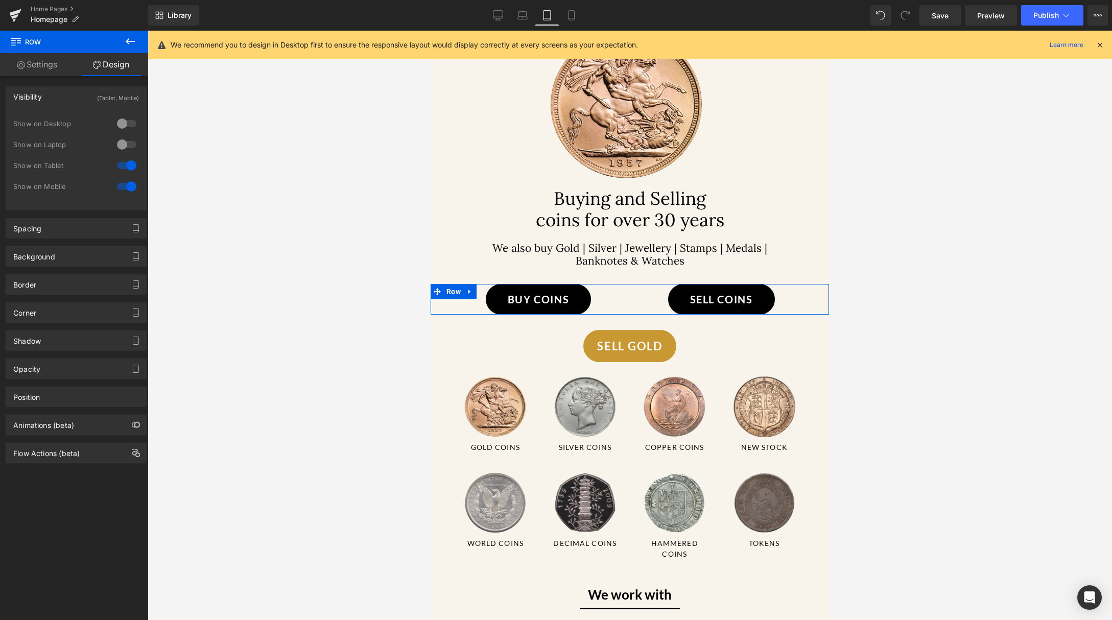
click at [126, 183] on div at bounding box center [126, 186] width 25 height 16
click at [921, 20] on link "Save" at bounding box center [939, 15] width 41 height 20
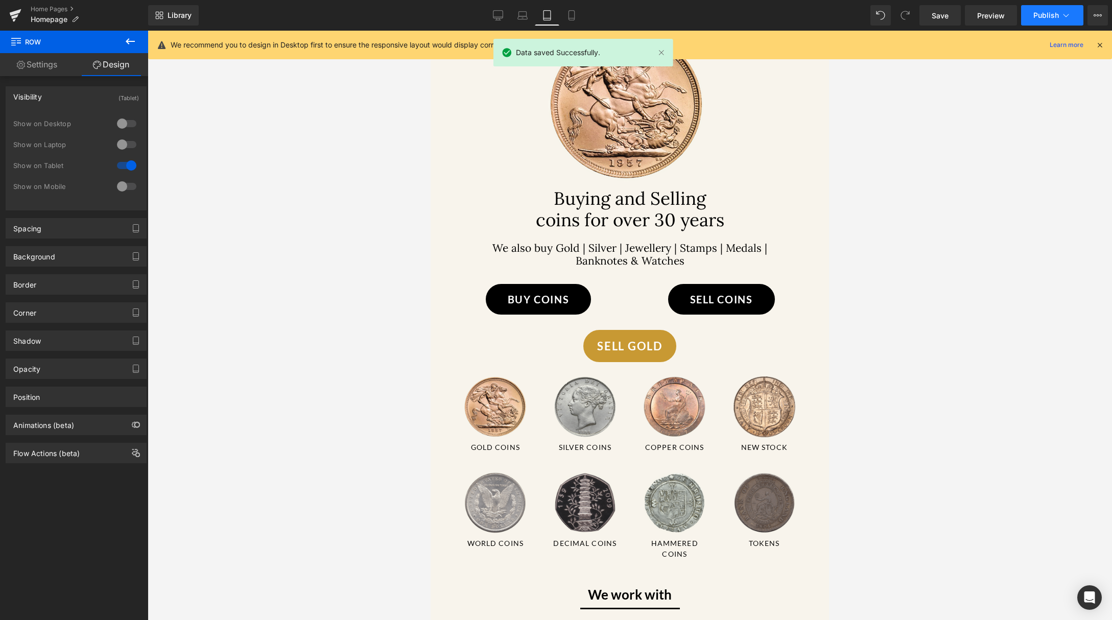
click at [1069, 22] on button "Publish" at bounding box center [1052, 15] width 62 height 20
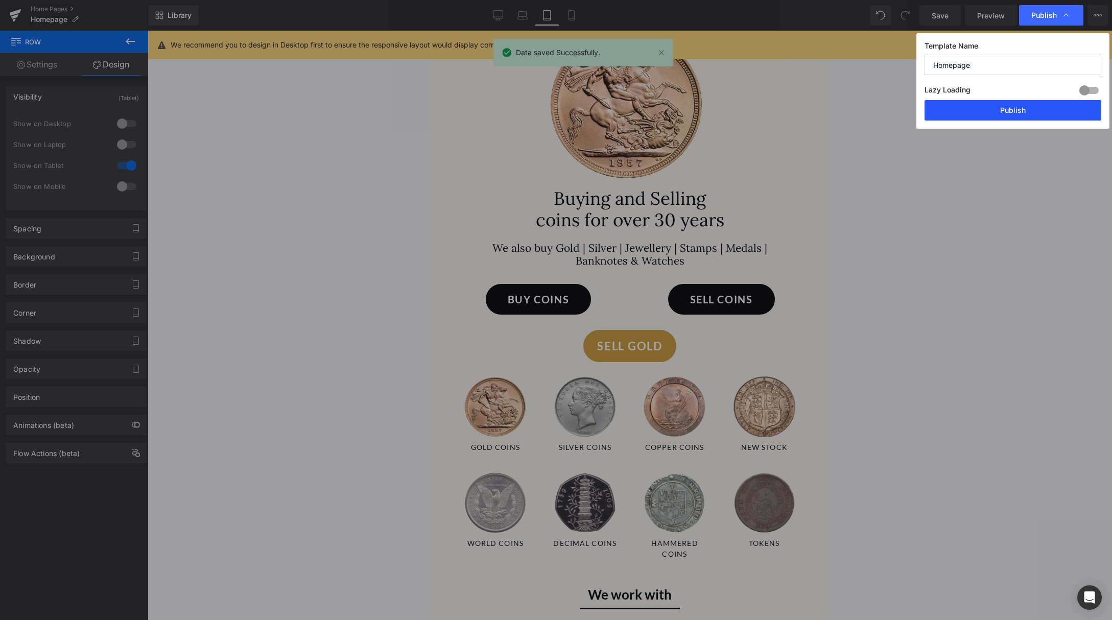
click at [1043, 110] on button "Publish" at bounding box center [1012, 110] width 177 height 20
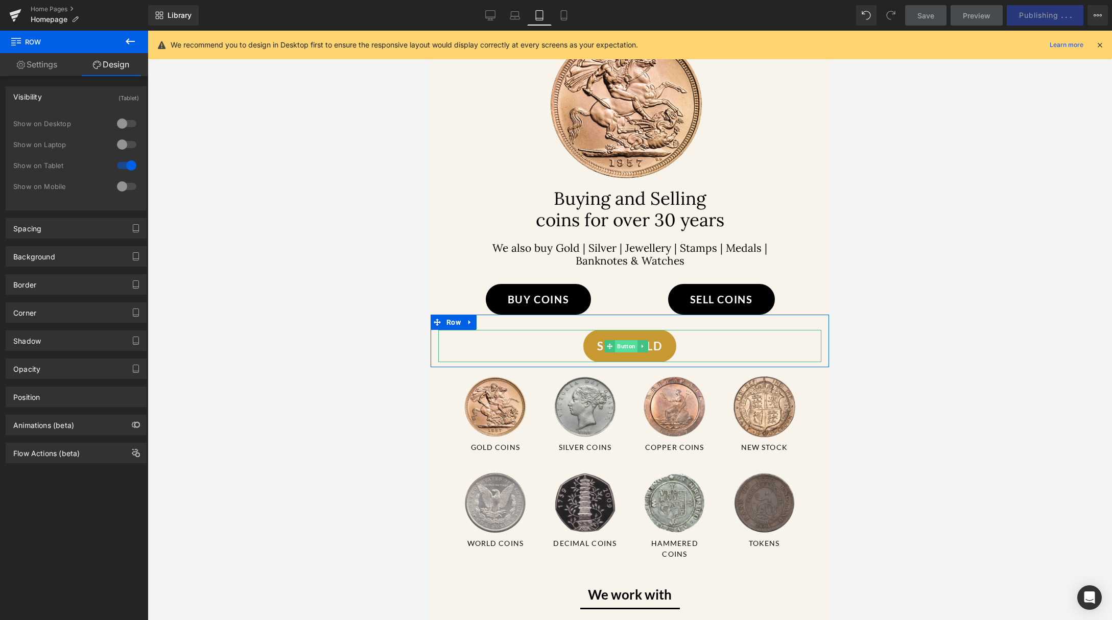
click at [619, 352] on span "Button" at bounding box center [626, 346] width 22 height 12
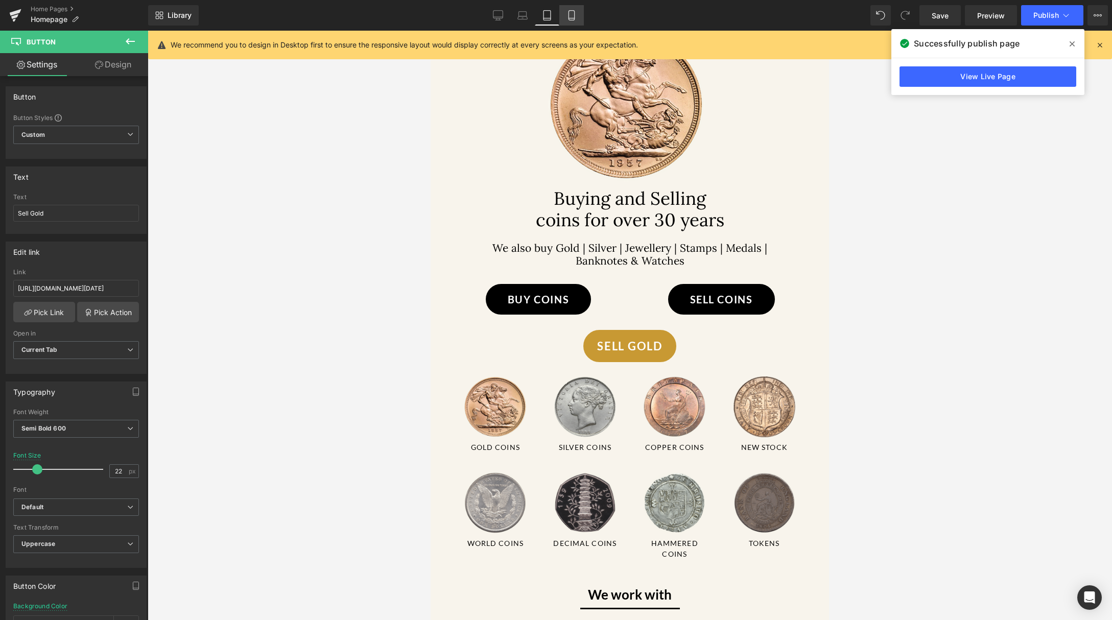
click at [567, 11] on icon at bounding box center [571, 15] width 10 height 10
type input "18"
type input "100"
type input "#c89933"
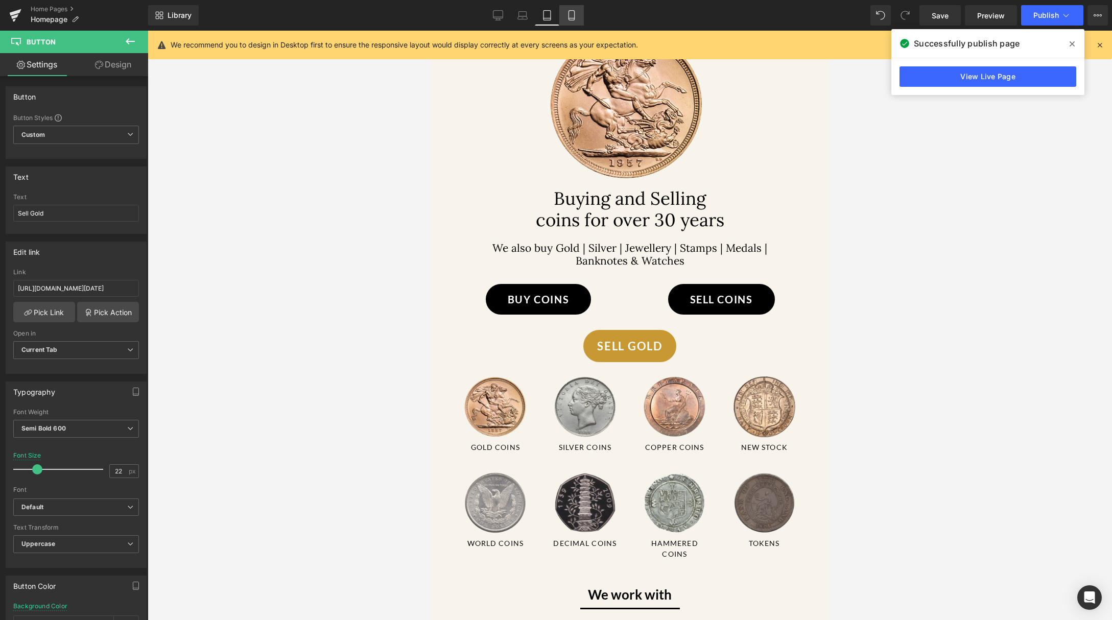
type input "100"
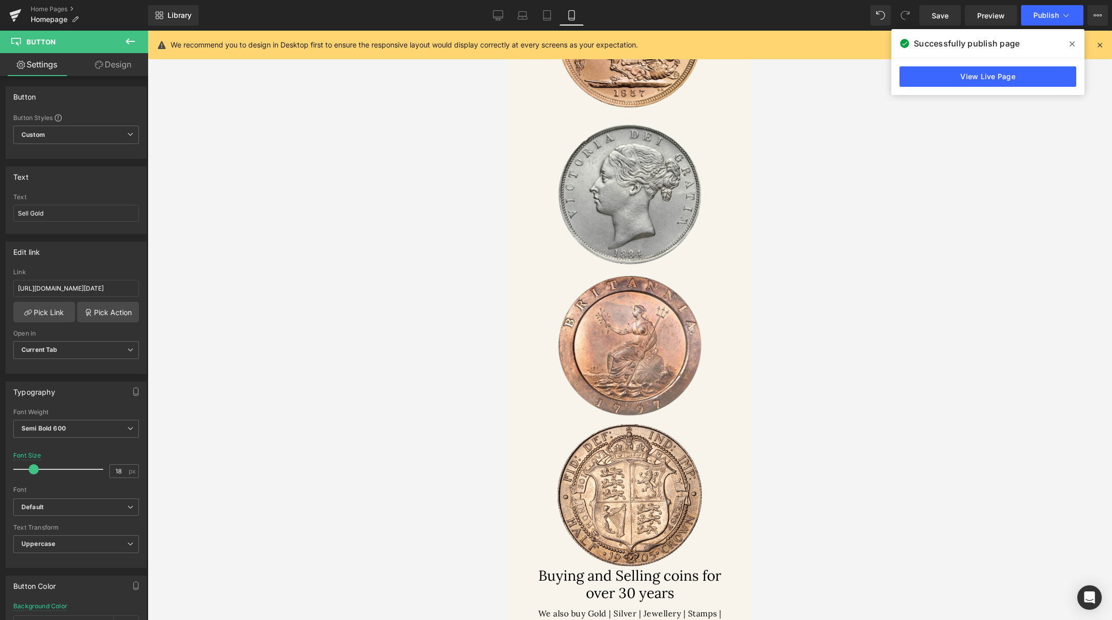
scroll to position [0, 0]
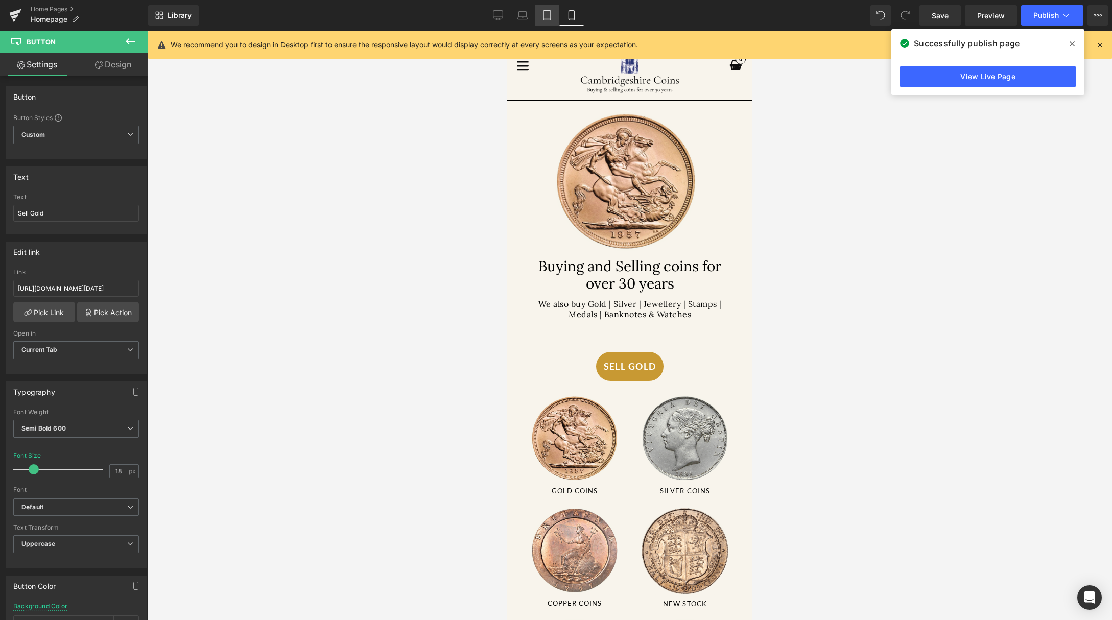
click at [547, 15] on icon at bounding box center [547, 15] width 10 height 10
type input "22"
type input "100"
type input "#eee7d7"
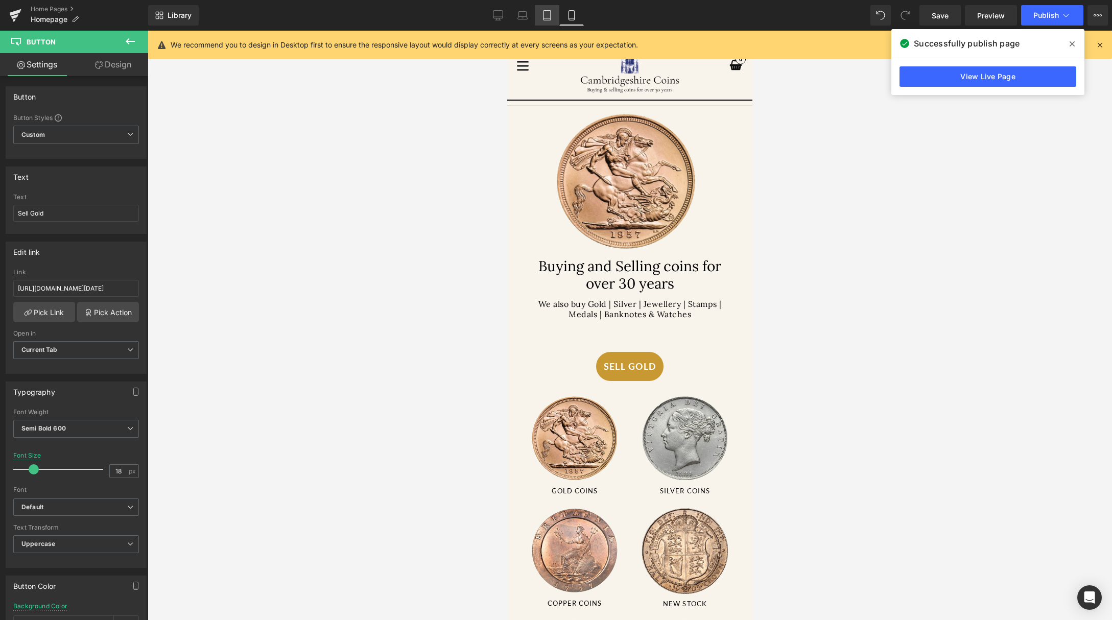
type input "100"
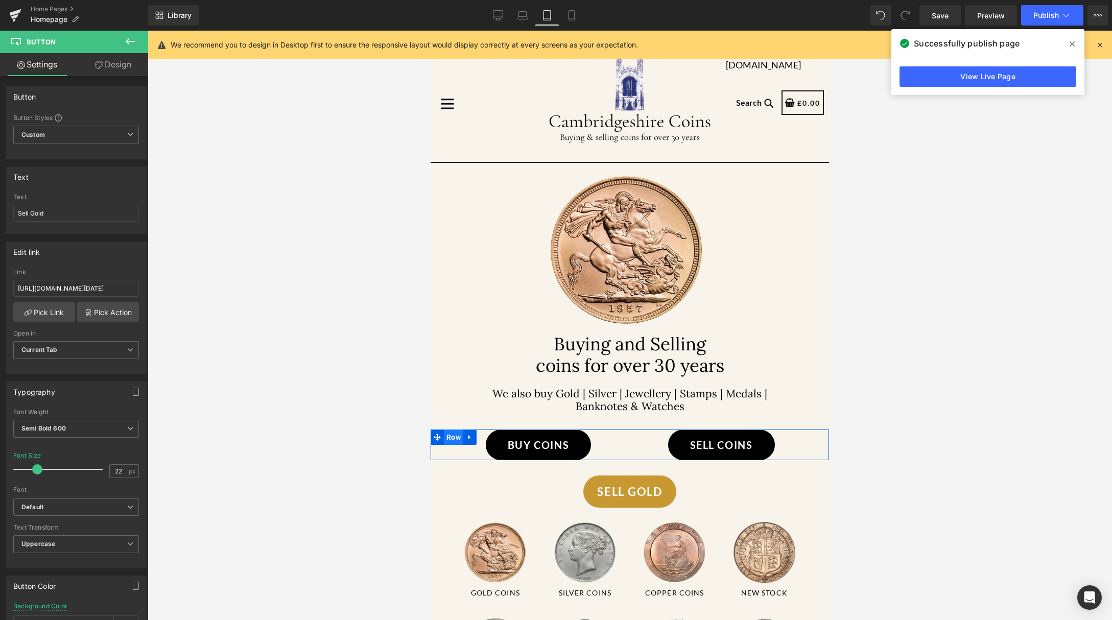
click at [452, 445] on span "Row" at bounding box center [453, 436] width 19 height 15
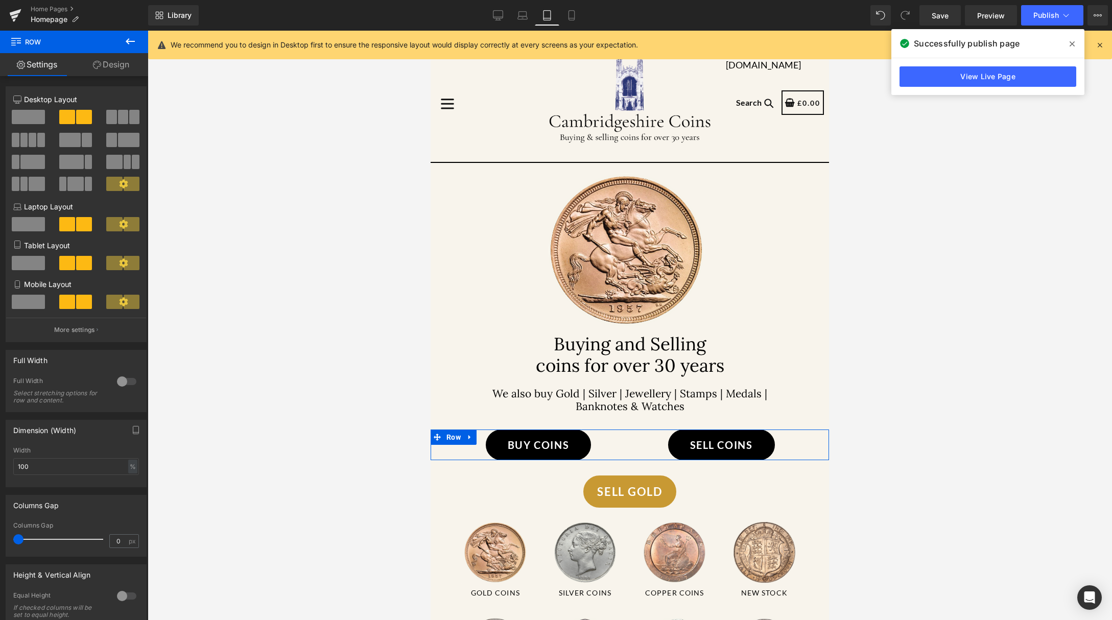
click at [115, 68] on link "Design" at bounding box center [111, 64] width 74 height 23
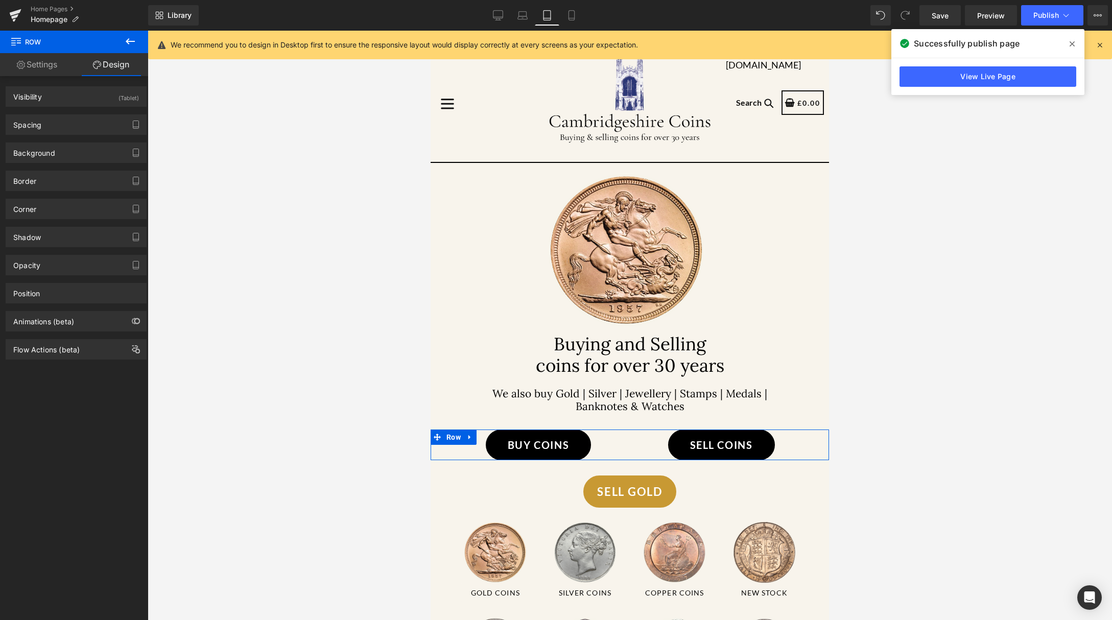
click at [50, 60] on link "Settings" at bounding box center [37, 64] width 74 height 23
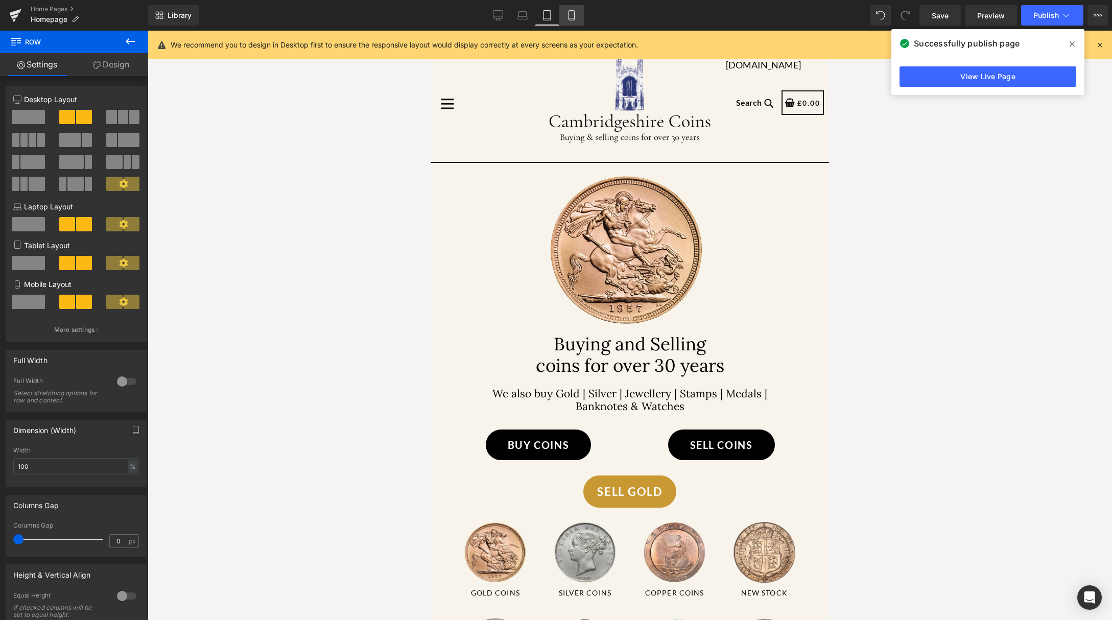
click at [575, 15] on icon at bounding box center [571, 15] width 10 height 10
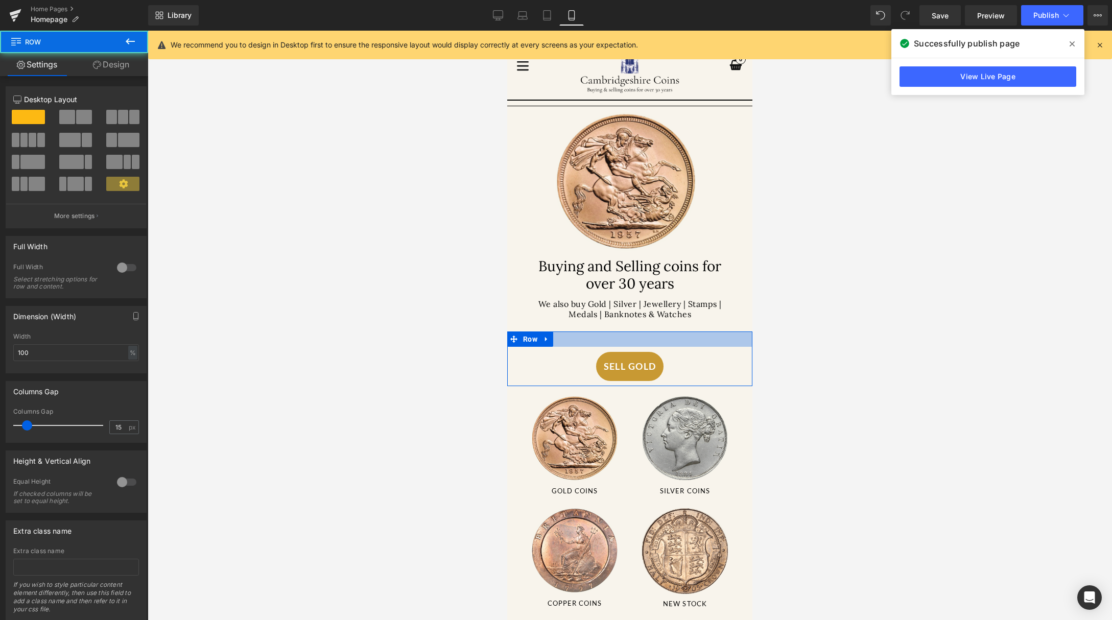
click at [595, 341] on div at bounding box center [629, 338] width 245 height 15
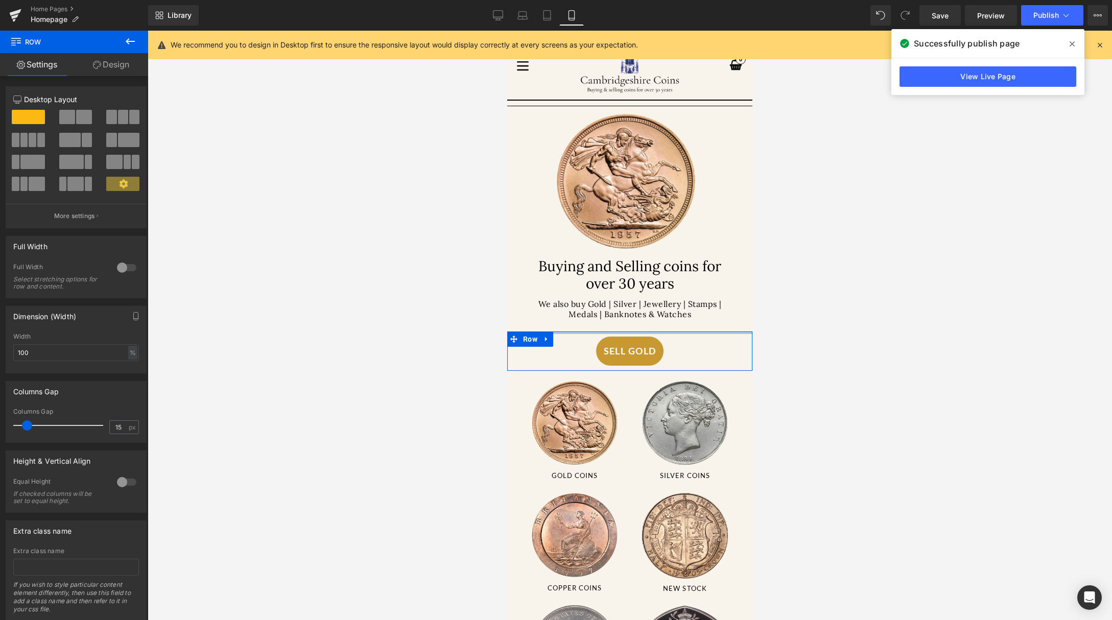
drag, startPoint x: 586, startPoint y: 340, endPoint x: 585, endPoint y: 301, distance: 38.3
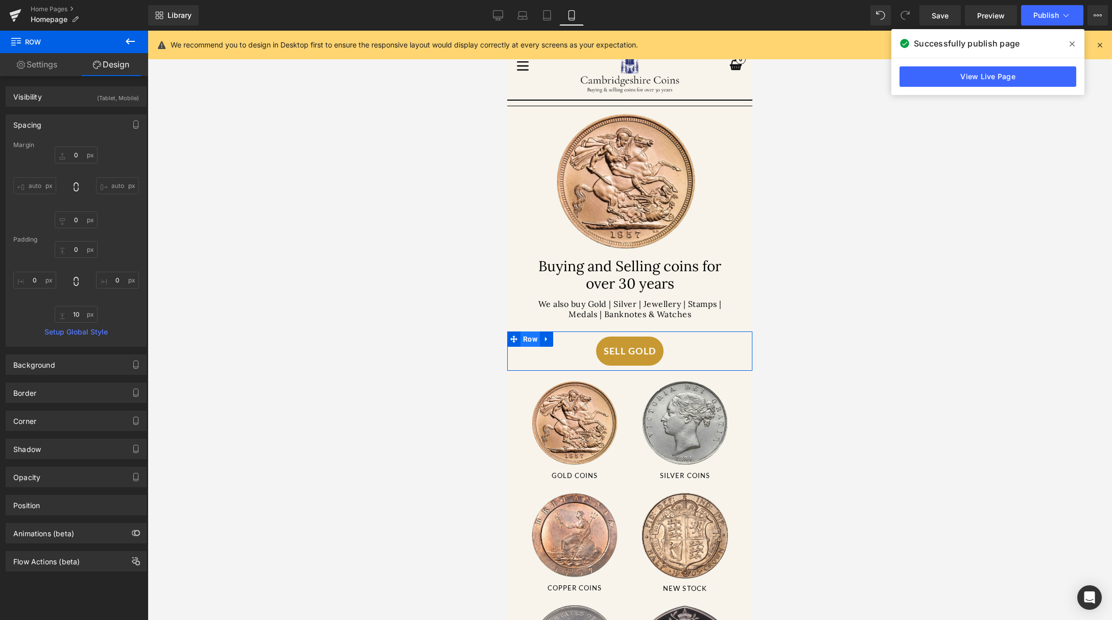
click at [526, 337] on span "Row" at bounding box center [529, 338] width 19 height 15
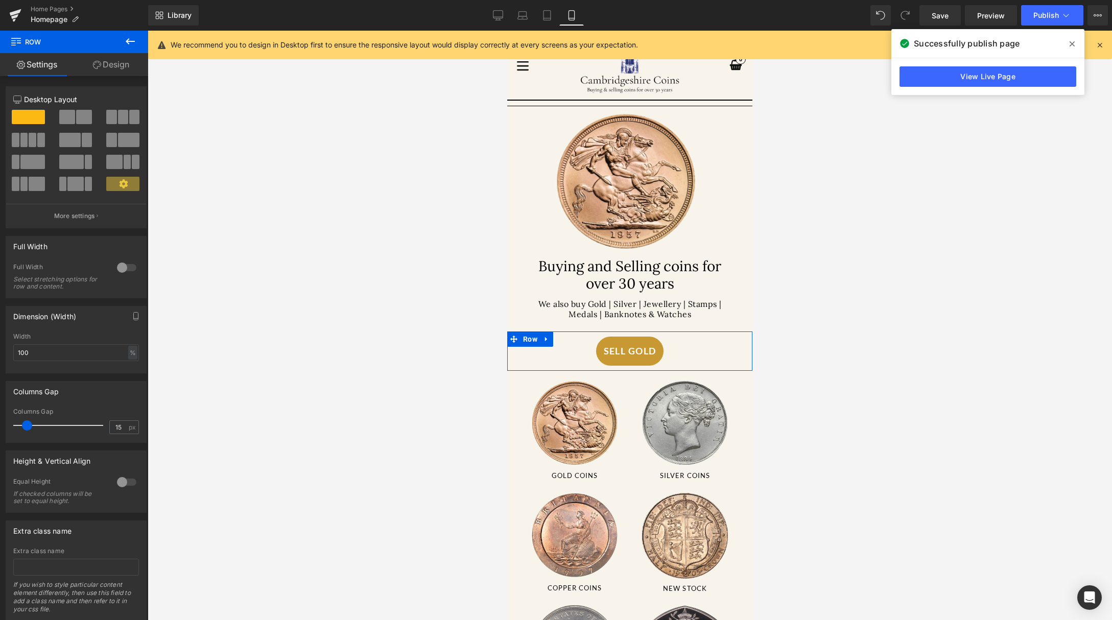
click at [107, 66] on link "Design" at bounding box center [111, 64] width 74 height 23
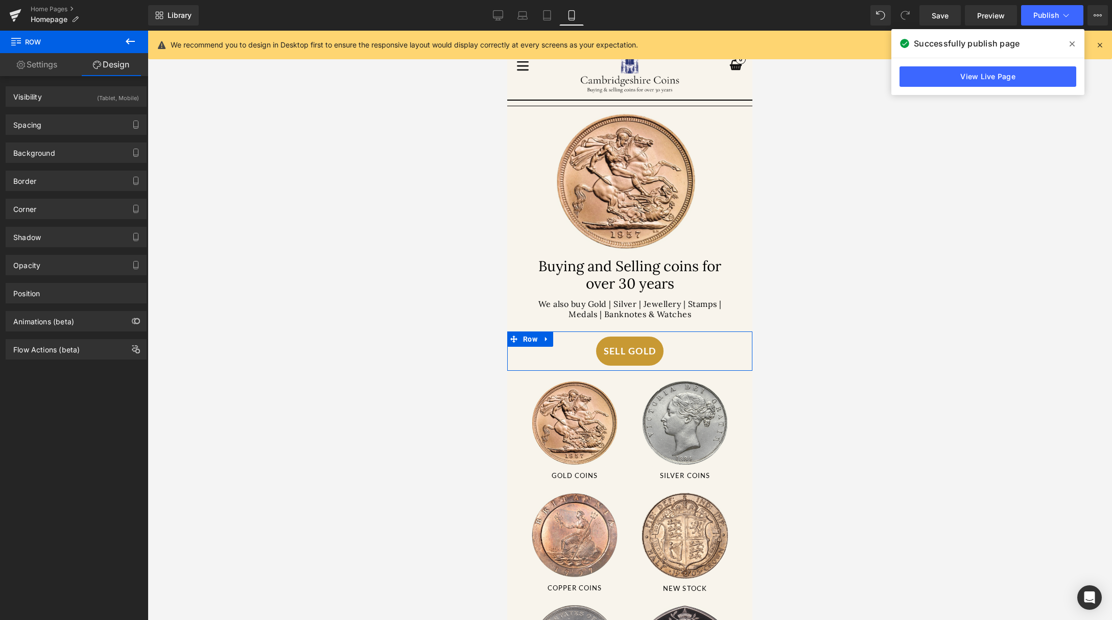
click at [52, 66] on link "Settings" at bounding box center [37, 64] width 74 height 23
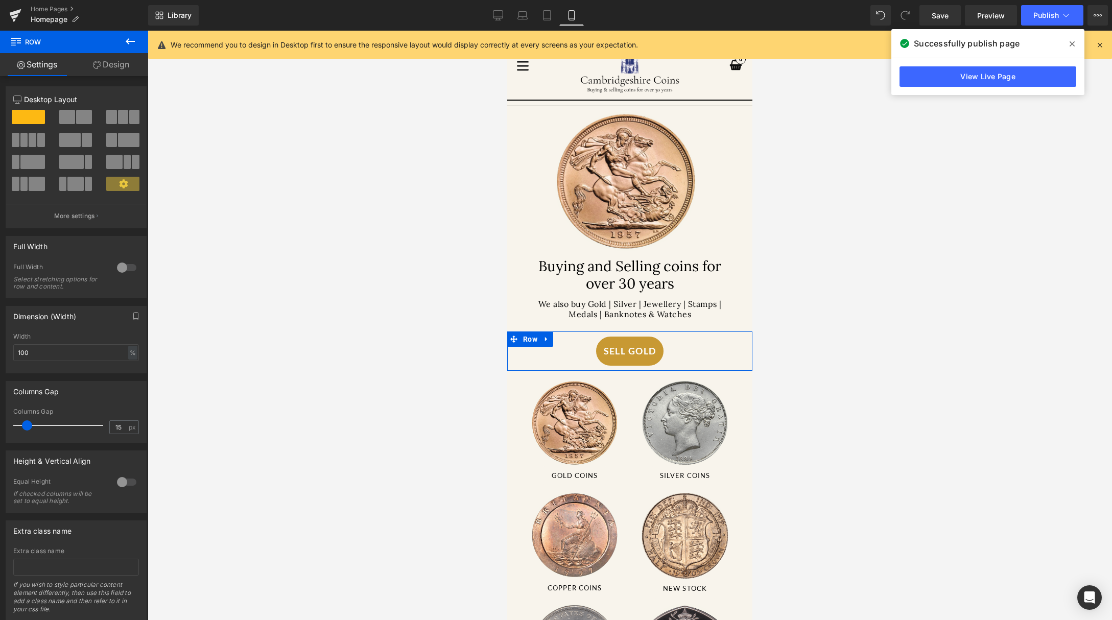
click at [101, 67] on link "Design" at bounding box center [111, 64] width 74 height 23
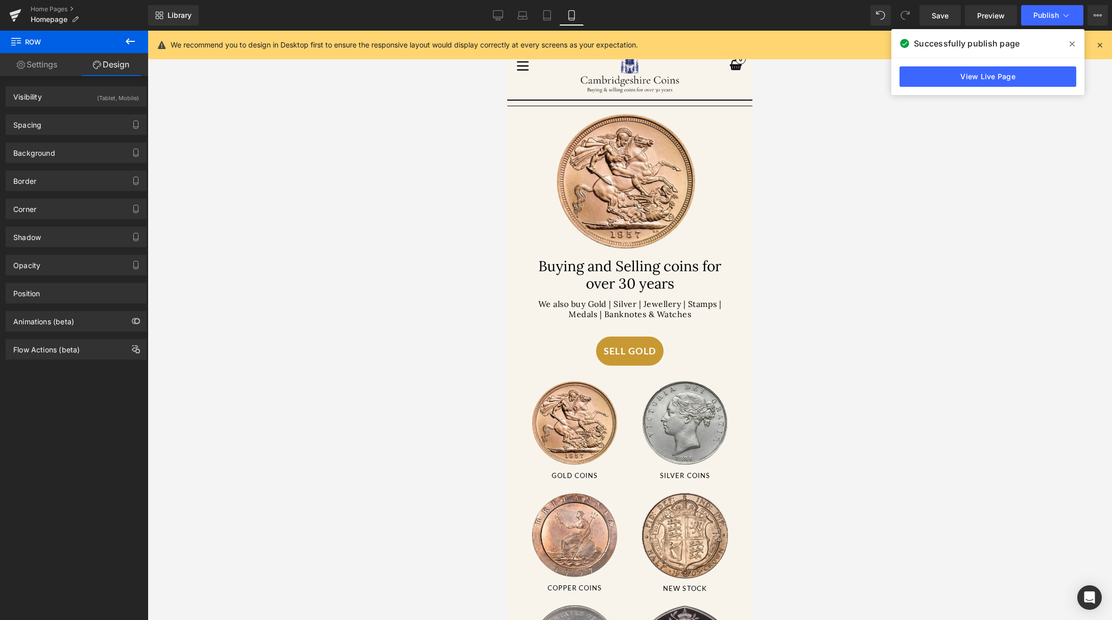
click at [1075, 42] on span at bounding box center [1072, 44] width 16 height 16
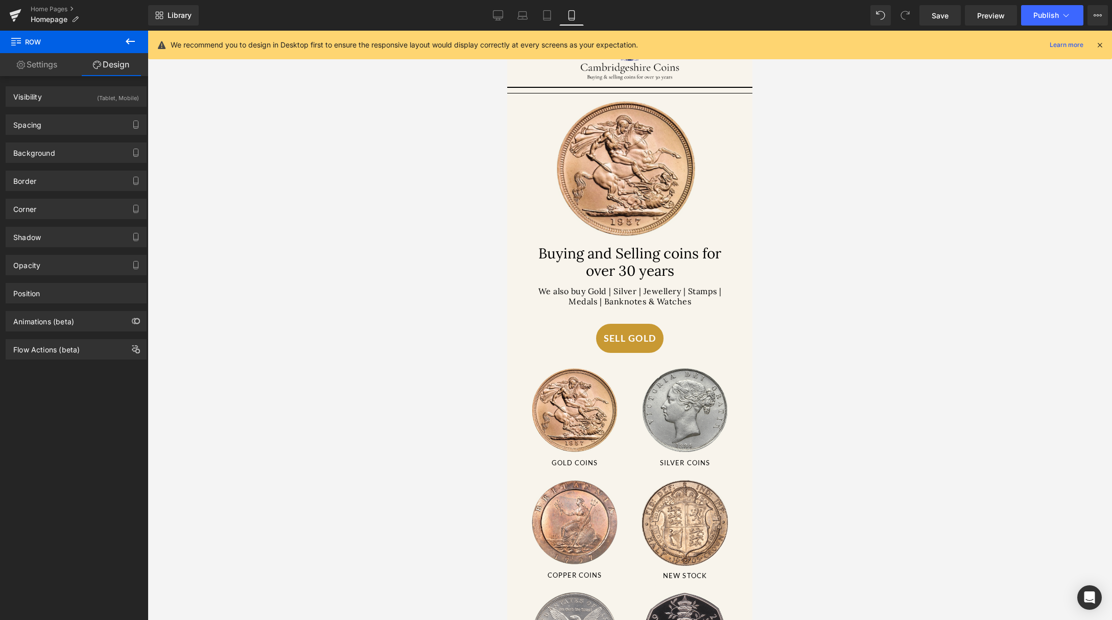
scroll to position [26, 0]
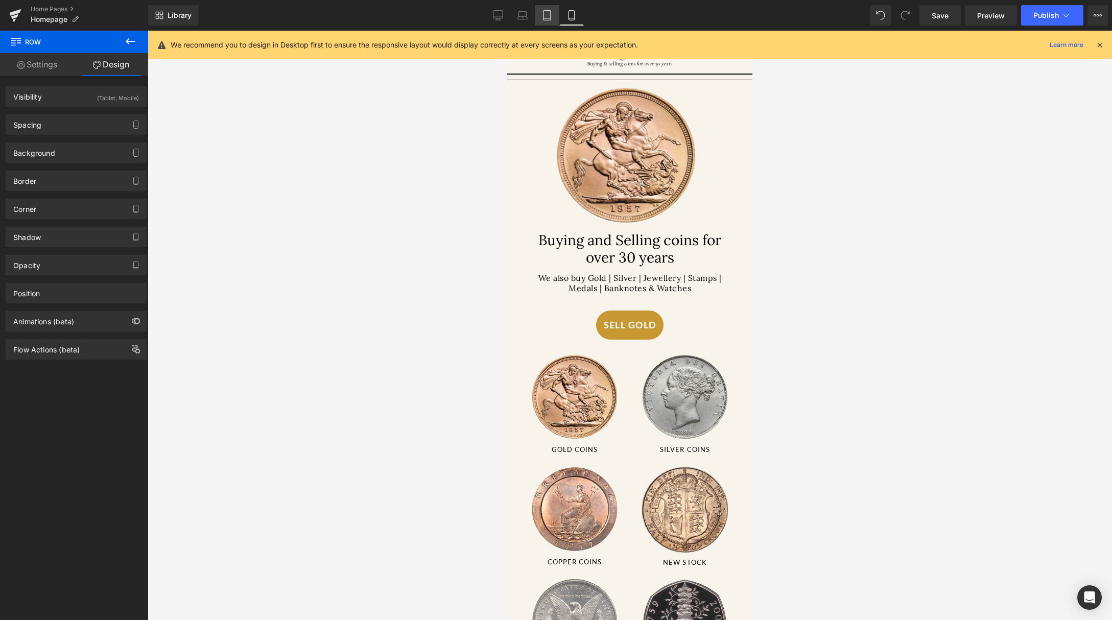
click at [537, 13] on link "Tablet" at bounding box center [547, 15] width 25 height 20
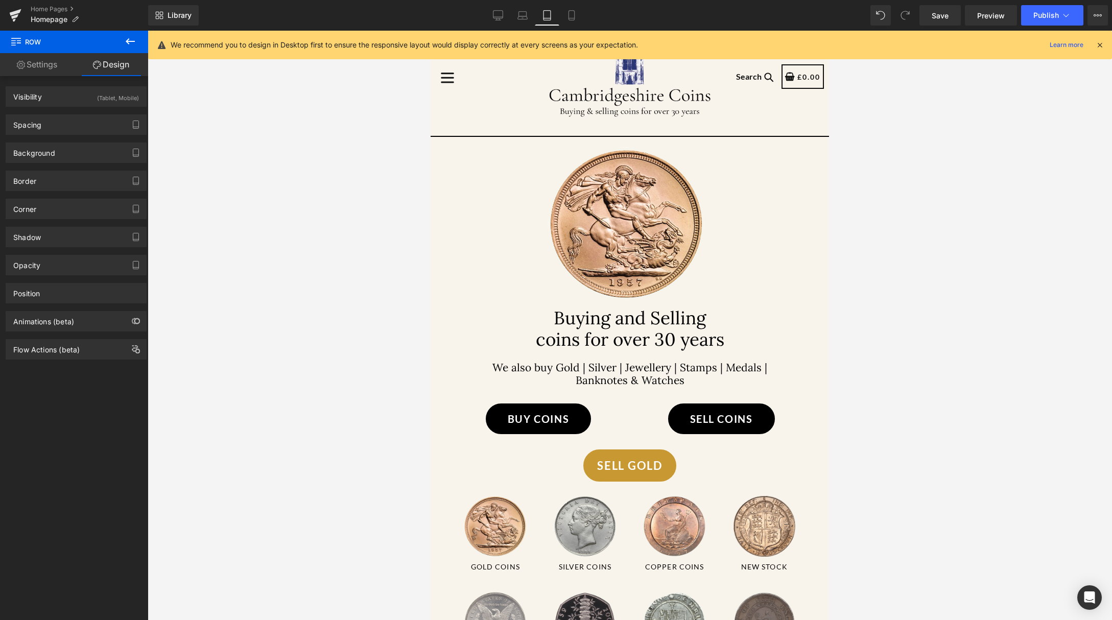
scroll to position [0, 0]
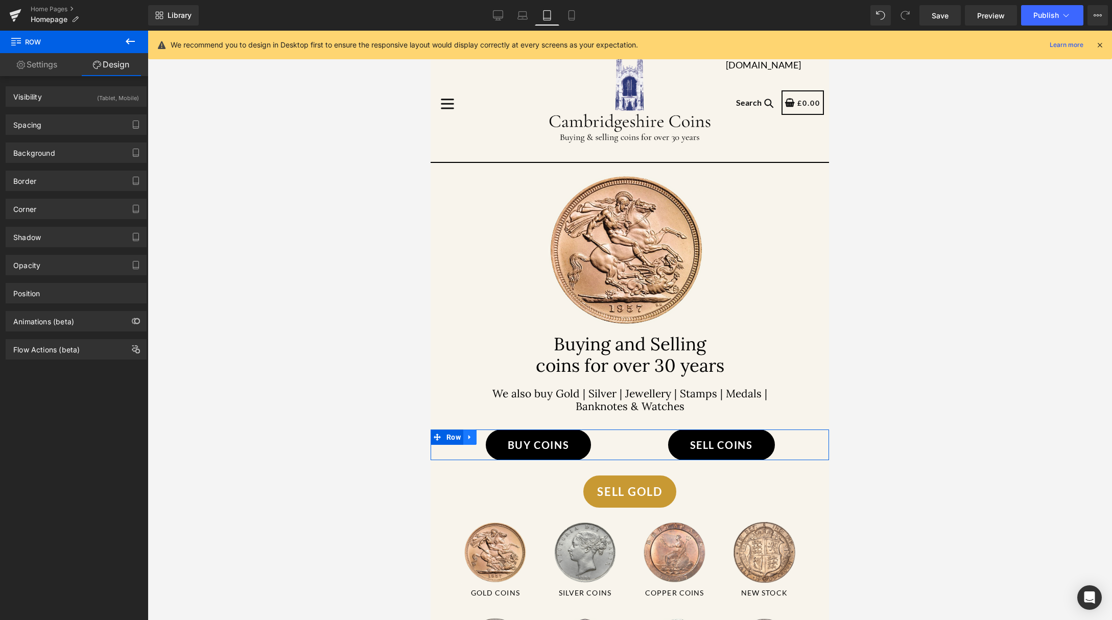
click at [468, 441] on icon at bounding box center [469, 437] width 7 height 8
click at [473, 441] on icon at bounding box center [469, 437] width 7 height 8
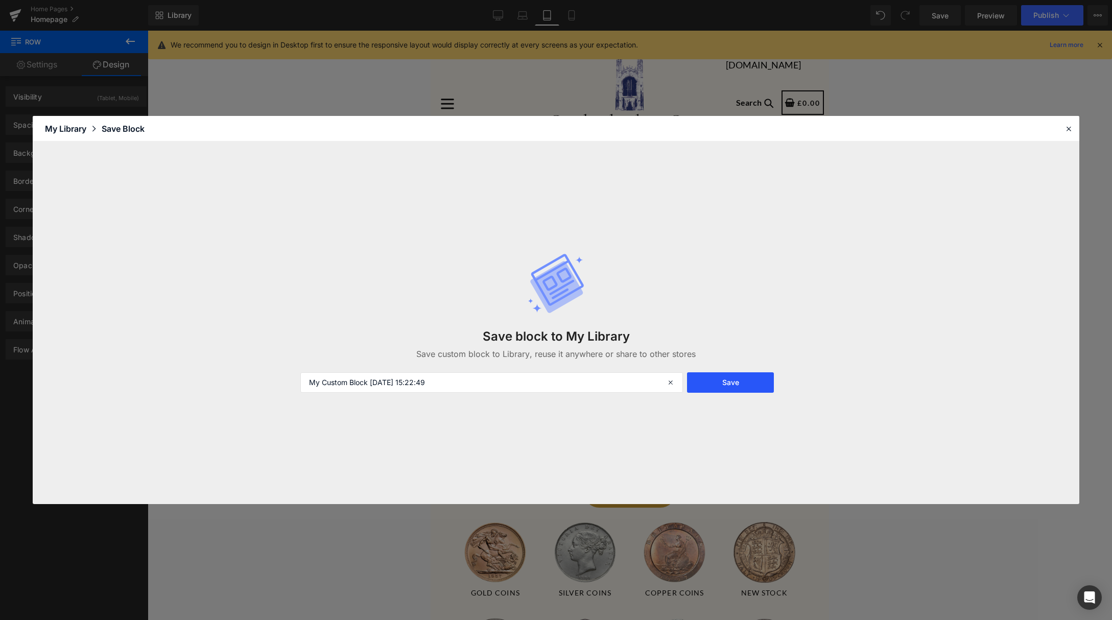
click at [716, 388] on button "Save" at bounding box center [730, 382] width 87 height 20
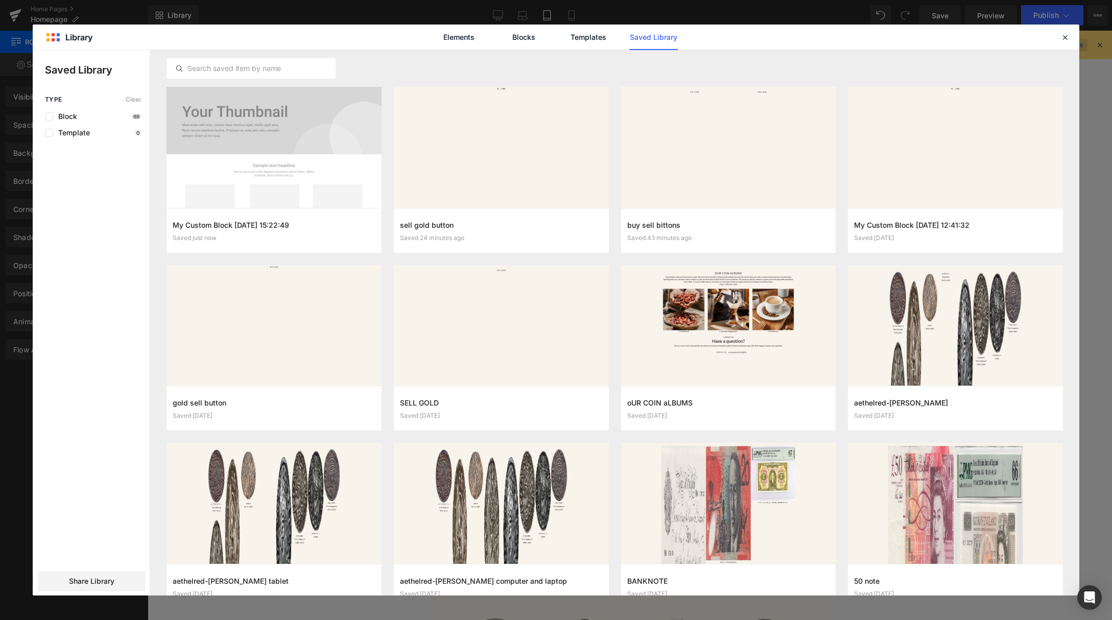
click at [1069, 35] on div at bounding box center [1064, 37] width 12 height 12
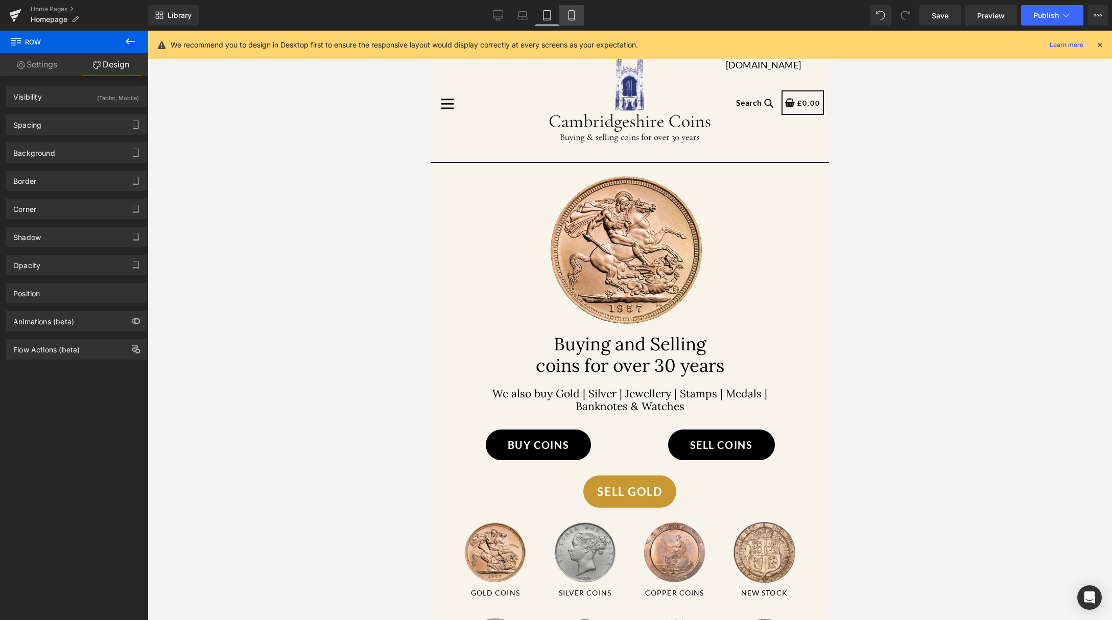
click at [564, 23] on link "Mobile" at bounding box center [571, 15] width 25 height 20
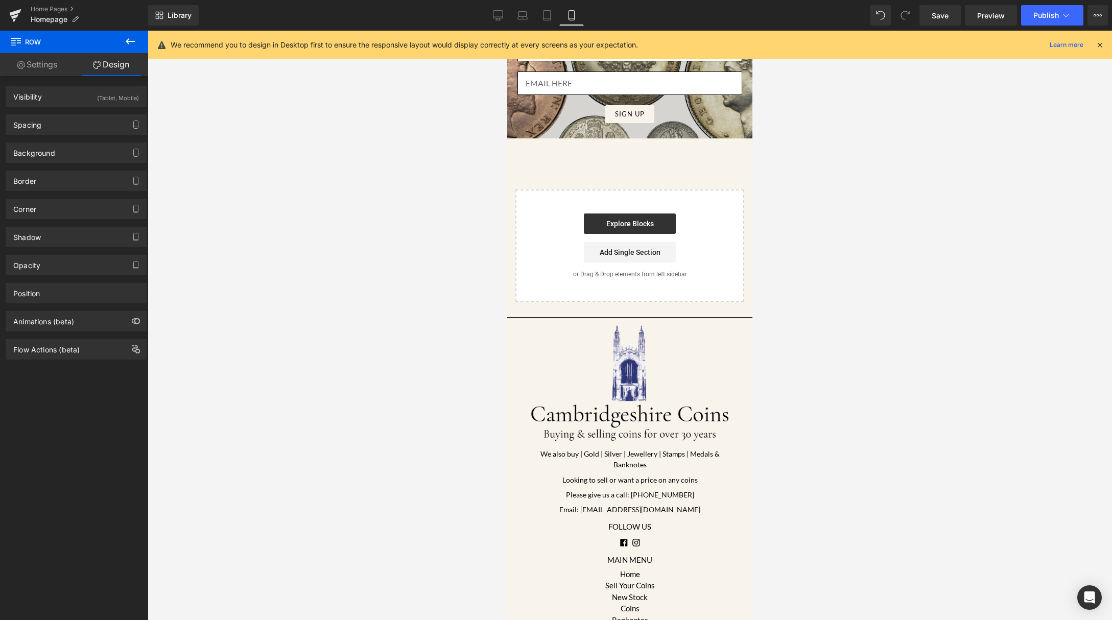
scroll to position [1637, 0]
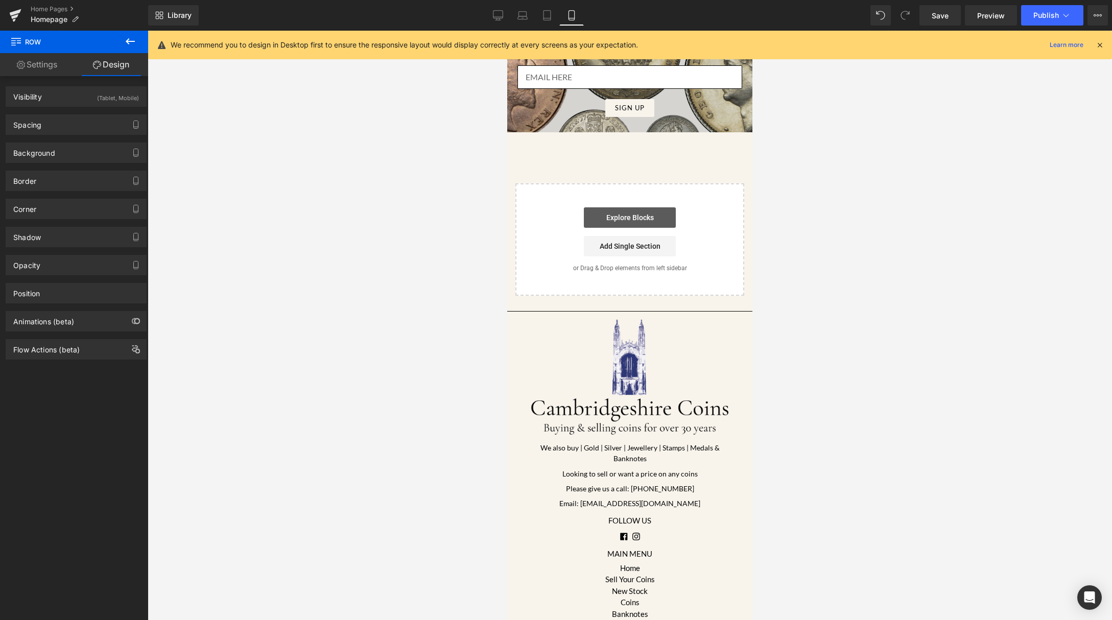
click at [638, 207] on link "Explore Blocks" at bounding box center [630, 217] width 92 height 20
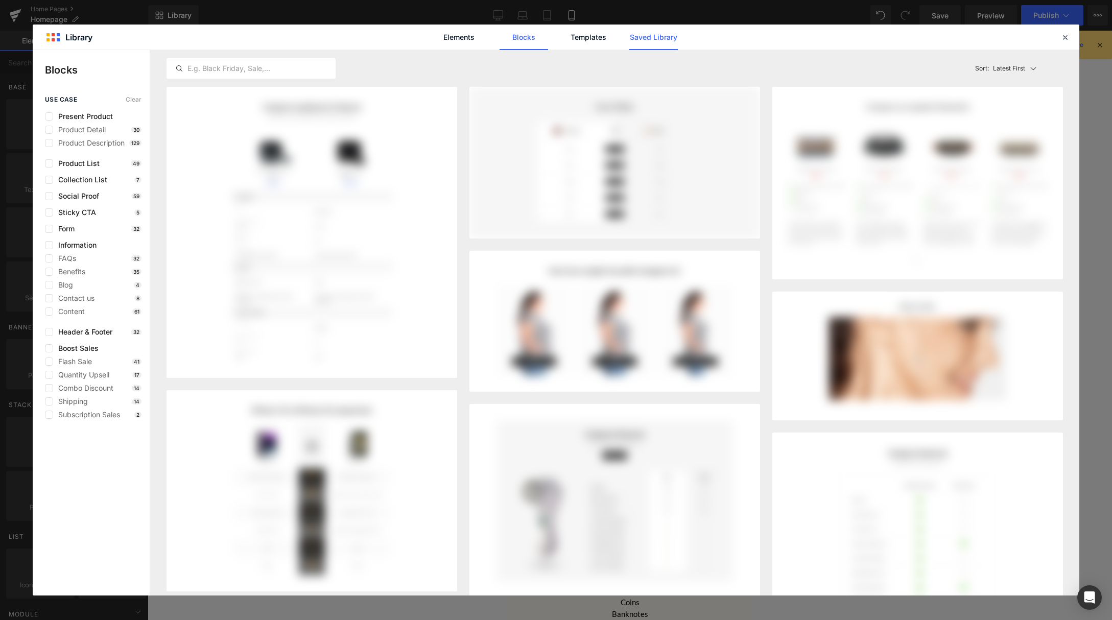
click at [646, 30] on link "Saved Library" at bounding box center [653, 38] width 49 height 26
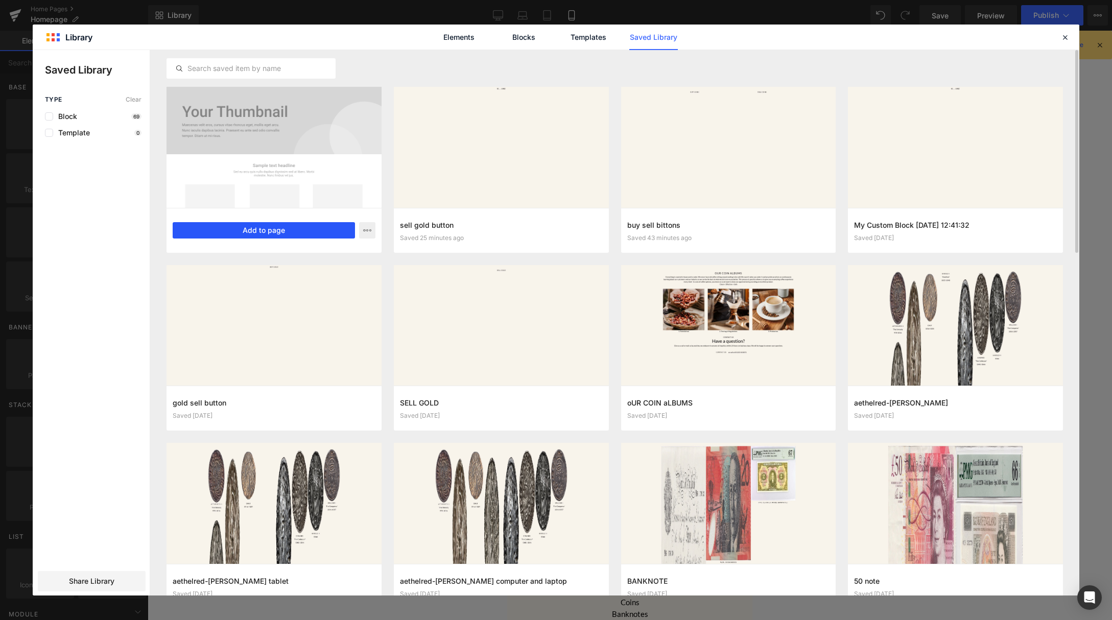
click at [207, 230] on button "Add to page" at bounding box center [264, 230] width 182 height 16
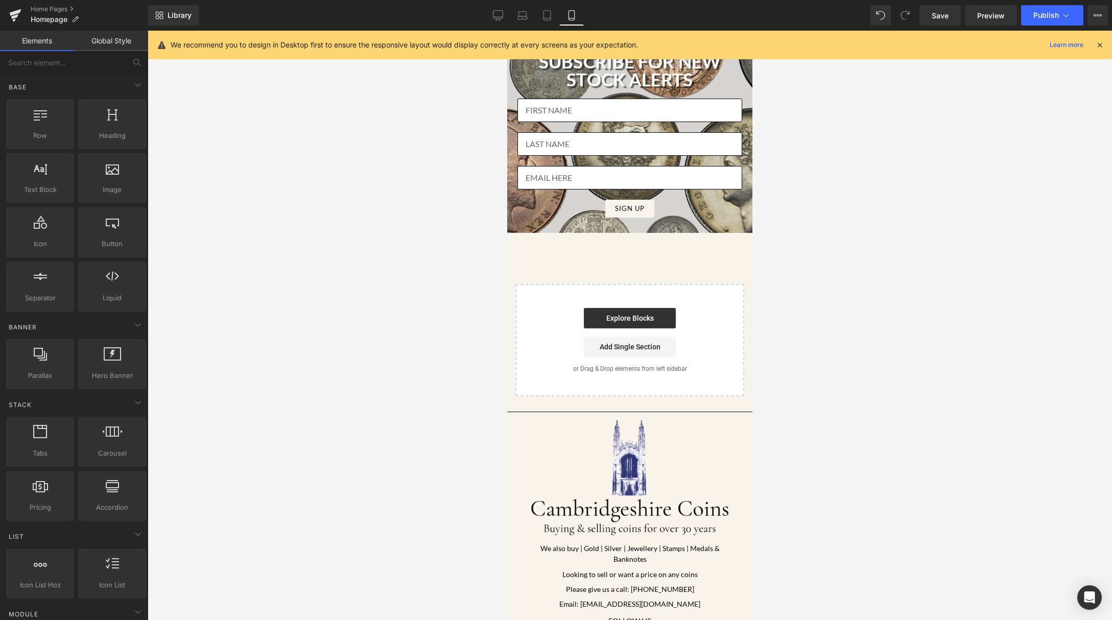
scroll to position [1543, 0]
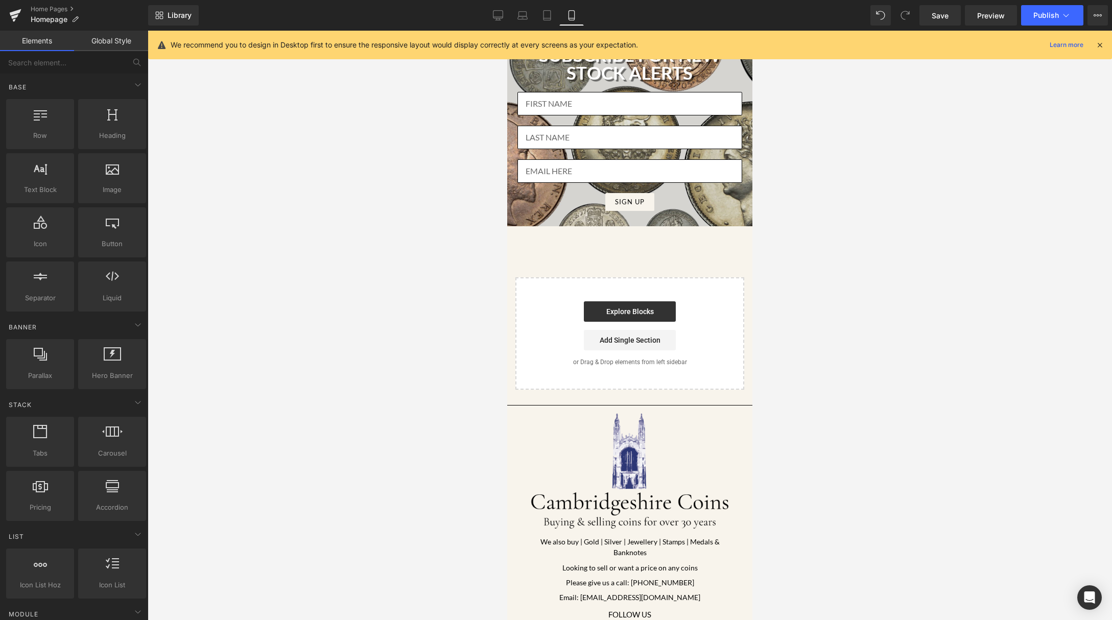
click at [547, 26] on div "Library Mobile Desktop Laptop Tablet Mobile Save Preview Publish Scheduled View…" at bounding box center [629, 15] width 963 height 31
click at [547, 20] on icon at bounding box center [546, 16] width 7 height 10
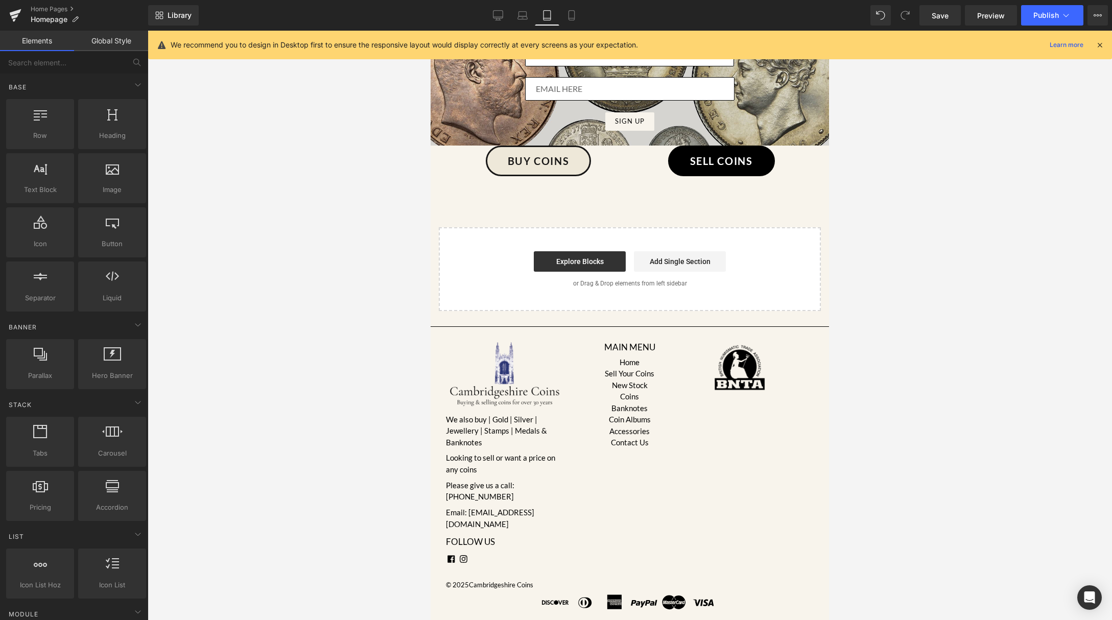
scroll to position [1153, 0]
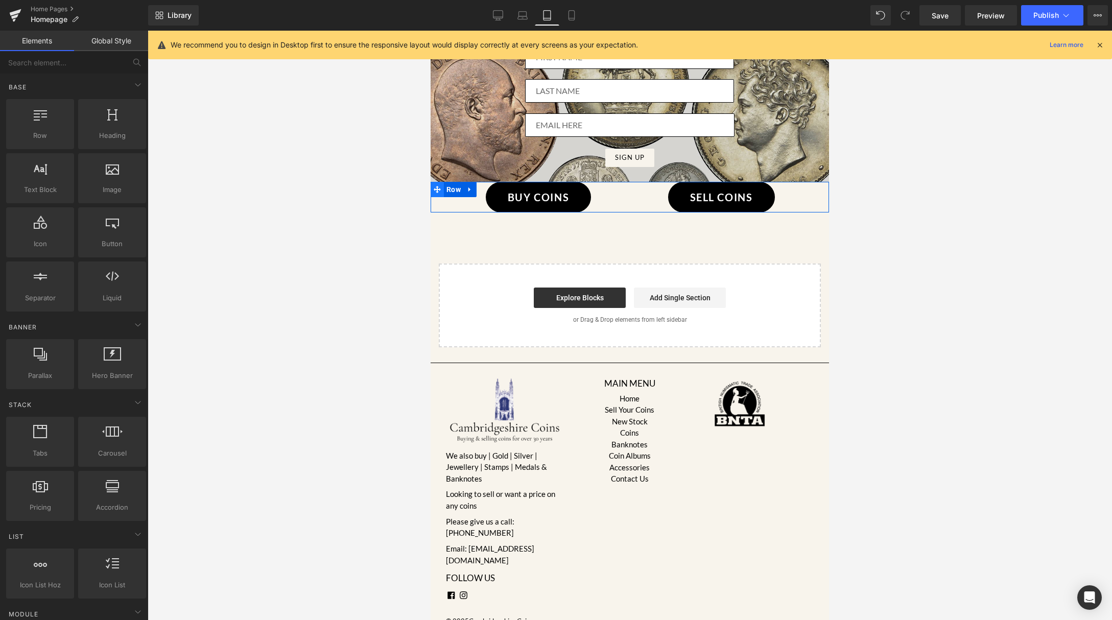
click at [433, 193] on icon at bounding box center [436, 189] width 7 height 8
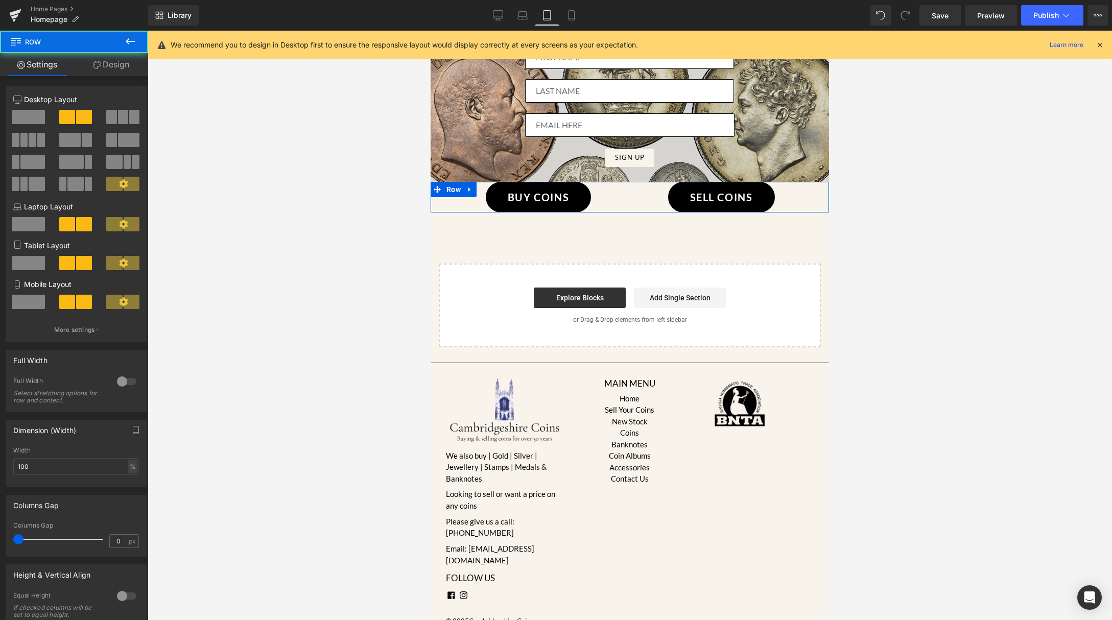
click at [93, 67] on icon at bounding box center [97, 65] width 8 height 8
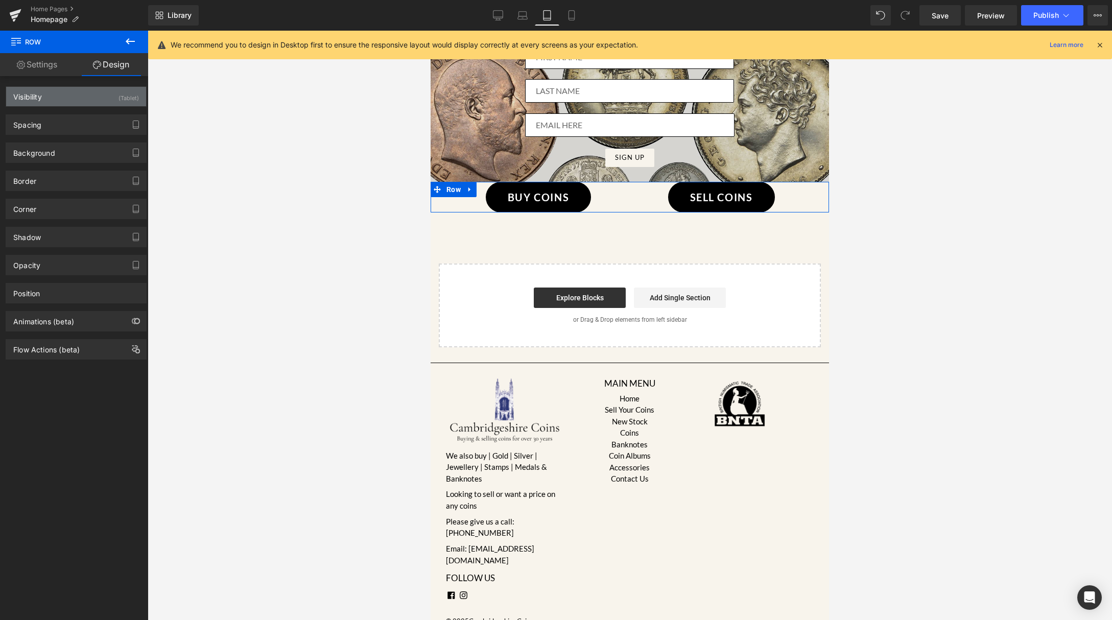
click at [91, 100] on div "Visibility (Tablet)" at bounding box center [76, 96] width 140 height 19
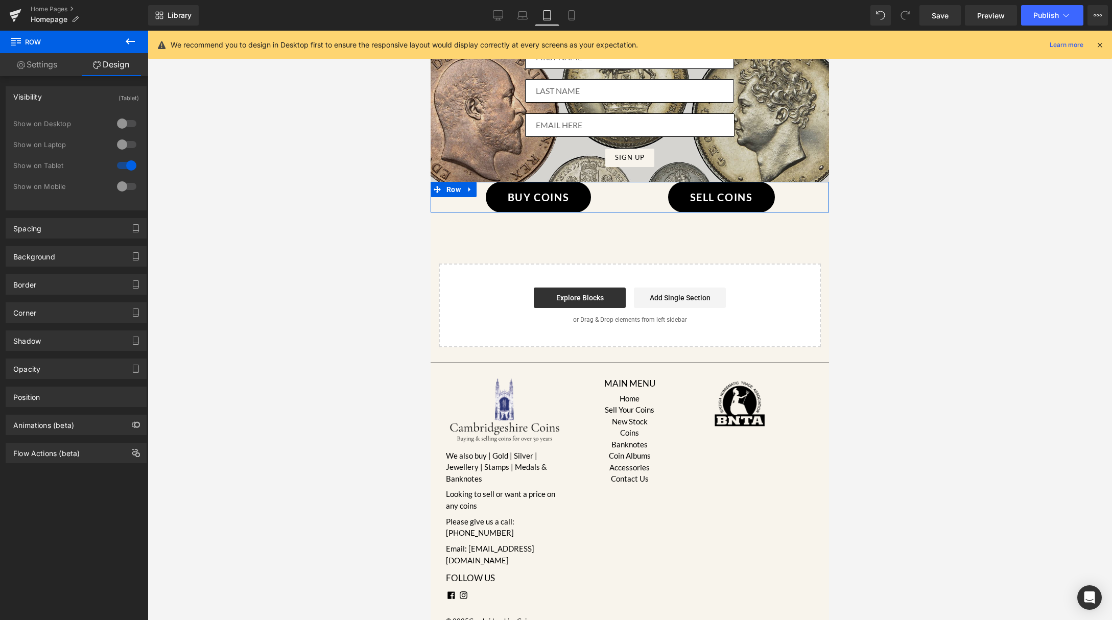
click at [118, 188] on div at bounding box center [126, 186] width 25 height 16
click at [127, 171] on div at bounding box center [126, 165] width 25 height 16
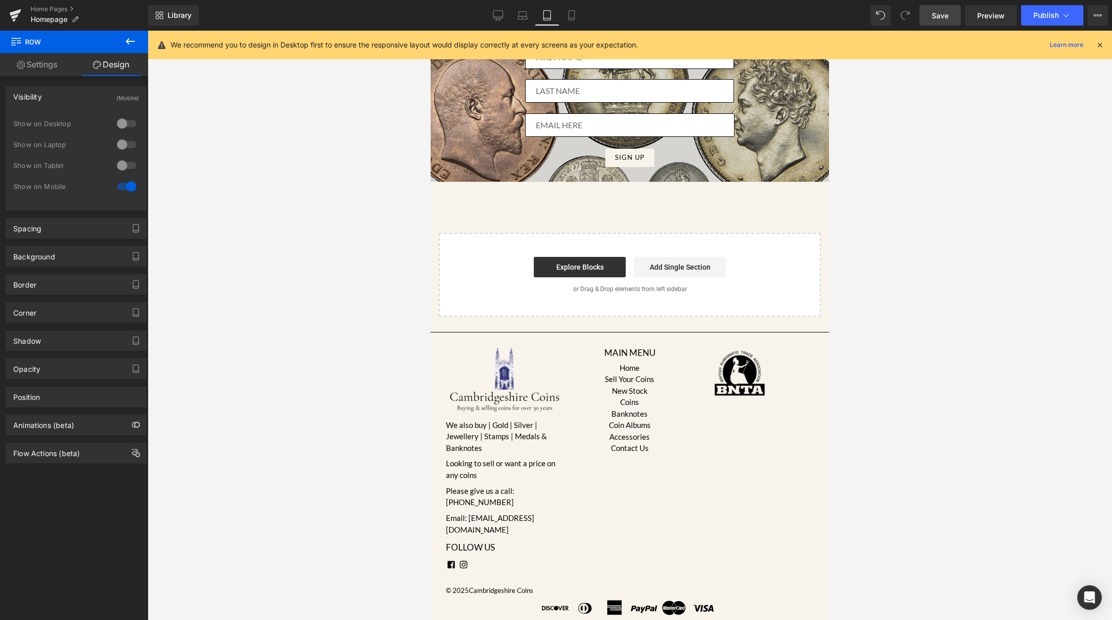
click at [945, 20] on span "Save" at bounding box center [939, 15] width 17 height 11
click at [1064, 15] on icon at bounding box center [1066, 15] width 6 height 3
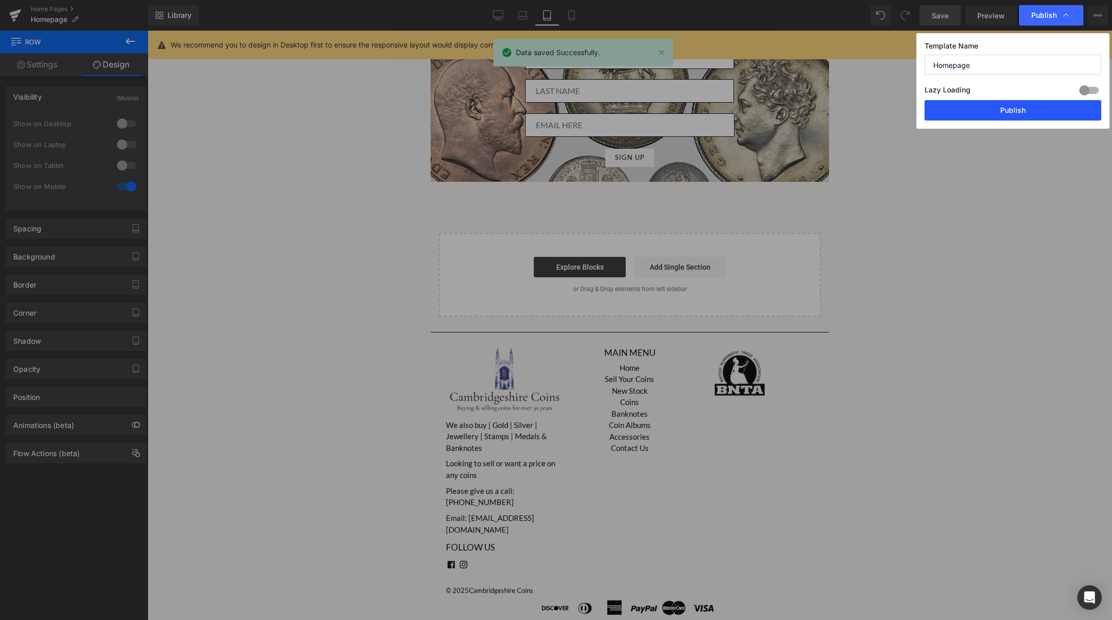
click at [1054, 105] on button "Publish" at bounding box center [1012, 110] width 177 height 20
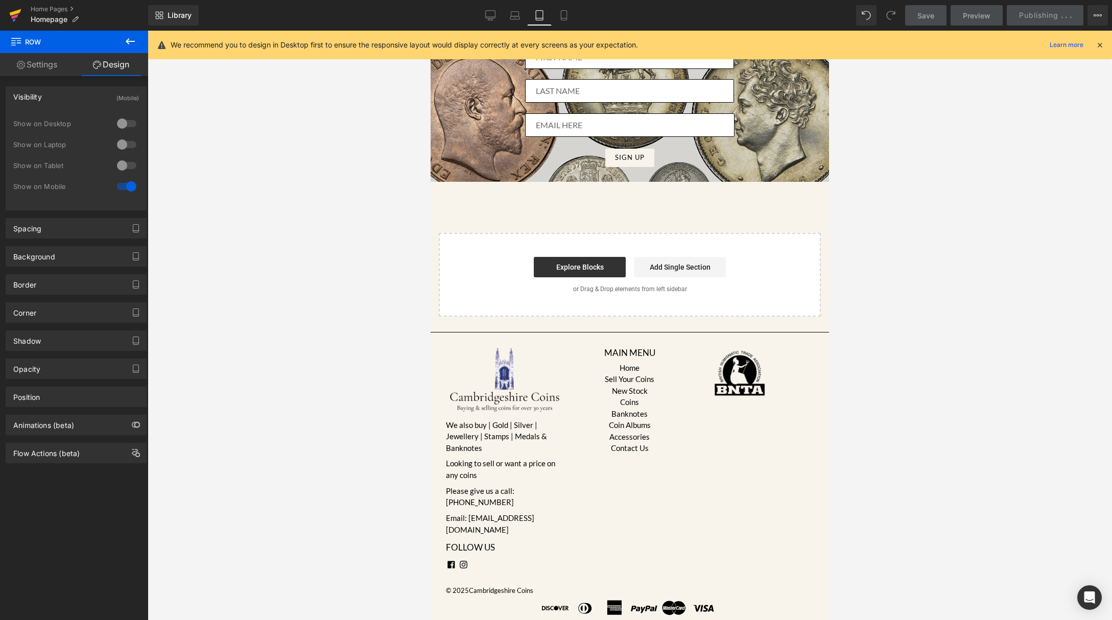
click at [21, 16] on icon at bounding box center [15, 16] width 12 height 26
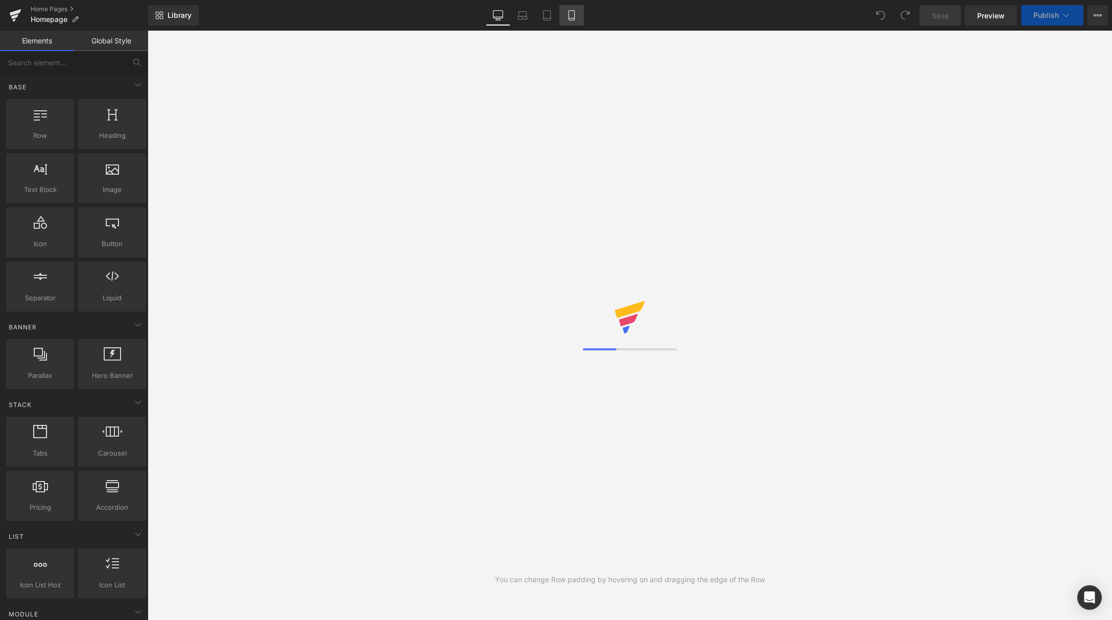
click at [573, 11] on icon at bounding box center [571, 16] width 6 height 10
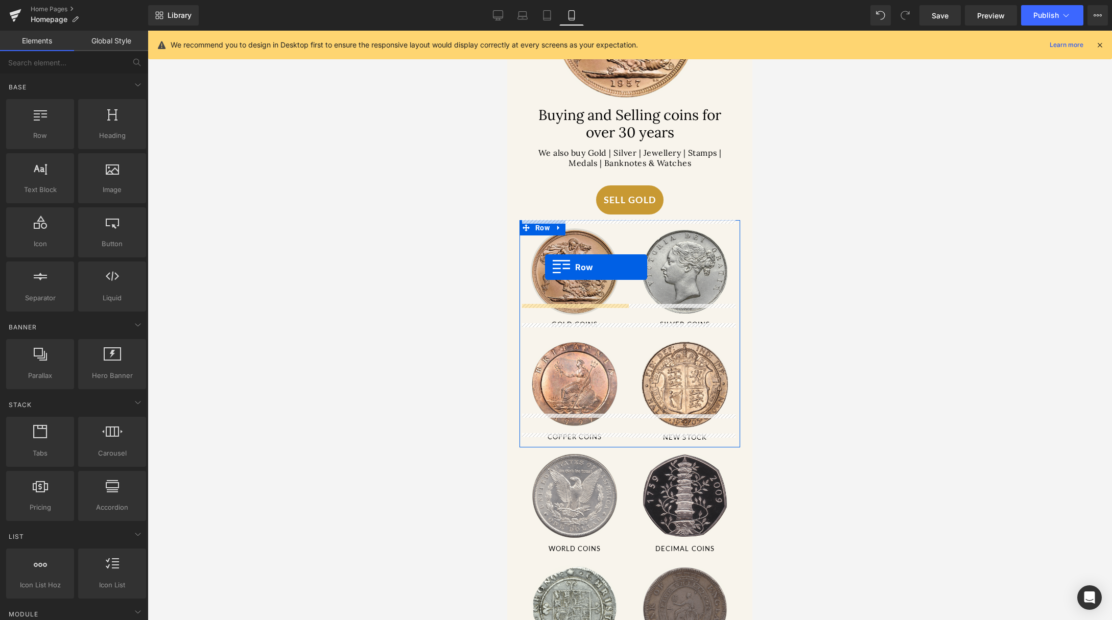
scroll to position [157, 0]
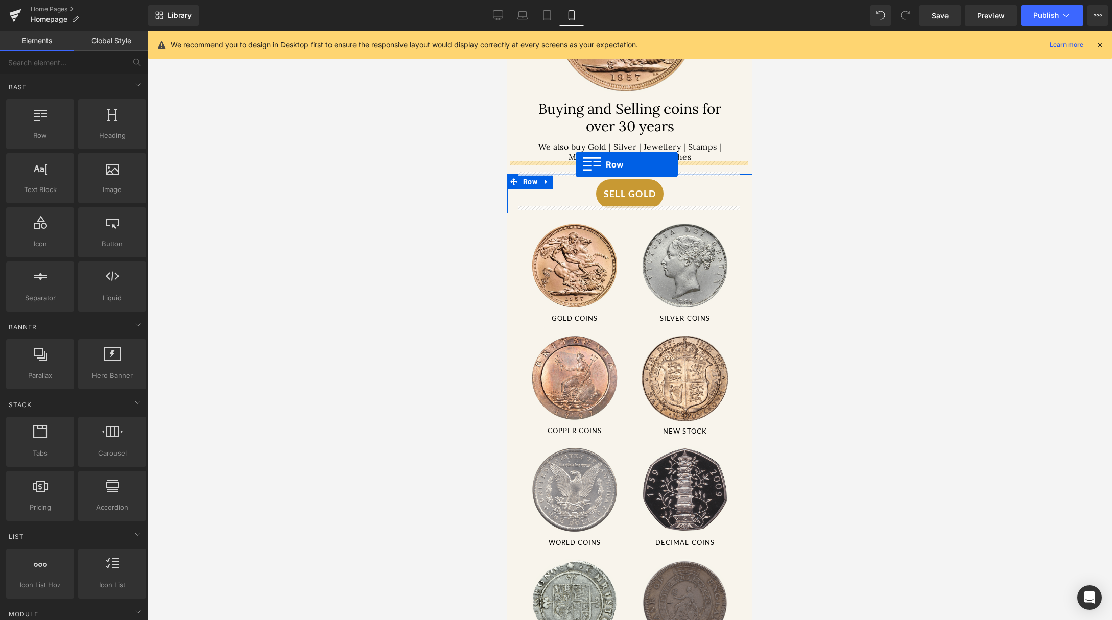
drag, startPoint x: 515, startPoint y: 192, endPoint x: 575, endPoint y: 164, distance: 66.5
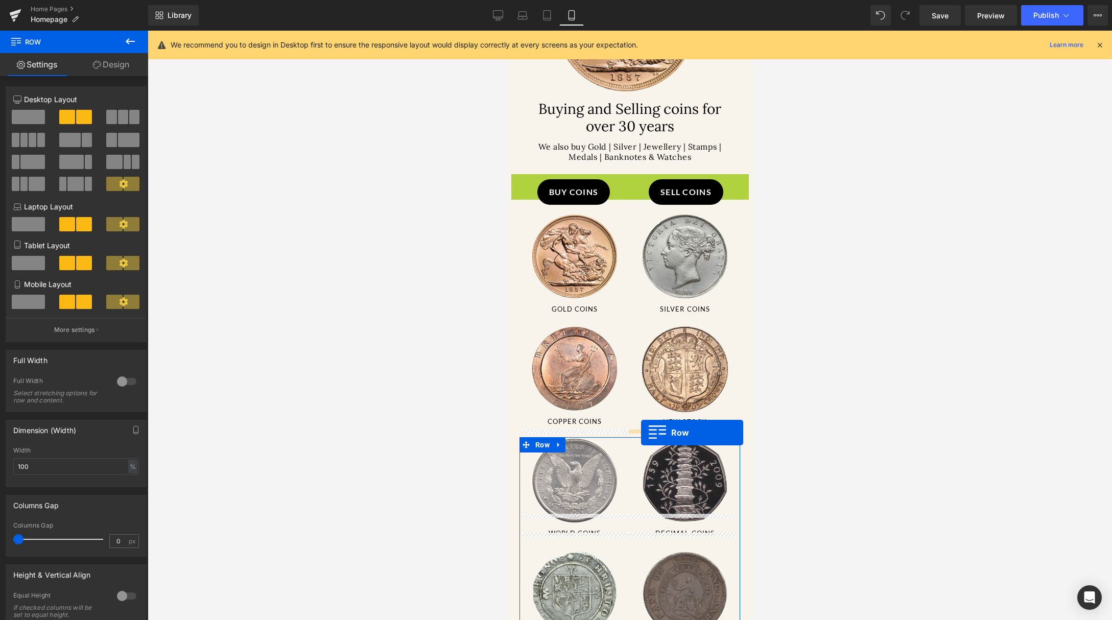
drag, startPoint x: 515, startPoint y: 179, endPoint x: 641, endPoint y: 432, distance: 282.9
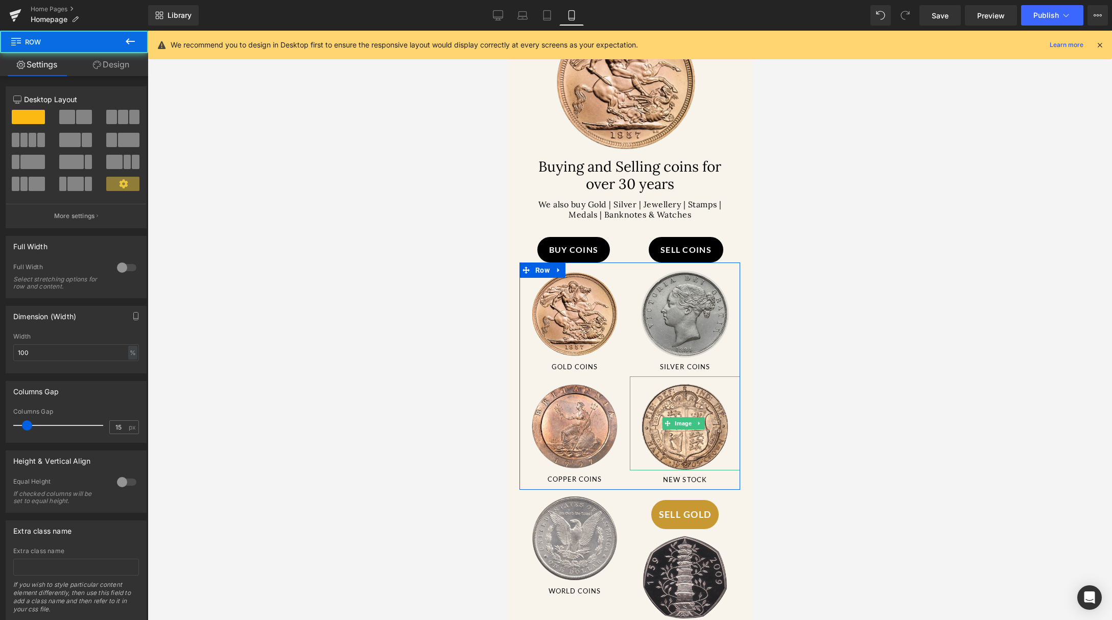
scroll to position [45, 0]
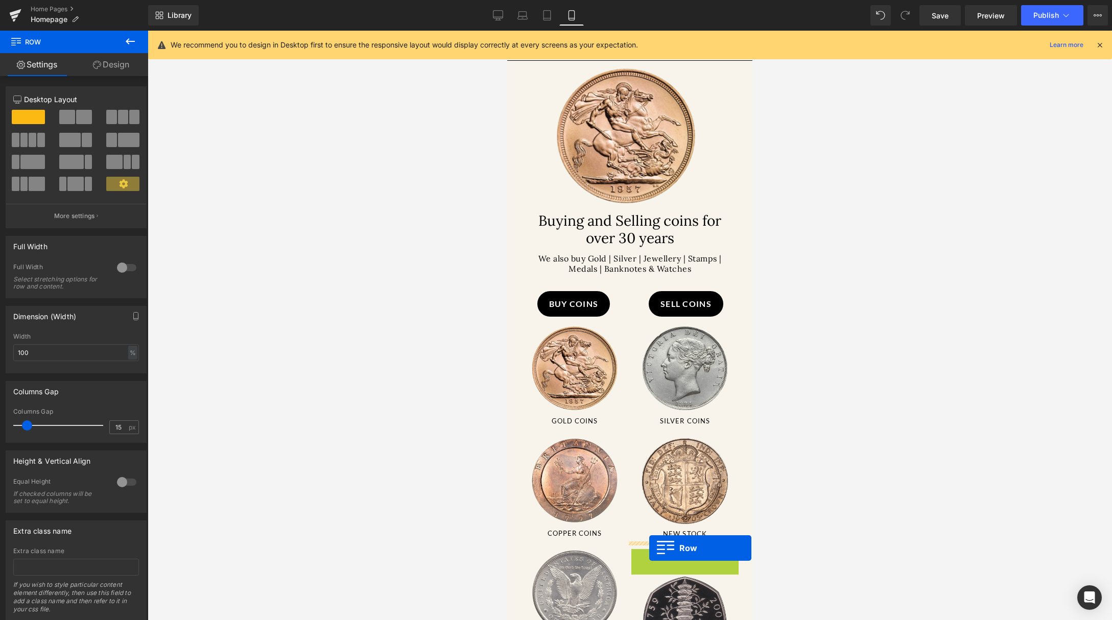
drag, startPoint x: 632, startPoint y: 549, endPoint x: 649, endPoint y: 548, distance: 16.9
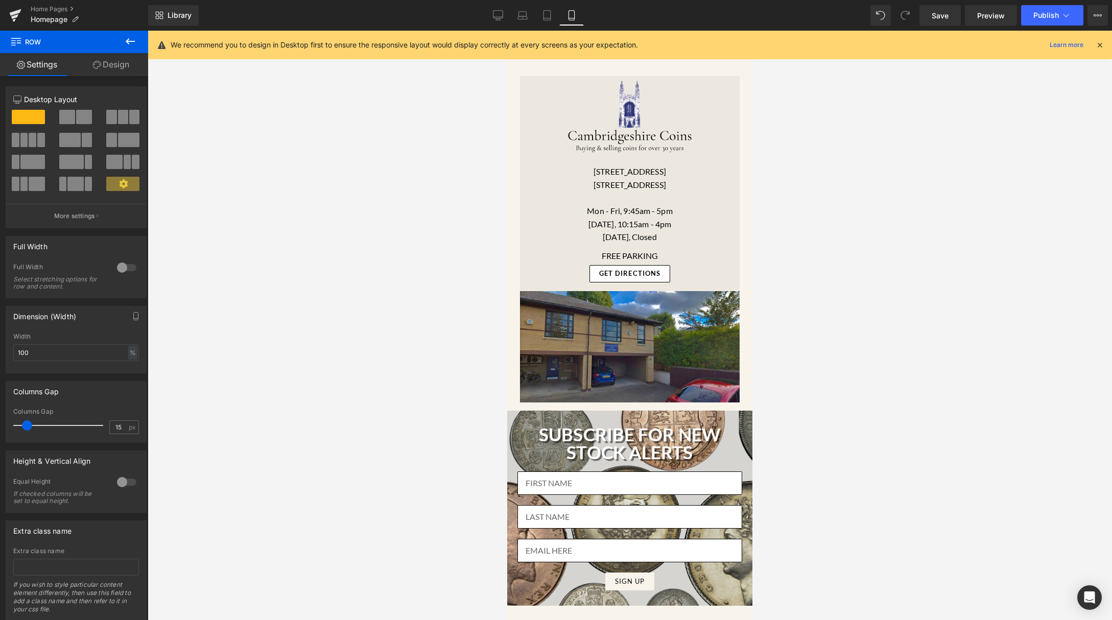
scroll to position [1307, 0]
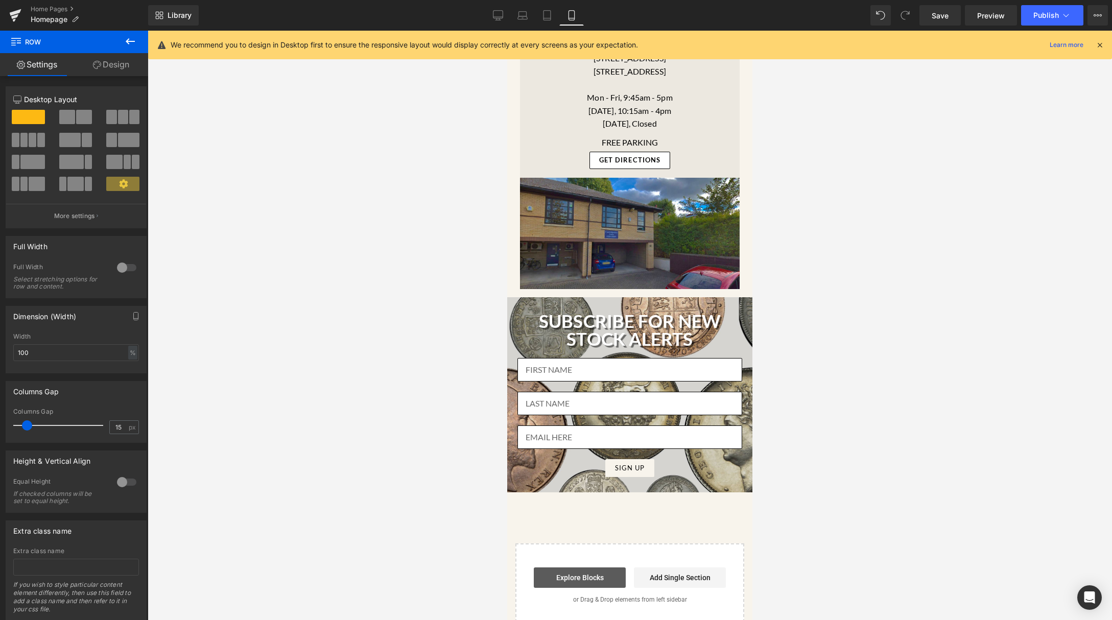
click at [600, 567] on link "Explore Blocks" at bounding box center [580, 577] width 92 height 20
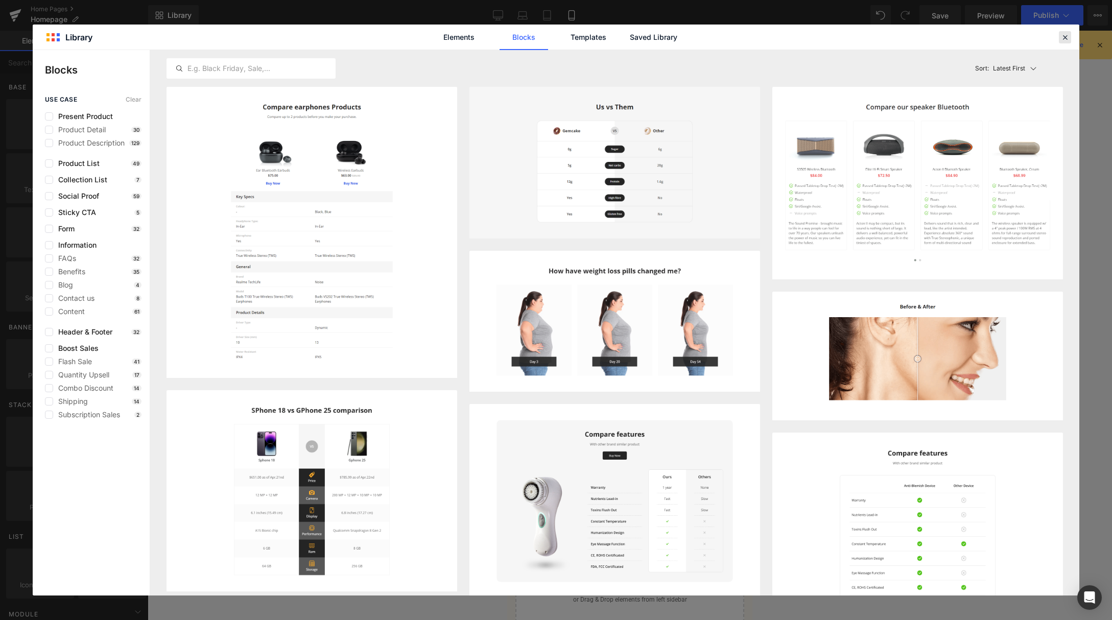
click at [1064, 33] on icon at bounding box center [1064, 37] width 9 height 9
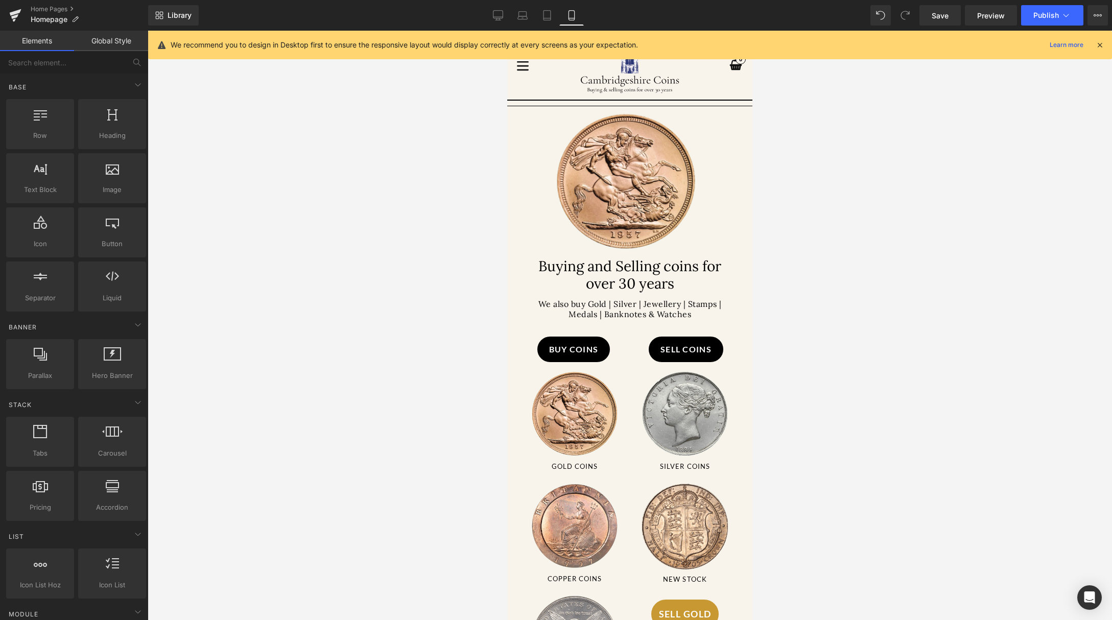
scroll to position [6, 0]
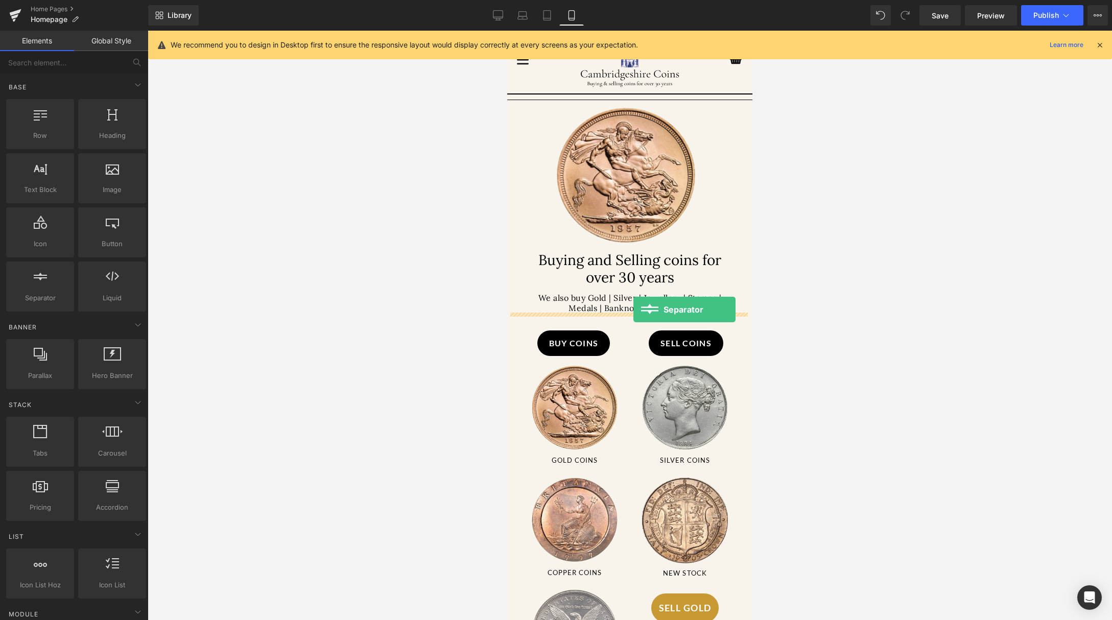
drag, startPoint x: 539, startPoint y: 317, endPoint x: 633, endPoint y: 309, distance: 94.7
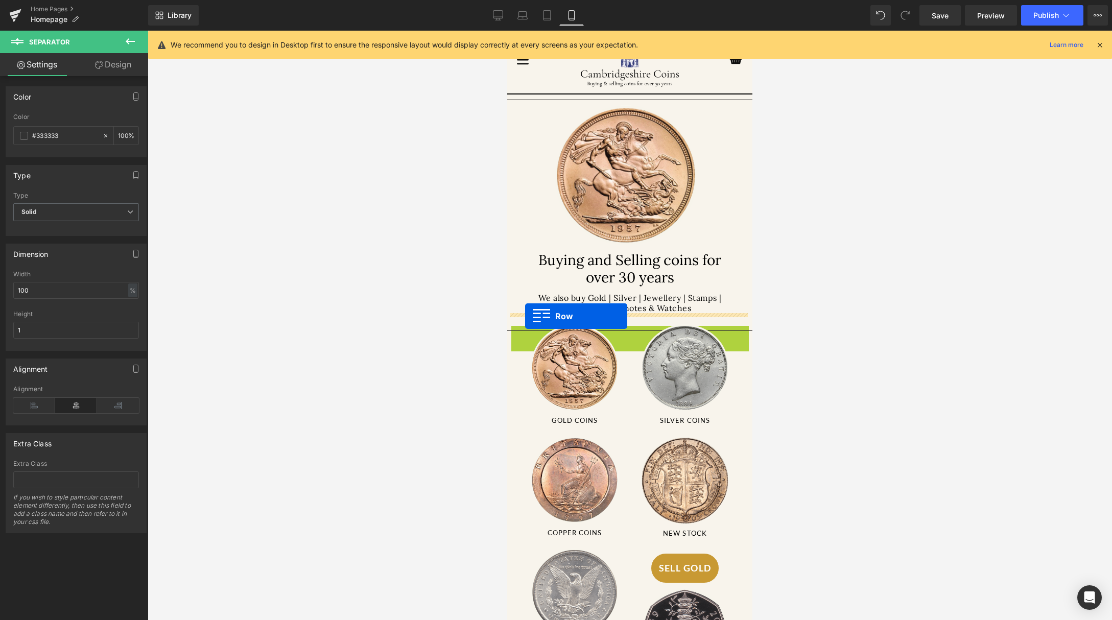
drag, startPoint x: 514, startPoint y: 332, endPoint x: 524, endPoint y: 315, distance: 19.7
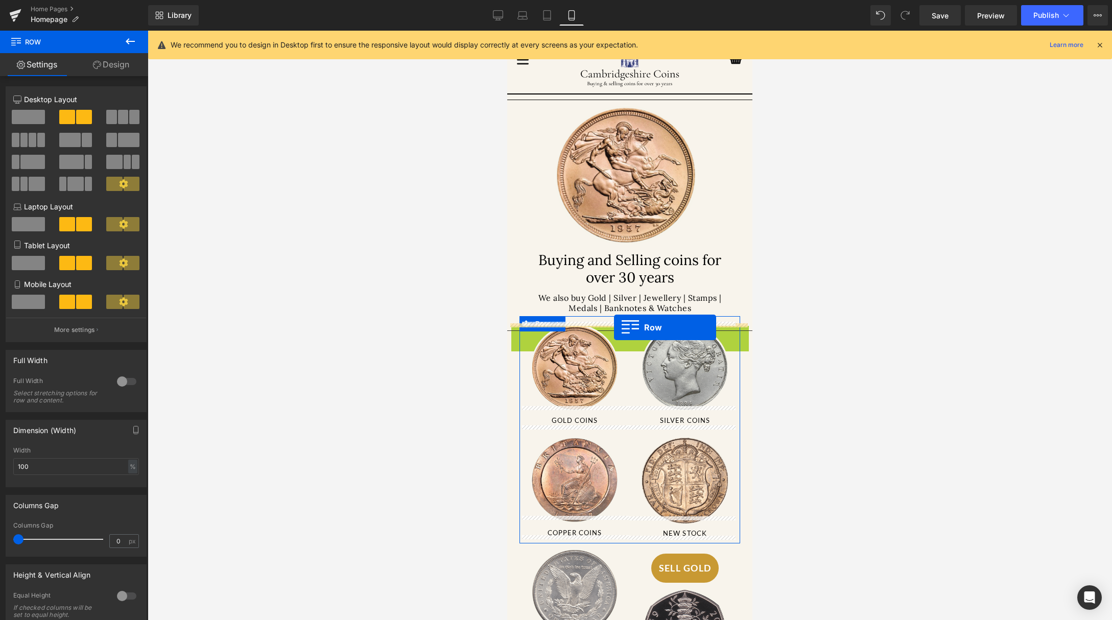
drag, startPoint x: 512, startPoint y: 330, endPoint x: 614, endPoint y: 327, distance: 101.6
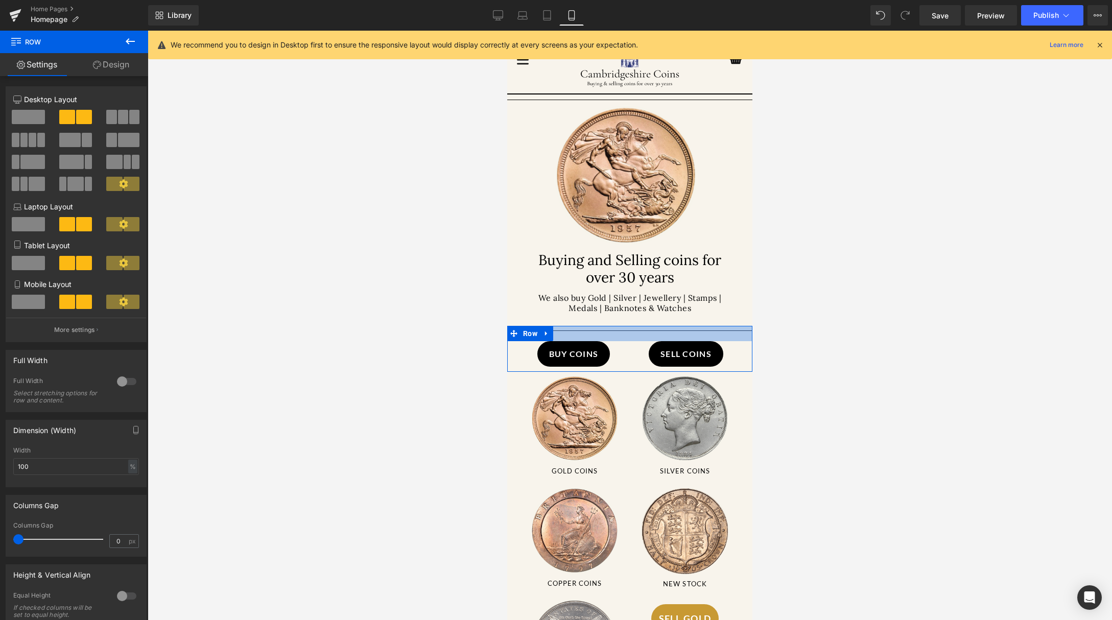
click at [612, 328] on div at bounding box center [629, 333] width 245 height 15
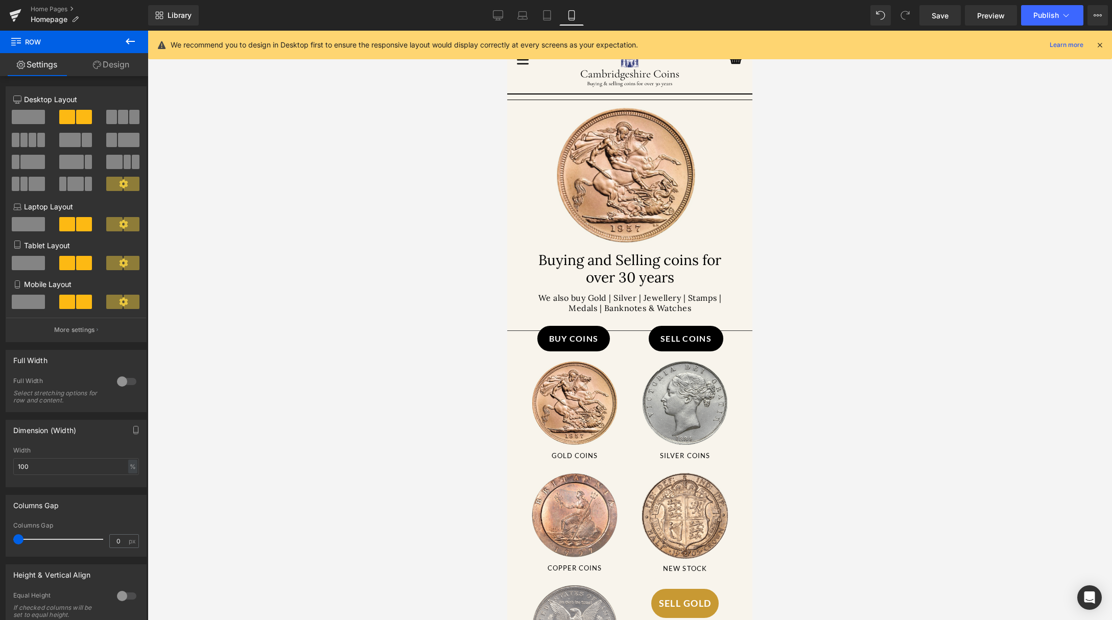
drag, startPoint x: 606, startPoint y: 329, endPoint x: 630, endPoint y: 345, distance: 28.3
click at [630, 345] on div "Buy Coins Button Sell Coins Button Row" at bounding box center [629, 341] width 245 height 31
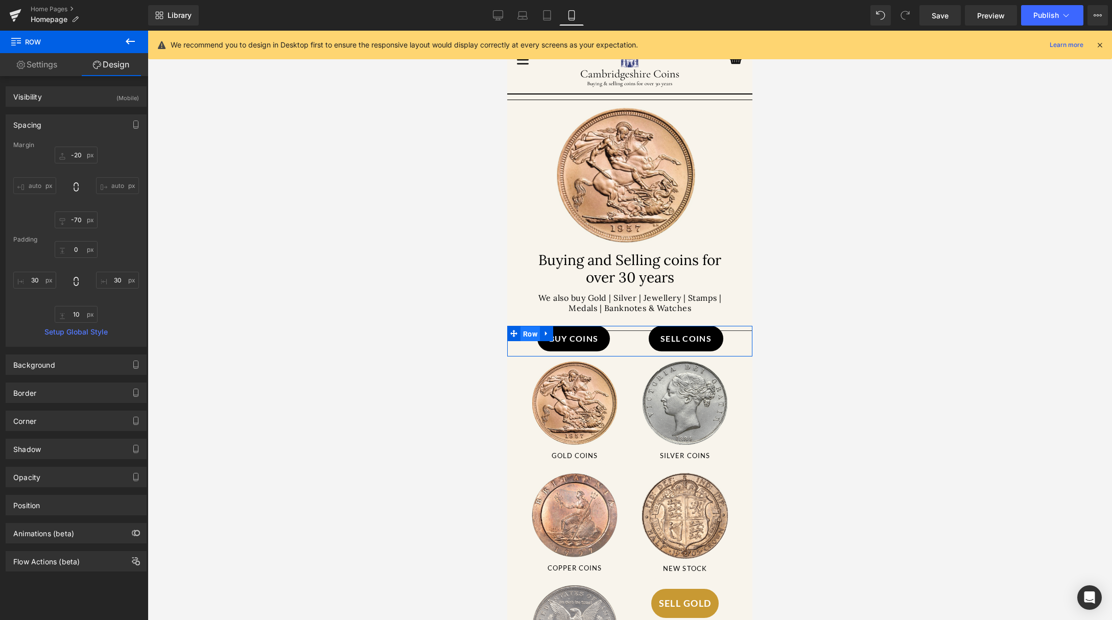
click at [525, 331] on span "Row" at bounding box center [529, 333] width 19 height 15
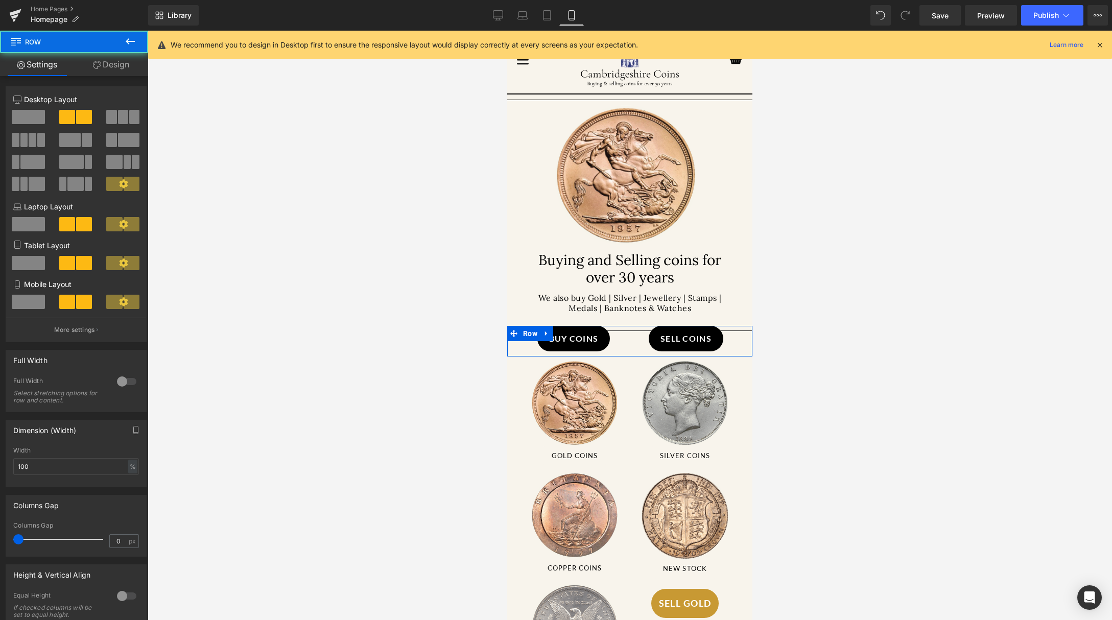
click at [95, 69] on link "Design" at bounding box center [111, 64] width 74 height 23
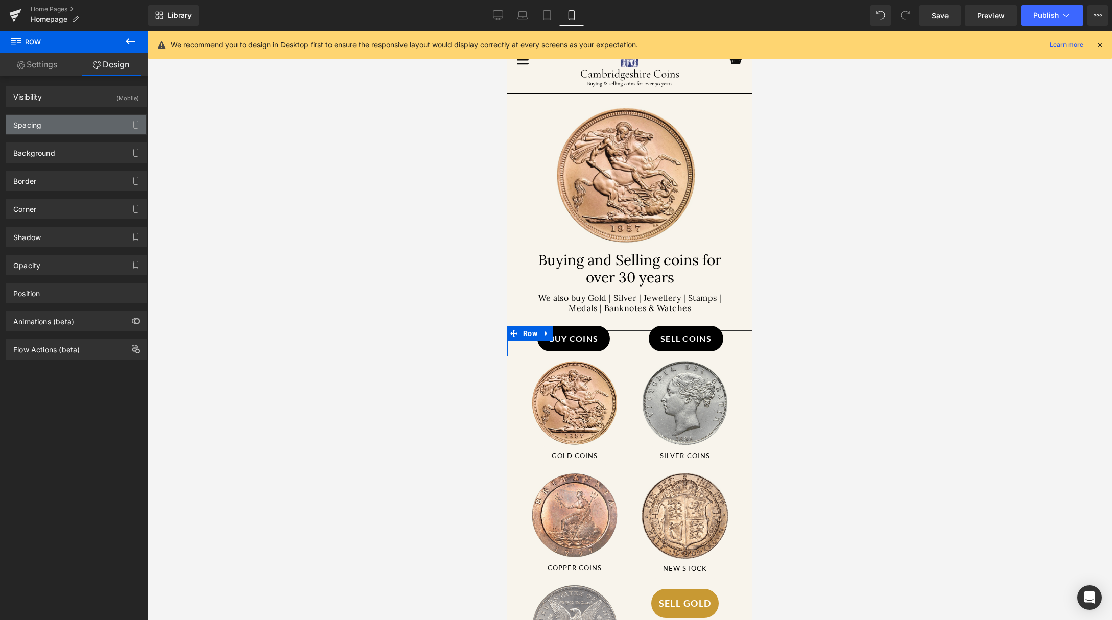
click at [79, 118] on div "Spacing" at bounding box center [76, 124] width 140 height 19
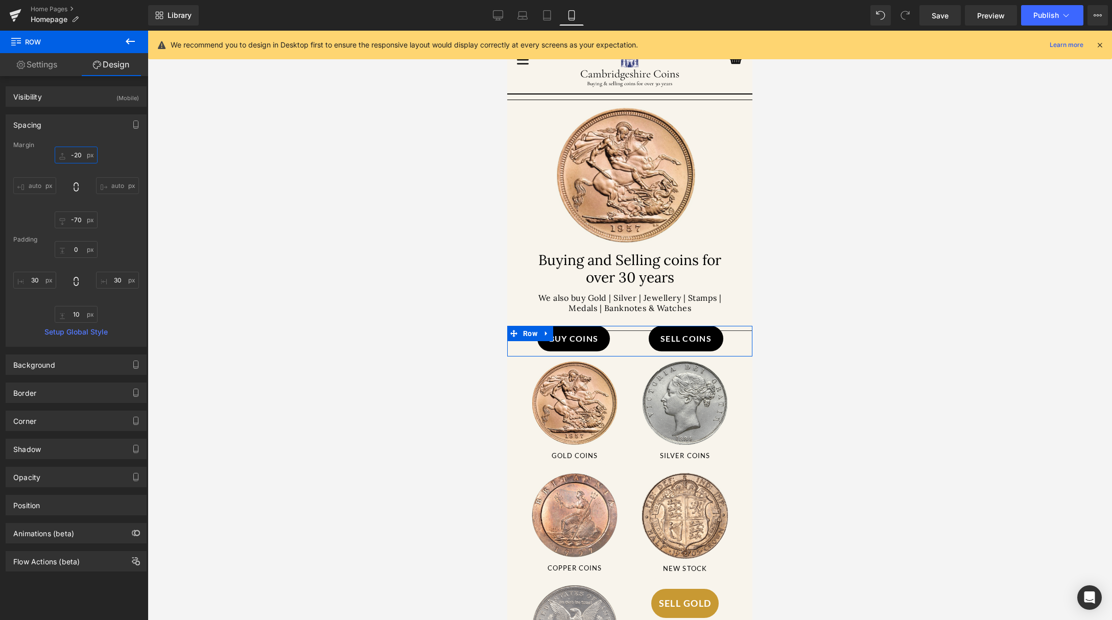
click at [86, 153] on input "-20" at bounding box center [76, 155] width 43 height 17
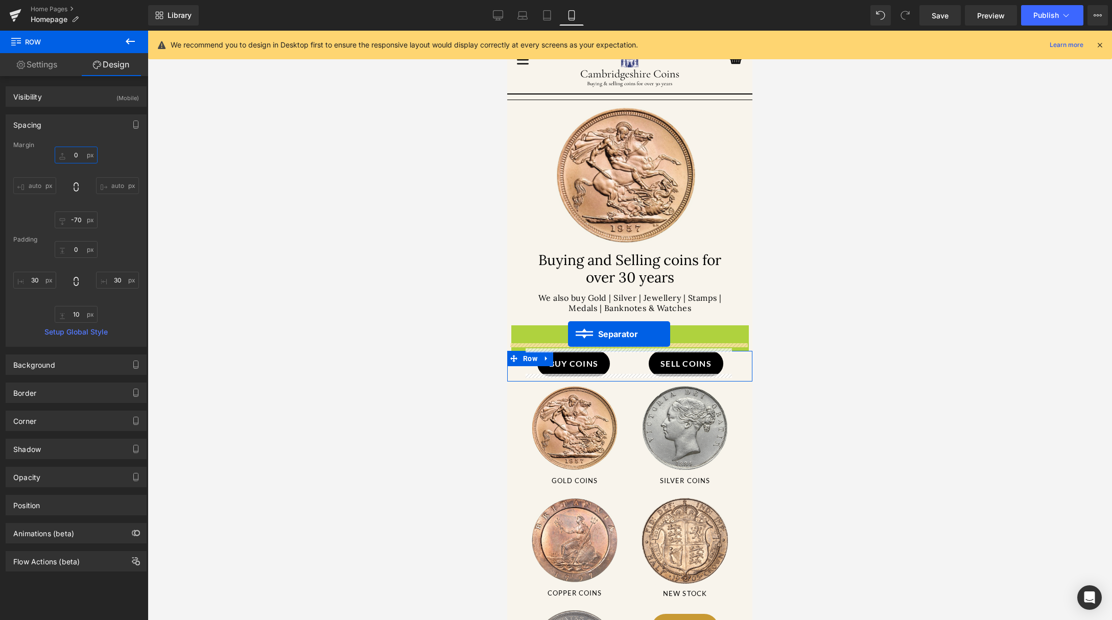
drag, startPoint x: 606, startPoint y: 327, endPoint x: 568, endPoint y: 334, distance: 38.4
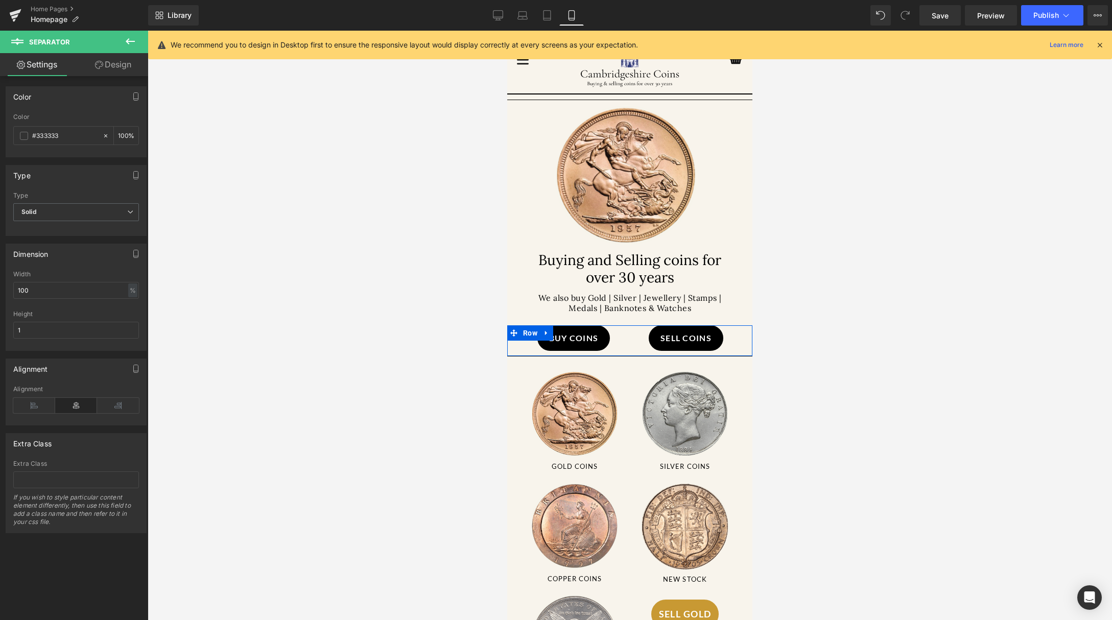
click at [822, 395] on div at bounding box center [630, 325] width 964 height 589
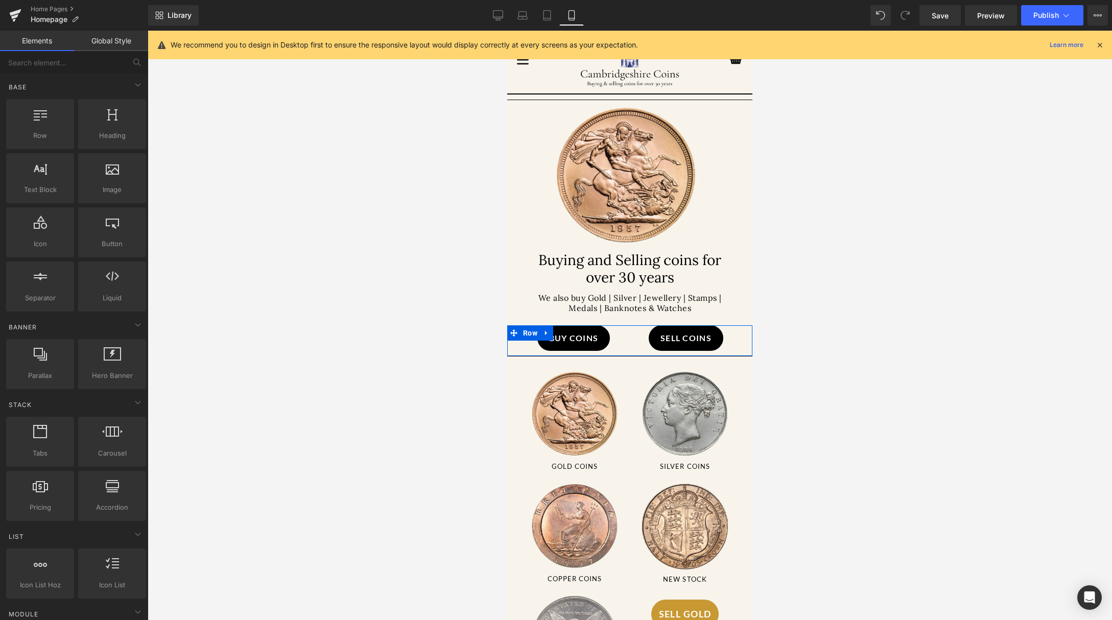
click at [404, 387] on div at bounding box center [630, 325] width 964 height 589
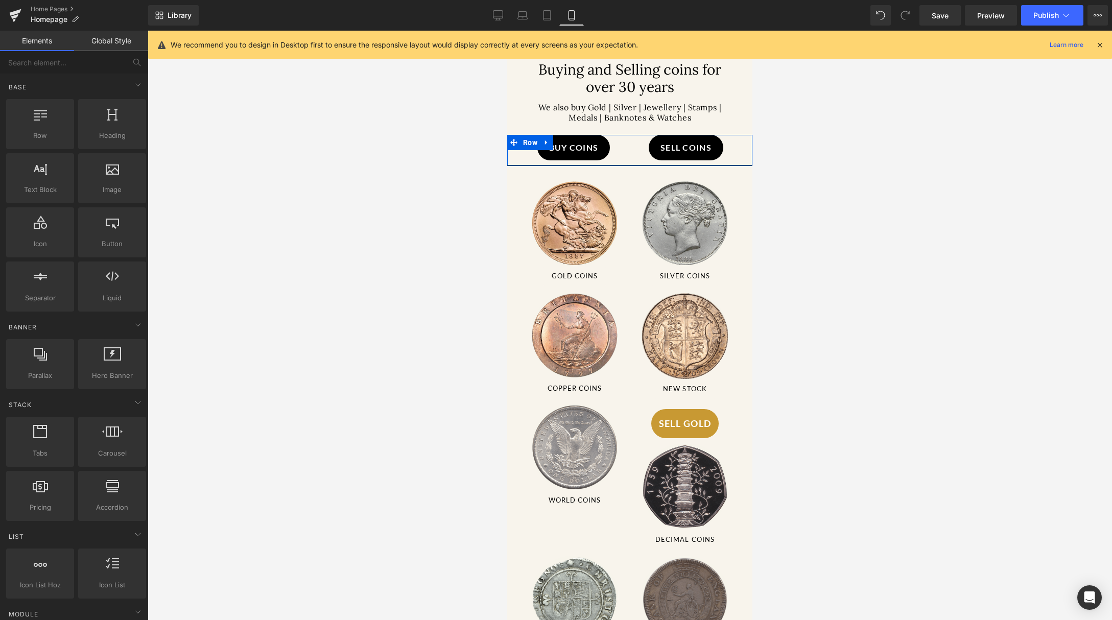
scroll to position [0, 0]
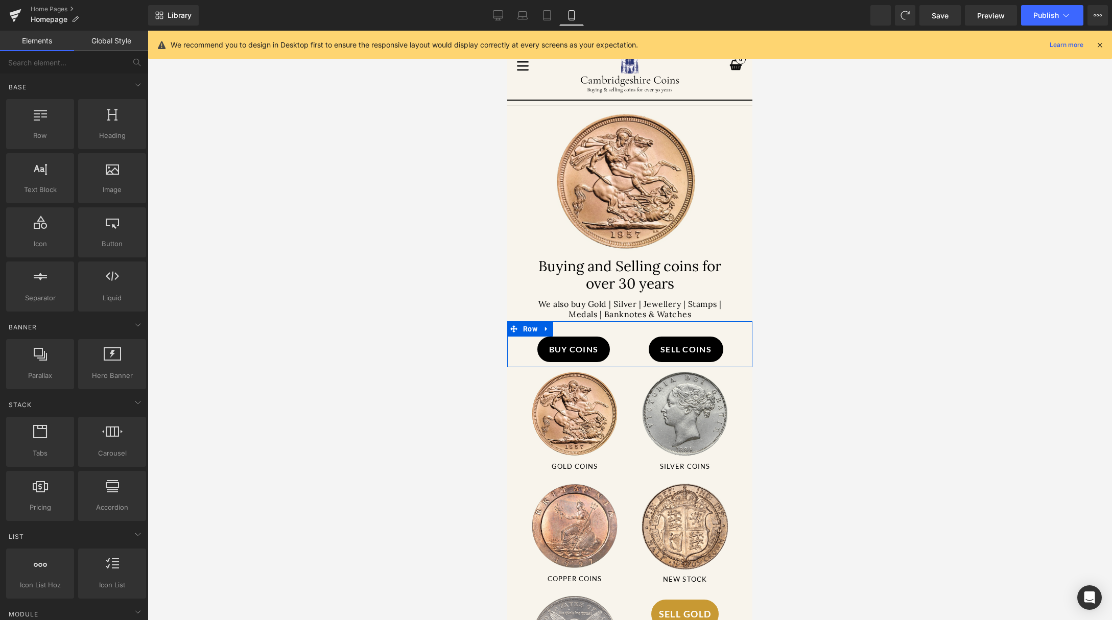
click at [862, 312] on div at bounding box center [630, 325] width 964 height 589
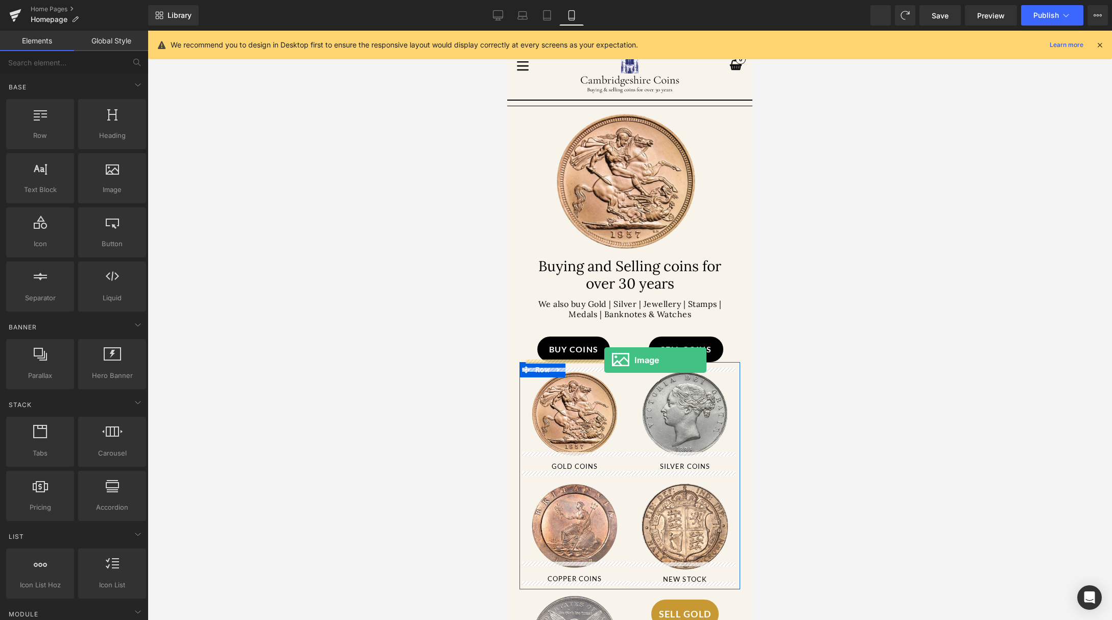
drag, startPoint x: 599, startPoint y: 211, endPoint x: 604, endPoint y: 360, distance: 149.2
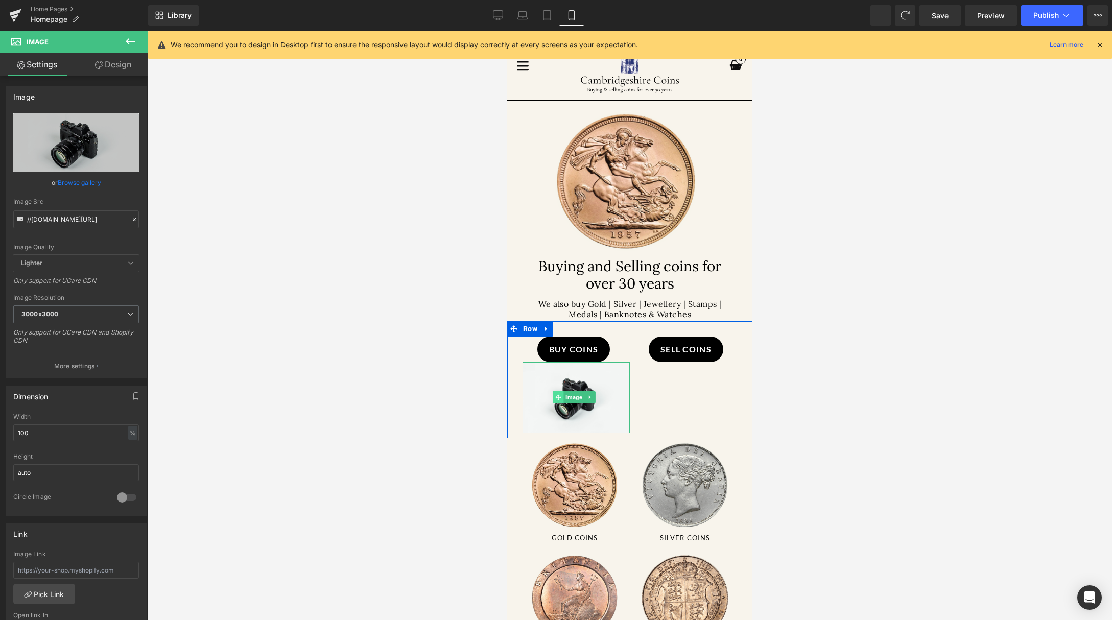
click at [557, 395] on icon at bounding box center [559, 397] width 6 height 6
click at [590, 395] on icon at bounding box center [590, 397] width 6 height 6
click at [596, 395] on icon at bounding box center [595, 397] width 6 height 6
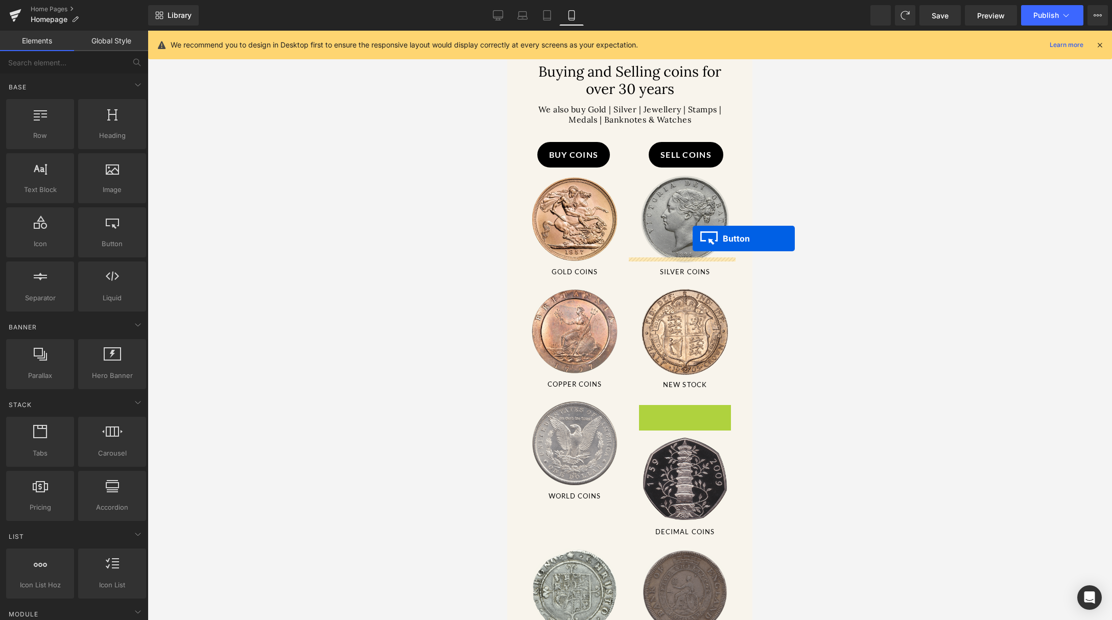
scroll to position [144, 0]
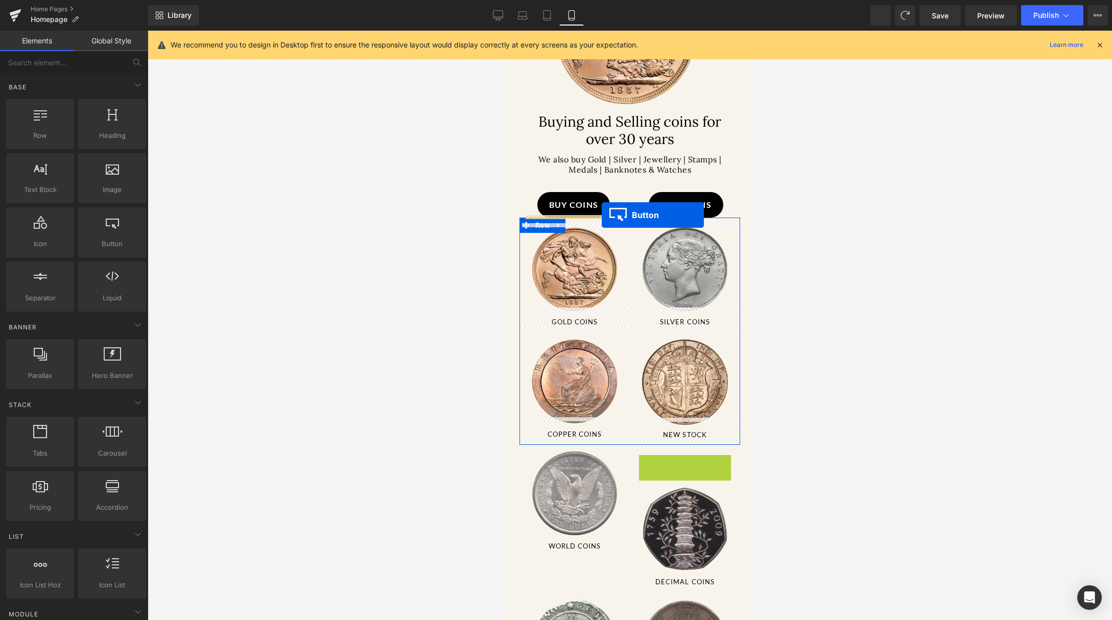
drag, startPoint x: 662, startPoint y: 240, endPoint x: 601, endPoint y: 215, distance: 65.4
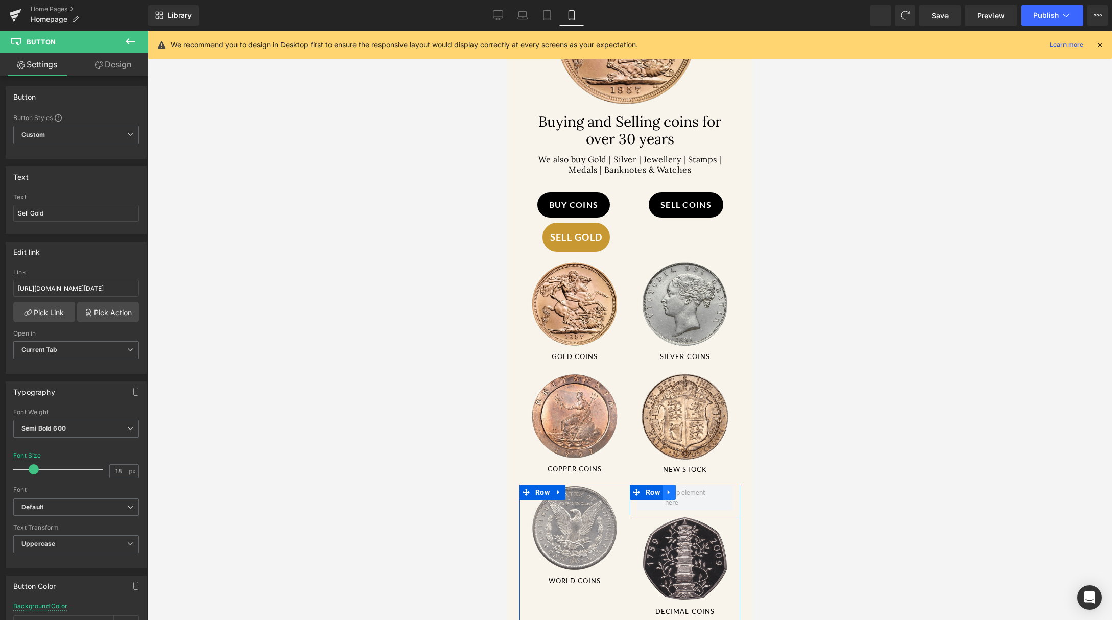
click at [667, 490] on icon at bounding box center [668, 492] width 2 height 5
click at [692, 489] on icon at bounding box center [695, 492] width 7 height 7
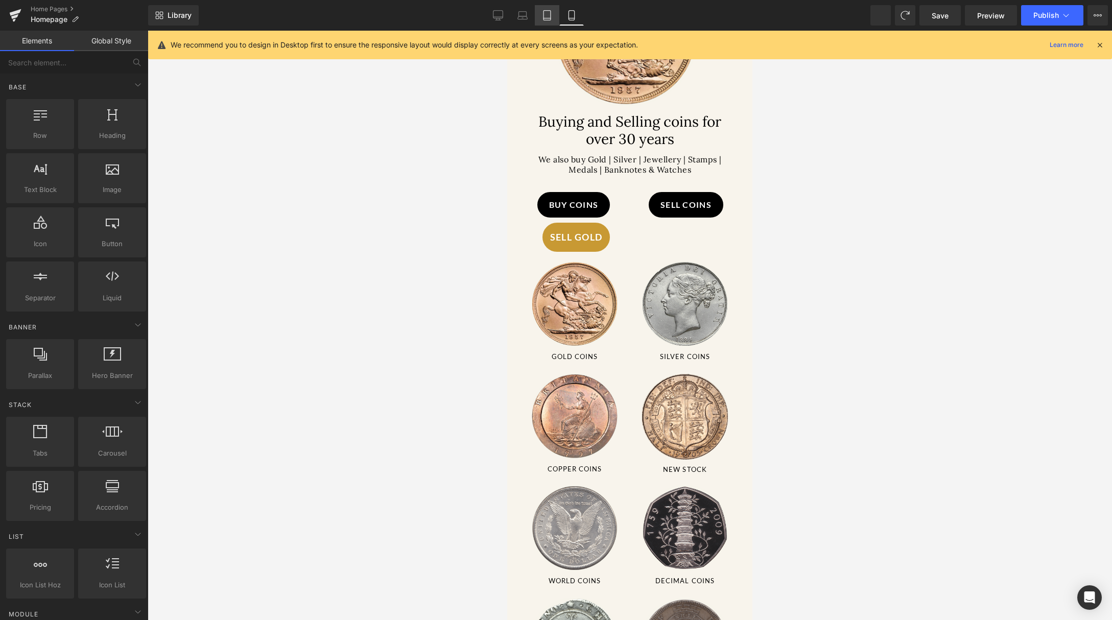
click at [547, 12] on icon at bounding box center [547, 15] width 10 height 10
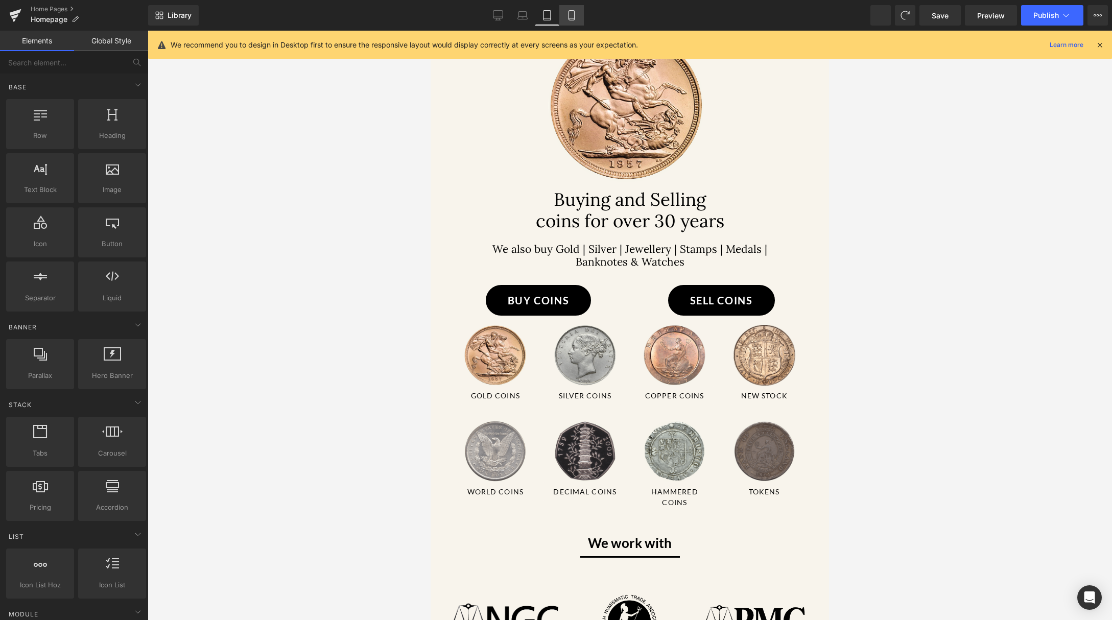
click at [573, 12] on icon at bounding box center [571, 15] width 10 height 10
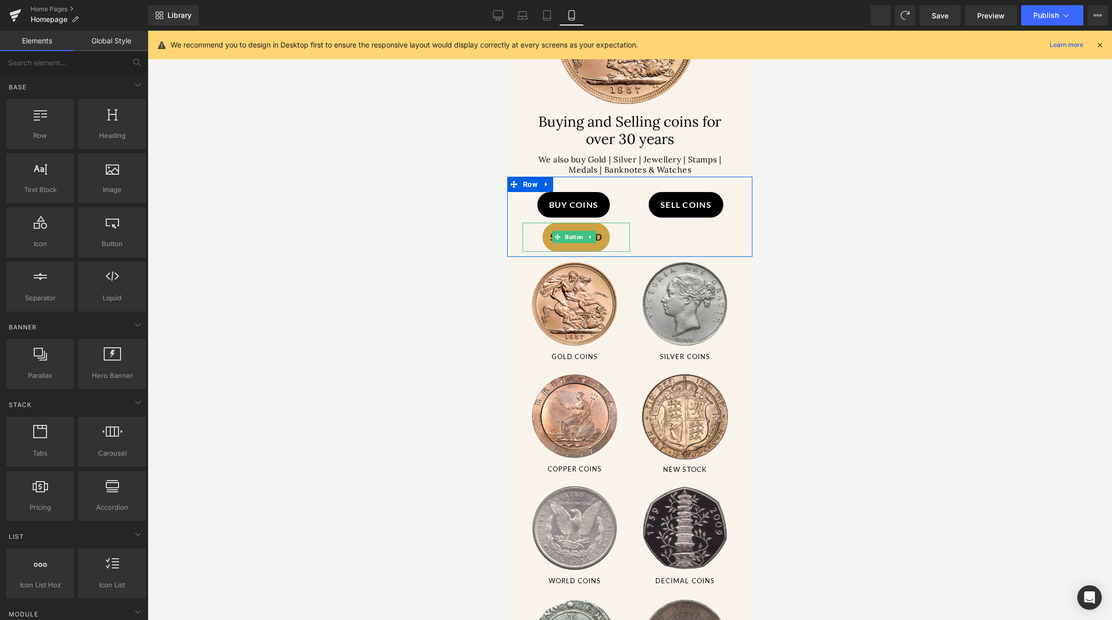
click at [583, 226] on link "Sell Gold" at bounding box center [576, 237] width 68 height 29
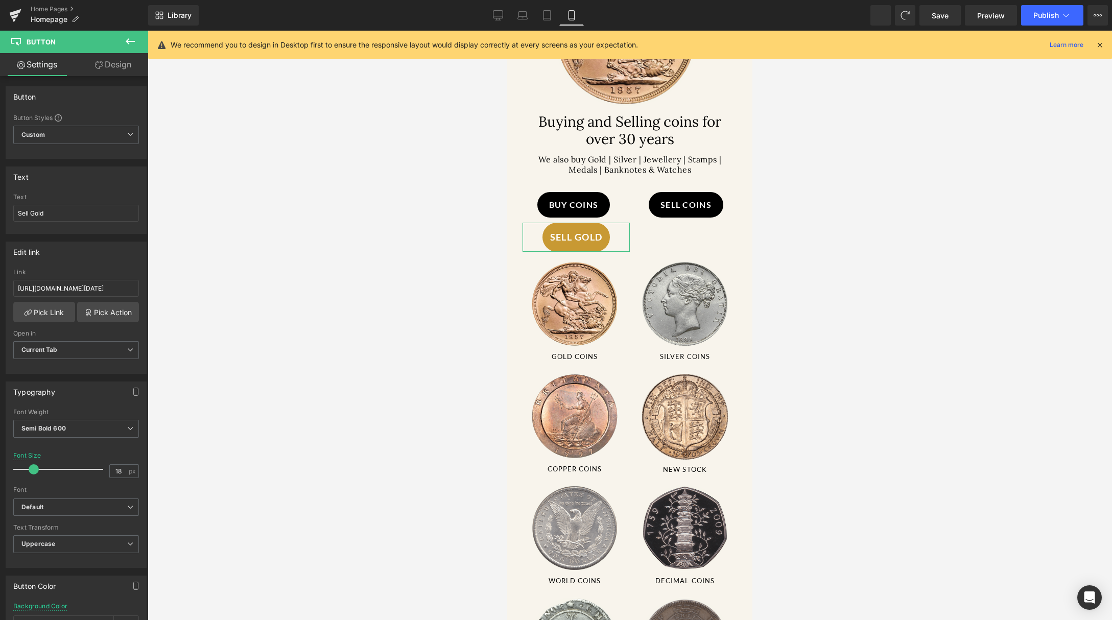
click at [112, 69] on link "Design" at bounding box center [113, 64] width 74 height 23
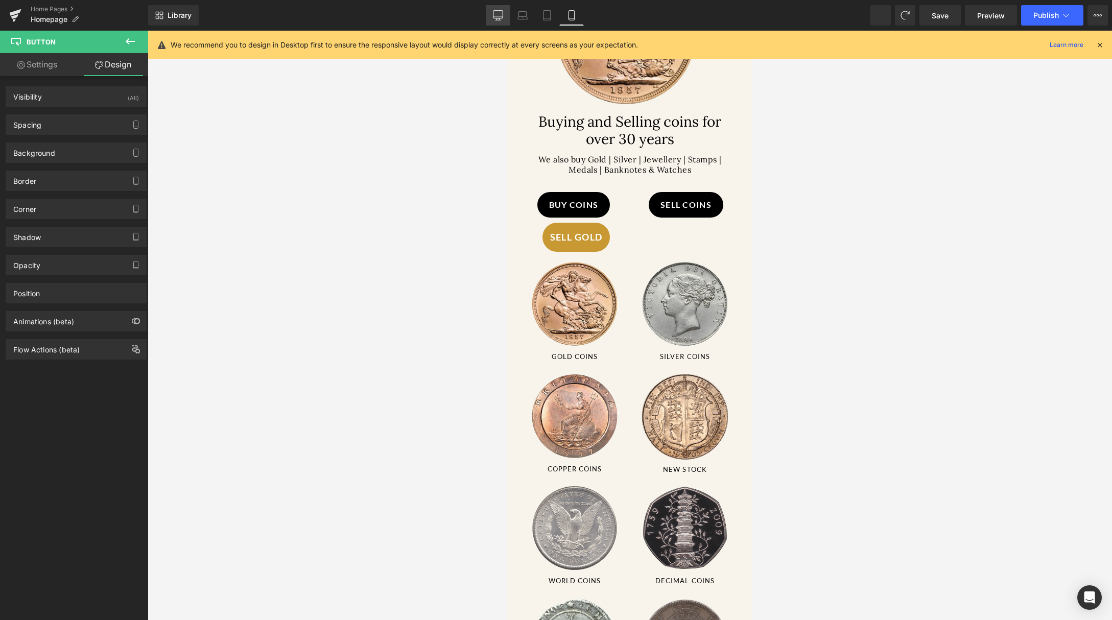
click at [492, 11] on link "Desktop" at bounding box center [498, 15] width 25 height 20
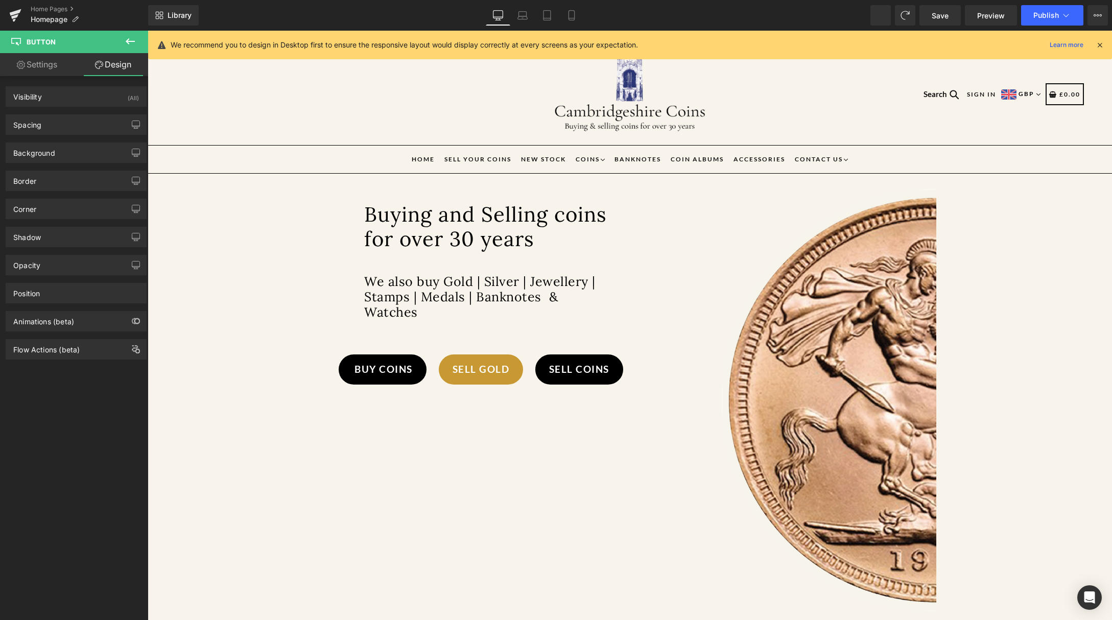
scroll to position [0, 0]
click at [510, 14] on link "Laptop" at bounding box center [522, 15] width 25 height 20
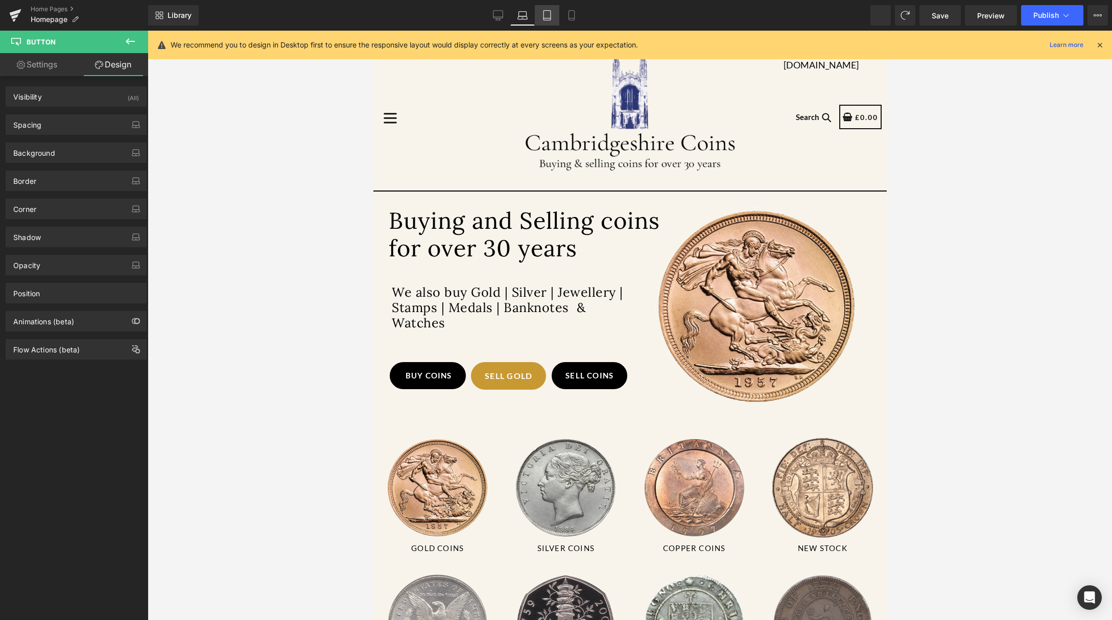
click at [546, 14] on icon at bounding box center [547, 15] width 10 height 10
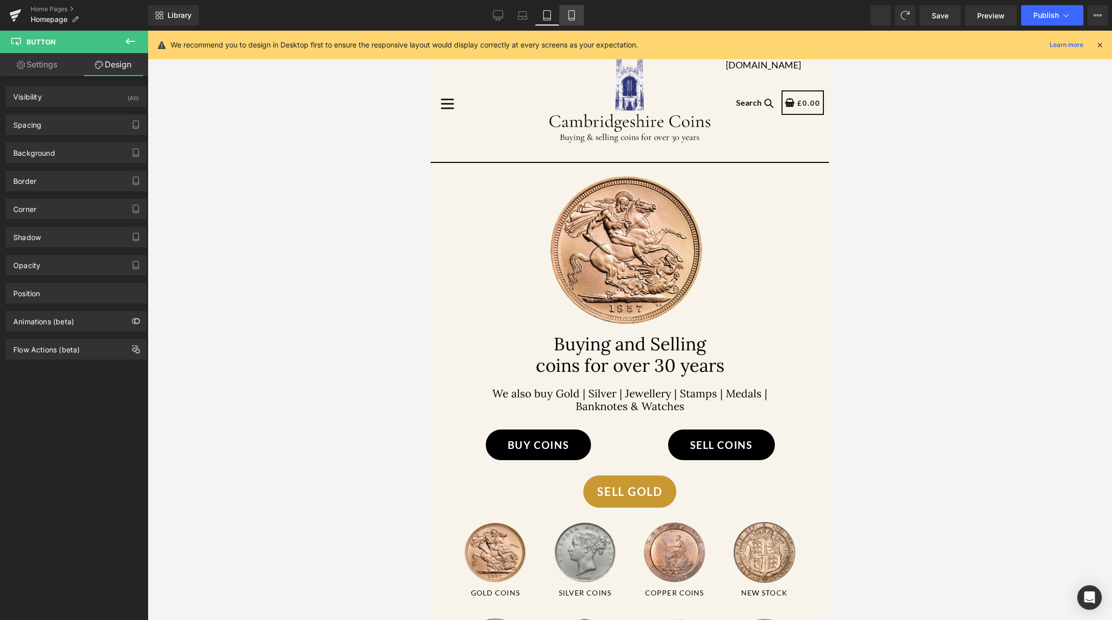
click at [567, 7] on link "Mobile" at bounding box center [571, 15] width 25 height 20
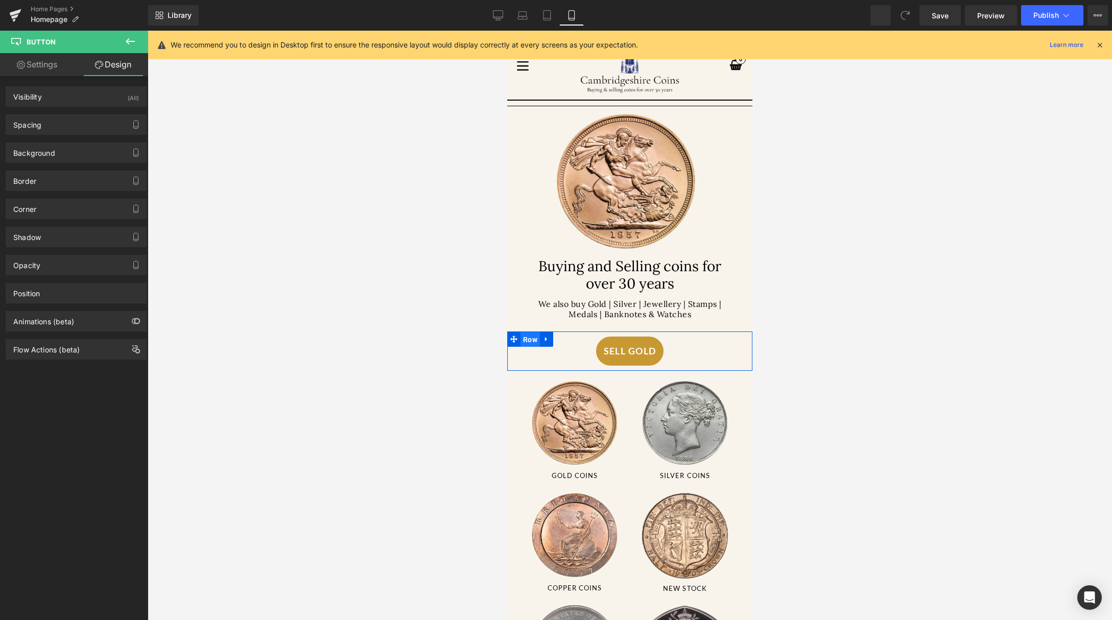
click at [532, 336] on span "Row" at bounding box center [529, 339] width 19 height 15
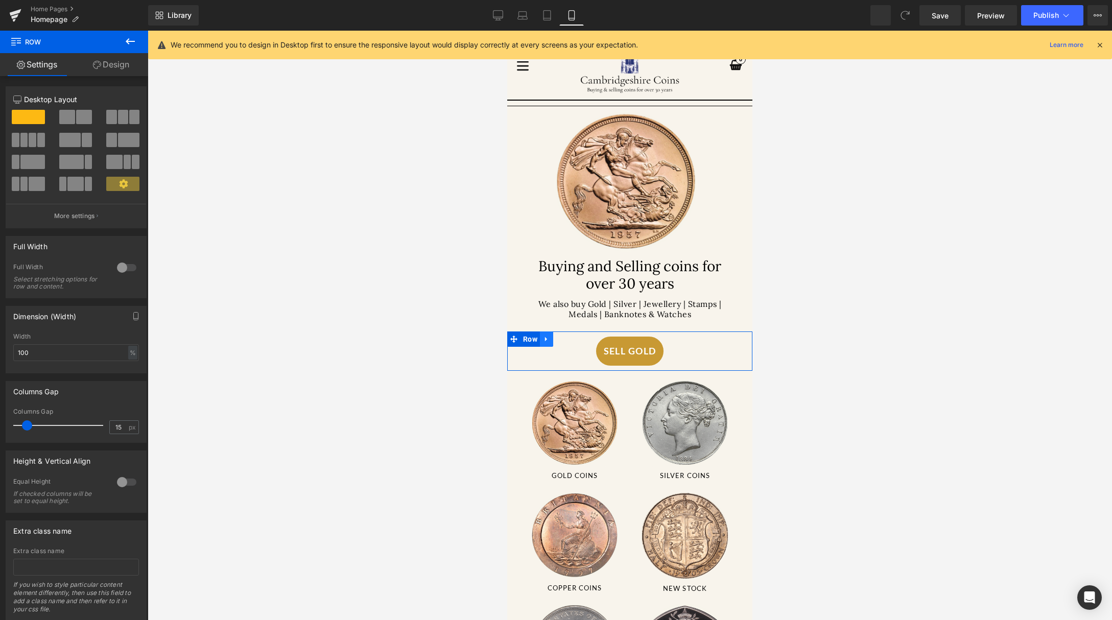
click at [547, 337] on icon at bounding box center [546, 338] width 2 height 5
click at [571, 335] on icon at bounding box center [572, 338] width 7 height 7
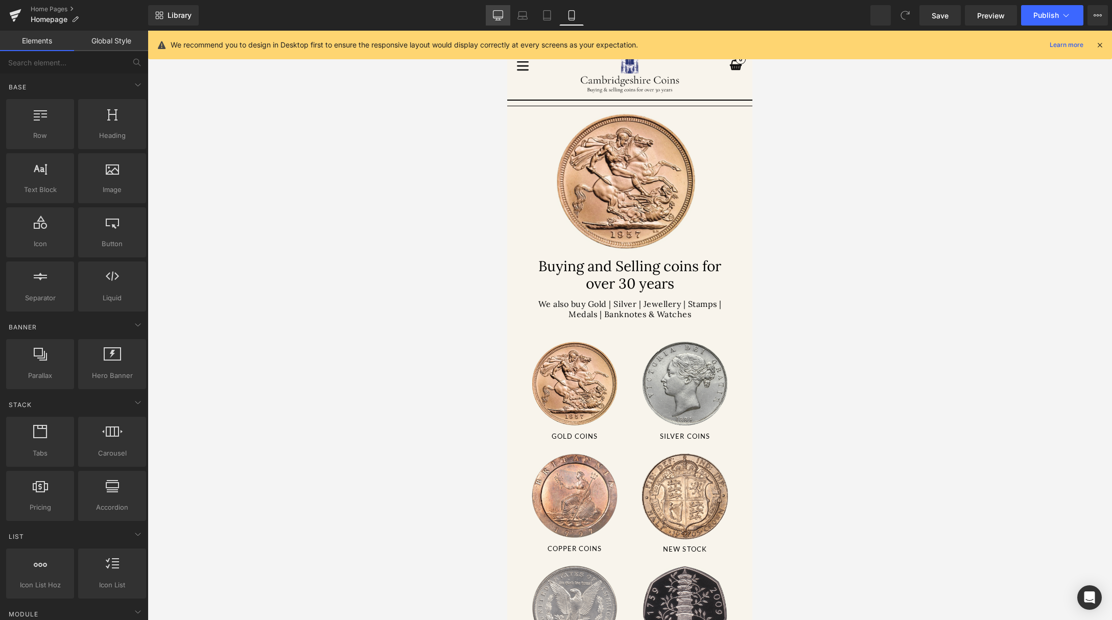
click at [489, 15] on link "Desktop" at bounding box center [498, 15] width 25 height 20
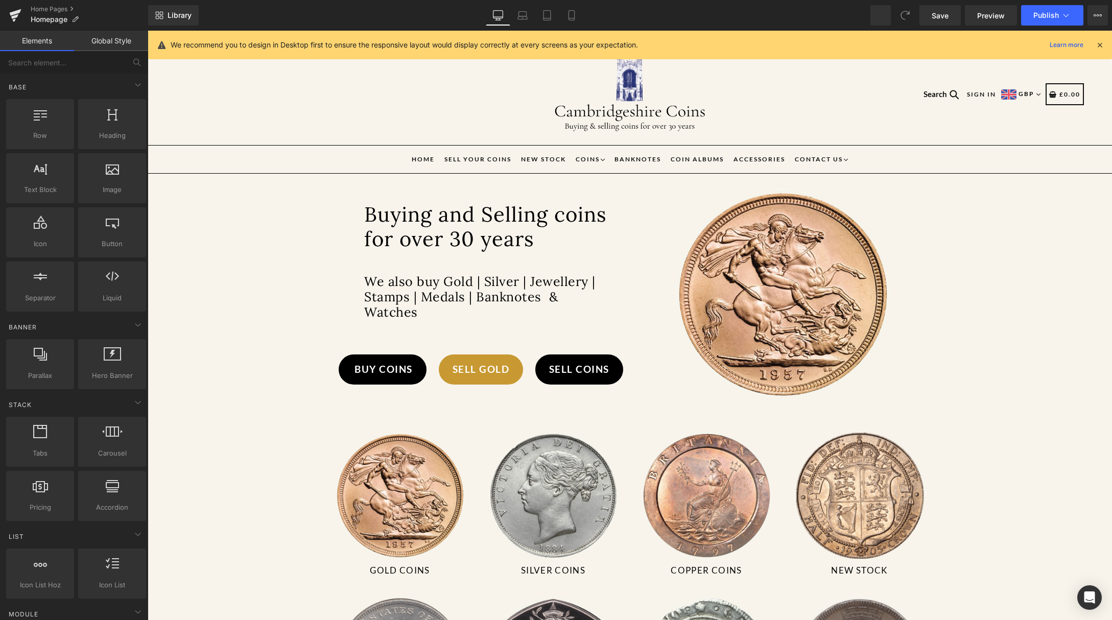
click at [585, 17] on div "Library Desktop Desktop Laptop Tablet Mobile Save Preview Publish Scheduled Vie…" at bounding box center [629, 15] width 963 height 20
click at [571, 16] on icon at bounding box center [571, 15] width 10 height 10
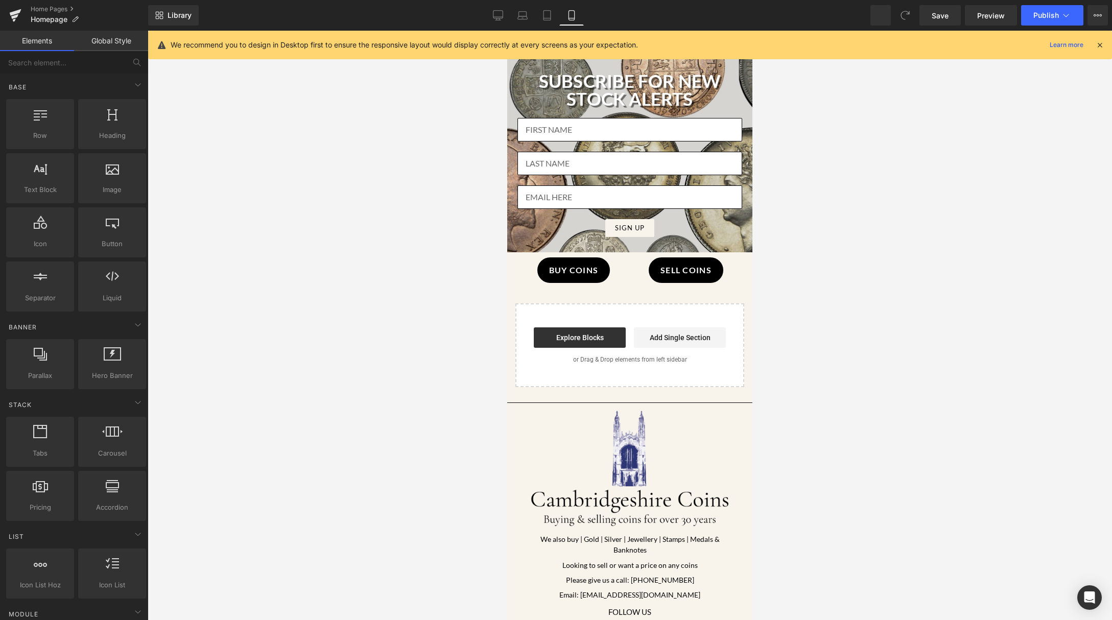
scroll to position [1524, 0]
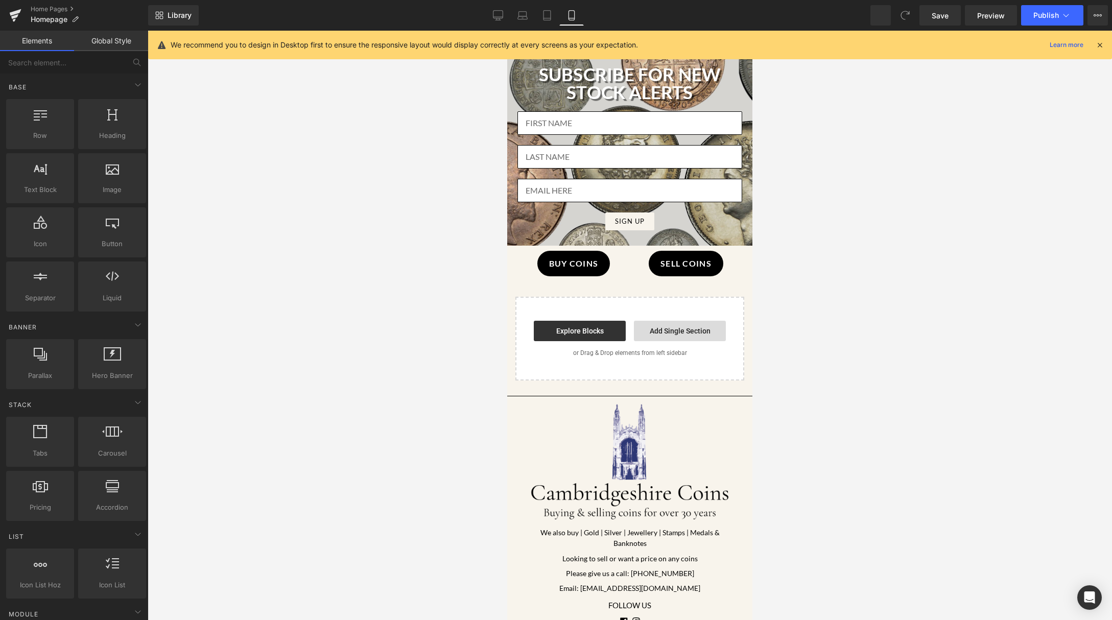
click at [663, 321] on link "Add Single Section" at bounding box center [680, 331] width 92 height 20
click at [507, 31] on span "Select your layout" at bounding box center [507, 31] width 0 height 0
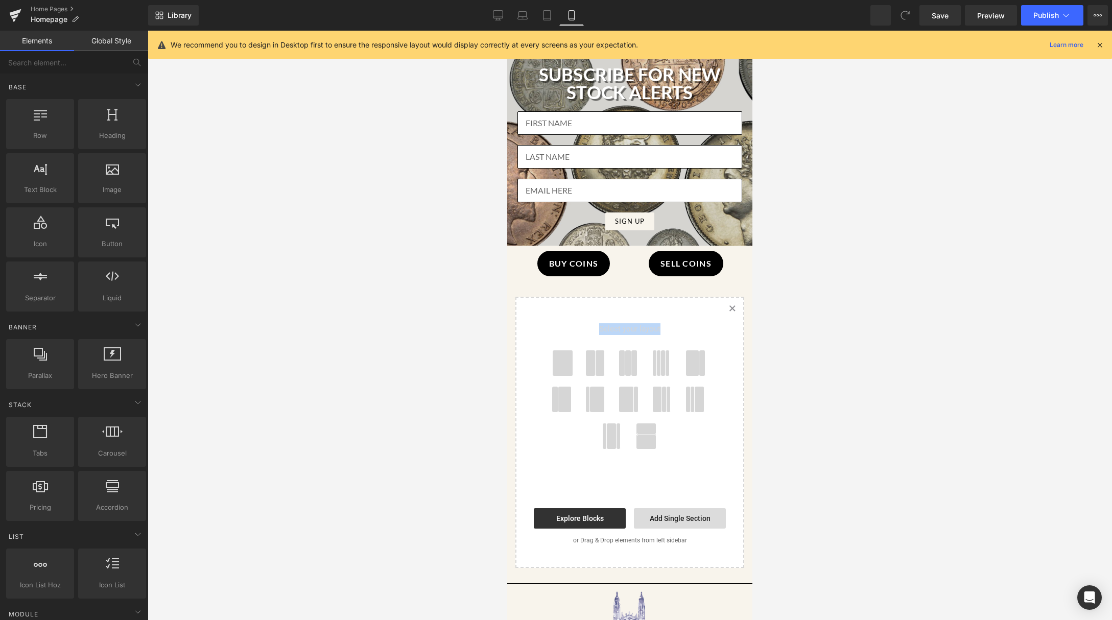
click at [663, 313] on span "Select your layout" at bounding box center [630, 331] width 196 height 37
click at [564, 350] on span at bounding box center [562, 363] width 20 height 26
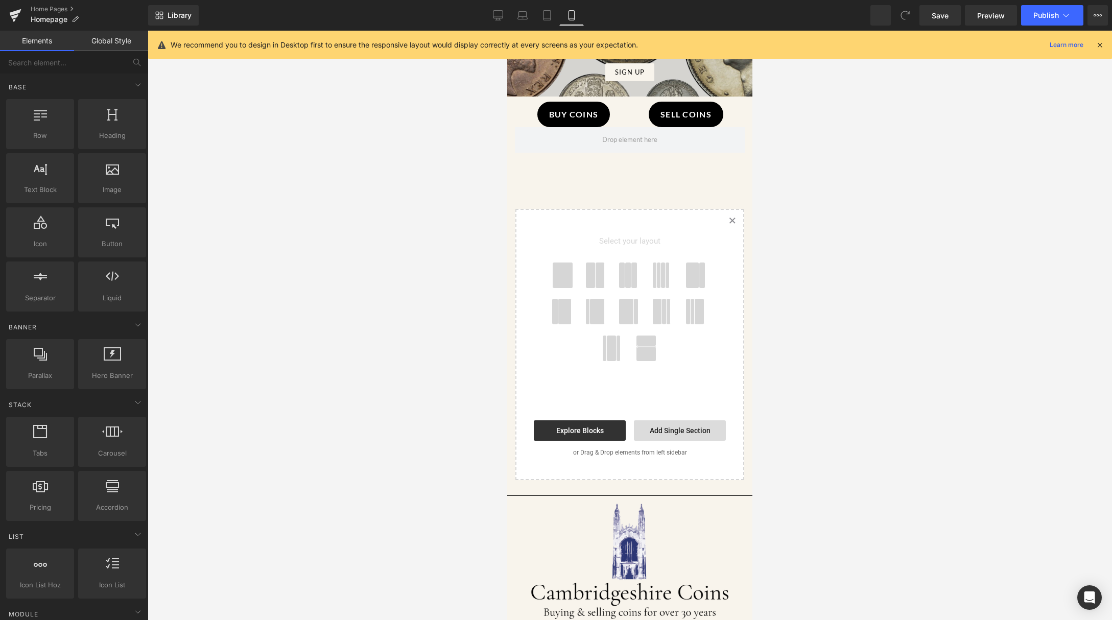
scroll to position [1667, 0]
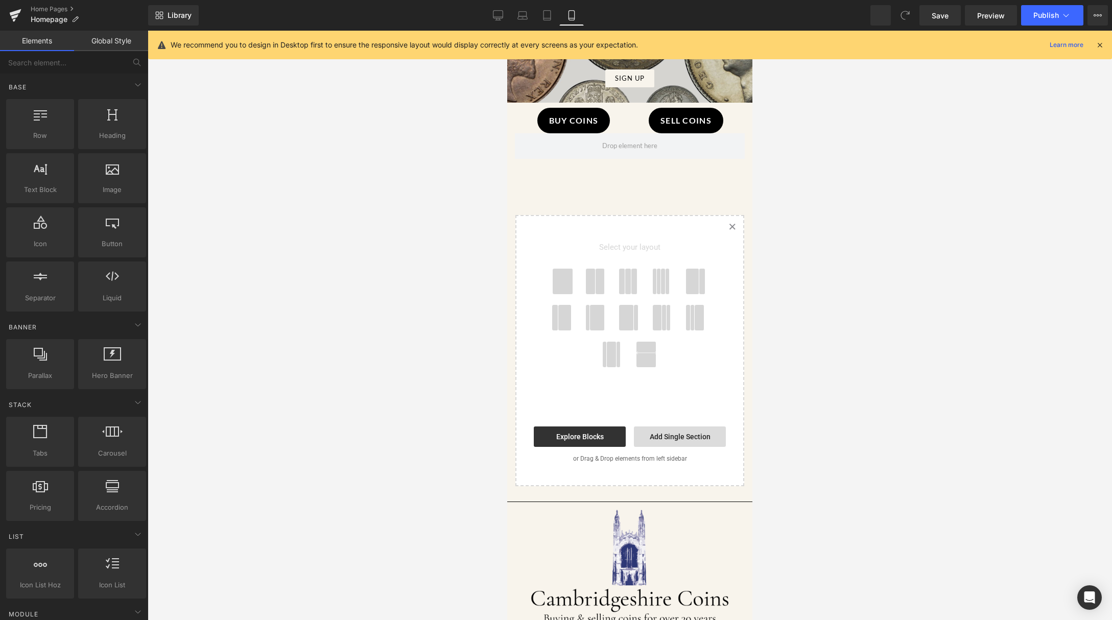
click at [696, 426] on link "Add Single Section" at bounding box center [680, 436] width 92 height 20
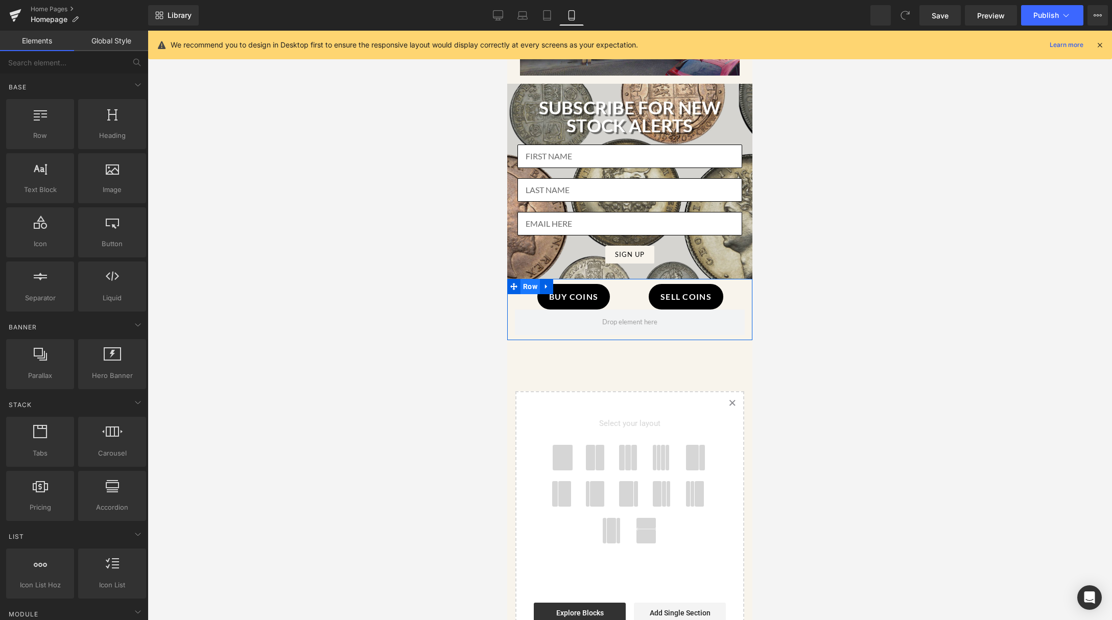
click at [522, 279] on span "Row" at bounding box center [529, 286] width 19 height 15
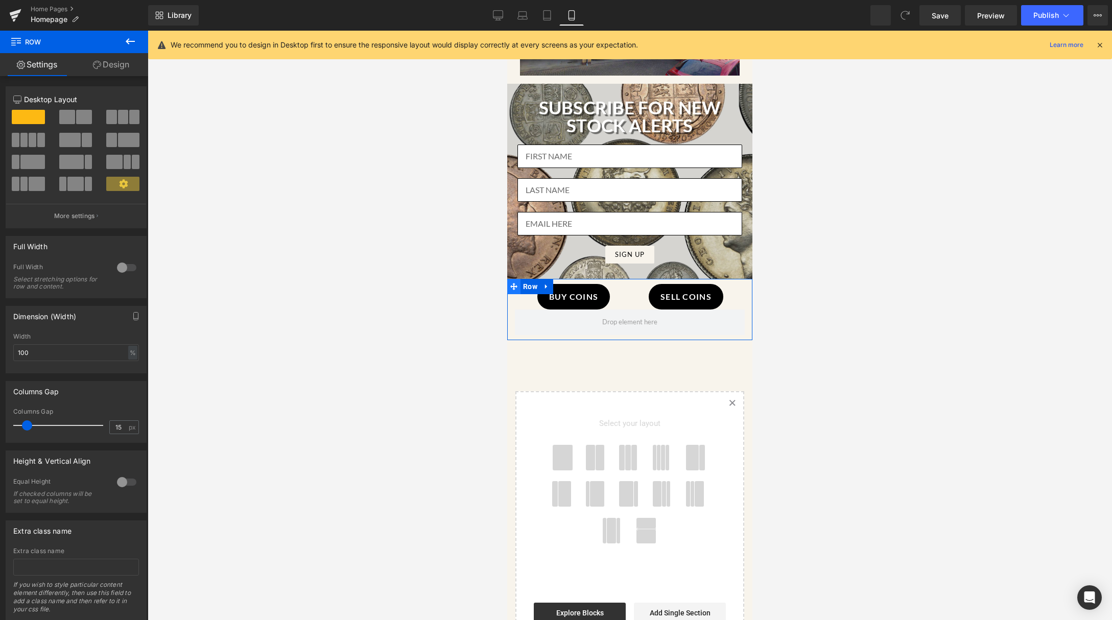
click at [519, 279] on span at bounding box center [513, 286] width 13 height 15
click at [107, 71] on link "Design" at bounding box center [111, 64] width 74 height 23
click at [588, 279] on div "Row" at bounding box center [629, 309] width 245 height 61
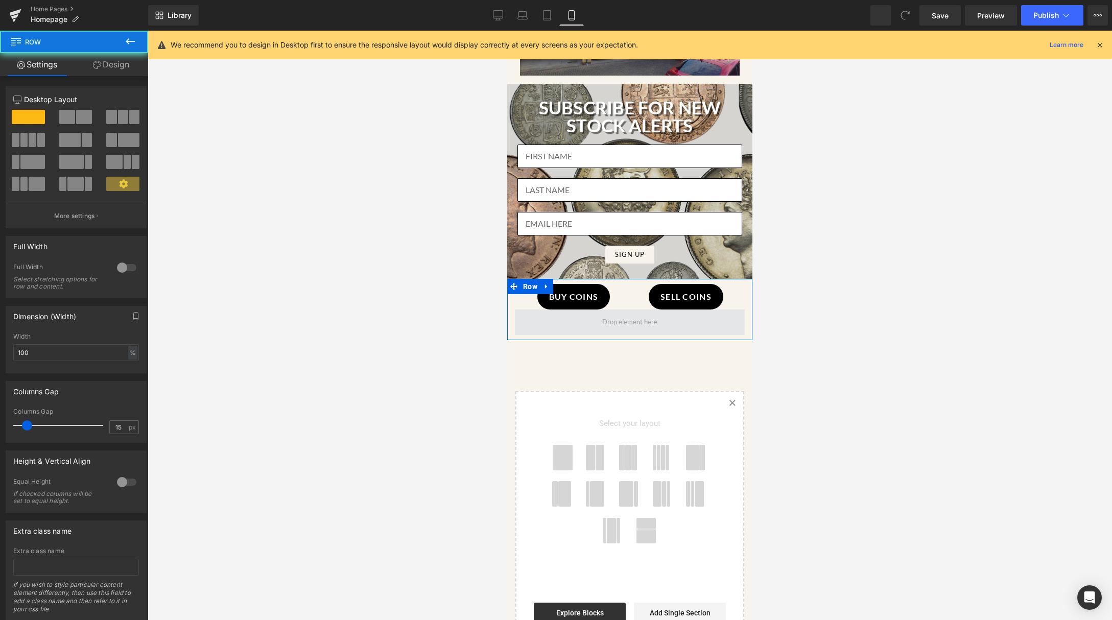
click at [619, 309] on span at bounding box center [630, 322] width 230 height 26
click at [592, 309] on span at bounding box center [630, 322] width 230 height 26
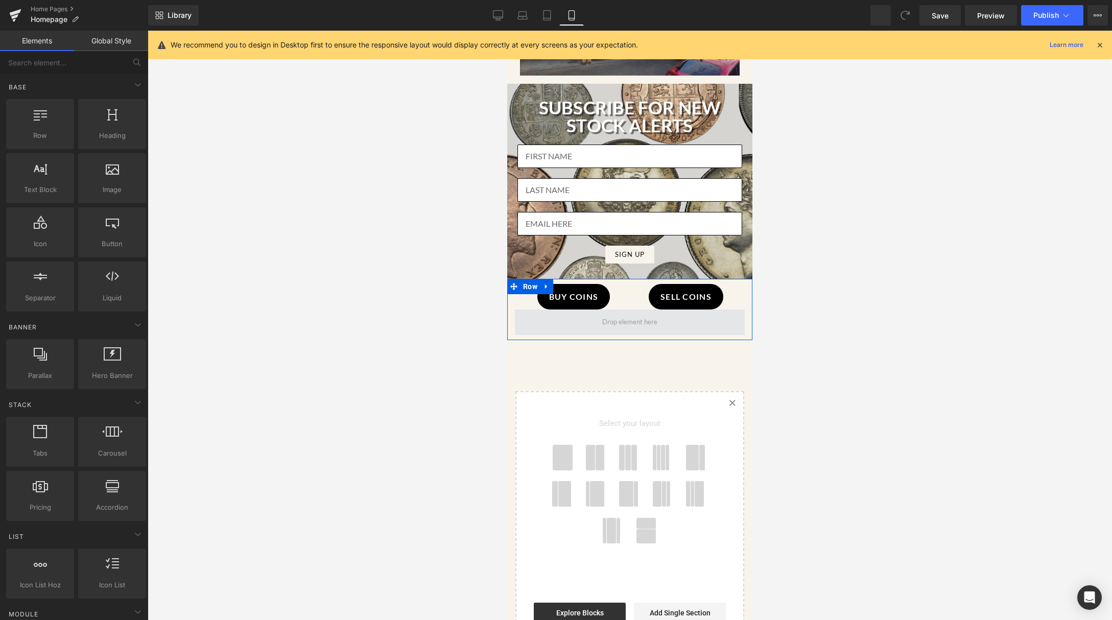
click at [598, 315] on span at bounding box center [629, 322] width 62 height 15
click at [544, 283] on icon at bounding box center [546, 287] width 7 height 8
click at [569, 279] on link at bounding box center [572, 286] width 13 height 15
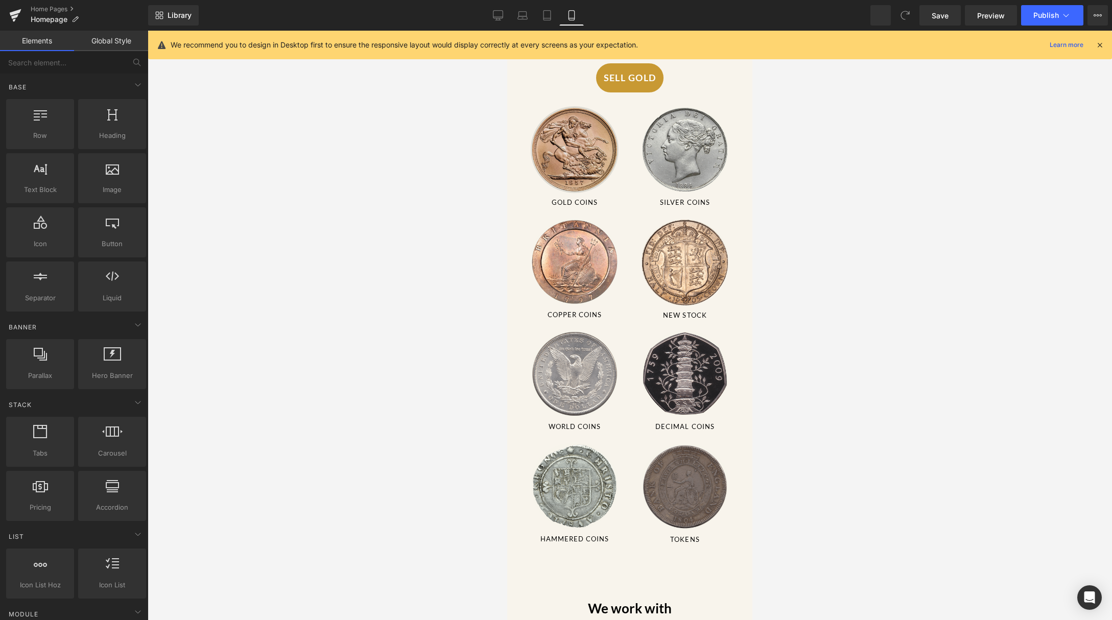
scroll to position [0, 0]
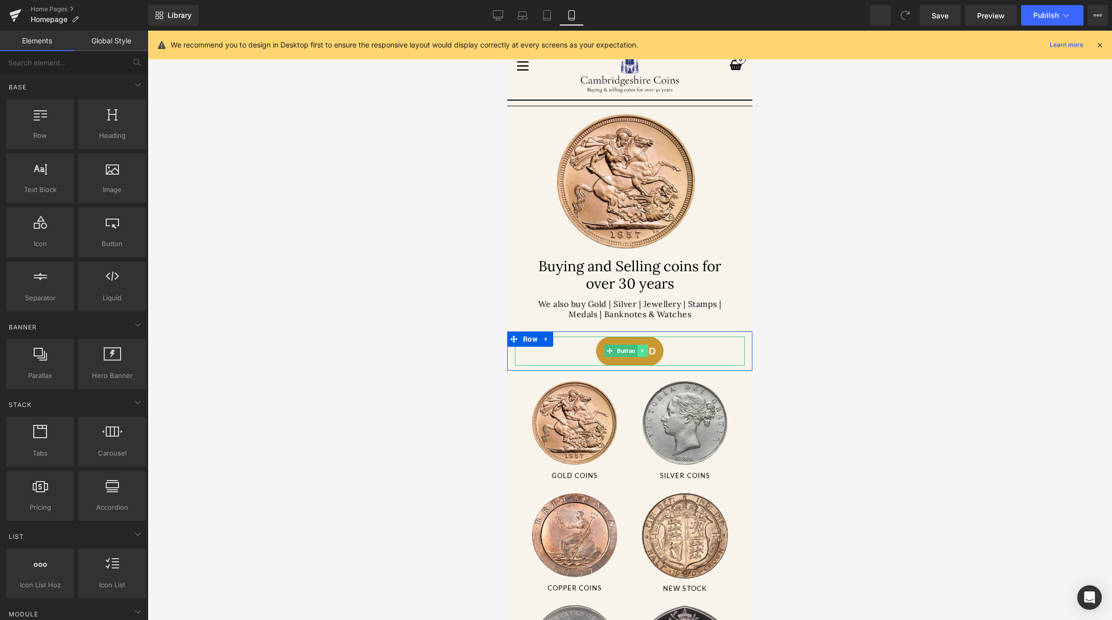
click at [646, 350] on link at bounding box center [642, 351] width 11 height 12
click at [638, 349] on icon at bounding box center [637, 351] width 6 height 6
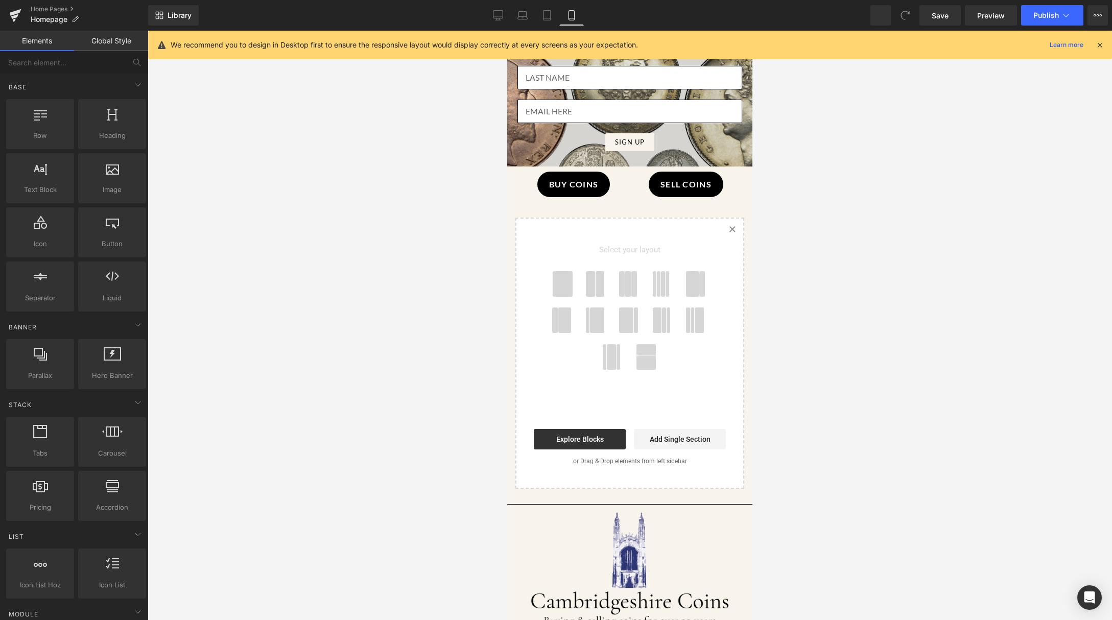
scroll to position [1690, 0]
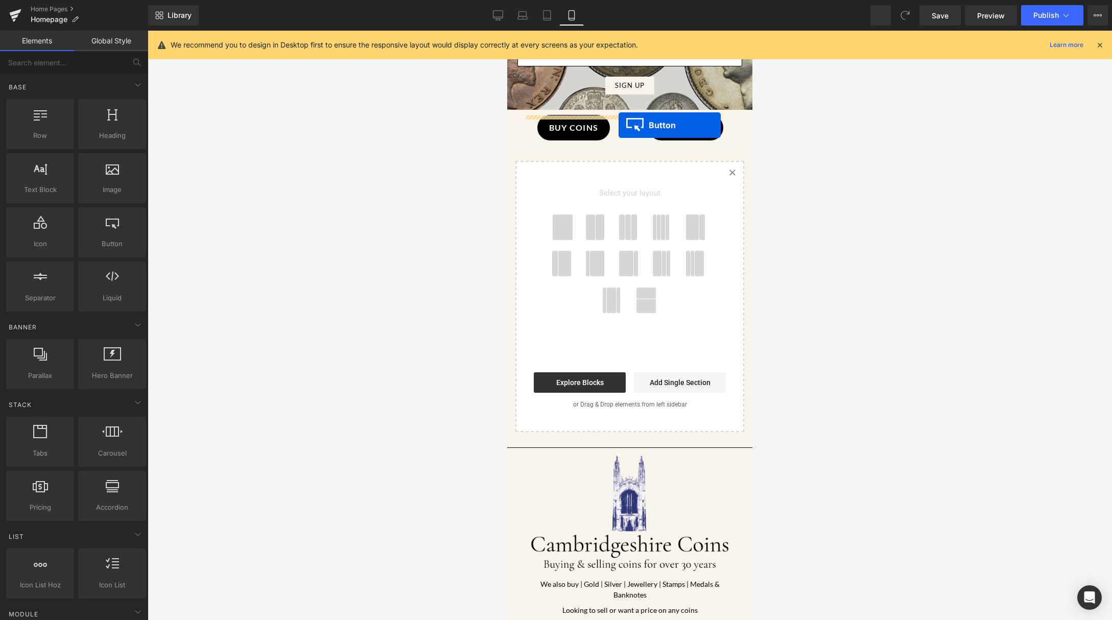
drag, startPoint x: 608, startPoint y: 382, endPoint x: 618, endPoint y: 125, distance: 257.5
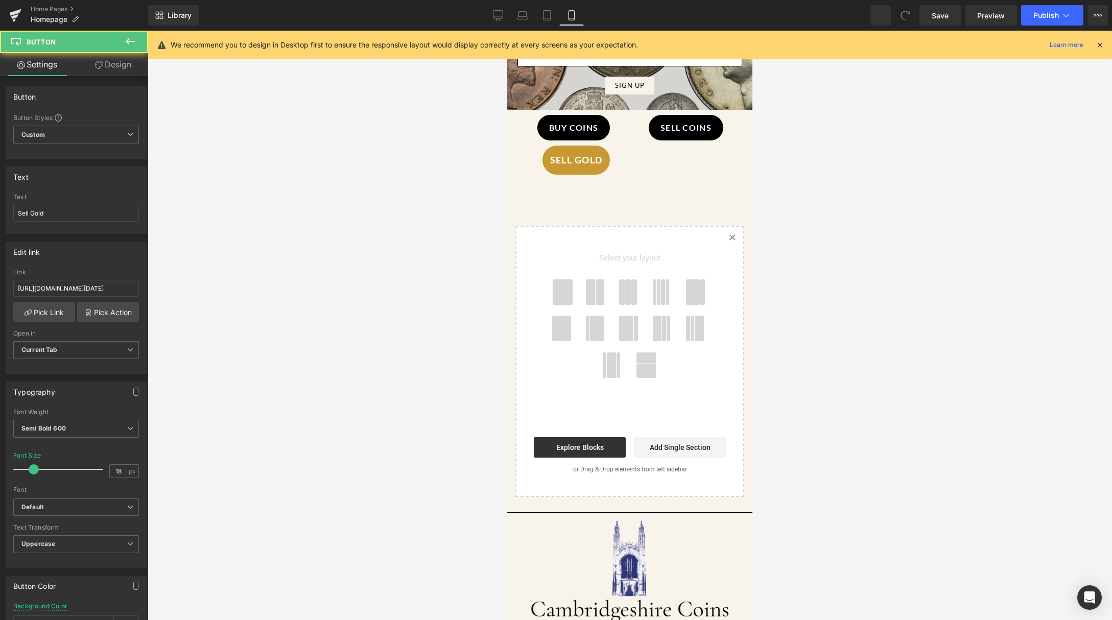
scroll to position [1348, 0]
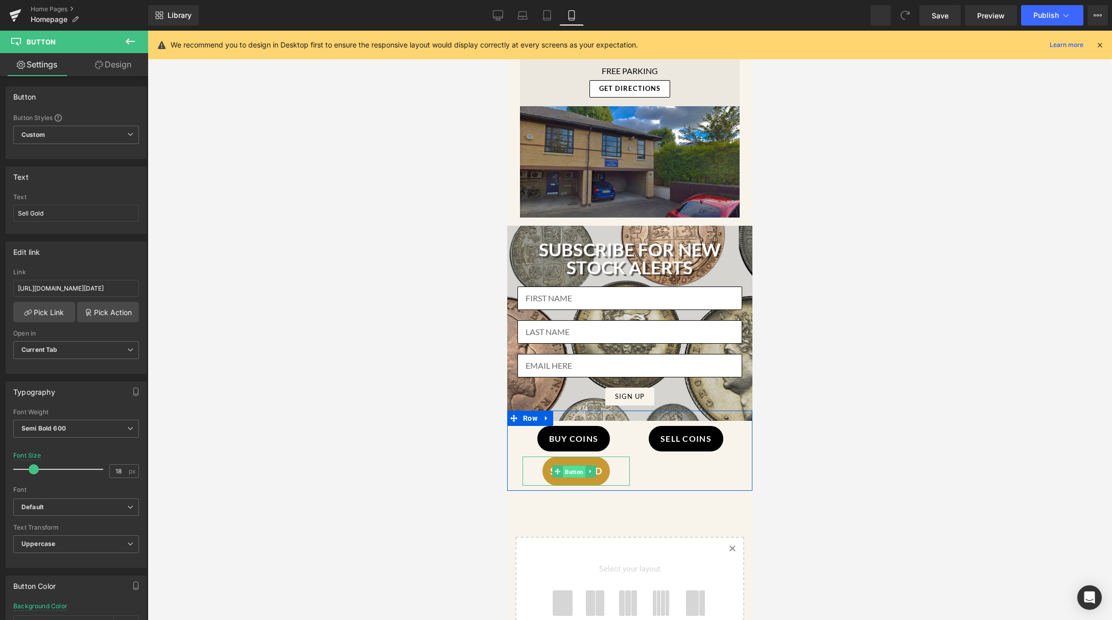
click at [569, 466] on span "Button" at bounding box center [574, 472] width 22 height 12
click at [557, 468] on icon at bounding box center [557, 471] width 6 height 6
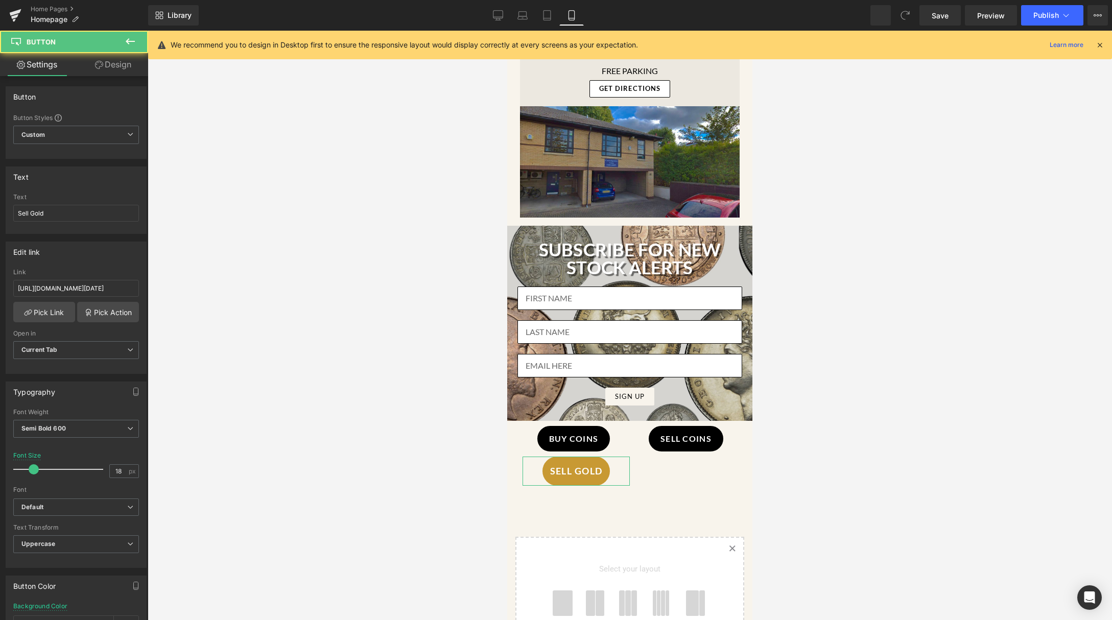
click at [120, 61] on link "Design" at bounding box center [113, 64] width 74 height 23
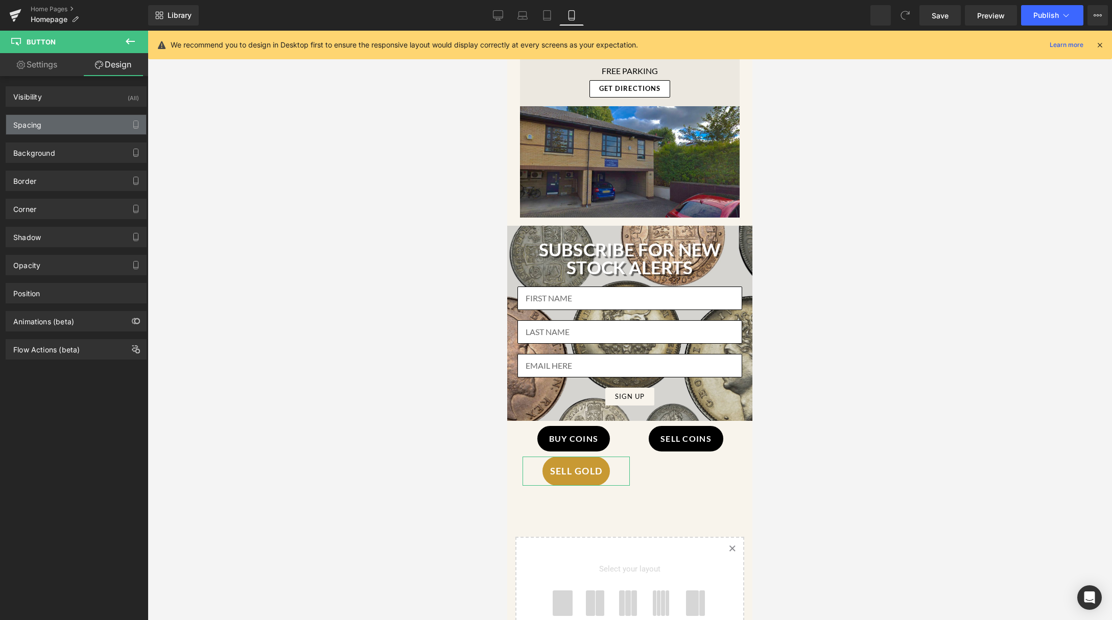
click at [86, 124] on div "Spacing" at bounding box center [76, 124] width 140 height 19
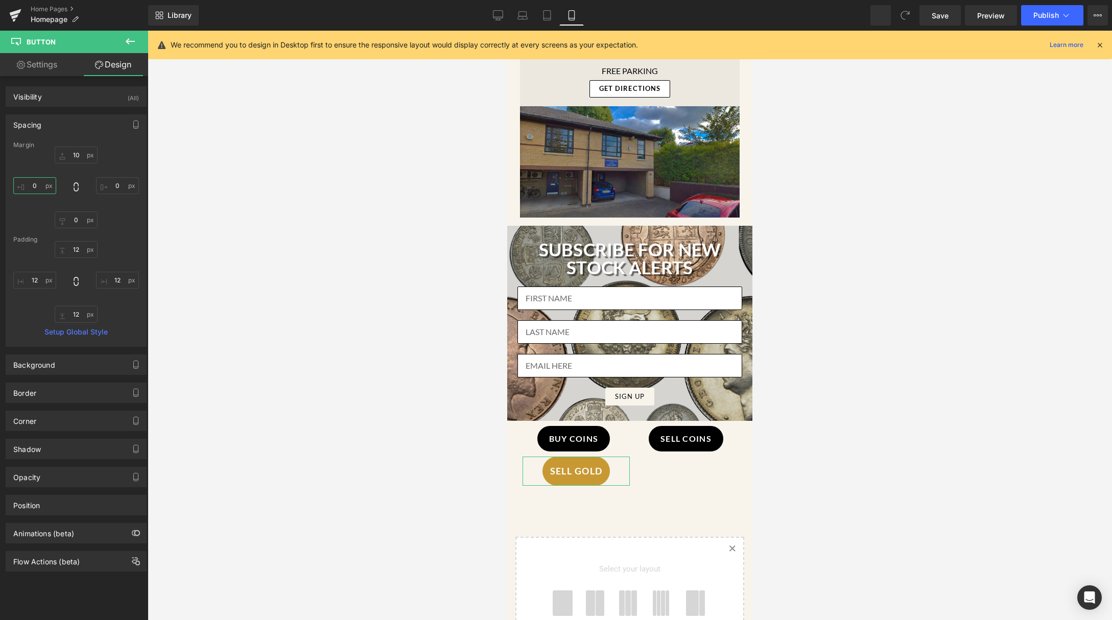
click at [41, 190] on input "0" at bounding box center [34, 185] width 43 height 17
type input "5"
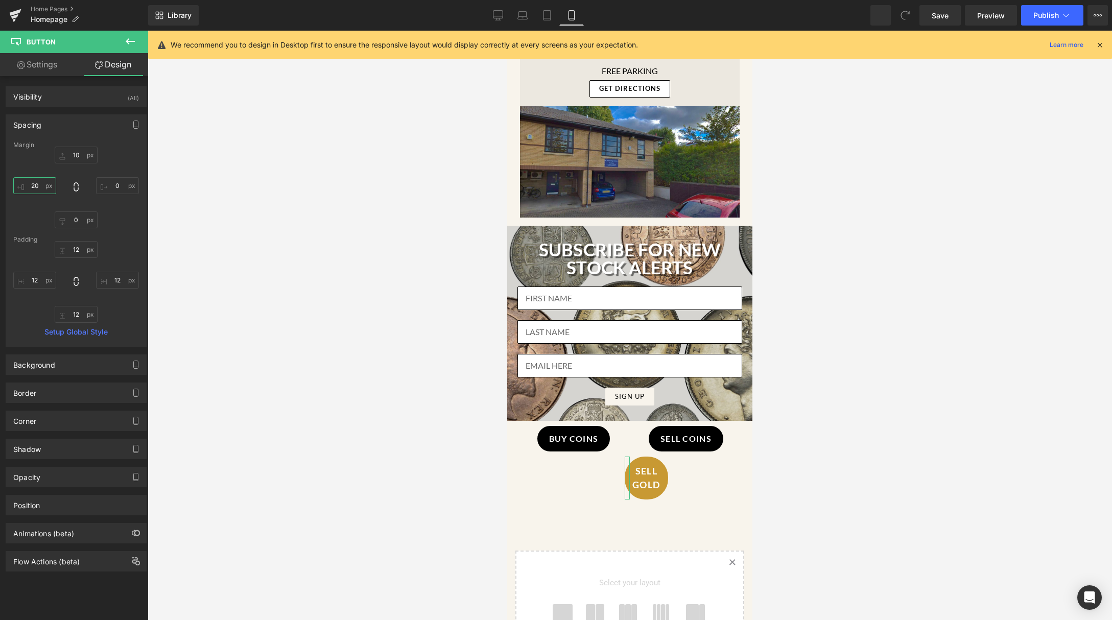
type input "2"
type input "150"
click at [113, 187] on input "0" at bounding box center [117, 185] width 43 height 17
type input "1"
type input "0"
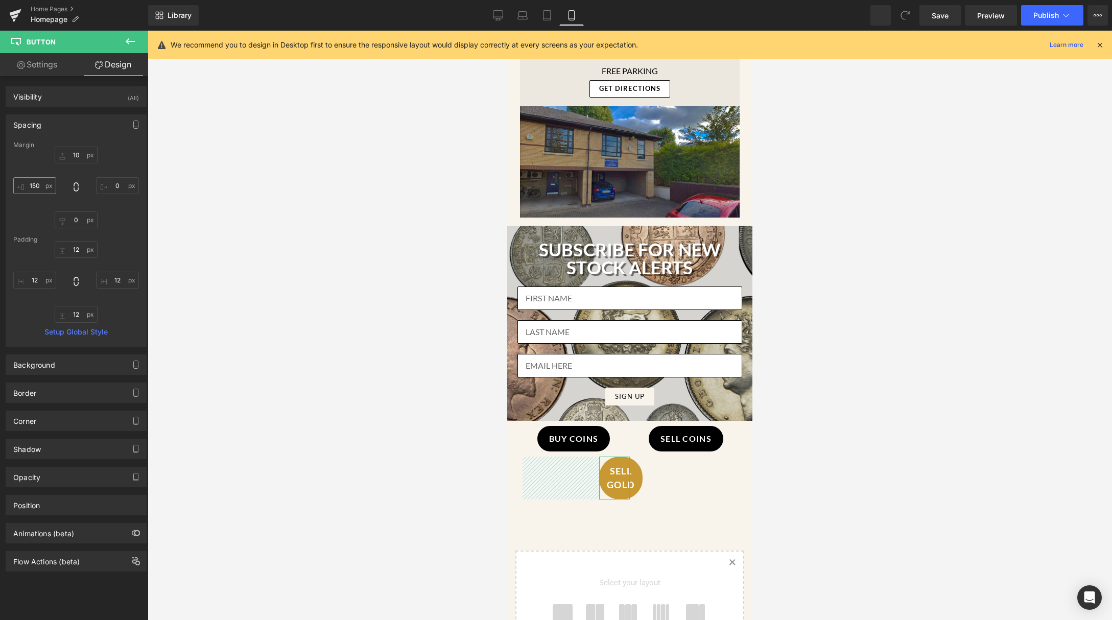
click at [46, 182] on input "150" at bounding box center [34, 185] width 43 height 17
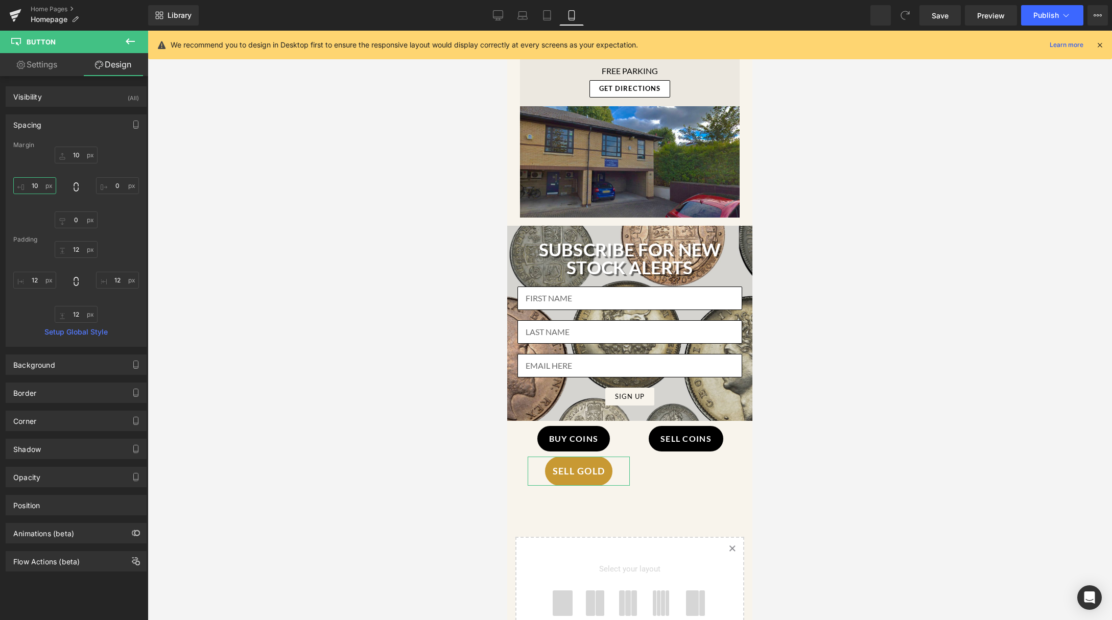
type input "1"
type input "0"
click at [573, 465] on span "Button" at bounding box center [574, 471] width 22 height 12
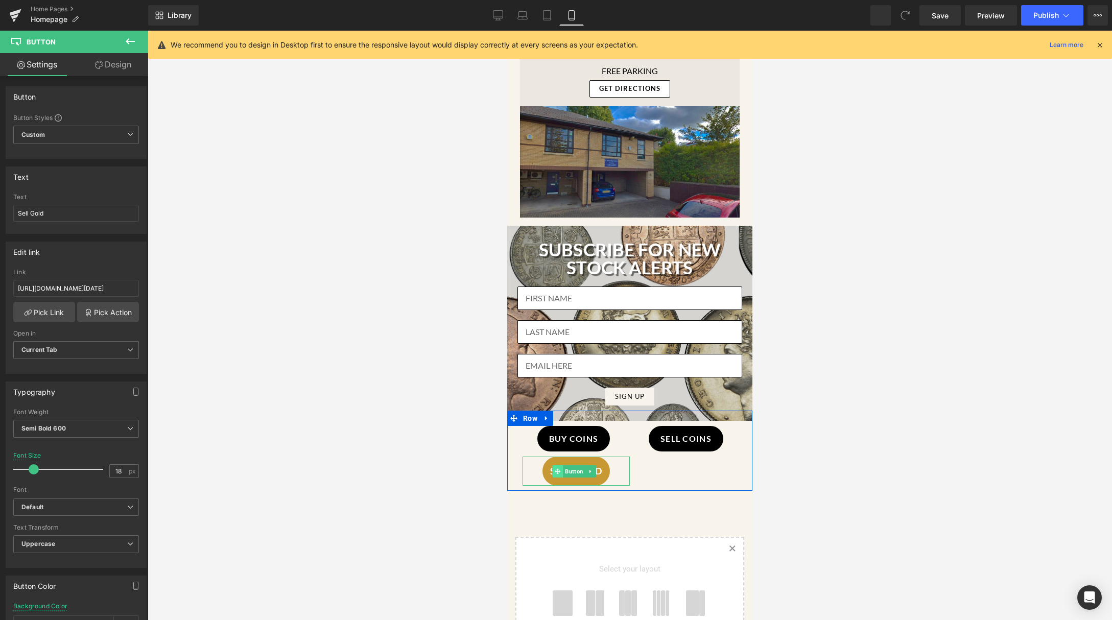
click at [559, 468] on icon at bounding box center [557, 471] width 6 height 6
click at [108, 69] on link "Design" at bounding box center [113, 64] width 74 height 23
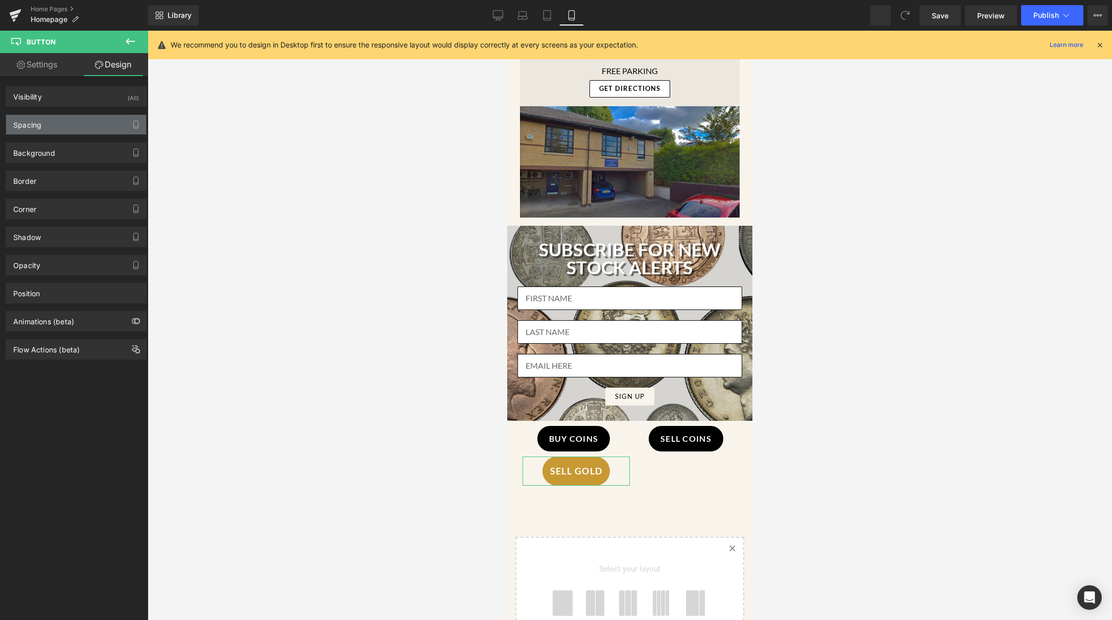
click at [84, 122] on div "Spacing" at bounding box center [76, 124] width 140 height 19
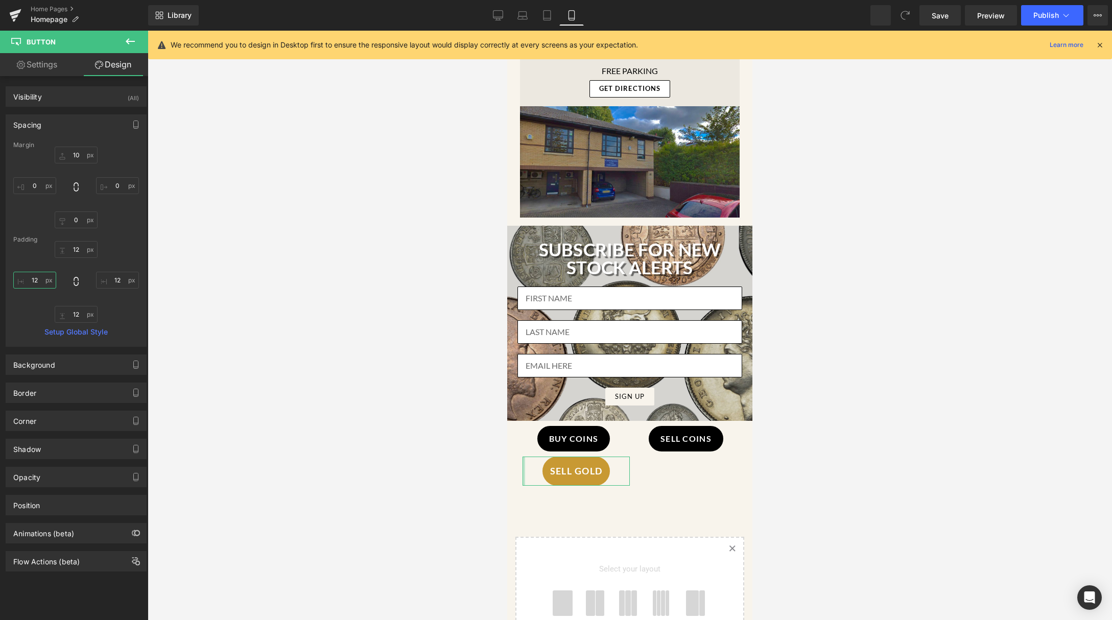
click at [40, 283] on input "12" at bounding box center [34, 280] width 43 height 17
click at [119, 282] on input "12" at bounding box center [117, 280] width 43 height 17
click at [80, 311] on input "12" at bounding box center [76, 314] width 43 height 17
click at [75, 250] on input "12" at bounding box center [76, 249] width 43 height 17
click at [44, 186] on input "0" at bounding box center [34, 185] width 43 height 17
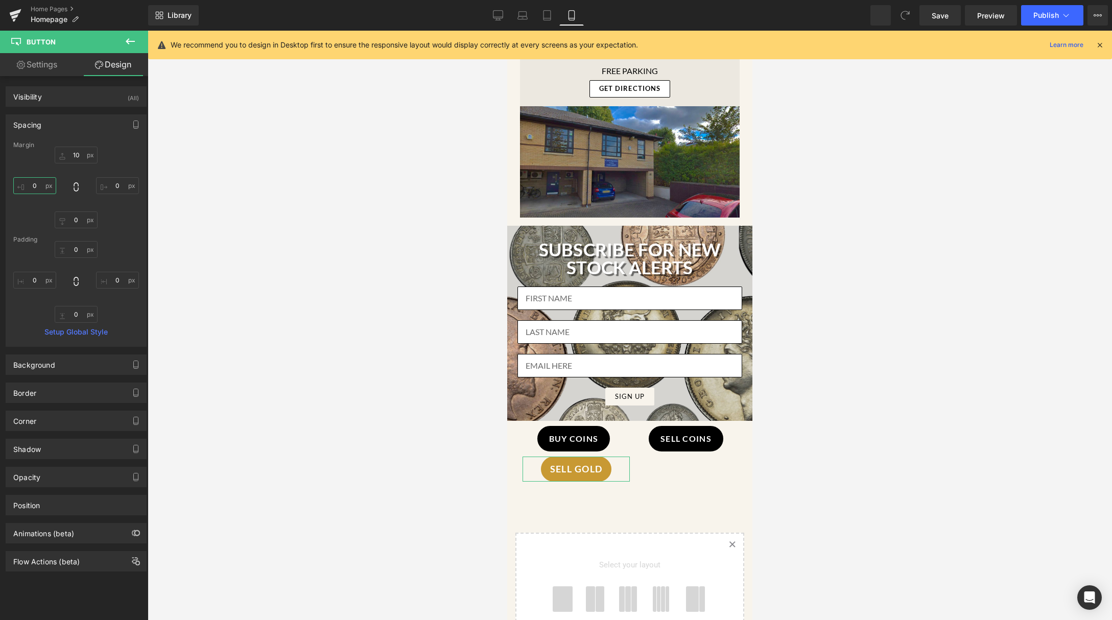
click at [42, 187] on input "0" at bounding box center [34, 185] width 43 height 17
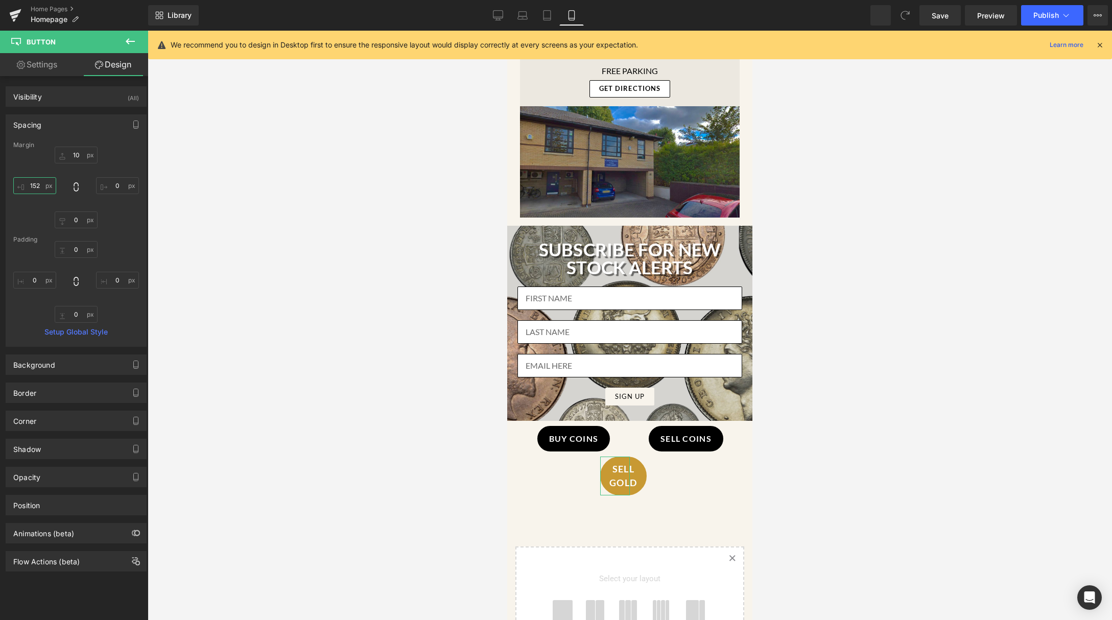
drag, startPoint x: 42, startPoint y: 187, endPoint x: 35, endPoint y: 109, distance: 77.9
click at [35, 109] on div "Spacing Margin 10 0 0 0 Padding Setup Global Style" at bounding box center [76, 227] width 153 height 240
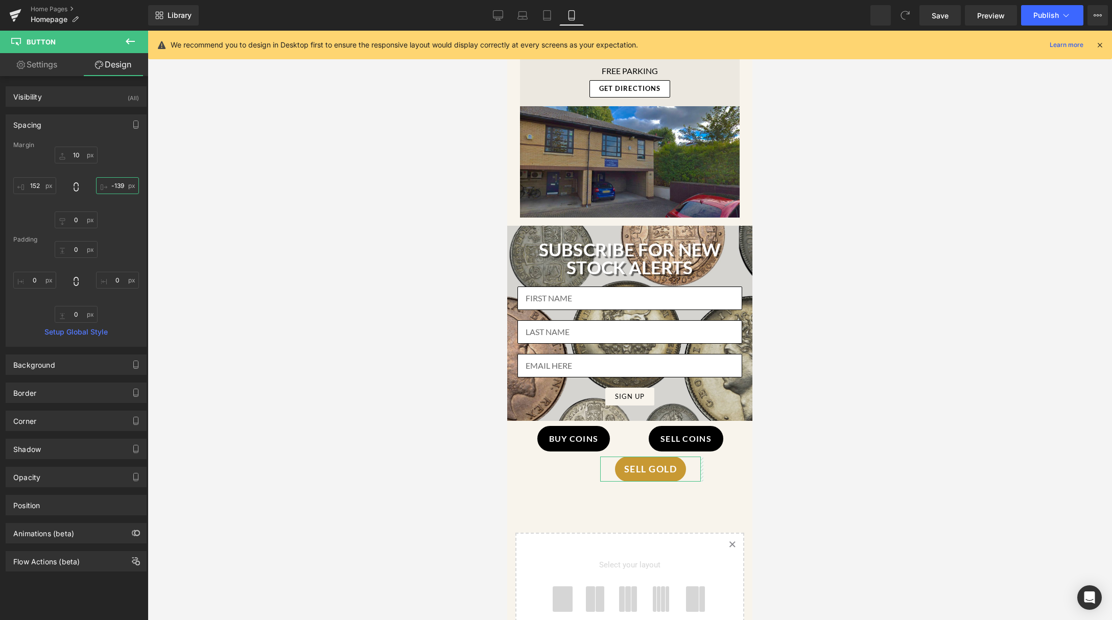
drag, startPoint x: 106, startPoint y: 187, endPoint x: 132, endPoint y: 258, distance: 75.6
click at [132, 258] on div "Margin 10 0 0 0 Padding Setup Global Style" at bounding box center [76, 243] width 140 height 205
click at [39, 190] on input "0" at bounding box center [34, 185] width 43 height 17
type input "152"
type input "120"
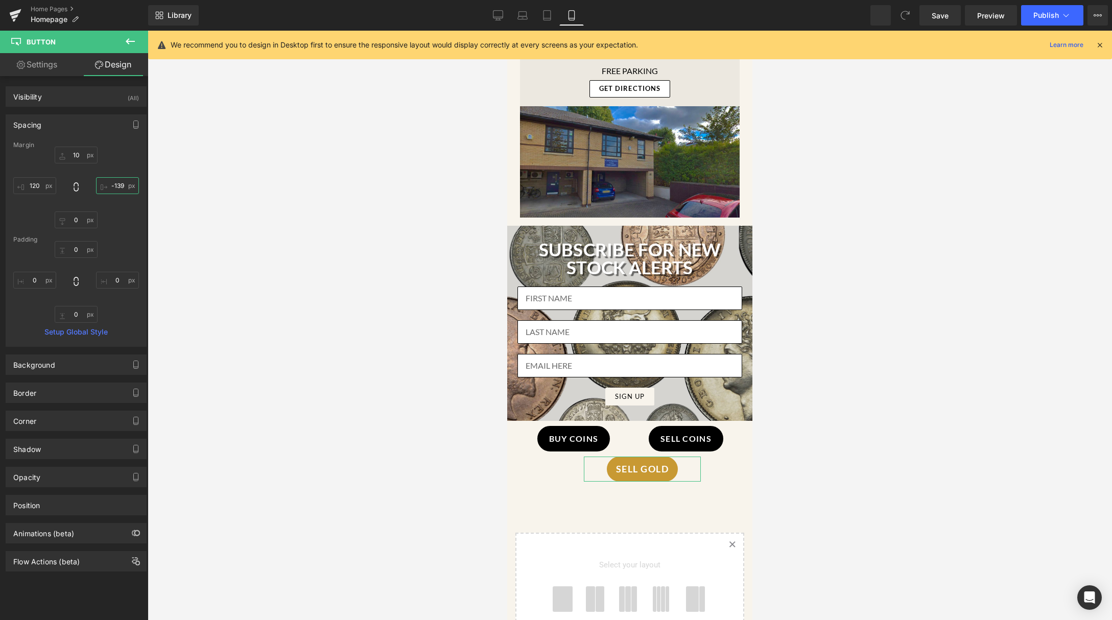
click at [116, 187] on input "0" at bounding box center [117, 185] width 43 height 17
click at [640, 463] on span "Button" at bounding box center [640, 469] width 22 height 12
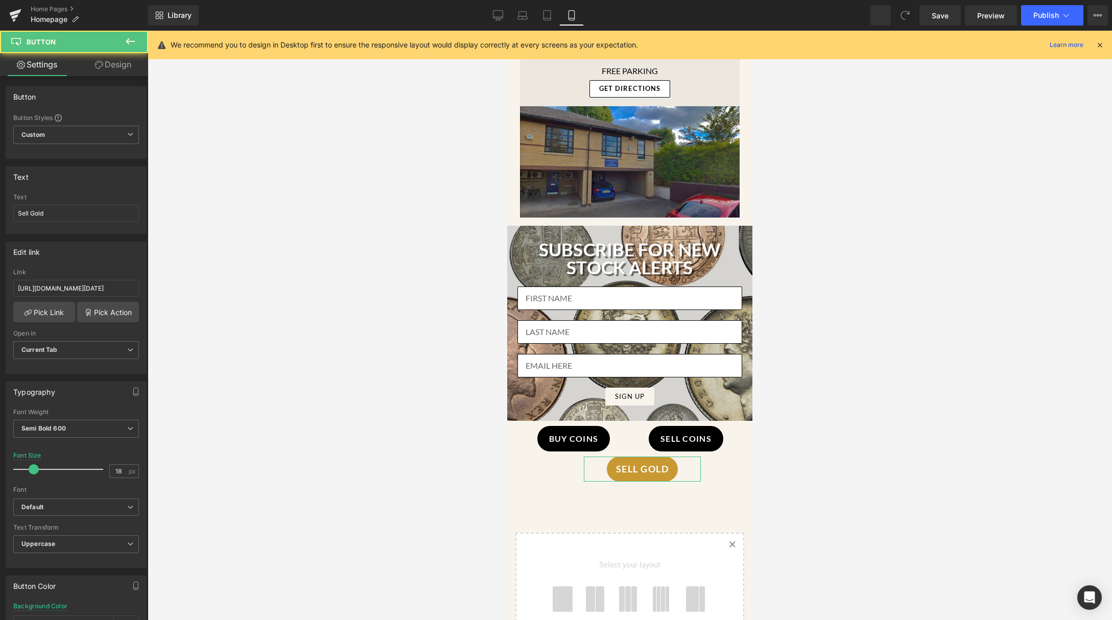
click at [117, 67] on link "Design" at bounding box center [113, 64] width 74 height 23
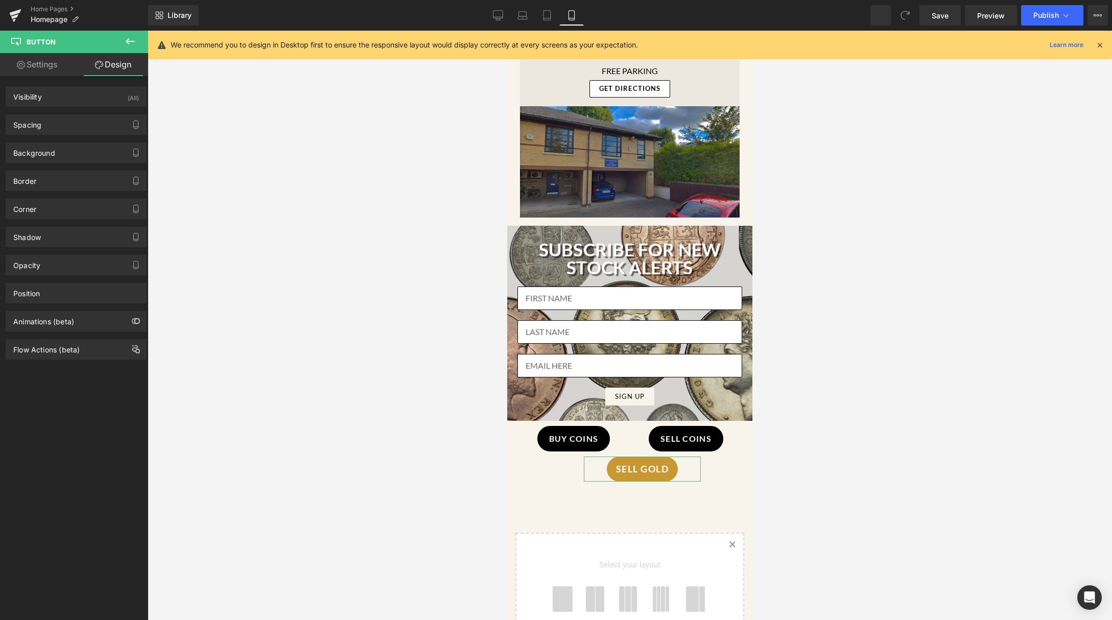
click at [51, 63] on link "Settings" at bounding box center [37, 64] width 74 height 23
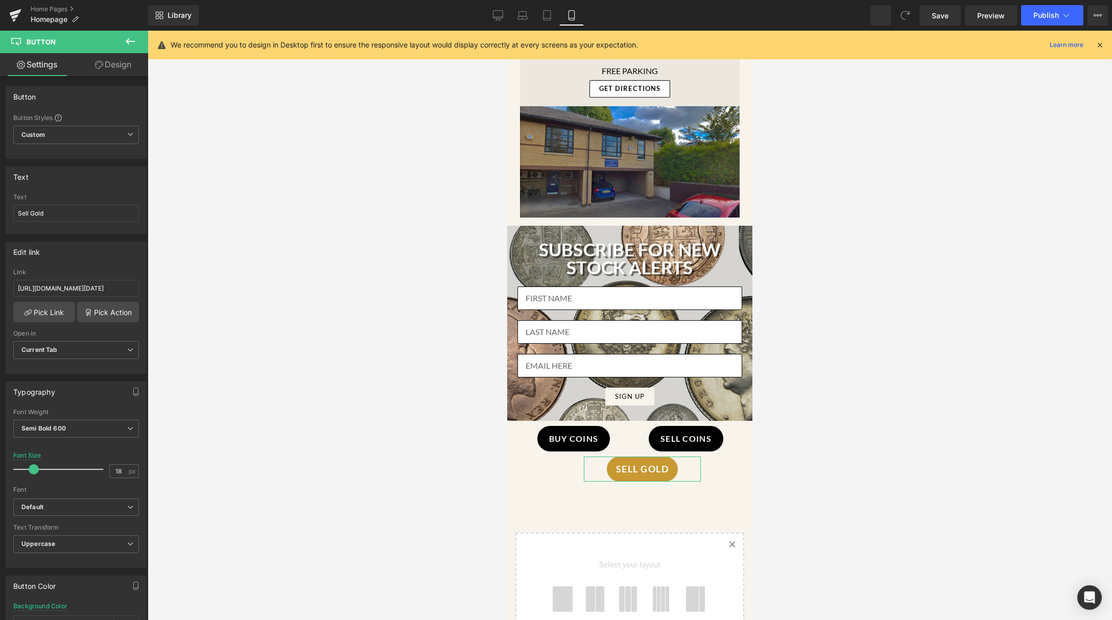
click at [119, 58] on link "Design" at bounding box center [113, 64] width 74 height 23
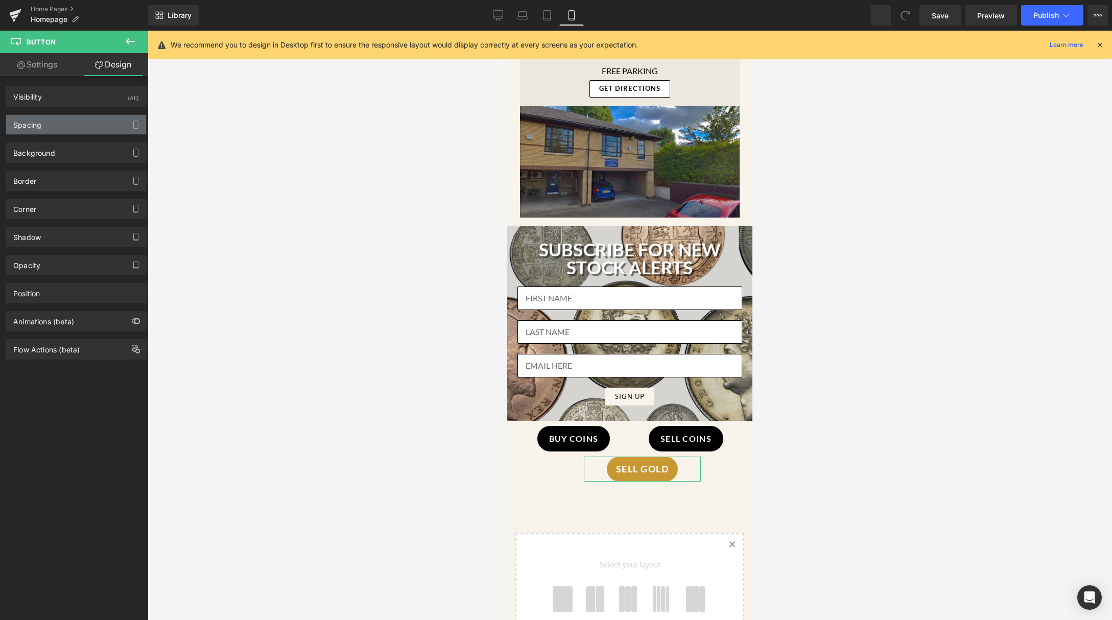
click at [75, 128] on div "Spacing" at bounding box center [76, 124] width 140 height 19
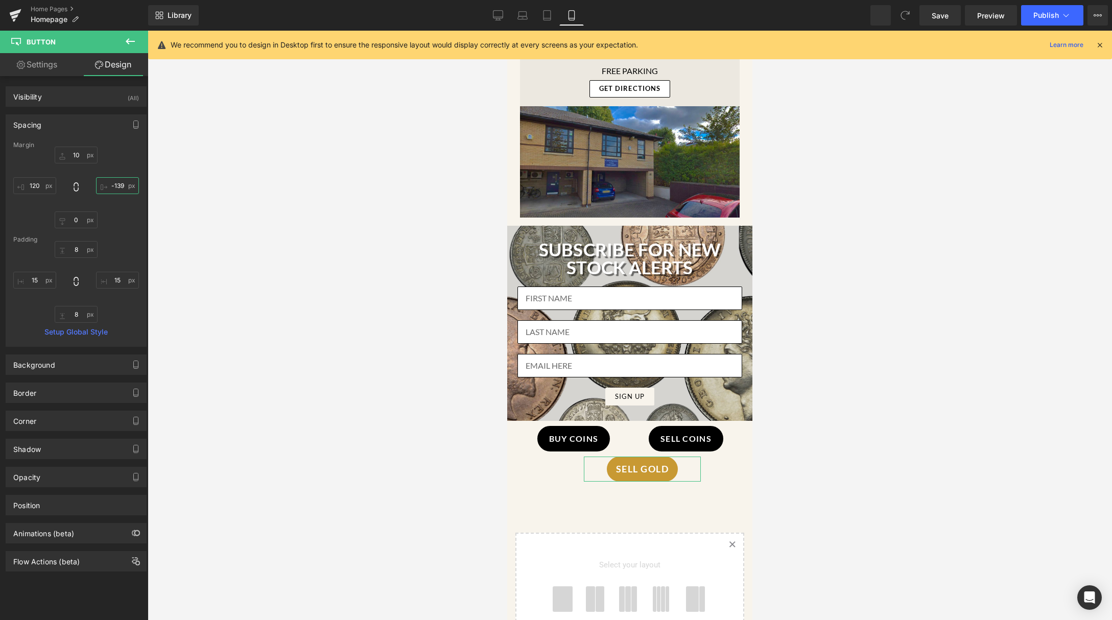
click at [112, 182] on input "-139" at bounding box center [117, 185] width 43 height 17
type input "-120"
click at [36, 188] on input "120" at bounding box center [34, 185] width 43 height 17
type input "1"
type input "9"
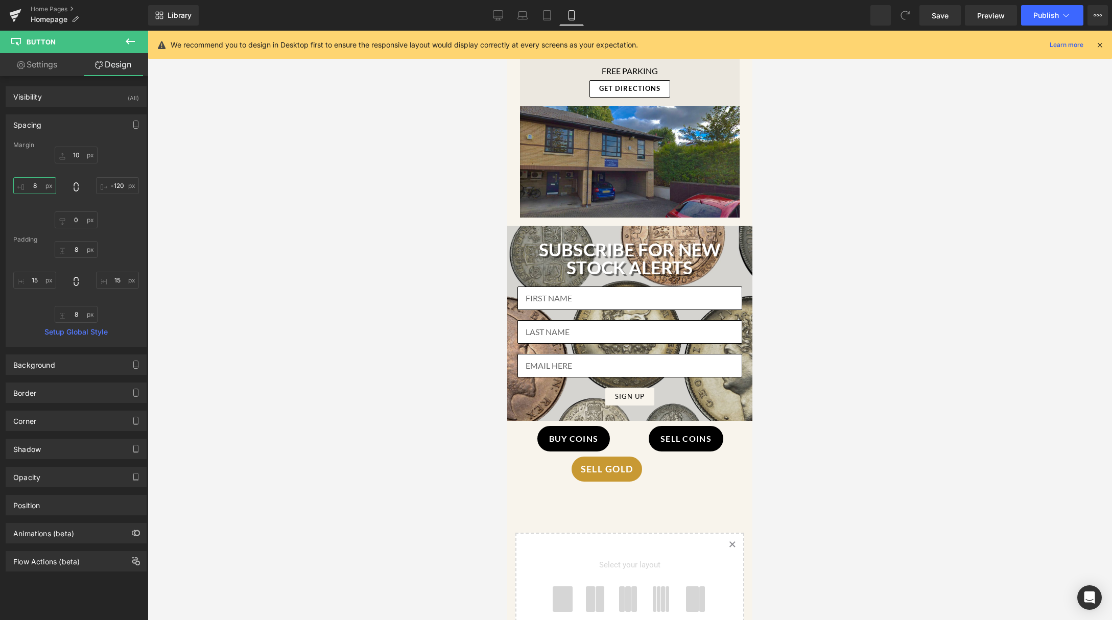
type input "80"
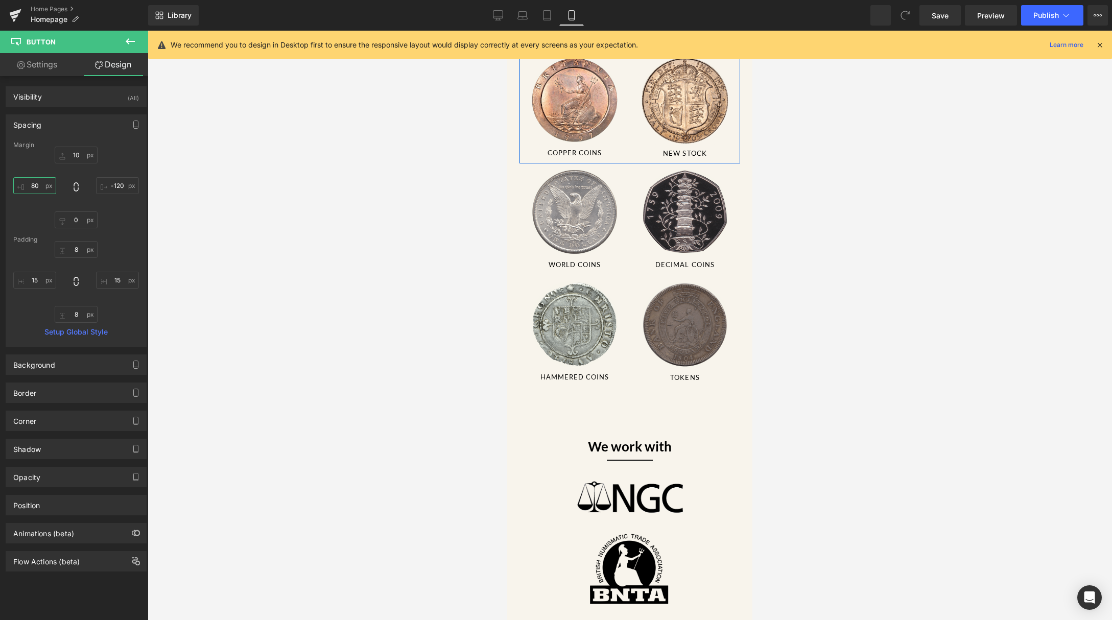
scroll to position [0, 0]
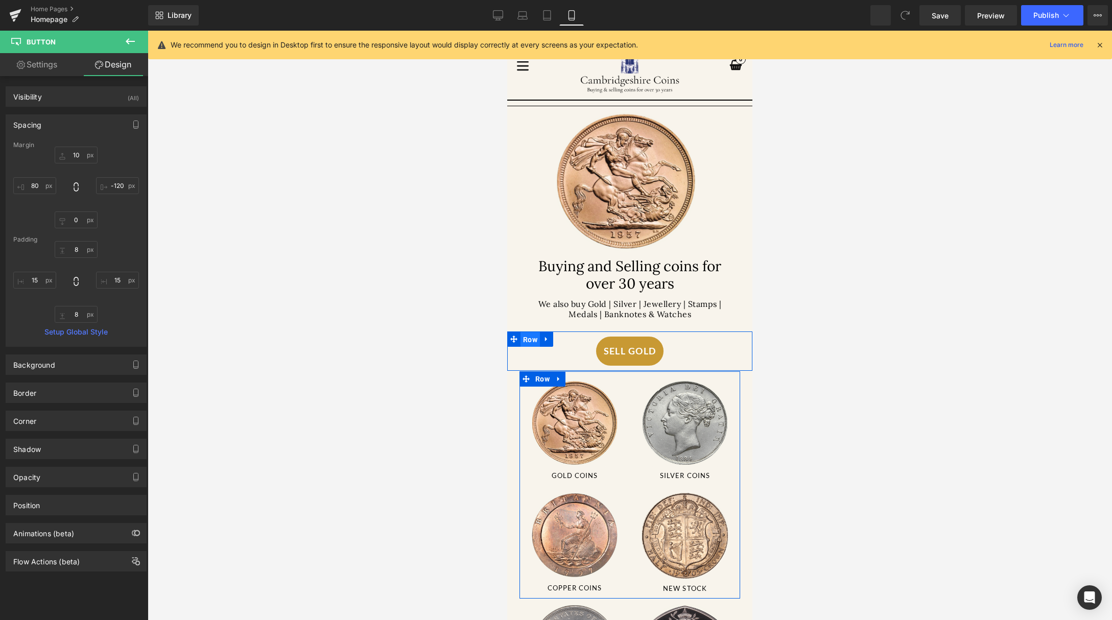
click at [525, 336] on span "Row" at bounding box center [529, 339] width 19 height 15
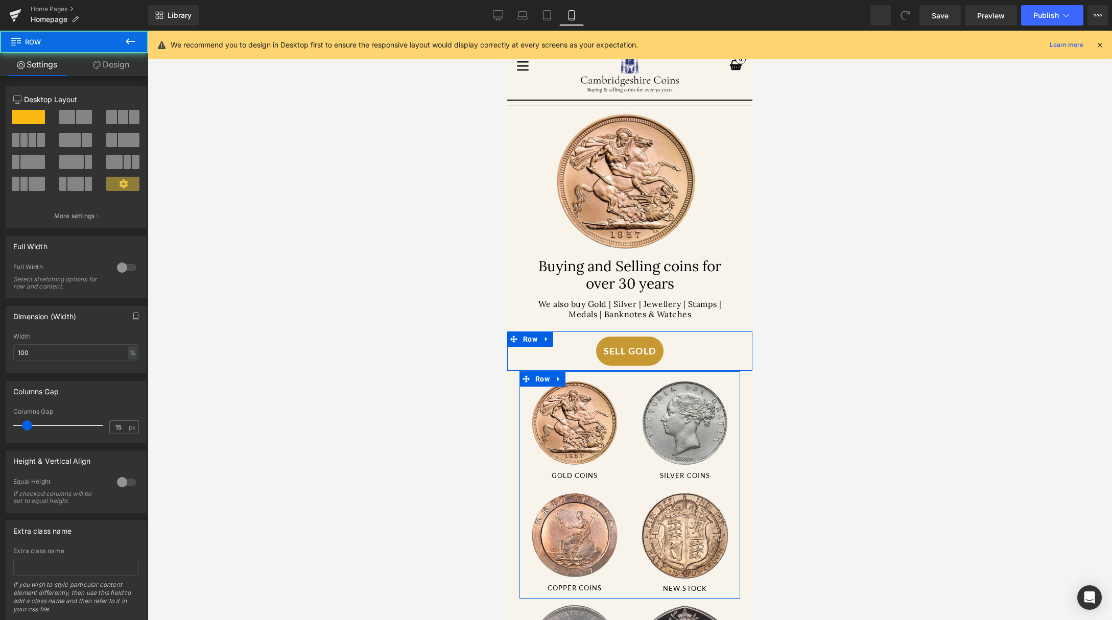
click at [110, 68] on link "Design" at bounding box center [111, 64] width 74 height 23
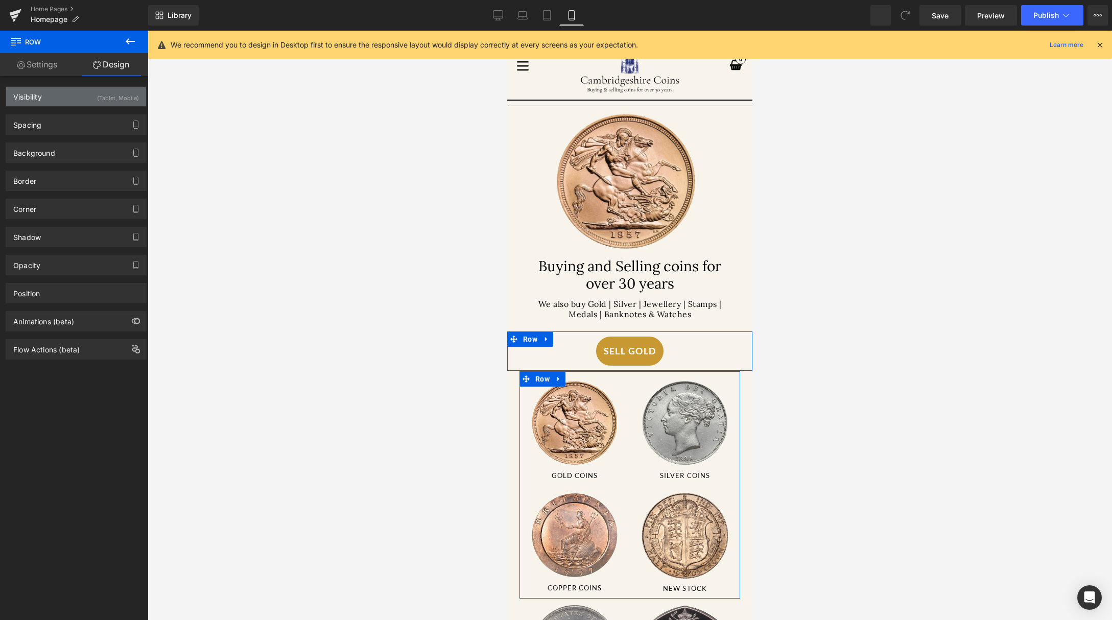
click at [116, 104] on div "Visibility (Tablet, Mobile)" at bounding box center [76, 96] width 140 height 19
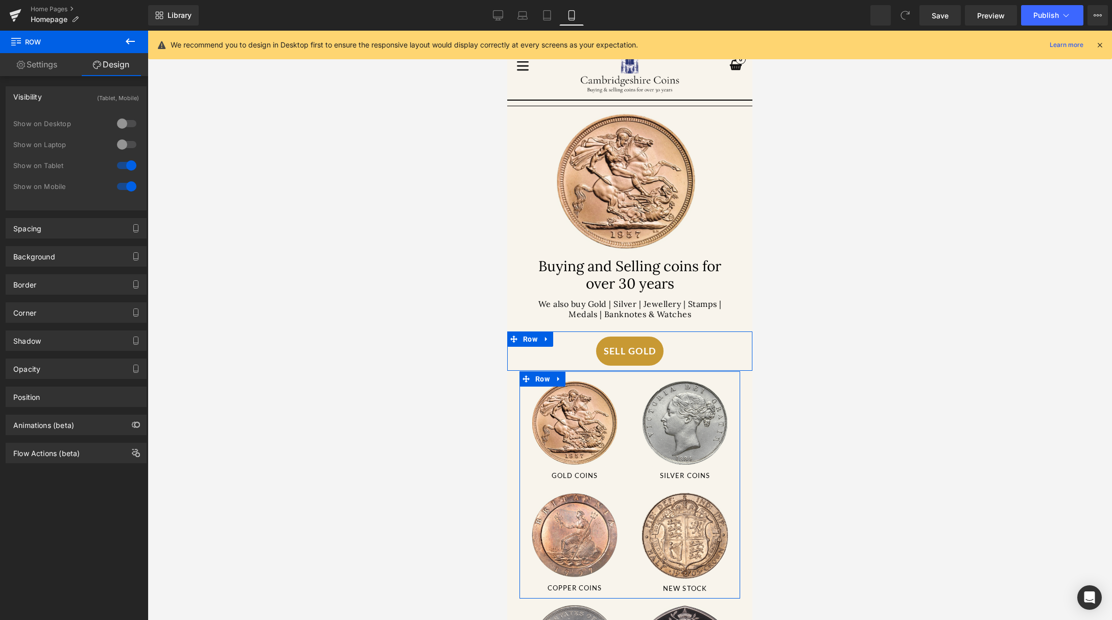
click at [124, 187] on div at bounding box center [126, 186] width 25 height 16
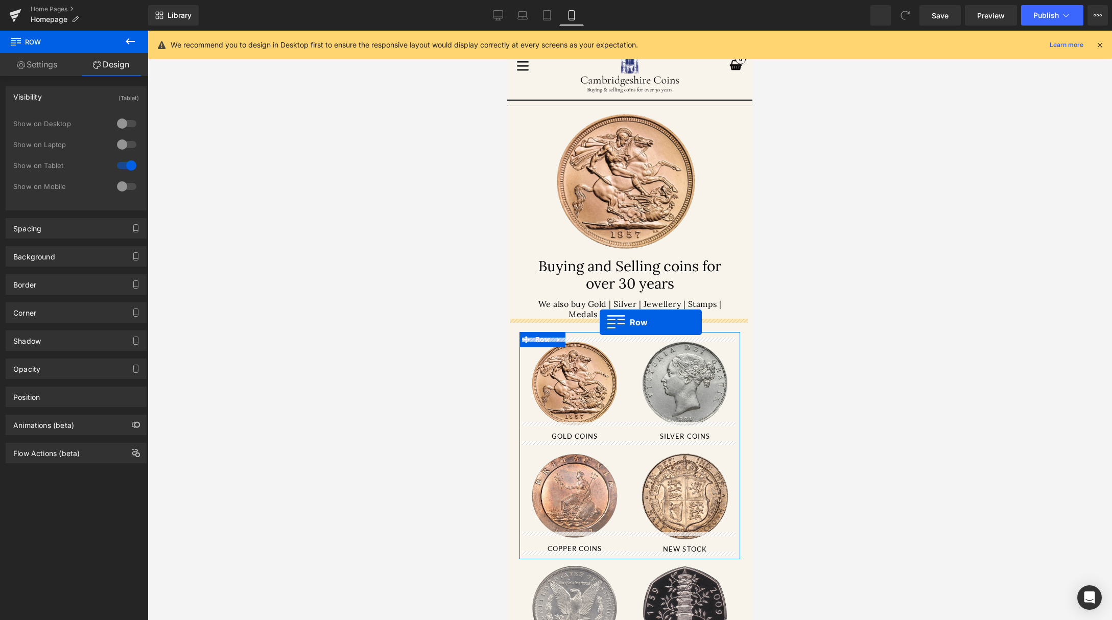
drag, startPoint x: 516, startPoint y: 281, endPoint x: 599, endPoint y: 322, distance: 93.4
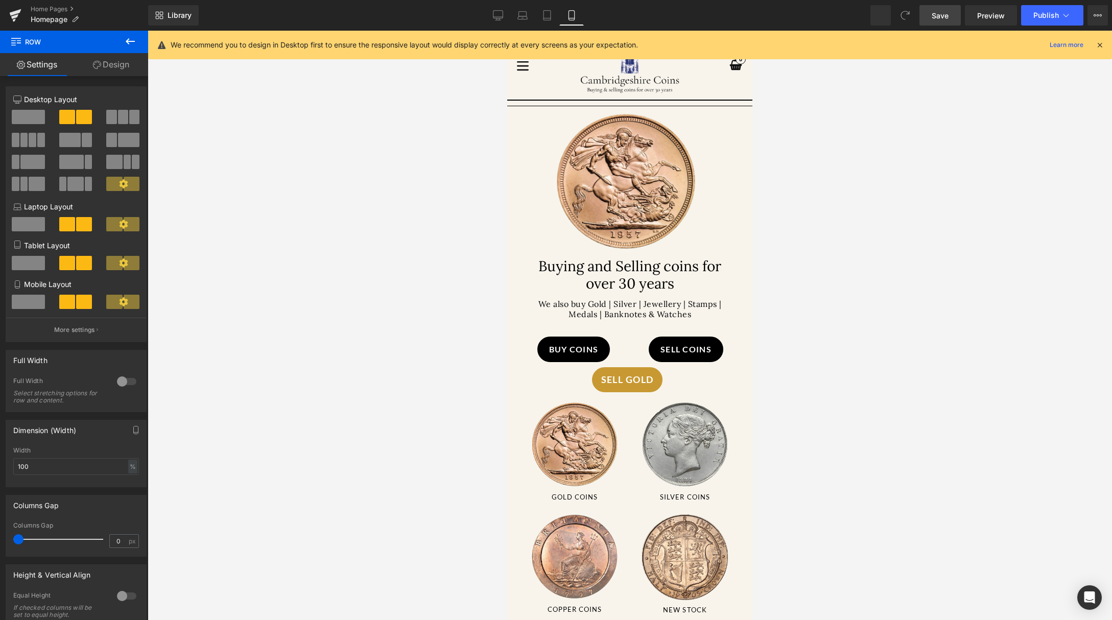
click at [946, 11] on span "Save" at bounding box center [939, 15] width 17 height 11
click at [1059, 12] on button "Publish" at bounding box center [1052, 15] width 62 height 20
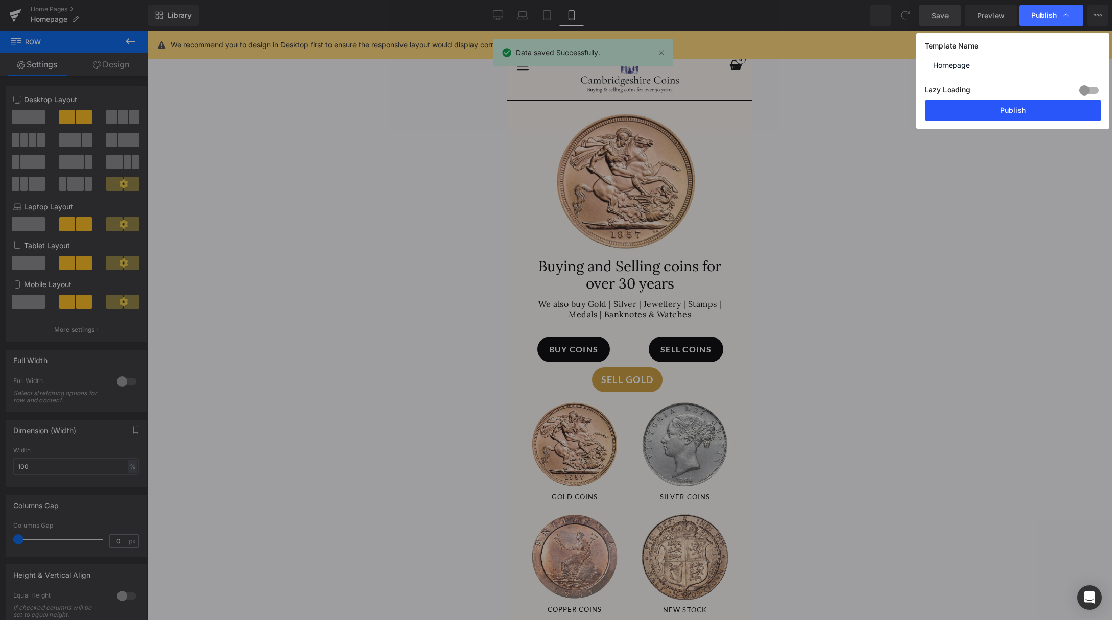
click at [1024, 105] on button "Publish" at bounding box center [1012, 110] width 177 height 20
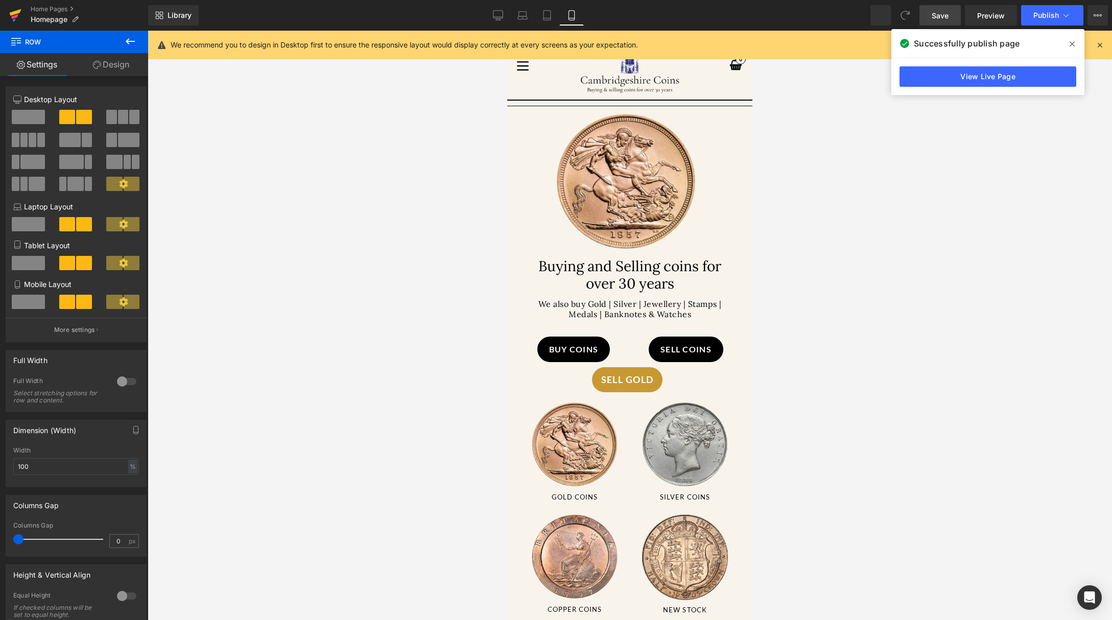
click at [17, 13] on icon at bounding box center [16, 12] width 12 height 7
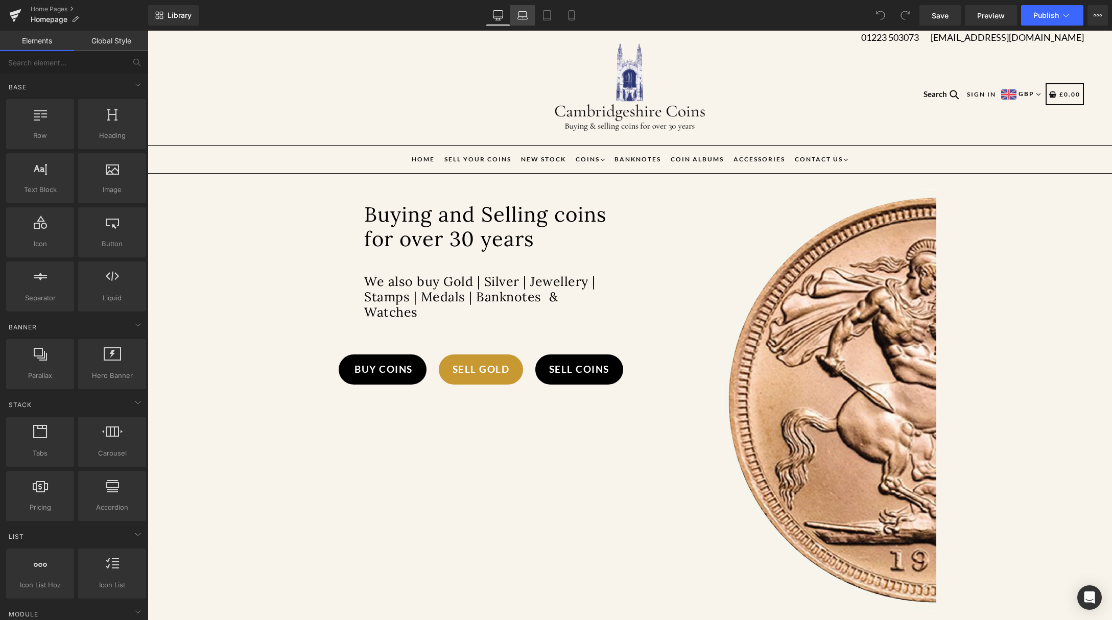
click at [511, 8] on link "Laptop" at bounding box center [522, 15] width 25 height 20
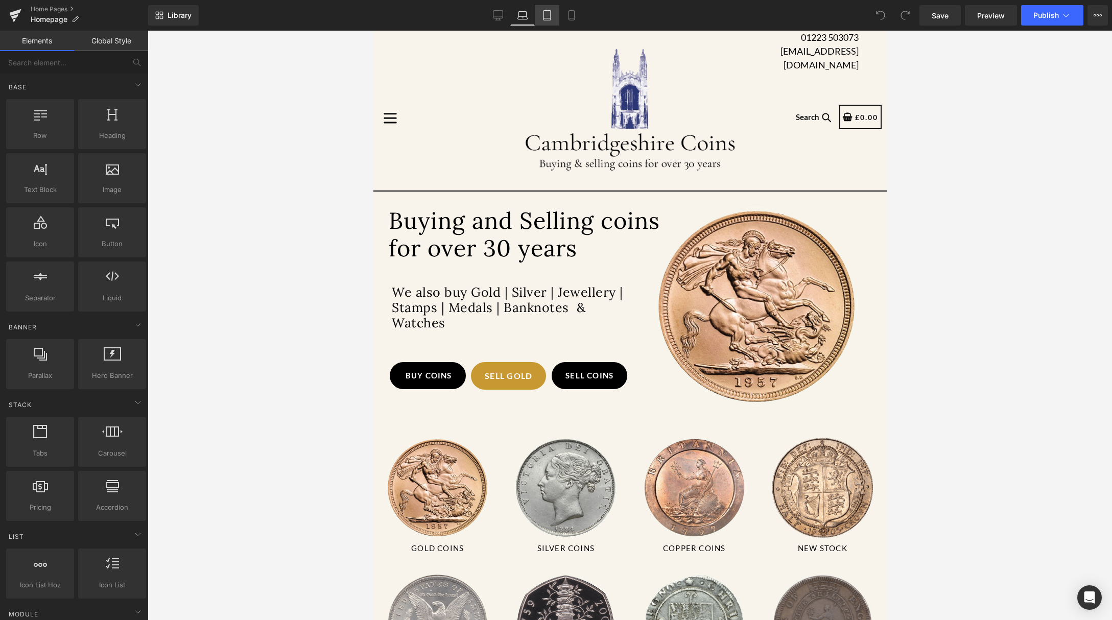
click at [549, 19] on icon at bounding box center [547, 15] width 10 height 10
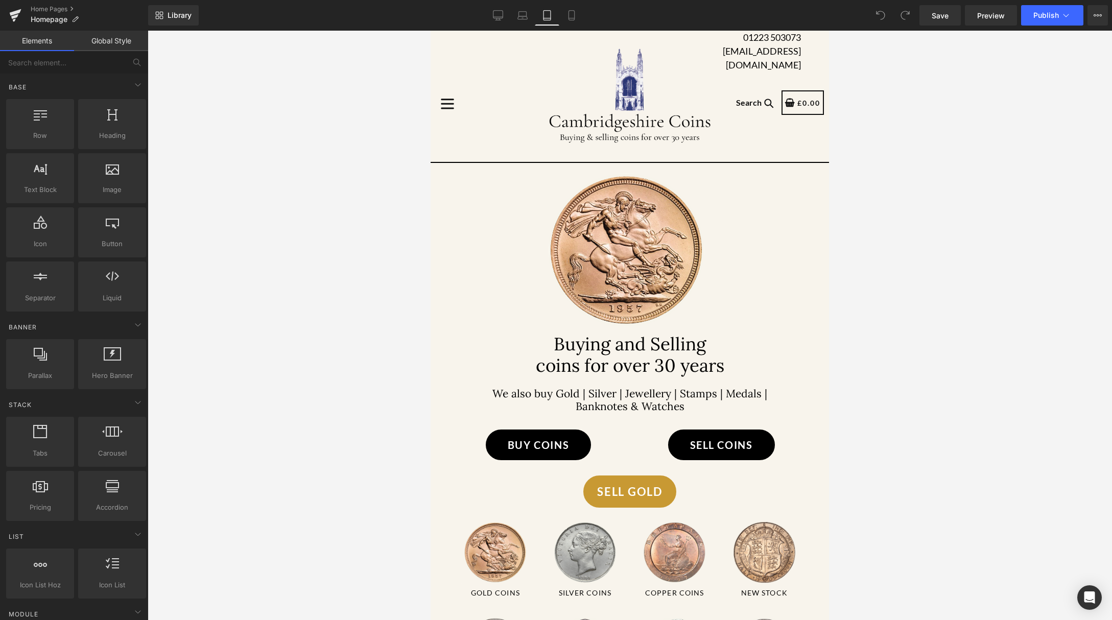
scroll to position [146, 0]
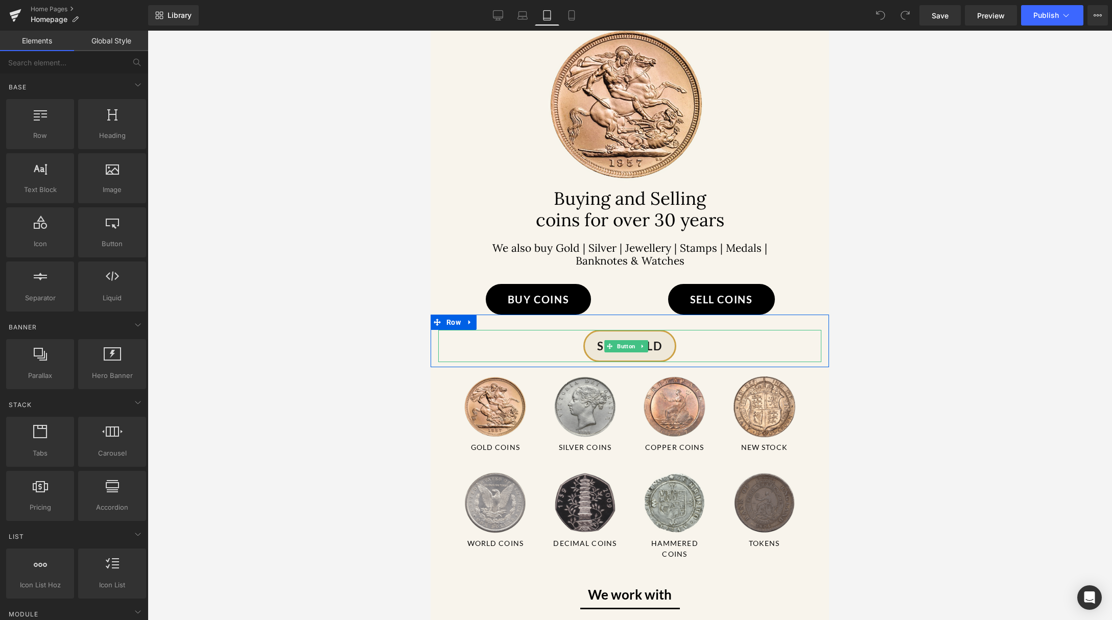
click at [661, 359] on link "Sell Gold" at bounding box center [629, 346] width 93 height 32
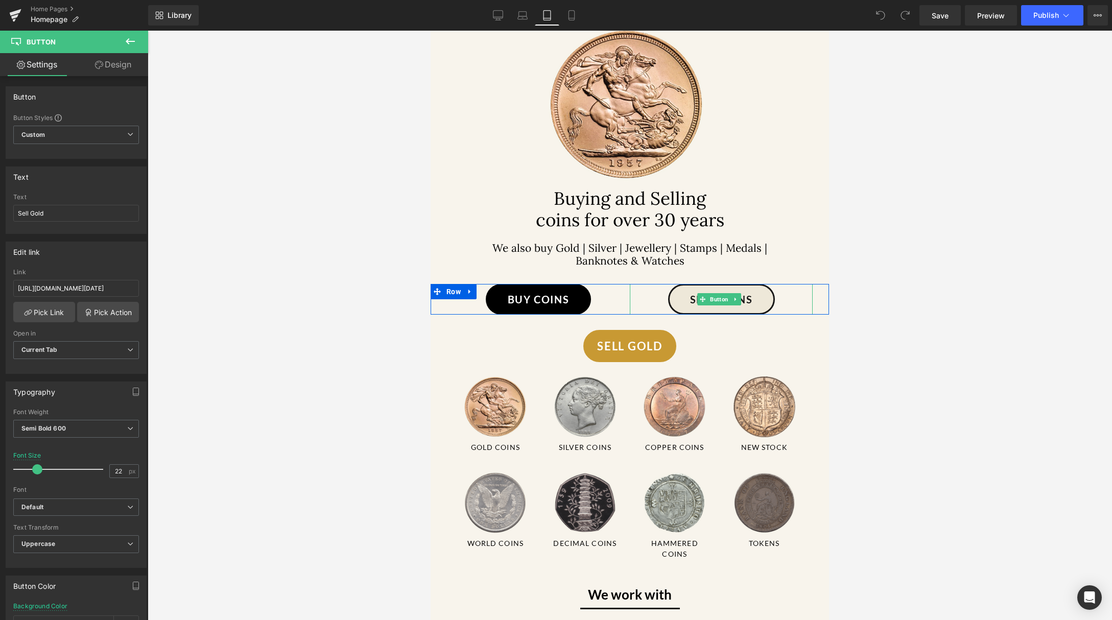
click at [727, 308] on link "Sell Coins" at bounding box center [721, 299] width 107 height 31
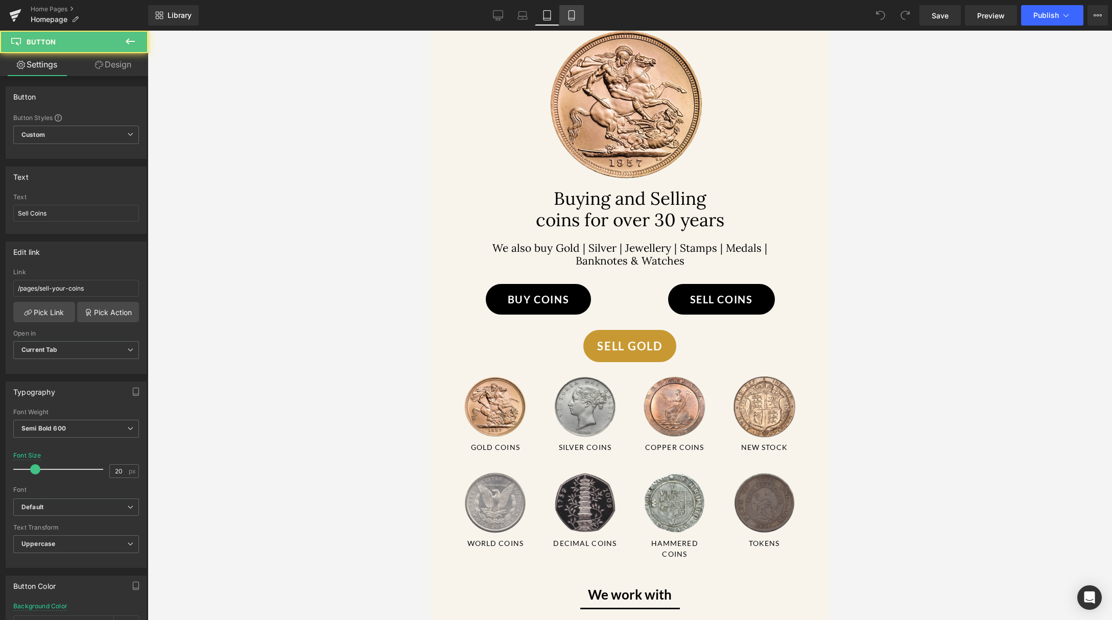
click at [574, 21] on link "Mobile" at bounding box center [571, 15] width 25 height 20
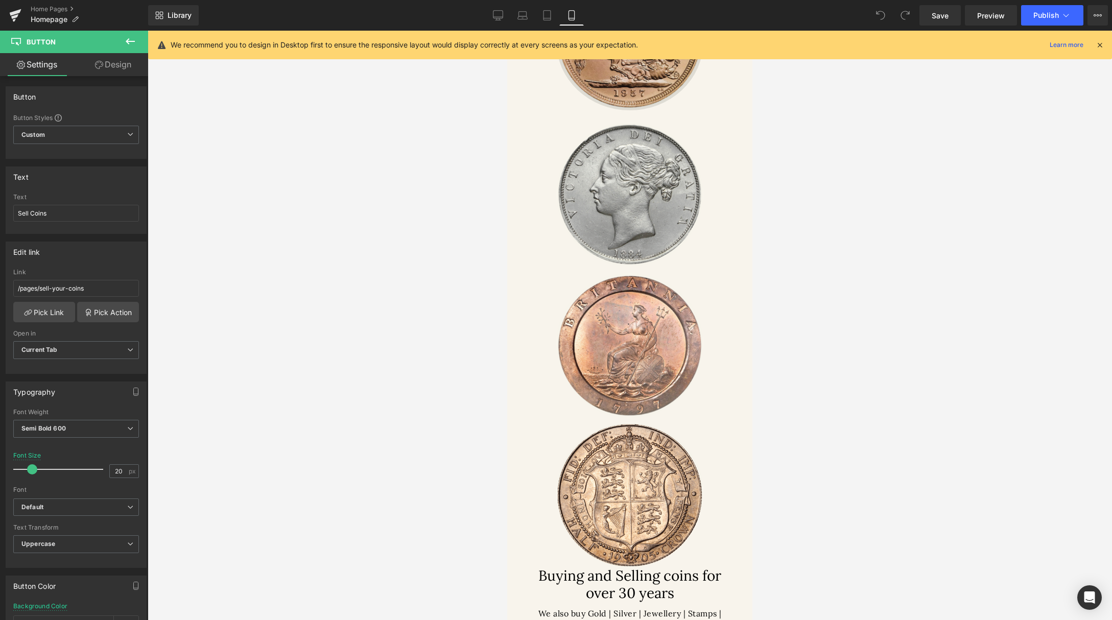
scroll to position [0, 0]
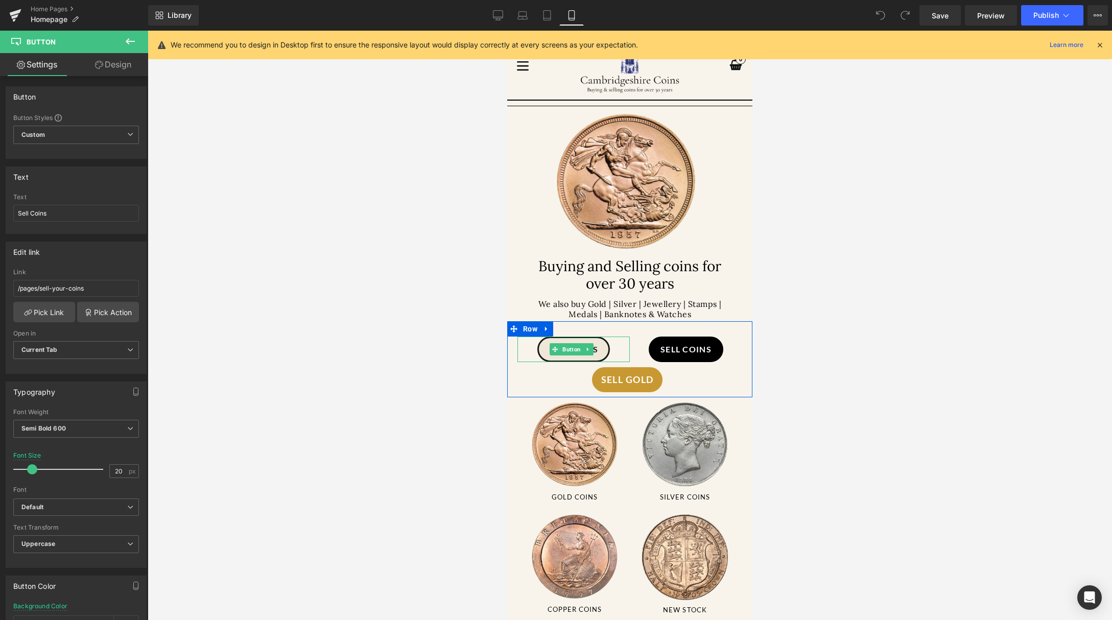
click at [595, 343] on span "Buy Coins" at bounding box center [574, 349] width 50 height 12
click at [715, 350] on link "Sell Coins" at bounding box center [685, 349] width 75 height 26
click at [656, 380] on link "Sell Gold" at bounding box center [627, 379] width 71 height 25
click at [494, 17] on icon at bounding box center [498, 17] width 10 height 0
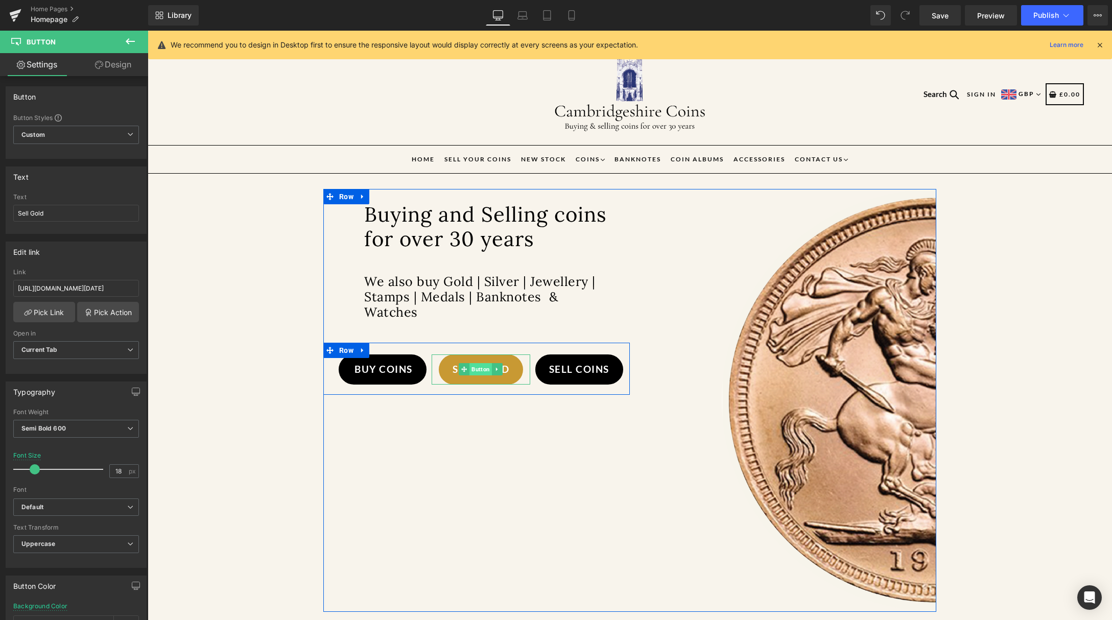
click at [478, 367] on span "Button" at bounding box center [481, 369] width 22 height 12
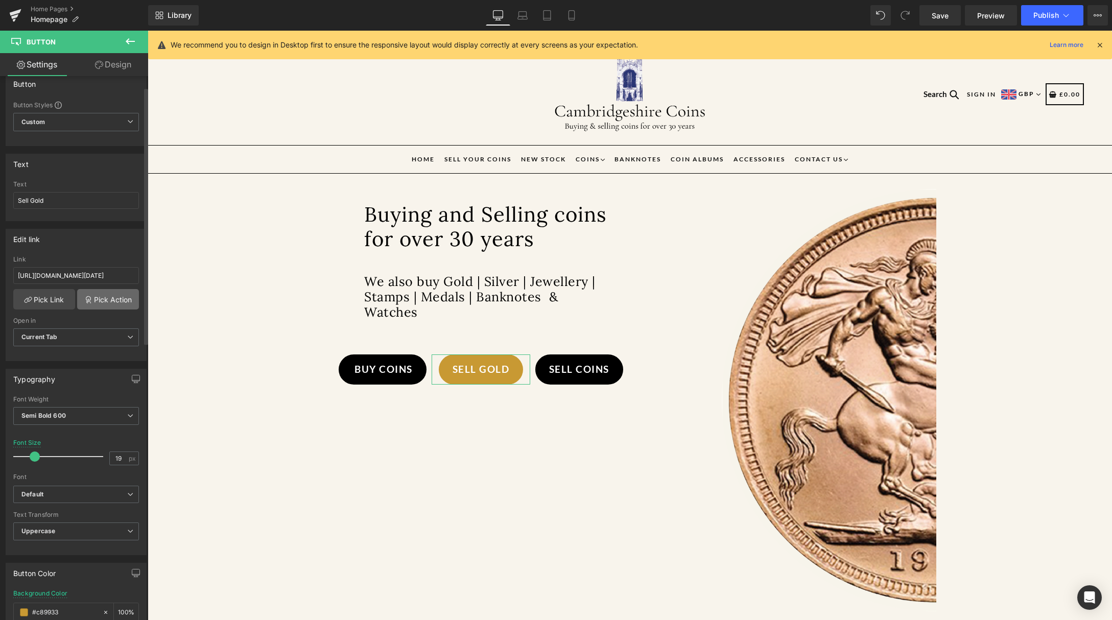
scroll to position [23, 0]
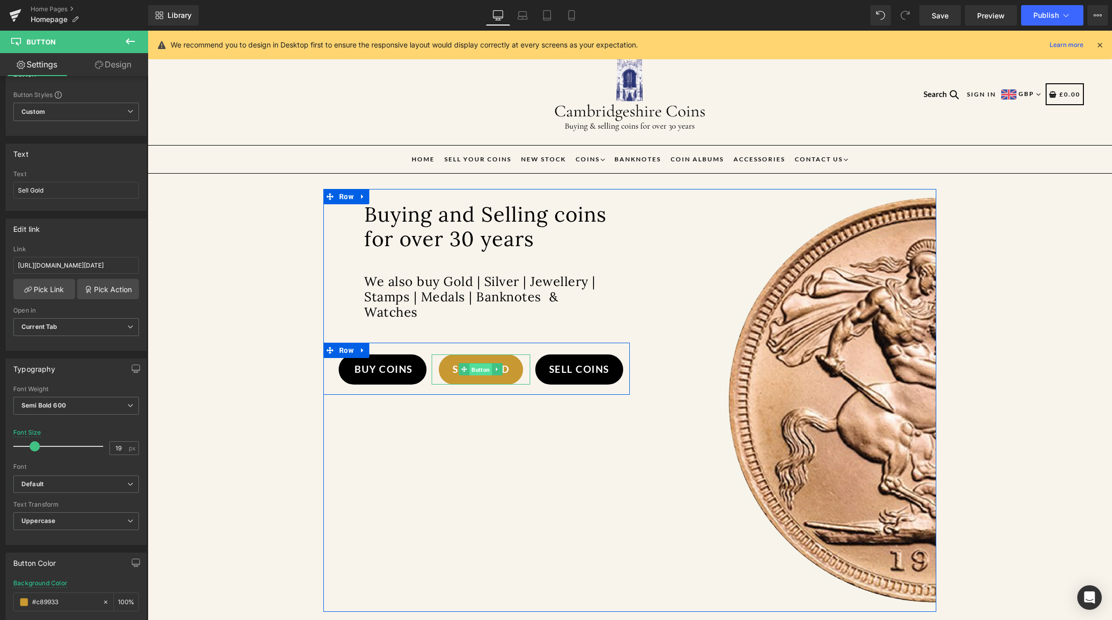
click at [470, 367] on span "Button" at bounding box center [481, 370] width 22 height 12
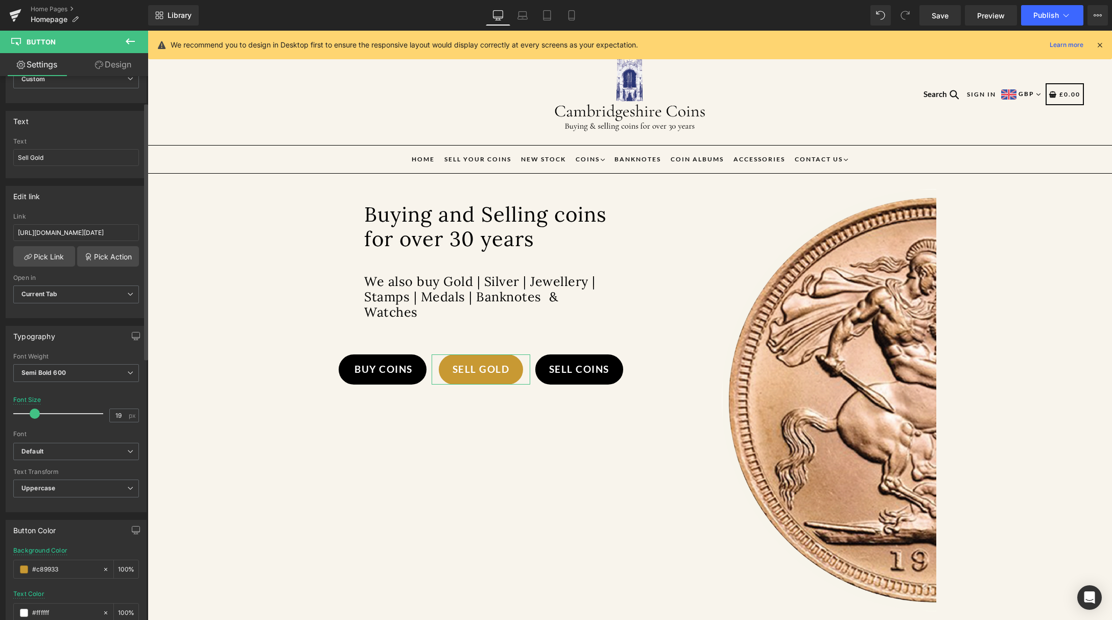
scroll to position [205, 0]
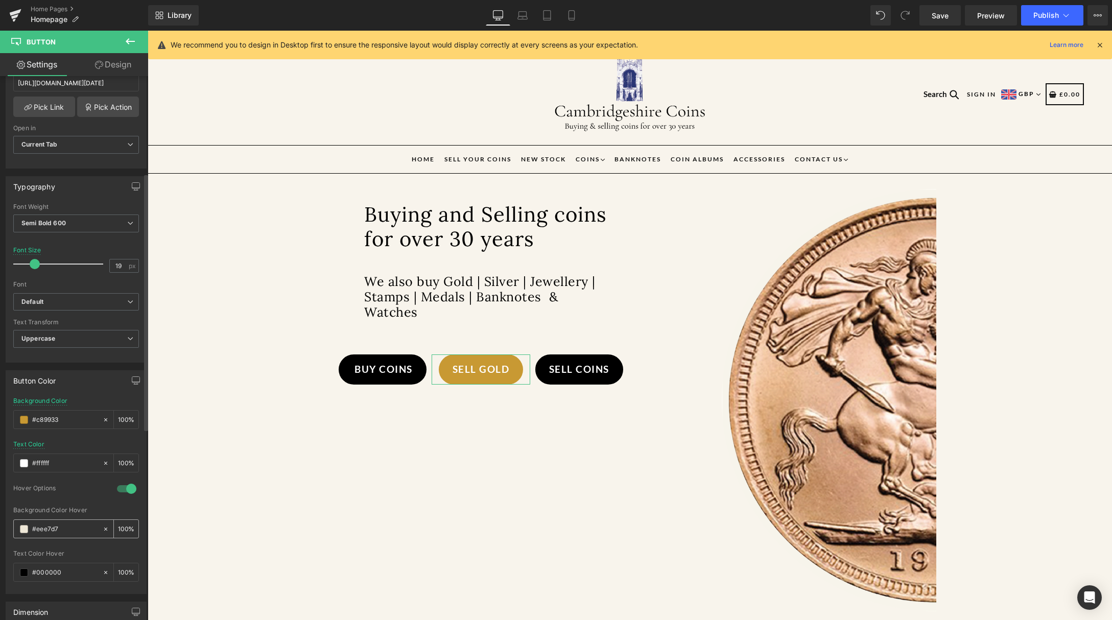
drag, startPoint x: 68, startPoint y: 527, endPoint x: 32, endPoint y: 527, distance: 36.3
click at [32, 527] on input "#eee7d7" at bounding box center [64, 528] width 65 height 11
click at [570, 15] on icon at bounding box center [571, 15] width 10 height 10
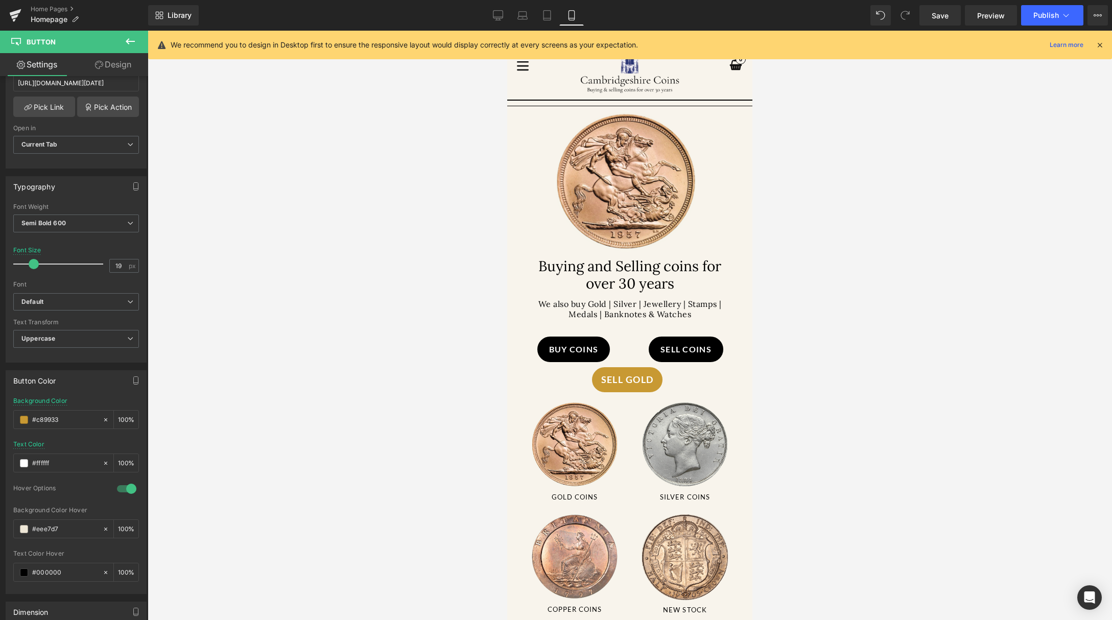
scroll to position [0, 0]
click at [627, 377] on span "Button" at bounding box center [625, 379] width 22 height 12
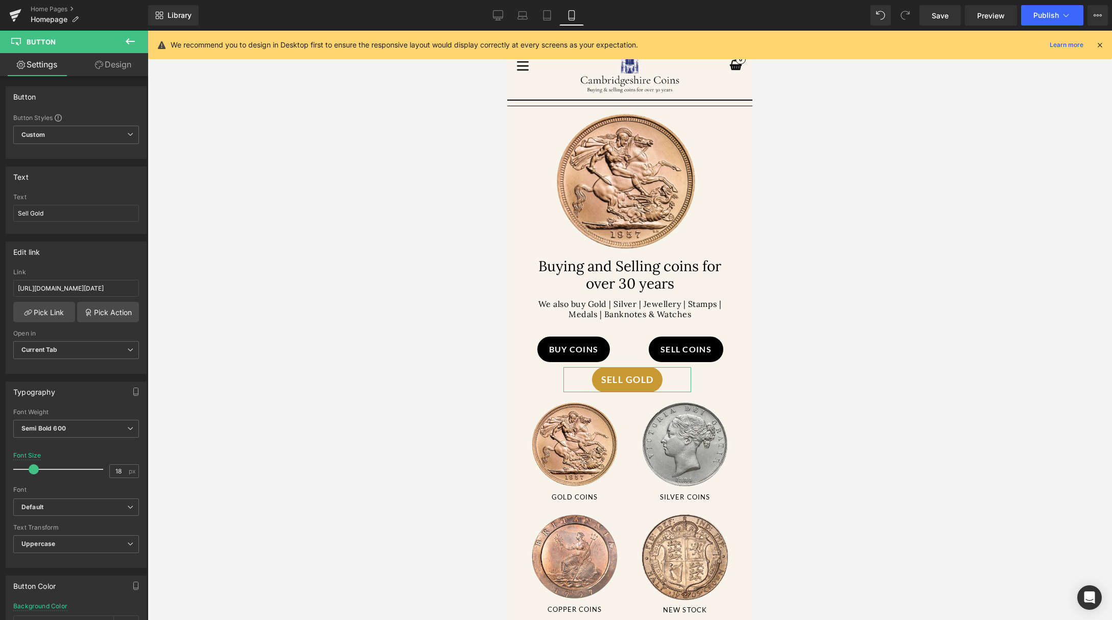
click at [127, 58] on link "Design" at bounding box center [113, 64] width 74 height 23
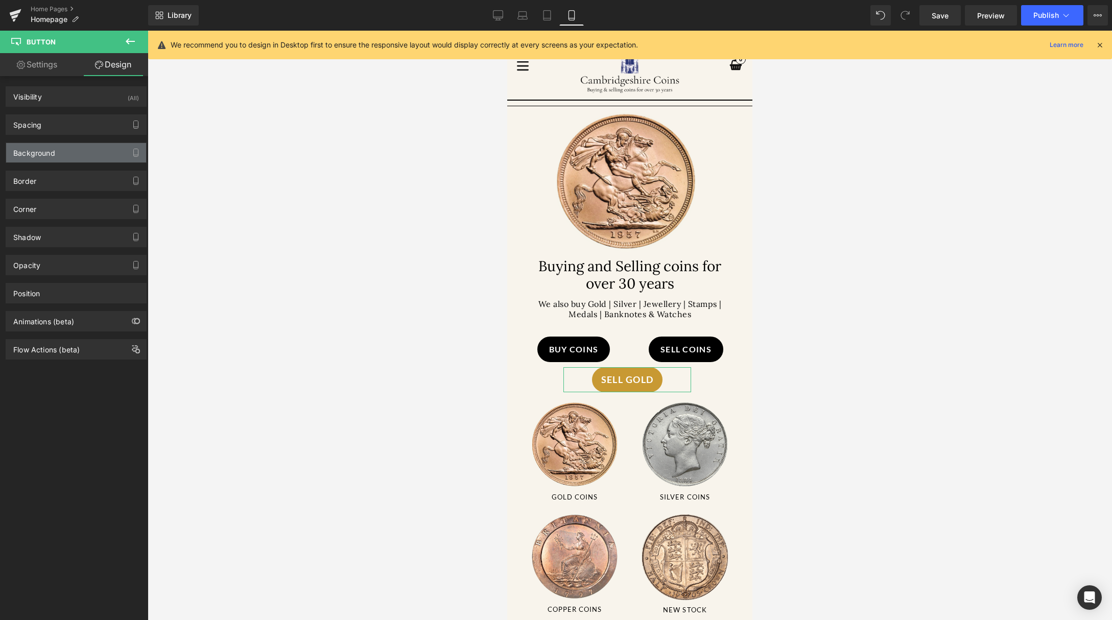
click at [54, 145] on div "Background" at bounding box center [34, 150] width 42 height 14
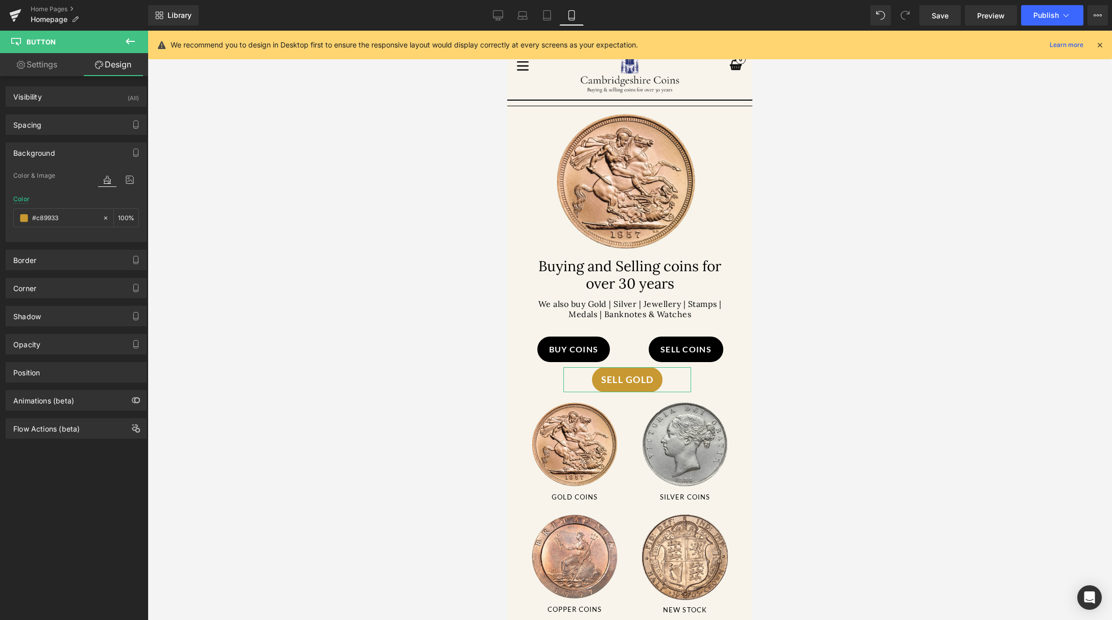
click at [55, 151] on div "Background" at bounding box center [76, 152] width 140 height 19
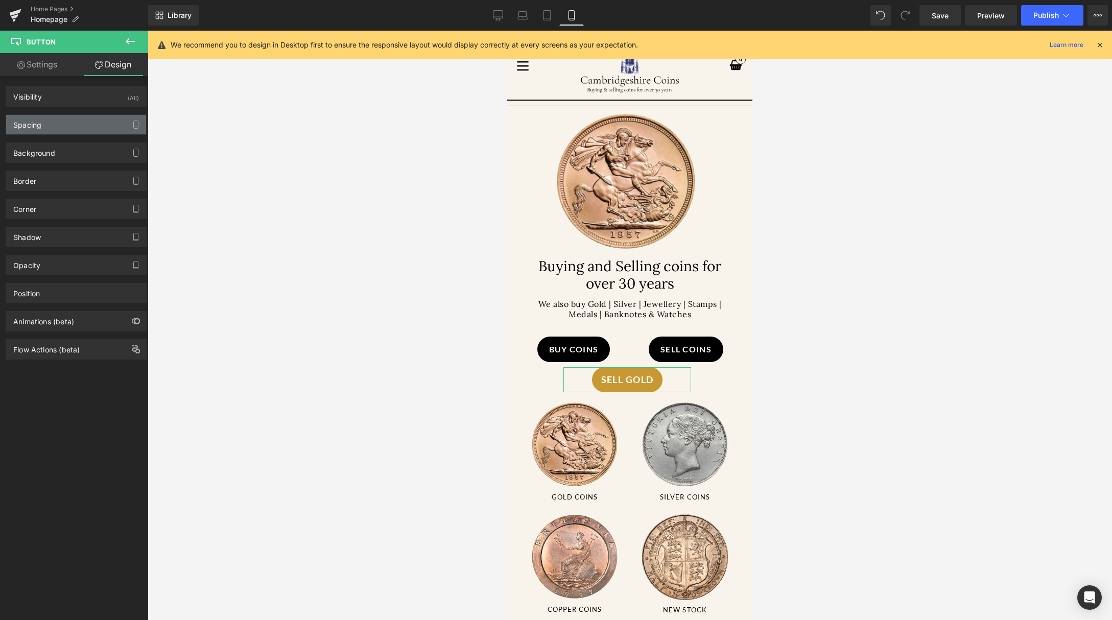
click at [49, 130] on div "Spacing" at bounding box center [76, 124] width 140 height 19
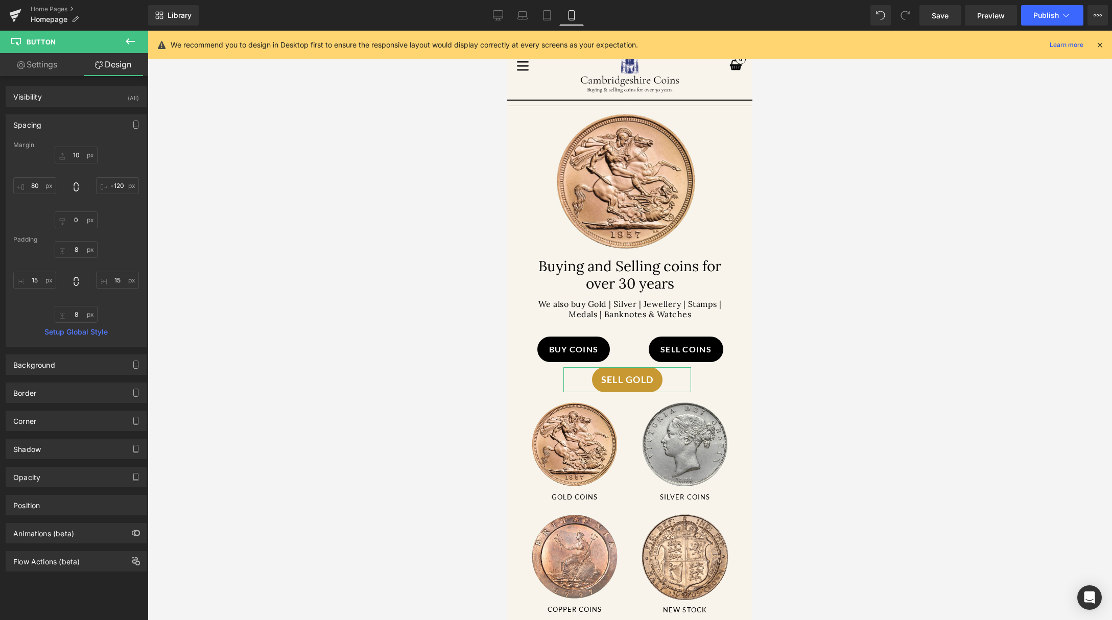
click at [52, 124] on div "Spacing" at bounding box center [76, 124] width 140 height 19
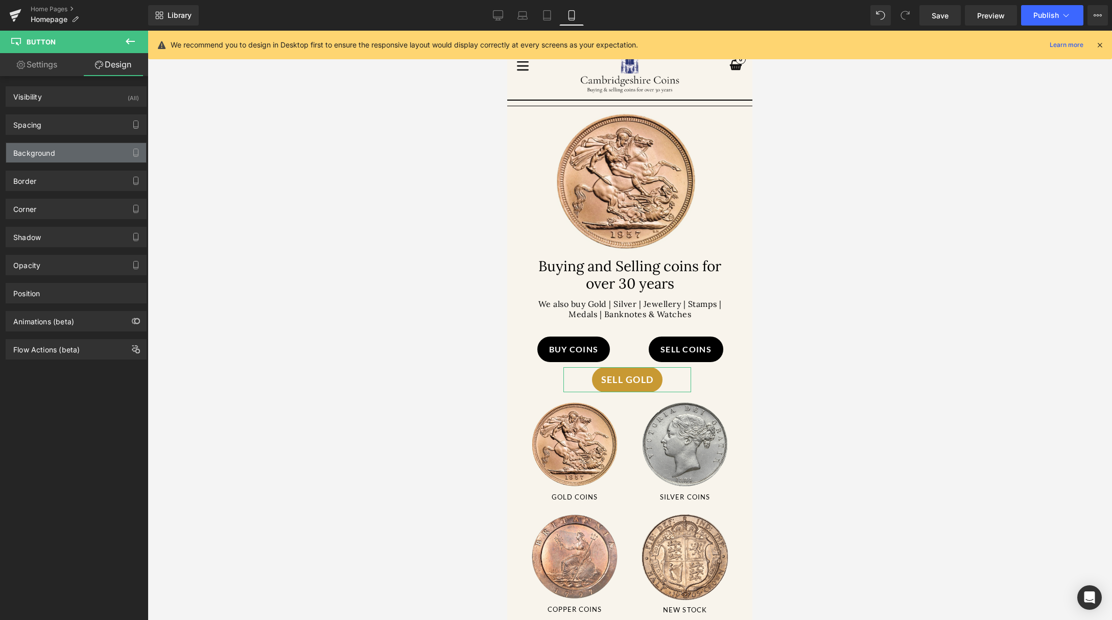
click at [64, 160] on div "Background" at bounding box center [76, 152] width 140 height 19
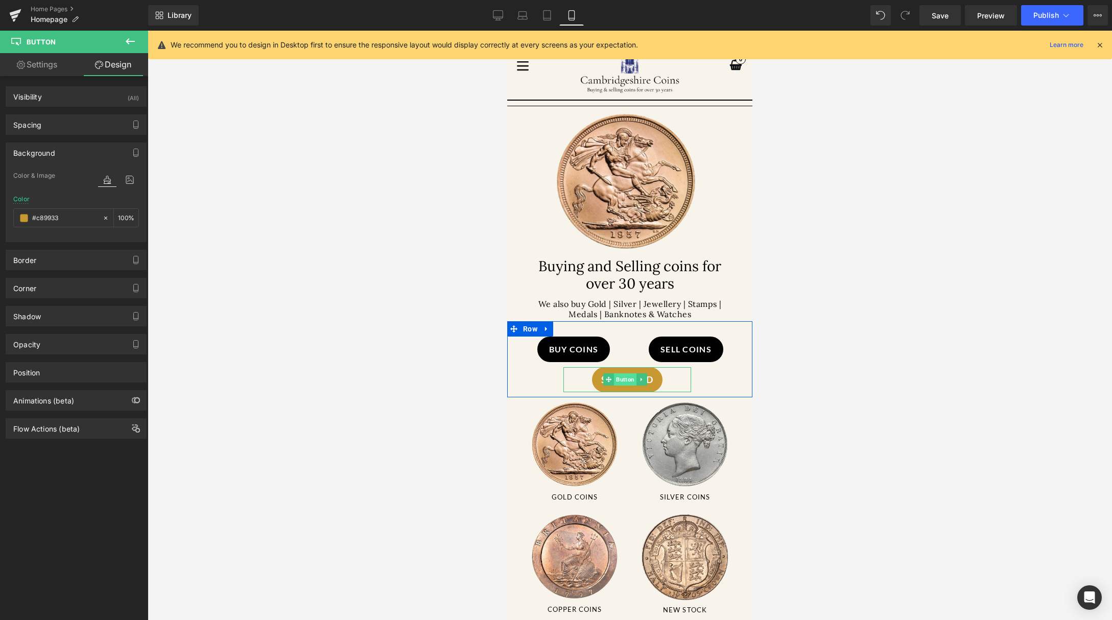
click at [625, 376] on span "Button" at bounding box center [625, 379] width 22 height 12
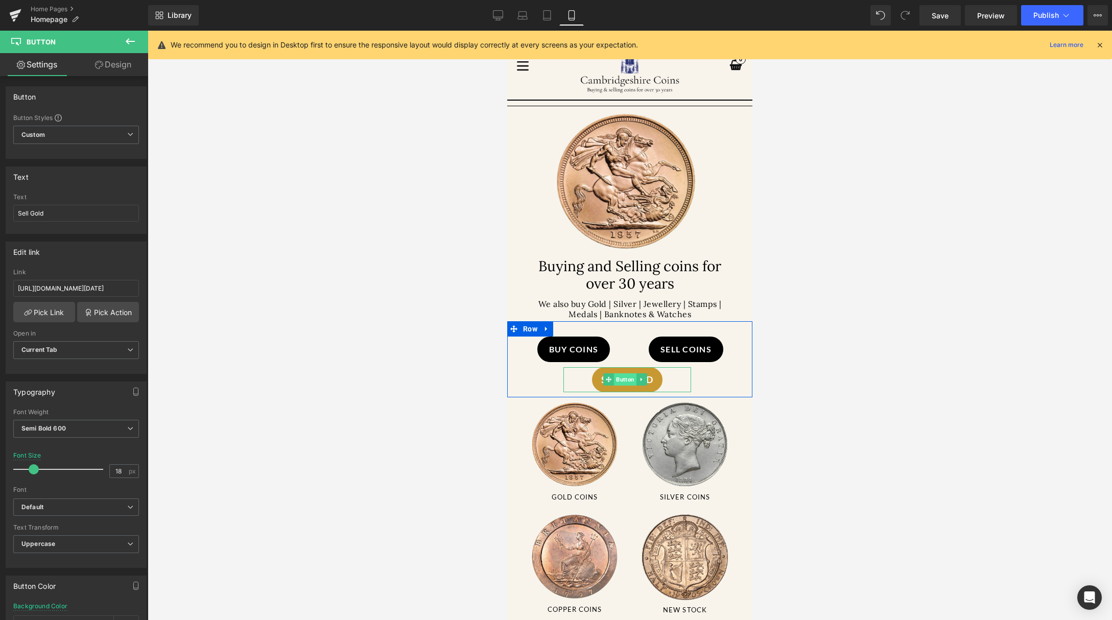
click at [618, 374] on span "Button" at bounding box center [625, 379] width 22 height 12
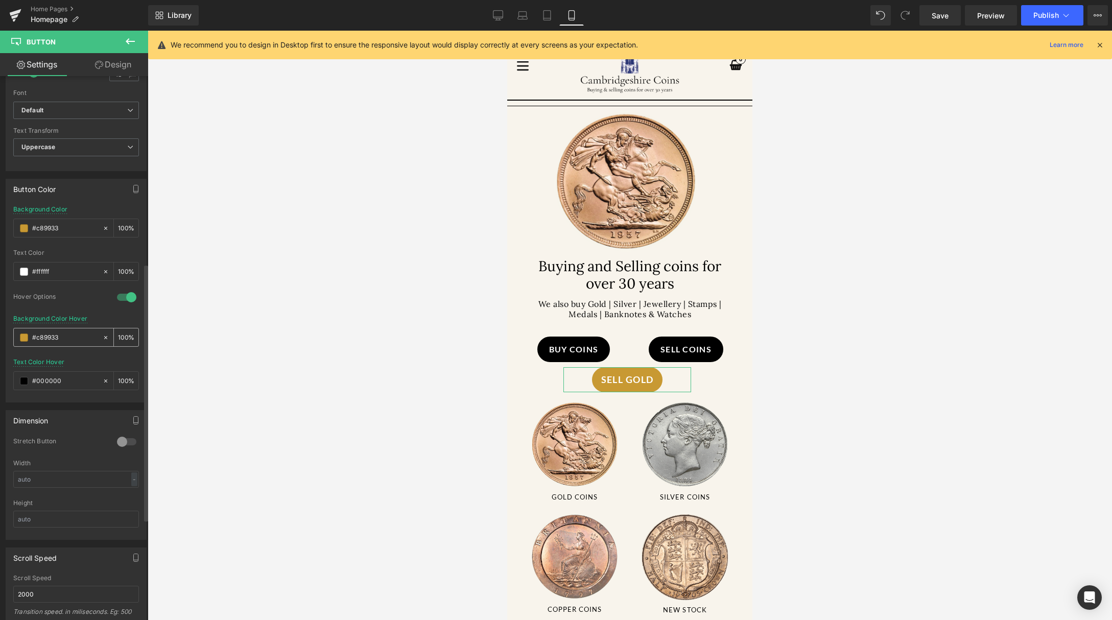
drag, startPoint x: 71, startPoint y: 333, endPoint x: 73, endPoint y: 339, distance: 6.2
click at [73, 339] on input "#c89933" at bounding box center [64, 337] width 65 height 11
paste input "eee7d7"
type input "#eee7d7"
click at [930, 21] on link "Save" at bounding box center [939, 15] width 41 height 20
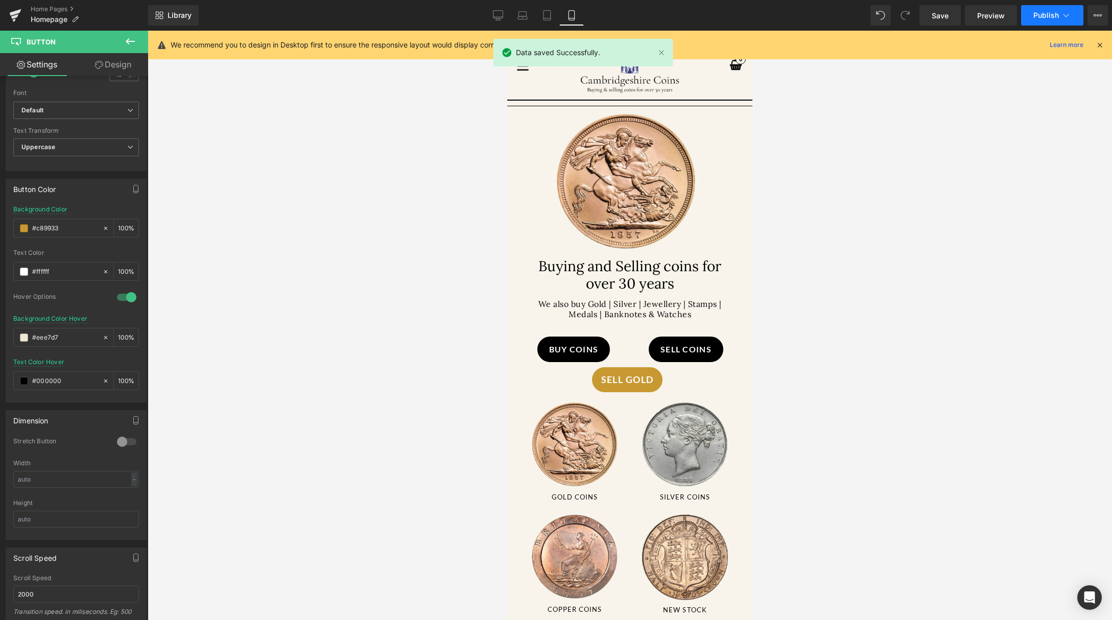
click at [1052, 13] on span "Publish" at bounding box center [1046, 15] width 26 height 8
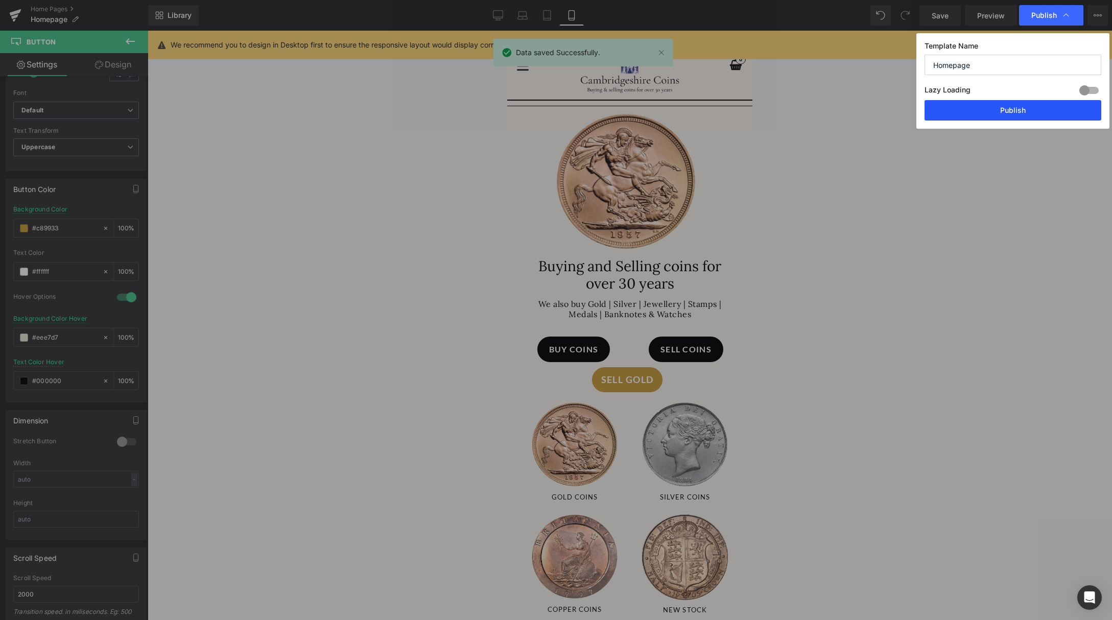
click at [1020, 109] on button "Publish" at bounding box center [1012, 110] width 177 height 20
